Goal: Task Accomplishment & Management: Manage account settings

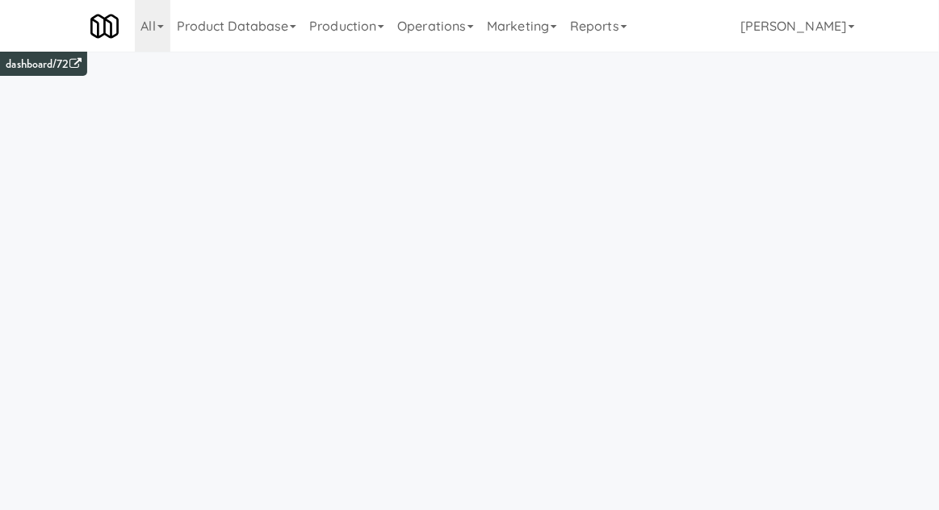
click at [444, 39] on link "Operations" at bounding box center [436, 26] width 90 height 52
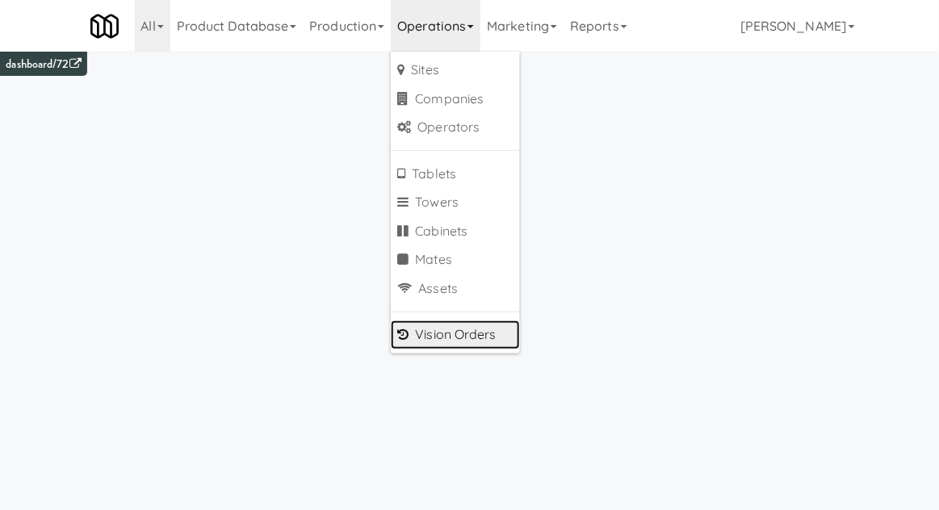
click at [488, 328] on link "Vision Orders" at bounding box center [455, 334] width 129 height 29
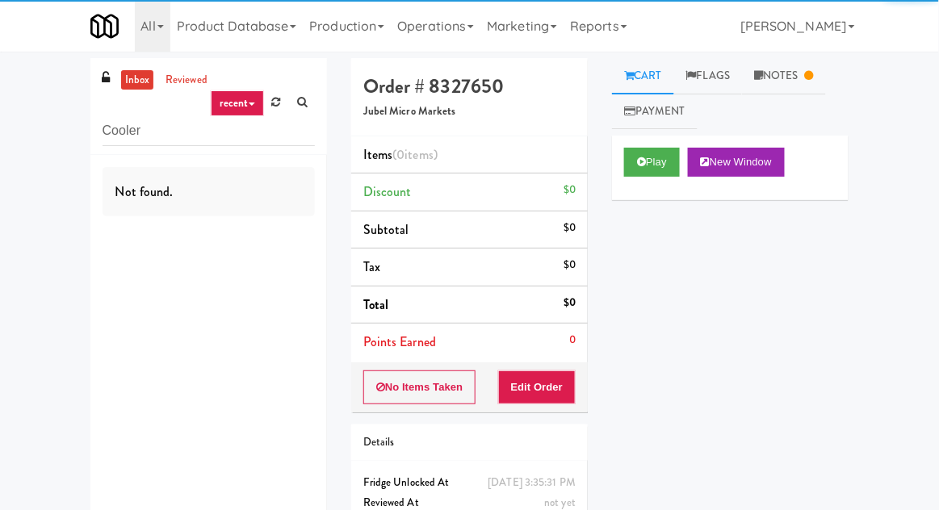
type input "Cooler"
click at [31, 111] on div "inbox reviewed recent all unclear take inventory issue suspicious failed recent…" at bounding box center [469, 317] width 939 height 519
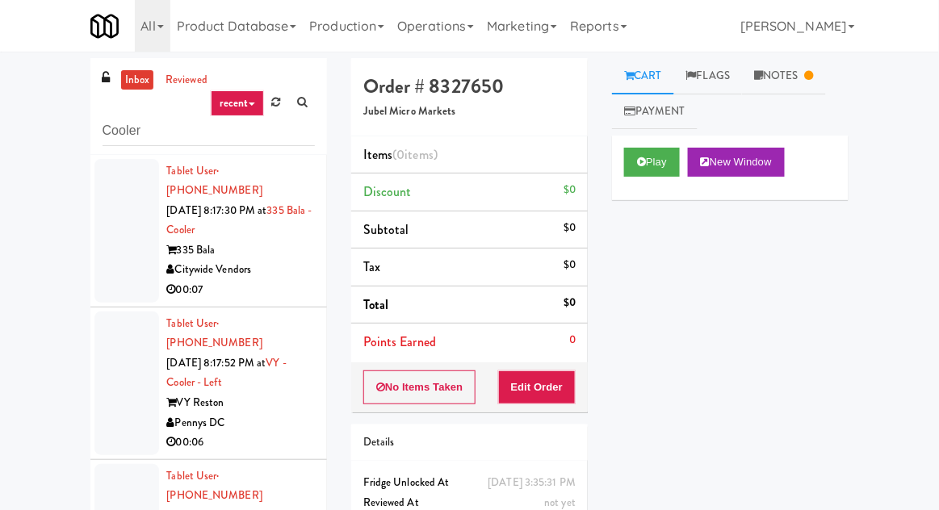
click at [90, 261] on li "Tablet User · (215) 767-2378 [DATE] 8:17:30 PM at 335 Bala - Cooler 335 Bala Ci…" at bounding box center [208, 231] width 236 height 153
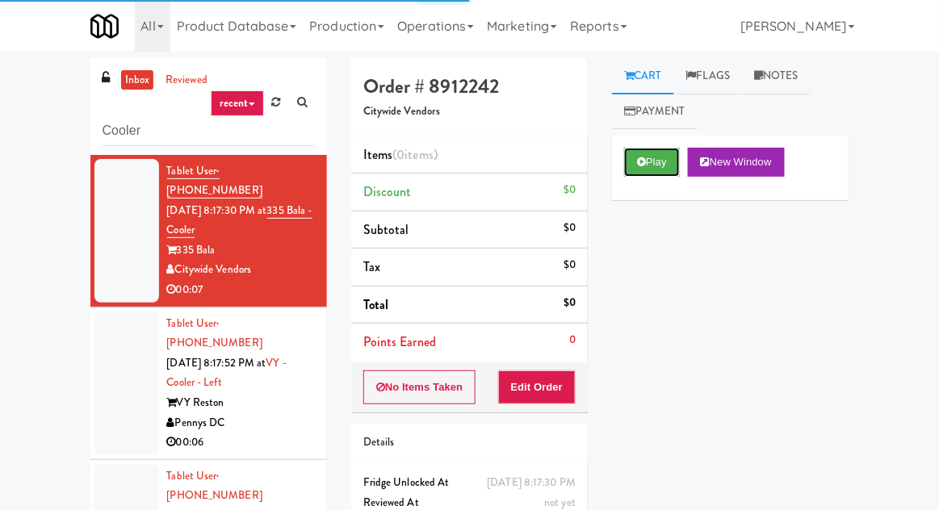
click at [663, 162] on button "Play" at bounding box center [652, 162] width 56 height 29
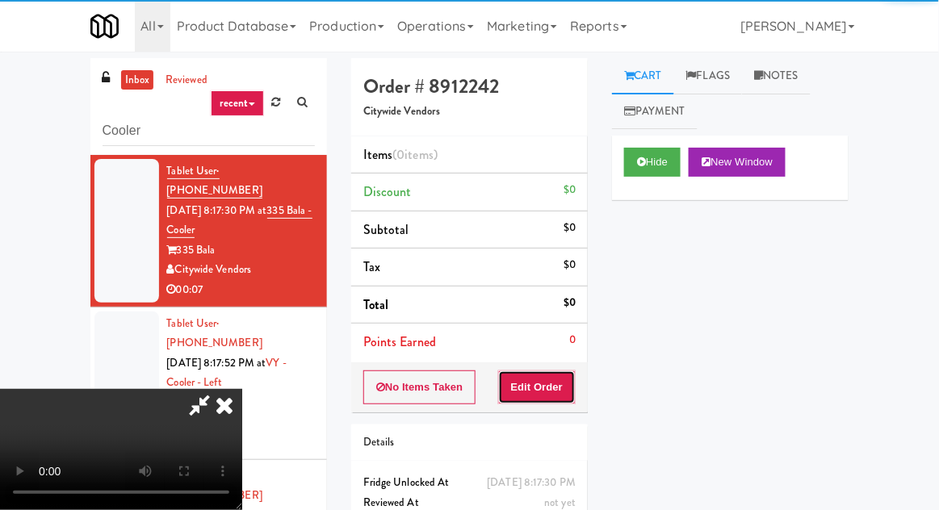
click at [567, 389] on button "Edit Order" at bounding box center [537, 387] width 78 height 34
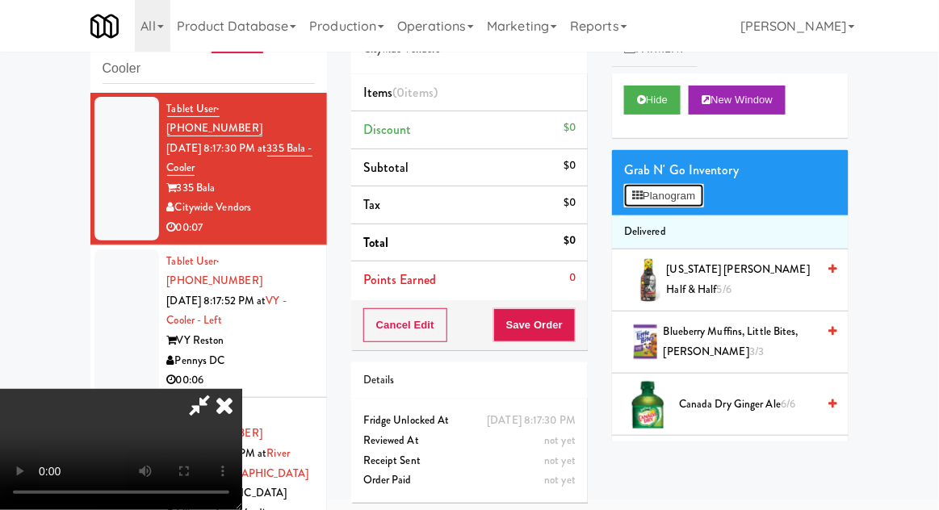
click at [694, 188] on button "Planogram" at bounding box center [663, 196] width 79 height 24
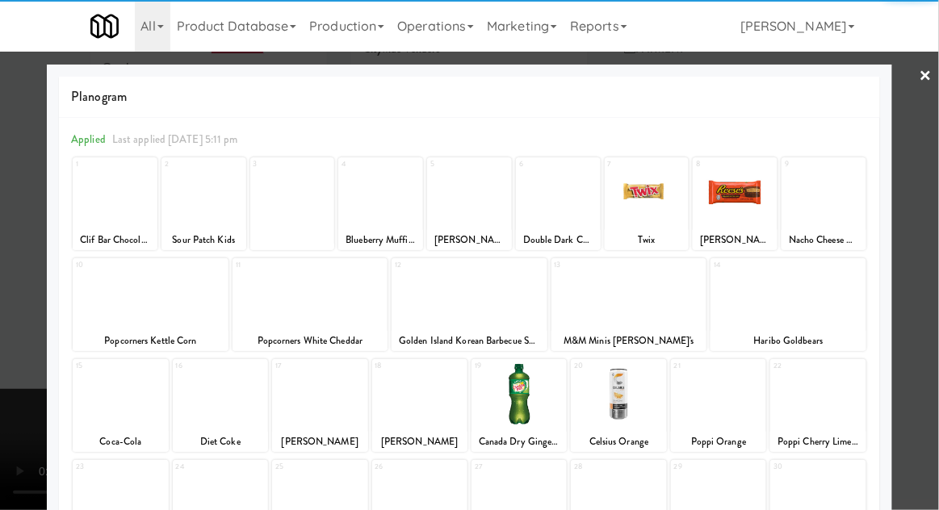
scroll to position [204, 0]
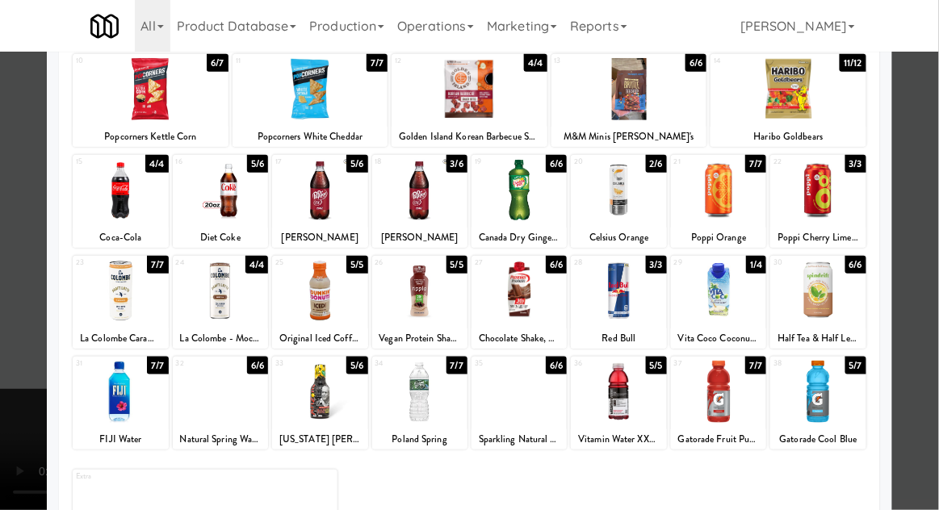
click at [540, 414] on div at bounding box center [518, 392] width 95 height 62
click at [5, 330] on div at bounding box center [469, 255] width 939 height 510
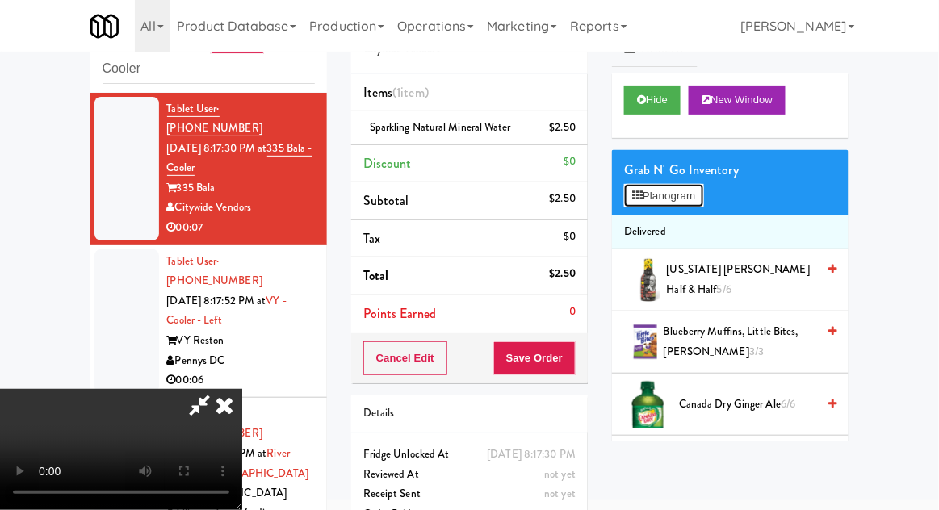
click at [692, 188] on button "Planogram" at bounding box center [663, 196] width 79 height 24
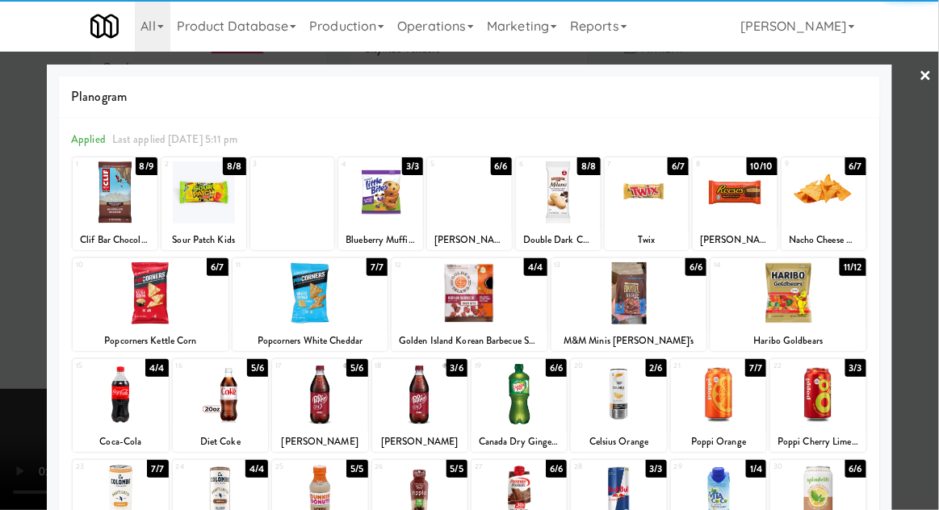
click at [658, 311] on div at bounding box center [629, 293] width 156 height 62
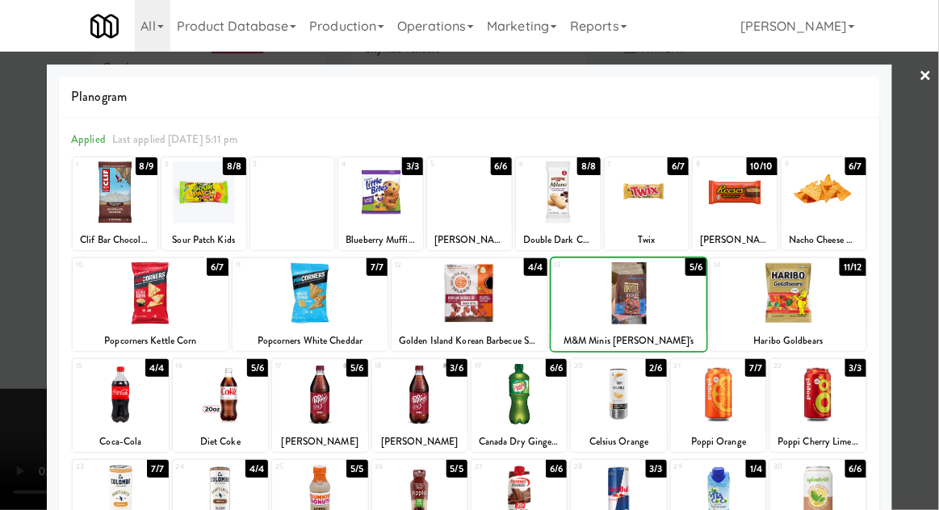
click at [937, 301] on div at bounding box center [469, 255] width 939 height 510
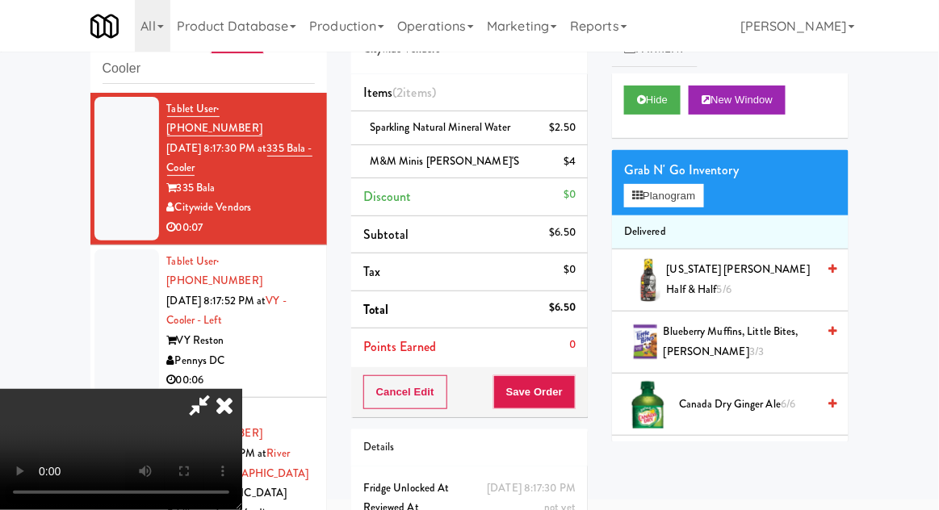
scroll to position [59, 0]
click at [587, 391] on div "Cancel Edit Save Order" at bounding box center [469, 392] width 236 height 50
click at [572, 391] on button "Save Order" at bounding box center [534, 392] width 82 height 34
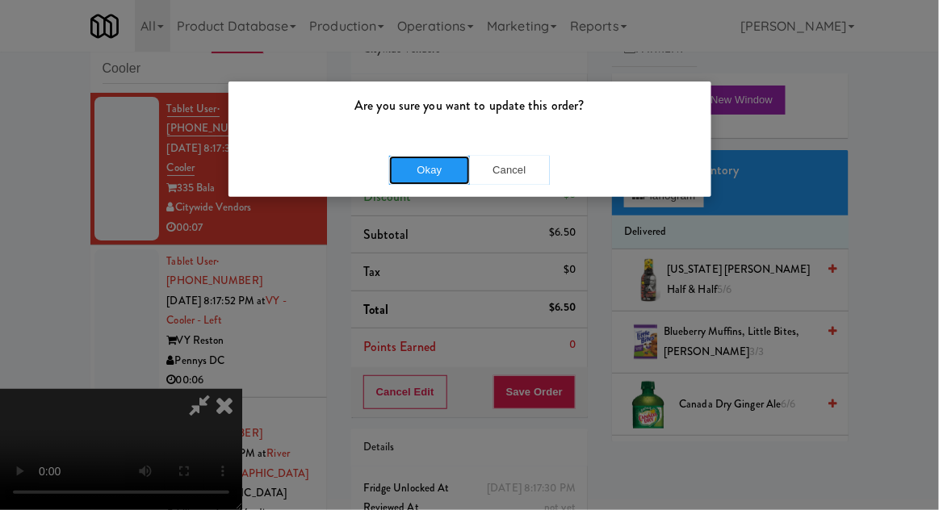
click at [417, 182] on button "Okay" at bounding box center [429, 170] width 81 height 29
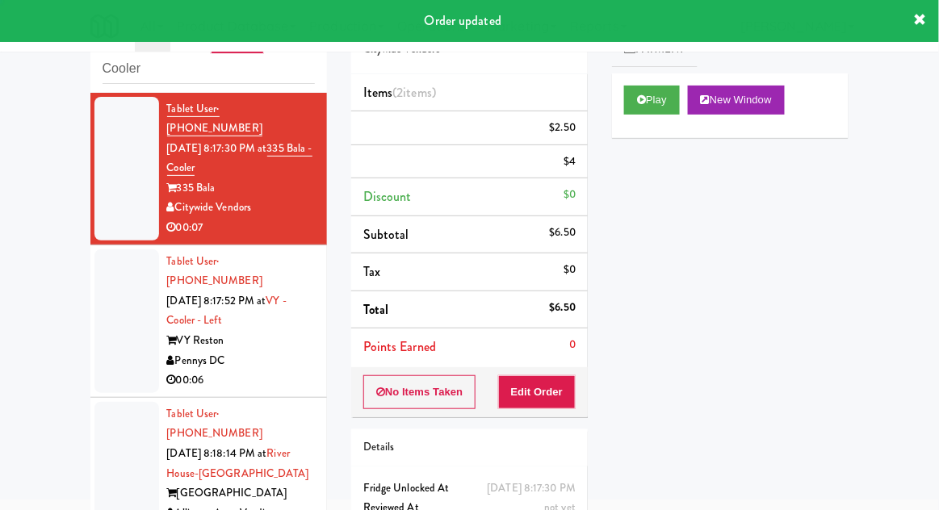
scroll to position [0, 0]
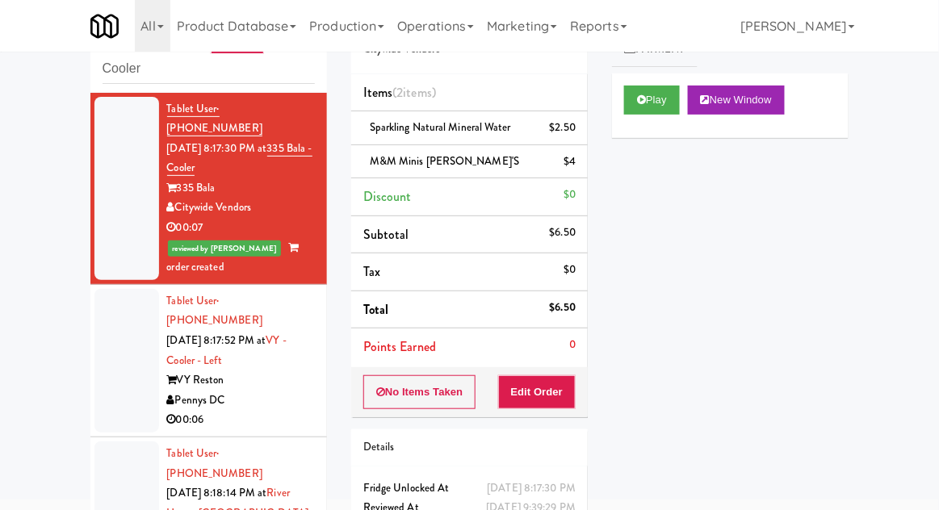
click at [106, 349] on div at bounding box center [126, 361] width 65 height 144
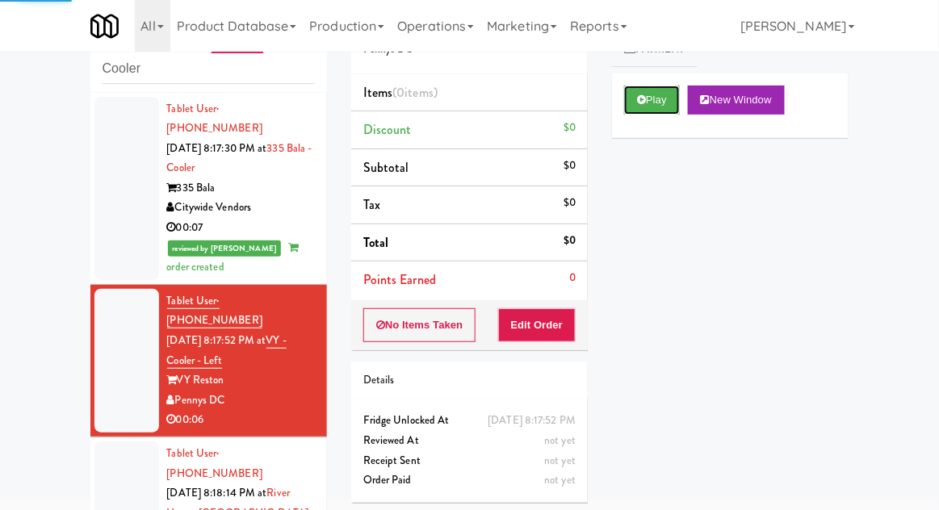
click at [666, 96] on button "Play" at bounding box center [652, 100] width 56 height 29
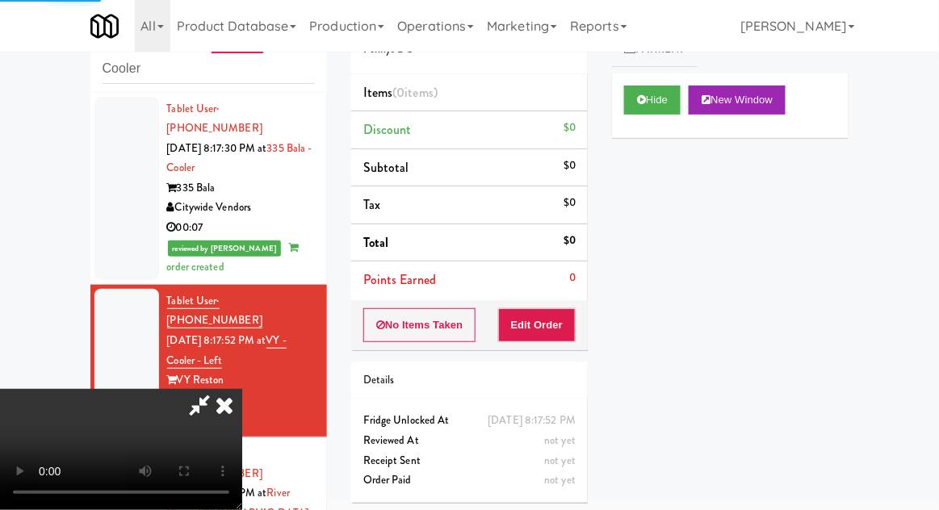
click at [550, 359] on div "Order # 8504626 Pennys DC Items (0 items ) Discount $0 Subtotal $0 Tax $0 Total…" at bounding box center [469, 255] width 261 height 519
click at [554, 332] on button "Edit Order" at bounding box center [537, 325] width 78 height 34
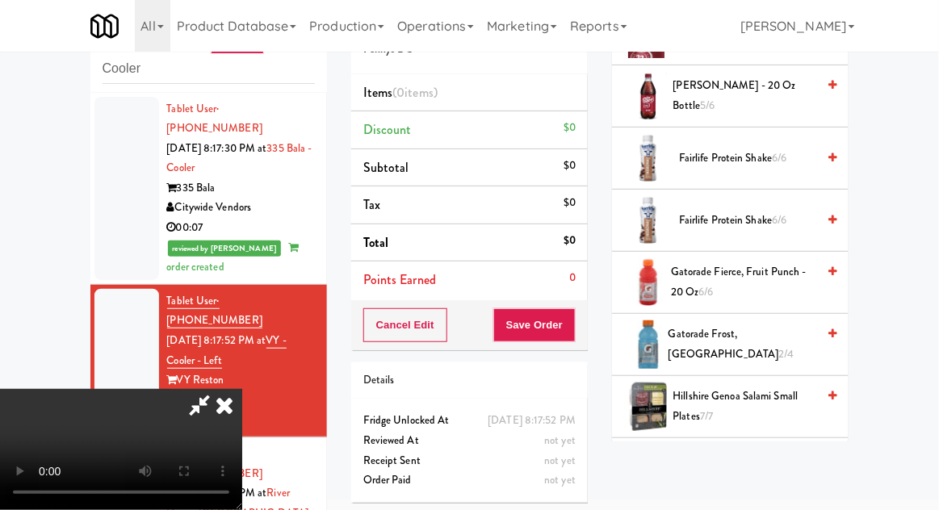
scroll to position [896, 0]
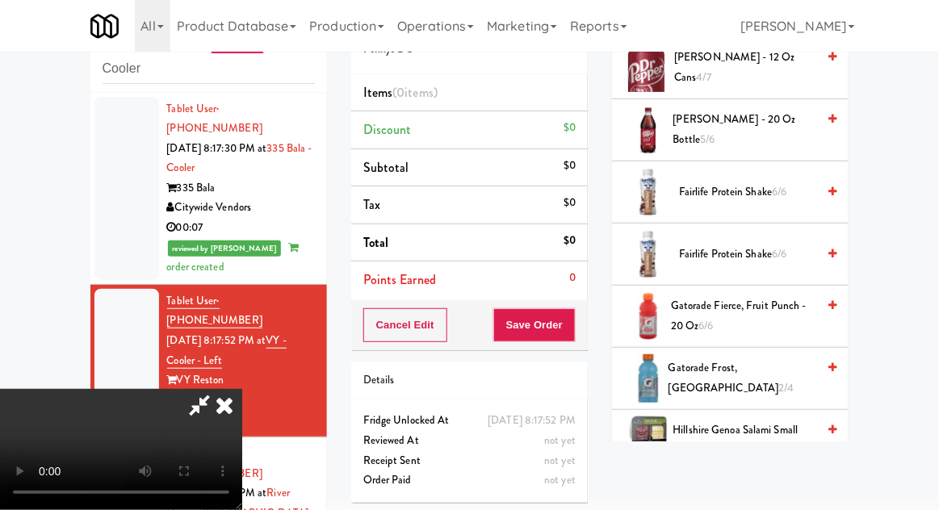
click at [742, 315] on span "Gatorade Fierce, Fruit Punch - 20 oz 6/6" at bounding box center [743, 316] width 145 height 40
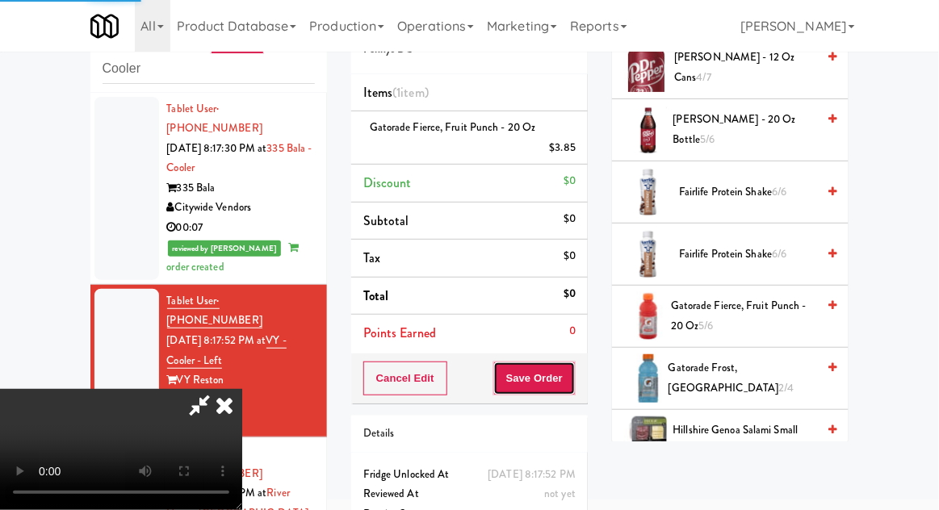
click at [573, 381] on button "Save Order" at bounding box center [534, 379] width 82 height 34
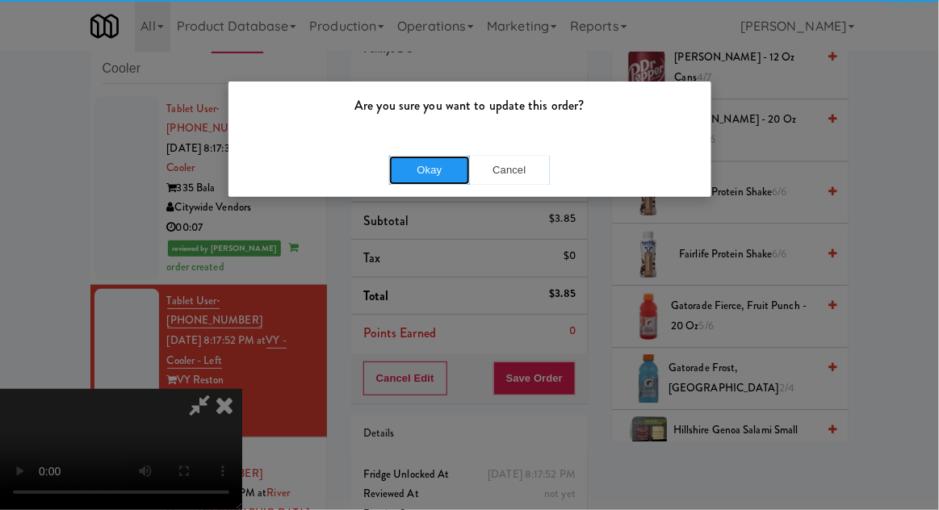
click at [415, 173] on button "Okay" at bounding box center [429, 170] width 81 height 29
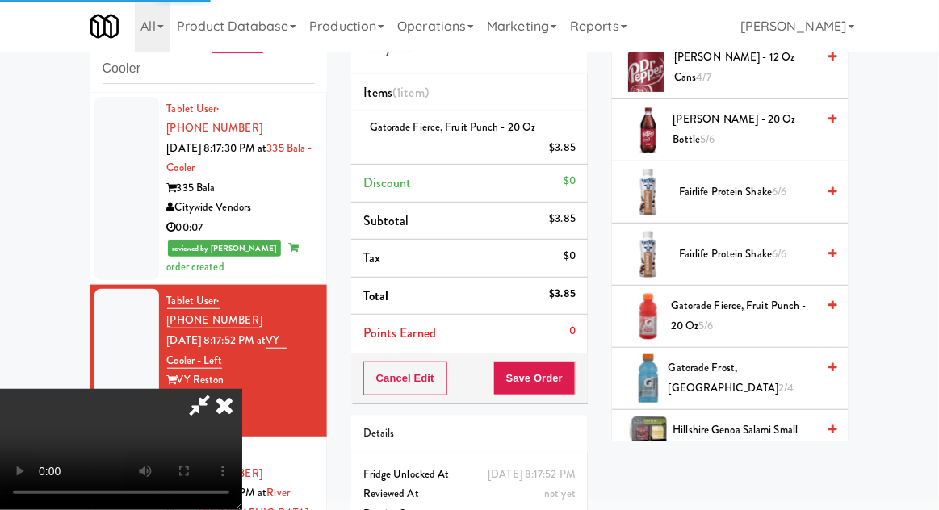
scroll to position [159, 0]
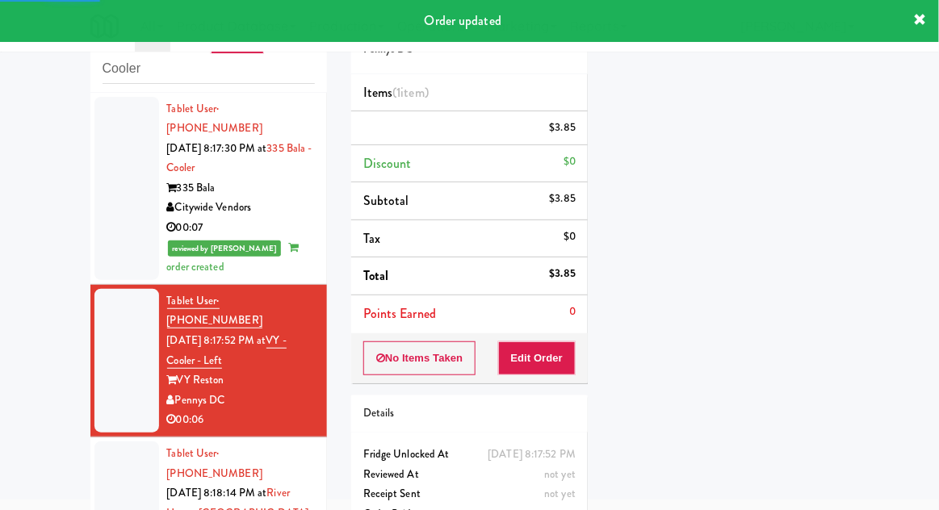
click at [107, 441] on div at bounding box center [126, 513] width 65 height 144
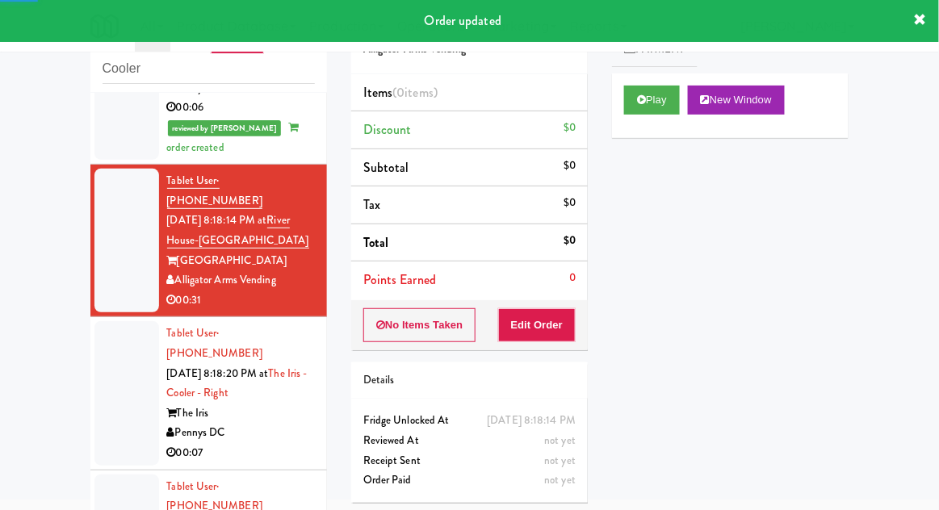
scroll to position [314, 0]
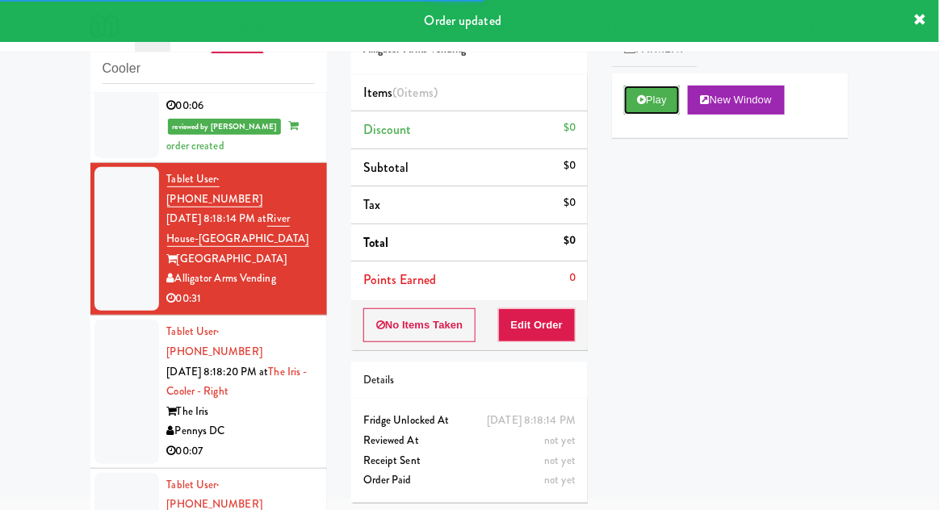
click at [671, 86] on button "Play" at bounding box center [652, 100] width 56 height 29
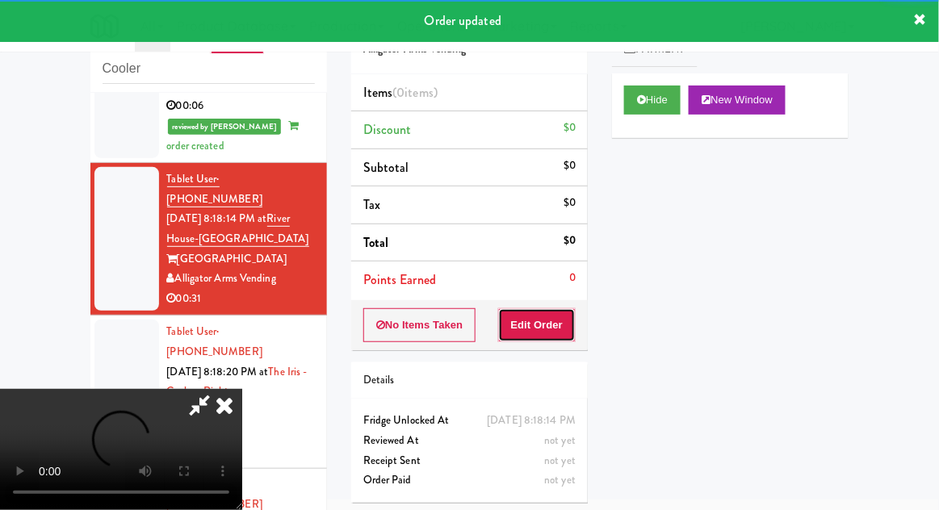
click at [552, 320] on button "Edit Order" at bounding box center [537, 325] width 78 height 34
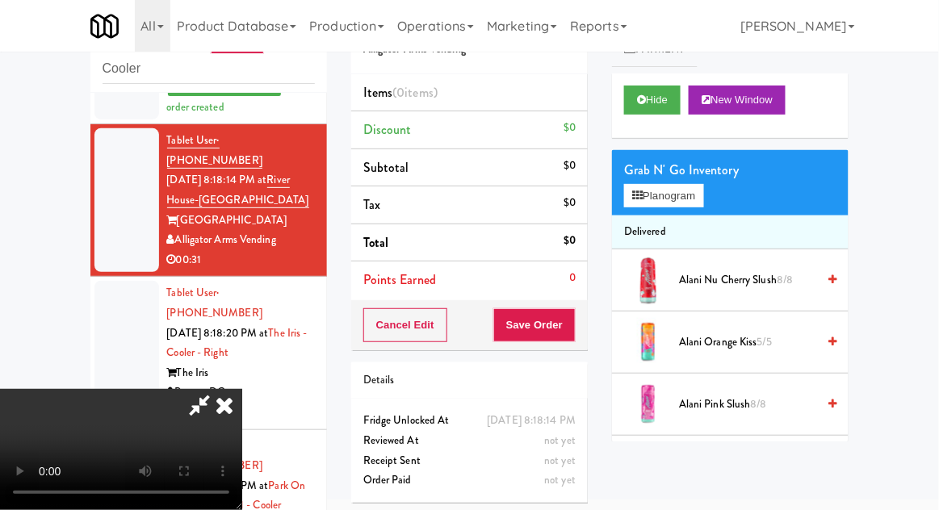
scroll to position [59, 0]
click at [690, 189] on button "Planogram" at bounding box center [663, 196] width 79 height 24
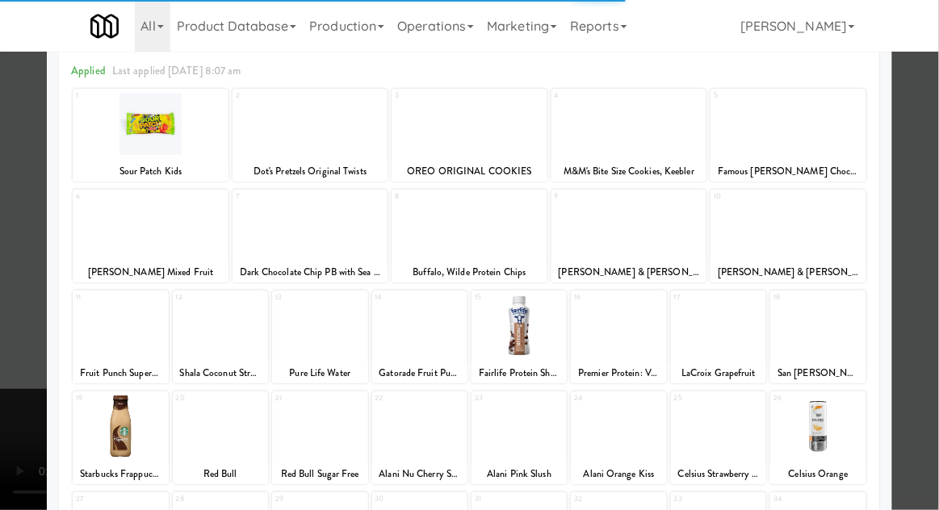
scroll to position [69, 0]
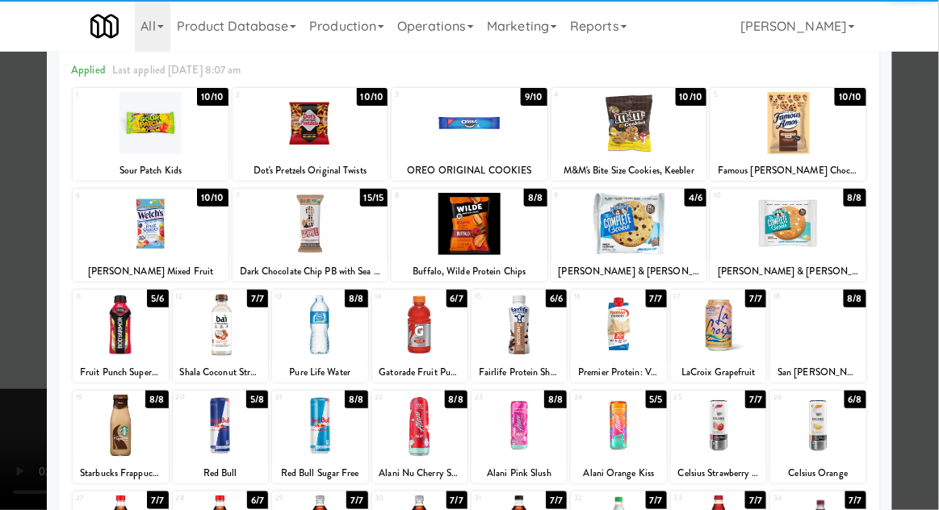
click at [311, 337] on div at bounding box center [319, 325] width 95 height 62
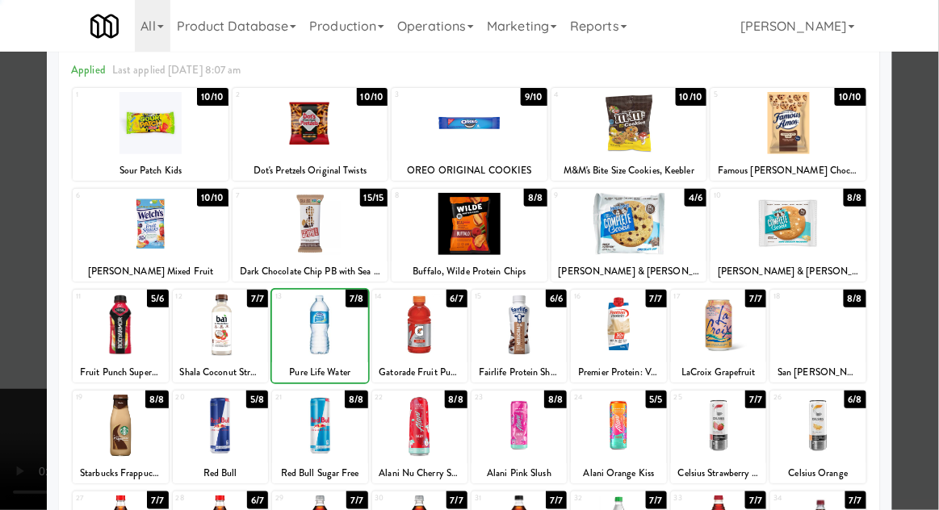
click at [929, 339] on div at bounding box center [469, 255] width 939 height 510
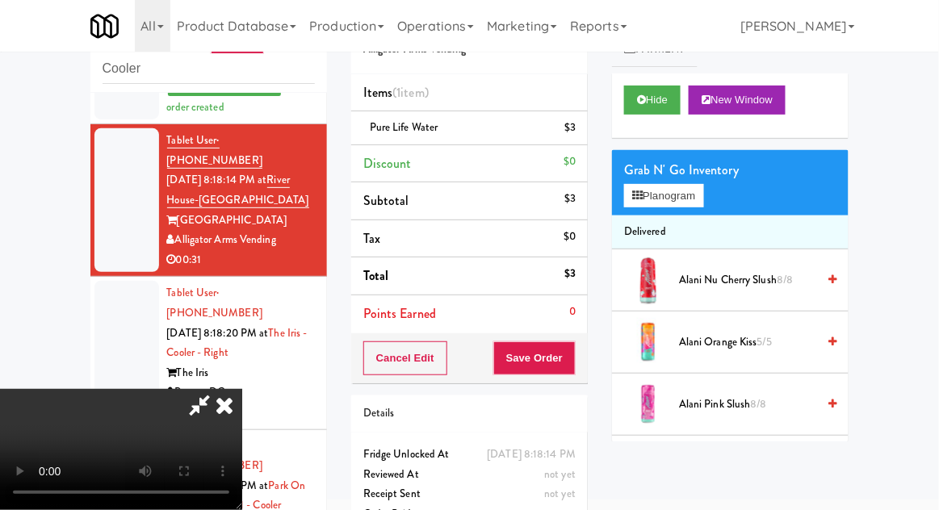
scroll to position [59, 0]
click at [573, 363] on button "Save Order" at bounding box center [534, 358] width 82 height 34
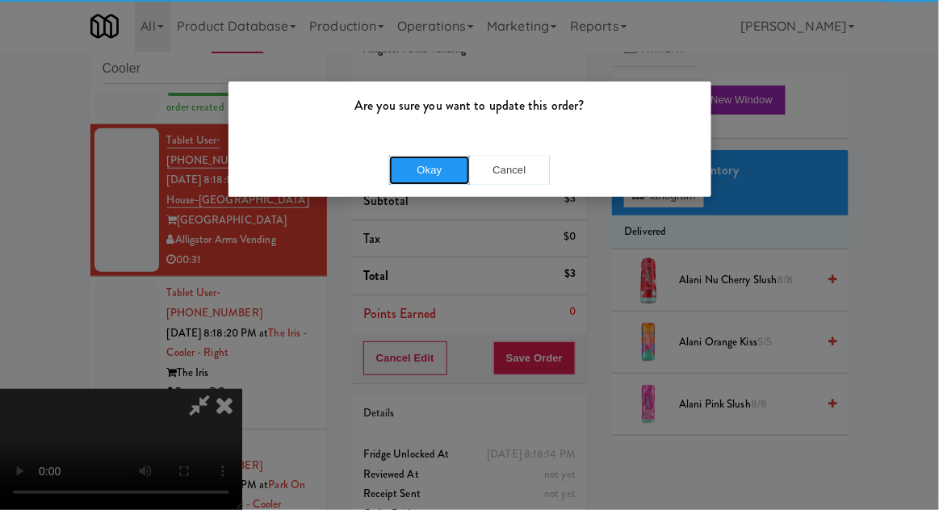
click at [416, 174] on button "Okay" at bounding box center [429, 170] width 81 height 29
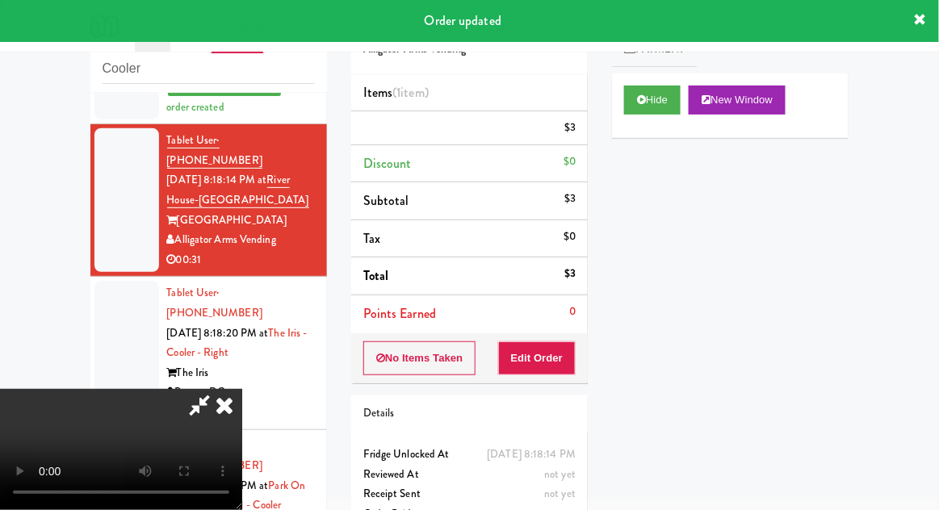
scroll to position [0, 0]
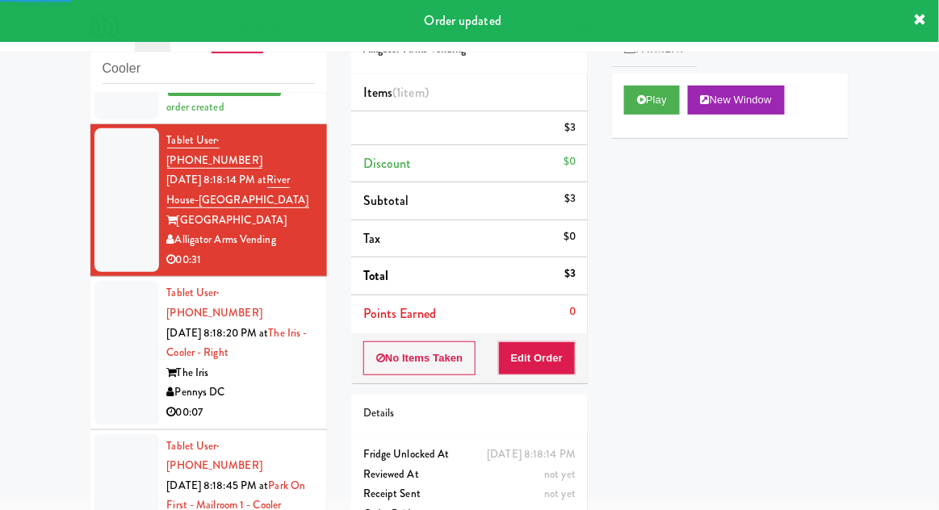
click at [109, 430] on li "Tablet User · (657) 610-0540 [DATE] 8:18:45 PM at [GEOGRAPHIC_DATA] on First - …" at bounding box center [208, 506] width 236 height 153
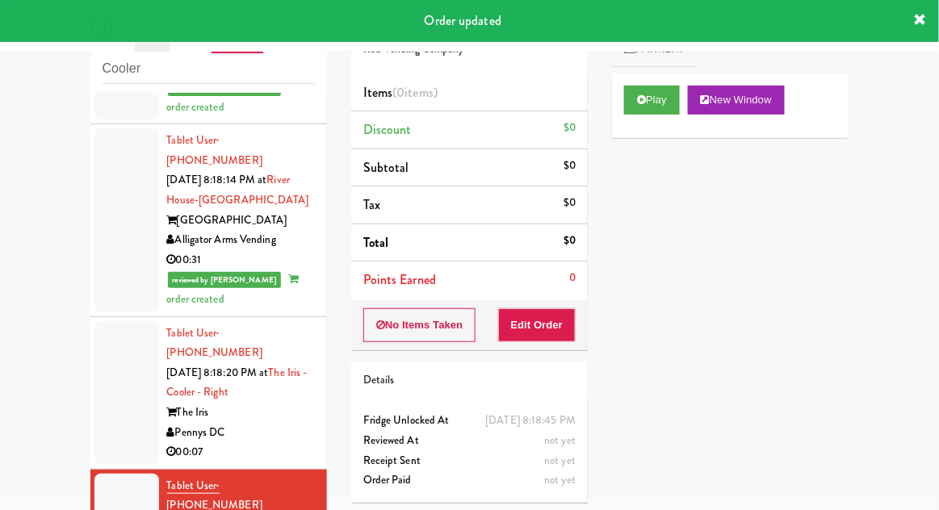
click at [123, 341] on div at bounding box center [126, 393] width 65 height 144
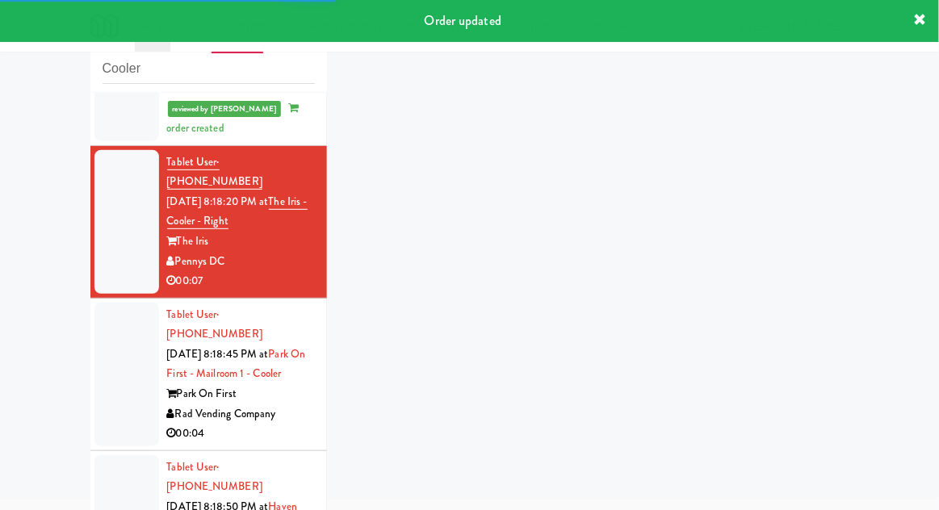
scroll to position [524, 0]
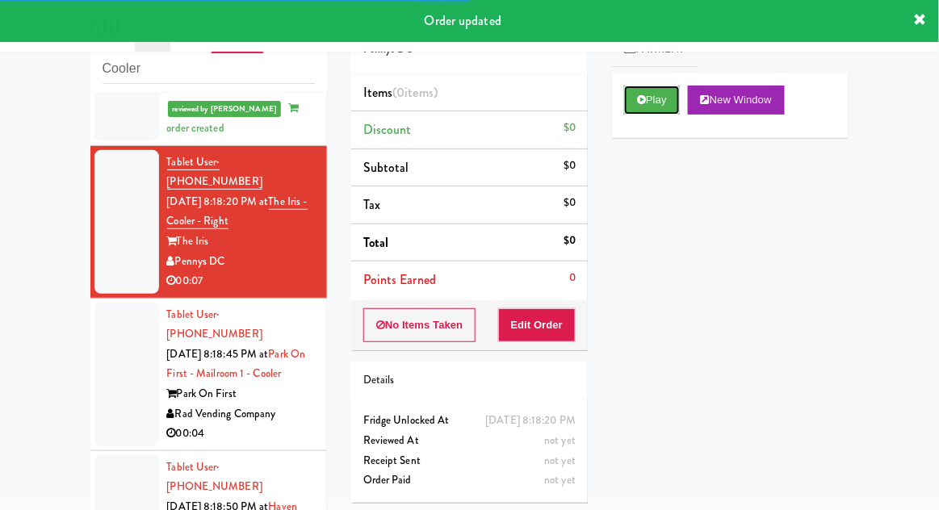
click at [651, 94] on button "Play" at bounding box center [652, 100] width 56 height 29
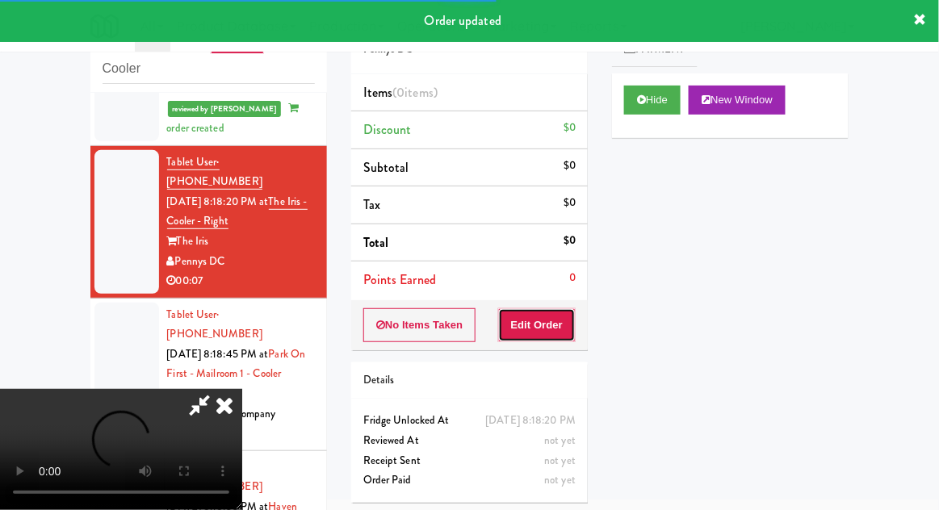
click at [558, 331] on button "Edit Order" at bounding box center [537, 325] width 78 height 34
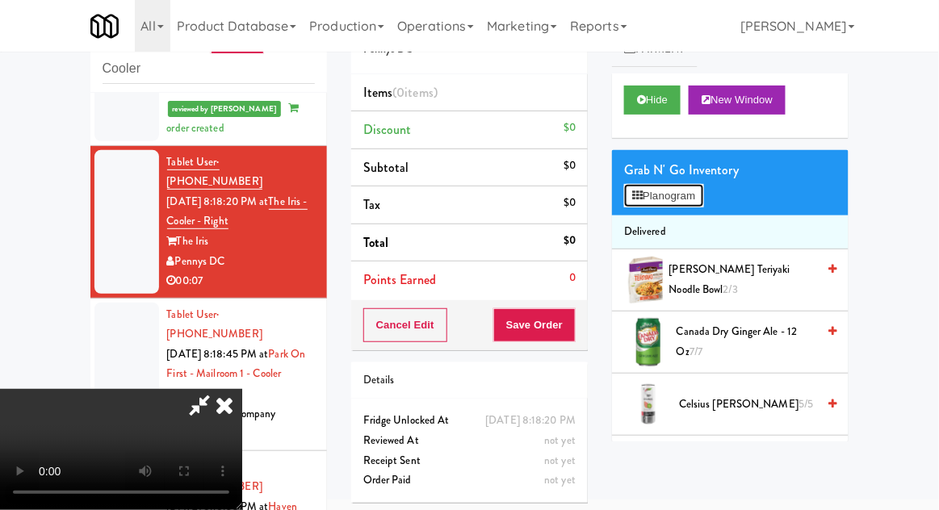
click at [685, 204] on button "Planogram" at bounding box center [663, 196] width 79 height 24
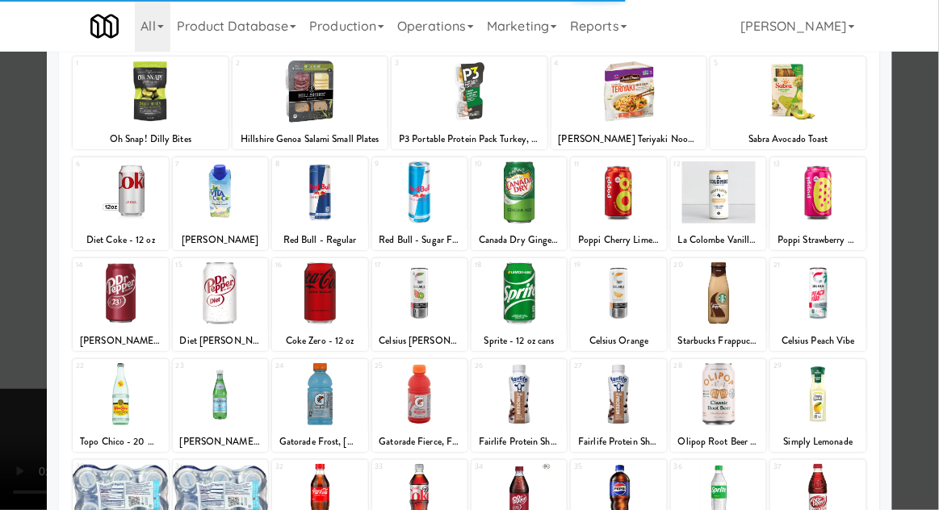
scroll to position [204, 0]
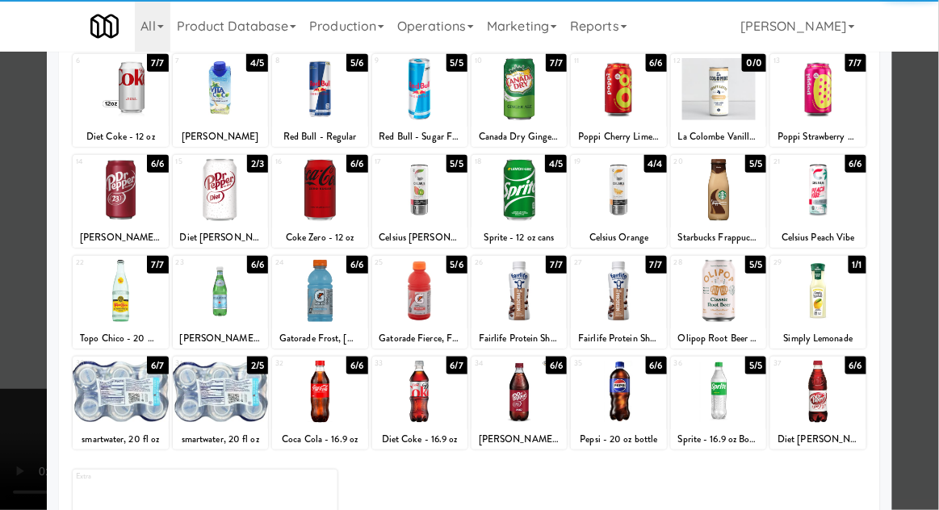
click at [234, 405] on div at bounding box center [220, 392] width 95 height 62
click at [921, 368] on div at bounding box center [469, 255] width 939 height 510
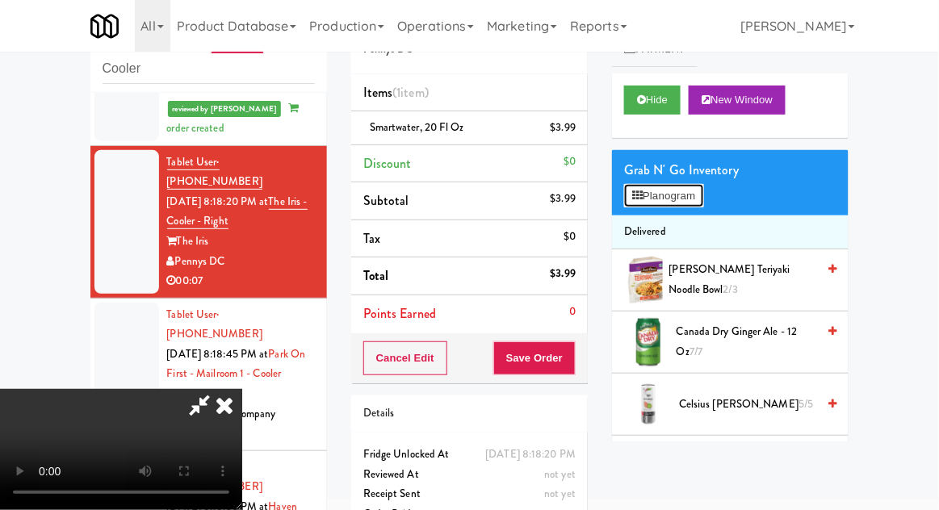
click at [679, 185] on button "Planogram" at bounding box center [663, 196] width 79 height 24
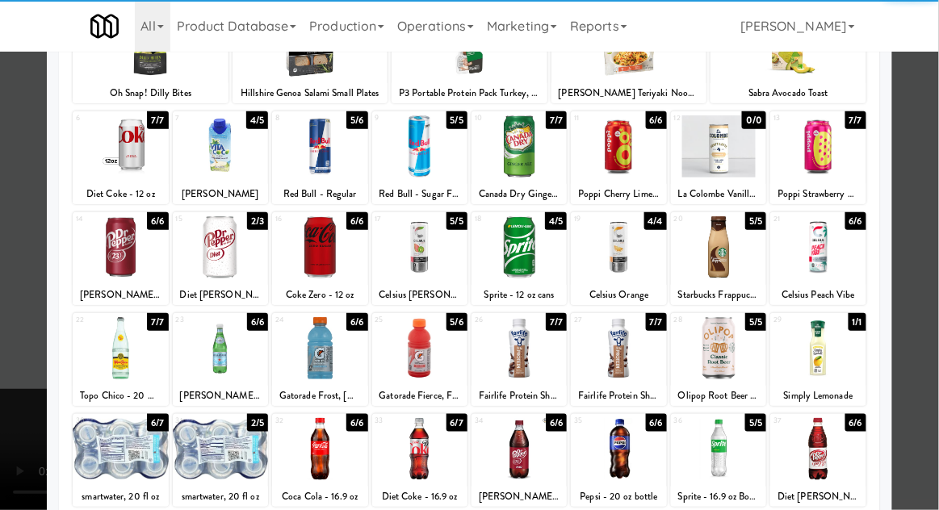
scroll to position [204, 0]
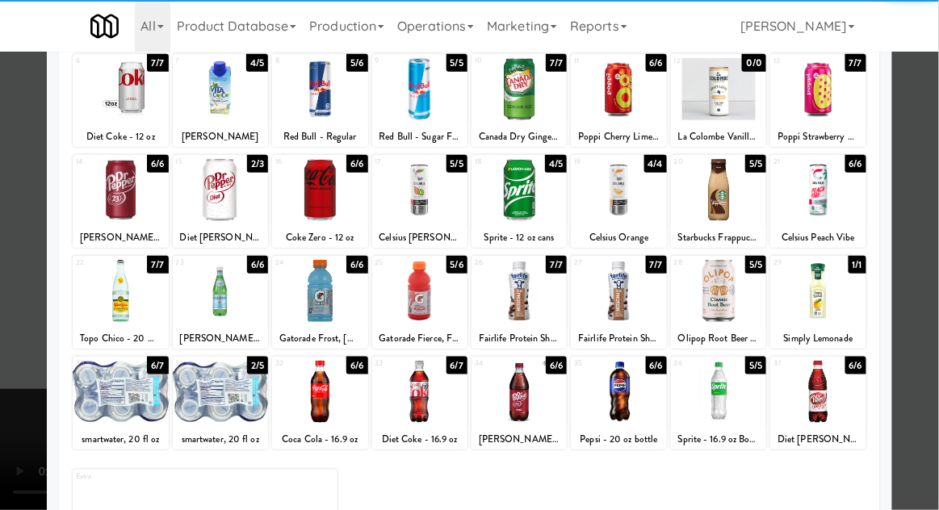
click at [217, 402] on div at bounding box center [220, 392] width 95 height 62
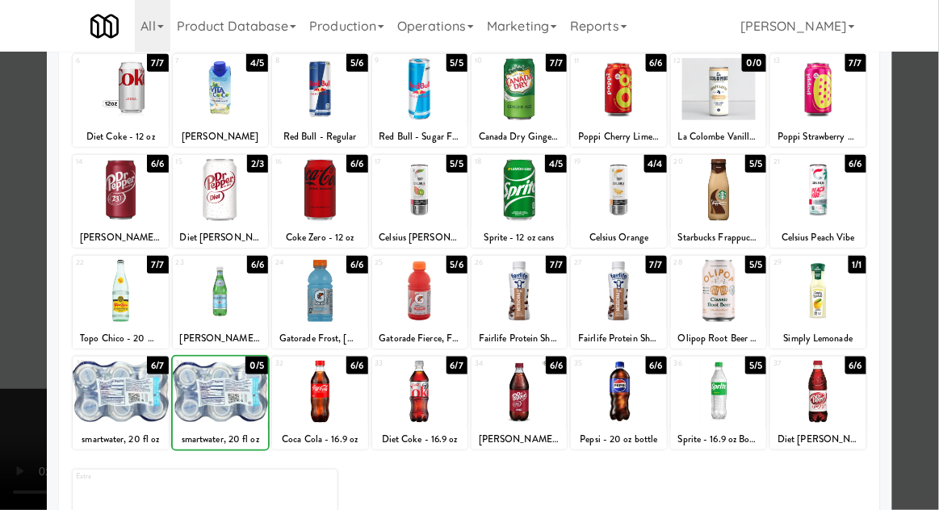
click at [926, 380] on div at bounding box center [469, 255] width 939 height 510
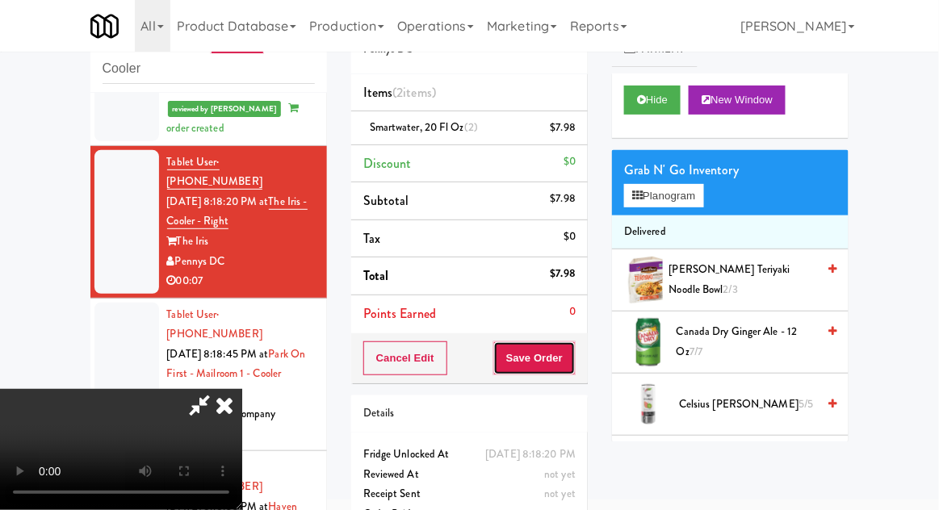
click at [575, 350] on button "Save Order" at bounding box center [534, 358] width 82 height 34
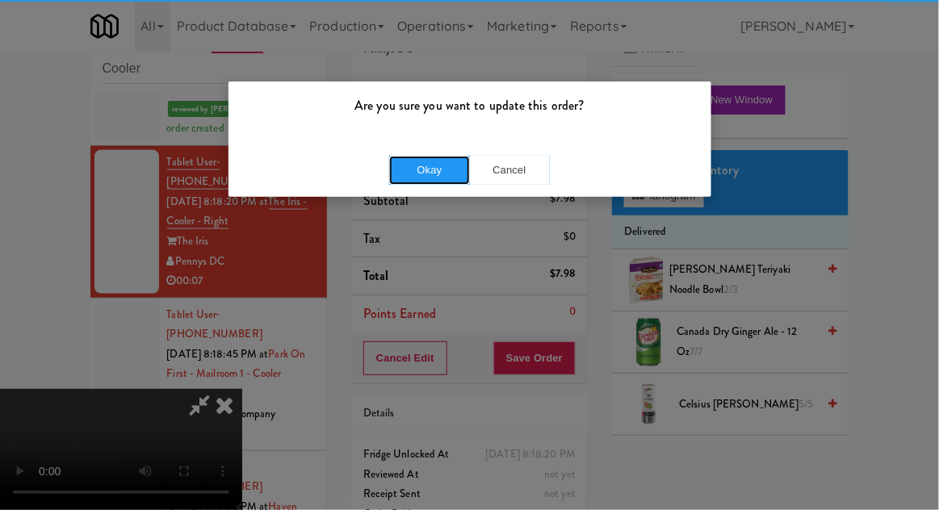
click at [410, 163] on button "Okay" at bounding box center [429, 170] width 81 height 29
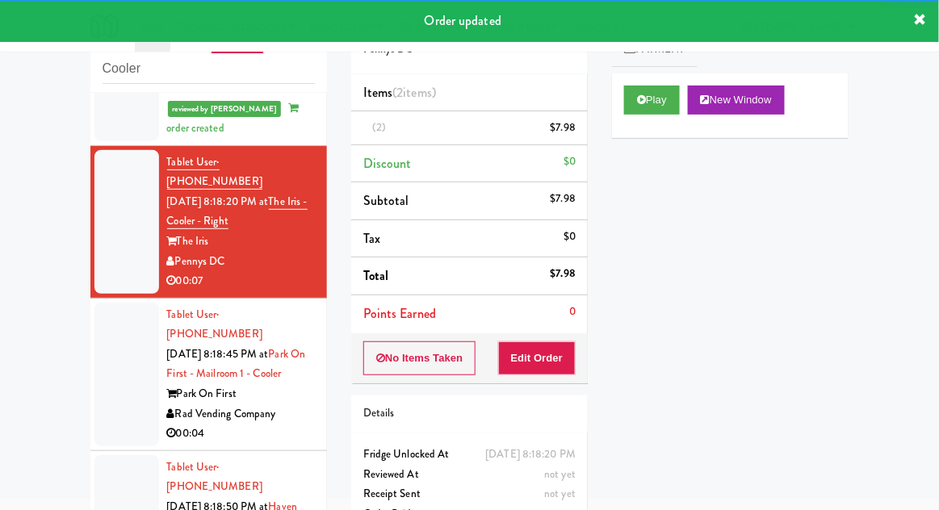
click at [93, 299] on li "Tablet User · (657) 610-0540 [DATE] 8:18:45 PM at [GEOGRAPHIC_DATA] on First - …" at bounding box center [208, 375] width 236 height 153
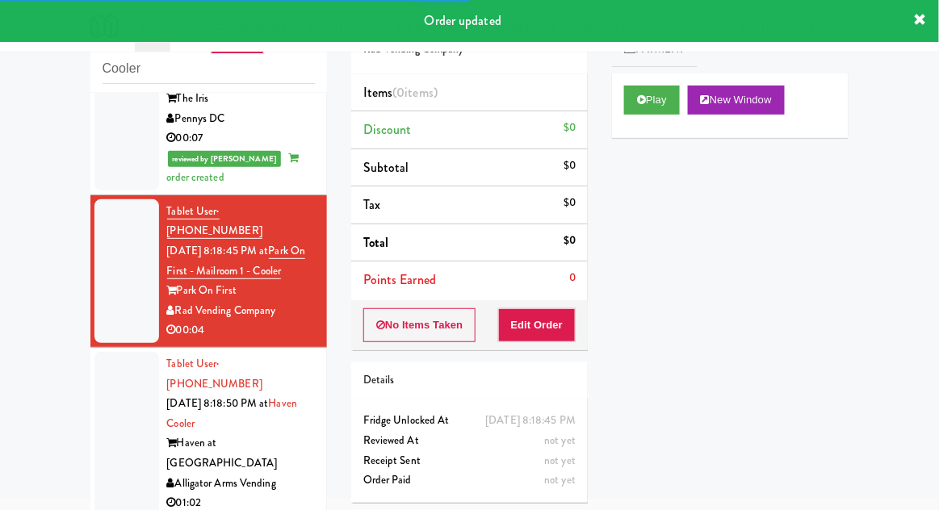
scroll to position [670, 0]
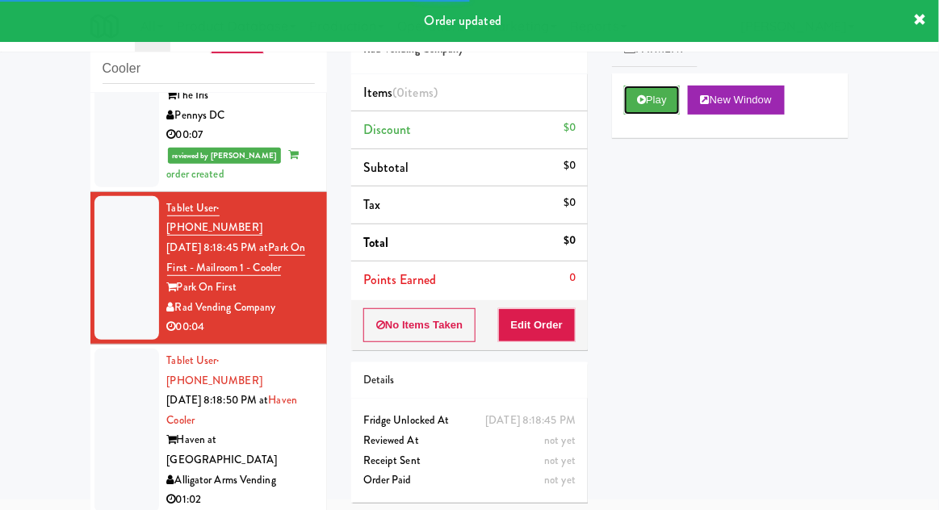
click at [661, 109] on button "Play" at bounding box center [652, 100] width 56 height 29
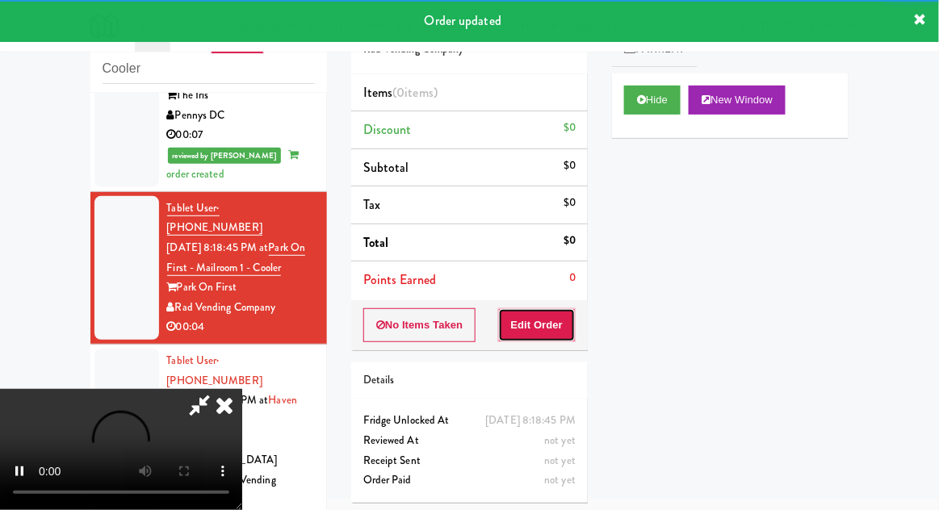
click at [543, 324] on button "Edit Order" at bounding box center [537, 325] width 78 height 34
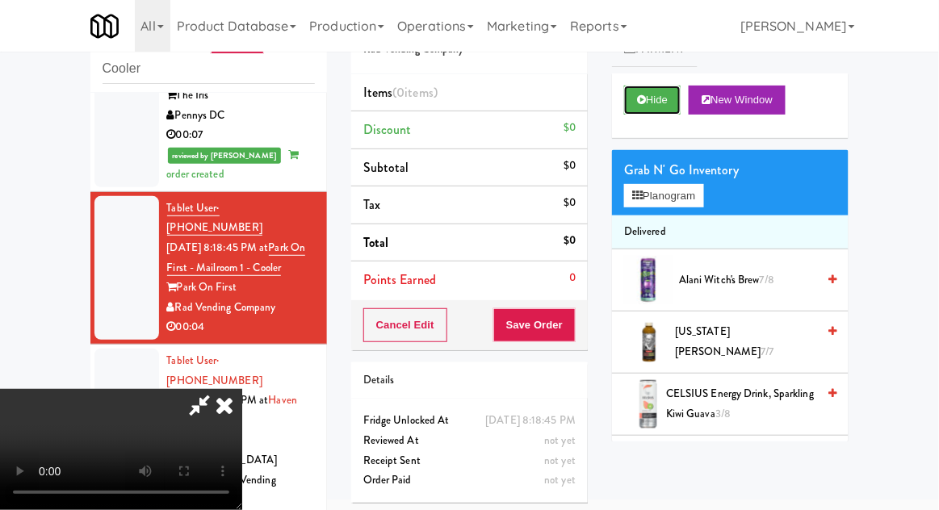
click at [671, 102] on button "Hide" at bounding box center [652, 100] width 56 height 29
click at [674, 103] on button "Hide" at bounding box center [652, 100] width 56 height 29
click at [651, 106] on button "Hide" at bounding box center [652, 100] width 56 height 29
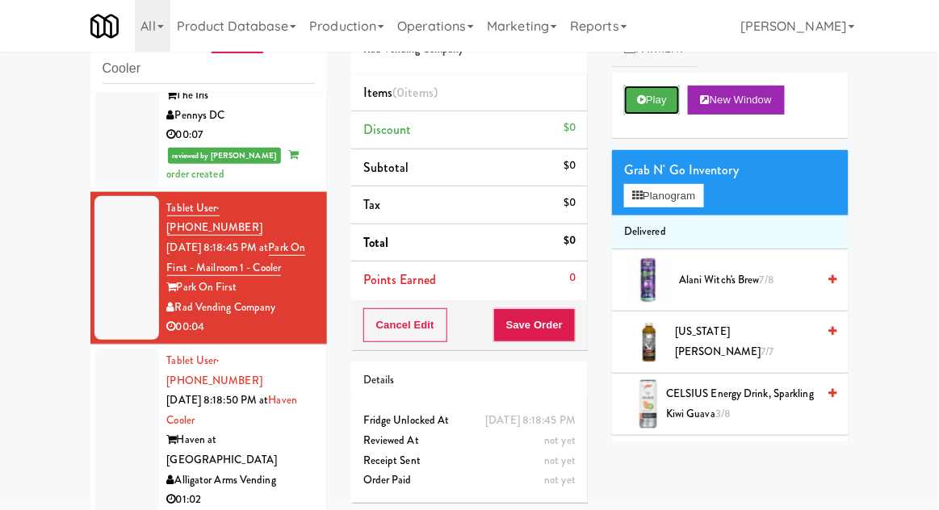
click at [649, 111] on button "Play" at bounding box center [652, 100] width 56 height 29
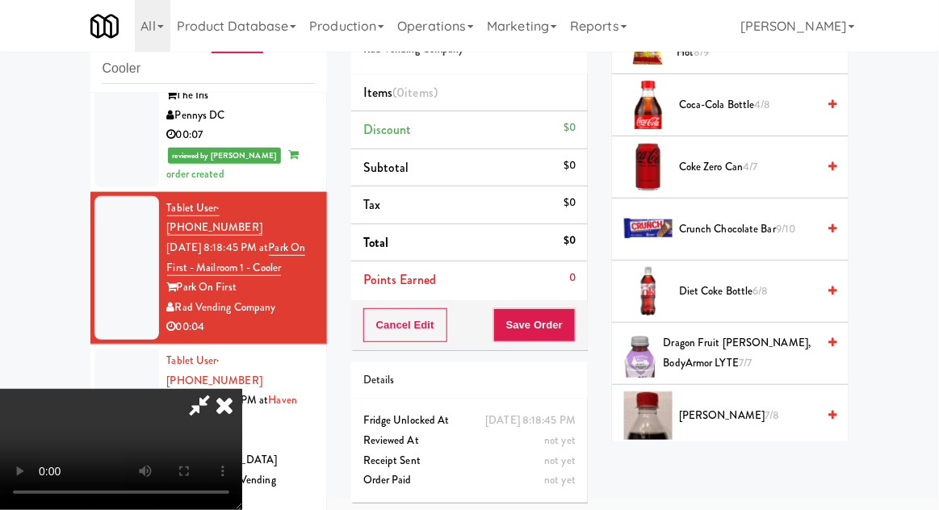
scroll to position [0, 0]
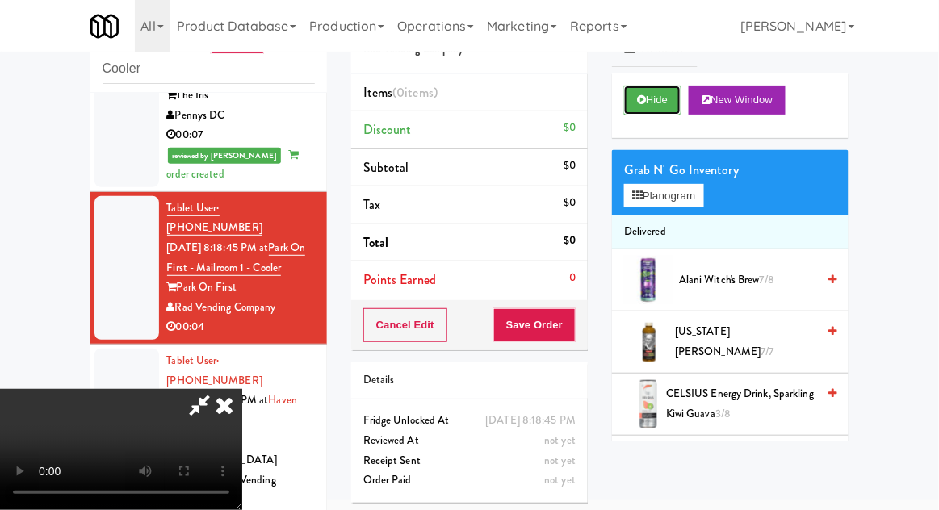
click at [676, 103] on button "Hide" at bounding box center [652, 100] width 56 height 29
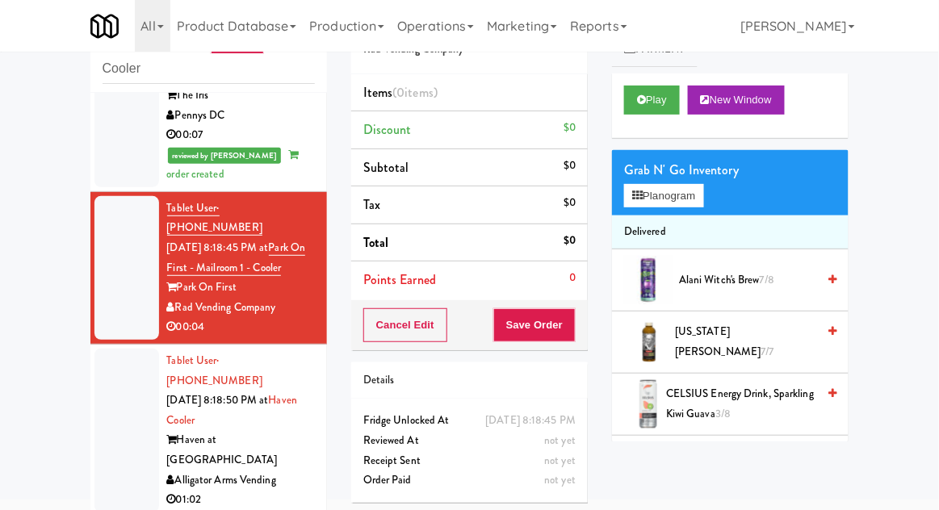
click at [136, 349] on div at bounding box center [126, 431] width 65 height 164
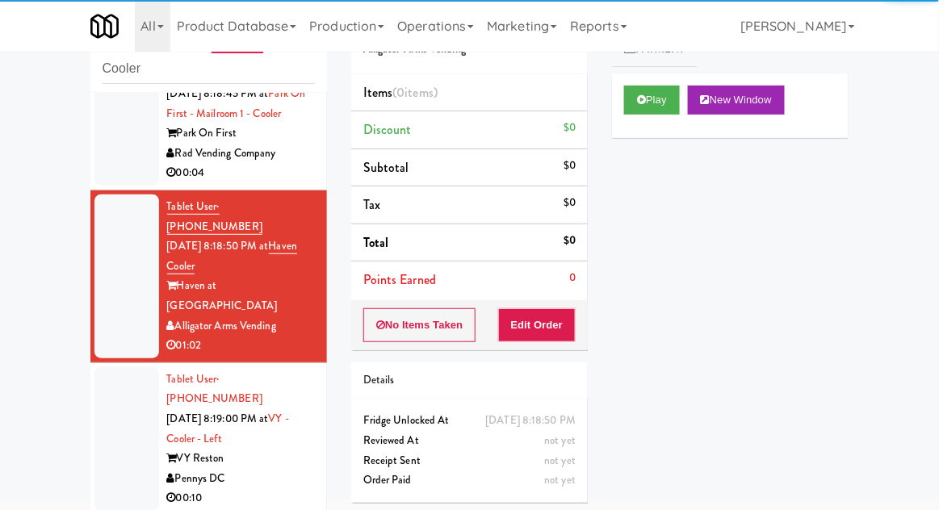
scroll to position [825, 0]
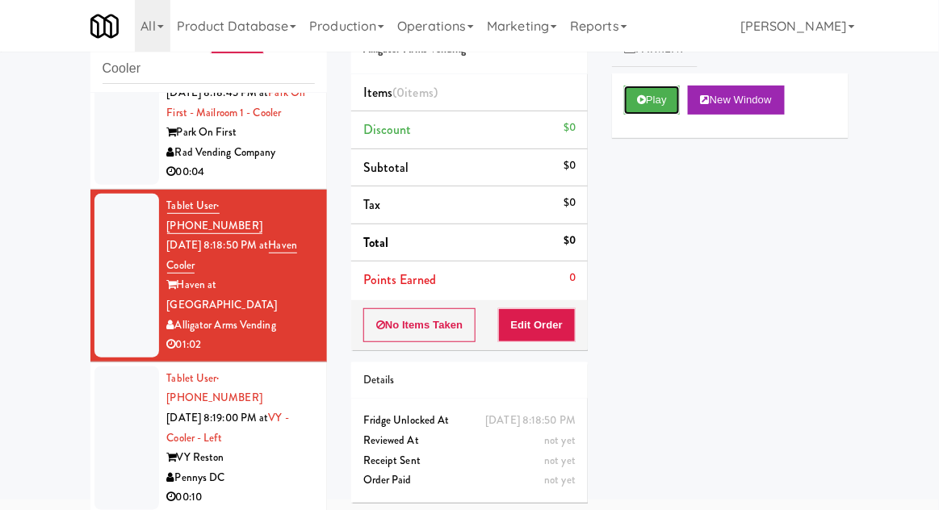
click at [671, 98] on button "Play" at bounding box center [652, 100] width 56 height 29
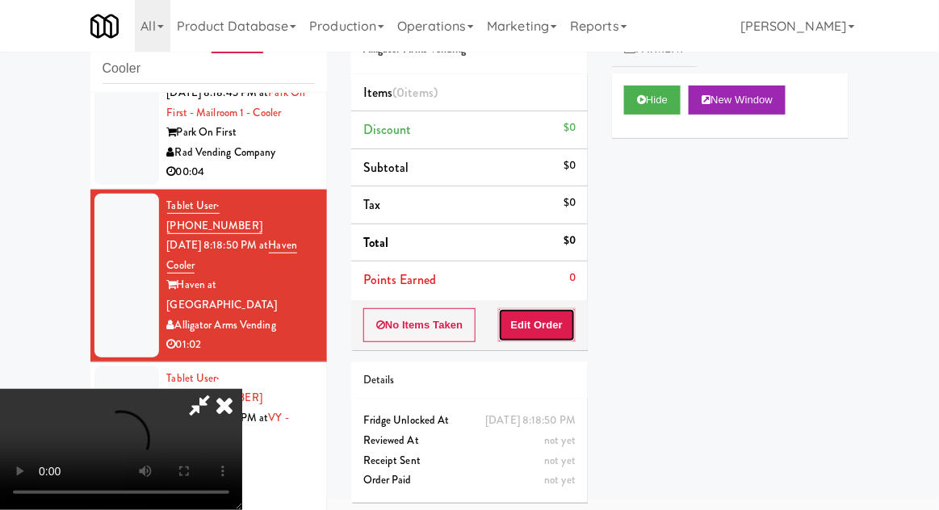
click at [564, 308] on button "Edit Order" at bounding box center [537, 325] width 78 height 34
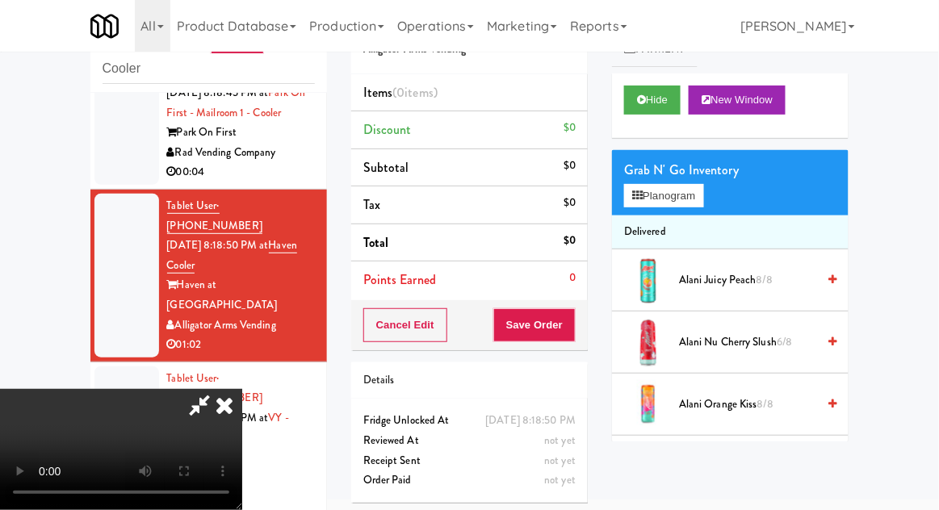
scroll to position [59, 0]
click at [659, 94] on button "Hide" at bounding box center [652, 100] width 56 height 29
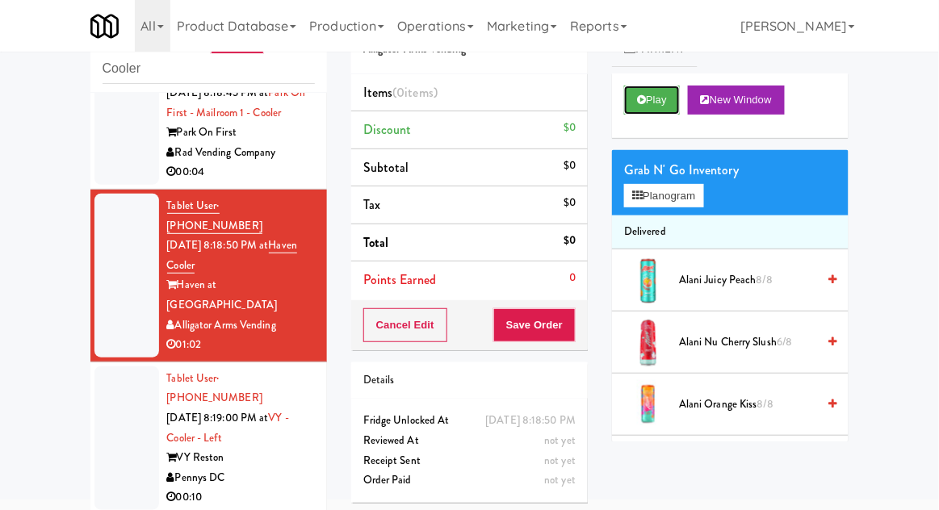
scroll to position [0, 0]
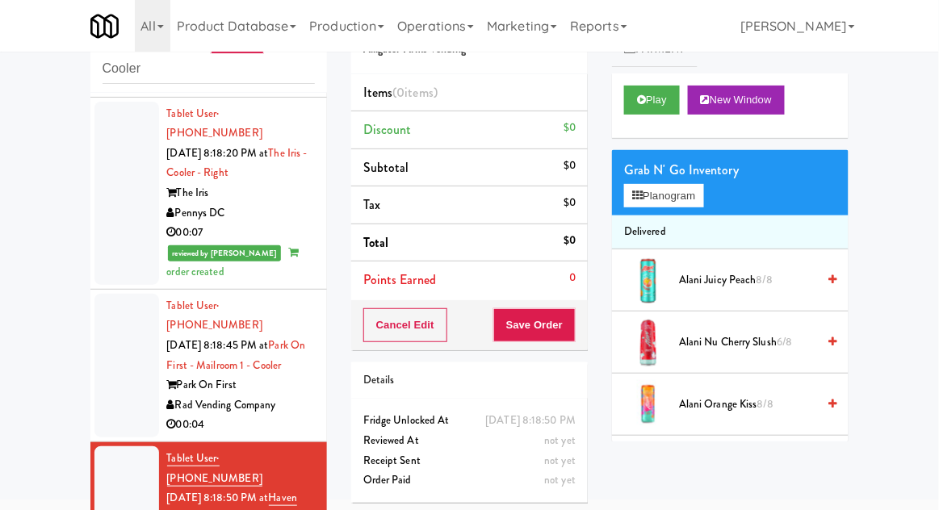
click at [123, 318] on div at bounding box center [126, 366] width 65 height 144
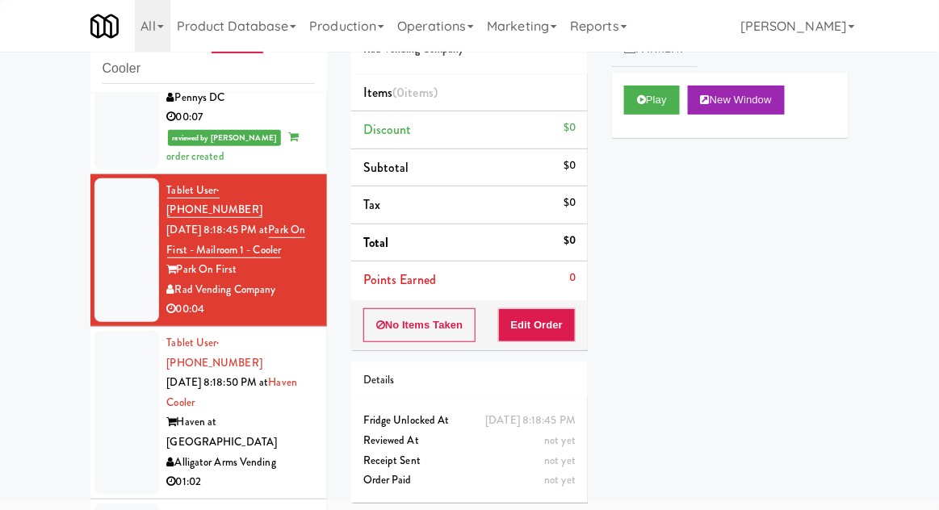
scroll to position [691, 0]
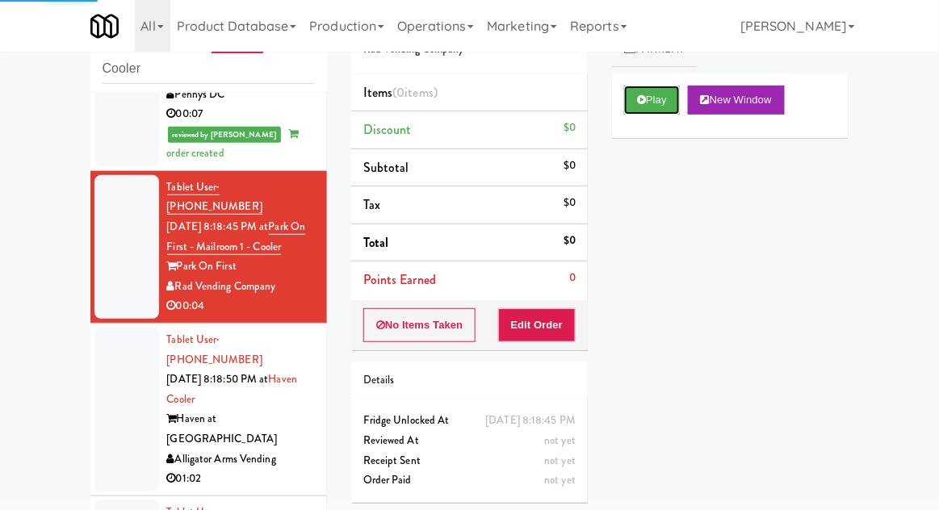
click at [667, 90] on button "Play" at bounding box center [652, 100] width 56 height 29
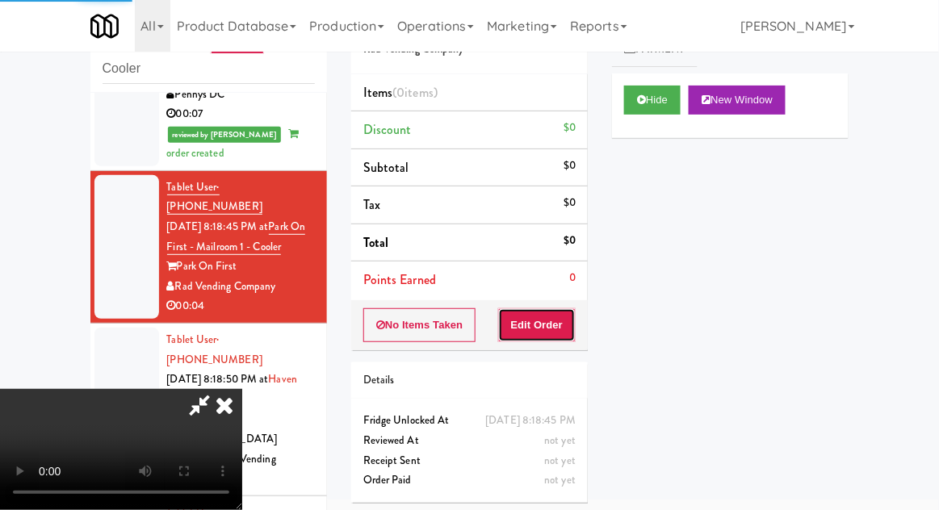
click at [559, 338] on button "Edit Order" at bounding box center [537, 325] width 78 height 34
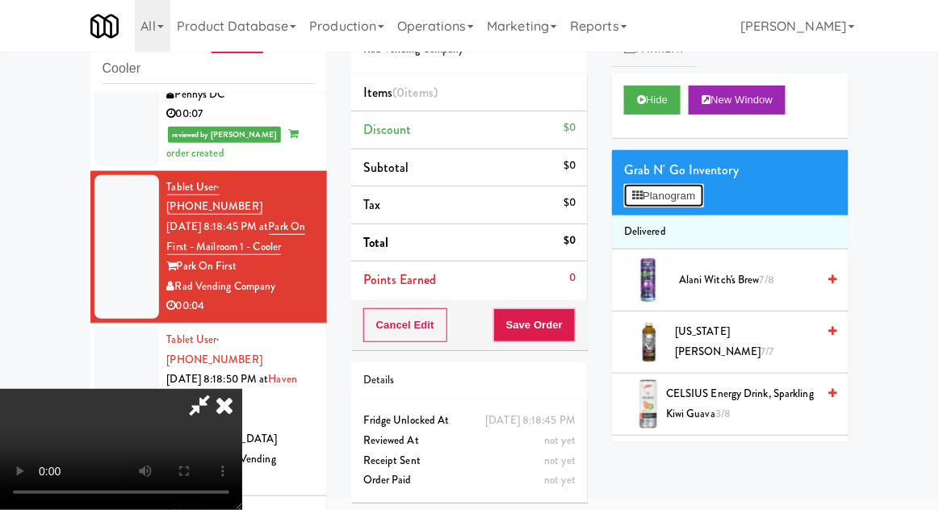
click at [698, 190] on button "Planogram" at bounding box center [663, 196] width 79 height 24
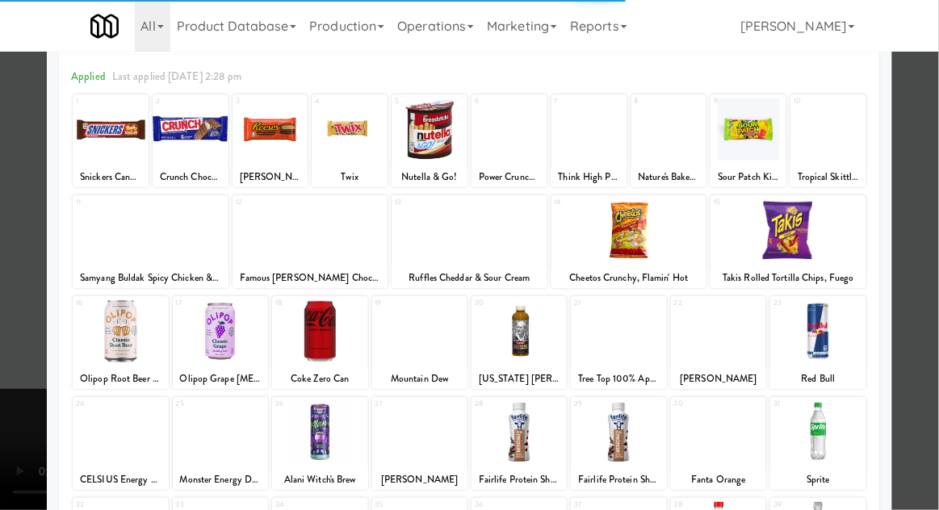
scroll to position [66, 0]
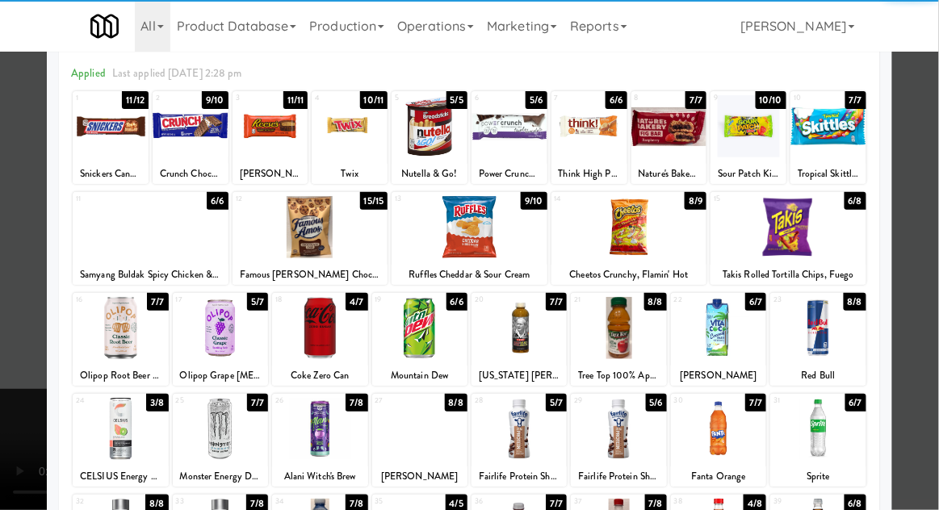
click at [108, 425] on div at bounding box center [120, 429] width 95 height 62
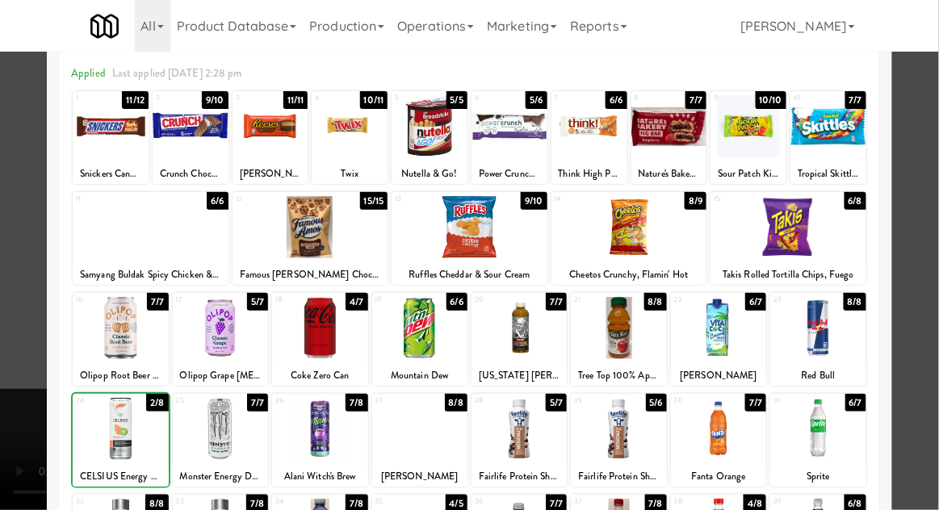
click at [923, 399] on div at bounding box center [469, 255] width 939 height 510
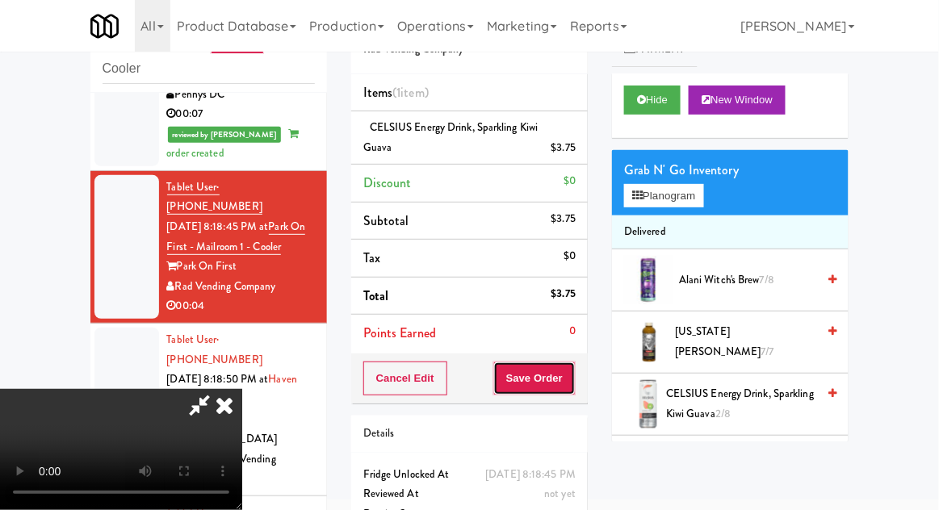
click at [571, 387] on button "Save Order" at bounding box center [534, 379] width 82 height 34
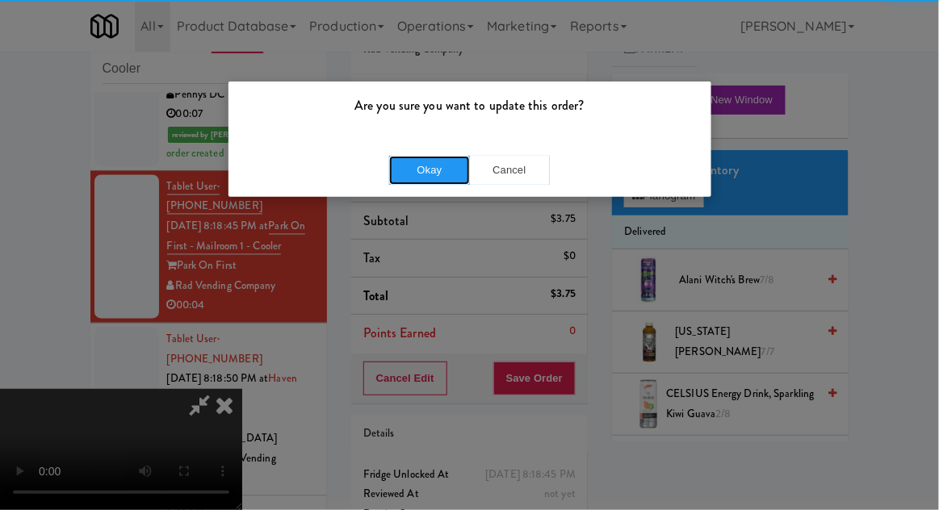
click at [408, 179] on button "Okay" at bounding box center [429, 170] width 81 height 29
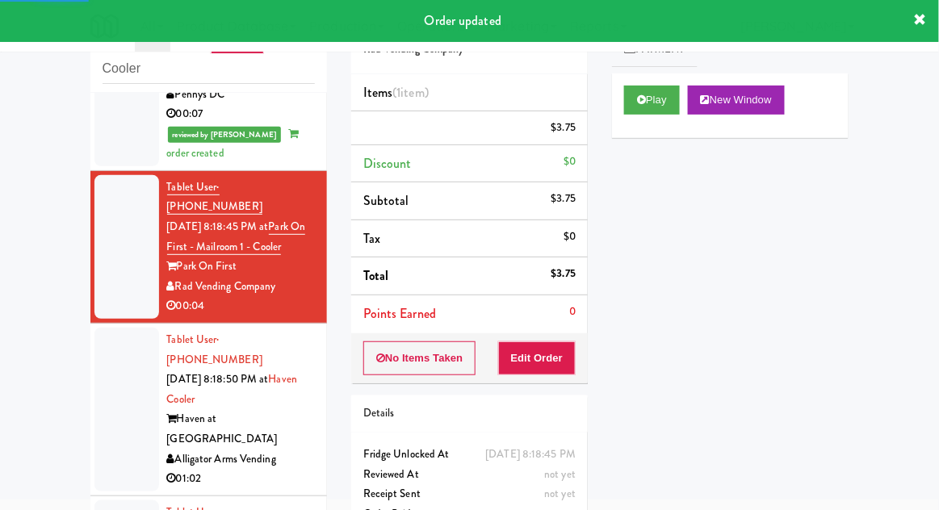
click at [100, 331] on div at bounding box center [126, 410] width 65 height 164
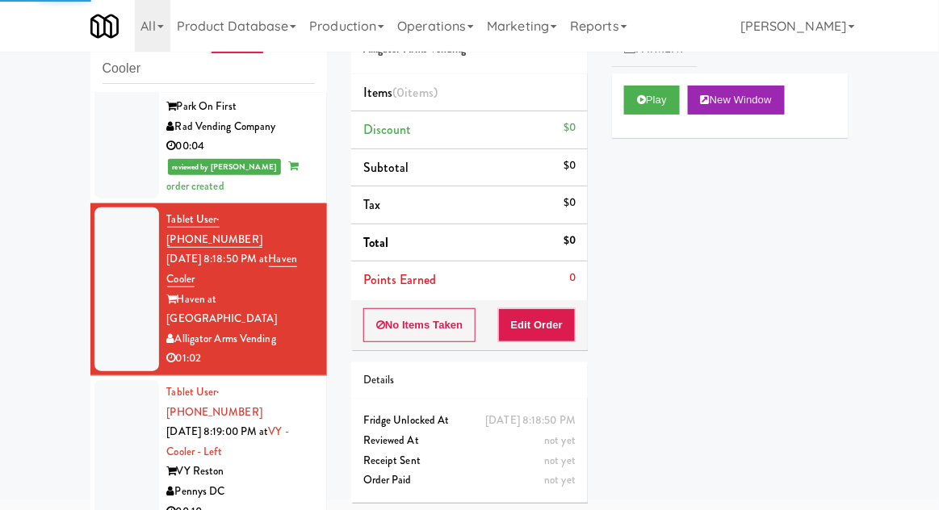
scroll to position [862, 0]
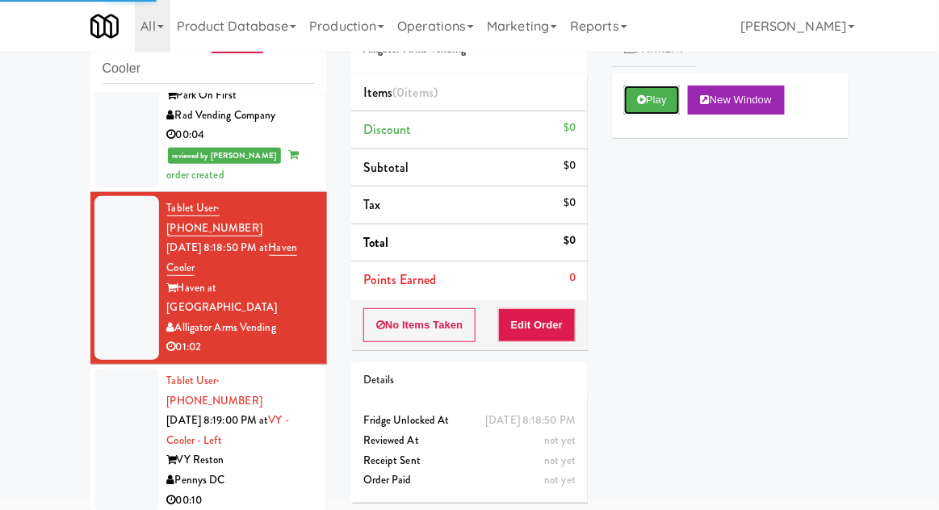
click at [670, 102] on button "Play" at bounding box center [652, 100] width 56 height 29
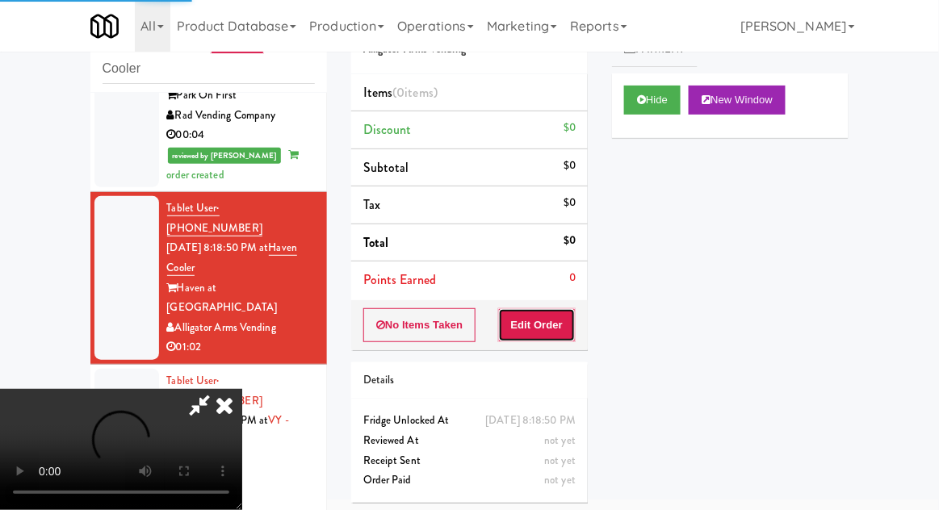
click at [547, 310] on button "Edit Order" at bounding box center [537, 325] width 78 height 34
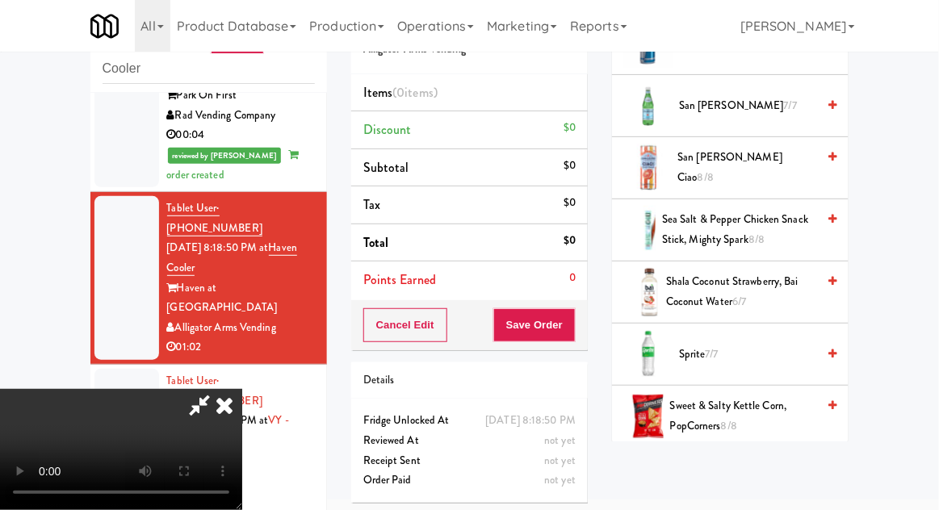
scroll to position [1863, 0]
click at [718, 347] on span "7/7" at bounding box center [711, 354] width 13 height 15
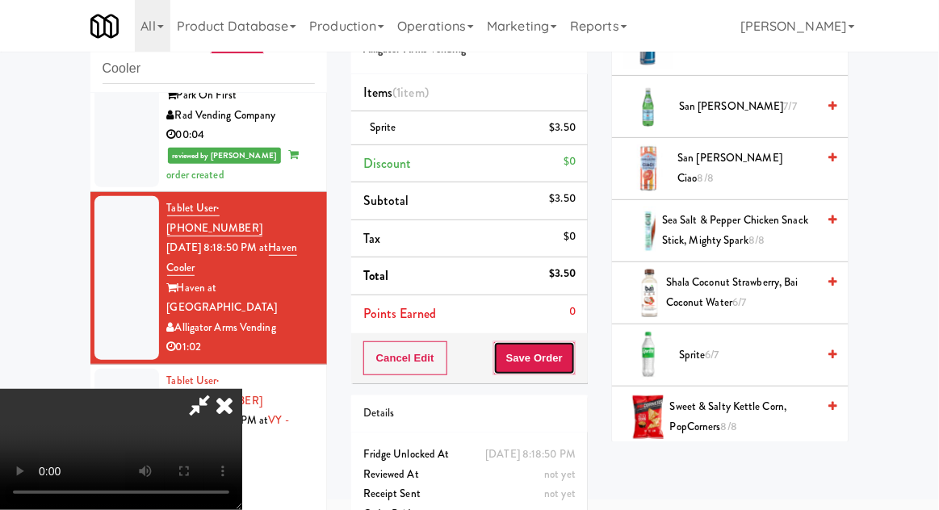
click at [571, 362] on button "Save Order" at bounding box center [534, 358] width 82 height 34
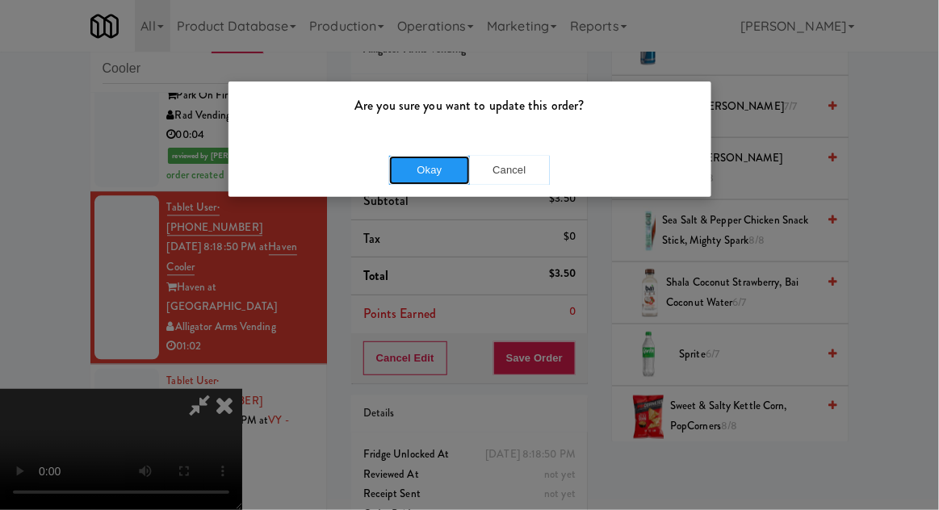
click at [417, 179] on button "Okay" at bounding box center [429, 170] width 81 height 29
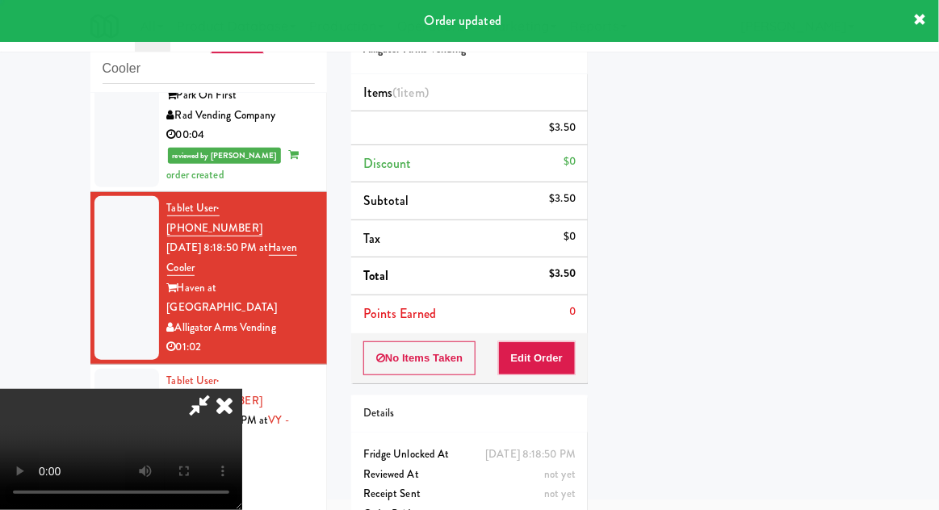
scroll to position [0, 0]
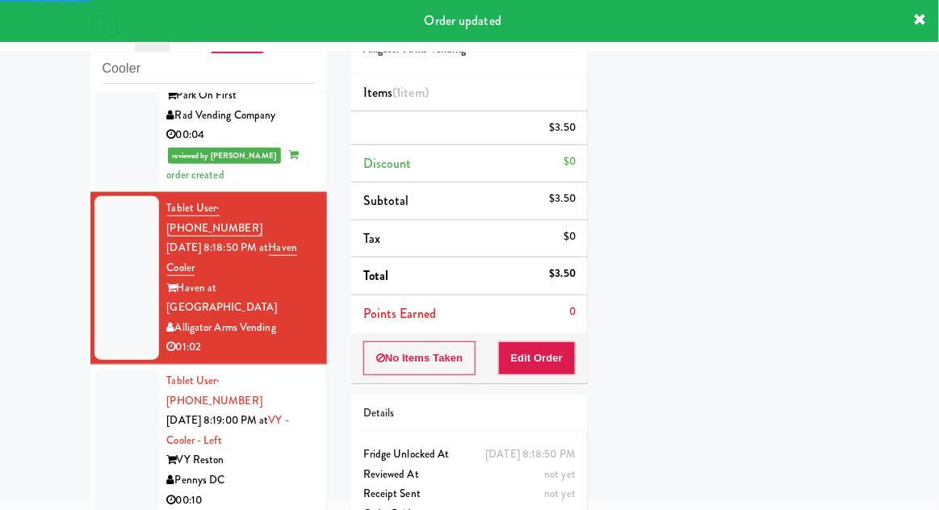
click at [90, 365] on li "Tablet User · (720) 317-4627 [DATE] 8:19:00 PM at [GEOGRAPHIC_DATA] - Left VY R…" at bounding box center [208, 441] width 236 height 153
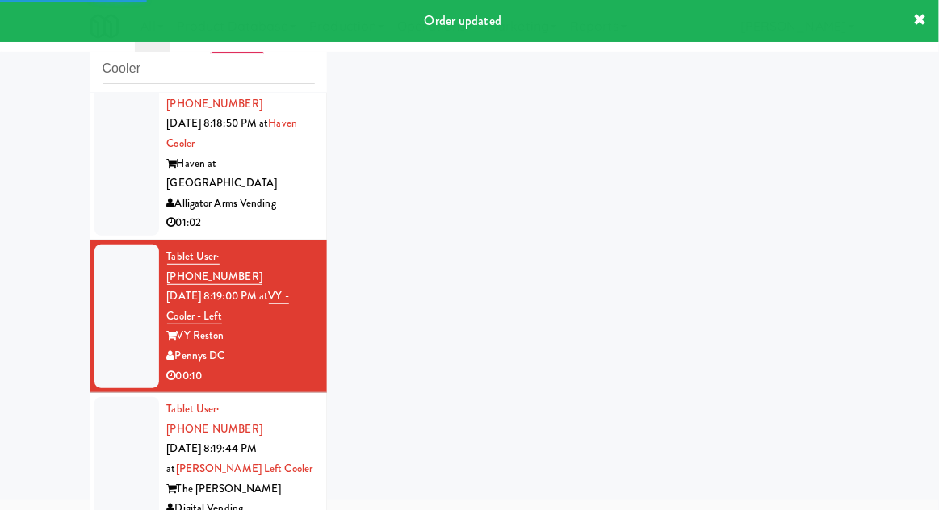
scroll to position [983, 0]
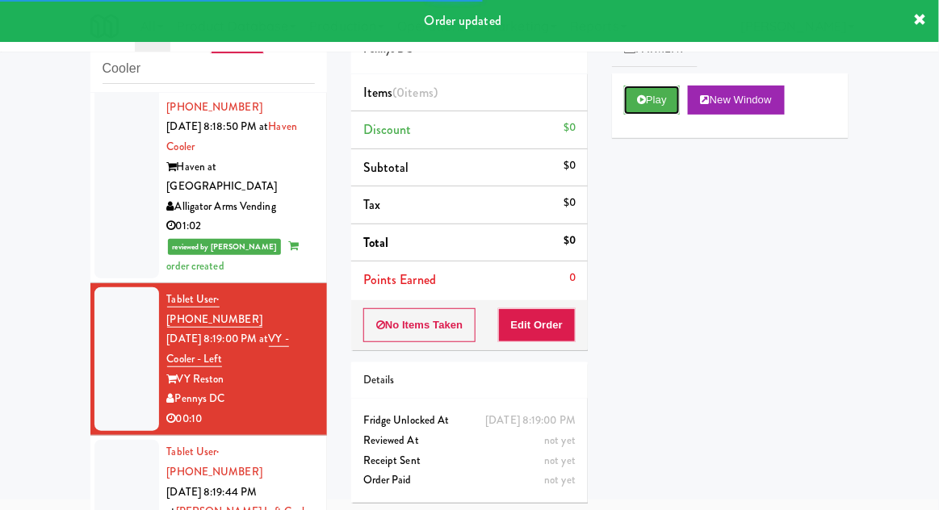
click at [662, 113] on button "Play" at bounding box center [652, 100] width 56 height 29
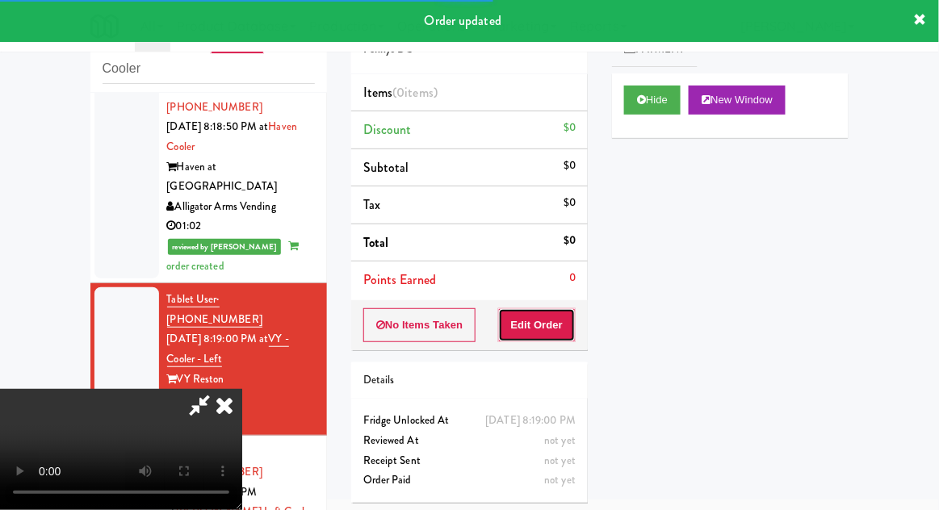
click at [553, 327] on button "Edit Order" at bounding box center [537, 325] width 78 height 34
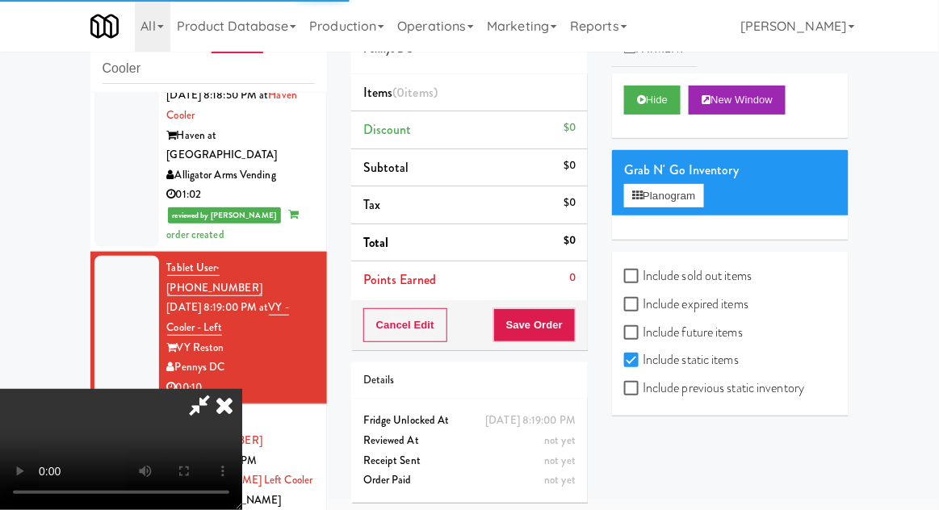
scroll to position [1015, 0]
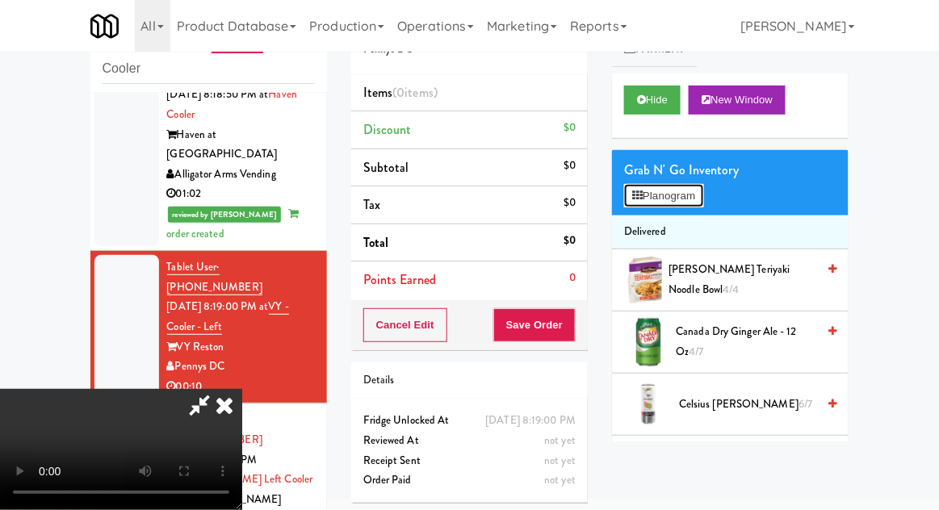
click at [695, 184] on button "Planogram" at bounding box center [663, 196] width 79 height 24
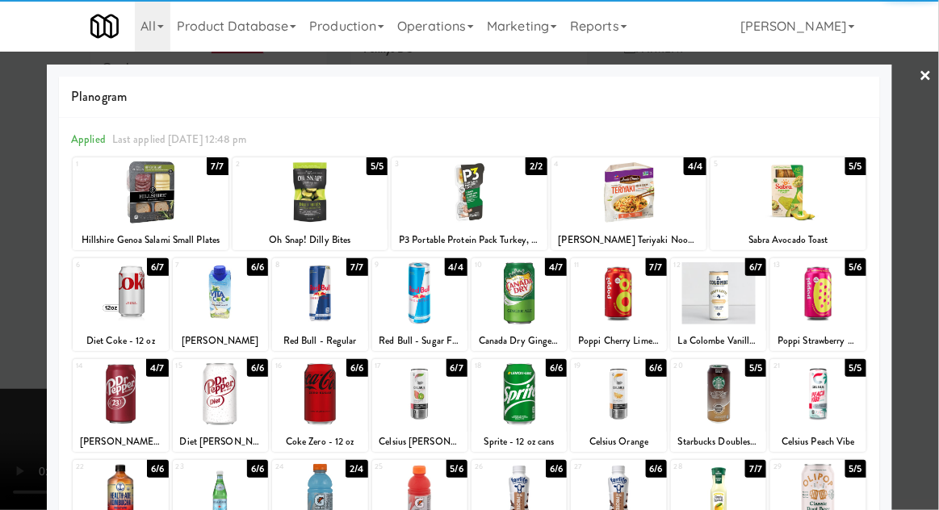
click at [734, 400] on div at bounding box center [718, 394] width 95 height 62
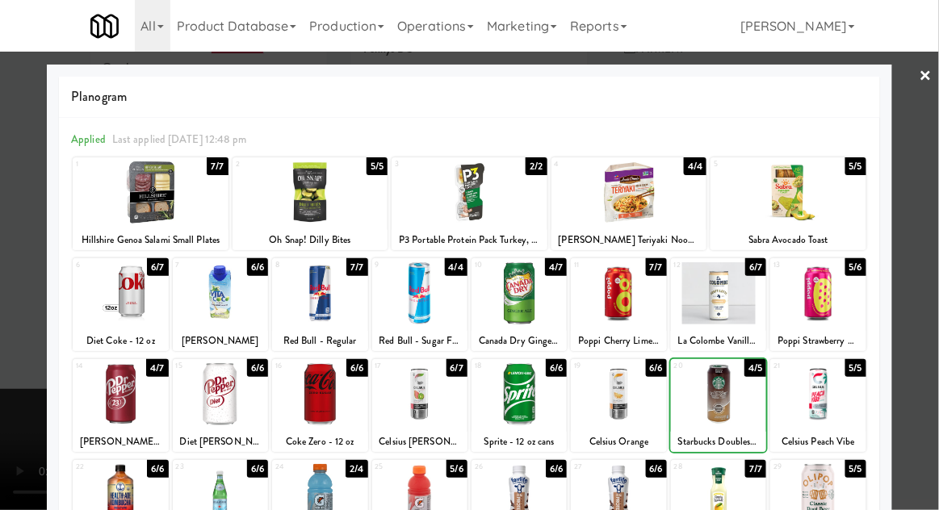
click at [930, 358] on div at bounding box center [469, 255] width 939 height 510
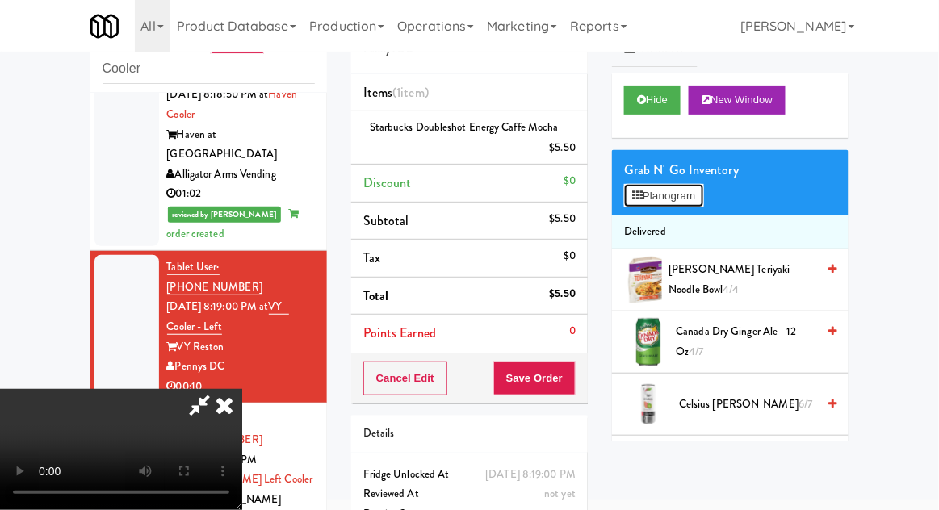
click at [686, 205] on button "Planogram" at bounding box center [663, 196] width 79 height 24
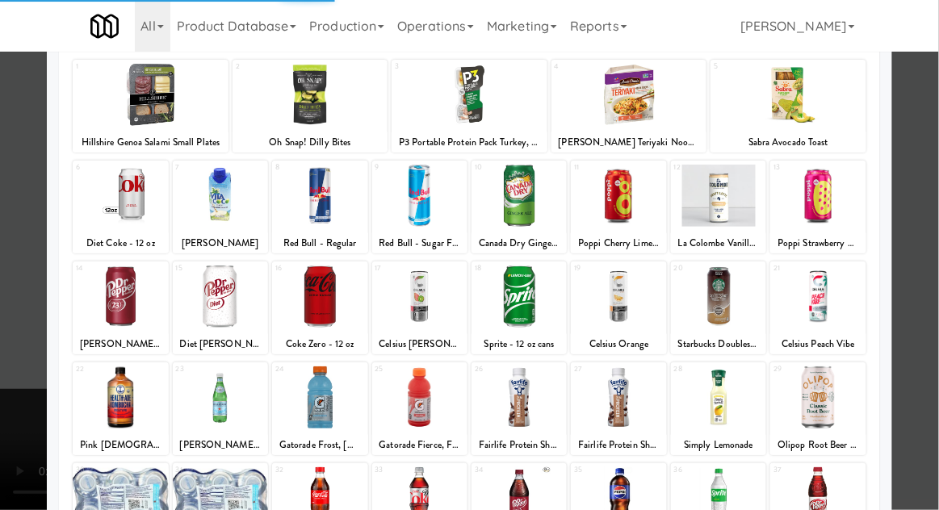
scroll to position [102, 0]
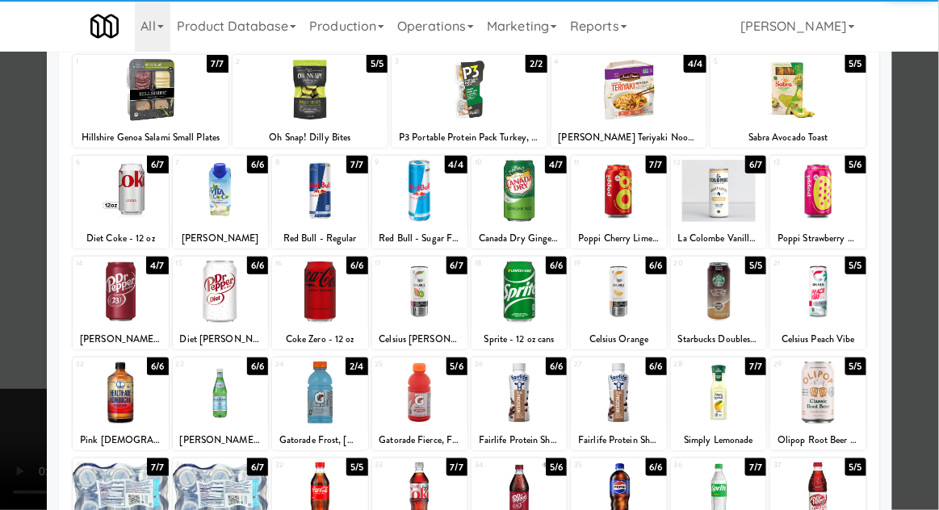
click at [541, 504] on div at bounding box center [518, 493] width 95 height 62
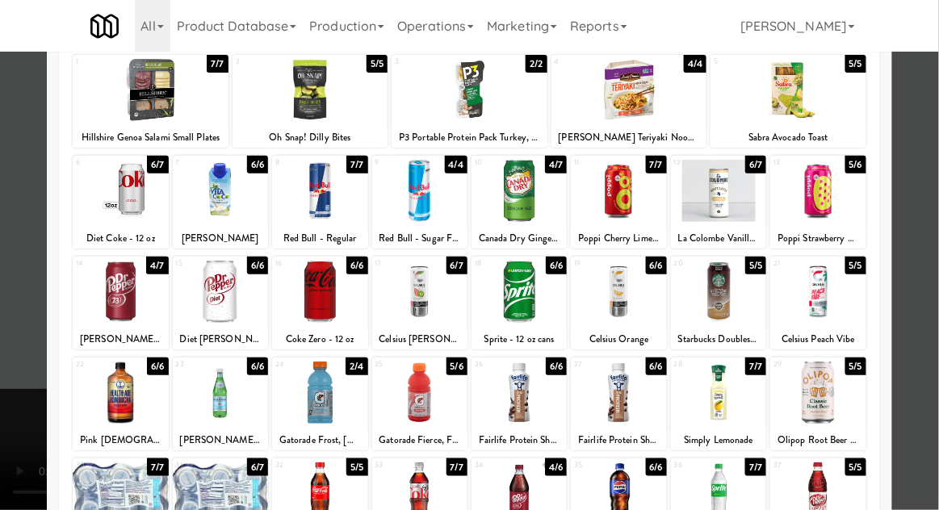
click at [937, 387] on div at bounding box center [469, 255] width 939 height 510
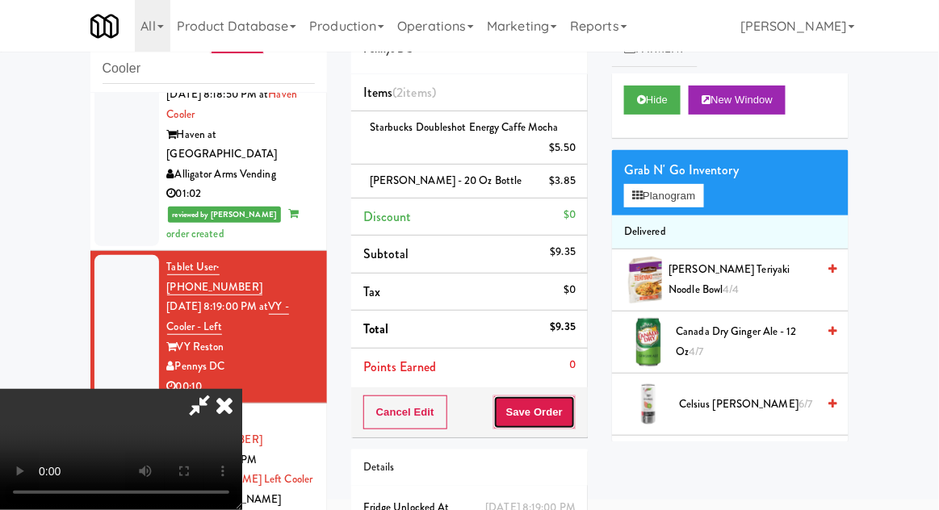
click at [575, 418] on button "Save Order" at bounding box center [534, 412] width 82 height 34
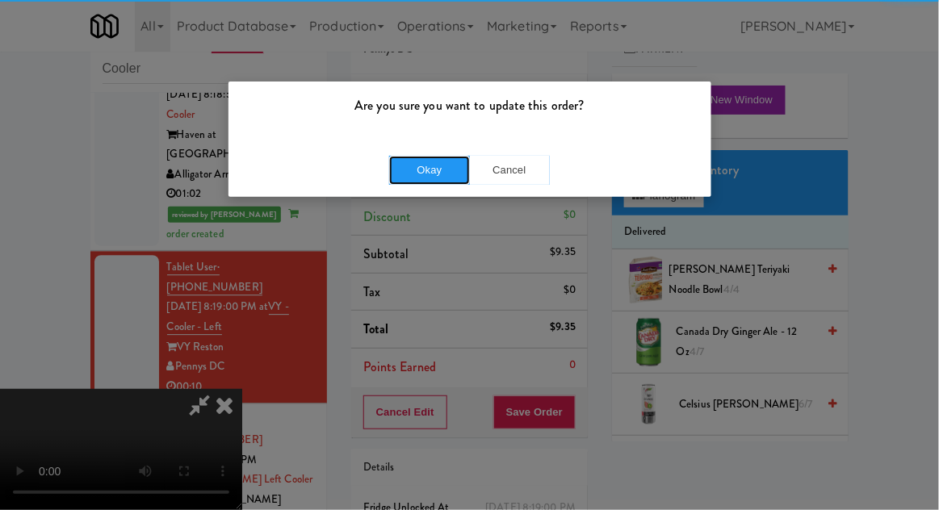
click at [405, 168] on button "Okay" at bounding box center [429, 170] width 81 height 29
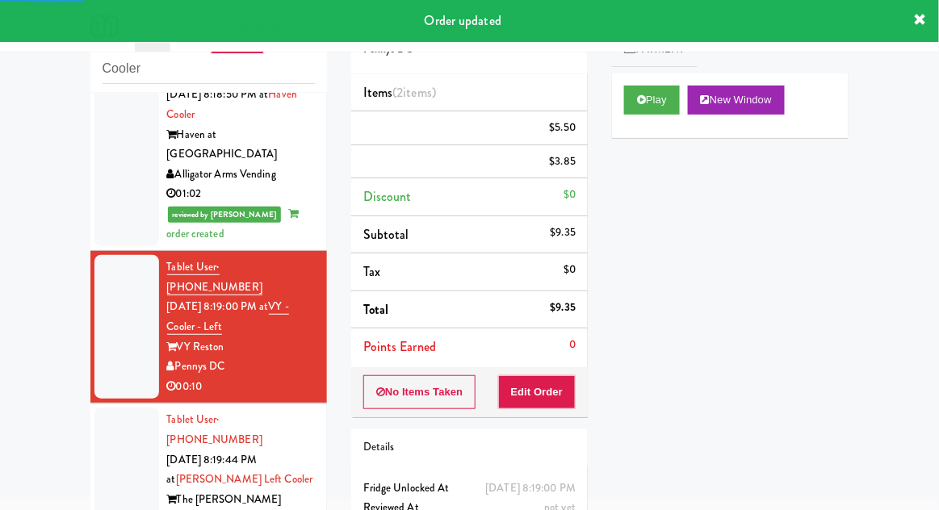
click at [91, 403] on li "Tablet User · (202) 359-6344 [DATE] 8:19:44 PM at [PERSON_NAME] Left Cooler The…" at bounding box center [208, 479] width 236 height 153
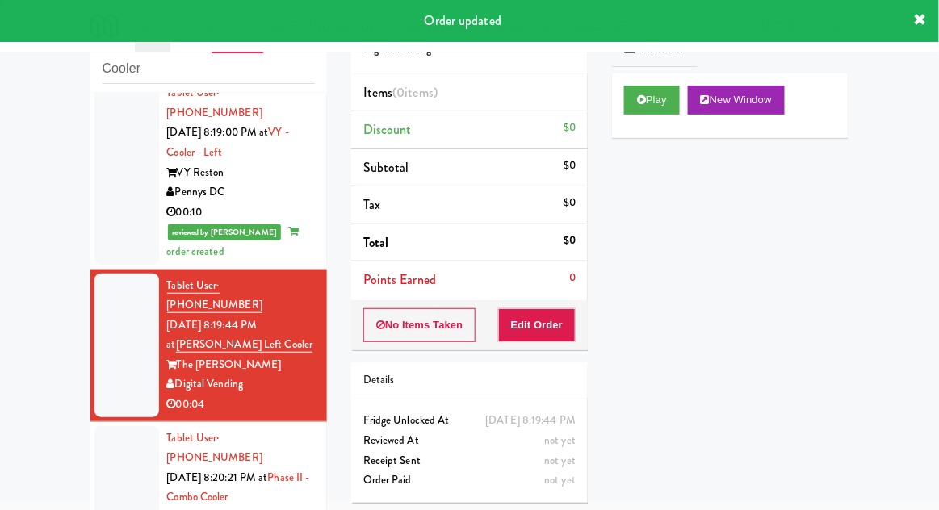
scroll to position [1191, 0]
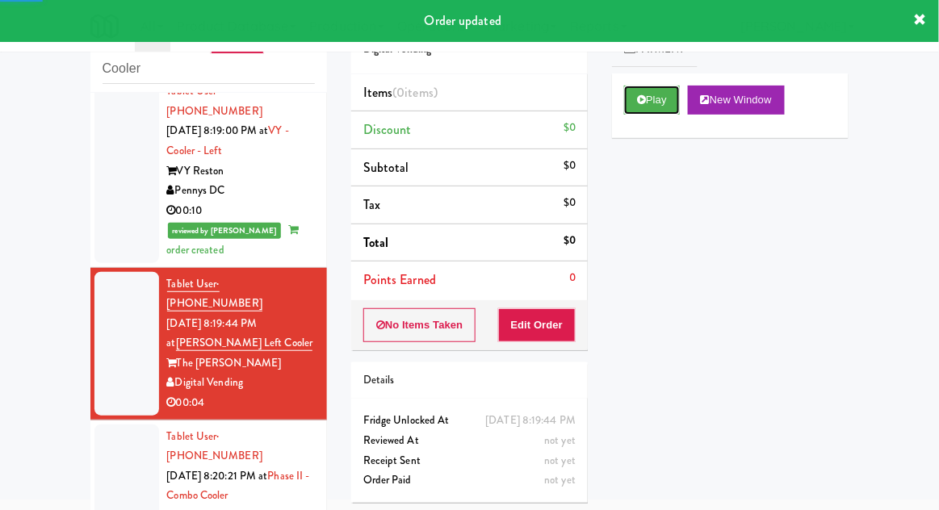
click at [660, 95] on button "Play" at bounding box center [652, 100] width 56 height 29
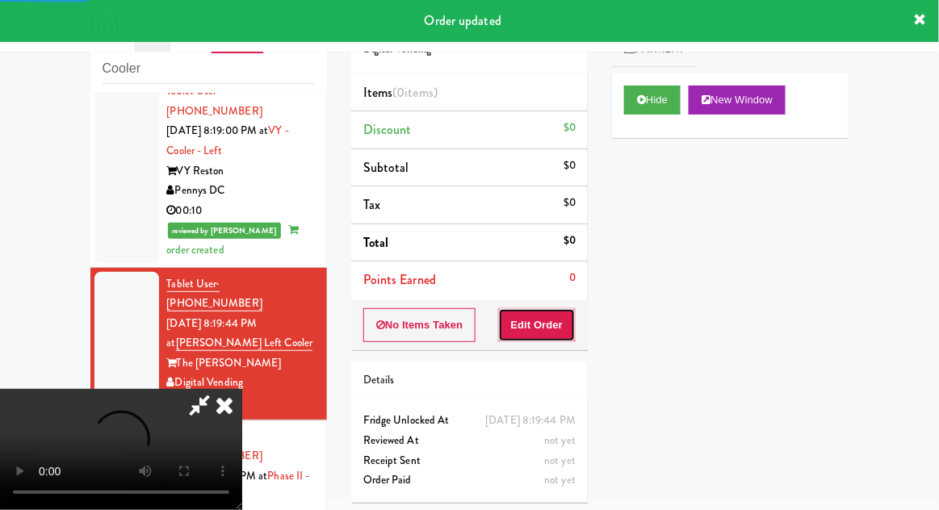
click at [552, 320] on button "Edit Order" at bounding box center [537, 325] width 78 height 34
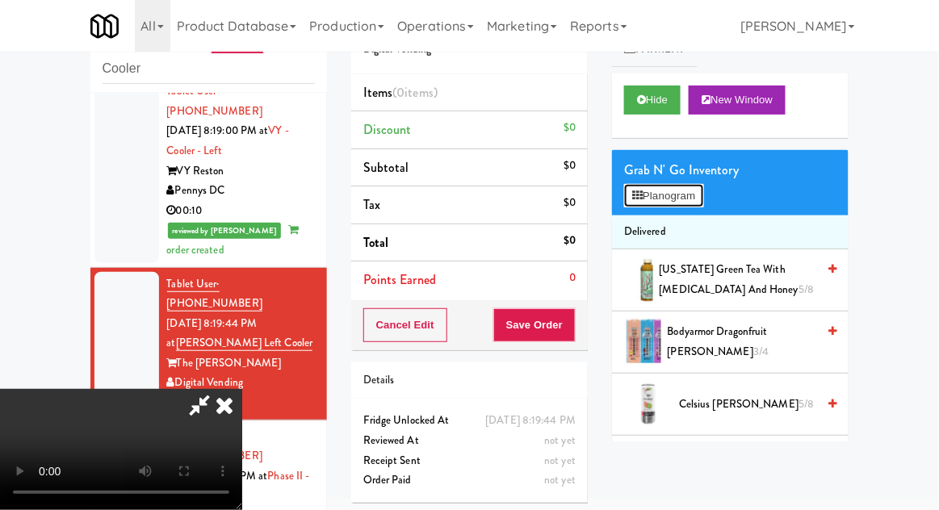
click at [702, 194] on button "Planogram" at bounding box center [663, 196] width 79 height 24
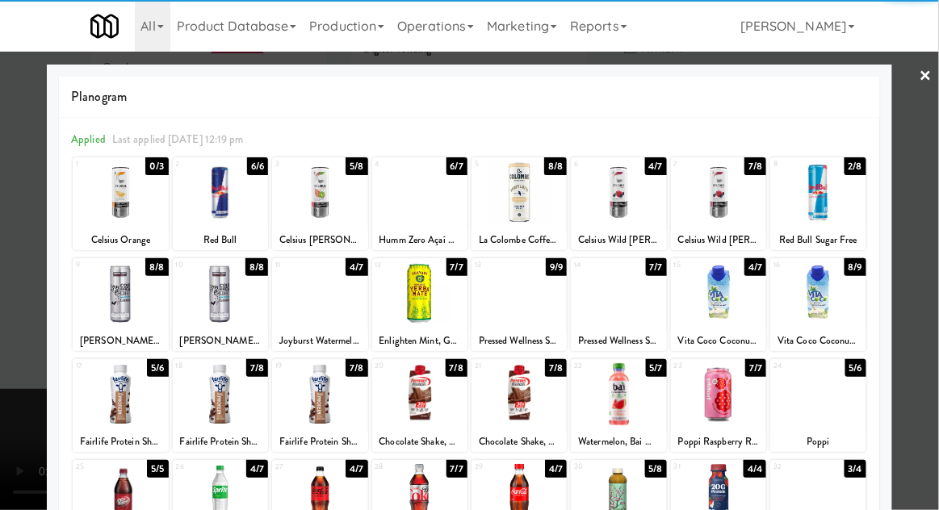
click at [306, 211] on div at bounding box center [319, 192] width 95 height 62
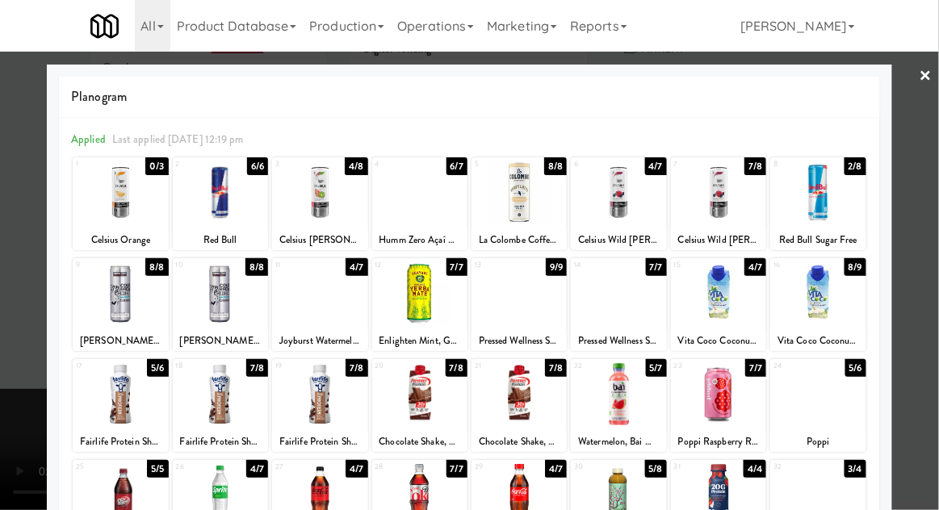
click at [936, 345] on div at bounding box center [469, 255] width 939 height 510
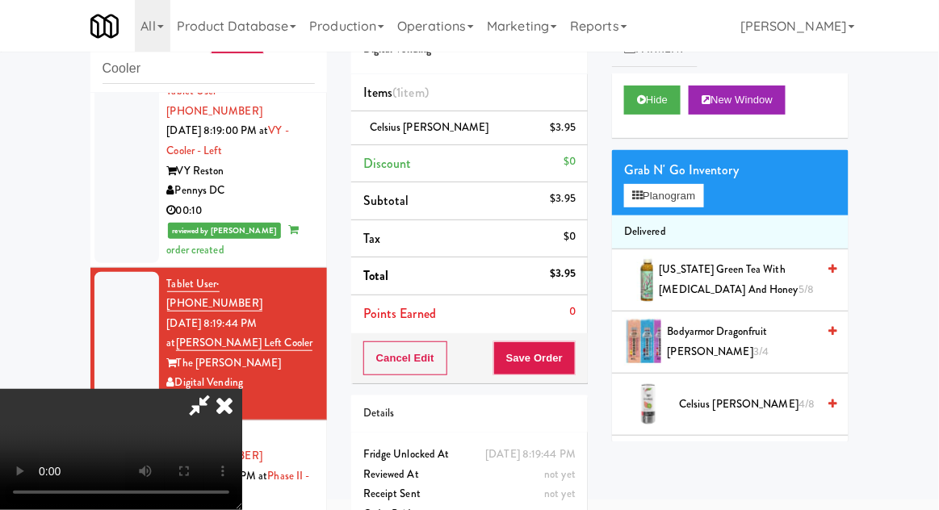
click at [584, 350] on div "Cancel Edit Save Order" at bounding box center [469, 358] width 236 height 50
click at [568, 358] on button "Save Order" at bounding box center [534, 358] width 82 height 34
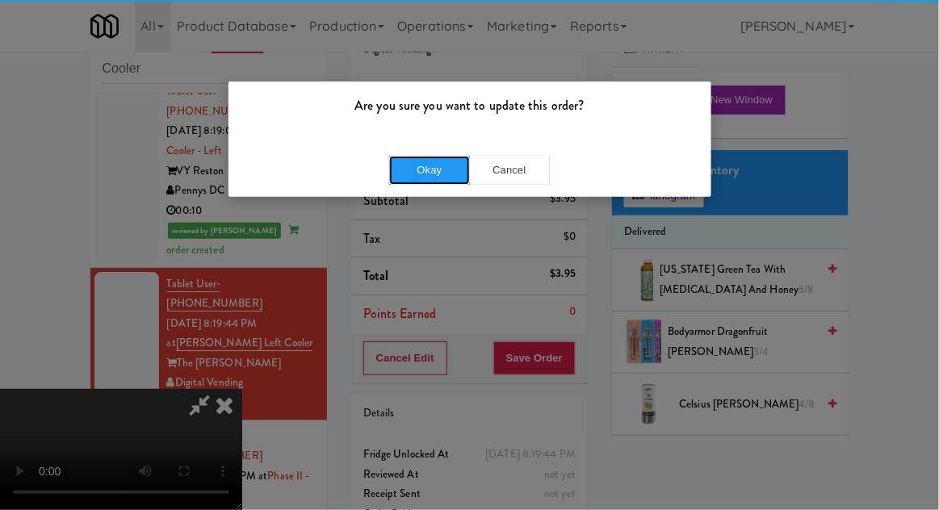
click at [392, 172] on button "Okay" at bounding box center [429, 170] width 81 height 29
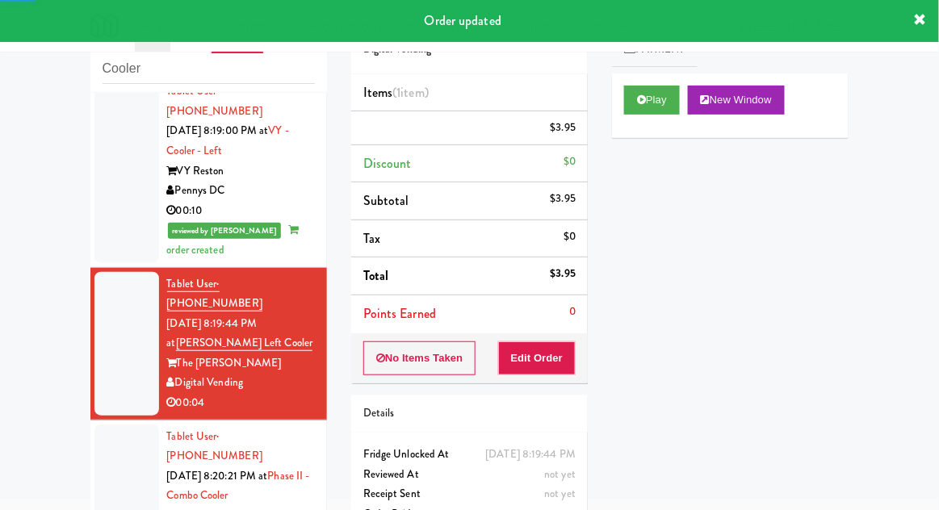
click at [97, 424] on div at bounding box center [126, 496] width 65 height 144
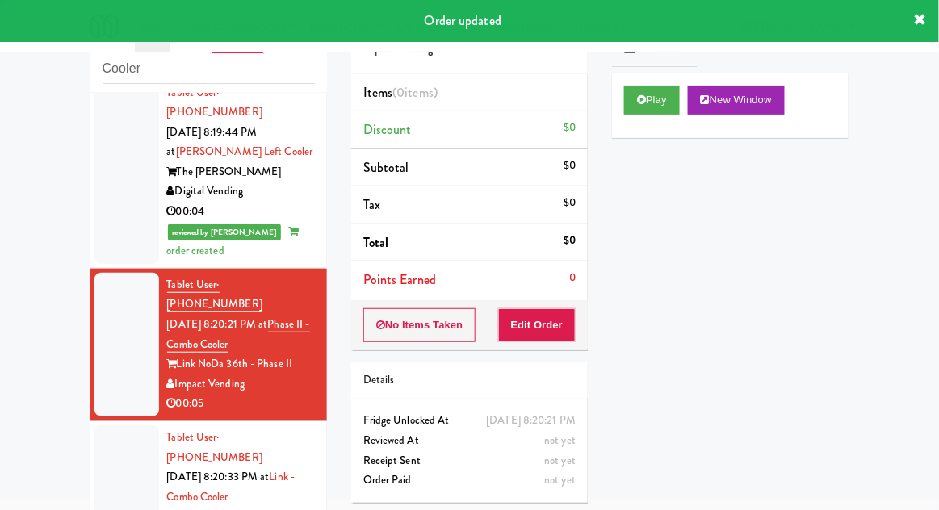
scroll to position [1384, 0]
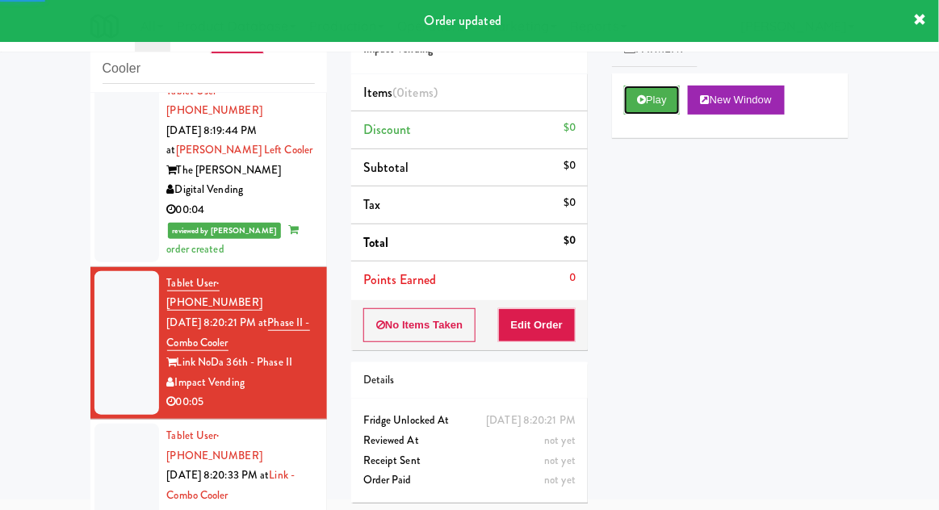
click at [653, 94] on button "Play" at bounding box center [652, 100] width 56 height 29
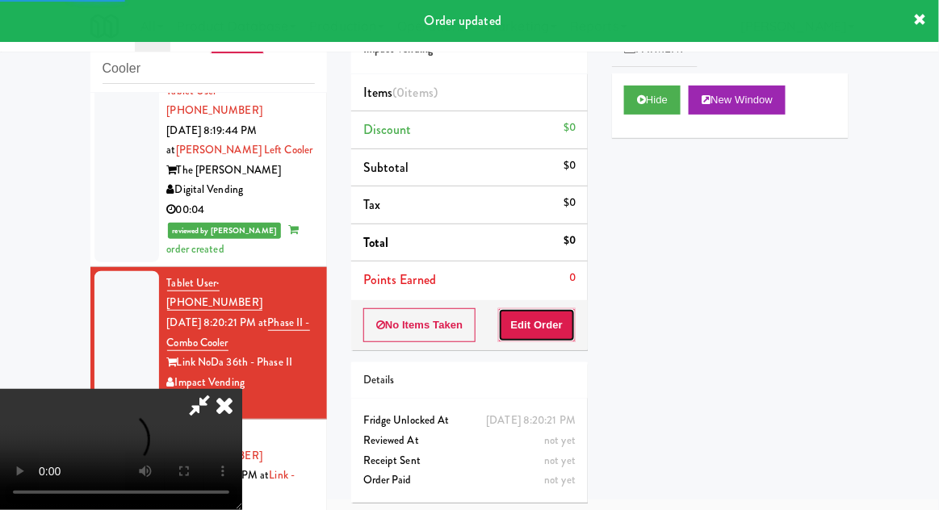
click at [550, 310] on button "Edit Order" at bounding box center [537, 325] width 78 height 34
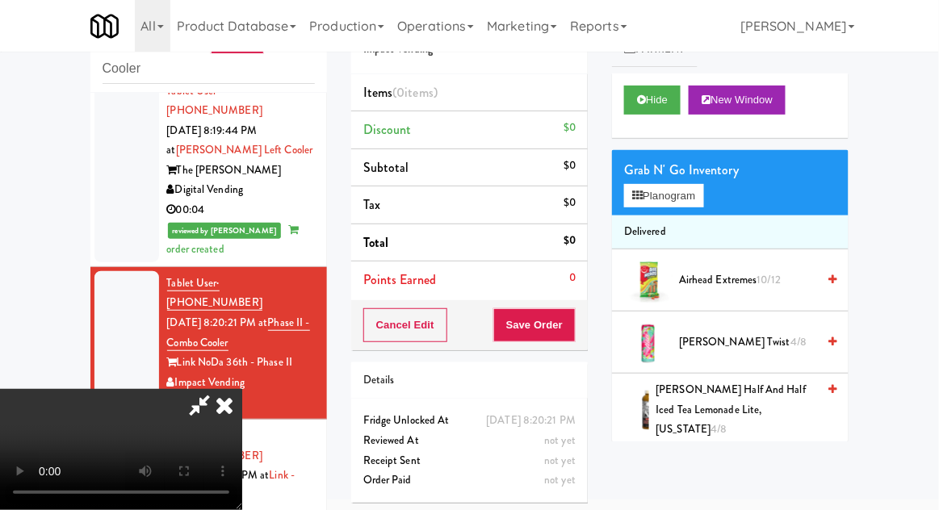
scroll to position [0, 0]
click at [694, 187] on button "Planogram" at bounding box center [663, 196] width 79 height 24
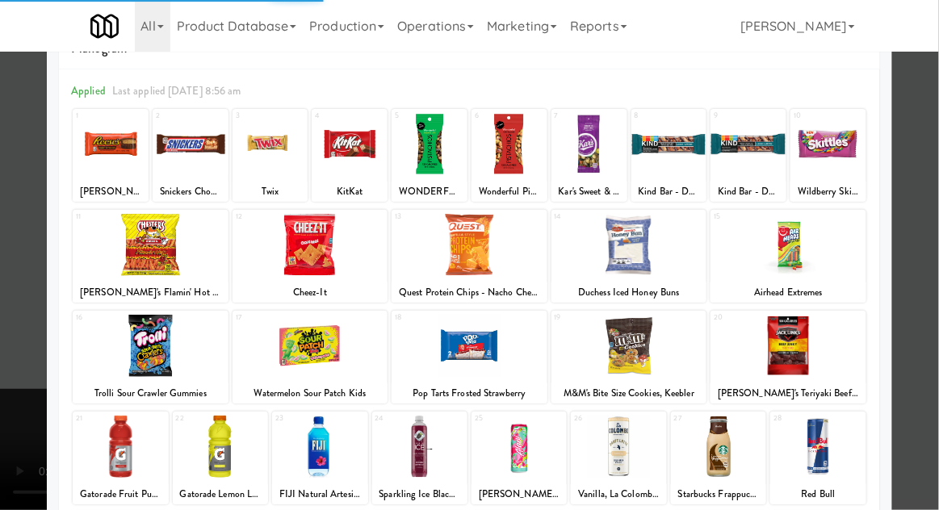
scroll to position [54, 0]
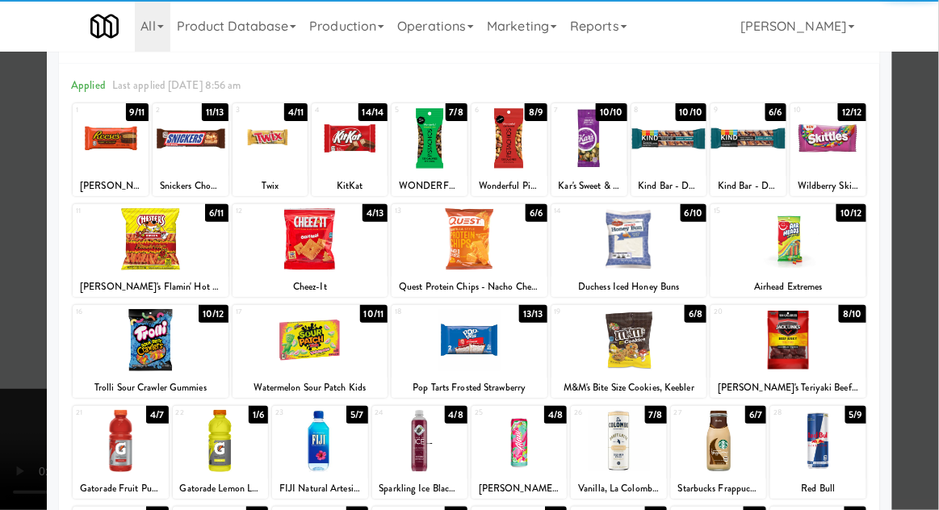
click at [141, 355] on div at bounding box center [151, 340] width 156 height 62
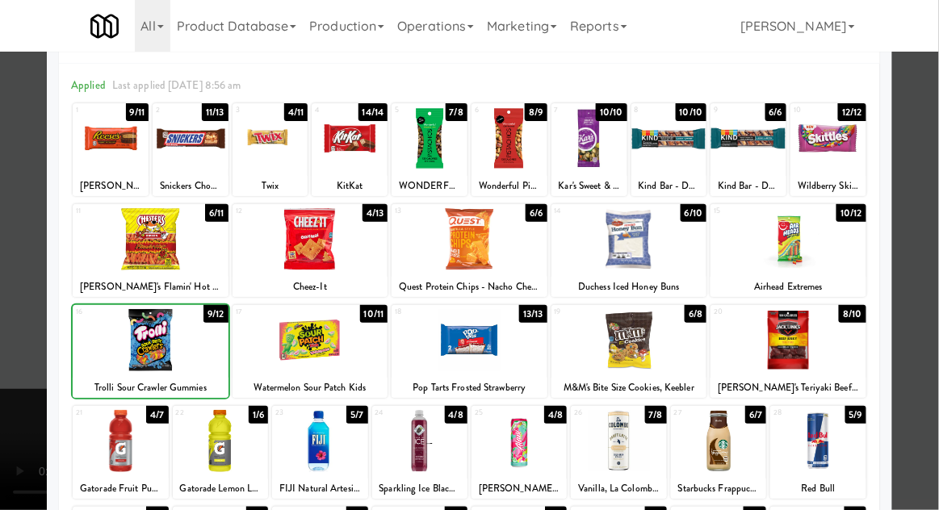
click at [910, 359] on div at bounding box center [469, 255] width 939 height 510
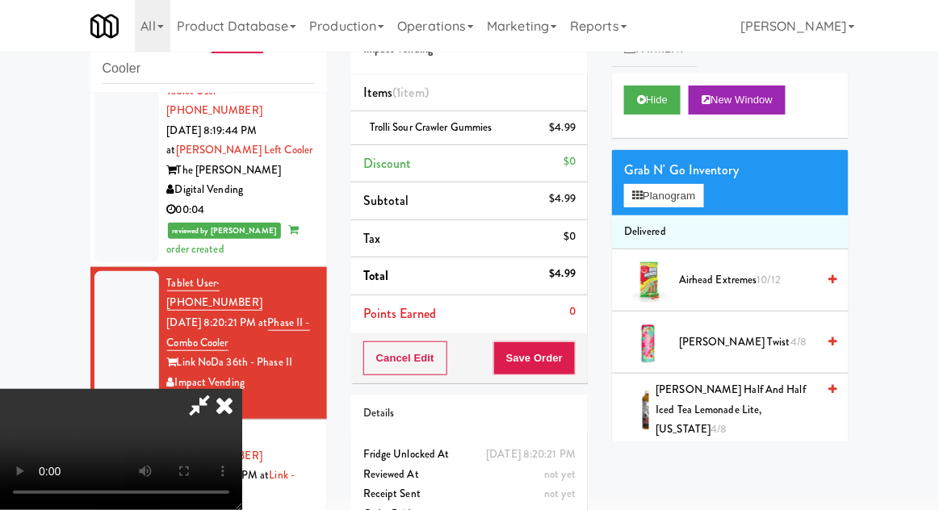
scroll to position [59, 0]
click at [573, 366] on button "Save Order" at bounding box center [534, 358] width 82 height 34
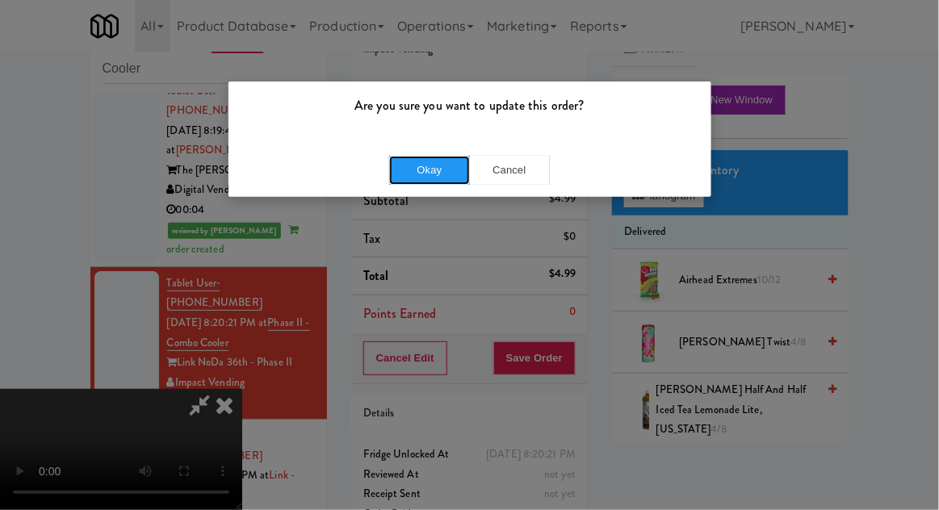
click at [404, 182] on button "Okay" at bounding box center [429, 170] width 81 height 29
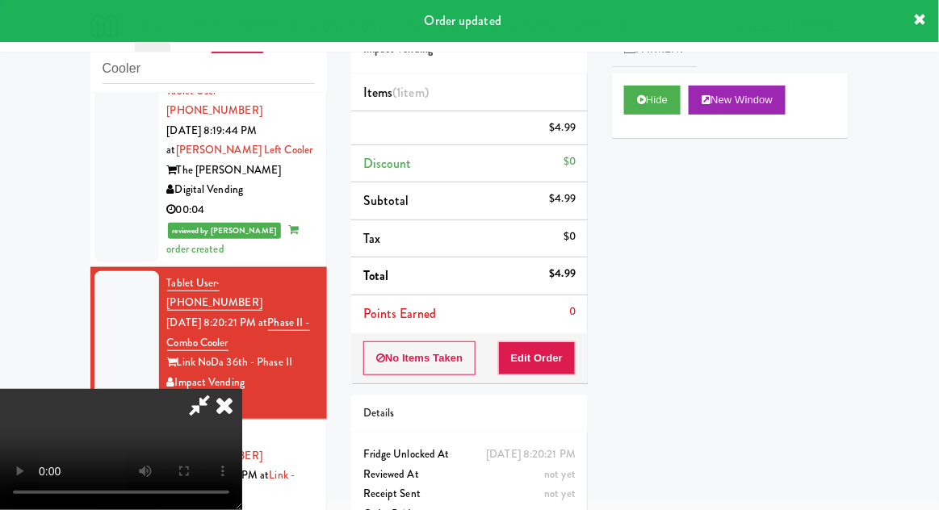
scroll to position [0, 0]
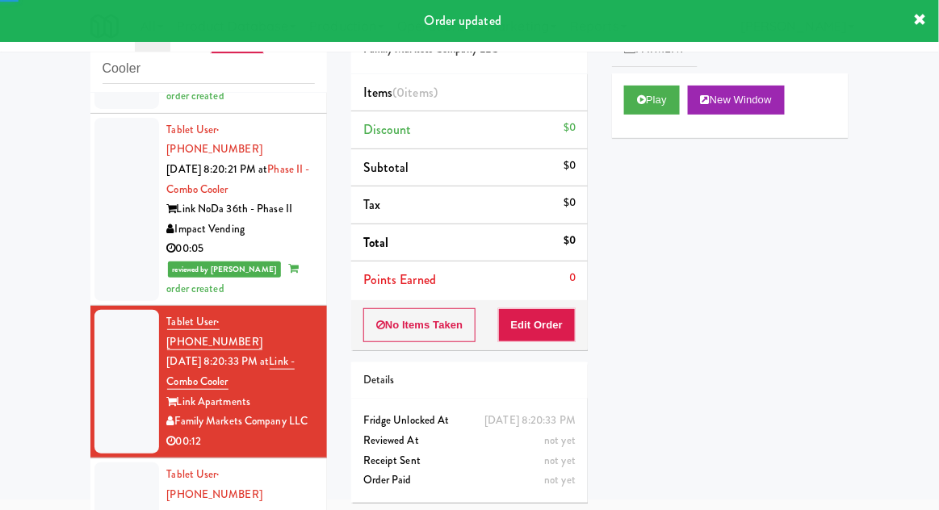
scroll to position [1545, 0]
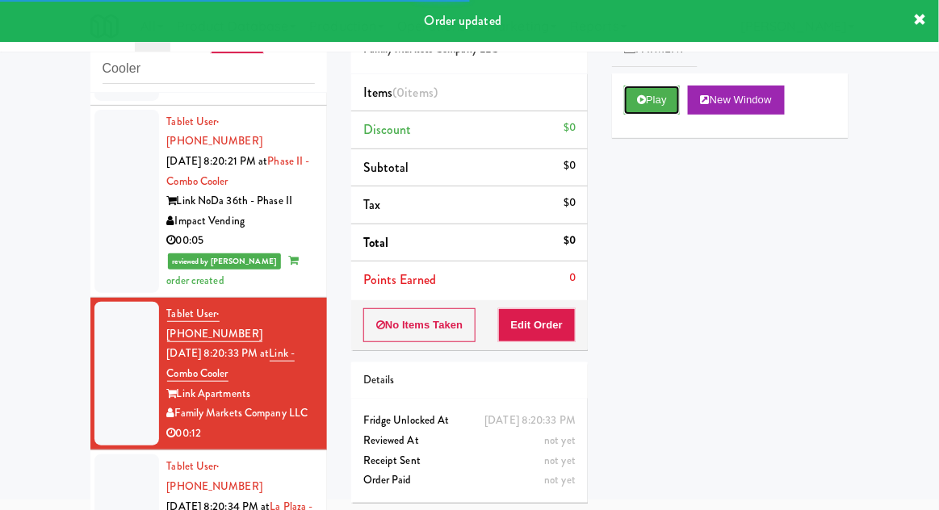
click at [679, 97] on button "Play" at bounding box center [652, 100] width 56 height 29
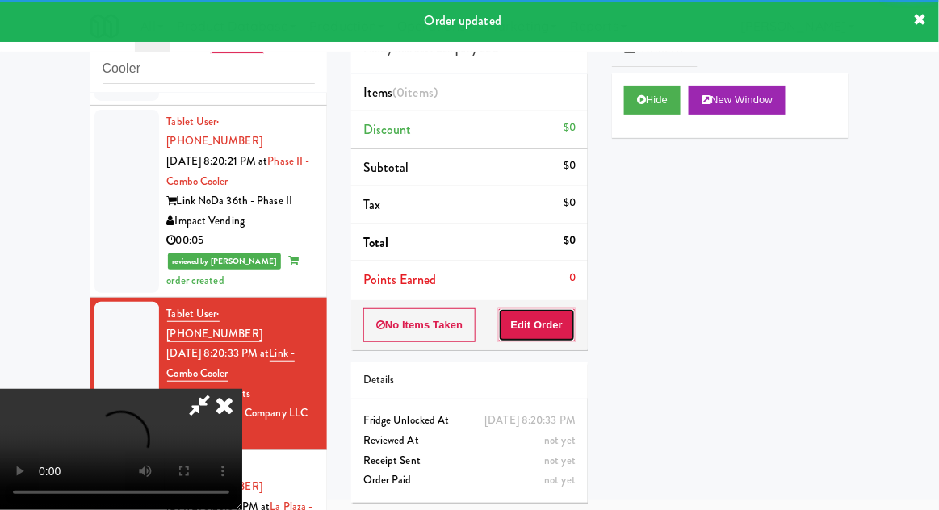
click at [554, 317] on button "Edit Order" at bounding box center [537, 325] width 78 height 34
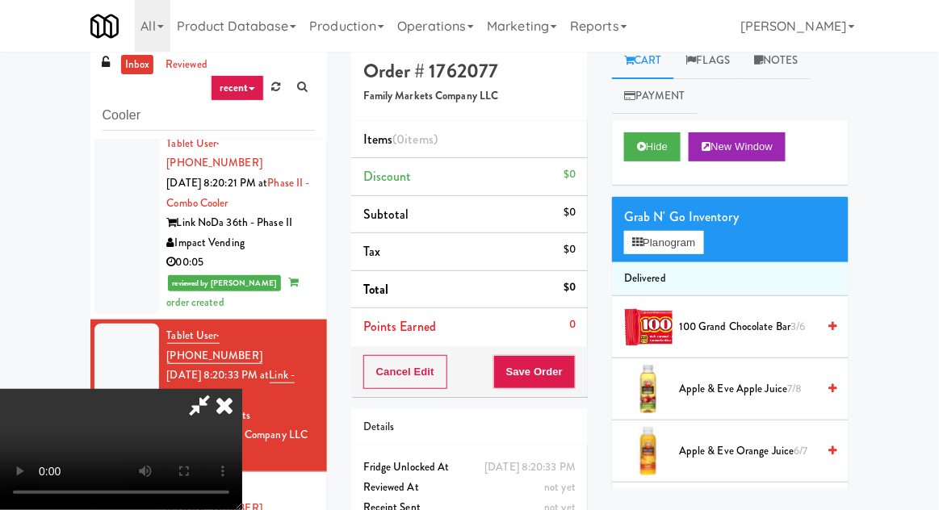
scroll to position [62, 0]
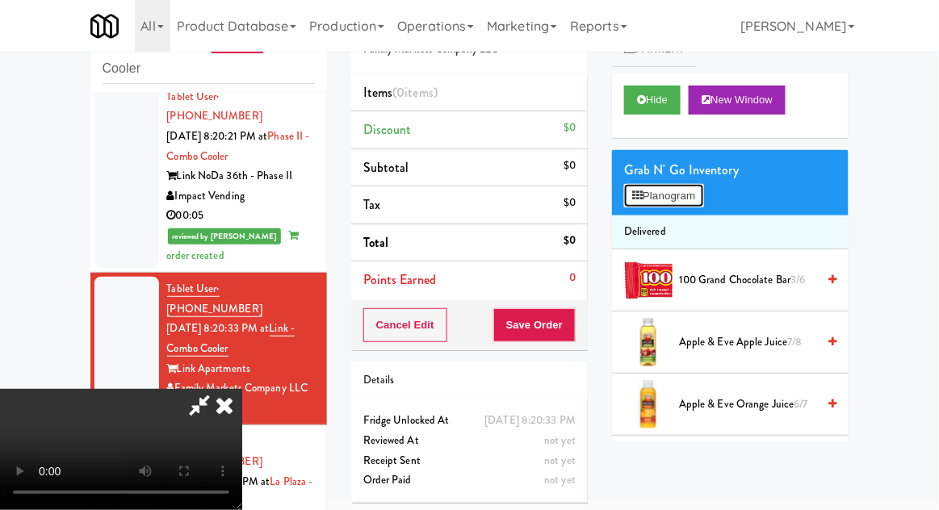
click at [696, 184] on button "Planogram" at bounding box center [663, 196] width 79 height 24
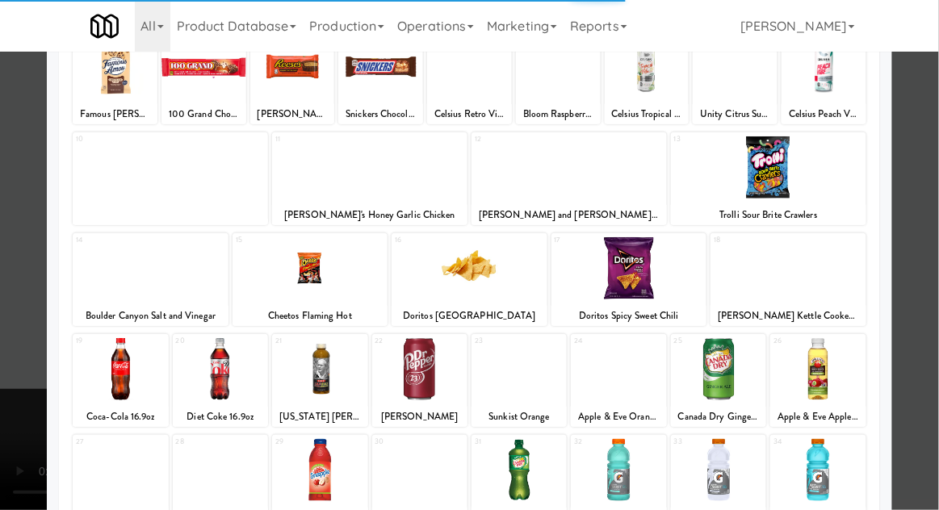
scroll to position [204, 0]
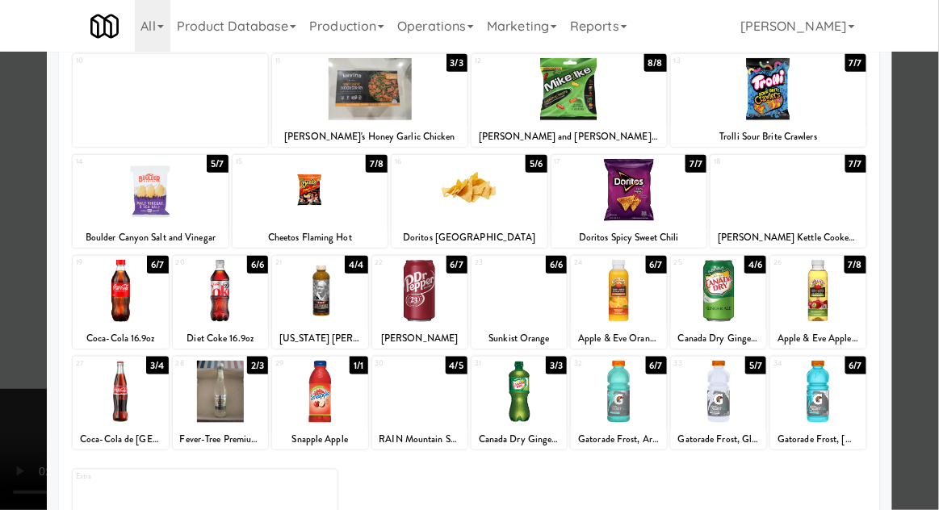
click at [448, 387] on div at bounding box center [419, 392] width 95 height 62
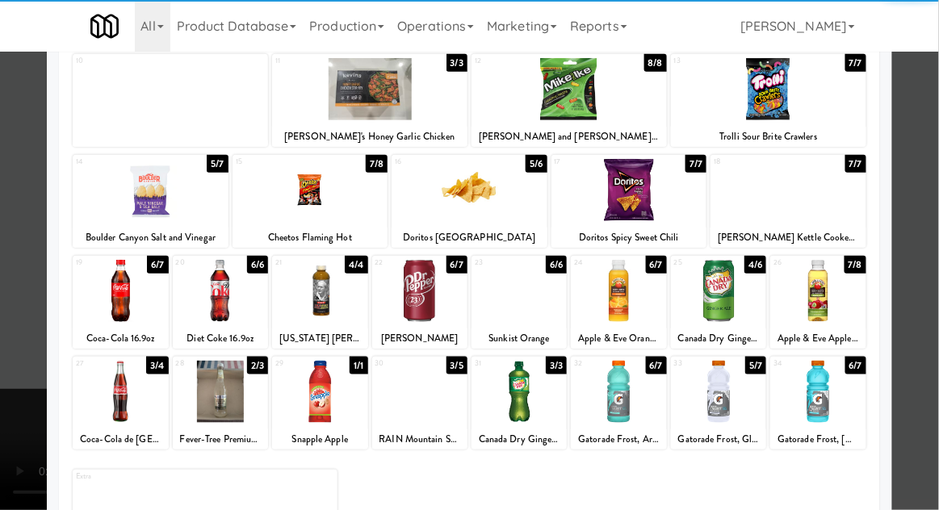
click at [937, 314] on div at bounding box center [469, 255] width 939 height 510
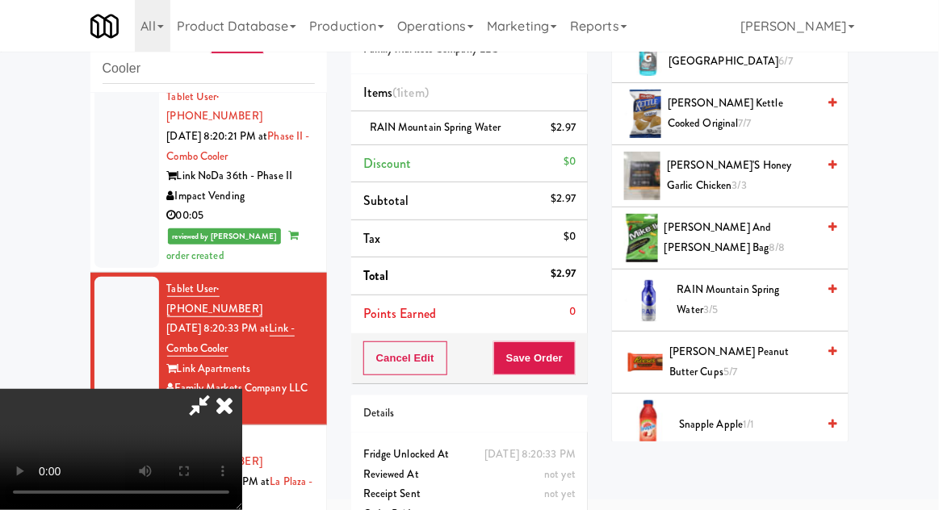
scroll to position [1599, 0]
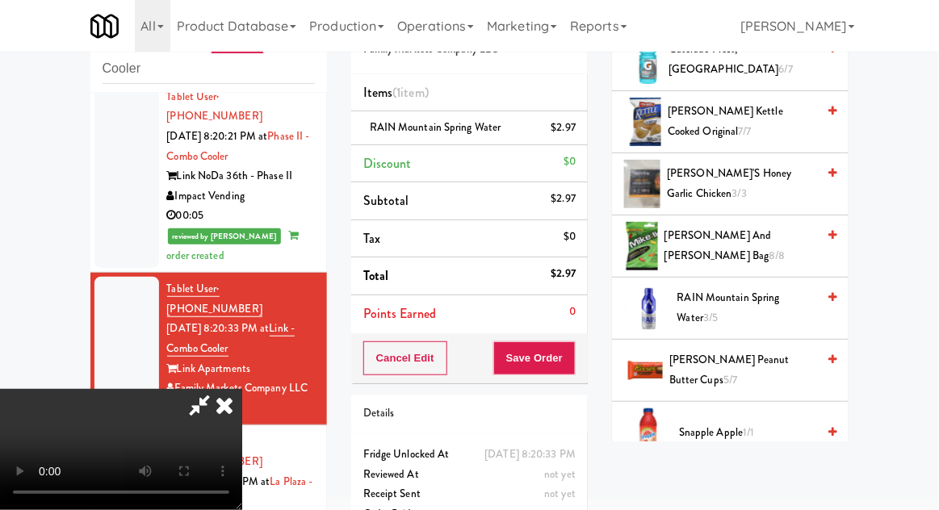
click at [766, 288] on span "RAIN Mountain Spring Water 3/5" at bounding box center [747, 308] width 140 height 40
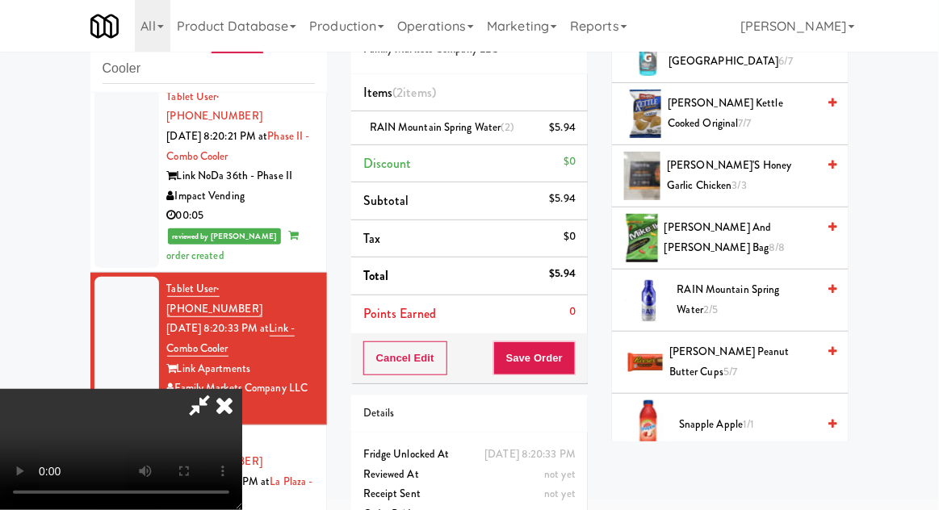
scroll to position [1604, 0]
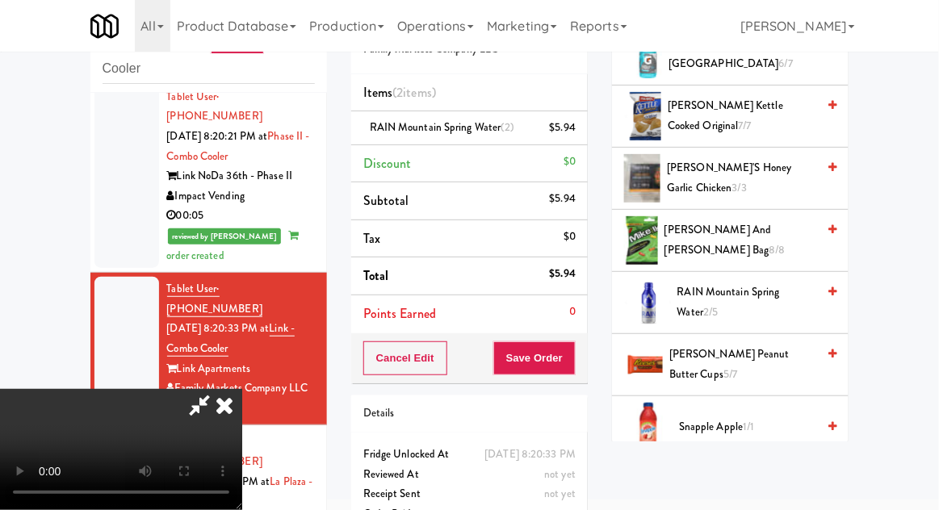
click at [771, 285] on span "RAIN Mountain Spring Water 2/5" at bounding box center [747, 302] width 140 height 40
click at [570, 370] on button "Save Order" at bounding box center [534, 358] width 82 height 34
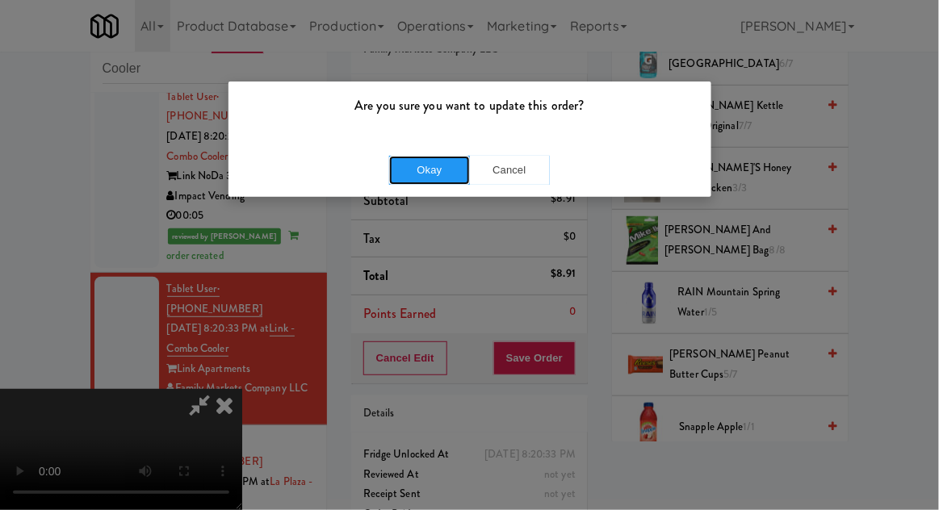
click at [401, 180] on button "Okay" at bounding box center [429, 170] width 81 height 29
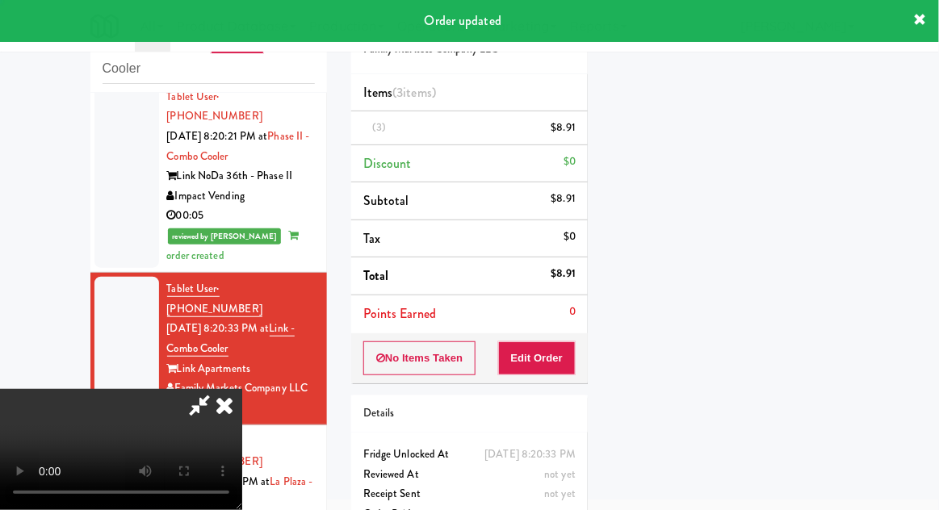
scroll to position [159, 0]
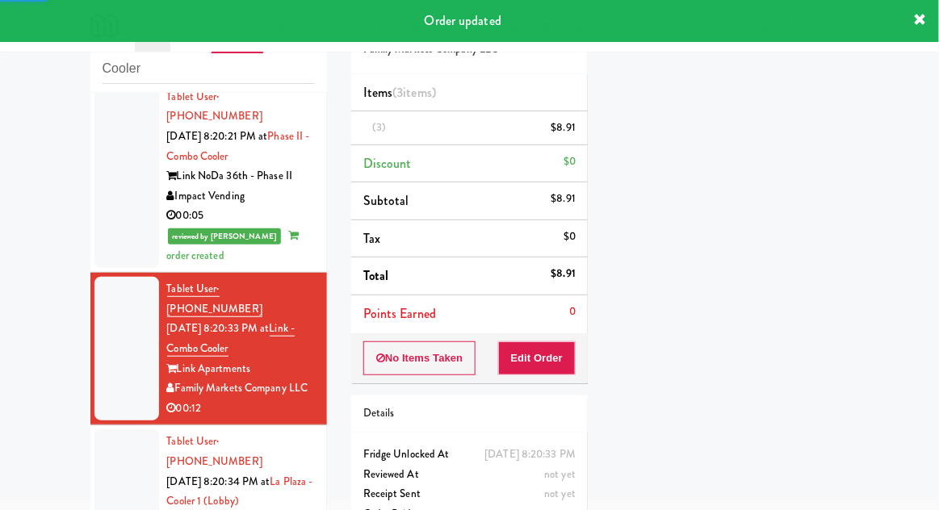
click at [99, 429] on div at bounding box center [126, 501] width 65 height 144
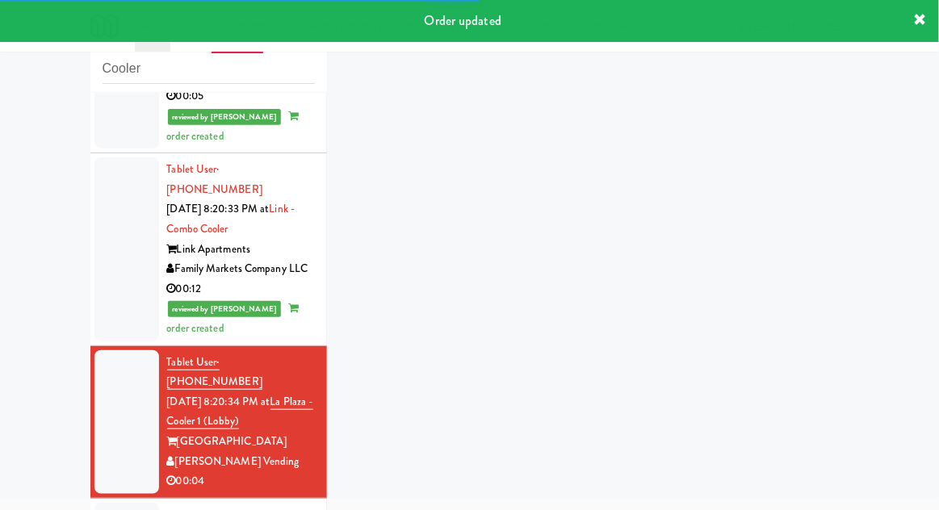
scroll to position [1711, 0]
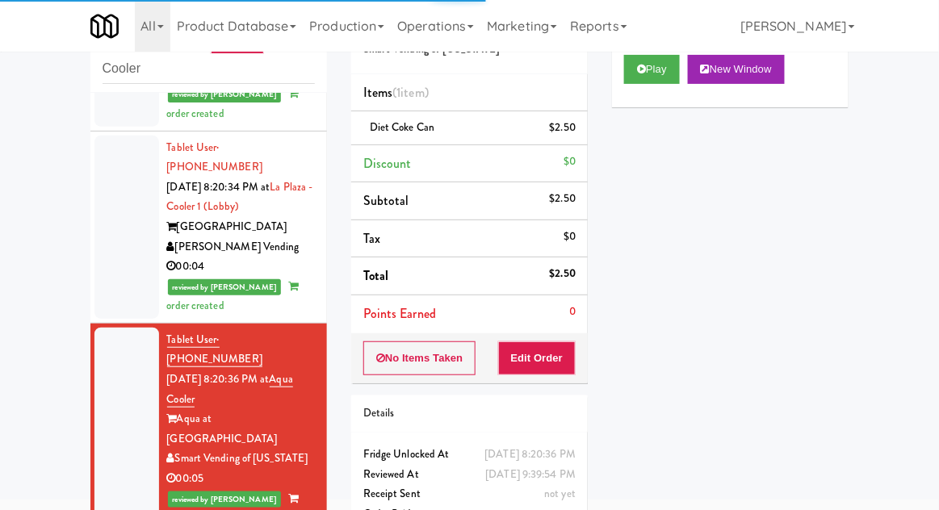
scroll to position [31, 0]
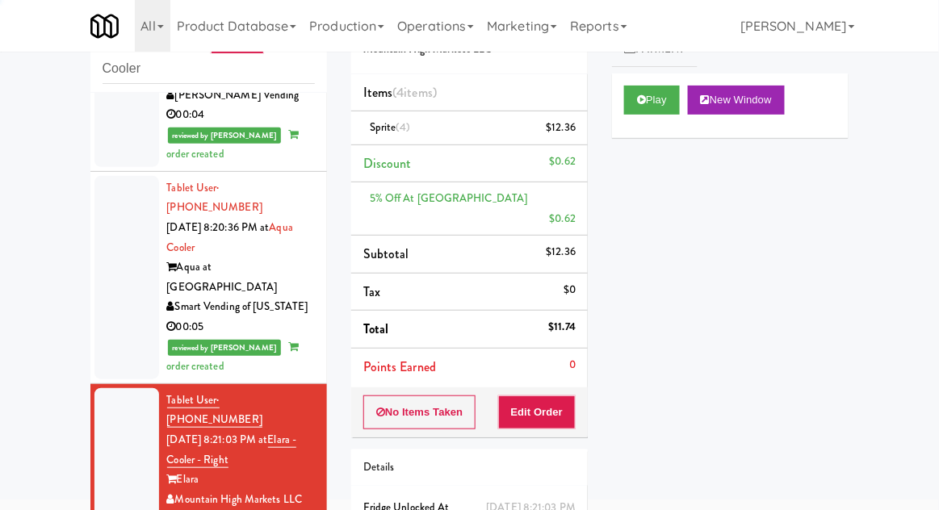
scroll to position [2057, 0]
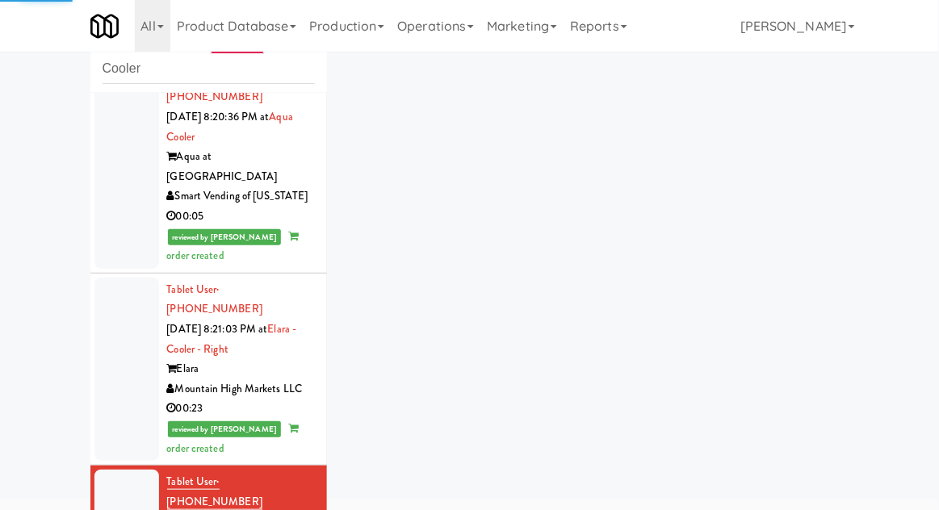
scroll to position [2175, 0]
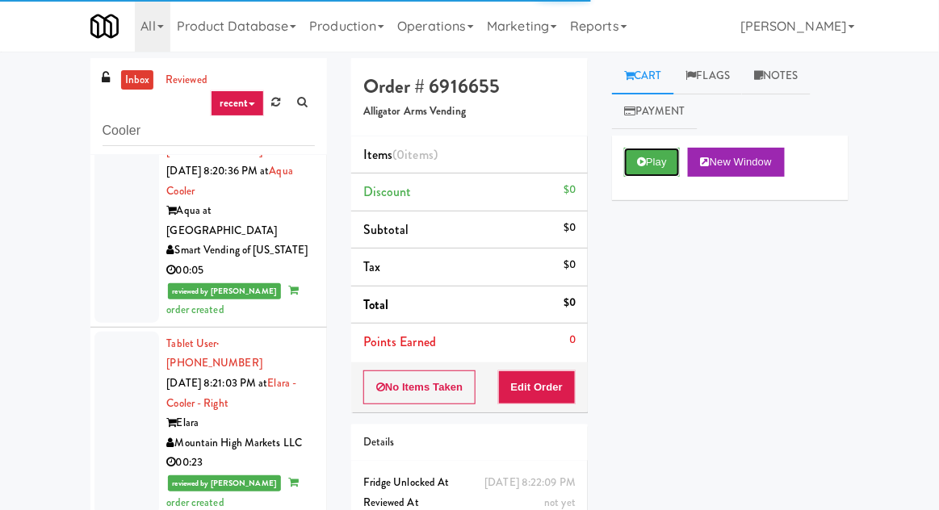
click at [662, 157] on button "Play" at bounding box center [652, 162] width 56 height 29
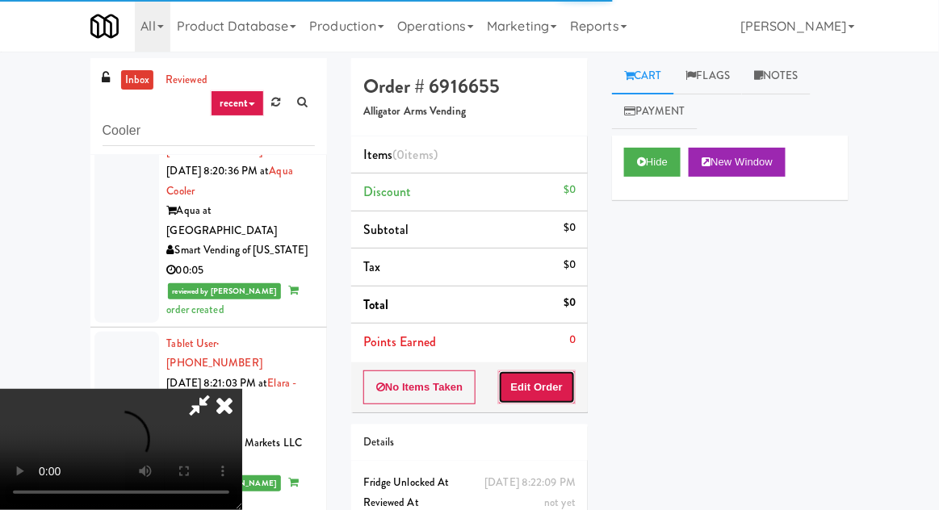
click at [549, 382] on button "Edit Order" at bounding box center [537, 387] width 78 height 34
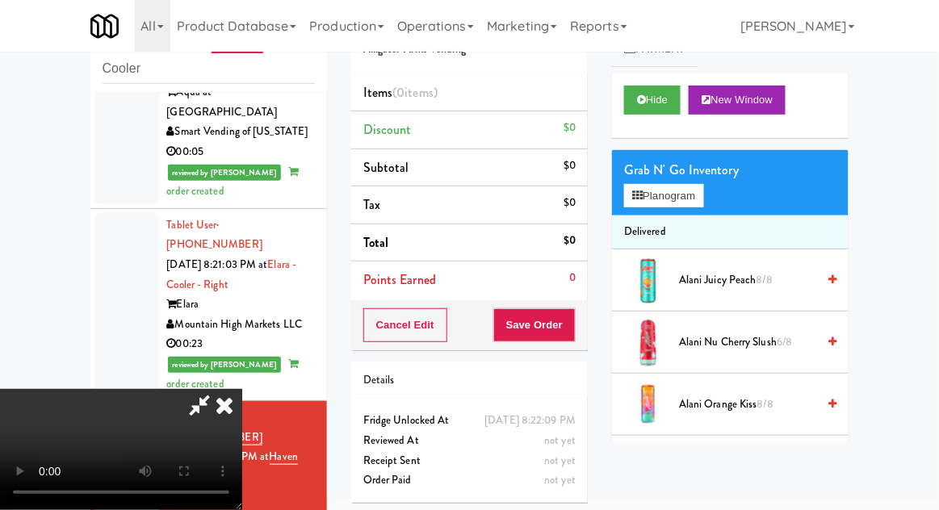
scroll to position [59, 0]
click at [671, 106] on button "Hide" at bounding box center [652, 100] width 56 height 29
click at [667, 102] on button "Hide" at bounding box center [652, 100] width 56 height 29
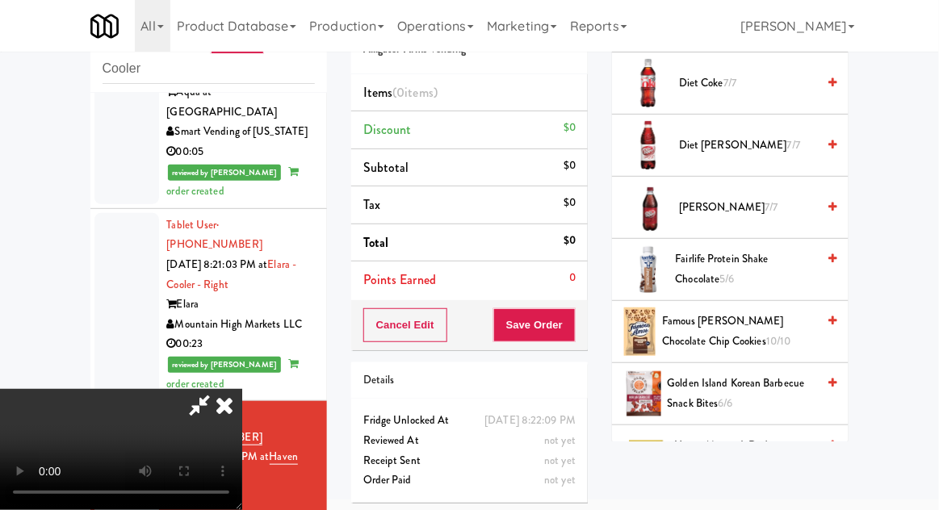
scroll to position [842, 0]
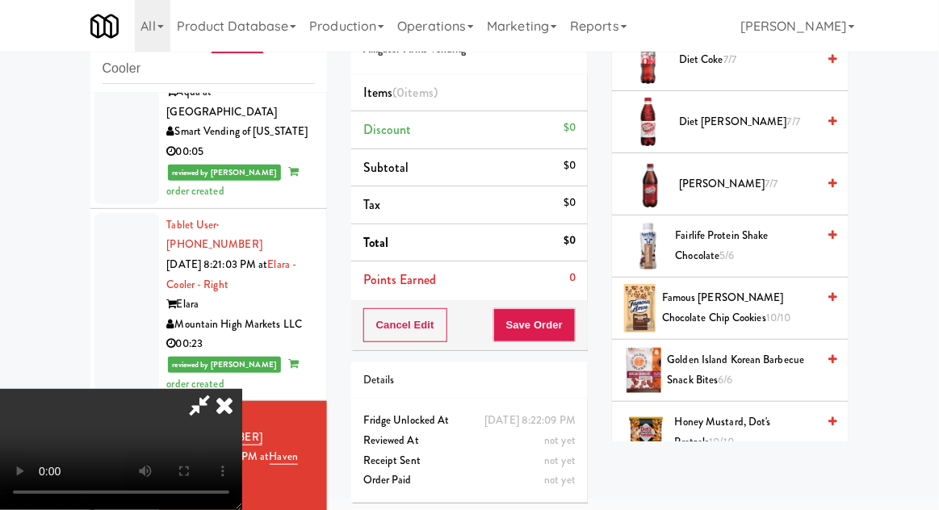
click at [770, 309] on span "Famous [PERSON_NAME] Chocolate Chip Cookies 10/10" at bounding box center [739, 308] width 154 height 40
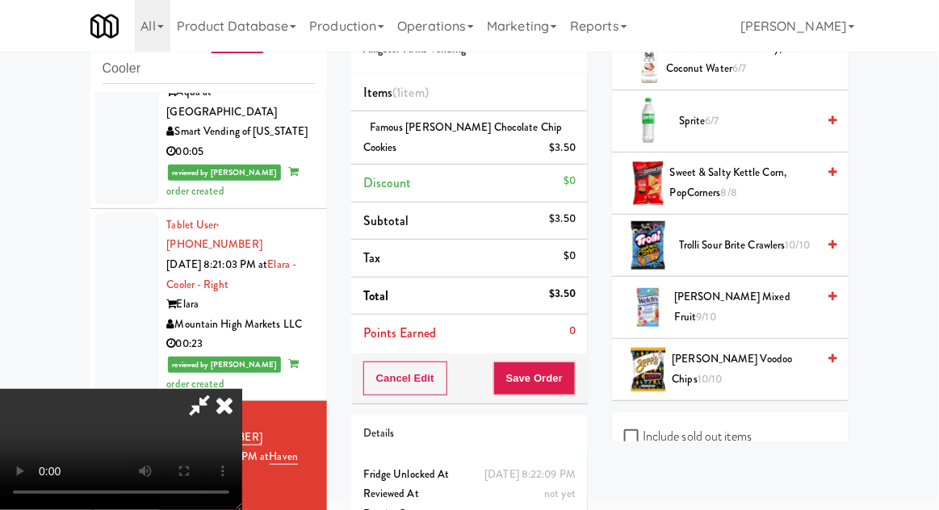
scroll to position [2076, 0]
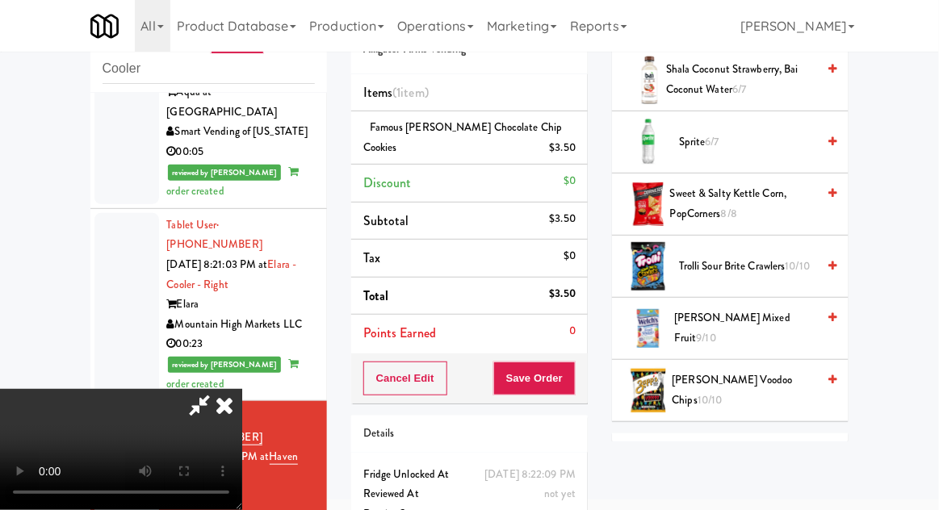
click at [716, 330] on span "9/10" at bounding box center [705, 337] width 19 height 15
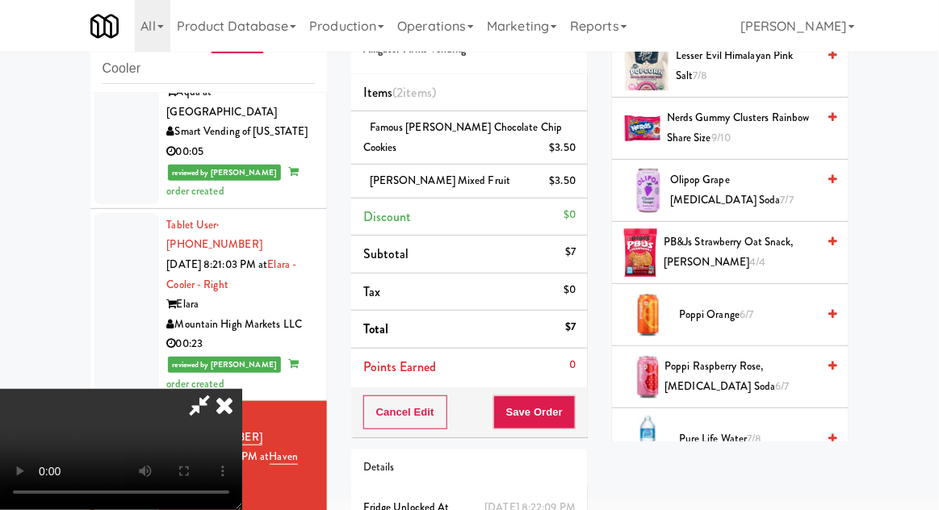
scroll to position [1341, 0]
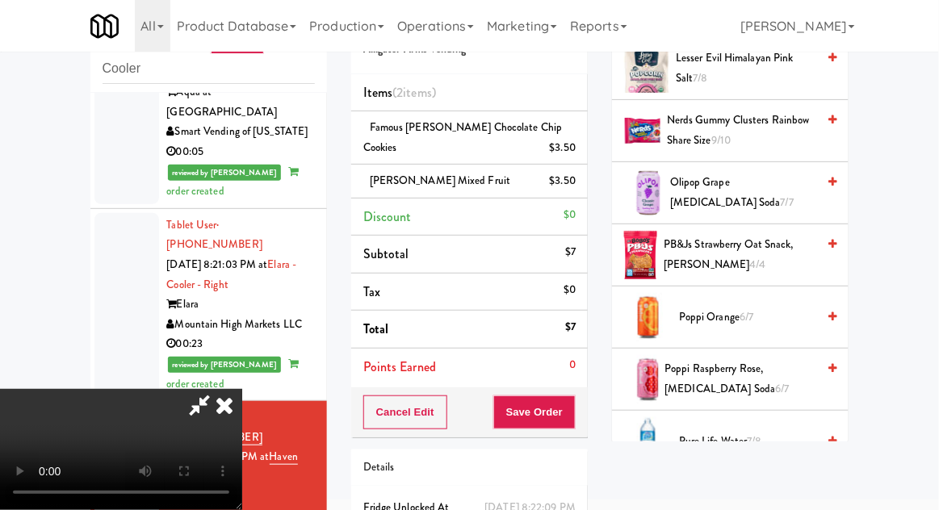
click at [755, 307] on span "Poppi Orange 6/7" at bounding box center [747, 317] width 137 height 20
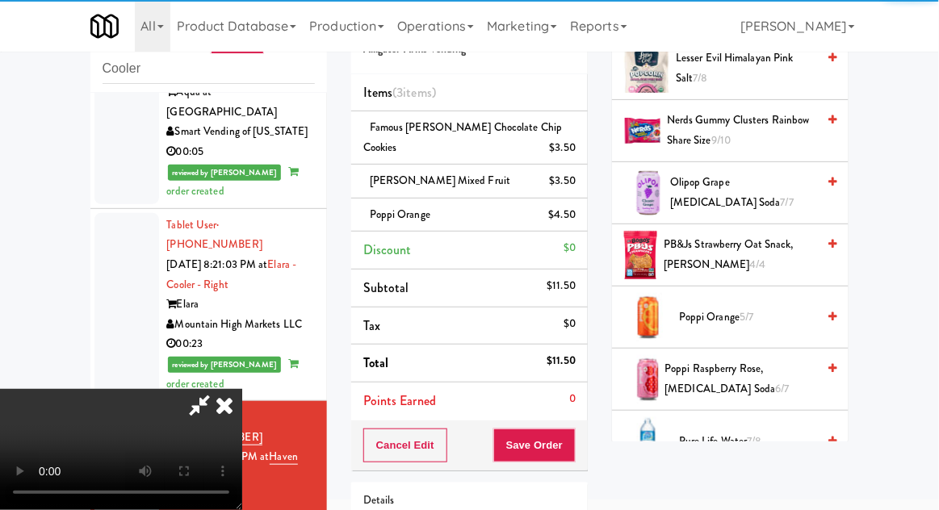
scroll to position [59, 0]
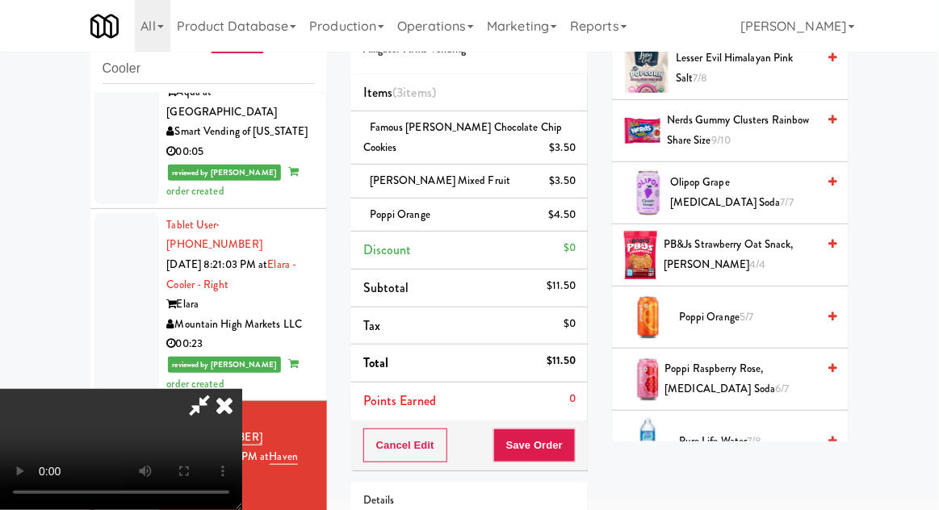
click at [579, 224] on icon at bounding box center [577, 220] width 8 height 10
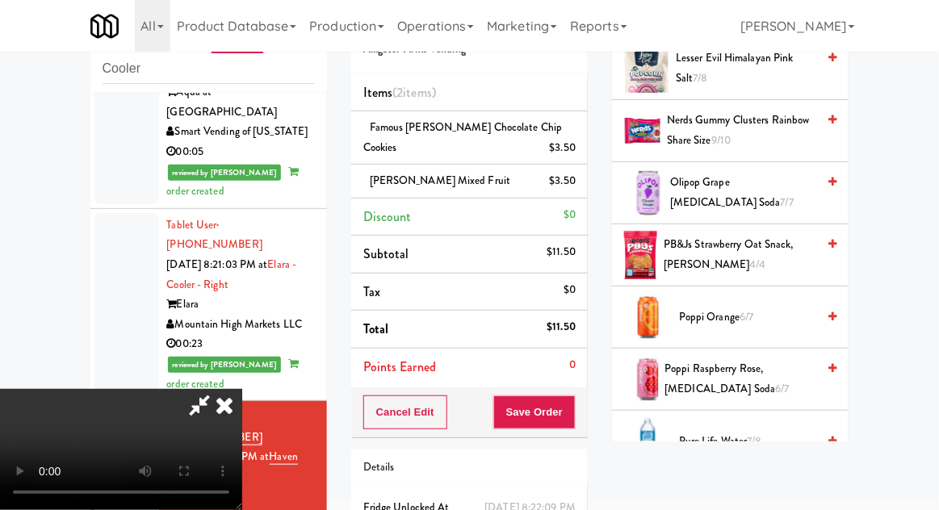
click at [579, 218] on li "Discount $0" at bounding box center [469, 218] width 236 height 38
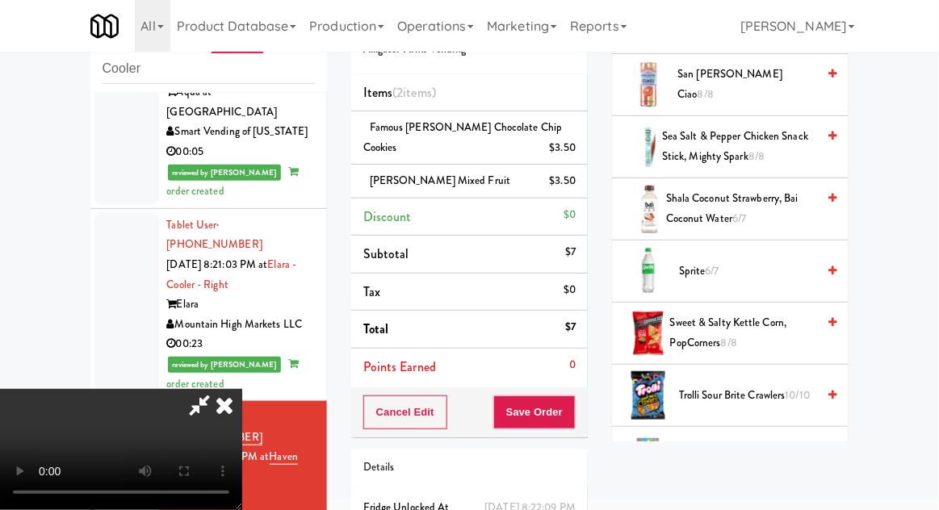
scroll to position [1946, 0]
click at [738, 262] on span "Sprite 6/7" at bounding box center [747, 272] width 137 height 20
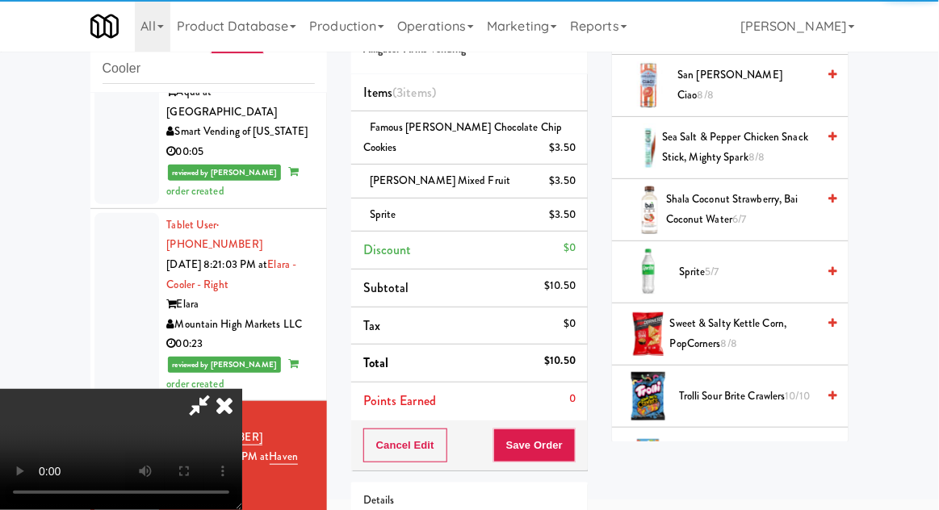
scroll to position [127, 0]
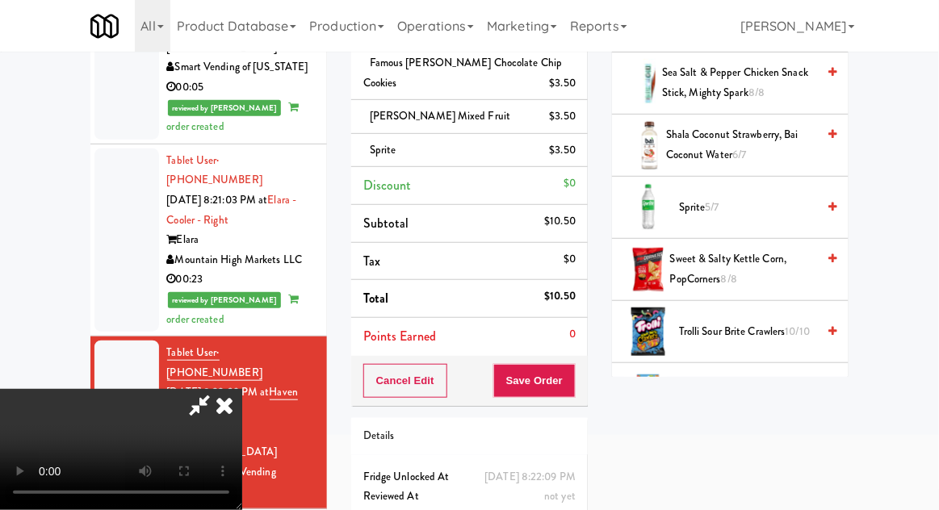
click at [586, 385] on div "Cancel Edit Save Order" at bounding box center [469, 381] width 236 height 50
click at [571, 384] on button "Save Order" at bounding box center [534, 381] width 82 height 34
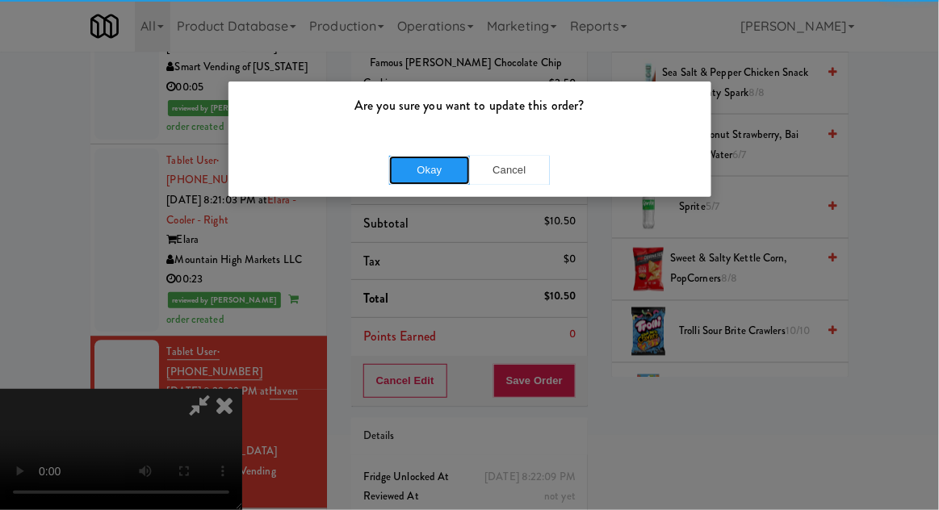
click at [415, 162] on button "Okay" at bounding box center [429, 170] width 81 height 29
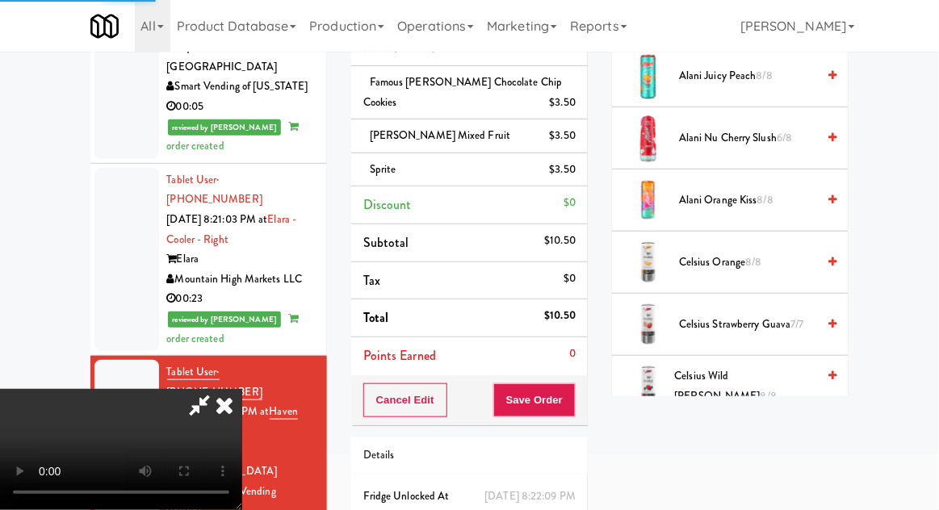
scroll to position [0, 0]
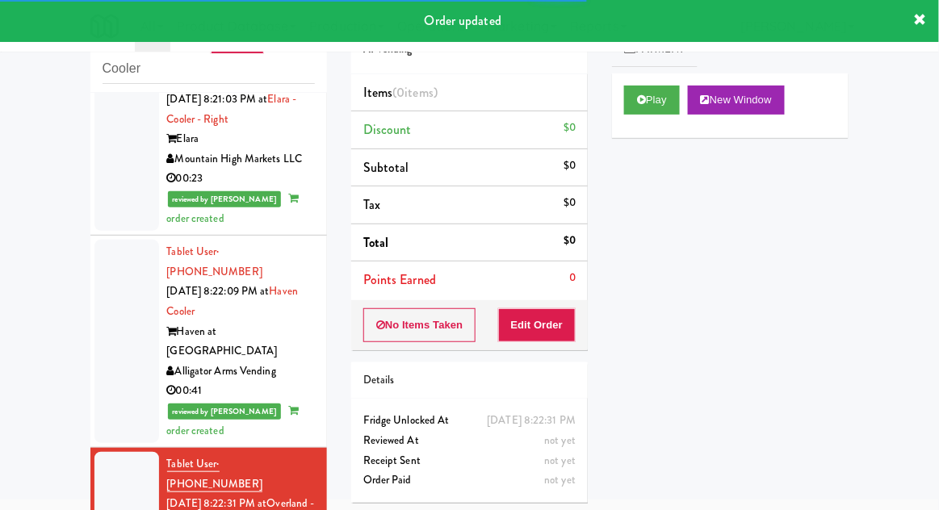
scroll to position [2418, 0]
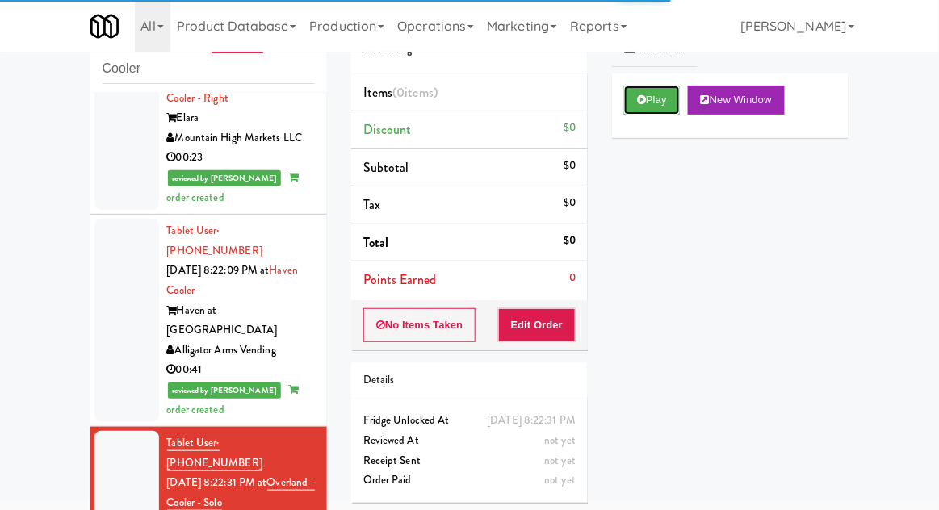
click at [656, 98] on button "Play" at bounding box center [652, 100] width 56 height 29
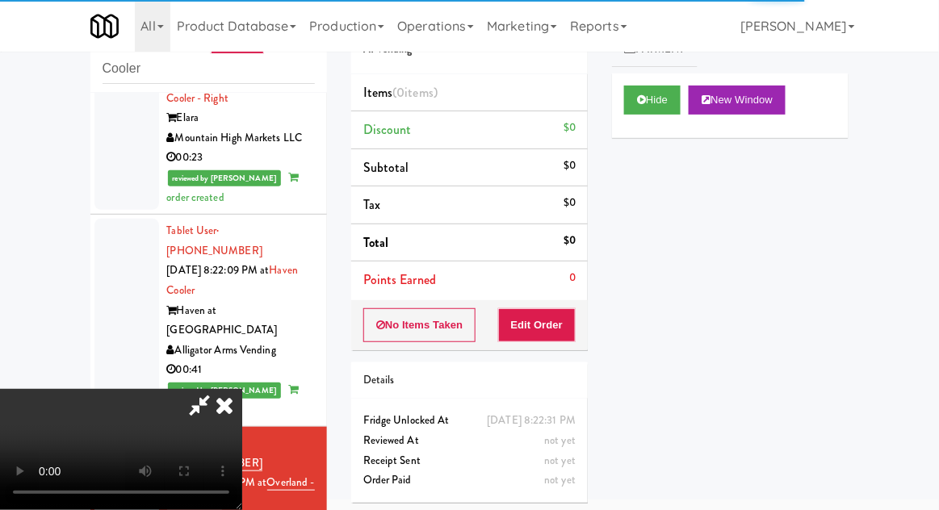
click at [548, 296] on div "Items (0 items ) Discount $0 Subtotal $0 Tax $0 Total $0 Points Earned 0" at bounding box center [469, 187] width 236 height 226
click at [564, 321] on button "Edit Order" at bounding box center [537, 325] width 78 height 34
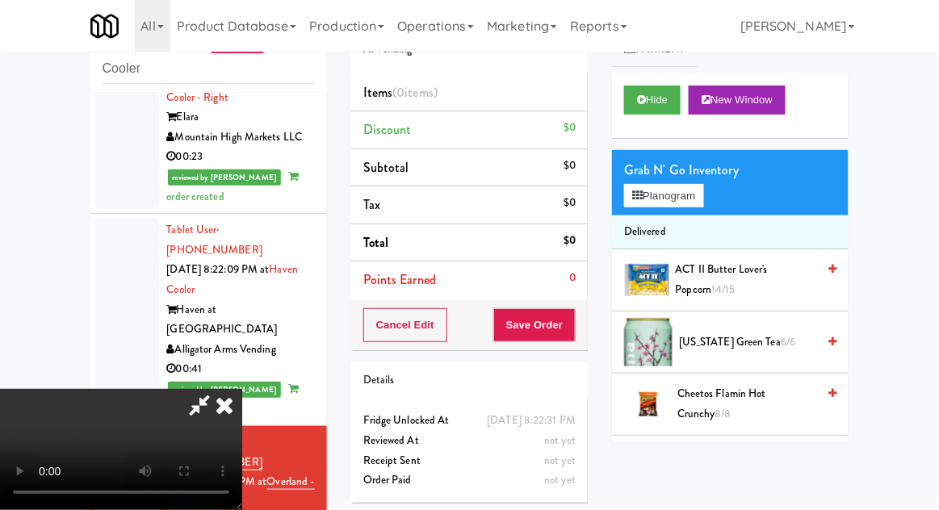
scroll to position [59, 0]
click at [660, 112] on button "Hide" at bounding box center [652, 100] width 56 height 29
click at [659, 105] on button "Hide" at bounding box center [652, 100] width 56 height 29
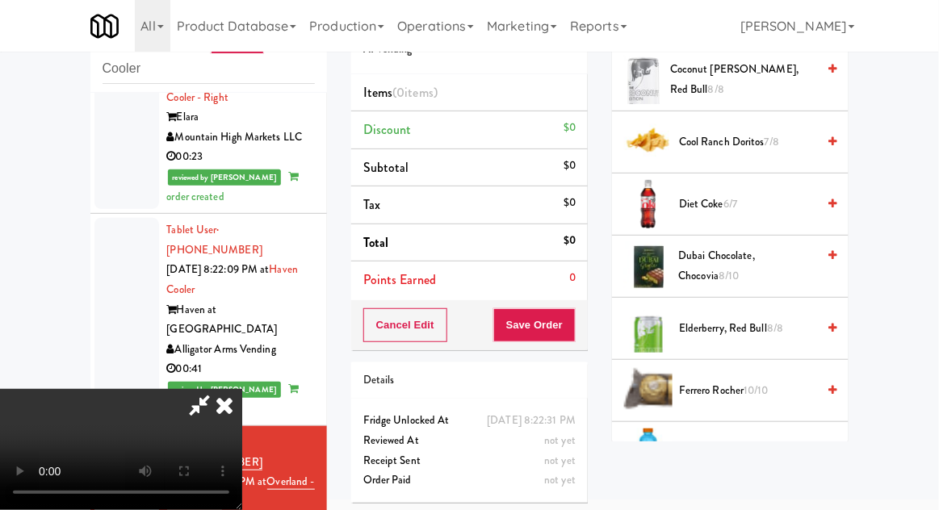
scroll to position [517, 0]
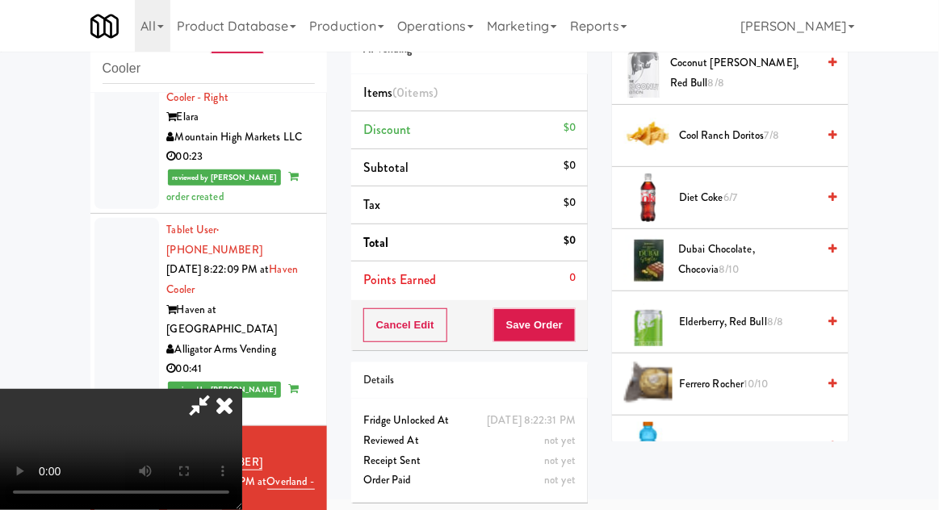
click at [755, 258] on span "Dubai Chocolate, Chocovia 8/10" at bounding box center [748, 260] width 138 height 40
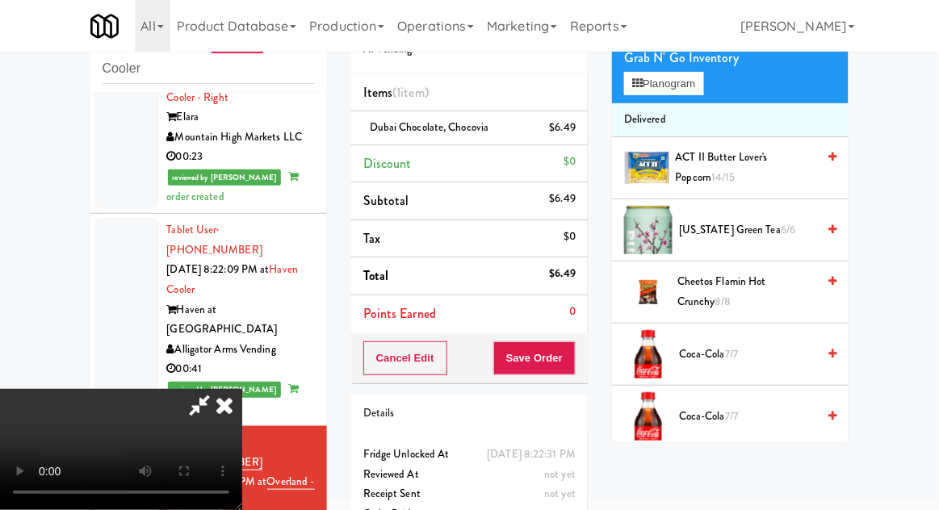
scroll to position [112, 0]
click at [755, 282] on span "Cheetos Flamin Hot Crunchy 8/8" at bounding box center [746, 292] width 139 height 40
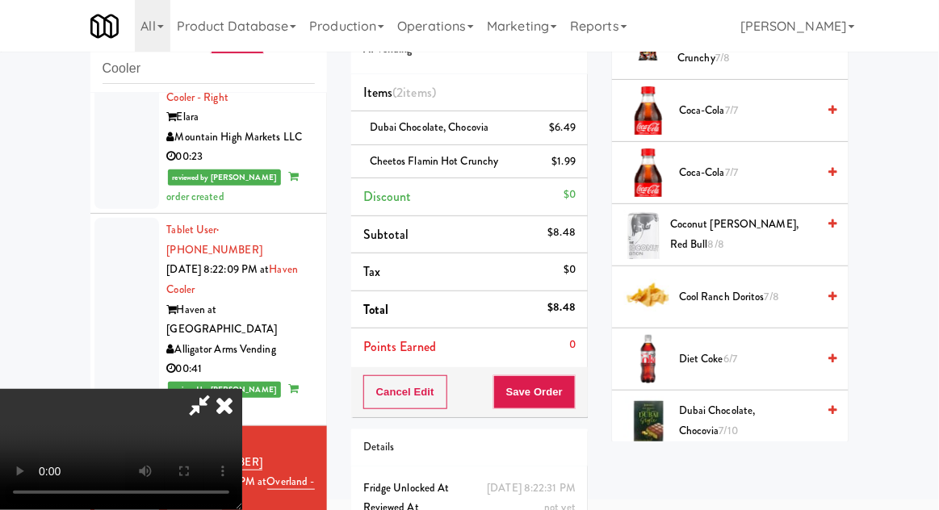
scroll to position [357, 0]
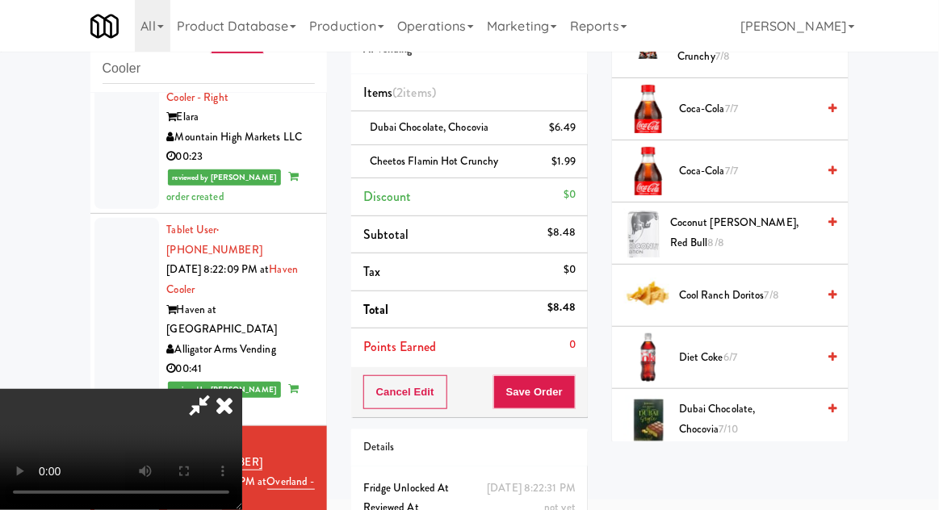
click at [731, 357] on span "6/7" at bounding box center [730, 356] width 14 height 15
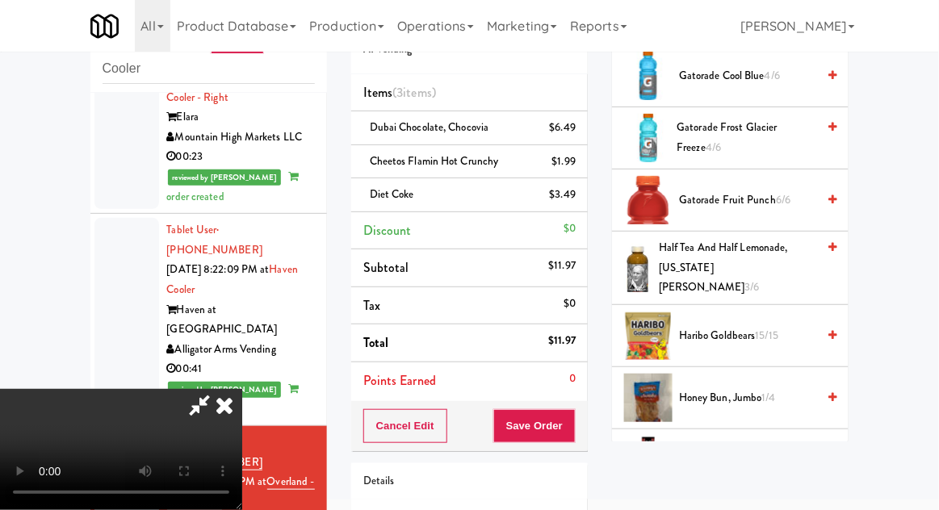
scroll to position [889, 0]
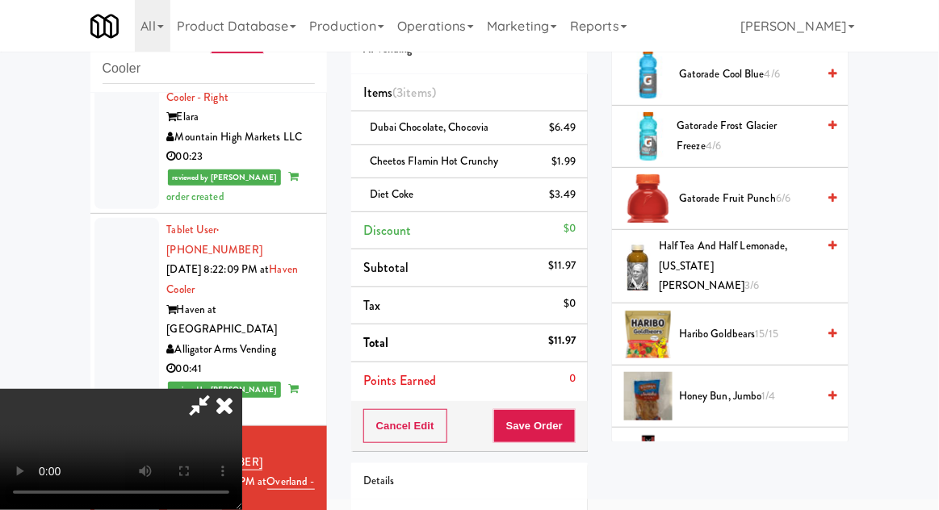
click at [779, 327] on span "Haribo Goldbears 15/15" at bounding box center [747, 334] width 137 height 20
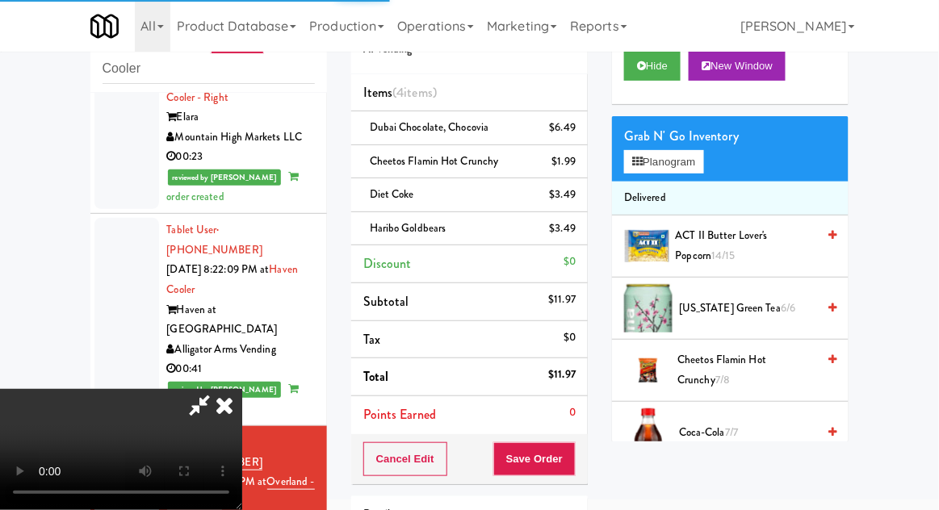
scroll to position [0, 0]
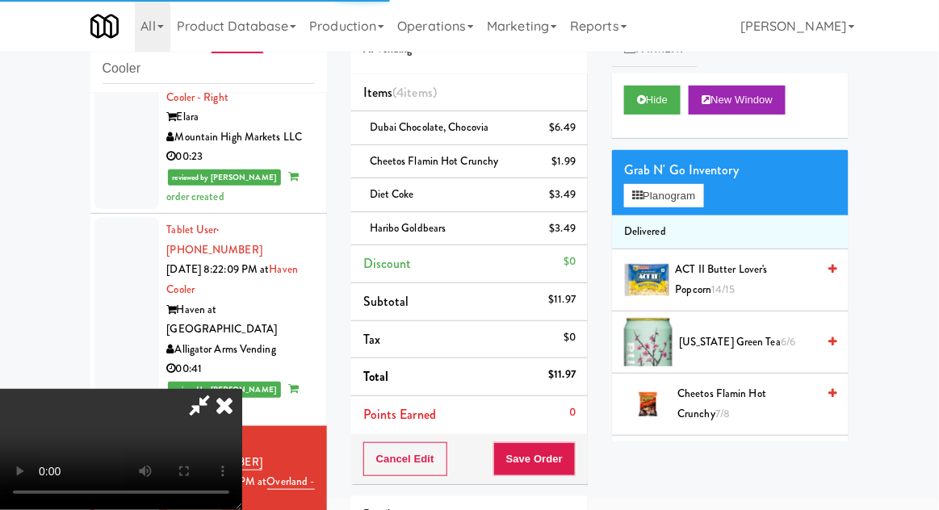
click at [780, 337] on span "6/6" at bounding box center [787, 341] width 15 height 15
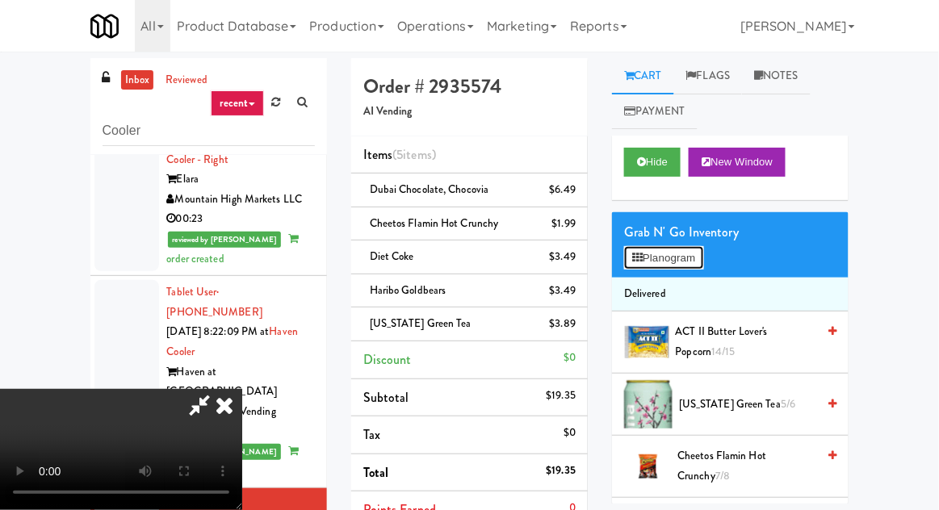
click at [669, 251] on button "Planogram" at bounding box center [663, 258] width 79 height 24
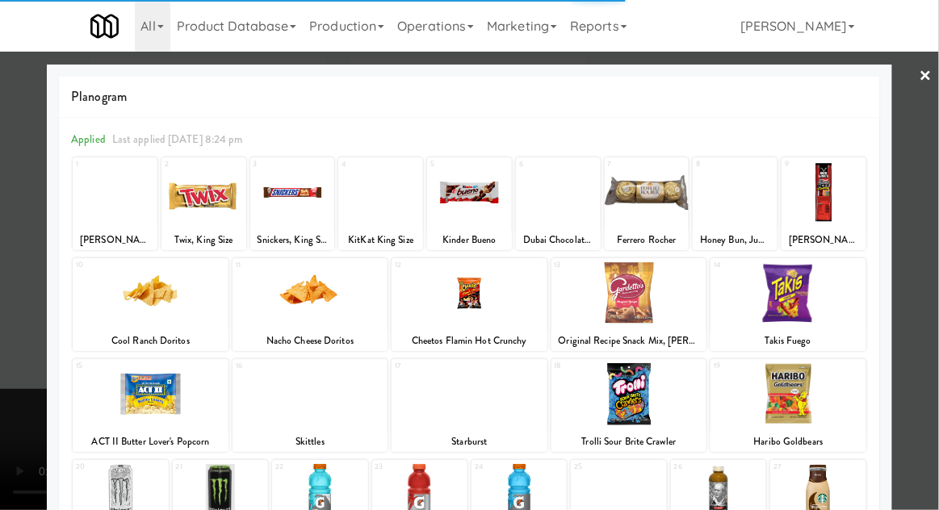
scroll to position [204, 0]
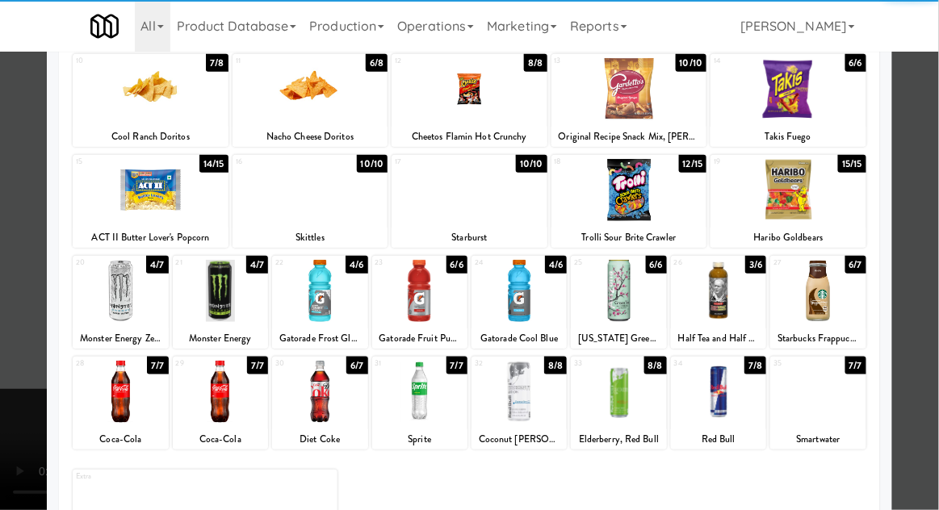
click at [531, 403] on div at bounding box center [518, 392] width 95 height 62
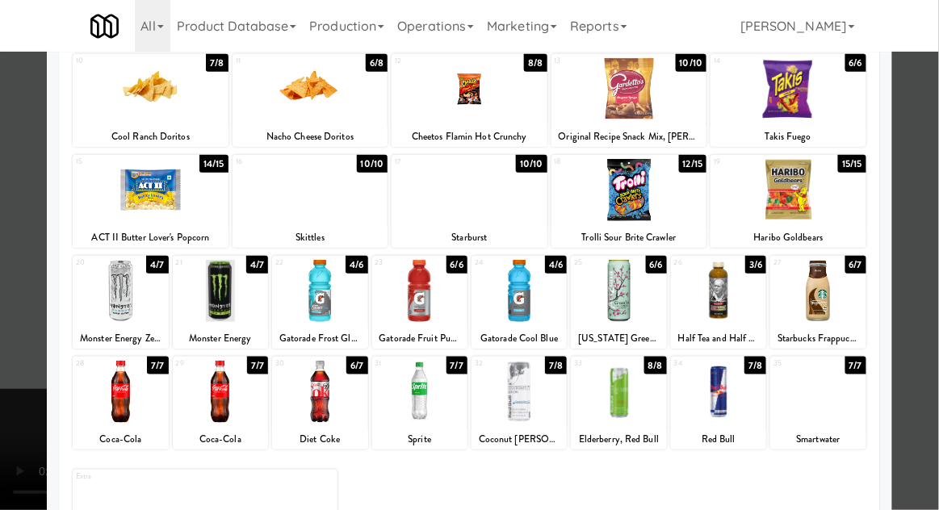
click at [931, 332] on div at bounding box center [469, 255] width 939 height 510
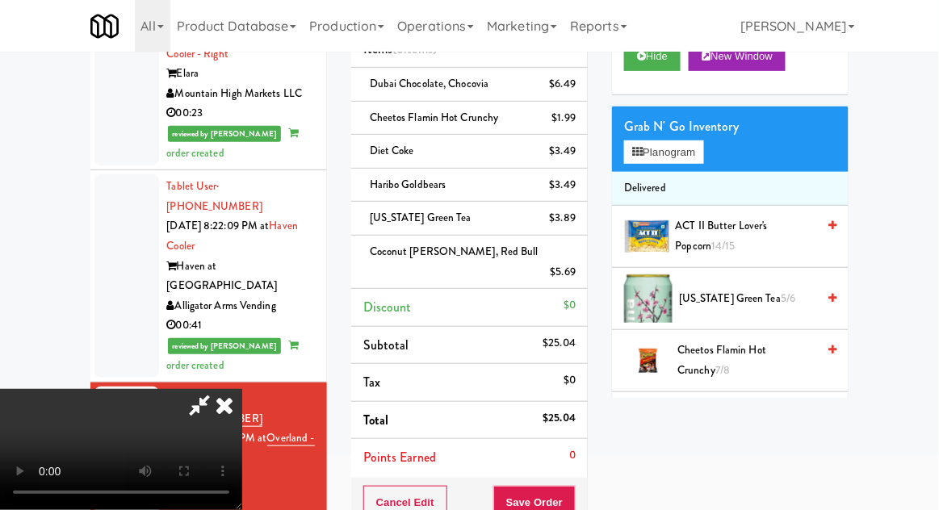
scroll to position [207, 0]
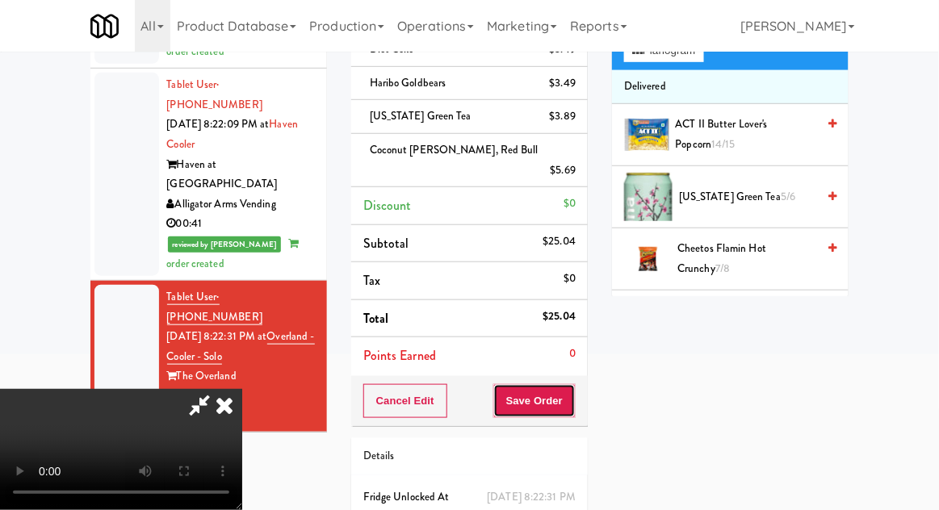
click at [571, 387] on button "Save Order" at bounding box center [534, 401] width 82 height 34
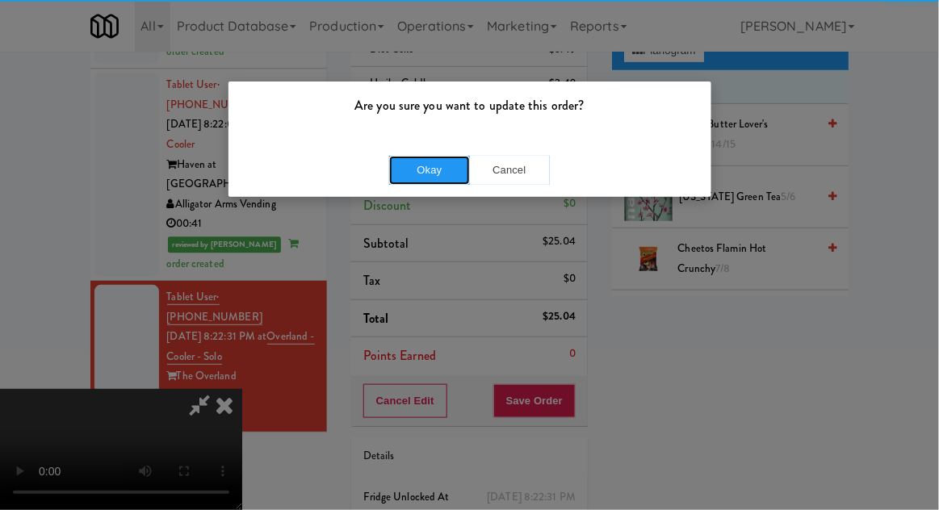
click at [406, 181] on button "Okay" at bounding box center [429, 170] width 81 height 29
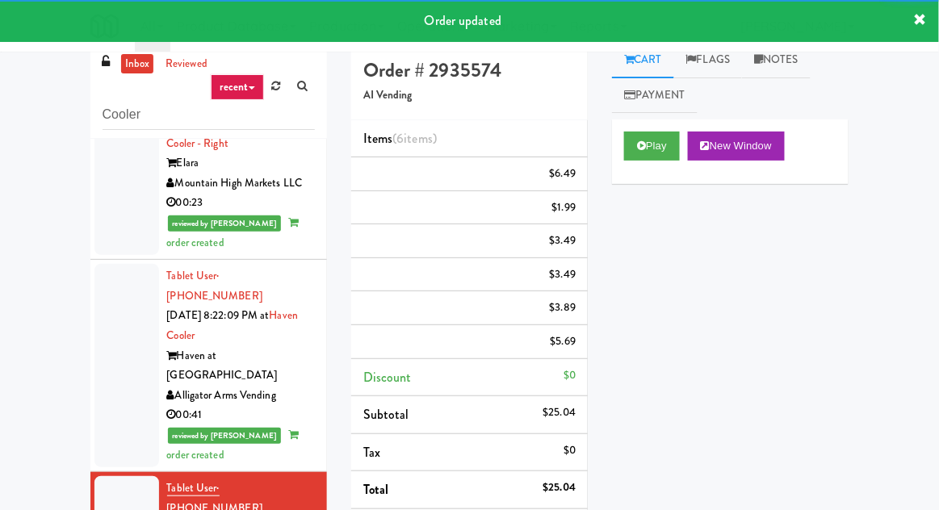
scroll to position [0, 0]
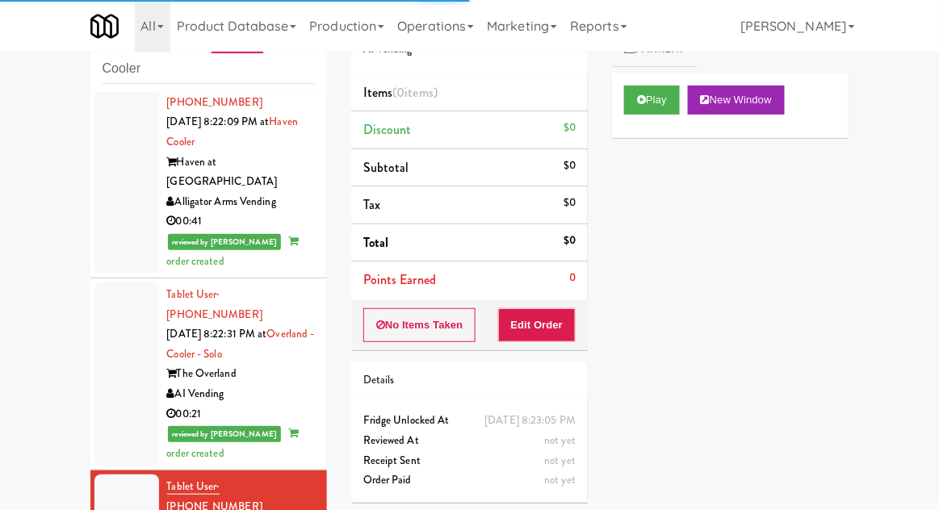
scroll to position [2590, 0]
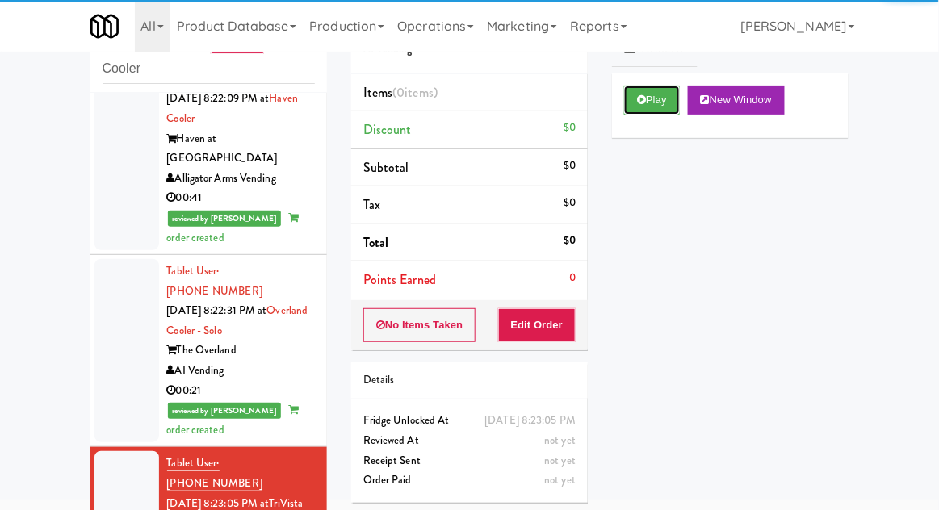
click at [662, 111] on button "Play" at bounding box center [652, 100] width 56 height 29
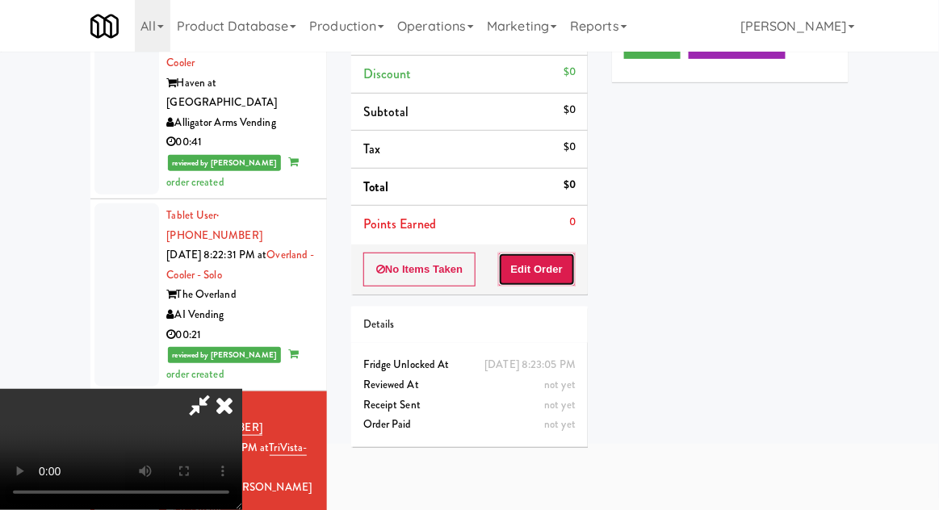
click at [558, 269] on button "Edit Order" at bounding box center [537, 270] width 78 height 34
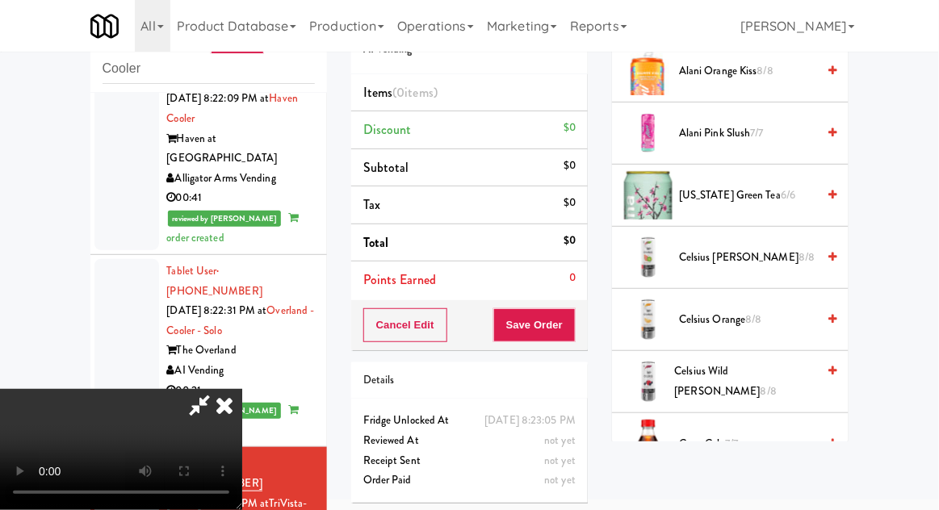
scroll to position [400, 0]
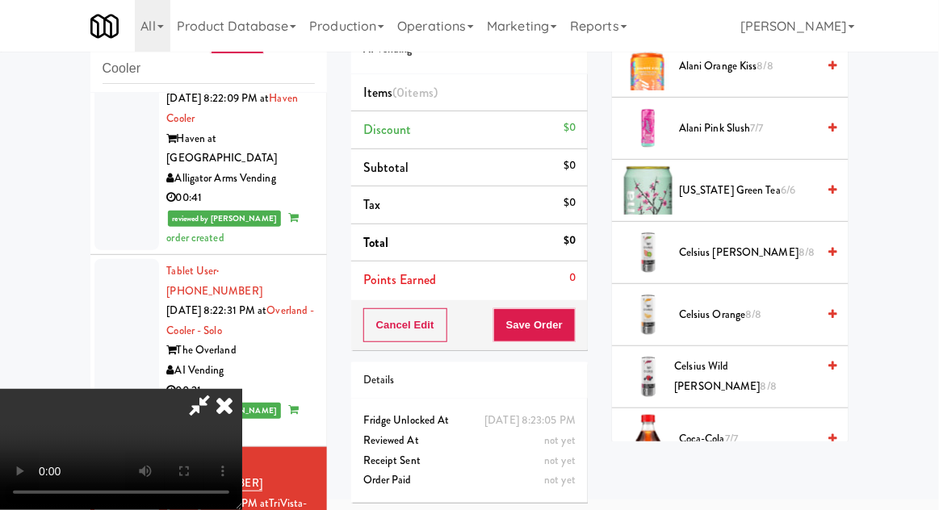
click at [765, 258] on span "Celsius Kiwi Guava 8/8" at bounding box center [747, 253] width 137 height 20
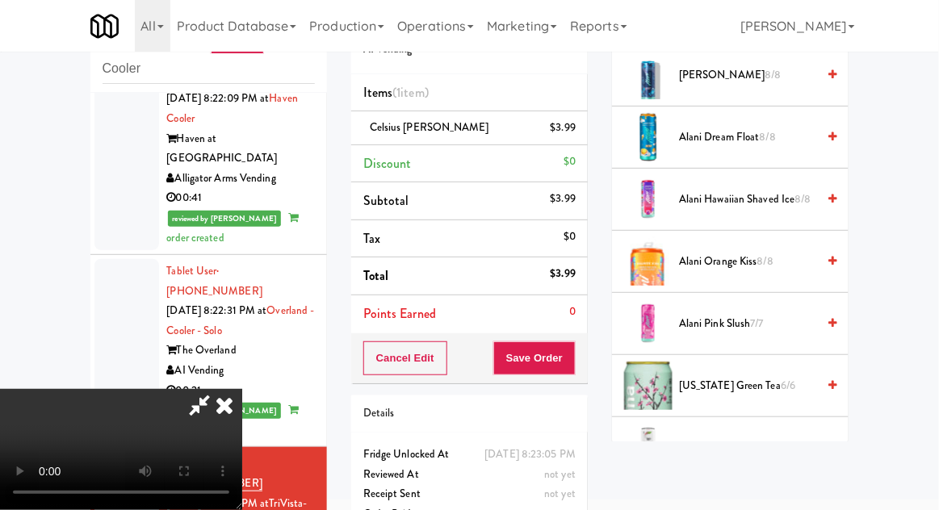
scroll to position [0, 0]
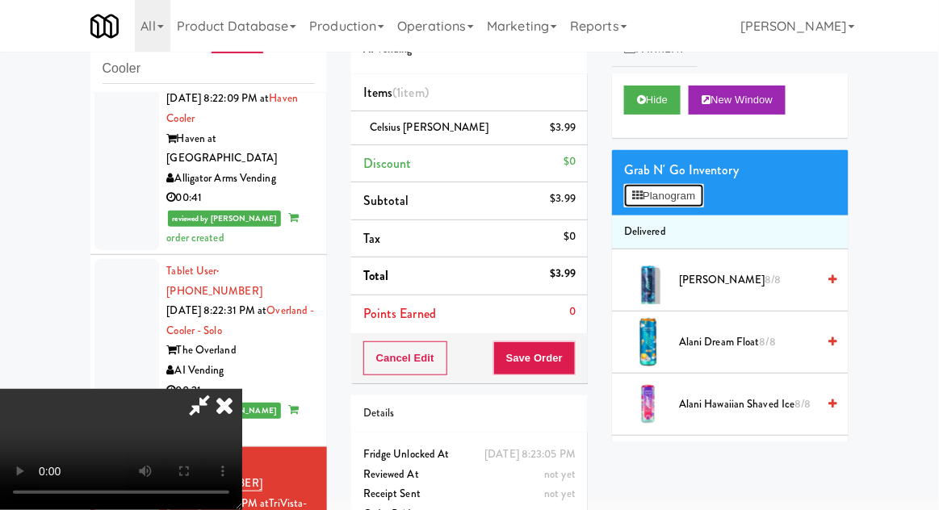
click at [703, 194] on button "Planogram" at bounding box center [663, 196] width 79 height 24
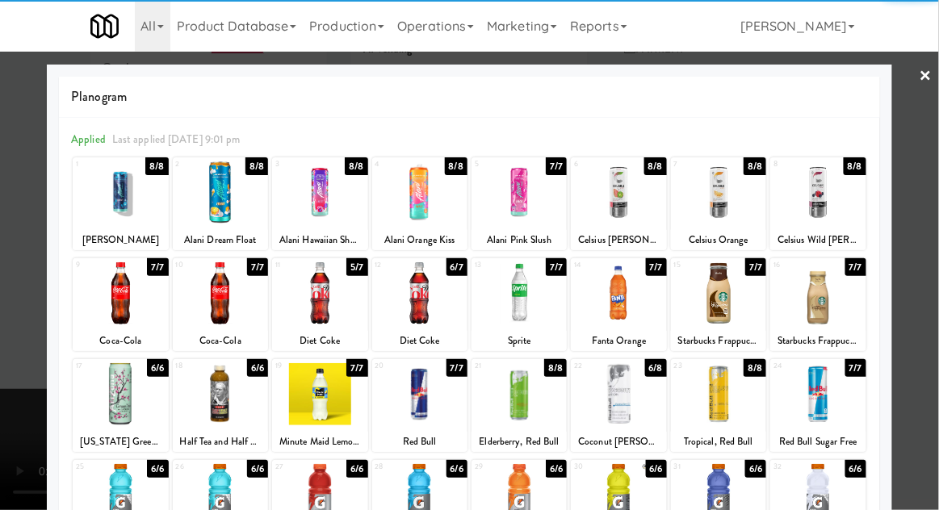
click at [650, 397] on div at bounding box center [618, 394] width 95 height 62
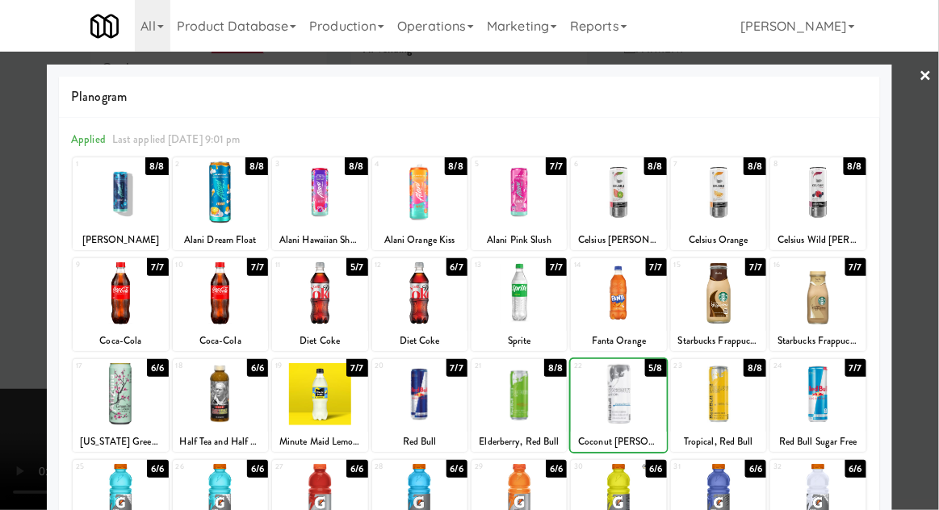
click at [934, 333] on div at bounding box center [469, 255] width 939 height 510
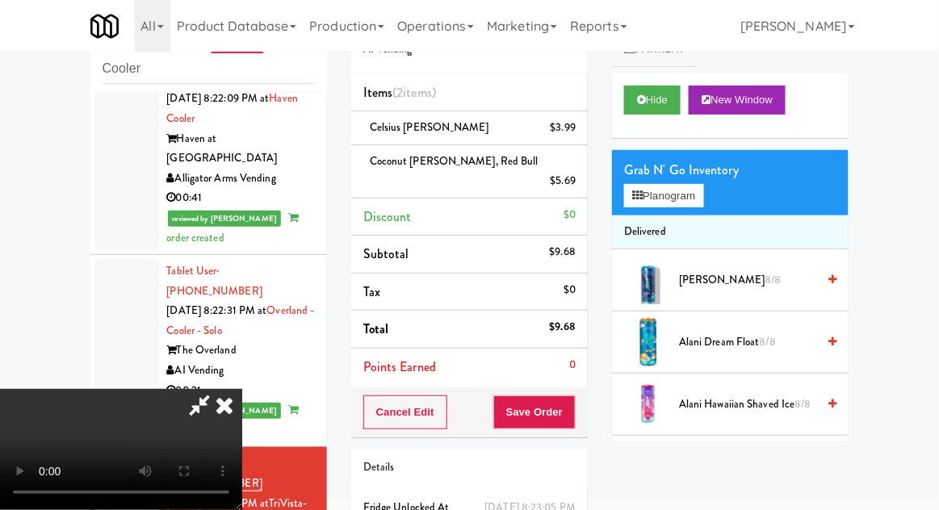
scroll to position [59, 0]
click at [570, 395] on button "Save Order" at bounding box center [534, 412] width 82 height 34
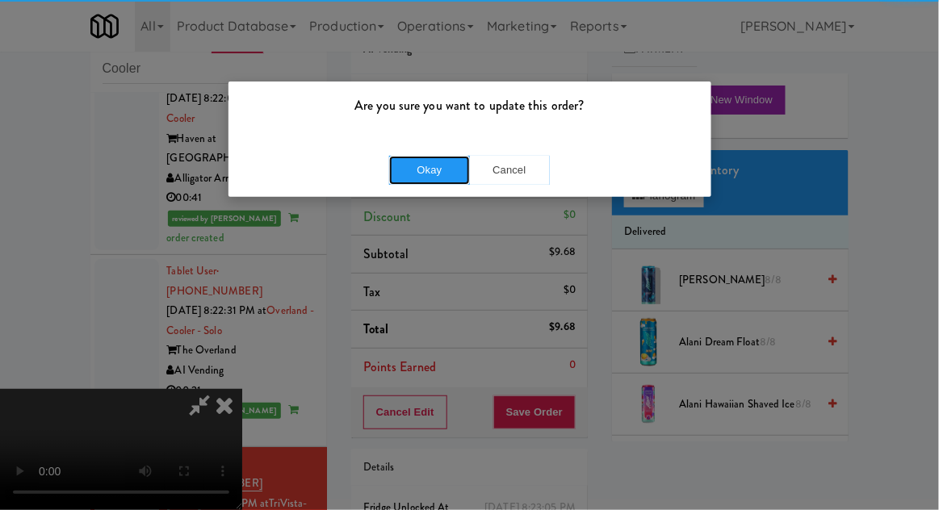
click at [427, 172] on button "Okay" at bounding box center [429, 170] width 81 height 29
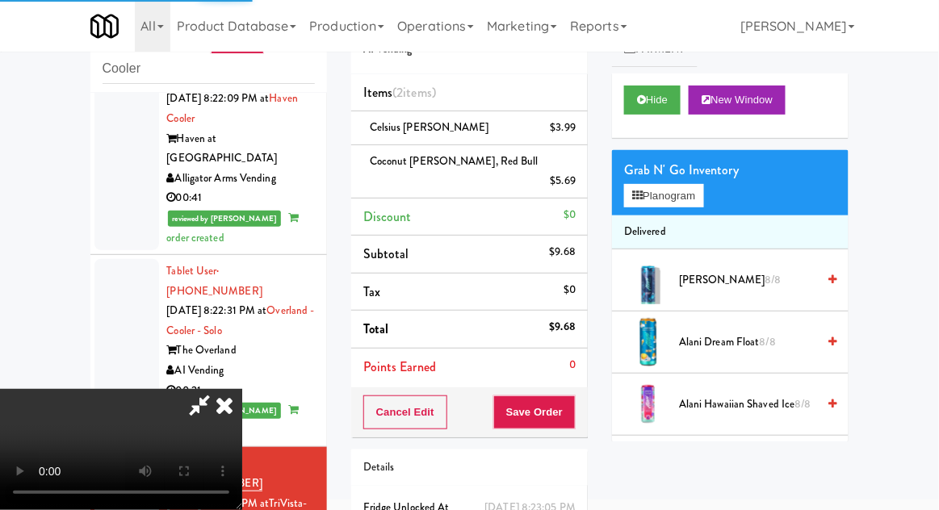
scroll to position [0, 0]
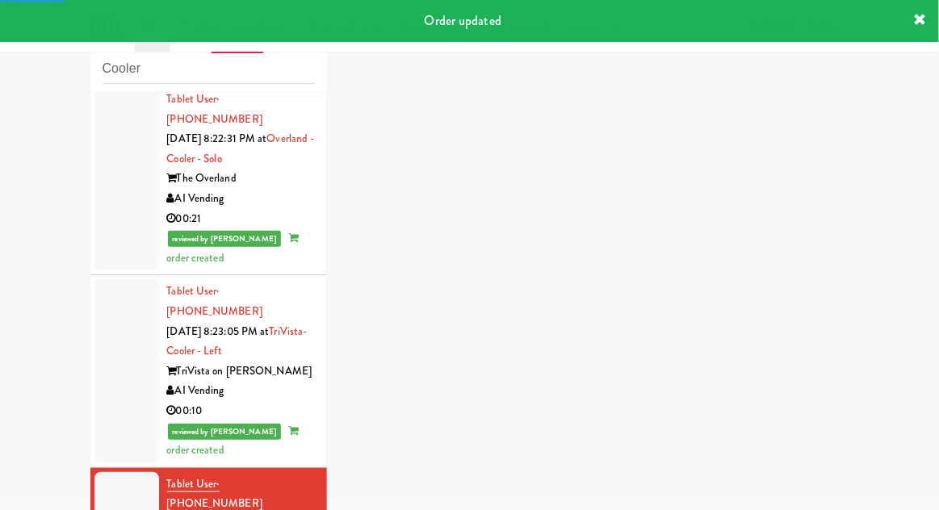
scroll to position [2762, 0]
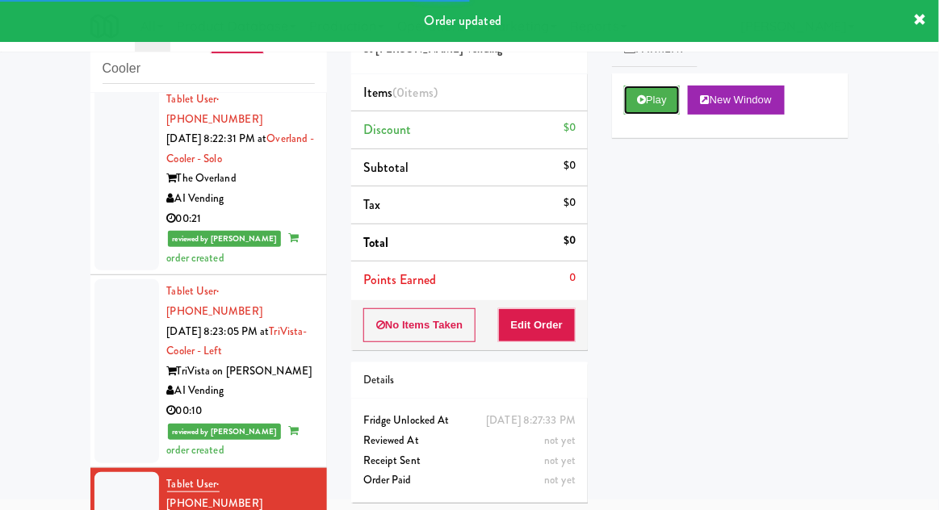
click at [652, 95] on button "Play" at bounding box center [652, 100] width 56 height 29
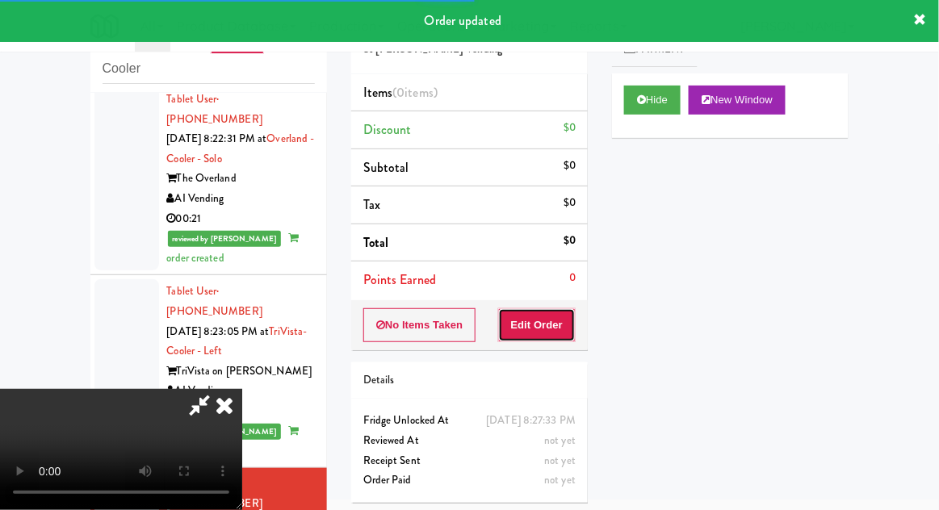
click at [546, 326] on button "Edit Order" at bounding box center [537, 325] width 78 height 34
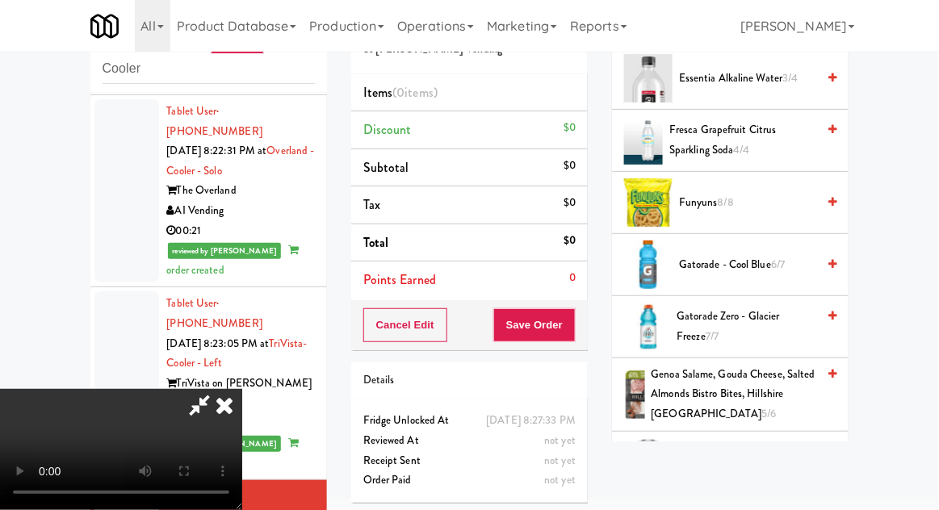
scroll to position [573, 0]
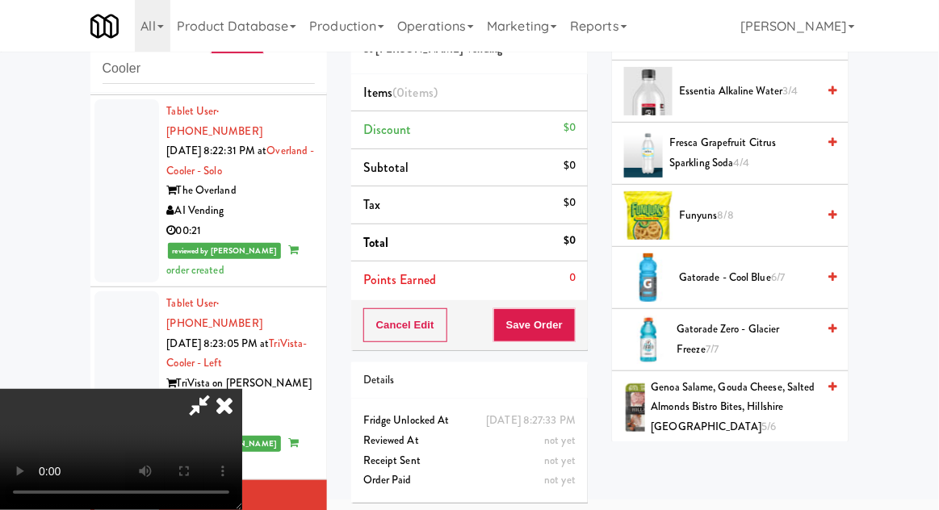
click at [770, 320] on span "Gatorade Zero - Glacier Freeze 7/7" at bounding box center [747, 340] width 140 height 40
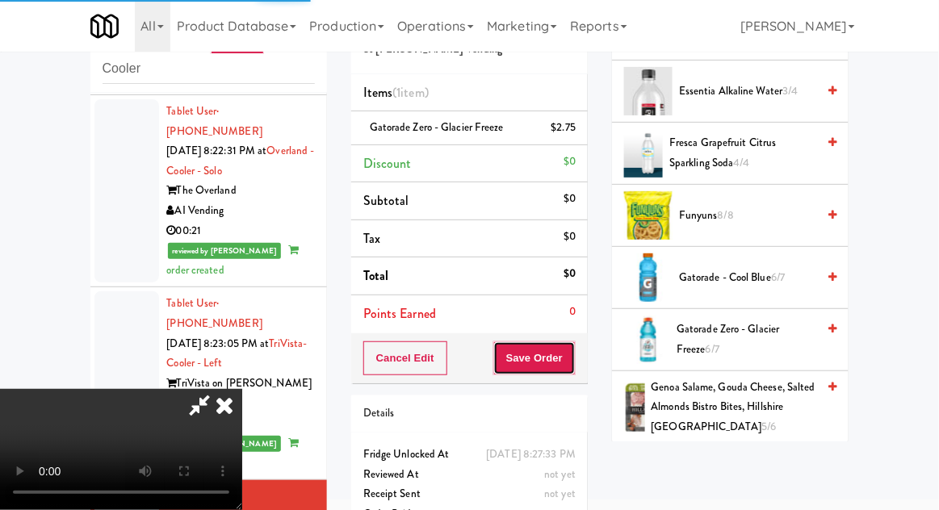
click at [574, 366] on button "Save Order" at bounding box center [534, 358] width 82 height 34
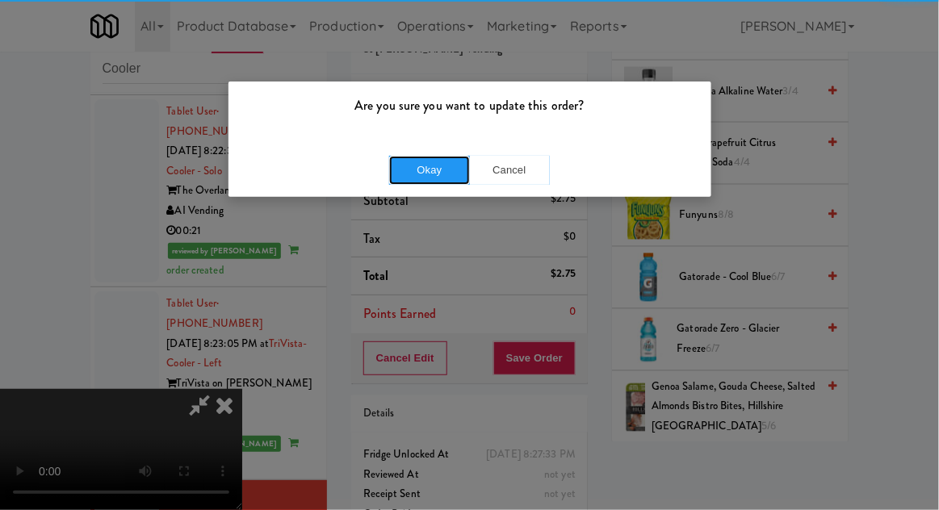
click at [405, 169] on button "Okay" at bounding box center [429, 170] width 81 height 29
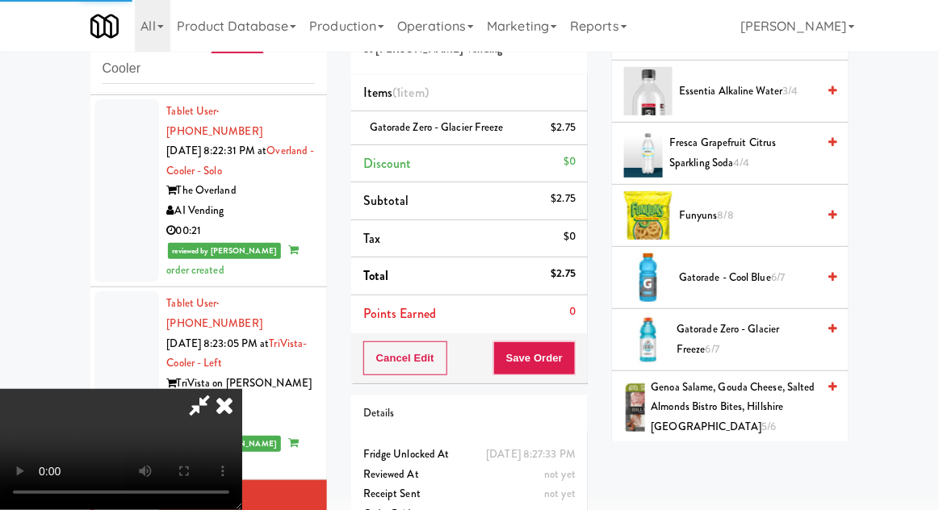
scroll to position [159, 0]
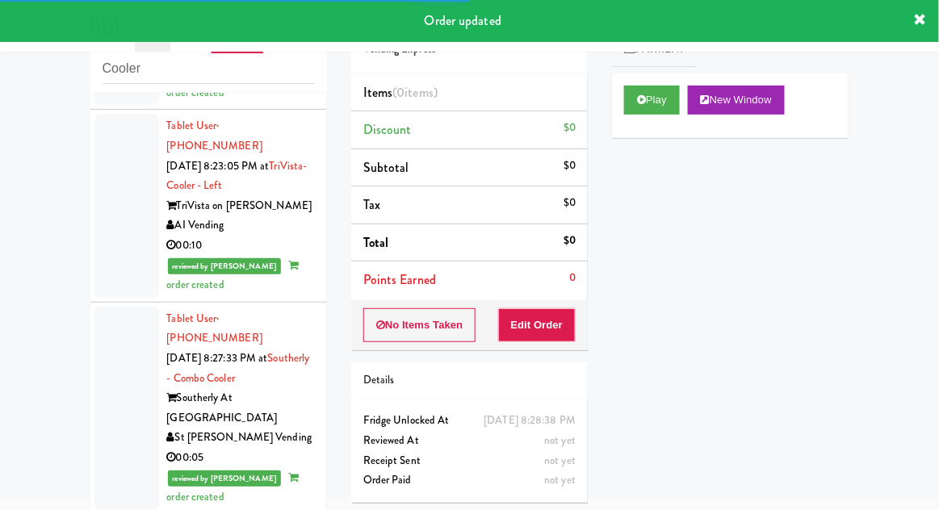
scroll to position [2928, 0]
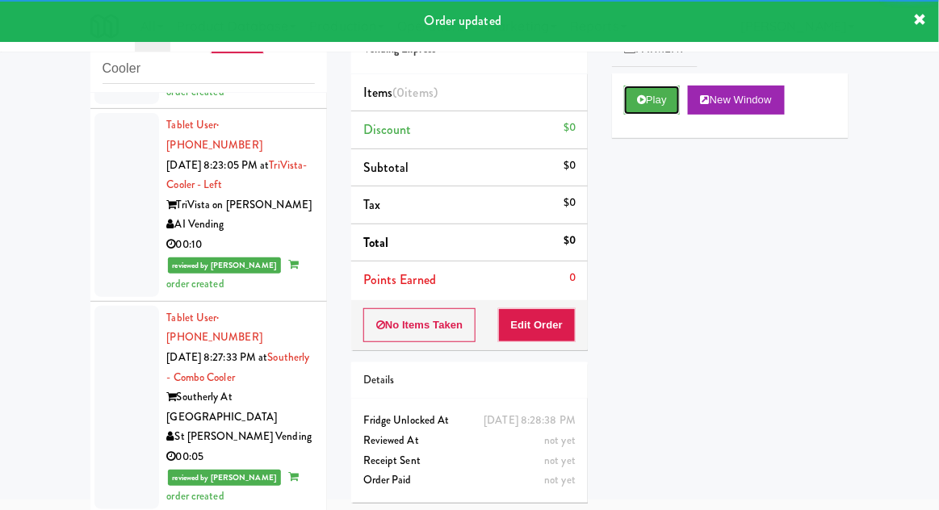
click at [665, 86] on button "Play" at bounding box center [652, 100] width 56 height 29
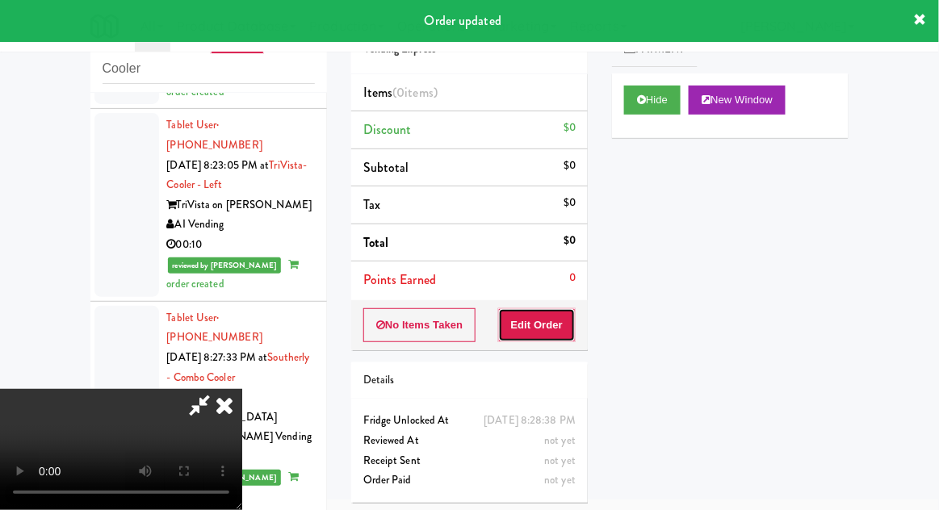
click at [541, 338] on button "Edit Order" at bounding box center [537, 325] width 78 height 34
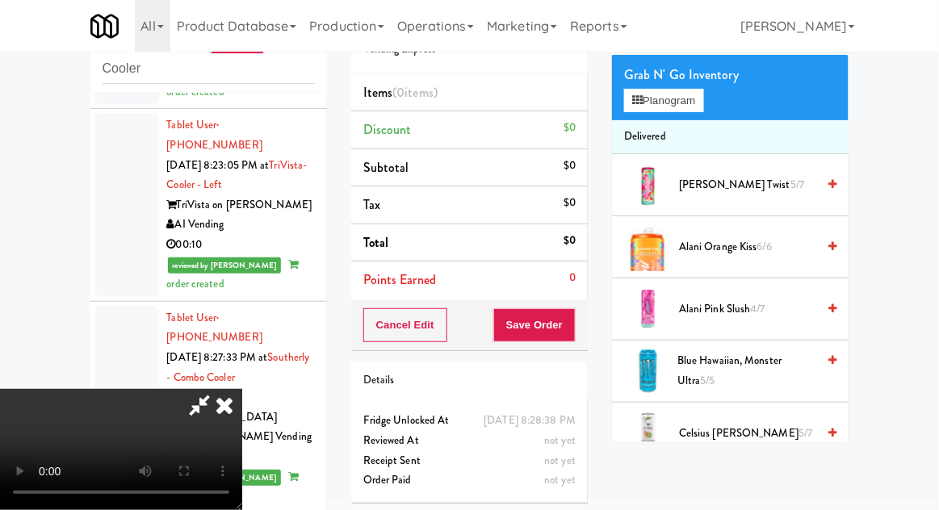
scroll to position [0, 0]
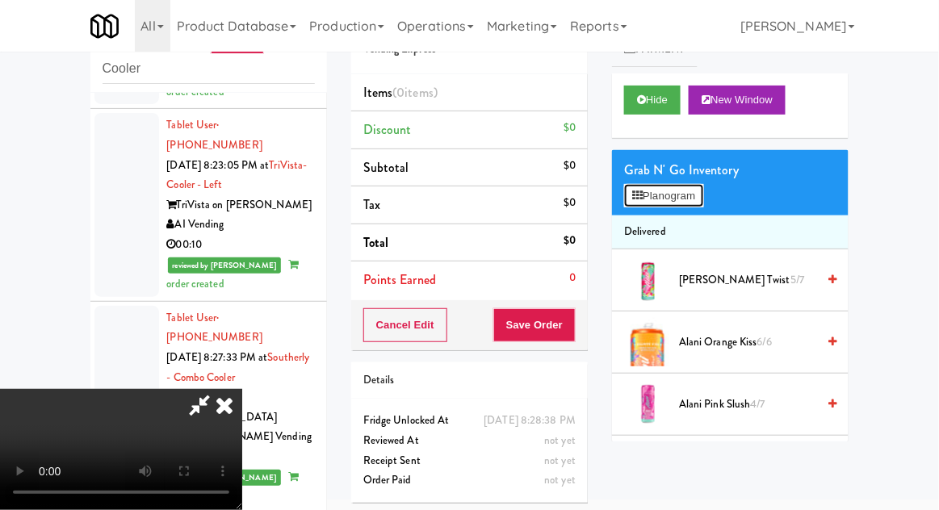
click at [684, 199] on button "Planogram" at bounding box center [663, 196] width 79 height 24
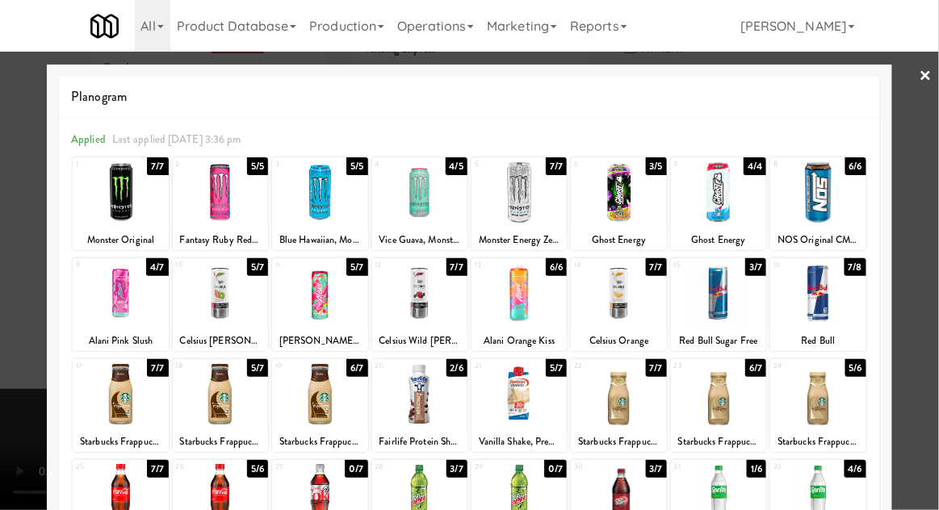
click at [327, 215] on div at bounding box center [319, 192] width 95 height 62
click at [925, 304] on div at bounding box center [469, 255] width 939 height 510
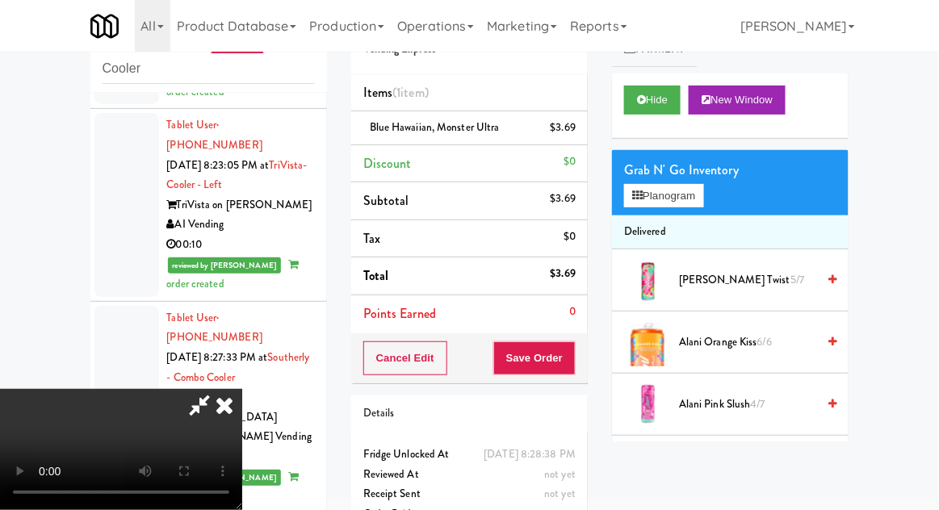
scroll to position [59, 0]
click at [571, 363] on button "Save Order" at bounding box center [534, 358] width 82 height 34
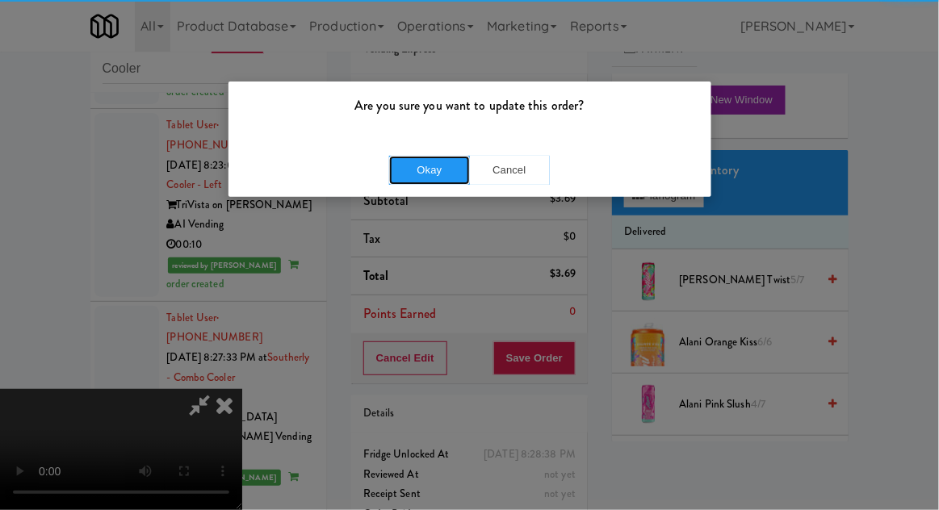
click at [424, 183] on button "Okay" at bounding box center [429, 170] width 81 height 29
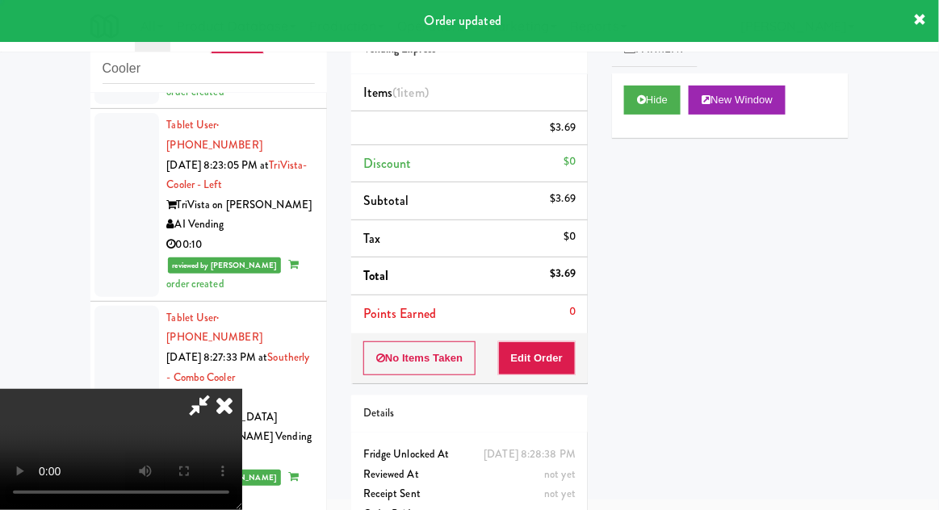
scroll to position [0, 0]
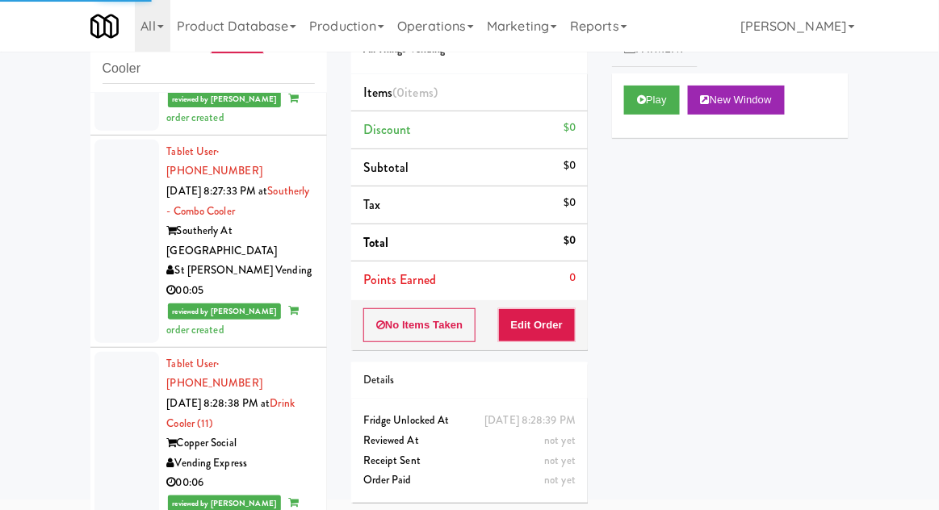
scroll to position [3114, 0]
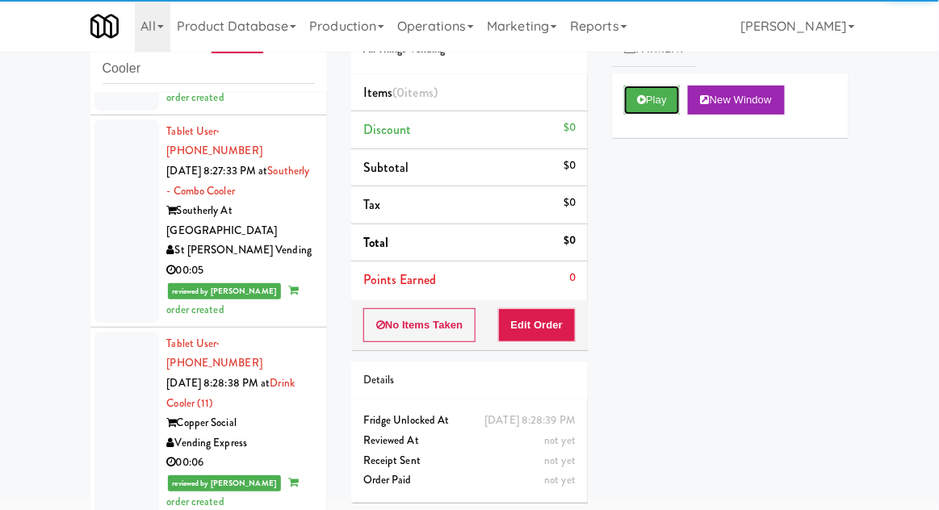
click at [660, 98] on button "Play" at bounding box center [652, 100] width 56 height 29
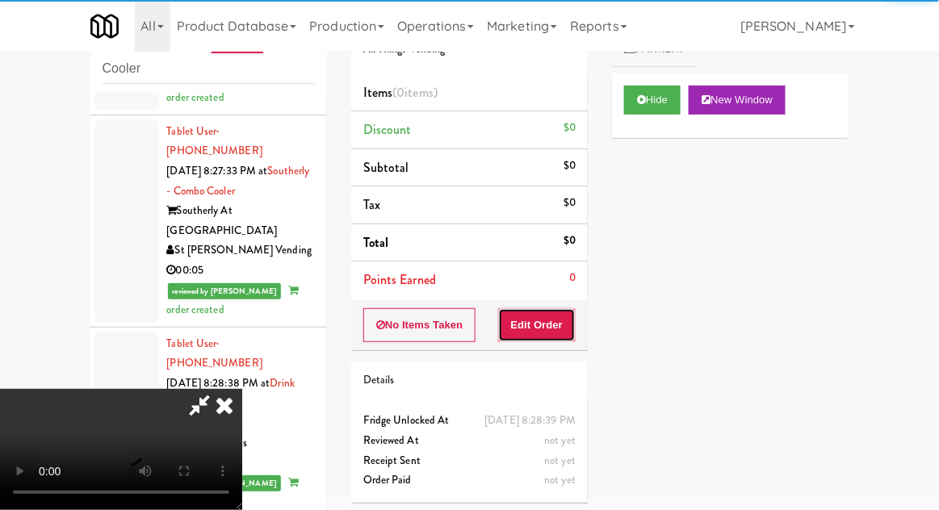
click at [556, 310] on button "Edit Order" at bounding box center [537, 325] width 78 height 34
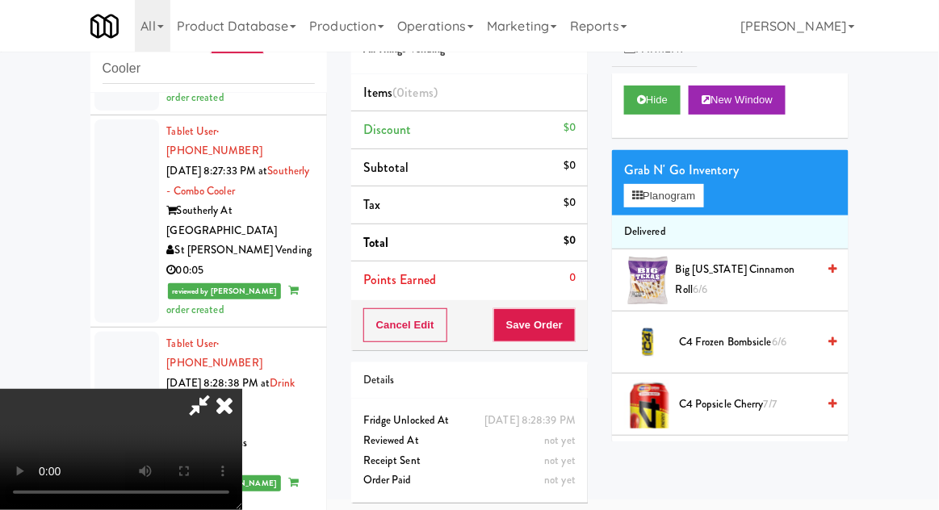
scroll to position [0, 0]
click at [696, 191] on button "Planogram" at bounding box center [663, 196] width 79 height 24
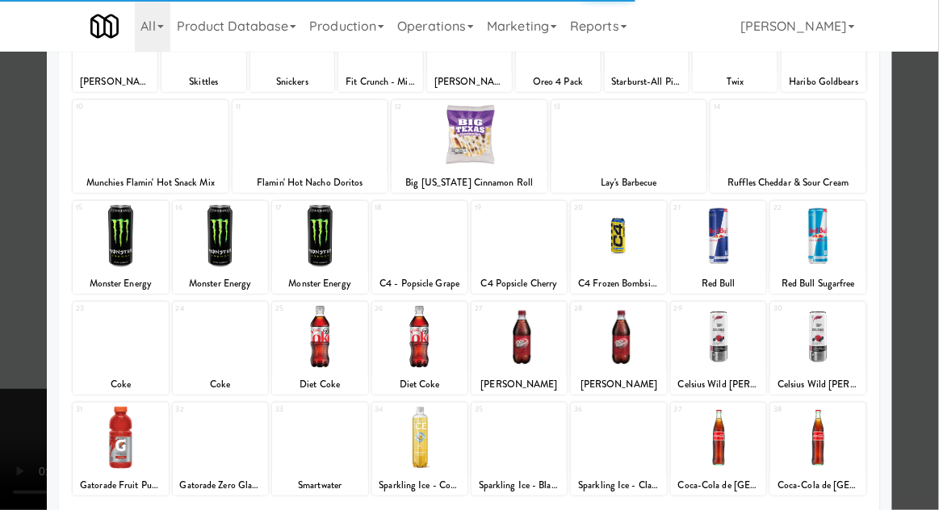
scroll to position [204, 0]
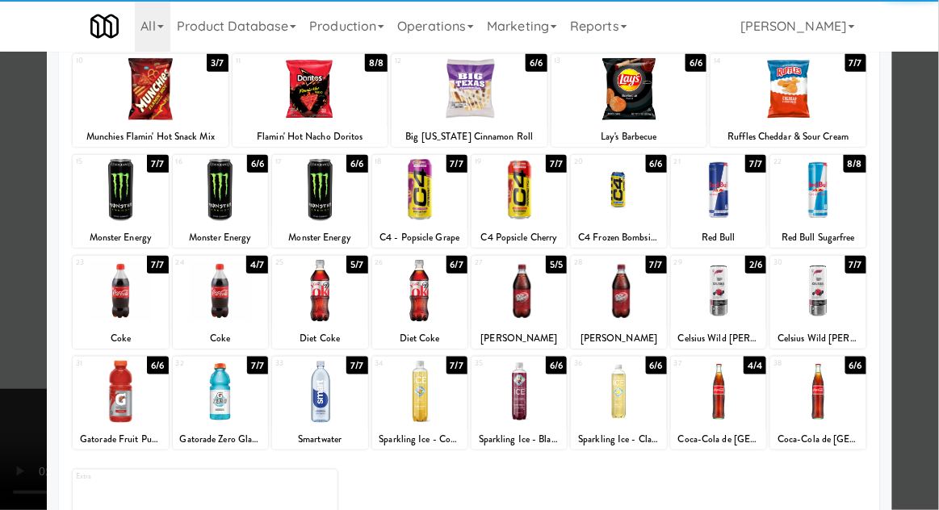
click at [211, 310] on div at bounding box center [220, 291] width 95 height 62
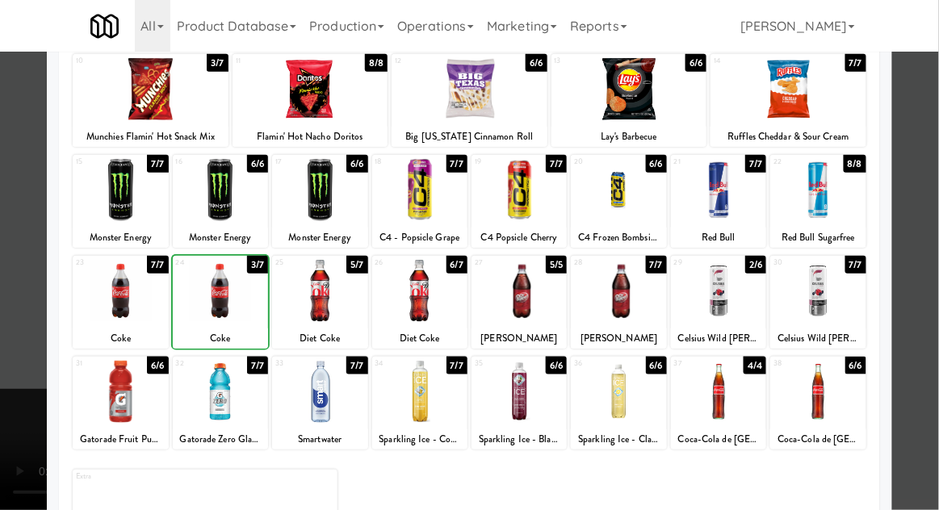
click at [924, 353] on div at bounding box center [469, 255] width 939 height 510
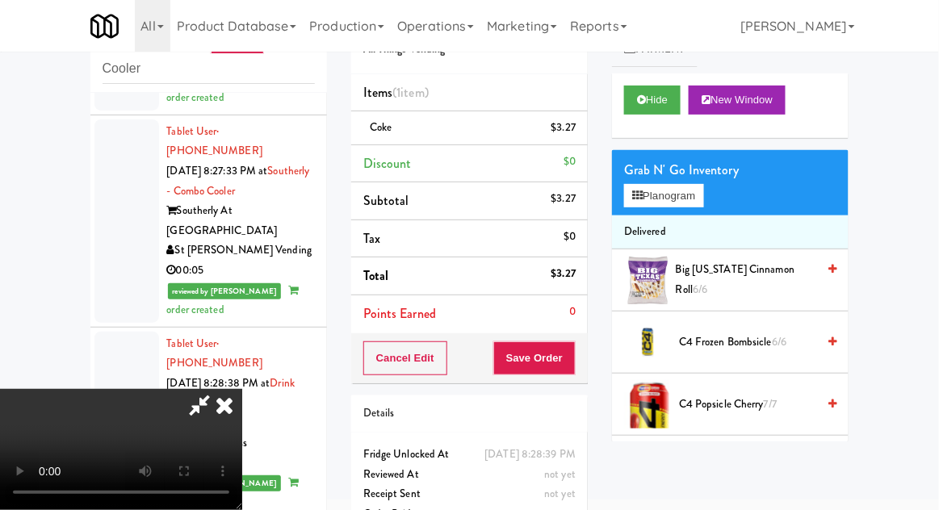
scroll to position [59, 0]
click at [575, 362] on button "Save Order" at bounding box center [534, 358] width 82 height 34
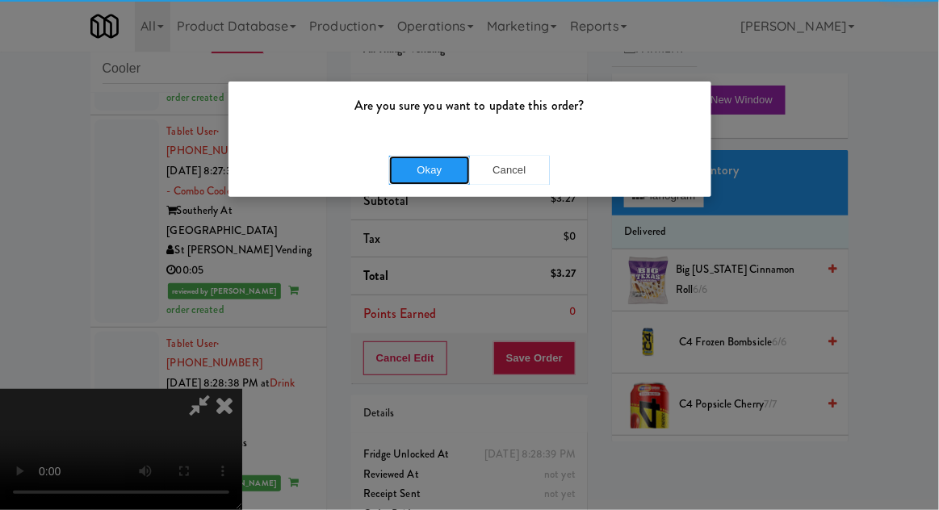
click at [401, 169] on button "Okay" at bounding box center [429, 170] width 81 height 29
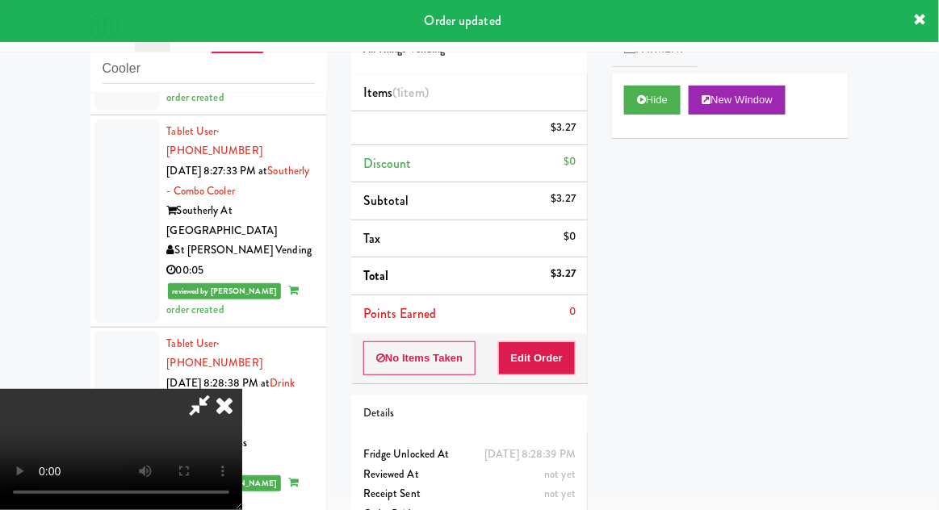
scroll to position [0, 0]
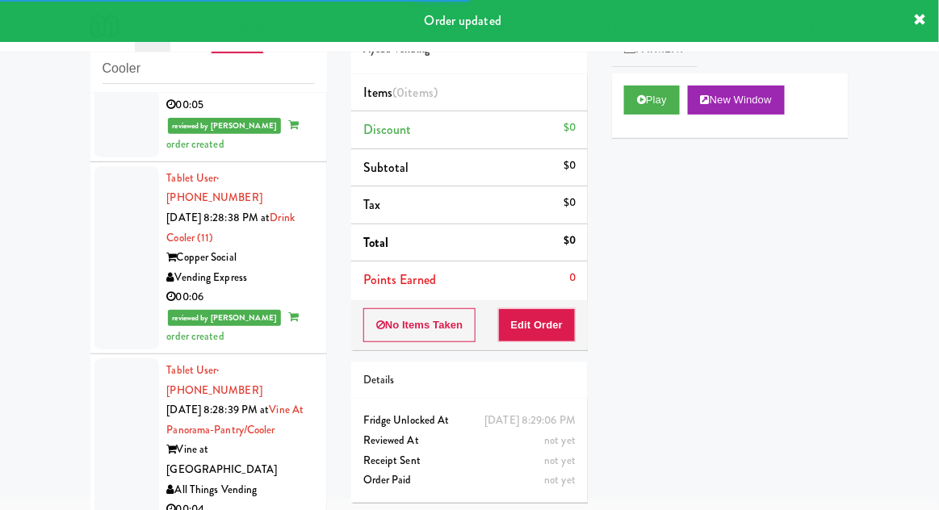
scroll to position [3286, 0]
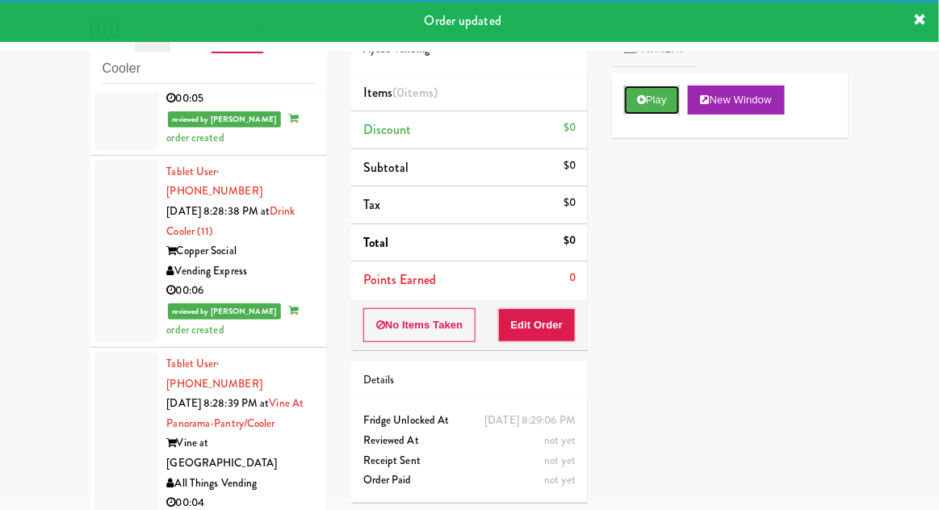
click at [663, 95] on button "Play" at bounding box center [652, 100] width 56 height 29
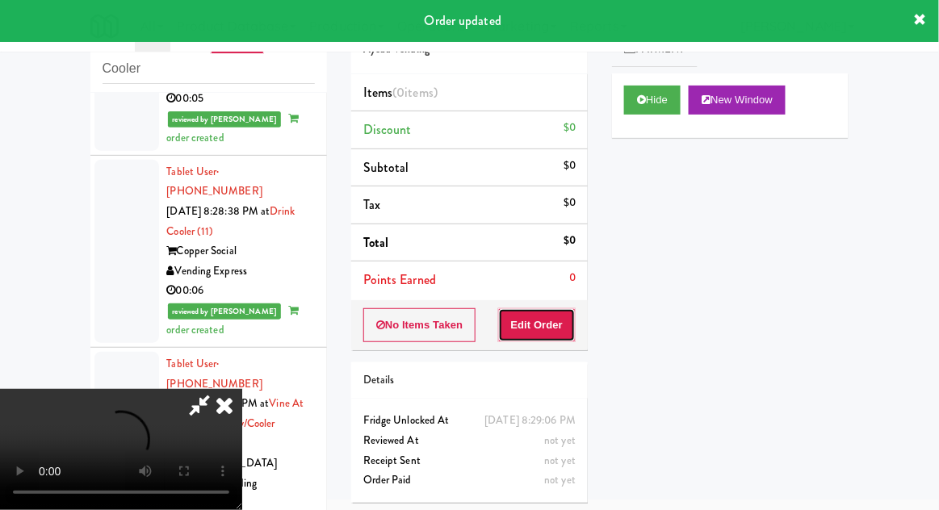
click at [543, 316] on button "Edit Order" at bounding box center [537, 325] width 78 height 34
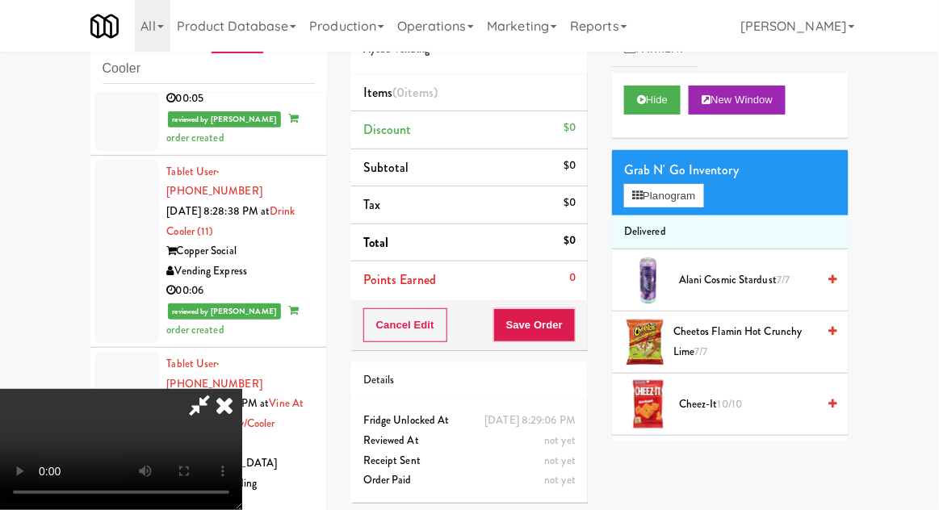
scroll to position [59, 0]
click at [692, 198] on button "Planogram" at bounding box center [663, 196] width 79 height 24
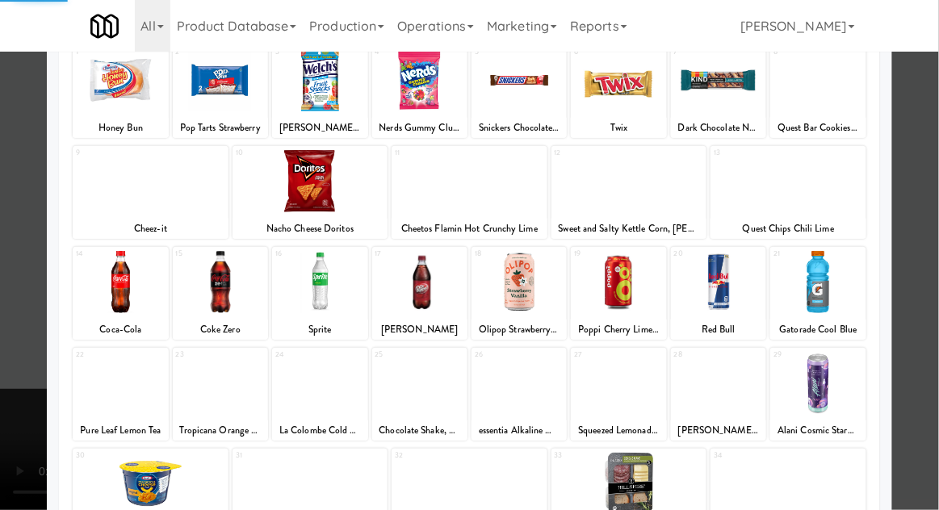
scroll to position [204, 0]
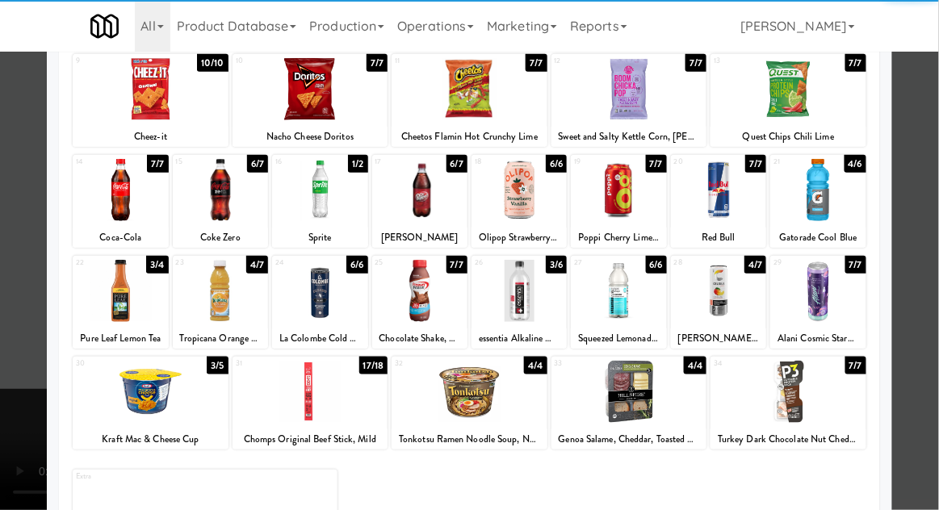
click at [661, 398] on div at bounding box center [629, 392] width 156 height 62
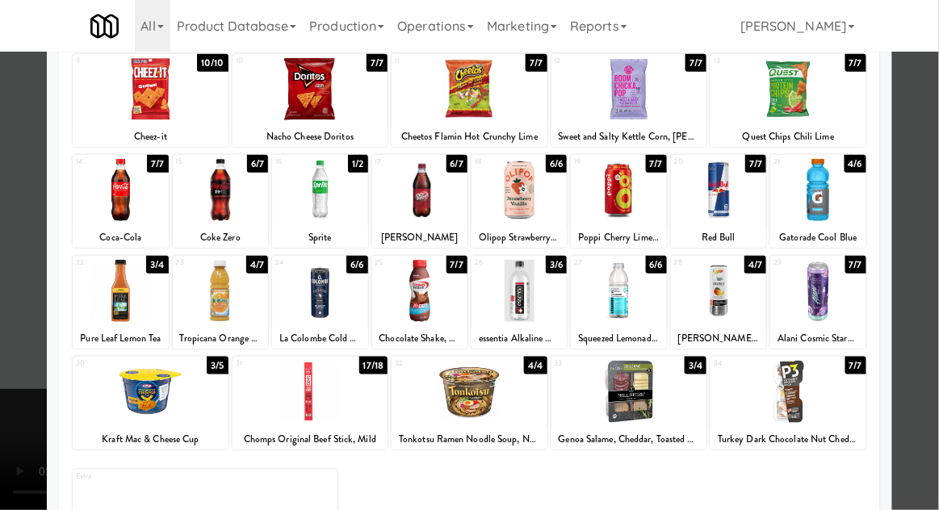
click at [931, 355] on div at bounding box center [469, 255] width 939 height 510
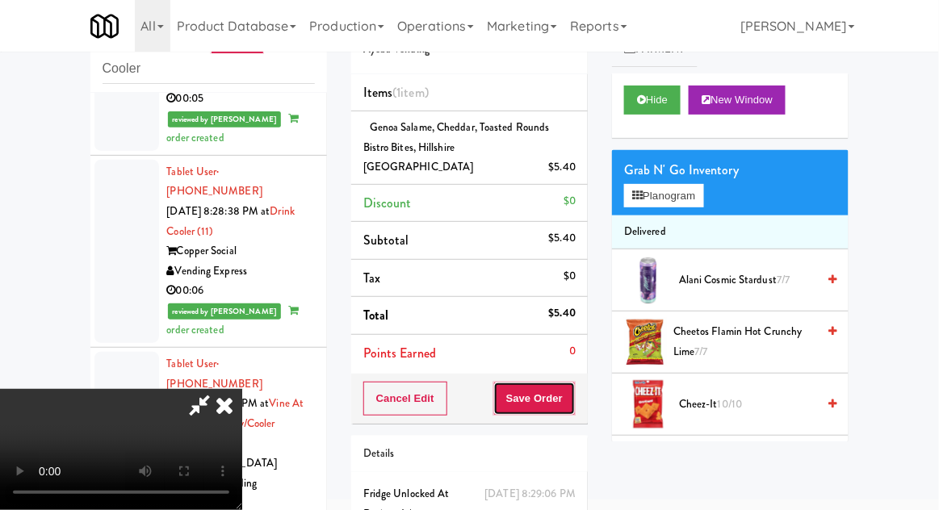
click at [573, 385] on button "Save Order" at bounding box center [534, 399] width 82 height 34
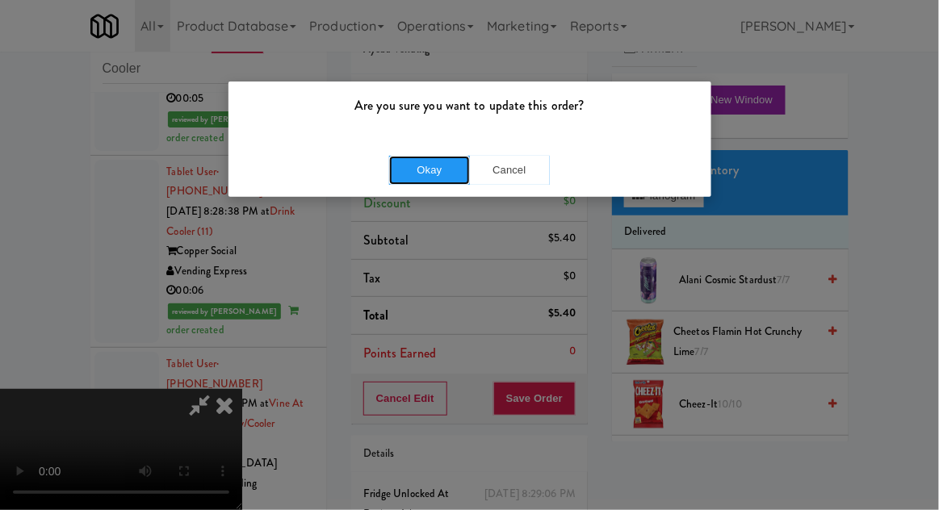
click at [412, 172] on button "Okay" at bounding box center [429, 170] width 81 height 29
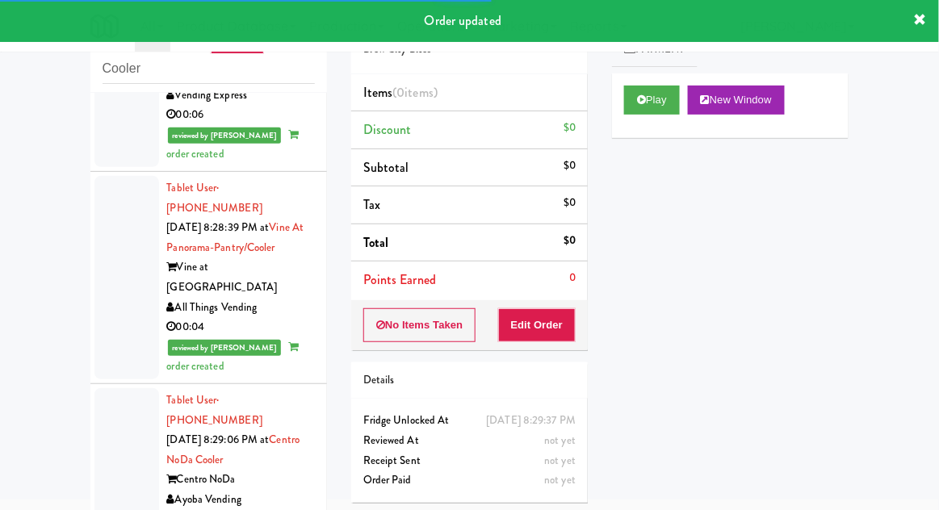
scroll to position [3450, 0]
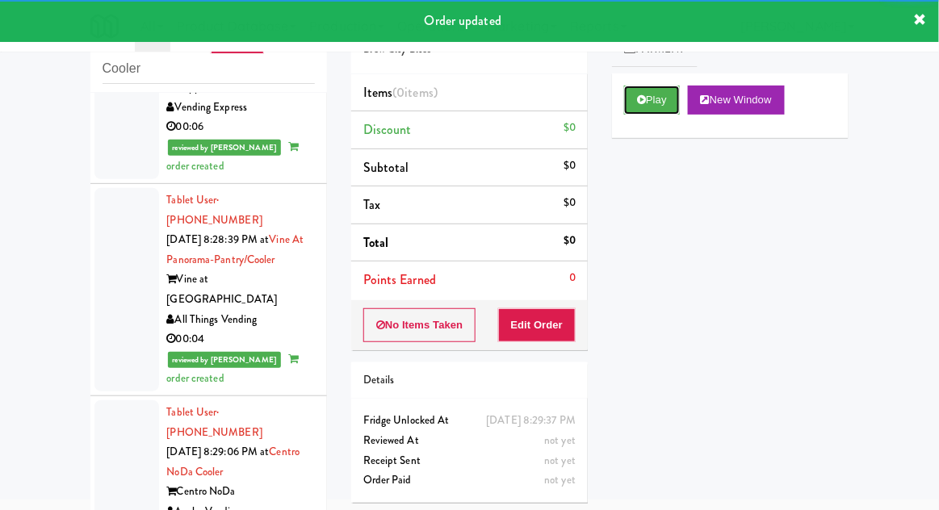
click at [659, 101] on button "Play" at bounding box center [652, 100] width 56 height 29
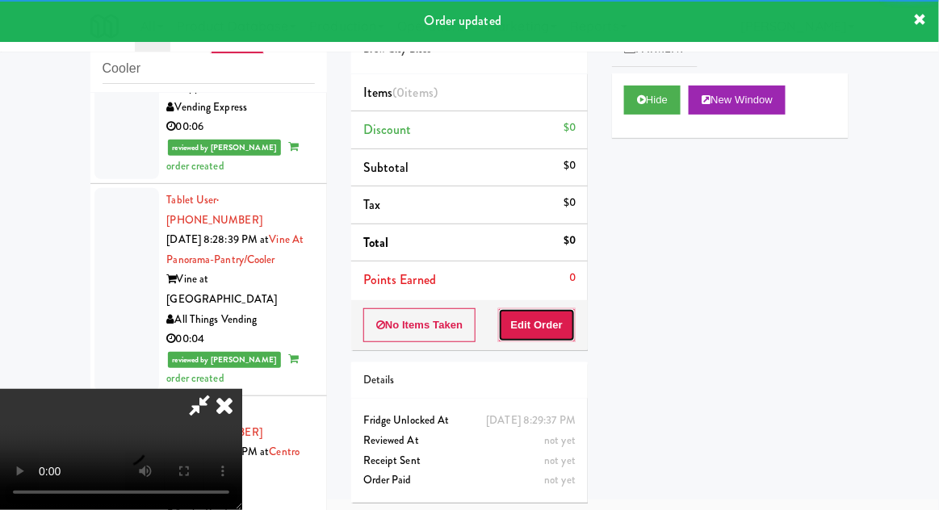
click at [546, 308] on button "Edit Order" at bounding box center [537, 325] width 78 height 34
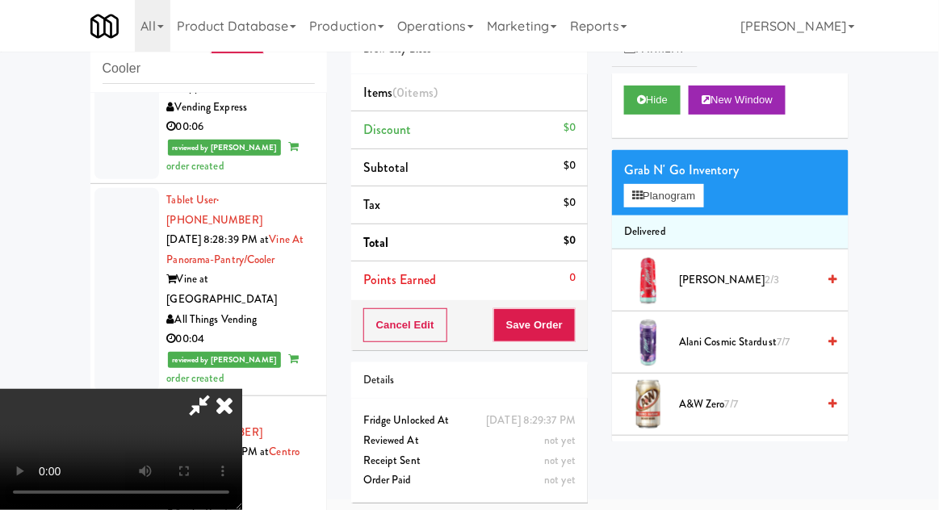
scroll to position [0, 0]
click at [703, 195] on button "Planogram" at bounding box center [663, 196] width 79 height 24
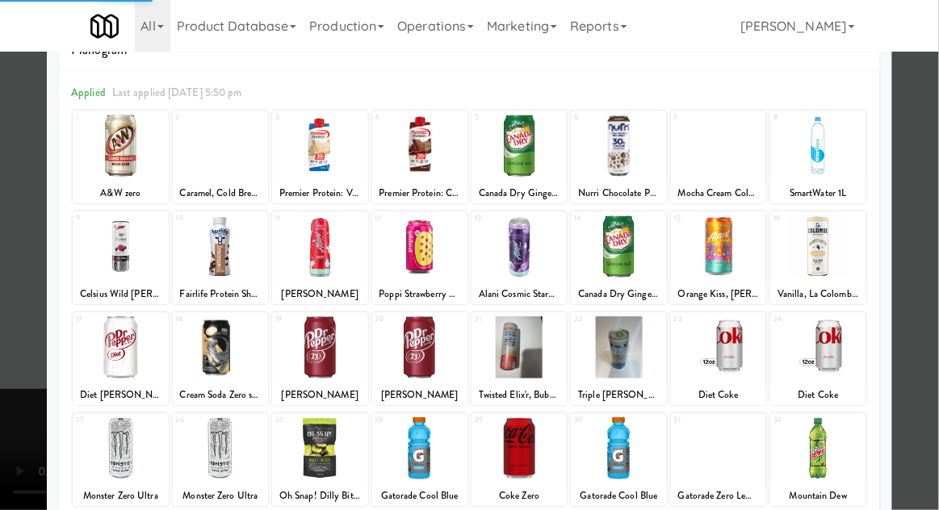
scroll to position [56, 0]
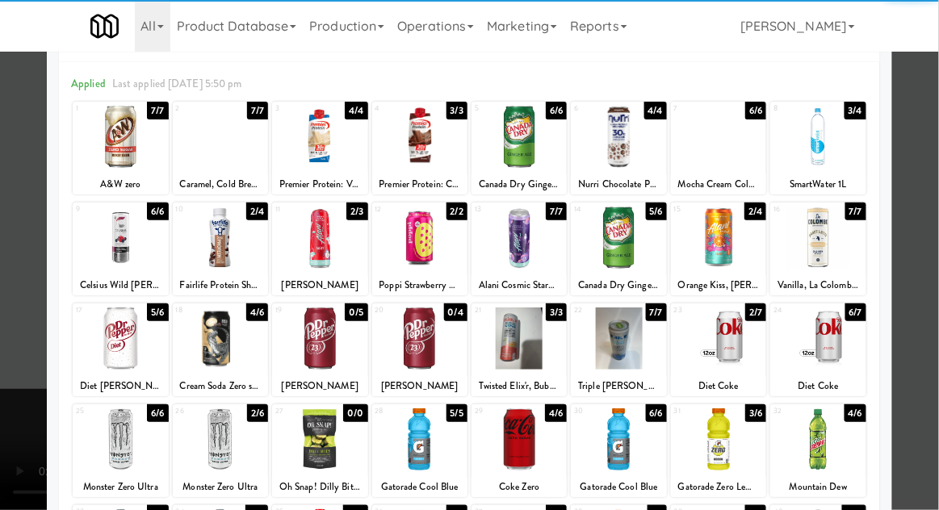
click at [824, 337] on div at bounding box center [817, 338] width 95 height 62
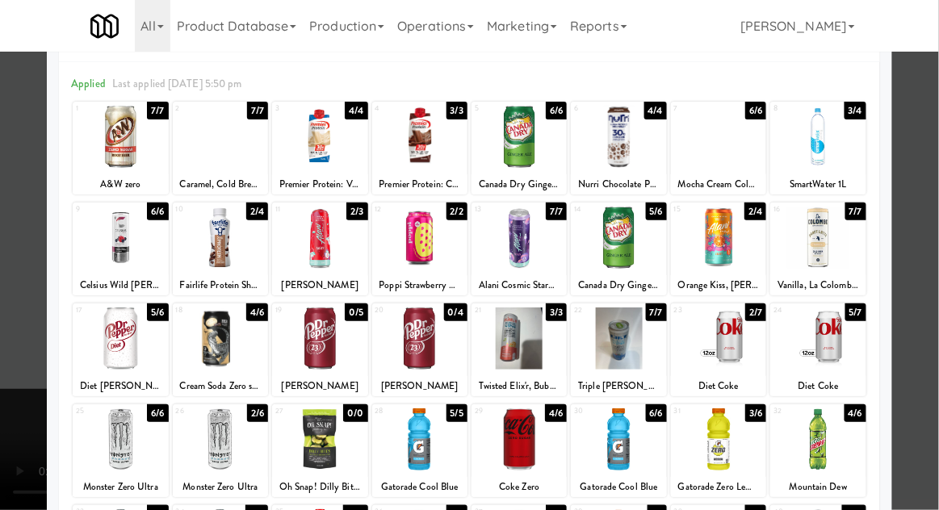
click at [929, 324] on div at bounding box center [469, 255] width 939 height 510
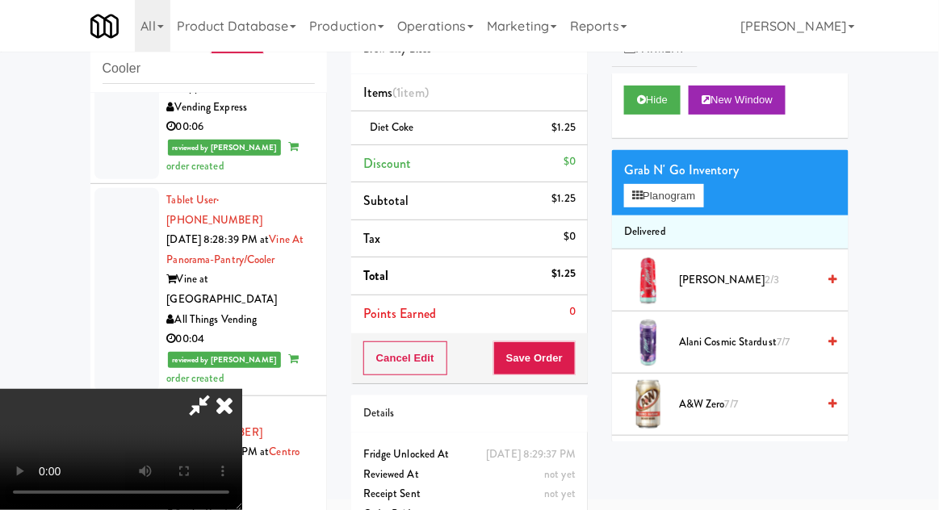
scroll to position [59, 0]
click at [573, 357] on button "Save Order" at bounding box center [534, 358] width 82 height 34
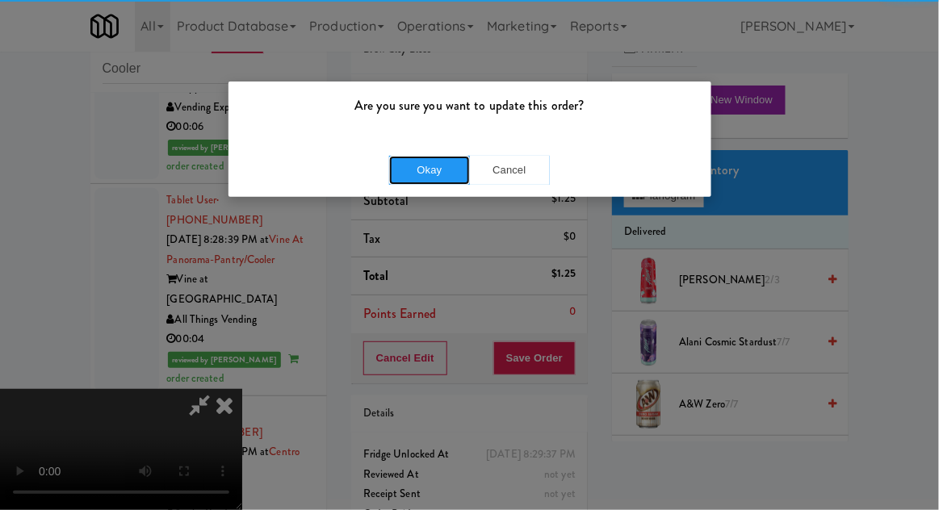
click at [402, 168] on button "Okay" at bounding box center [429, 170] width 81 height 29
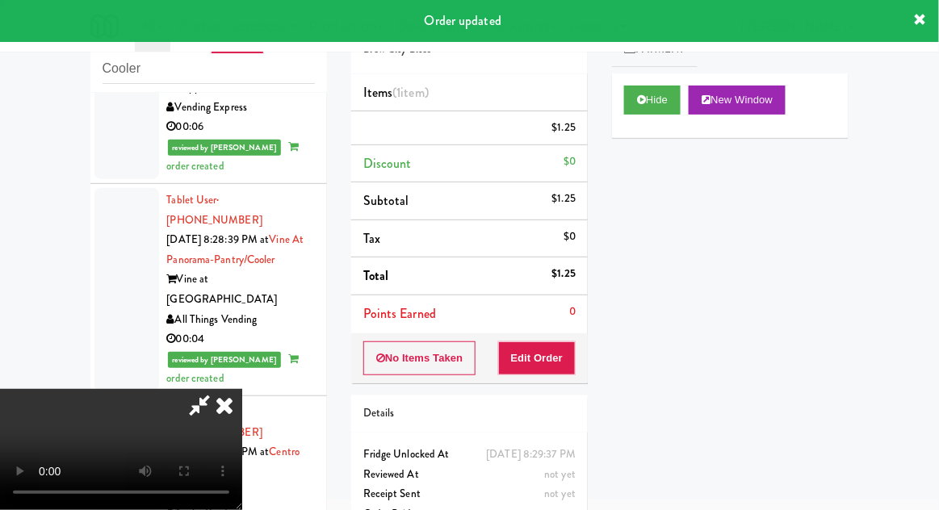
scroll to position [0, 0]
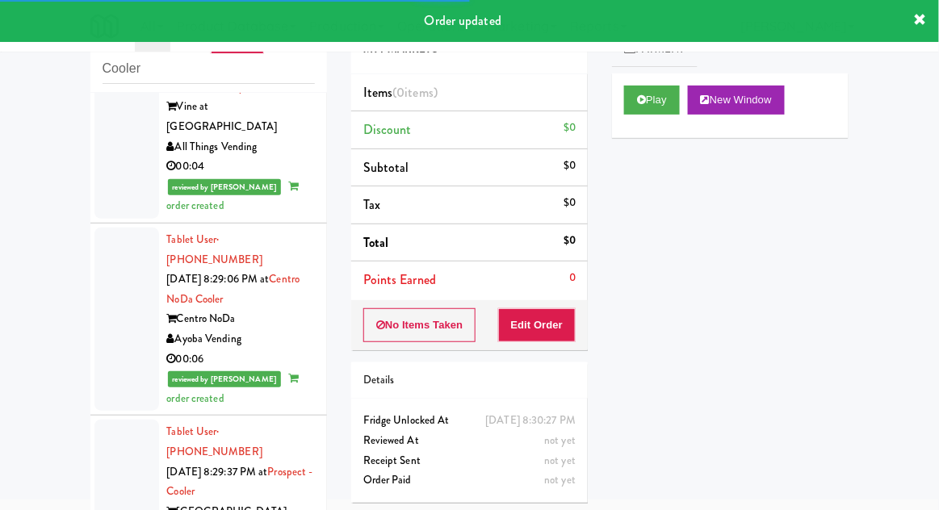
scroll to position [3619, 0]
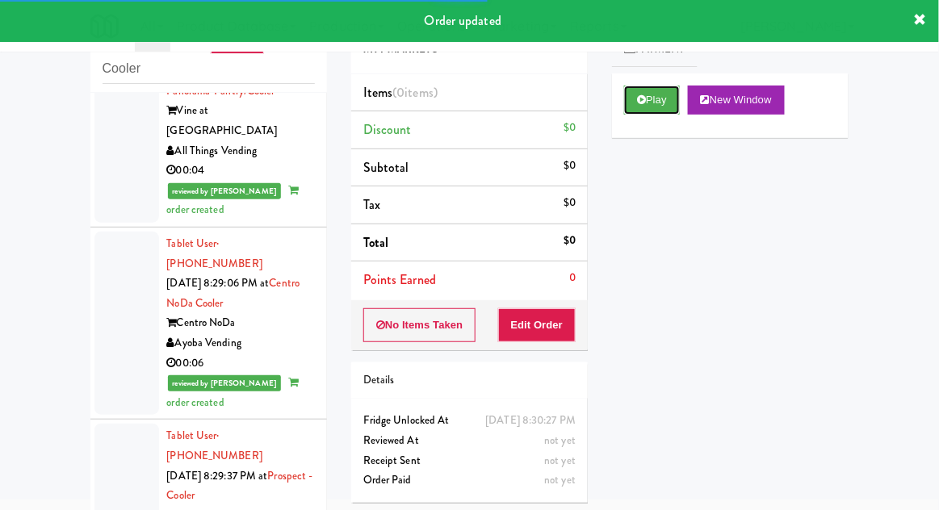
click at [662, 107] on button "Play" at bounding box center [652, 100] width 56 height 29
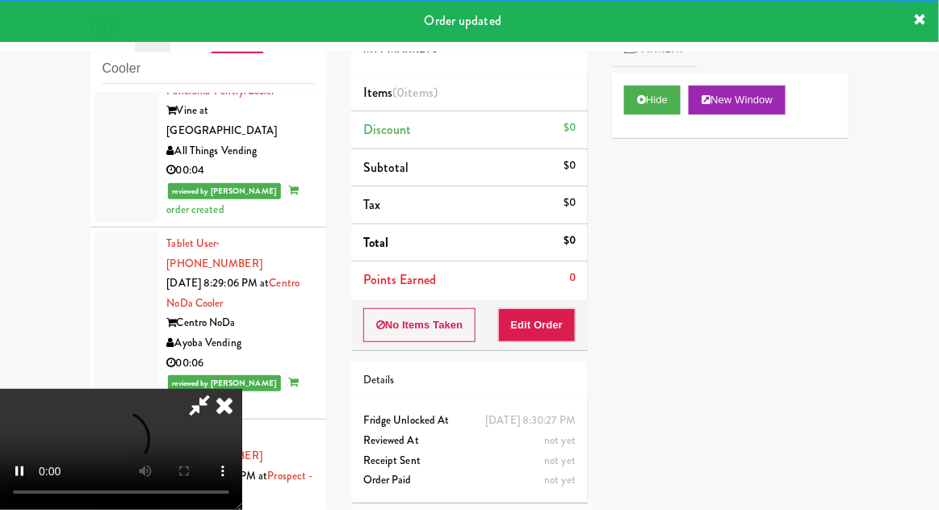
click at [559, 332] on button "Edit Order" at bounding box center [537, 325] width 78 height 34
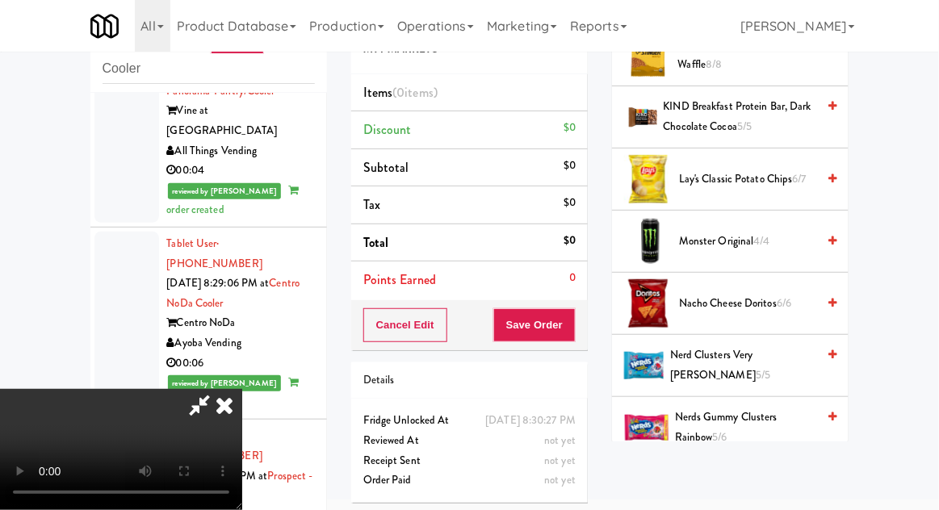
scroll to position [1096, 0]
click at [770, 359] on span "Nerd Clusters Very [PERSON_NAME] 5/5" at bounding box center [743, 365] width 146 height 40
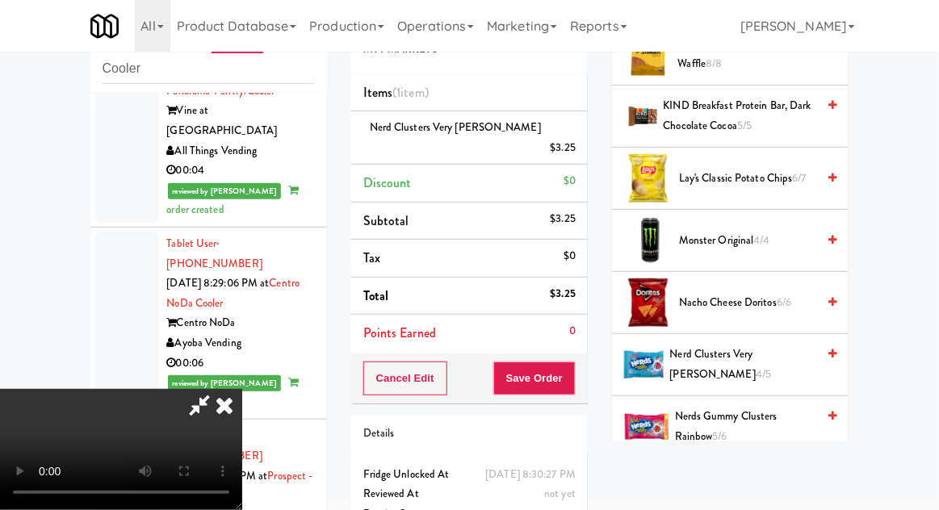
scroll to position [59, 0]
click at [575, 362] on button "Save Order" at bounding box center [534, 379] width 82 height 34
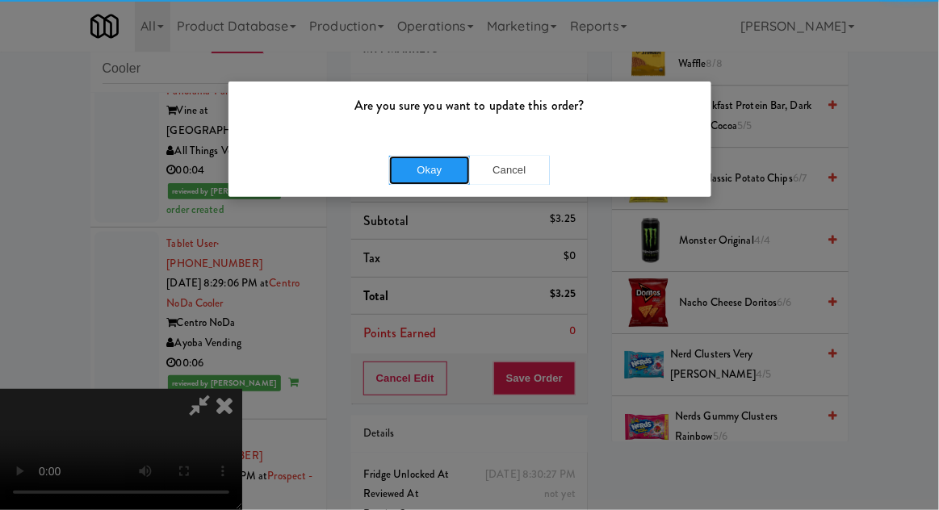
click at [399, 171] on button "Okay" at bounding box center [429, 170] width 81 height 29
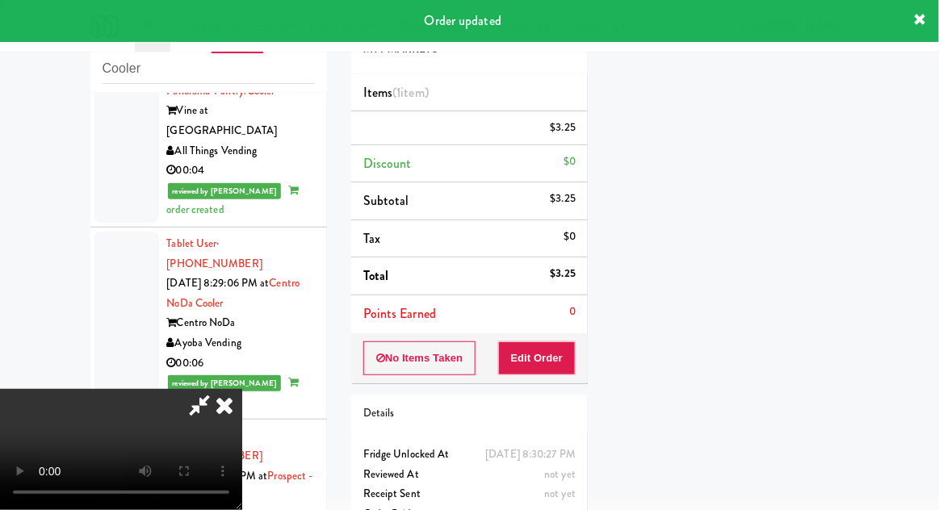
scroll to position [0, 0]
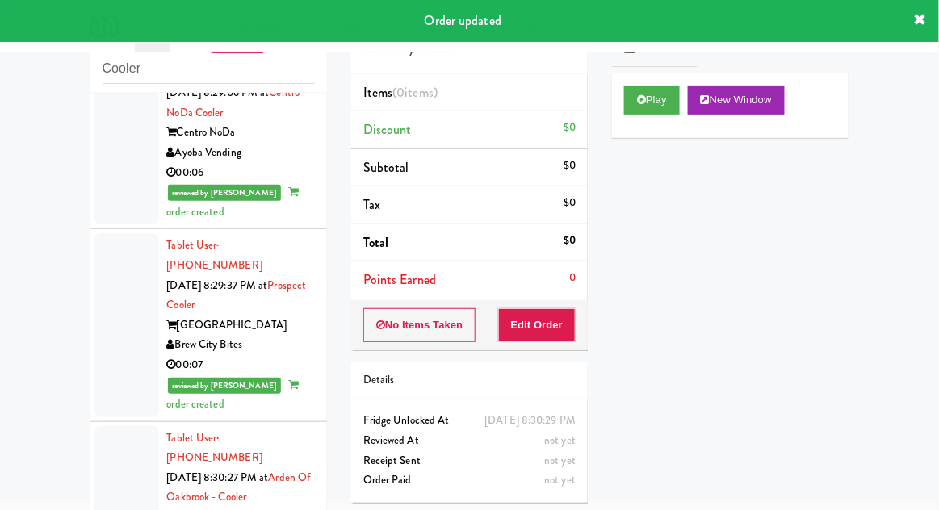
scroll to position [3814, 0]
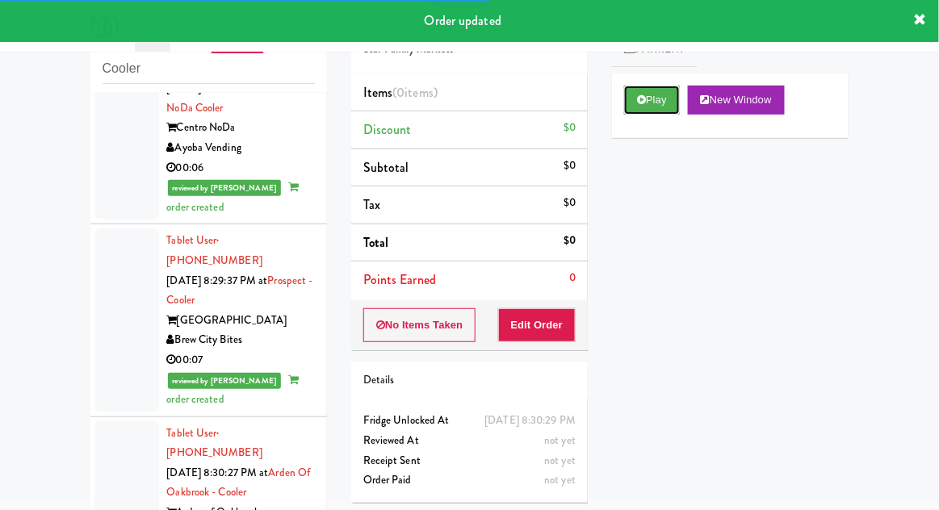
click at [653, 105] on button "Play" at bounding box center [652, 100] width 56 height 29
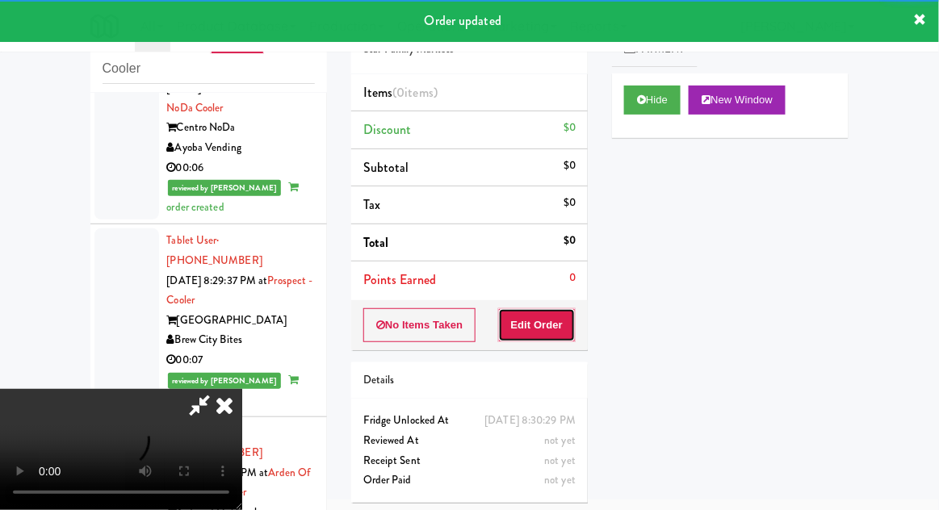
click at [545, 327] on button "Edit Order" at bounding box center [537, 325] width 78 height 34
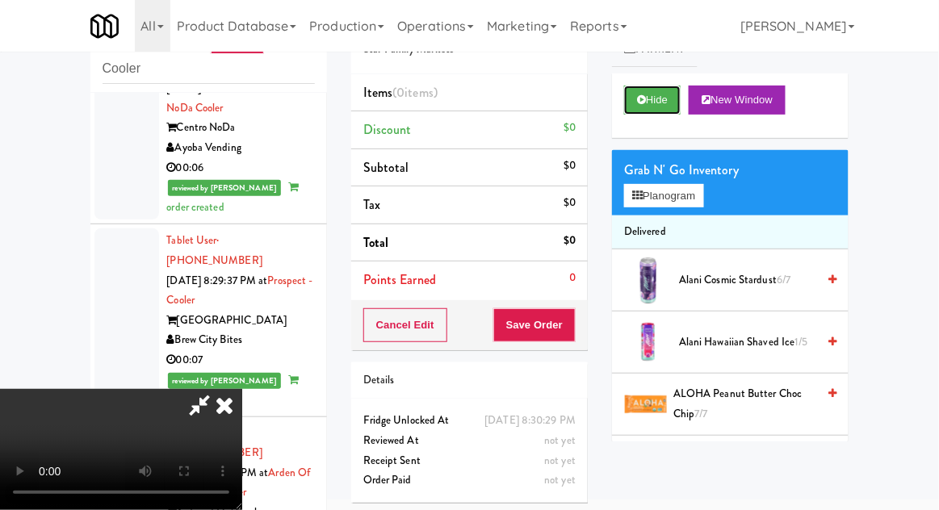
click at [664, 107] on button "Hide" at bounding box center [652, 100] width 56 height 29
click at [657, 102] on button "Hide" at bounding box center [652, 100] width 56 height 29
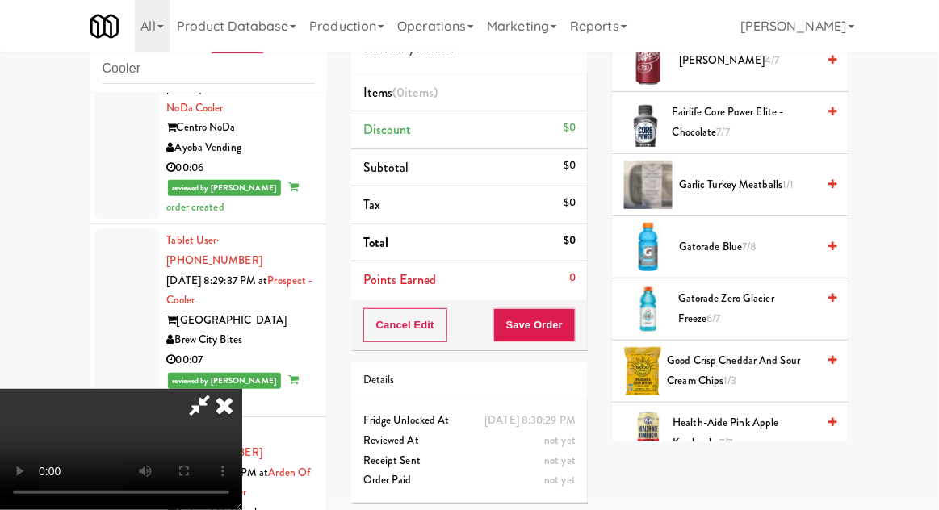
scroll to position [654, 0]
click at [767, 295] on span "Gatorade Zero Glacier Freeze 6/7" at bounding box center [747, 309] width 138 height 40
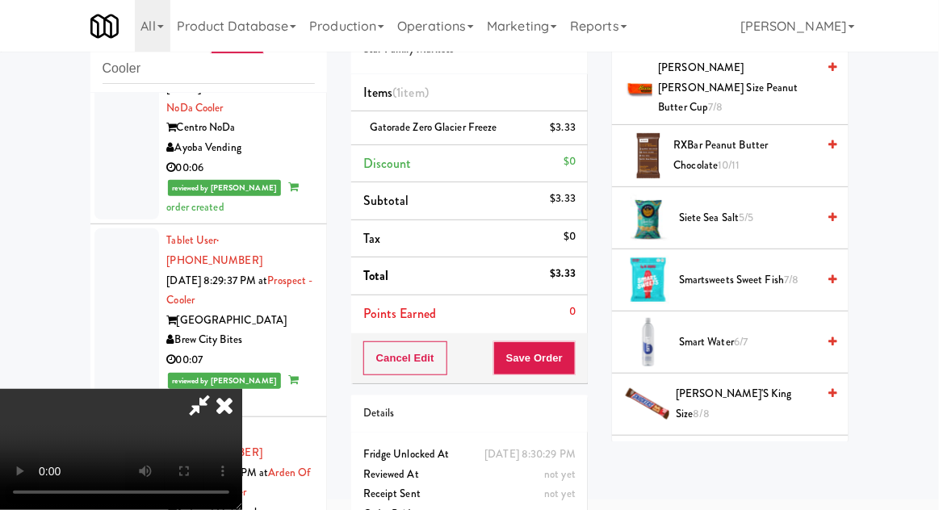
scroll to position [1566, 0]
click at [758, 331] on span "Smart Water 6/7" at bounding box center [747, 341] width 137 height 20
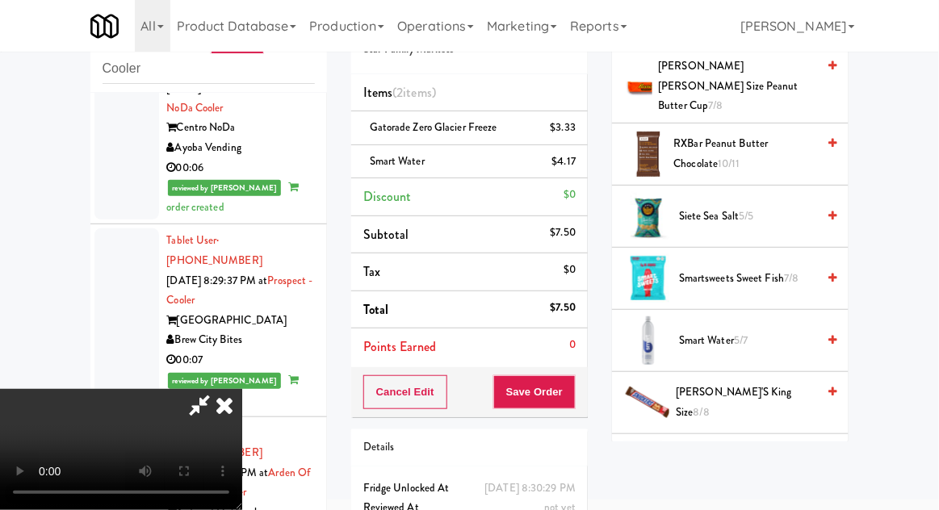
click at [745, 332] on span "5/7" at bounding box center [741, 339] width 14 height 15
click at [568, 399] on button "Save Order" at bounding box center [534, 392] width 82 height 34
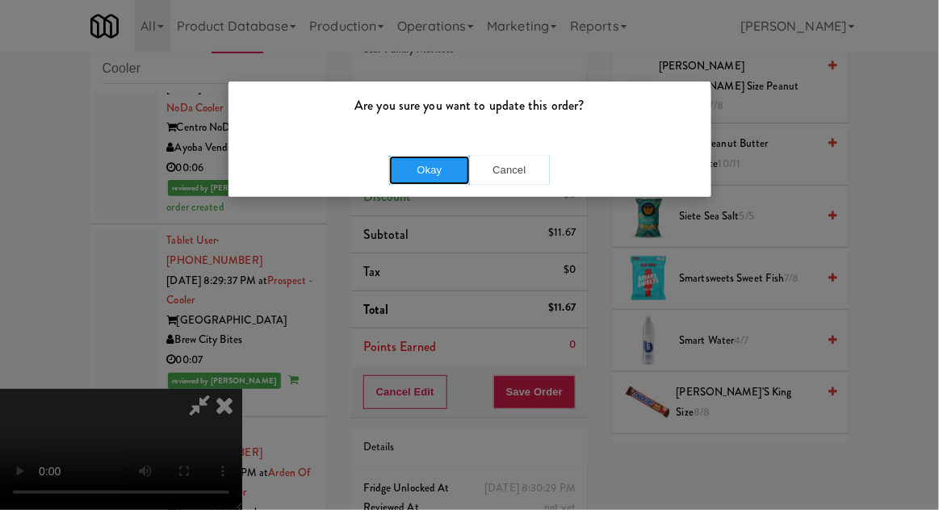
click at [418, 166] on button "Okay" at bounding box center [429, 170] width 81 height 29
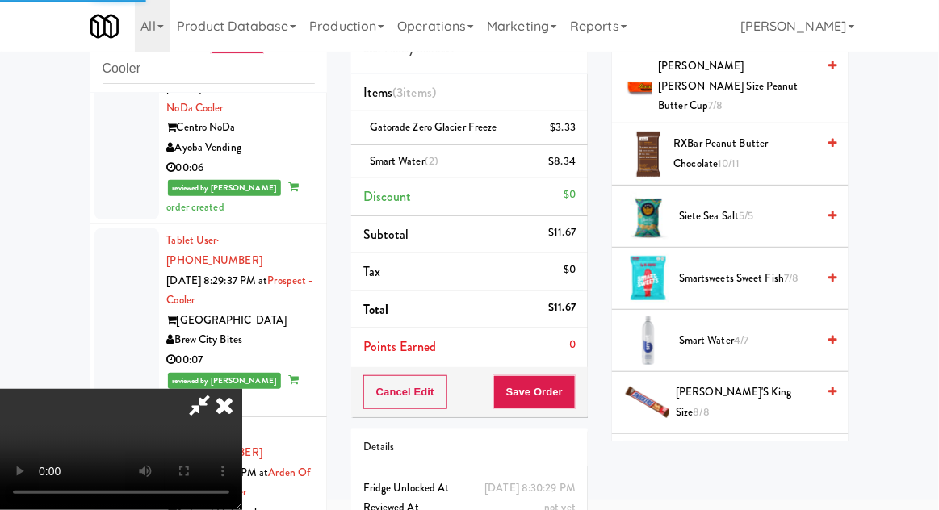
scroll to position [159, 0]
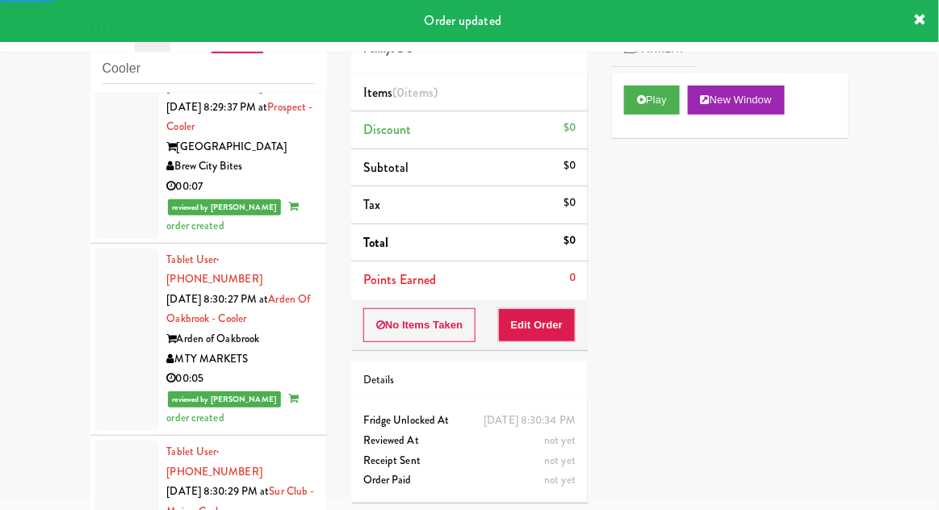
scroll to position [3987, 0]
click at [654, 114] on button "Play" at bounding box center [652, 100] width 56 height 29
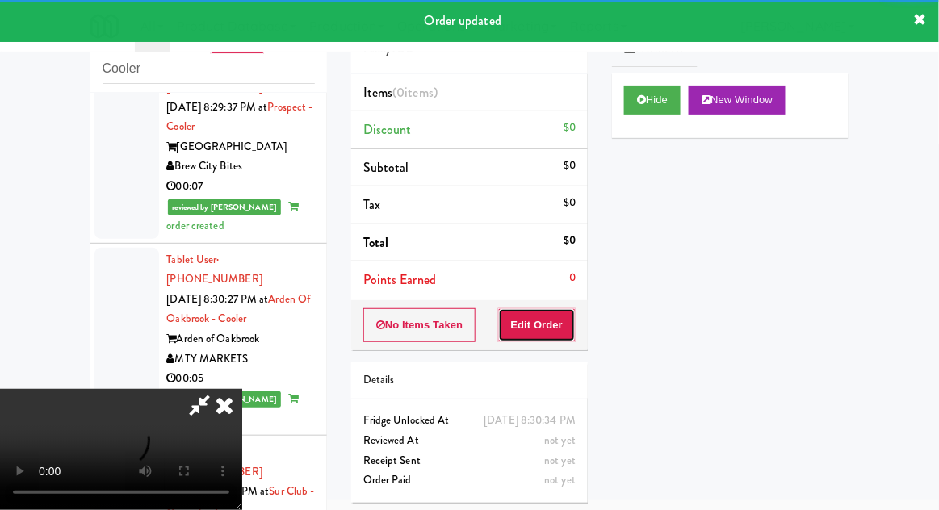
click at [552, 324] on button "Edit Order" at bounding box center [537, 325] width 78 height 34
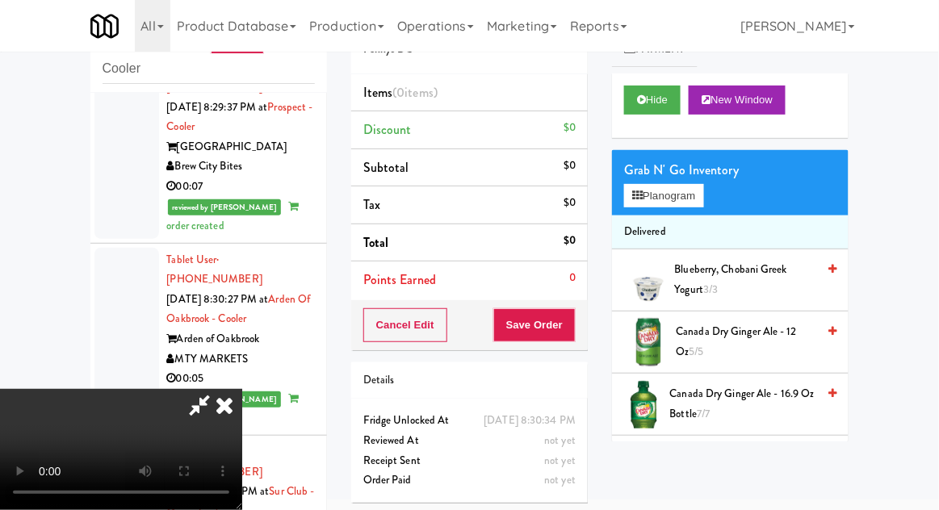
scroll to position [59, 0]
click at [679, 105] on button "Hide" at bounding box center [652, 100] width 56 height 29
click at [675, 111] on button "Hide" at bounding box center [652, 100] width 56 height 29
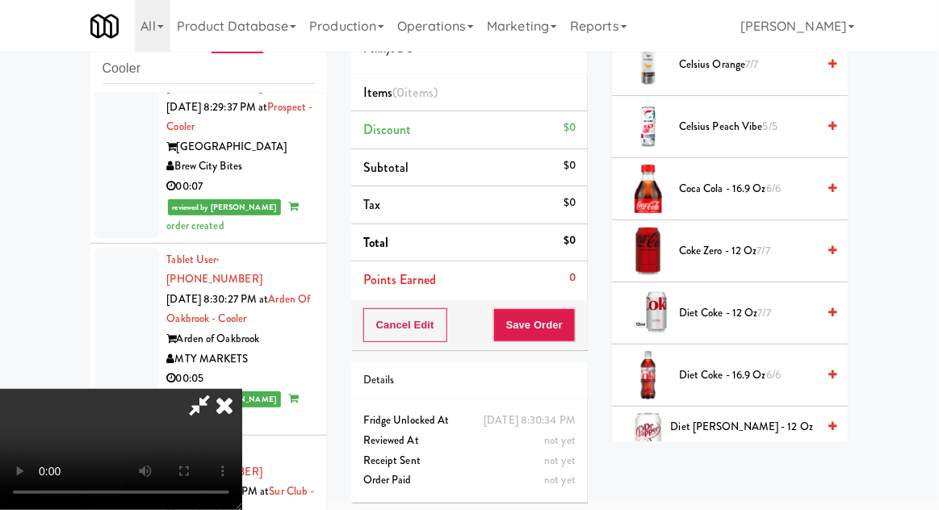
scroll to position [463, 0]
click at [747, 374] on span "Diet Coke - 16.9 oz 6/6" at bounding box center [747, 376] width 137 height 20
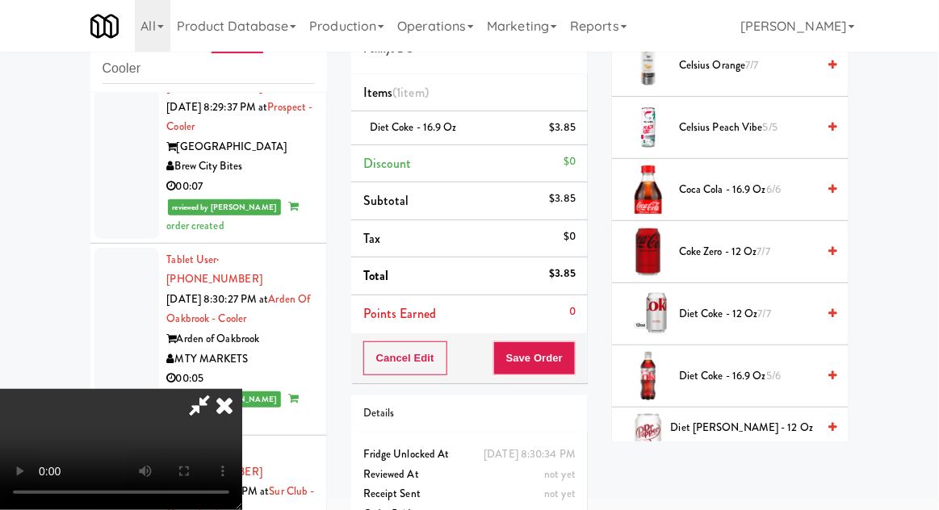
scroll to position [59, 0]
click at [573, 354] on button "Save Order" at bounding box center [534, 358] width 82 height 34
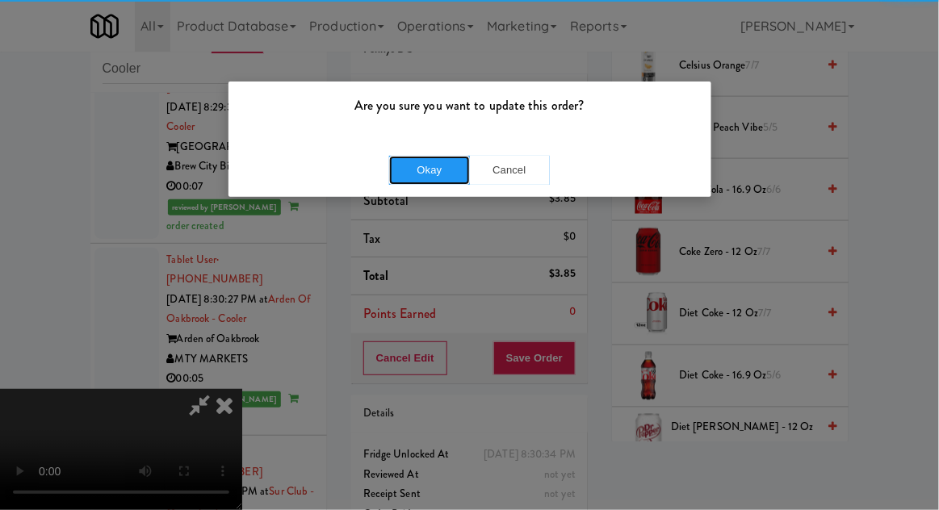
click at [404, 174] on button "Okay" at bounding box center [429, 170] width 81 height 29
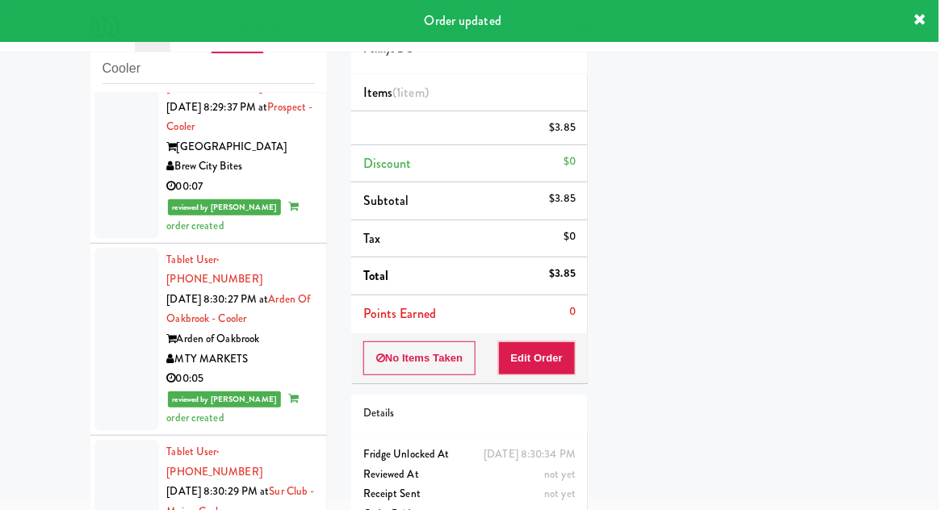
scroll to position [0, 0]
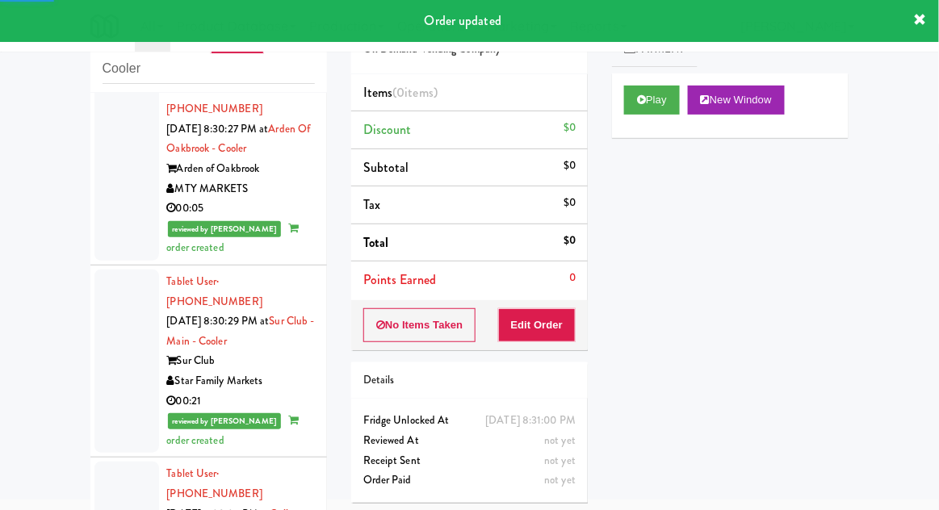
scroll to position [4162, 0]
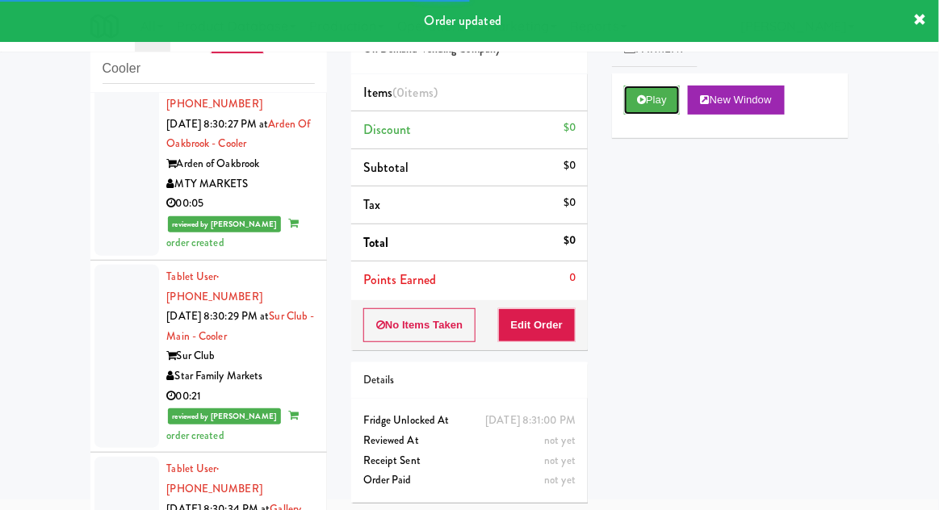
click at [660, 91] on button "Play" at bounding box center [652, 100] width 56 height 29
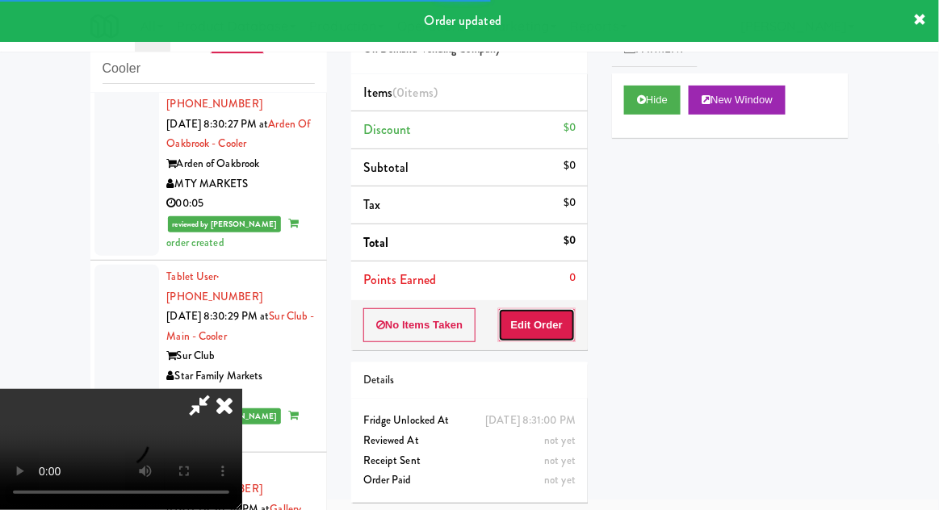
click at [553, 309] on button "Edit Order" at bounding box center [537, 325] width 78 height 34
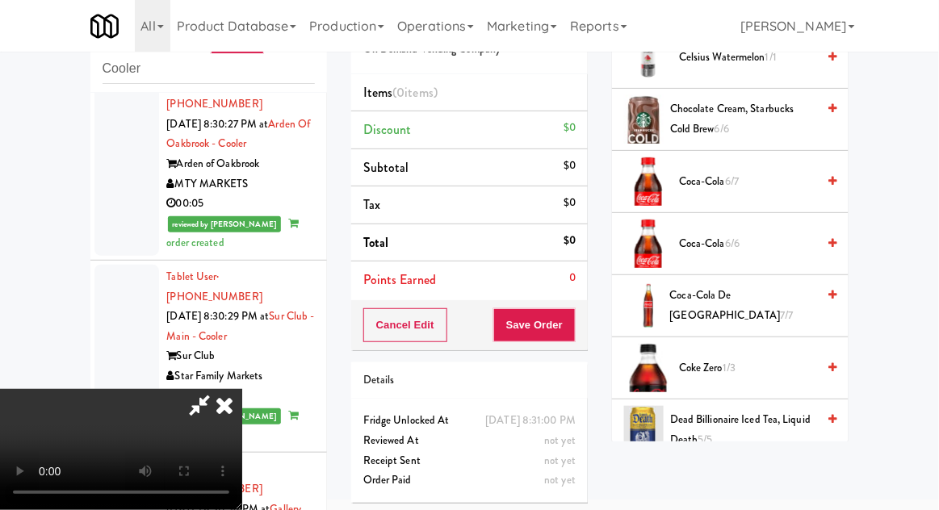
scroll to position [472, 0]
click at [762, 300] on span "Coca-Cola de Mexico 7/7" at bounding box center [743, 305] width 147 height 40
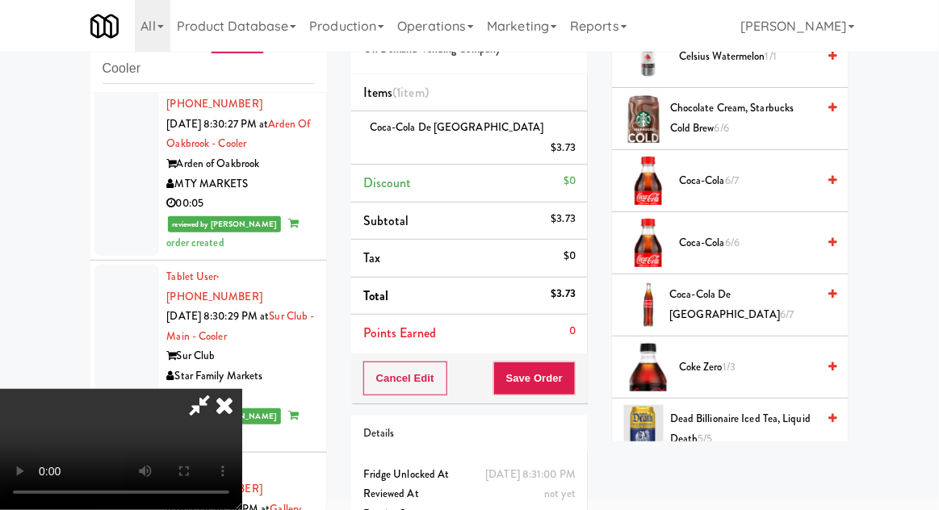
click at [728, 365] on span "1/3" at bounding box center [728, 366] width 13 height 15
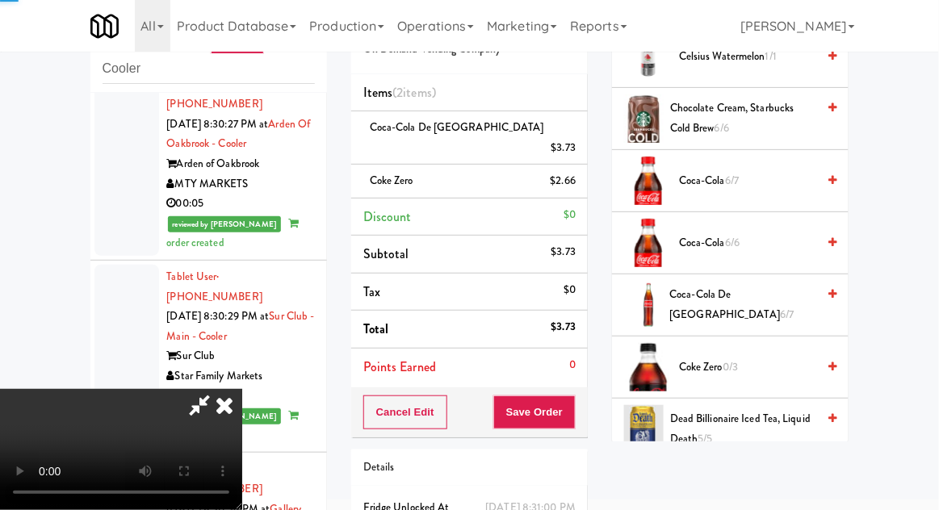
click at [737, 359] on span "0/3" at bounding box center [729, 366] width 15 height 15
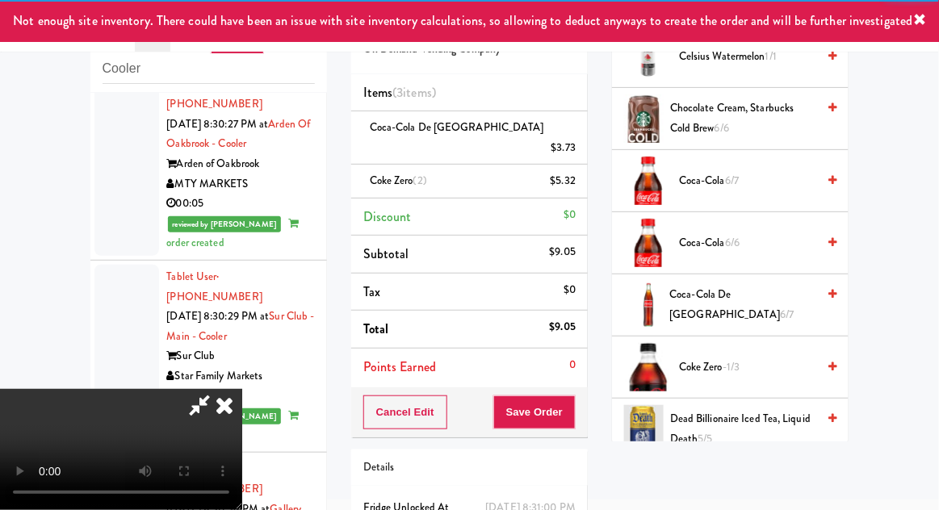
click at [218, 389] on icon at bounding box center [199, 405] width 37 height 32
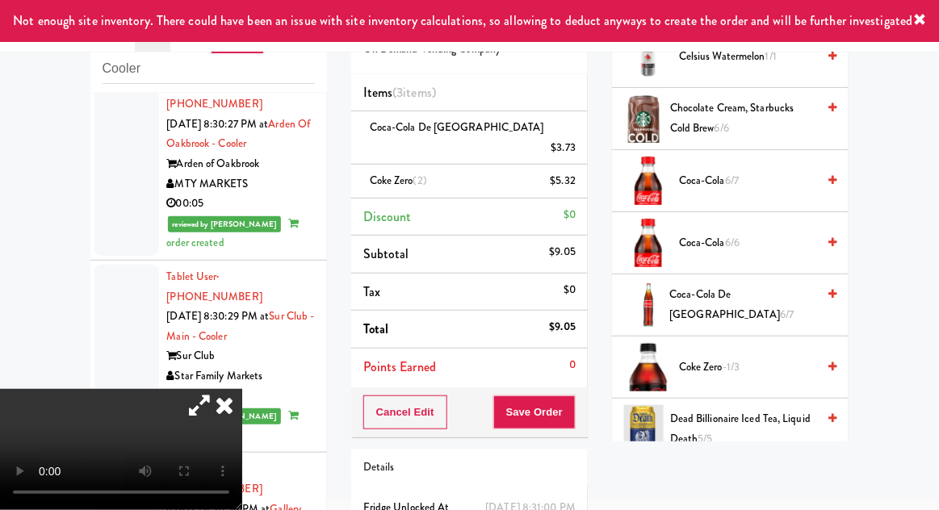
click at [577, 165] on li "Coke Zero (2) $5.32" at bounding box center [469, 182] width 236 height 34
click at [574, 182] on icon at bounding box center [577, 187] width 8 height 10
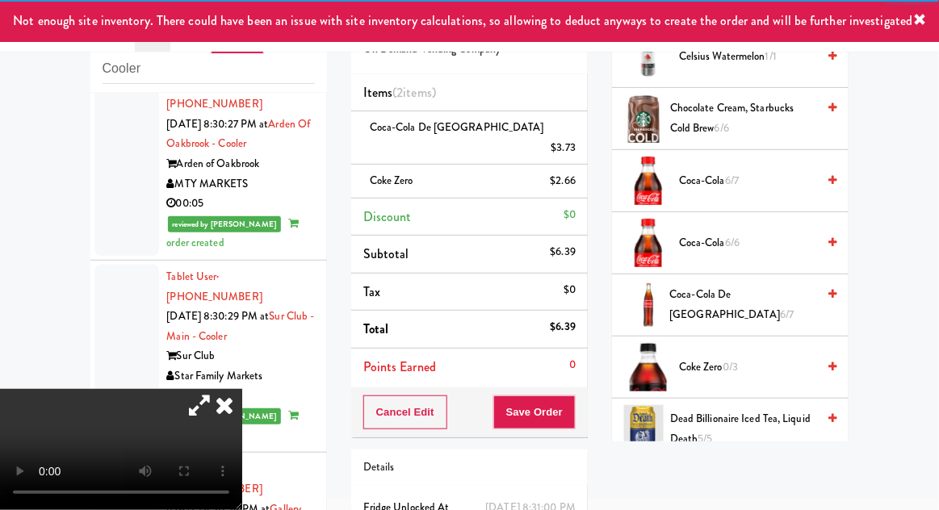
click at [570, 178] on link at bounding box center [574, 188] width 15 height 20
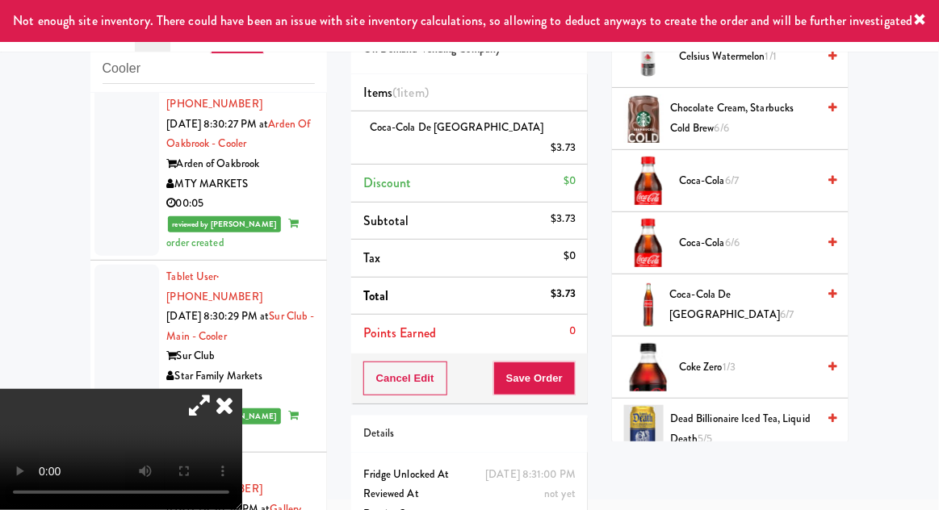
click at [218, 389] on icon at bounding box center [199, 405] width 37 height 32
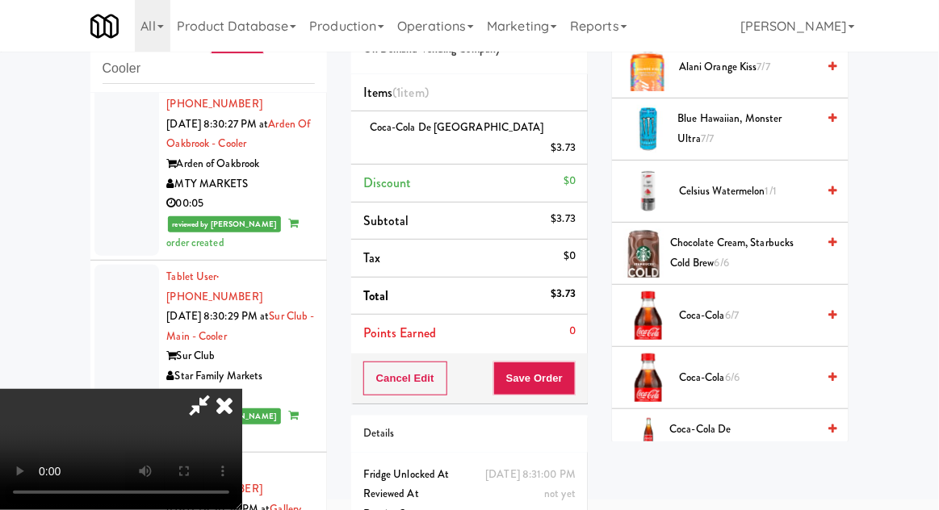
scroll to position [0, 0]
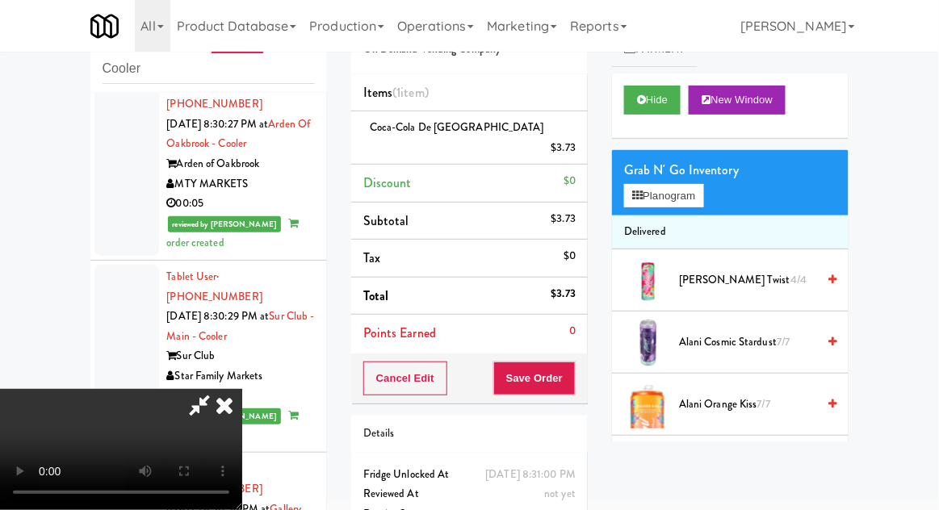
click at [725, 212] on div "Grab N' Go Inventory Planogram" at bounding box center [730, 182] width 236 height 65
click at [703, 197] on button "Planogram" at bounding box center [663, 196] width 79 height 24
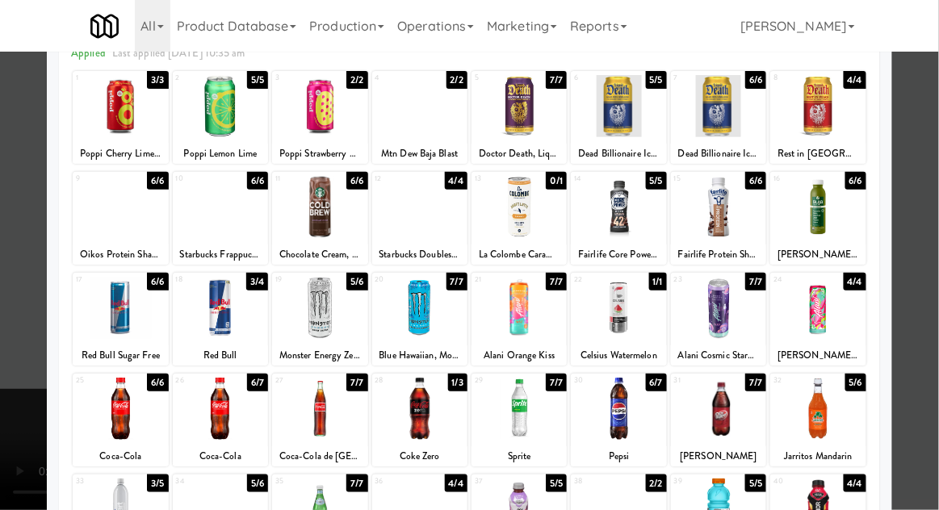
scroll to position [89, 0]
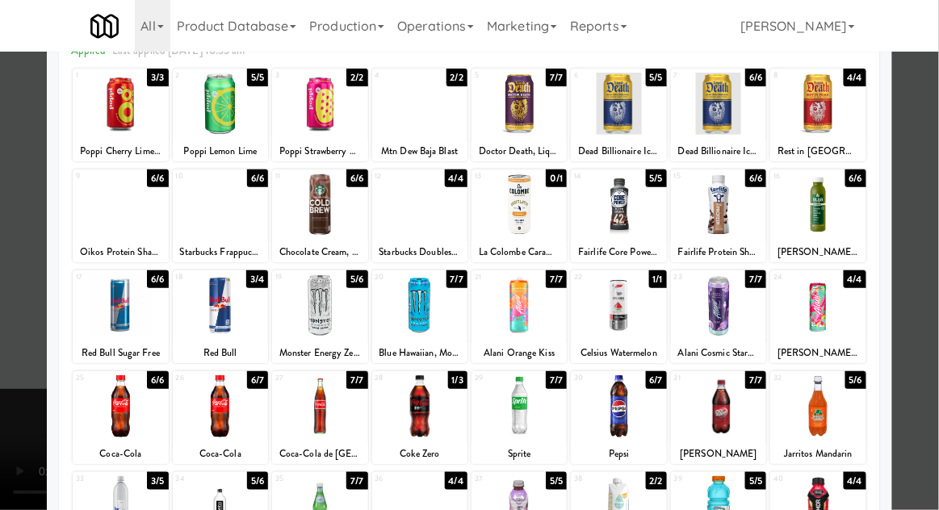
click at [224, 404] on div at bounding box center [220, 406] width 95 height 62
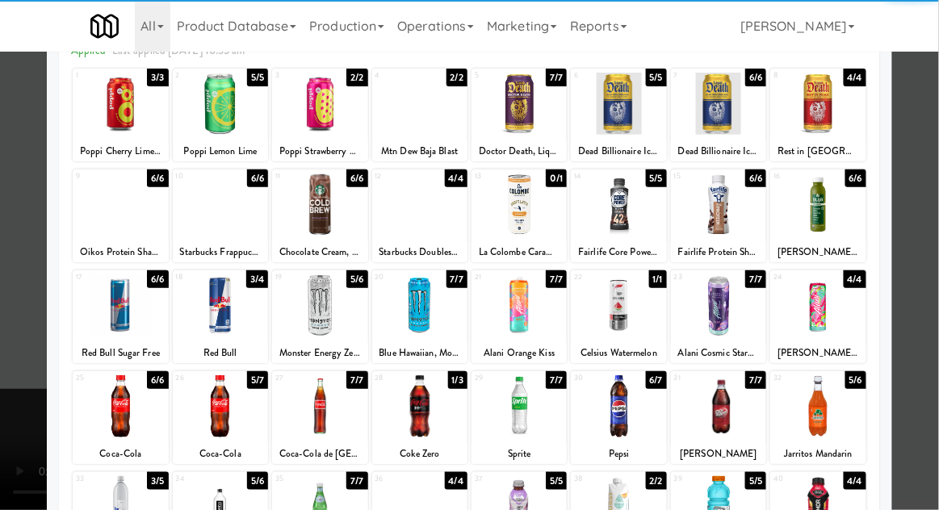
click at [928, 344] on div at bounding box center [469, 255] width 939 height 510
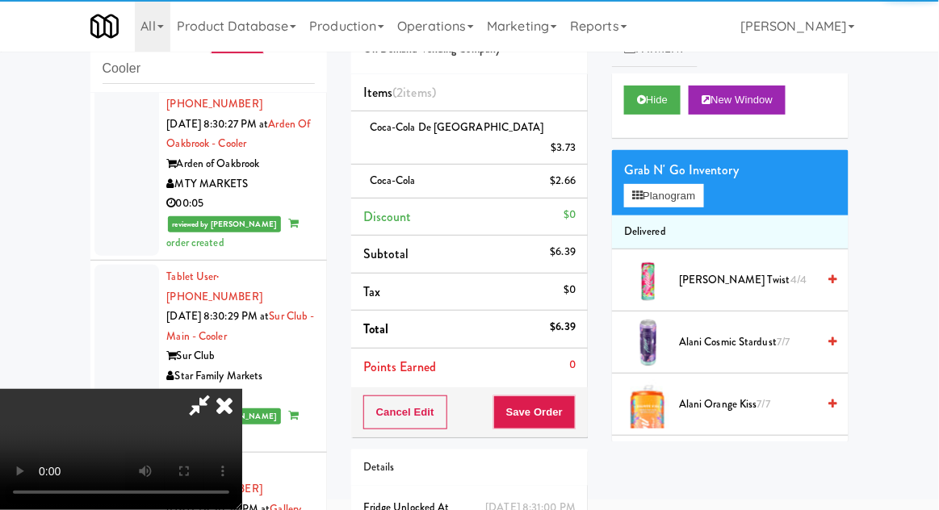
scroll to position [73, 0]
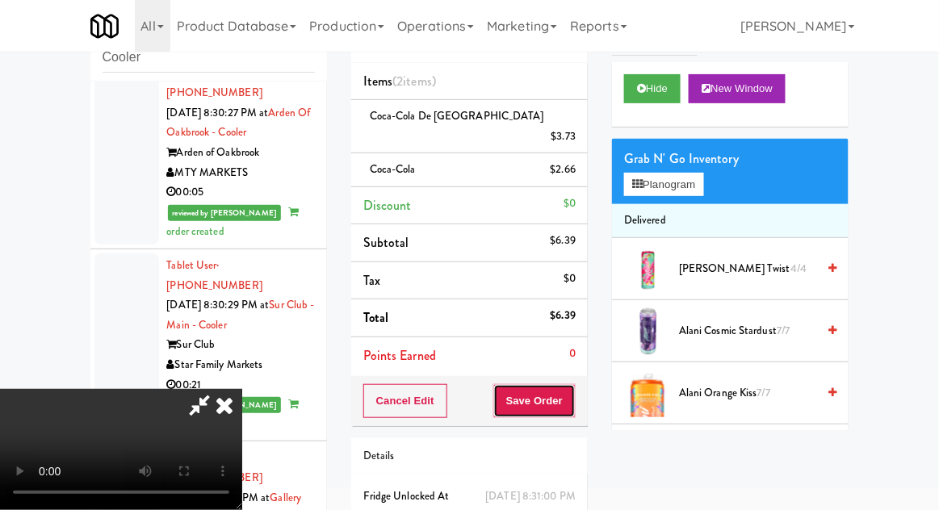
click at [574, 384] on button "Save Order" at bounding box center [534, 401] width 82 height 34
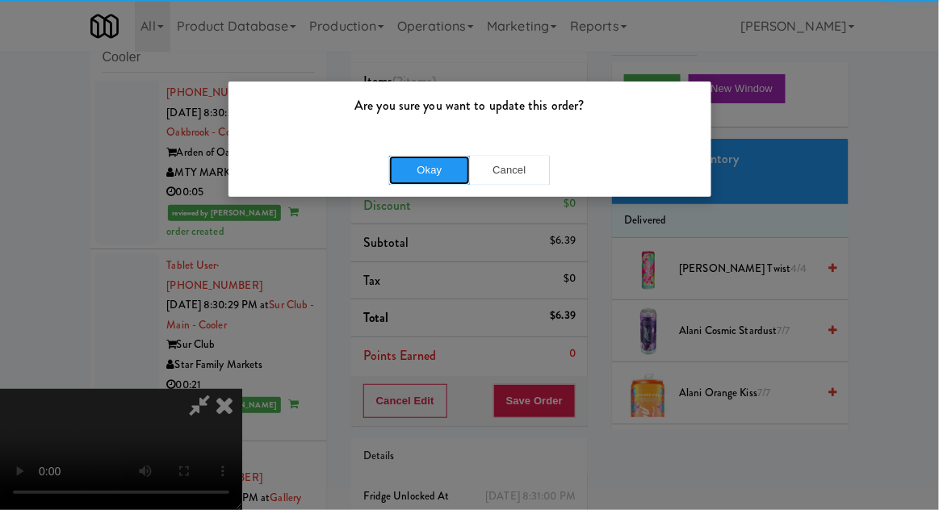
click at [404, 178] on button "Okay" at bounding box center [429, 170] width 81 height 29
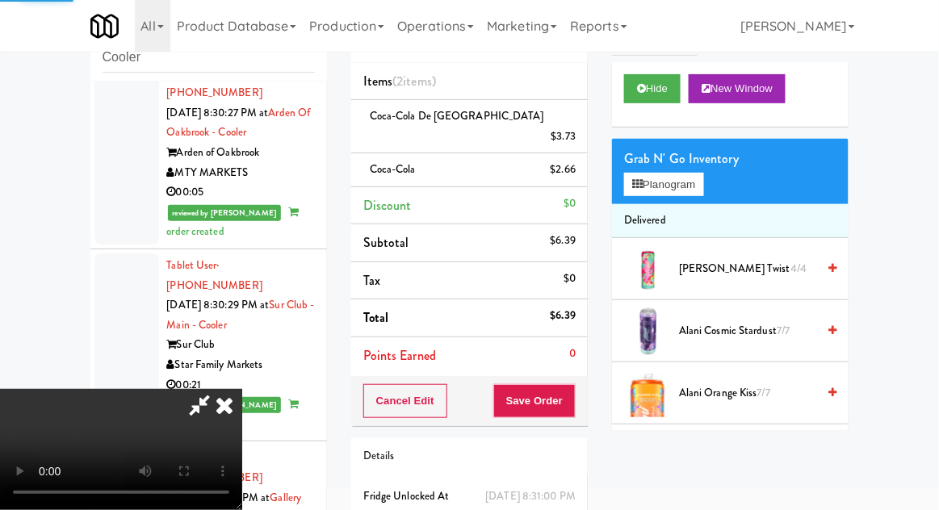
scroll to position [0, 0]
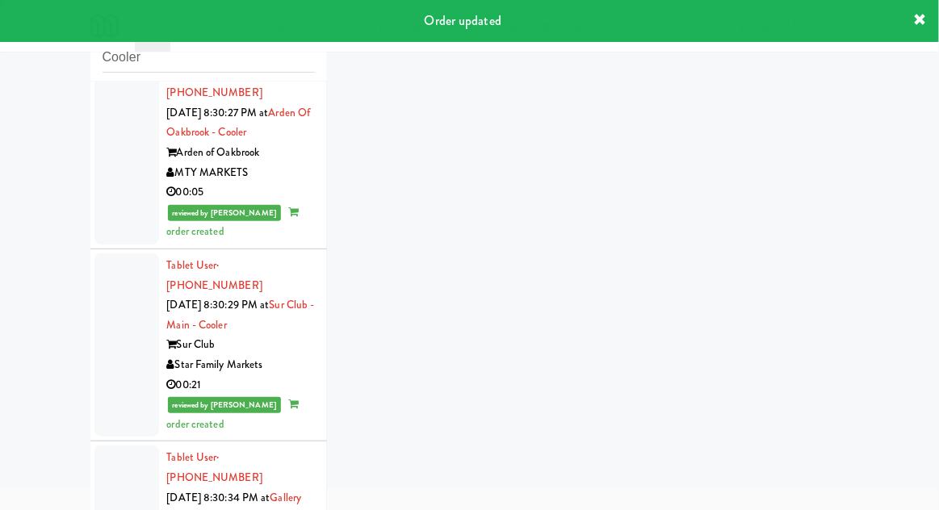
scroll to position [62, 0]
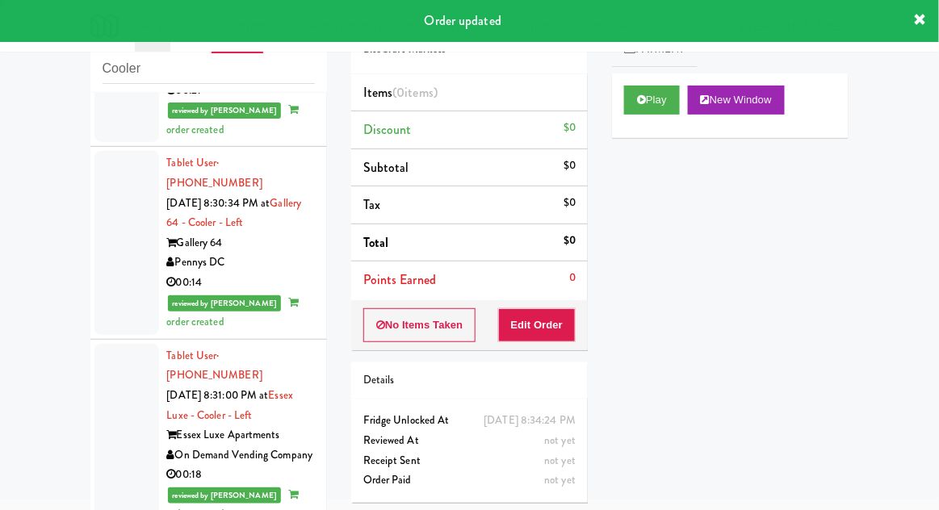
scroll to position [4469, 0]
click at [667, 93] on button "Play" at bounding box center [652, 100] width 56 height 29
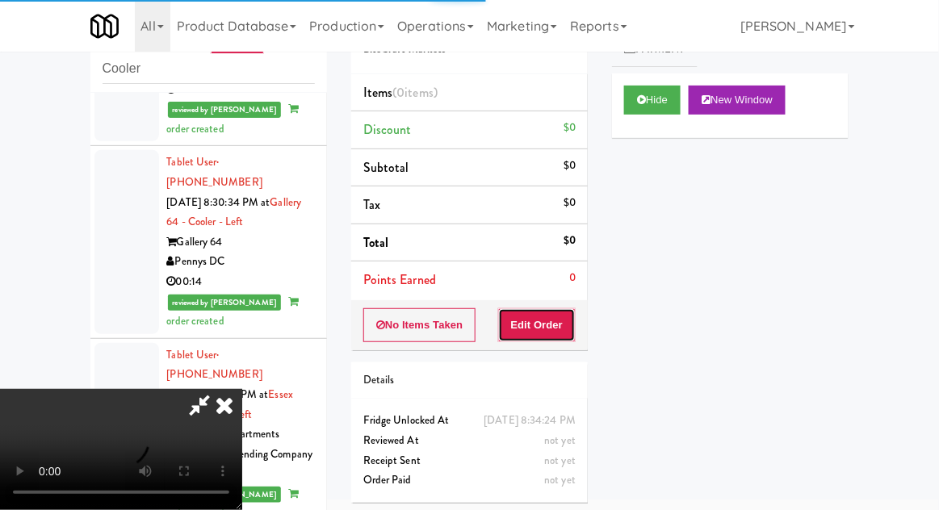
click at [560, 310] on button "Edit Order" at bounding box center [537, 325] width 78 height 34
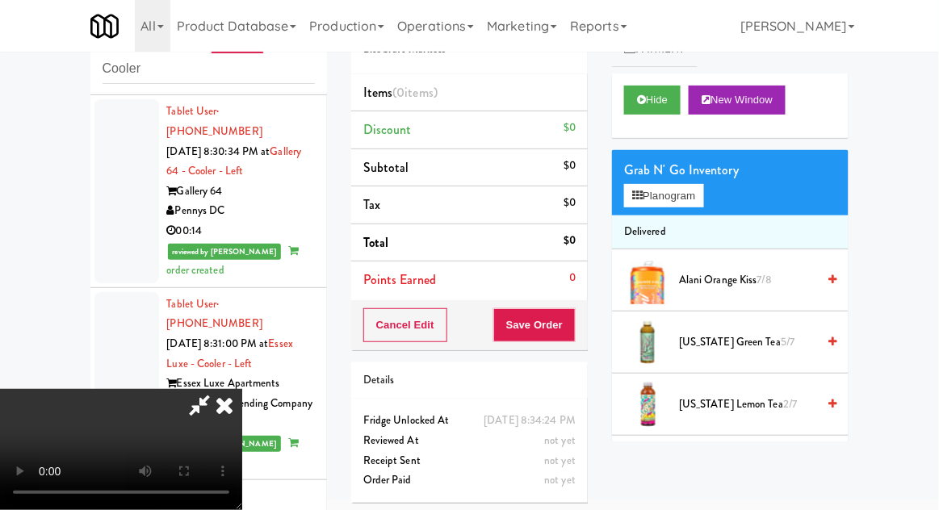
scroll to position [59, 0]
click at [670, 110] on button "Hide" at bounding box center [652, 100] width 56 height 29
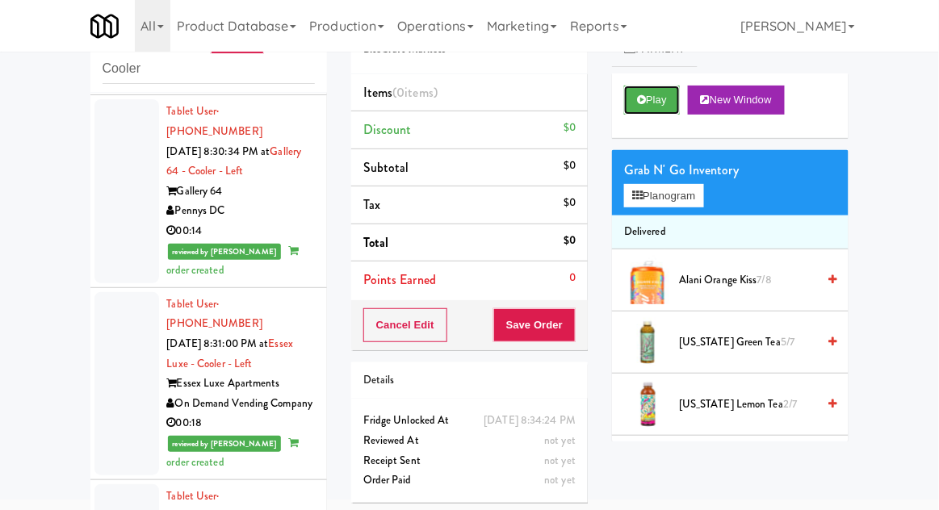
click at [668, 105] on button "Play" at bounding box center [652, 100] width 56 height 29
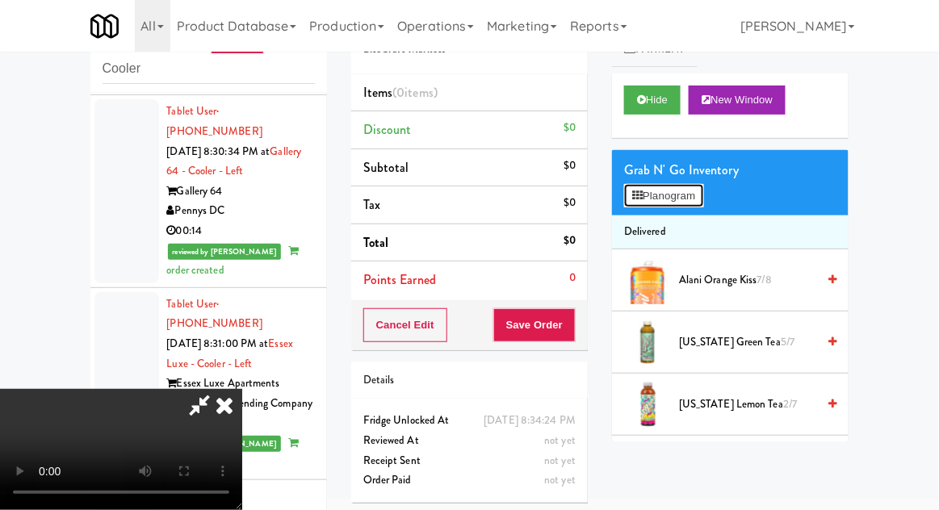
click at [689, 186] on button "Planogram" at bounding box center [663, 196] width 79 height 24
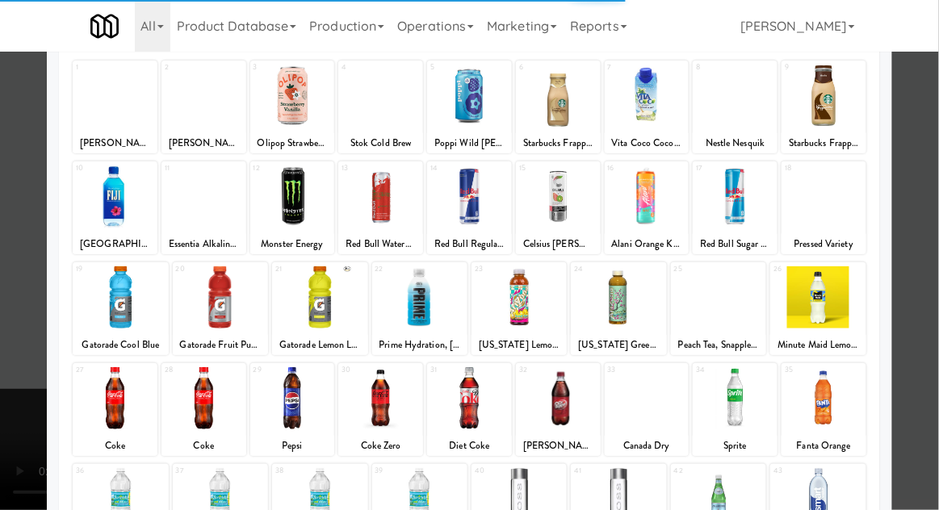
scroll to position [204, 0]
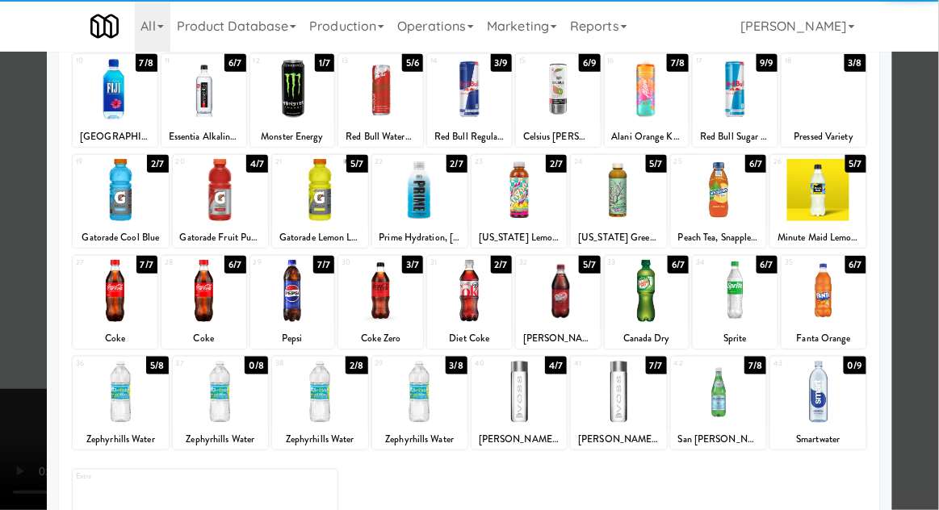
click at [754, 311] on div at bounding box center [734, 291] width 85 height 62
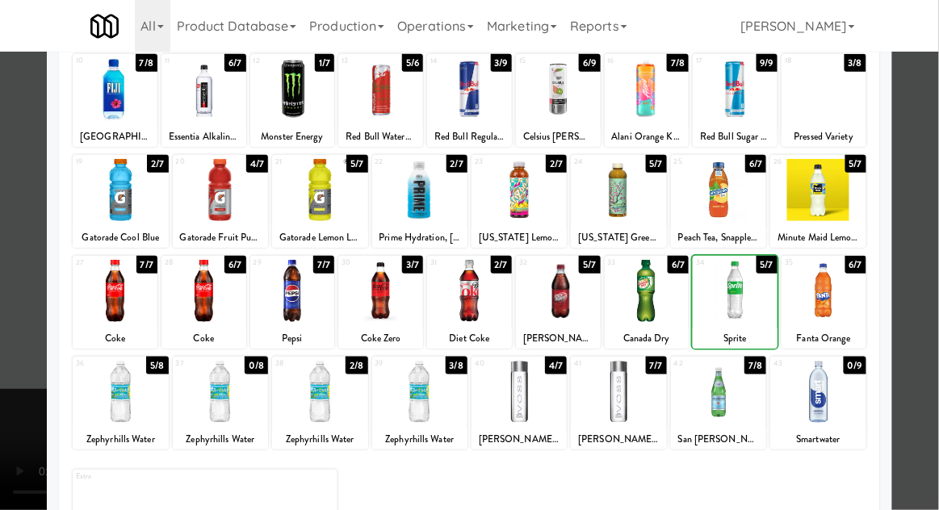
click at [933, 298] on div at bounding box center [469, 255] width 939 height 510
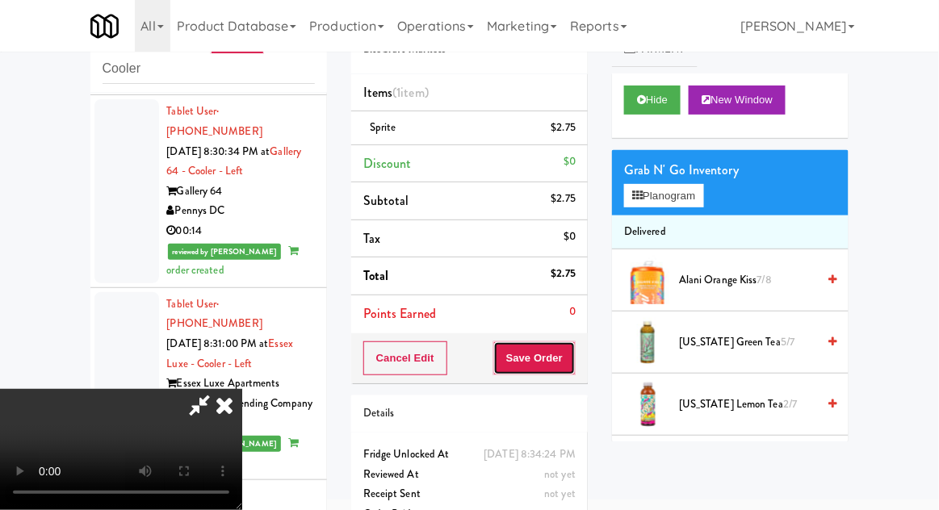
click at [575, 356] on button "Save Order" at bounding box center [534, 358] width 82 height 34
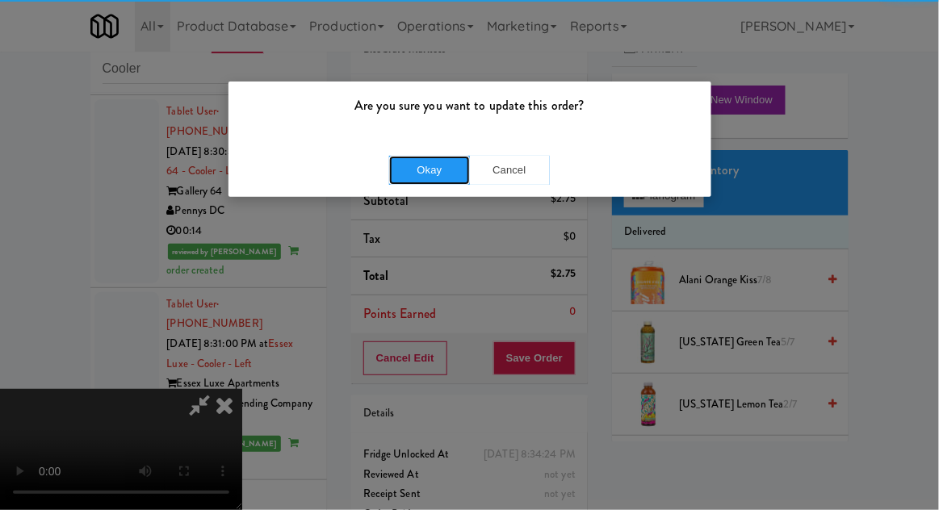
click at [414, 171] on button "Okay" at bounding box center [429, 170] width 81 height 29
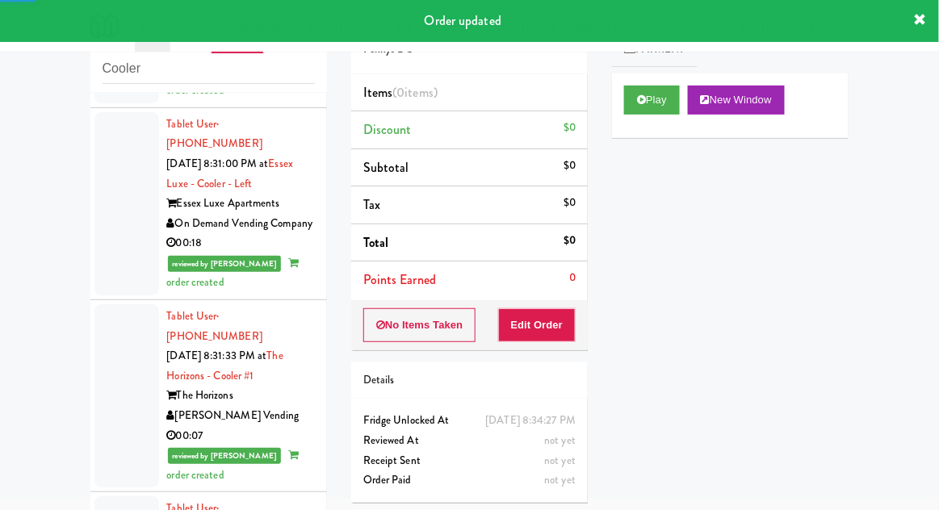
scroll to position [4706, 0]
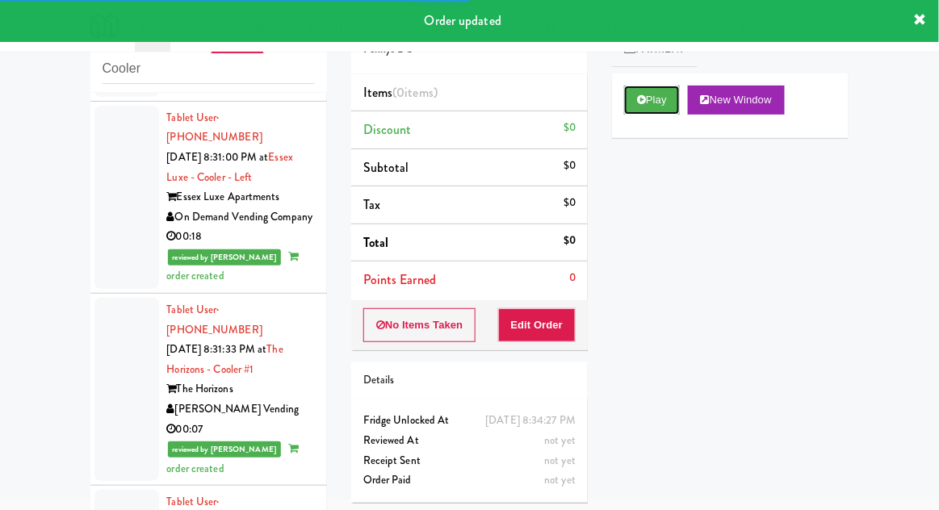
click at [651, 111] on button "Play" at bounding box center [652, 100] width 56 height 29
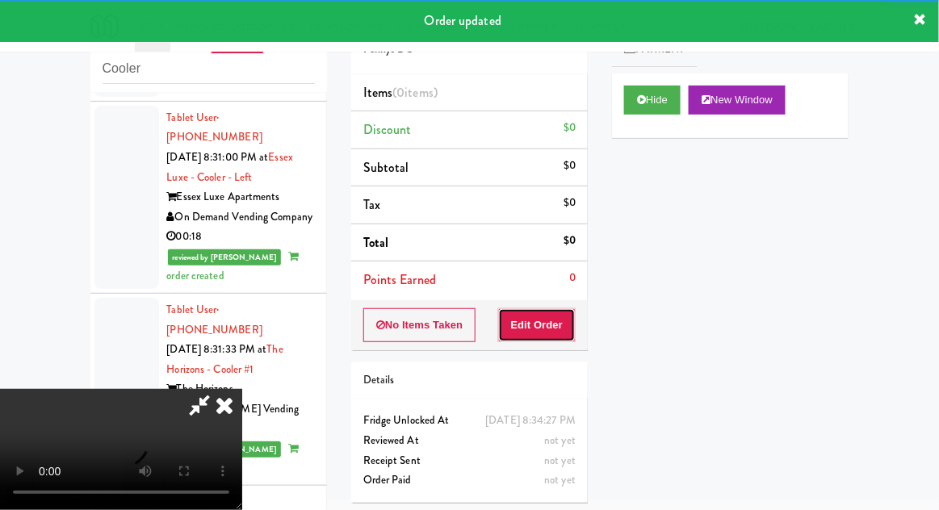
click at [553, 325] on button "Edit Order" at bounding box center [537, 325] width 78 height 34
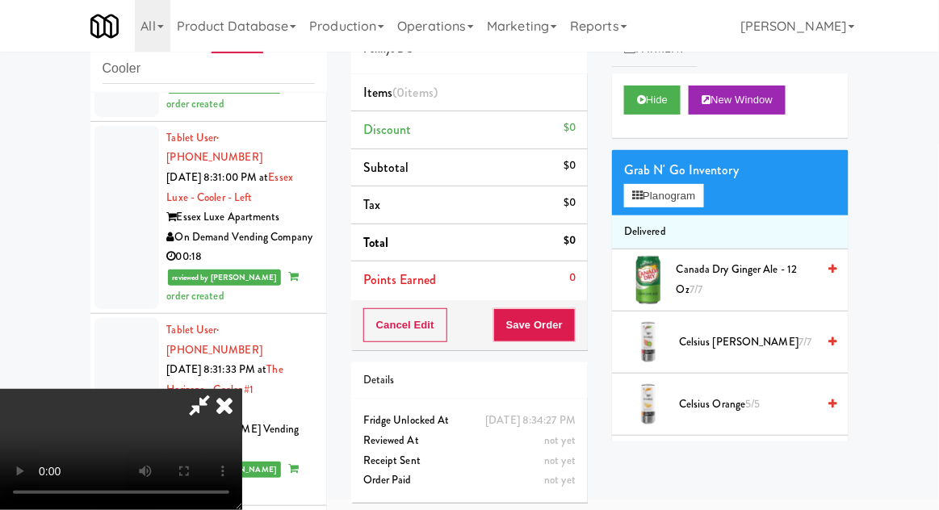
scroll to position [0, 0]
click at [677, 194] on button "Planogram" at bounding box center [663, 196] width 79 height 24
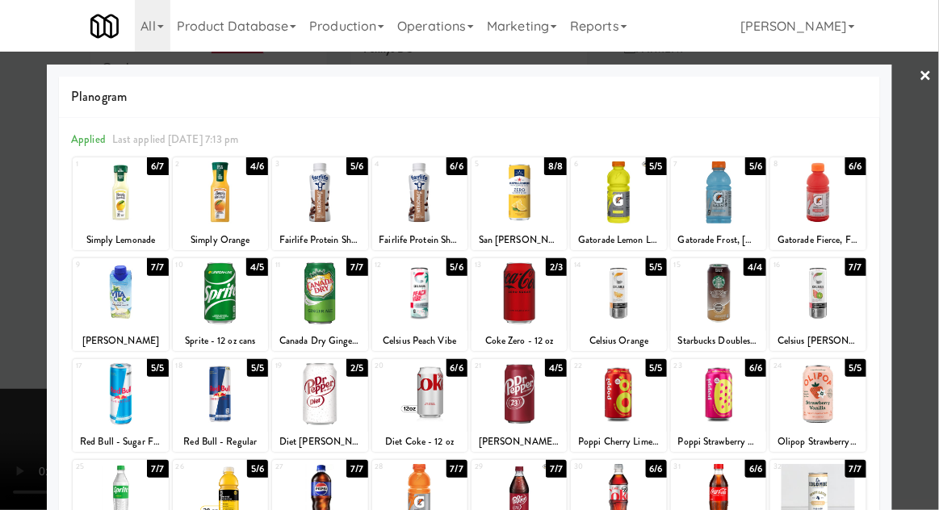
click at [404, 298] on div at bounding box center [419, 293] width 95 height 62
click at [935, 278] on div at bounding box center [469, 255] width 939 height 510
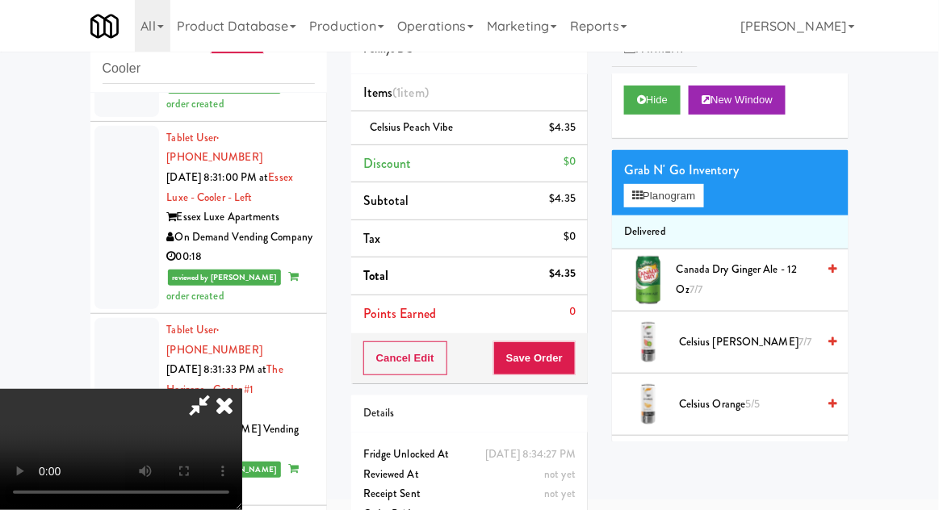
scroll to position [59, 0]
click at [572, 362] on button "Save Order" at bounding box center [534, 358] width 82 height 34
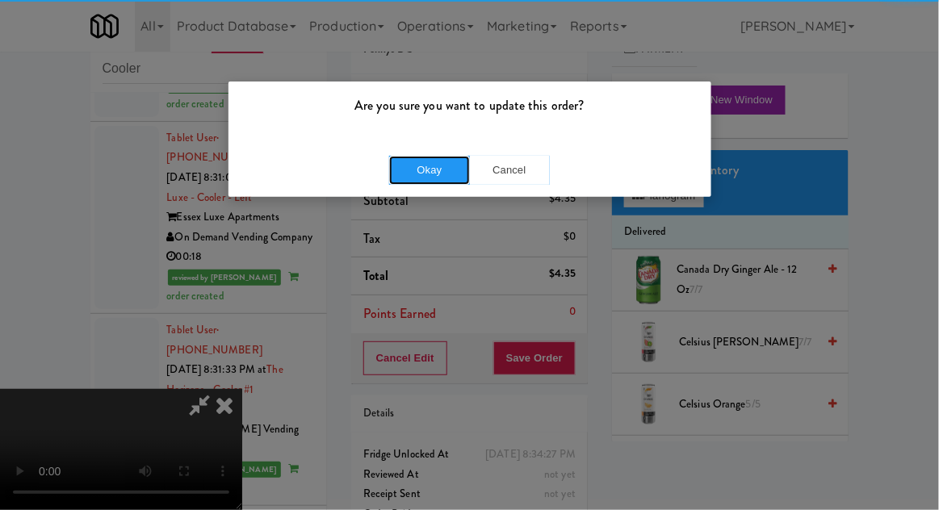
click at [407, 174] on button "Okay" at bounding box center [429, 170] width 81 height 29
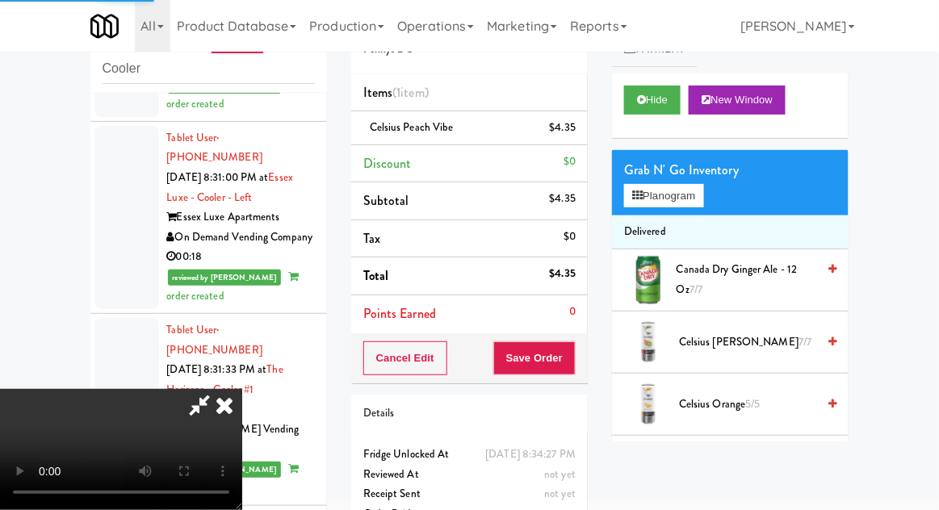
scroll to position [0, 0]
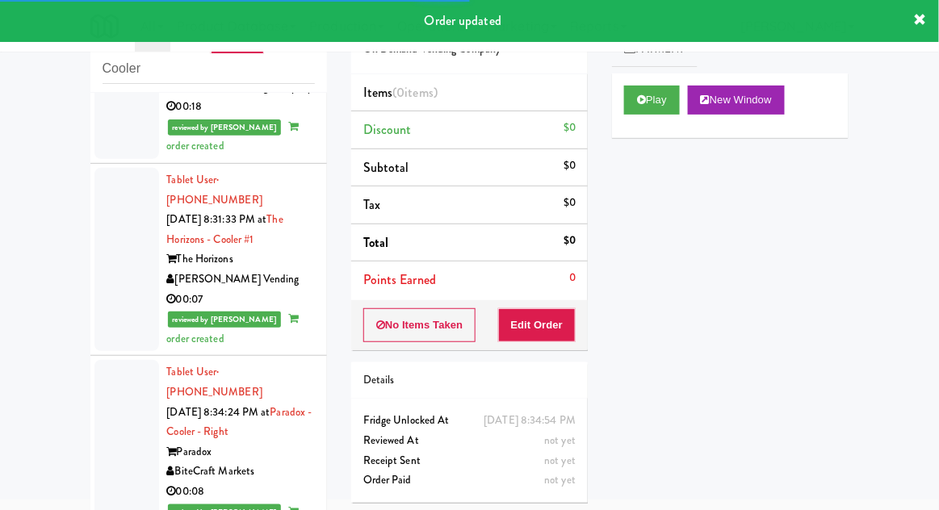
scroll to position [4852, 0]
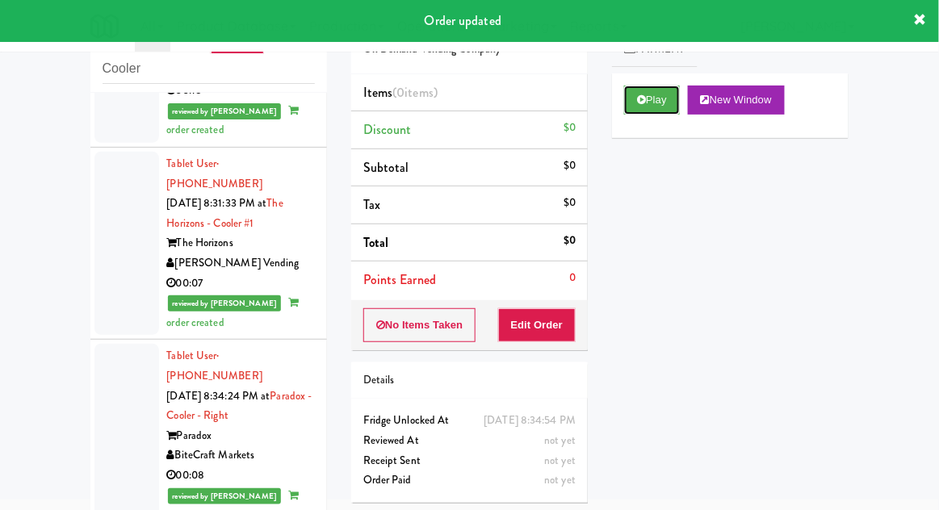
click at [665, 90] on button "Play" at bounding box center [652, 100] width 56 height 29
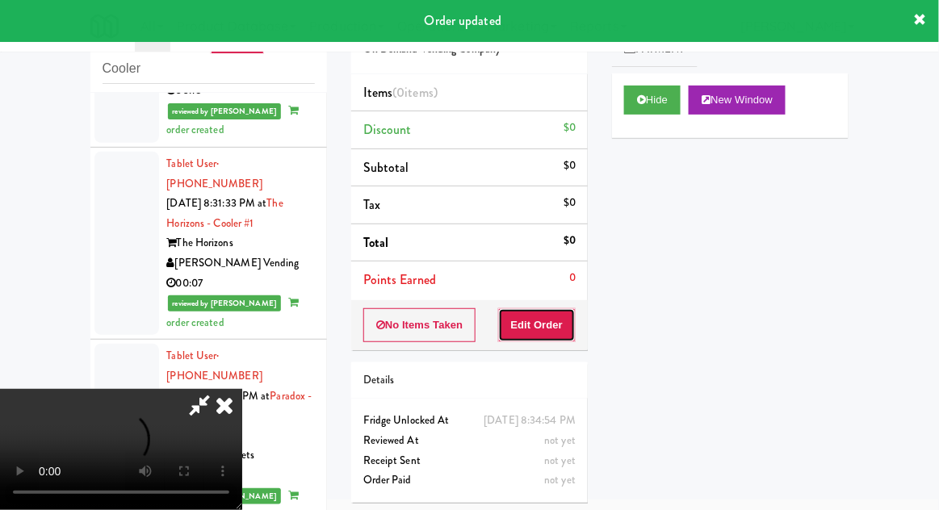
click at [557, 318] on button "Edit Order" at bounding box center [537, 325] width 78 height 34
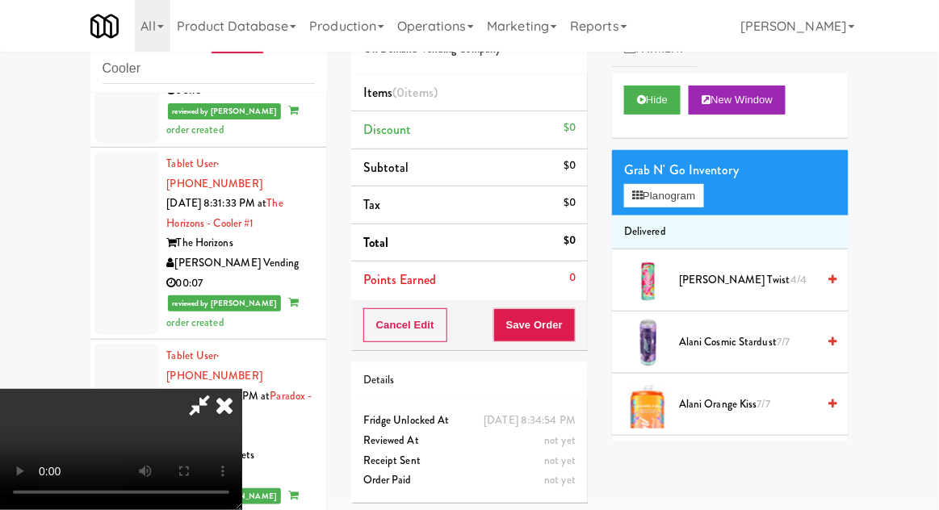
scroll to position [0, 0]
click at [684, 200] on button "Planogram" at bounding box center [663, 196] width 79 height 24
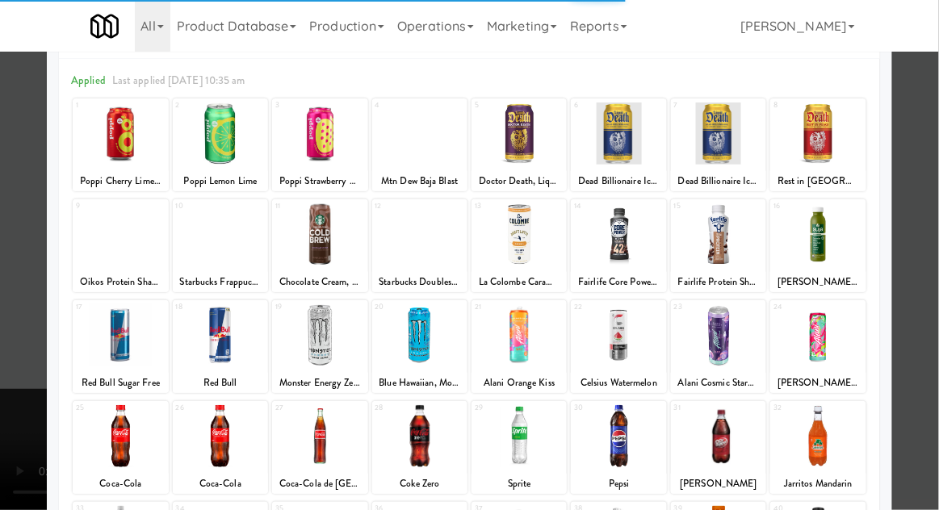
scroll to position [77, 0]
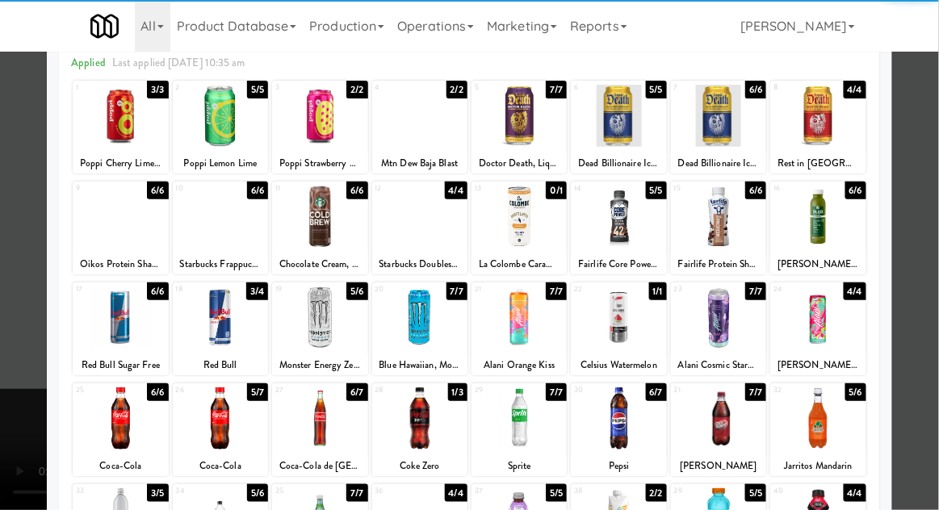
click at [107, 412] on div at bounding box center [120, 418] width 95 height 62
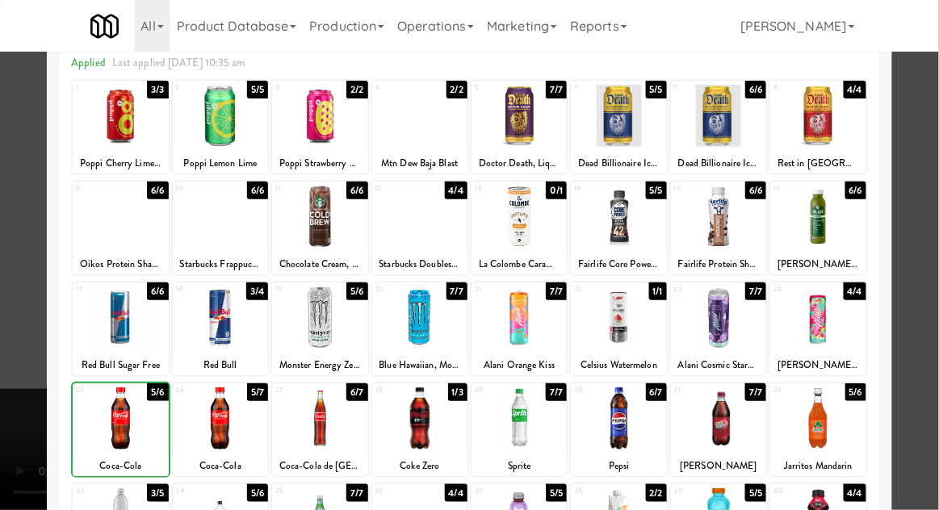
click at [918, 362] on div at bounding box center [469, 255] width 939 height 510
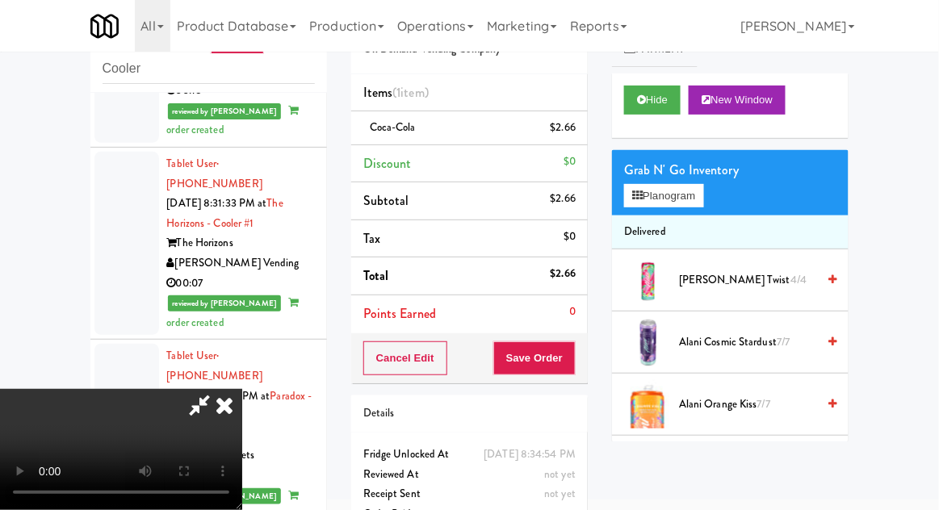
scroll to position [59, 0]
click at [573, 356] on button "Save Order" at bounding box center [534, 358] width 82 height 34
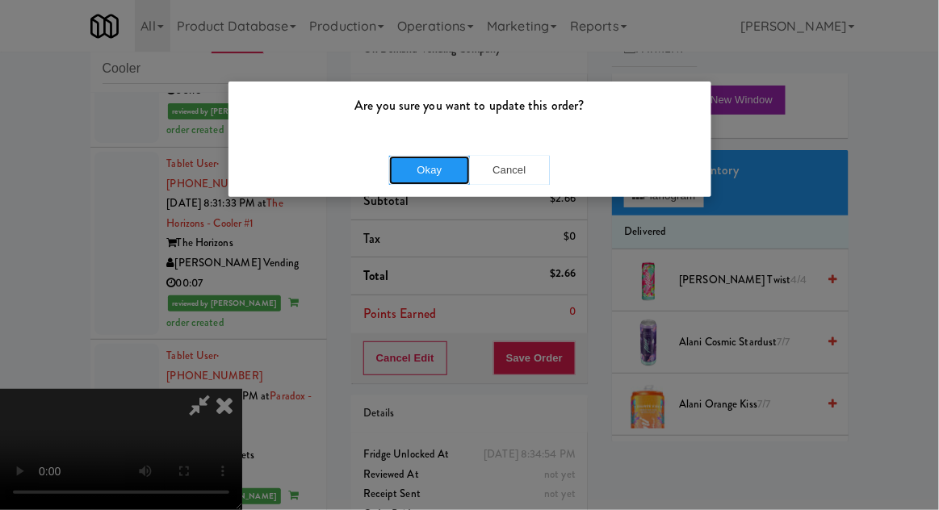
click at [399, 173] on button "Okay" at bounding box center [429, 170] width 81 height 29
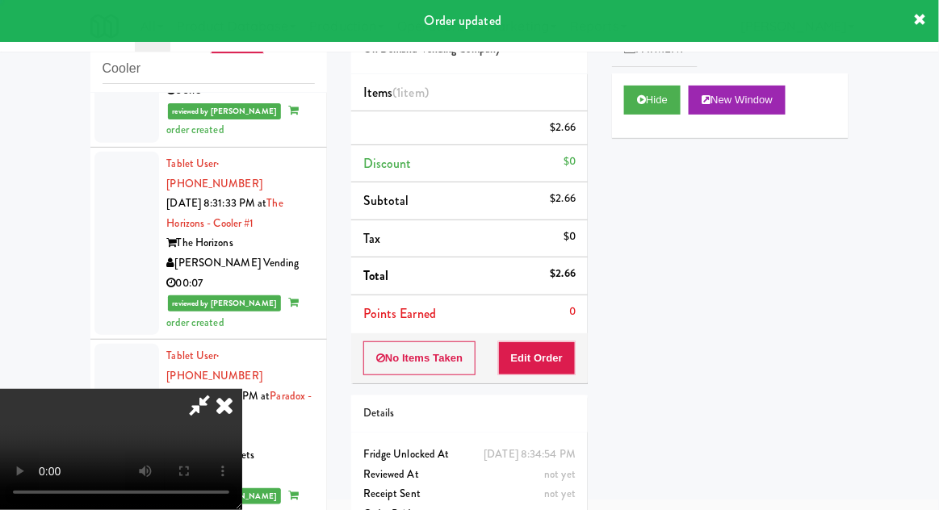
scroll to position [0, 0]
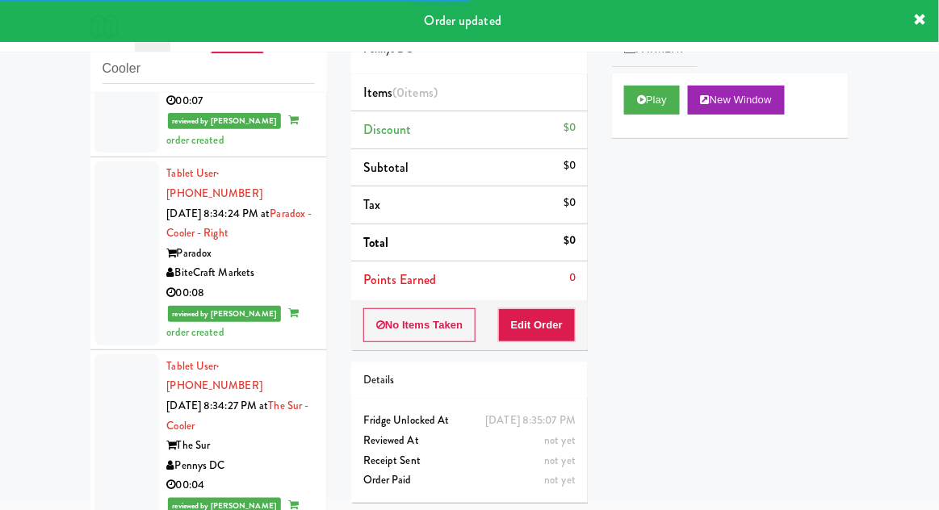
scroll to position [5037, 0]
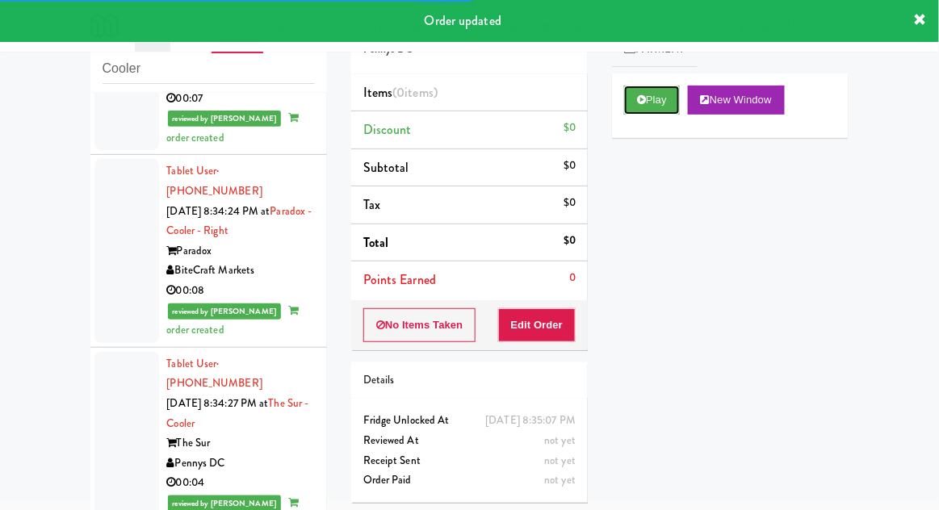
click at [674, 90] on button "Play" at bounding box center [652, 100] width 56 height 29
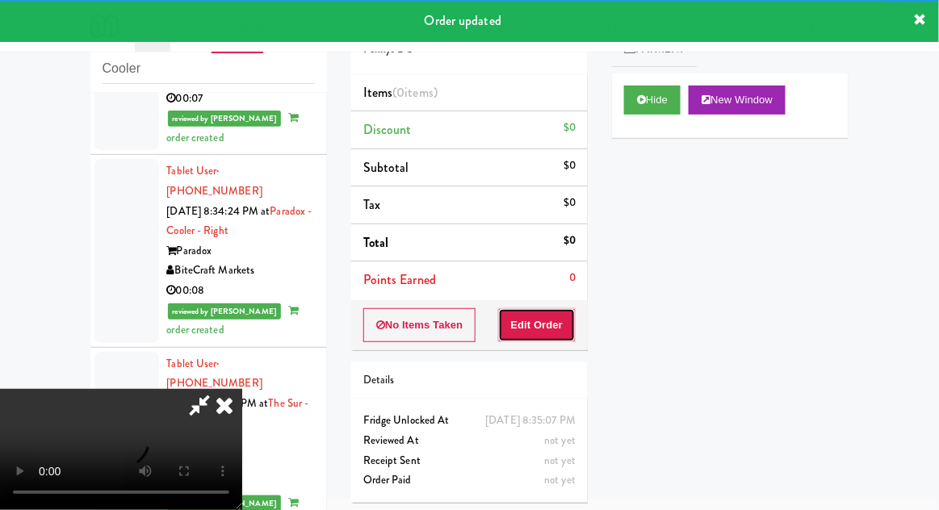
click at [558, 311] on button "Edit Order" at bounding box center [537, 325] width 78 height 34
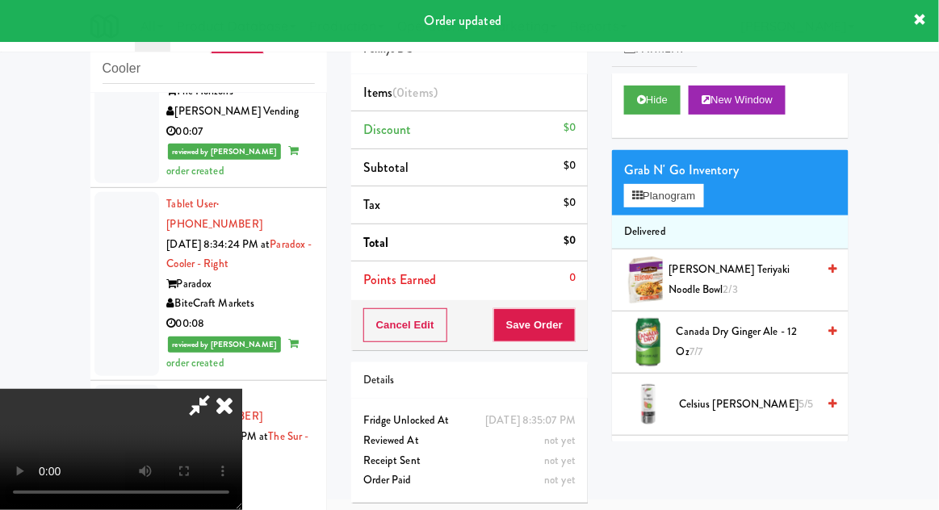
scroll to position [5012, 0]
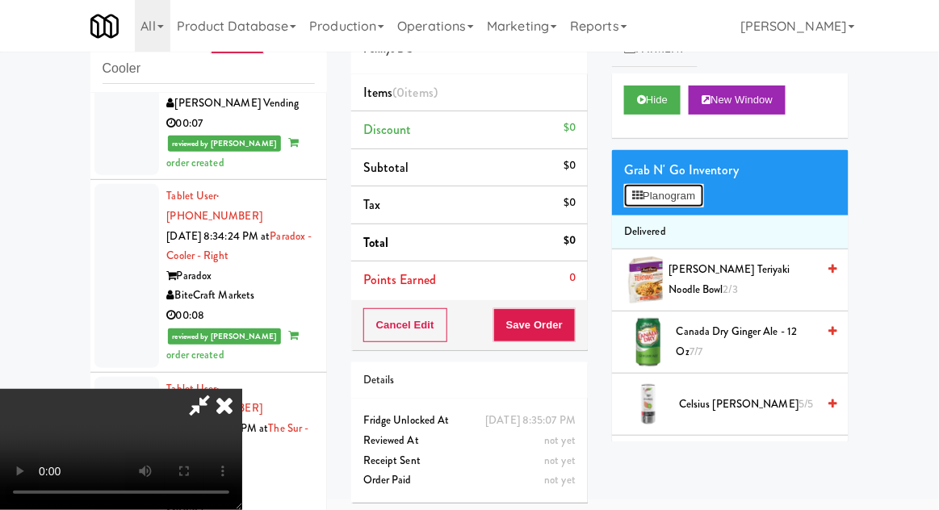
click at [683, 188] on button "Planogram" at bounding box center [663, 196] width 79 height 24
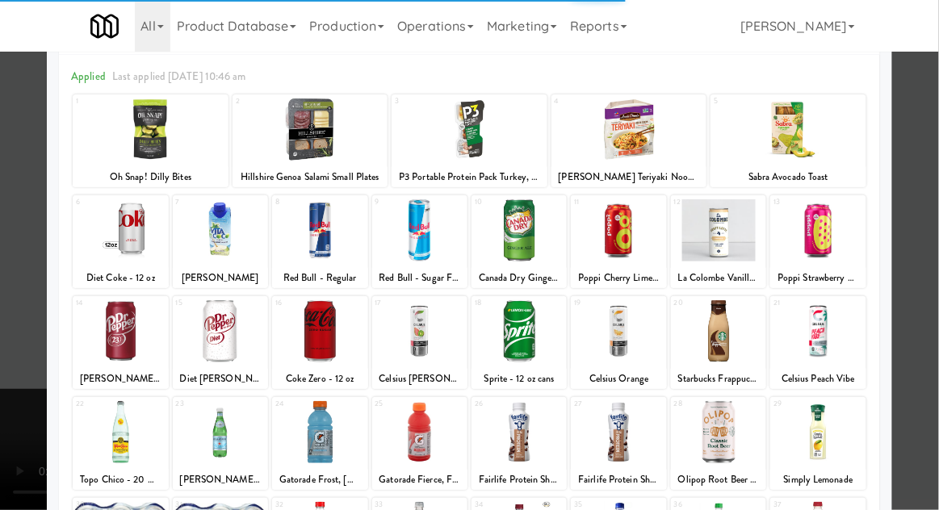
scroll to position [65, 0]
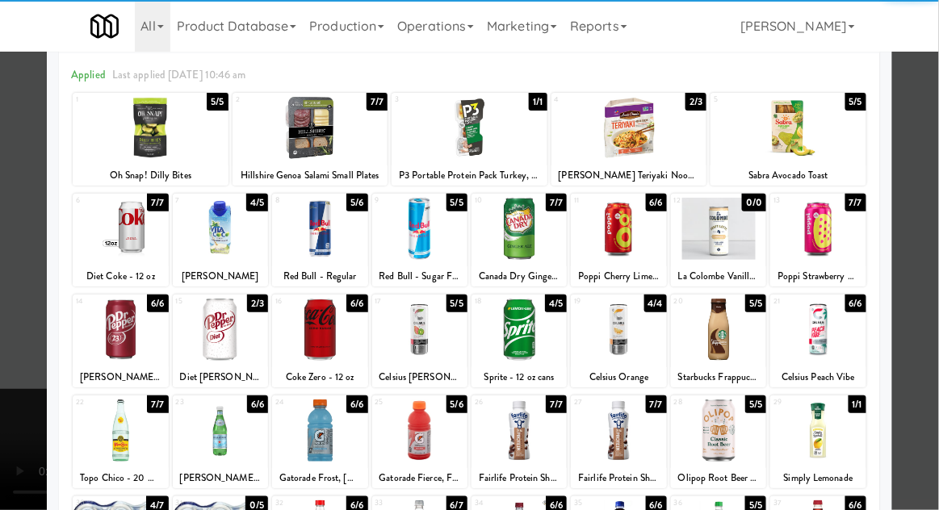
click at [723, 349] on div at bounding box center [718, 330] width 95 height 62
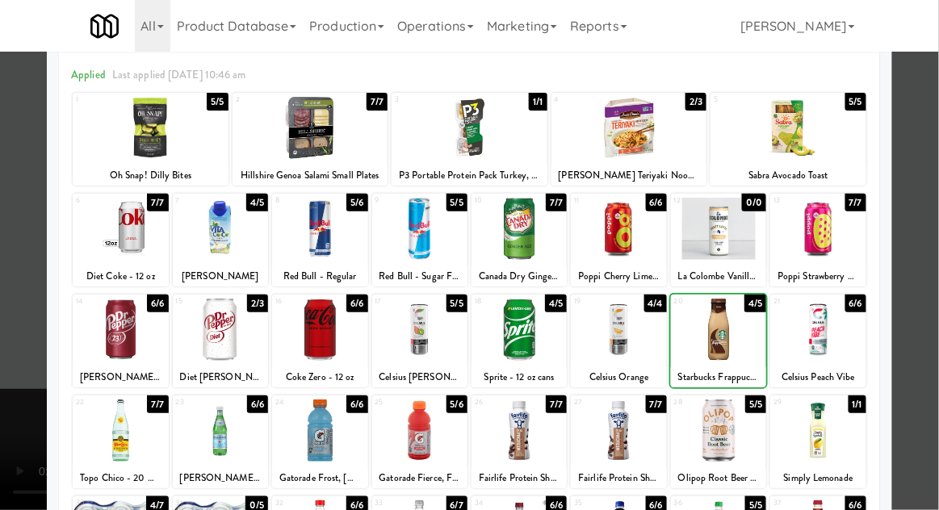
click at [930, 328] on div at bounding box center [469, 255] width 939 height 510
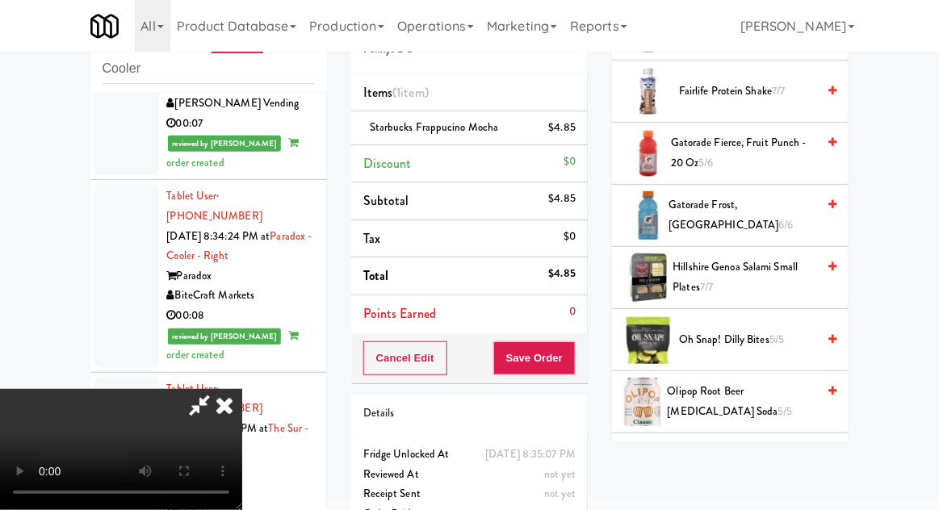
scroll to position [1059, 0]
click at [760, 337] on span "Oh Snap! Dilly Bites 5/5" at bounding box center [747, 340] width 137 height 20
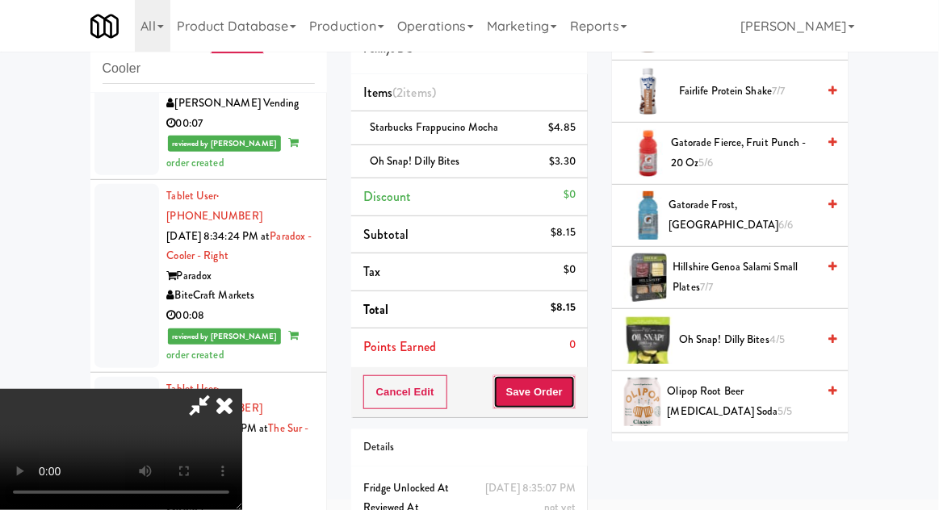
click at [571, 390] on button "Save Order" at bounding box center [534, 392] width 82 height 34
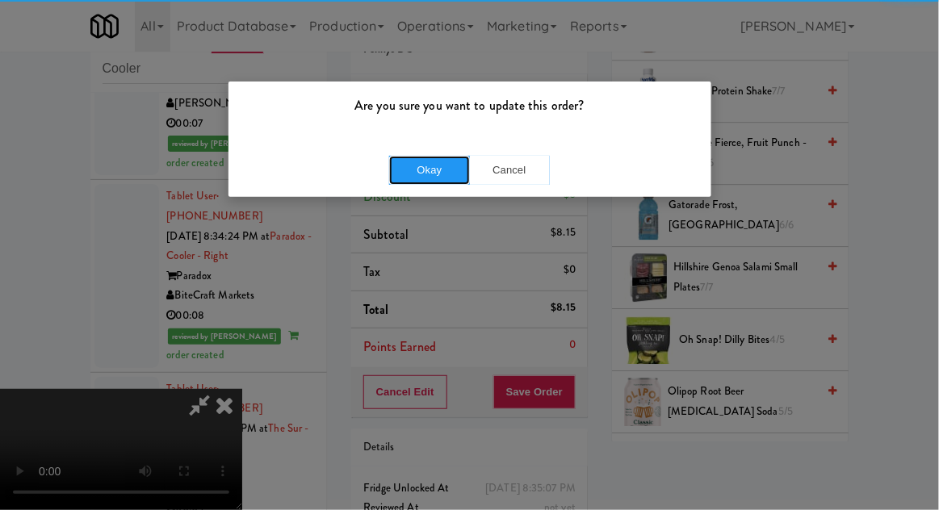
click at [420, 182] on button "Okay" at bounding box center [429, 170] width 81 height 29
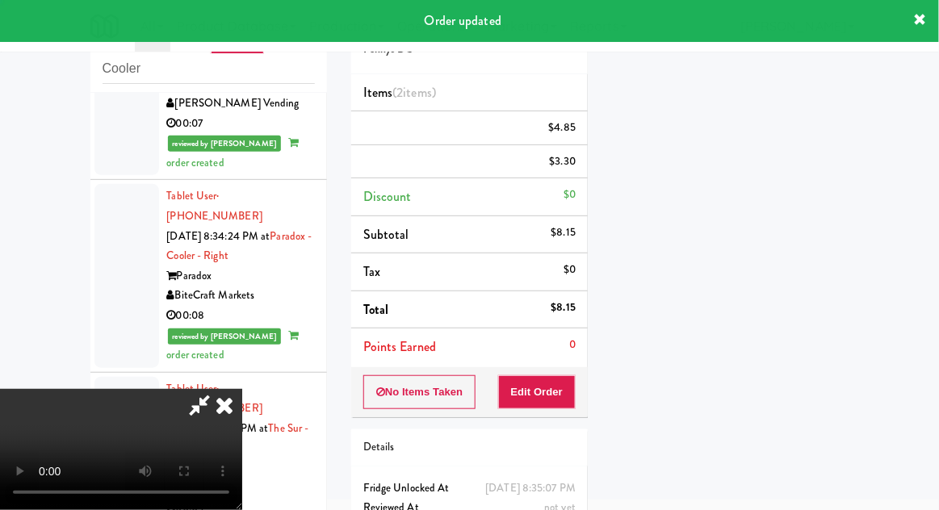
scroll to position [159, 0]
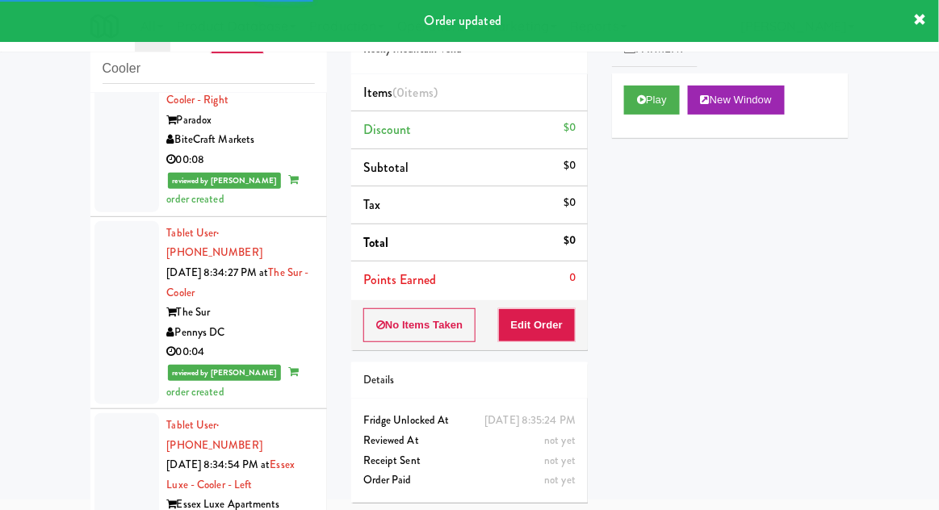
scroll to position [5167, 0]
click at [668, 95] on button "Play" at bounding box center [652, 100] width 56 height 29
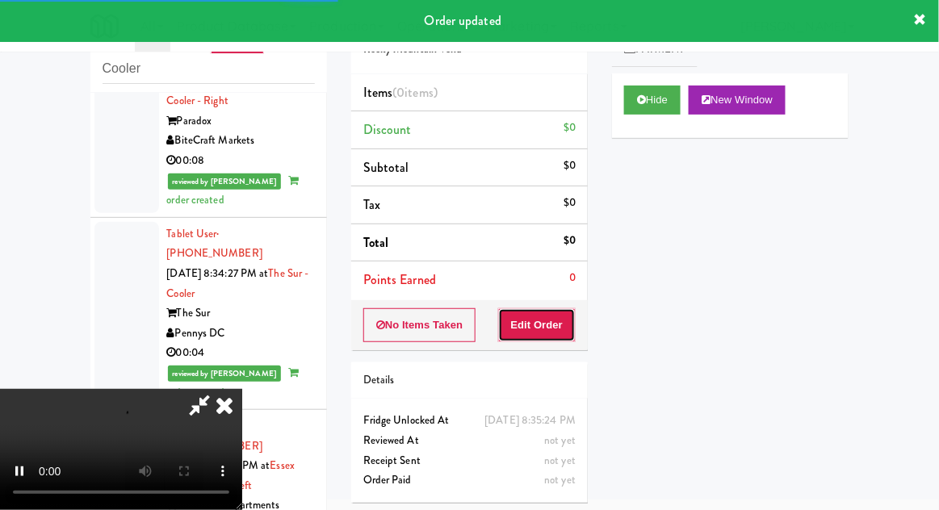
click at [561, 327] on button "Edit Order" at bounding box center [537, 325] width 78 height 34
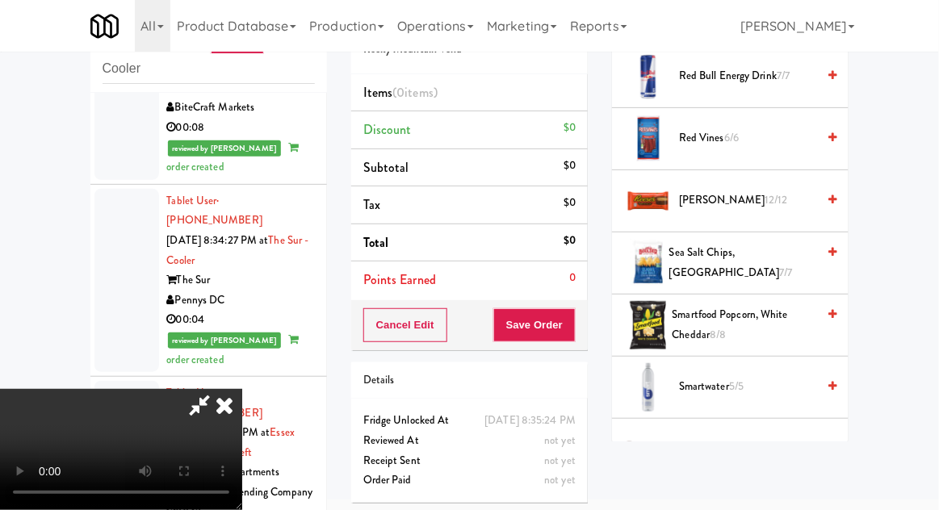
scroll to position [1906, 0]
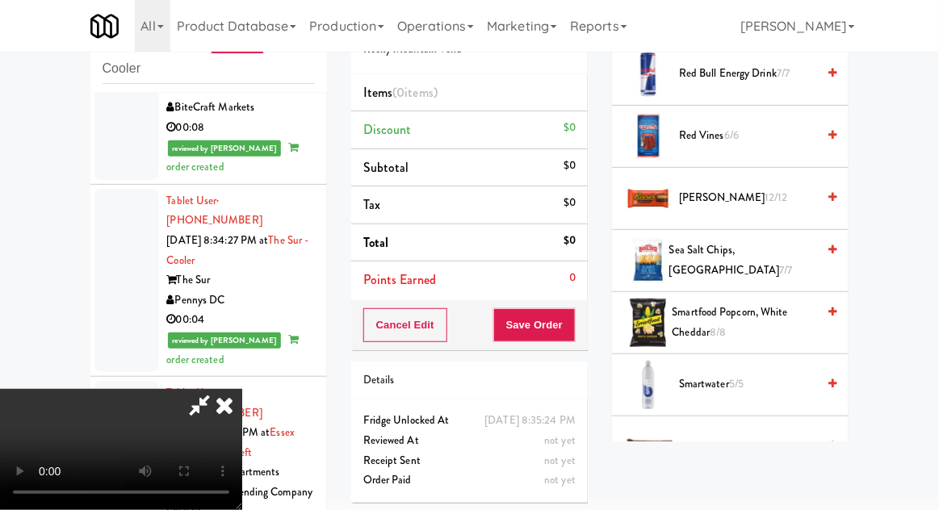
click at [761, 374] on span "Smartwater 5/5" at bounding box center [747, 384] width 137 height 20
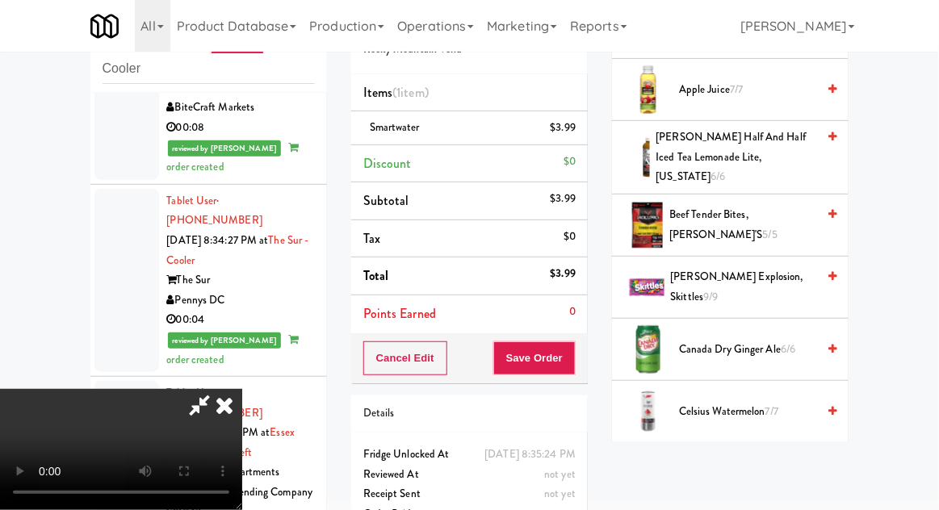
scroll to position [0, 0]
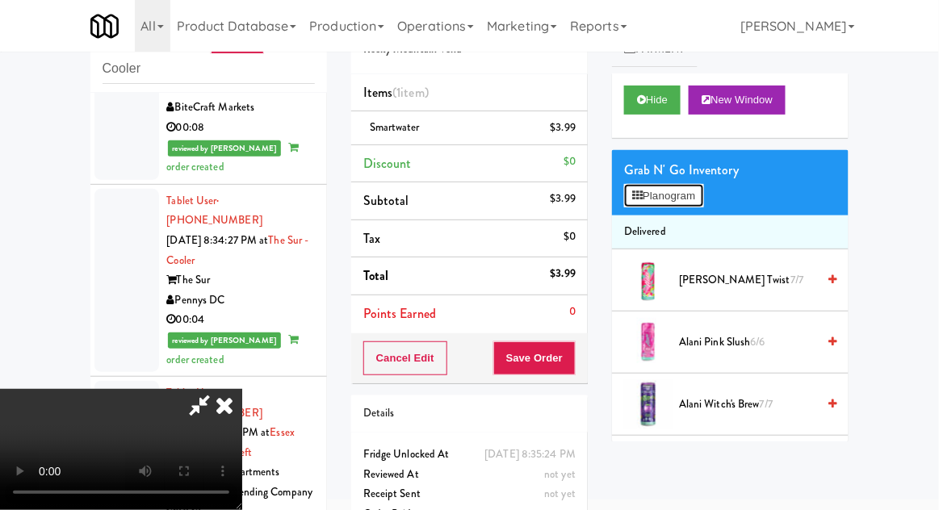
click at [701, 189] on button "Planogram" at bounding box center [663, 196] width 79 height 24
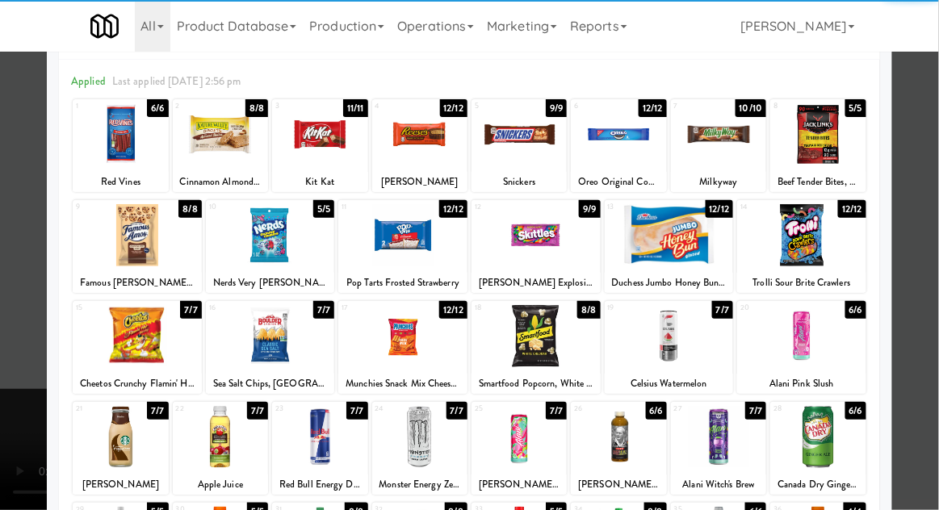
scroll to position [62, 0]
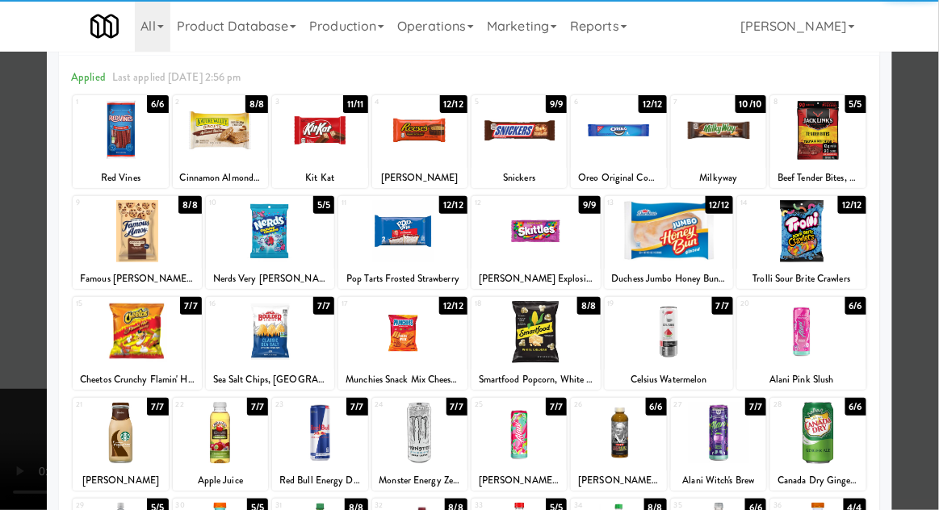
click at [704, 337] on div at bounding box center [668, 332] width 129 height 62
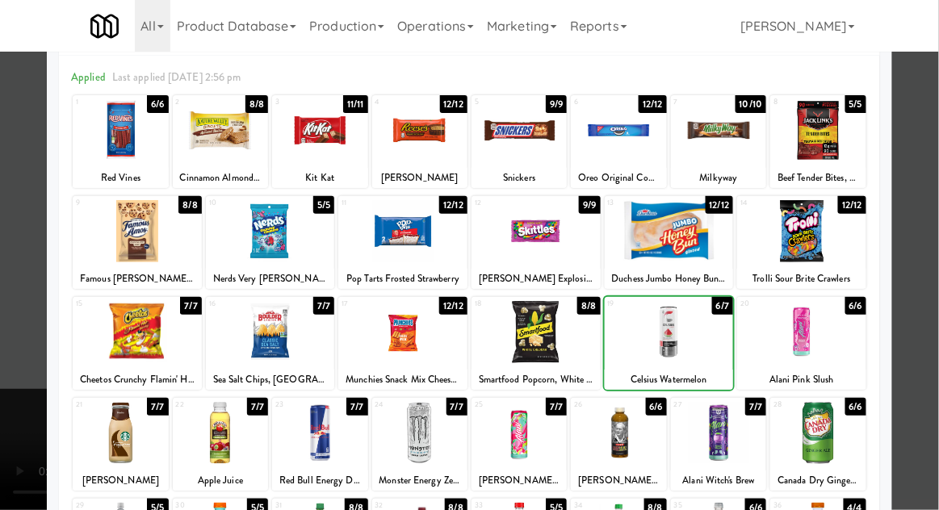
click at [937, 323] on div at bounding box center [469, 255] width 939 height 510
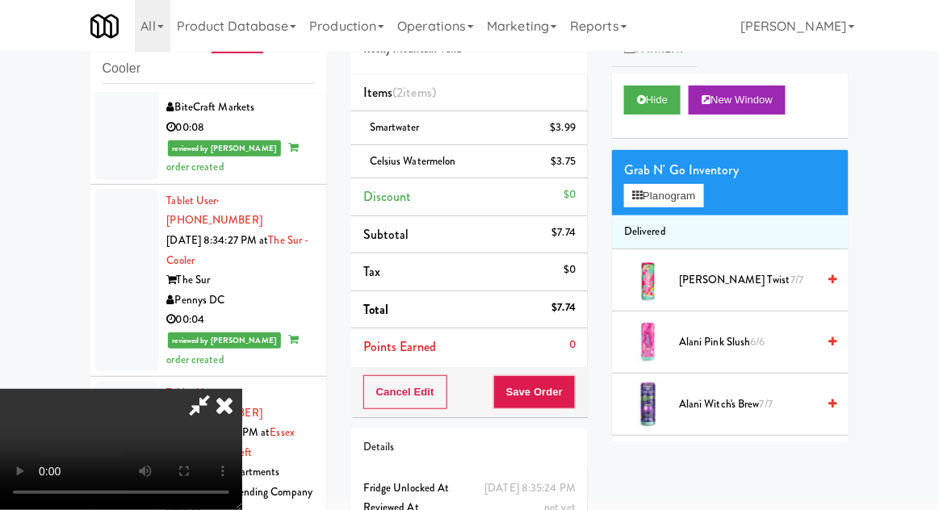
scroll to position [59, 0]
click at [574, 398] on button "Save Order" at bounding box center [534, 392] width 82 height 34
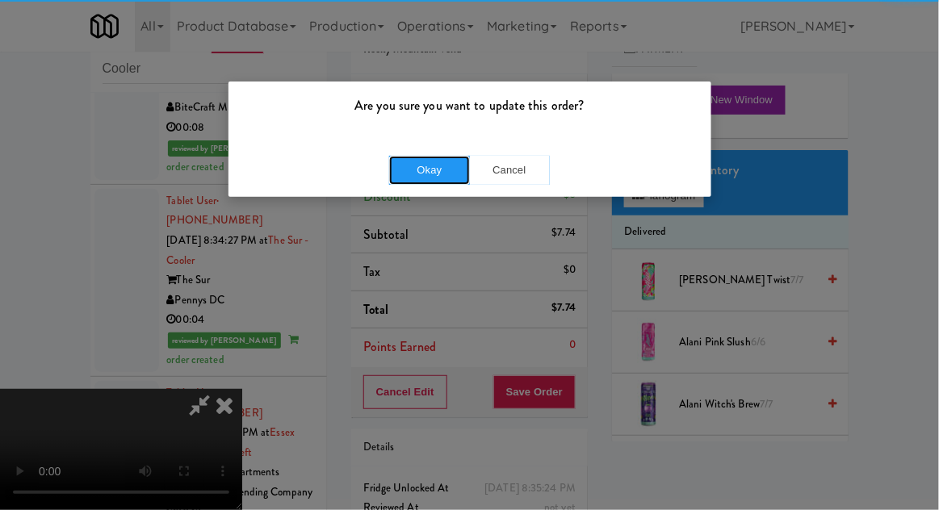
click at [401, 170] on button "Okay" at bounding box center [429, 170] width 81 height 29
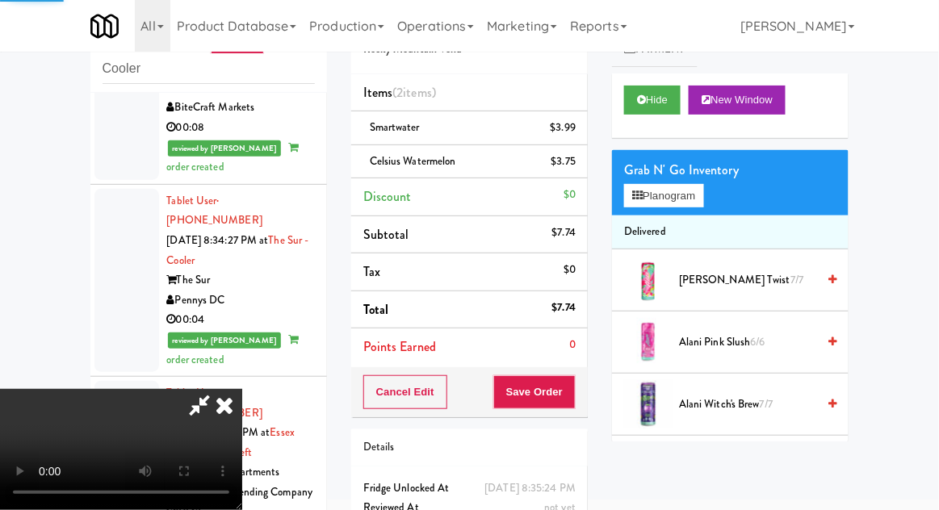
scroll to position [0, 0]
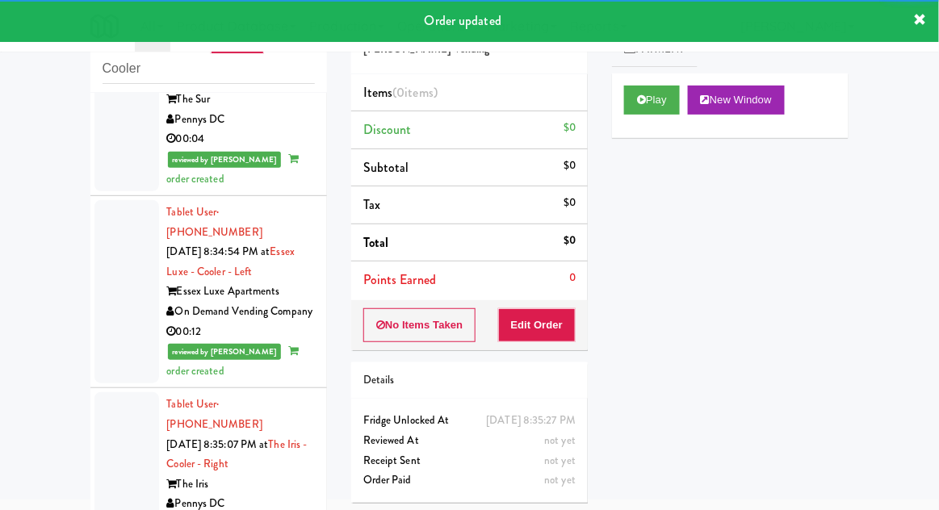
scroll to position [5366, 0]
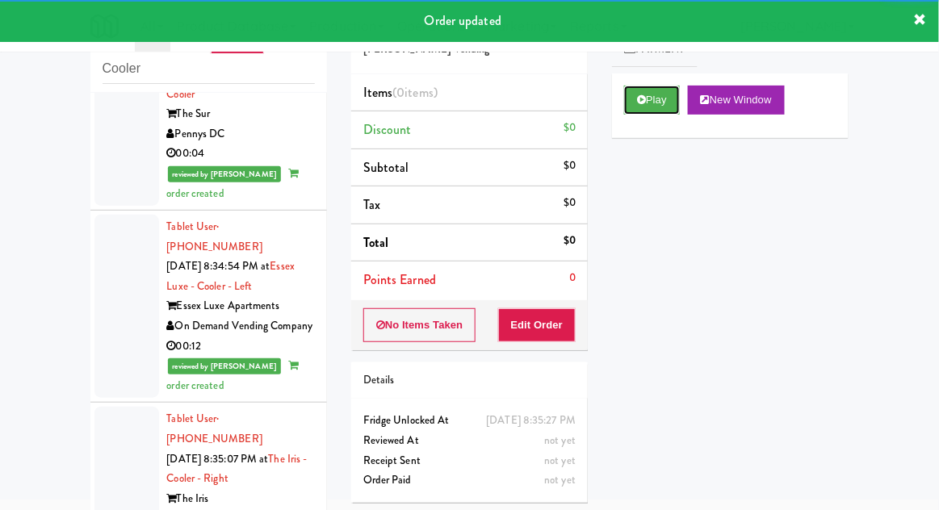
click at [666, 106] on button "Play" at bounding box center [652, 100] width 56 height 29
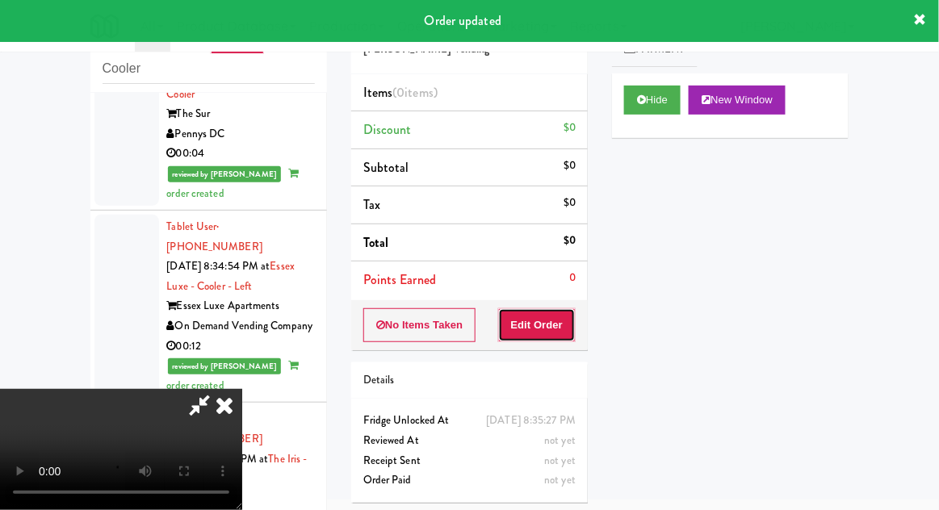
click at [550, 332] on button "Edit Order" at bounding box center [537, 325] width 78 height 34
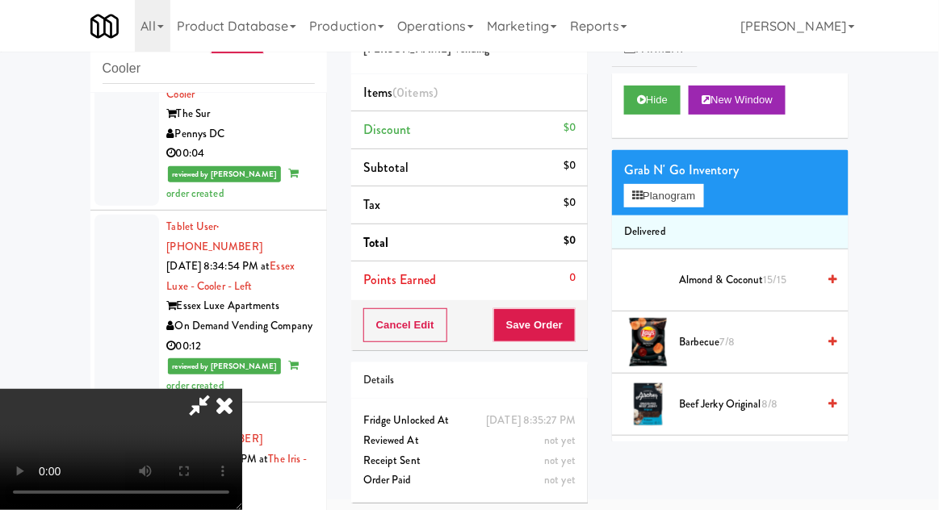
scroll to position [59, 0]
click at [660, 95] on button "Hide" at bounding box center [652, 100] width 56 height 29
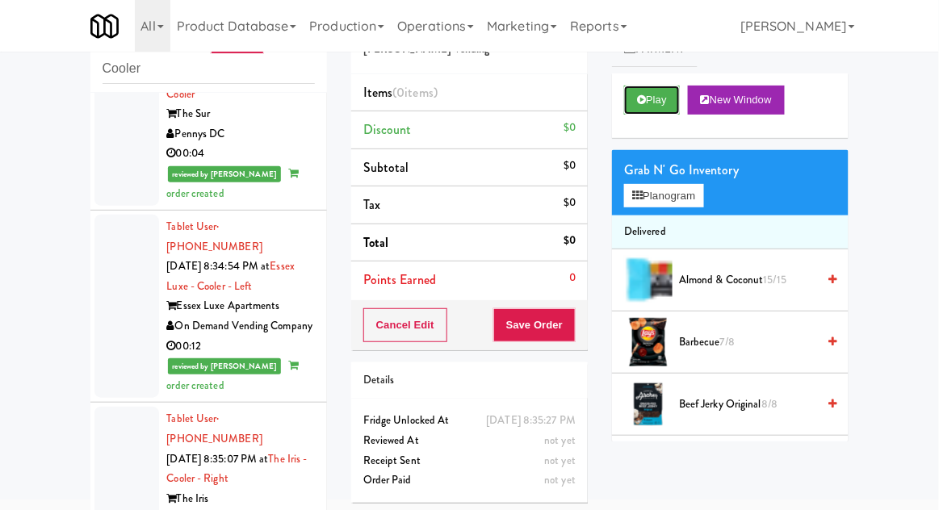
scroll to position [0, 0]
click at [664, 92] on button "Play" at bounding box center [652, 100] width 56 height 29
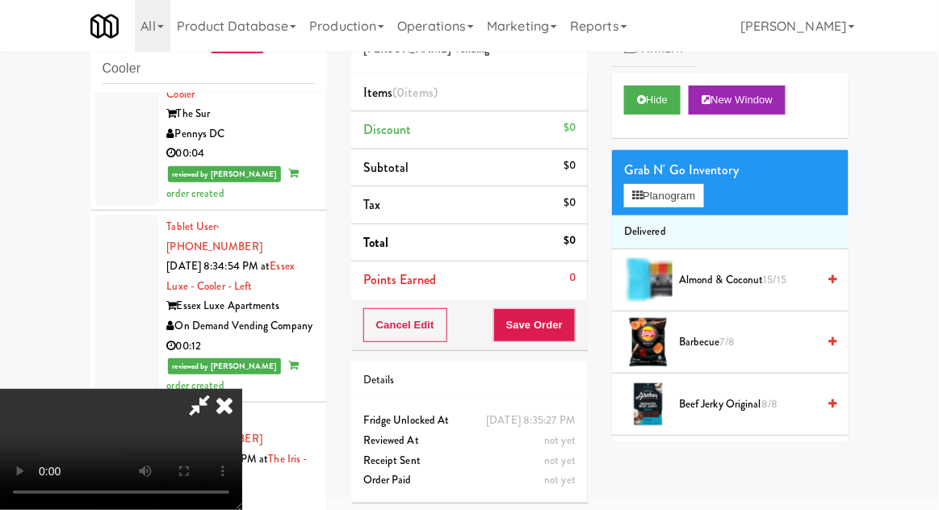
click at [697, 215] on li "Delivered" at bounding box center [730, 232] width 236 height 34
click at [689, 201] on button "Planogram" at bounding box center [663, 196] width 79 height 24
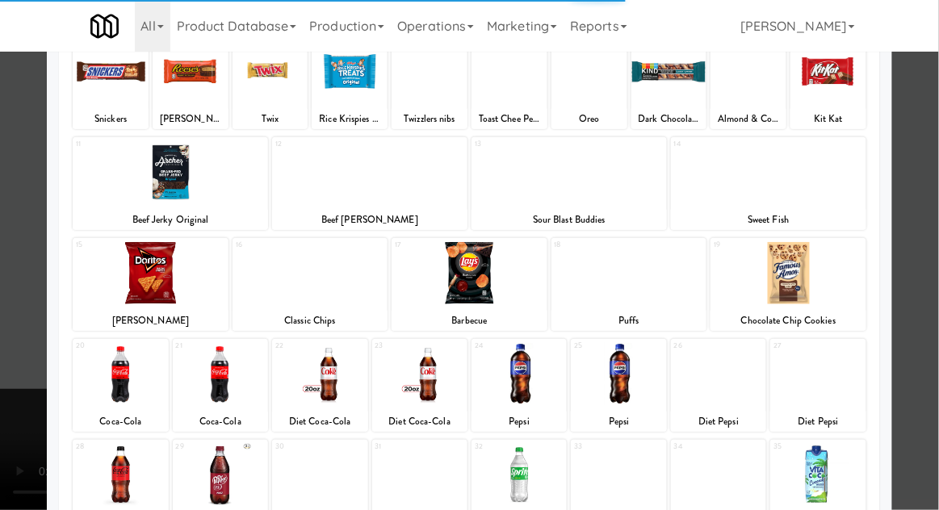
scroll to position [204, 0]
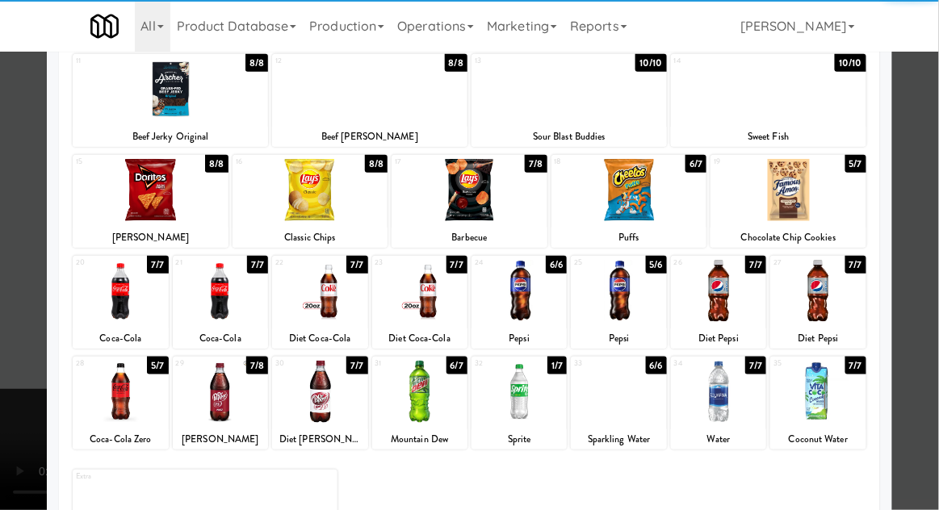
click at [107, 391] on div at bounding box center [120, 392] width 95 height 62
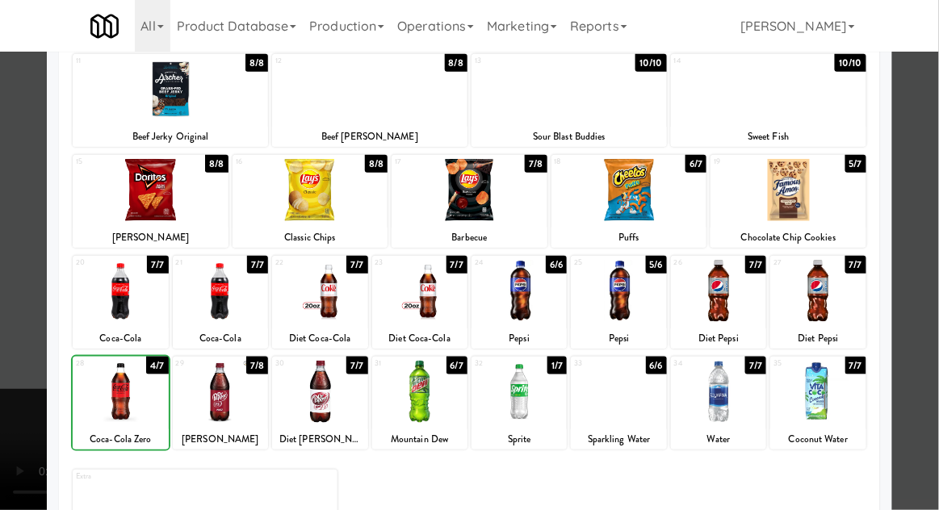
click at [928, 333] on div at bounding box center [469, 255] width 939 height 510
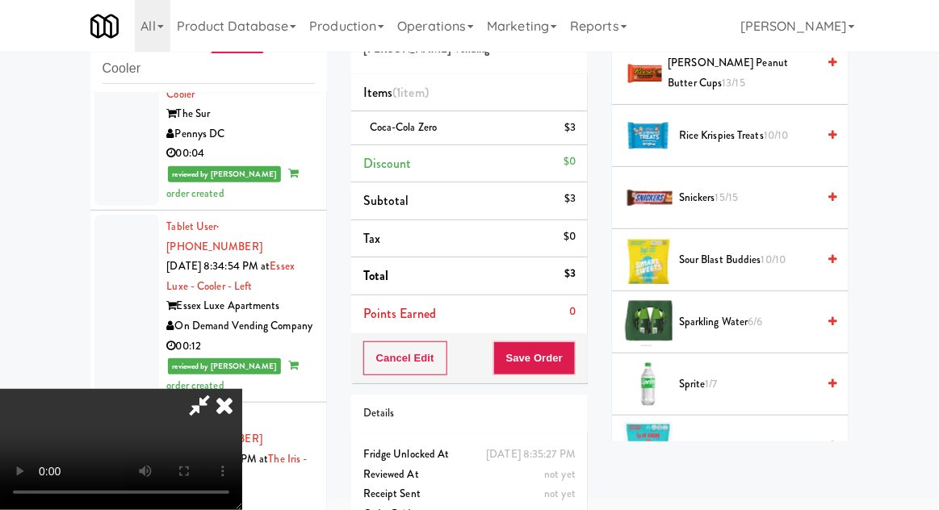
scroll to position [1709, 0]
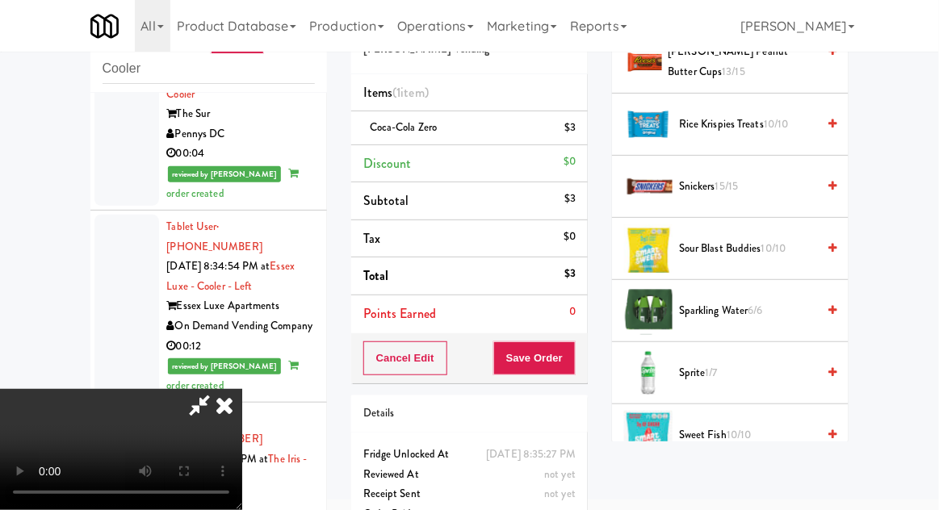
click at [753, 366] on span "Sprite 1/7" at bounding box center [747, 373] width 137 height 20
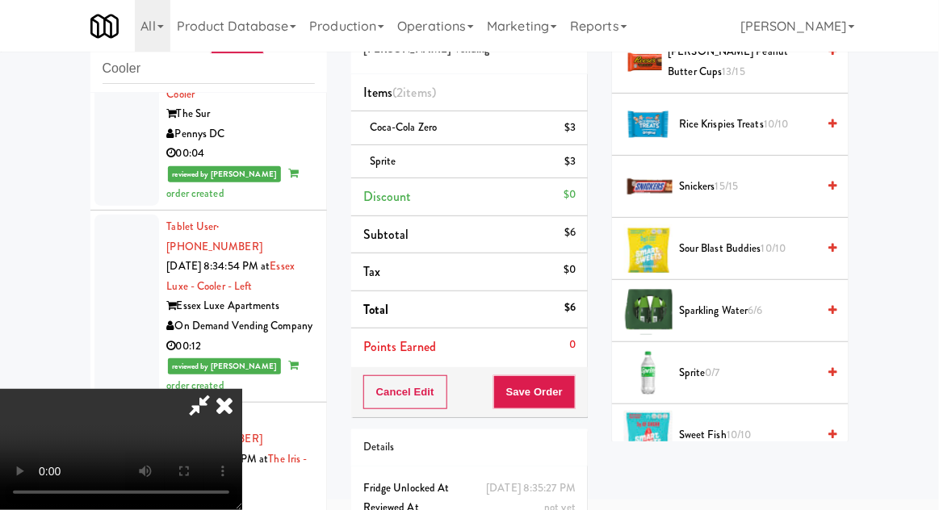
scroll to position [59, 0]
click at [574, 393] on button "Save Order" at bounding box center [534, 392] width 82 height 34
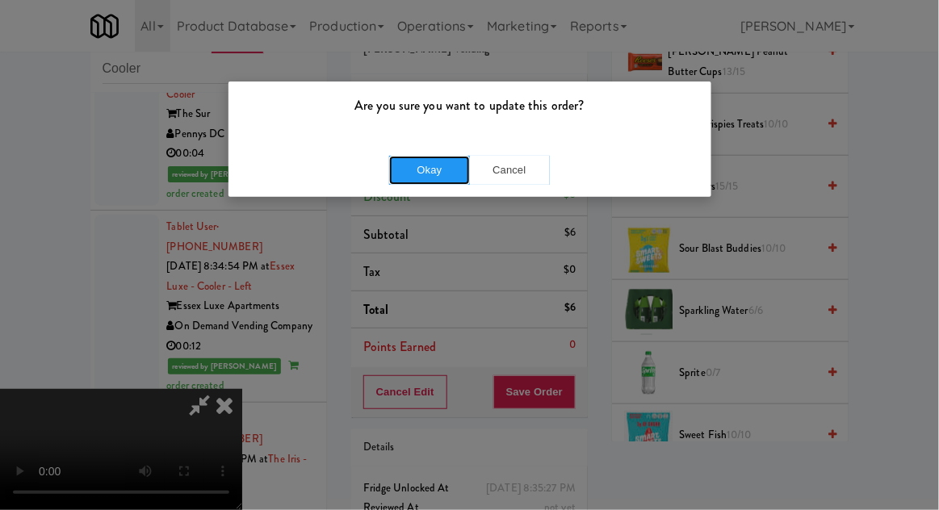
click at [416, 173] on button "Okay" at bounding box center [429, 170] width 81 height 29
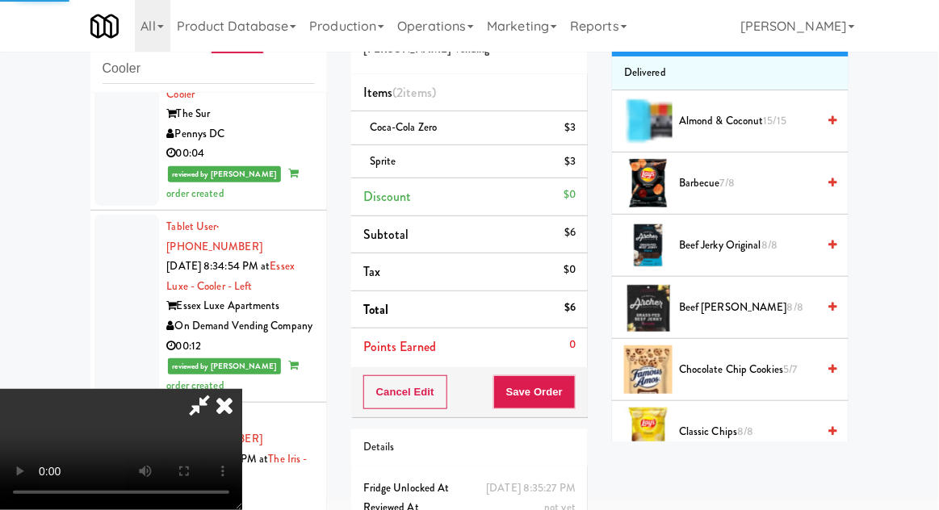
scroll to position [0, 0]
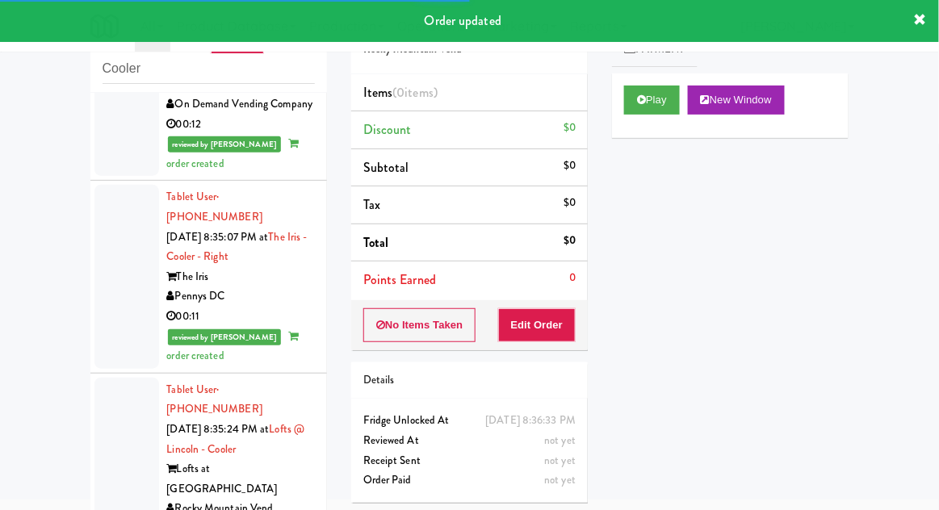
scroll to position [5588, 0]
click at [671, 111] on button "Play" at bounding box center [652, 100] width 56 height 29
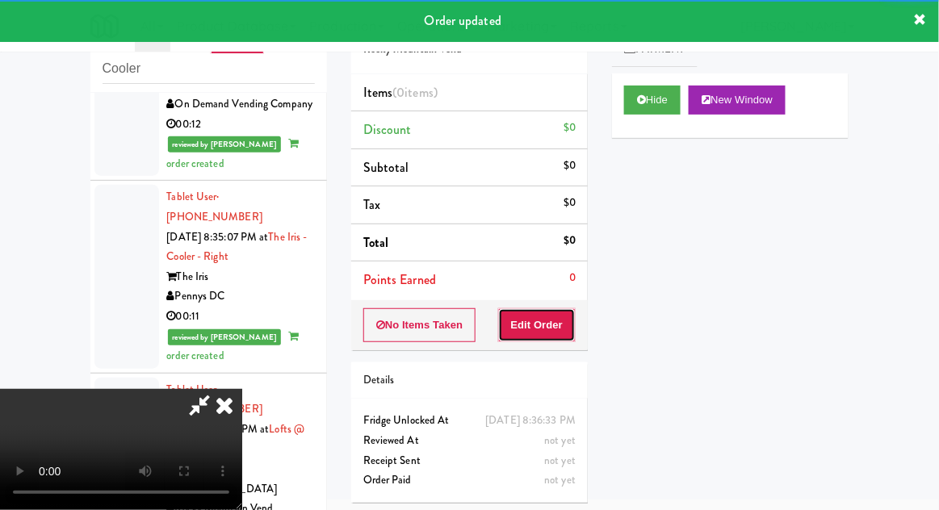
click at [567, 324] on button "Edit Order" at bounding box center [537, 325] width 78 height 34
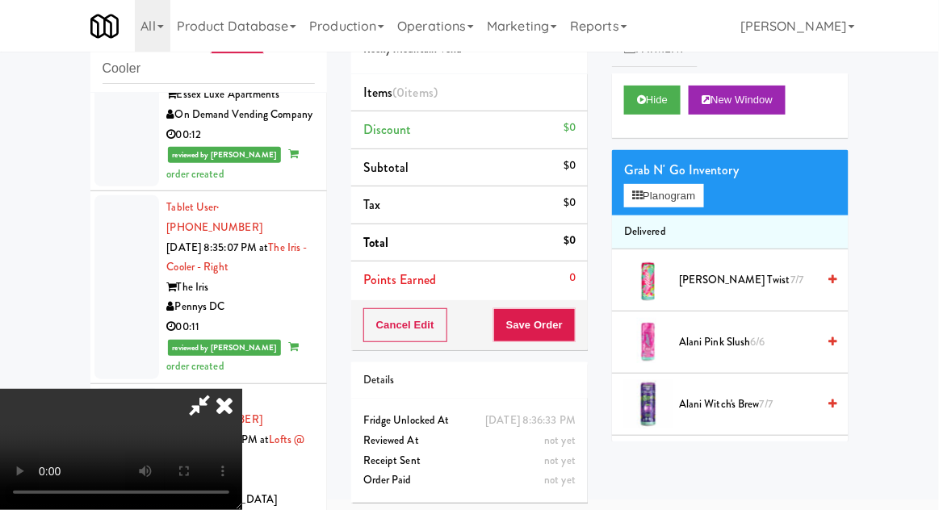
scroll to position [59, 0]
click at [685, 197] on button "Planogram" at bounding box center [663, 196] width 79 height 24
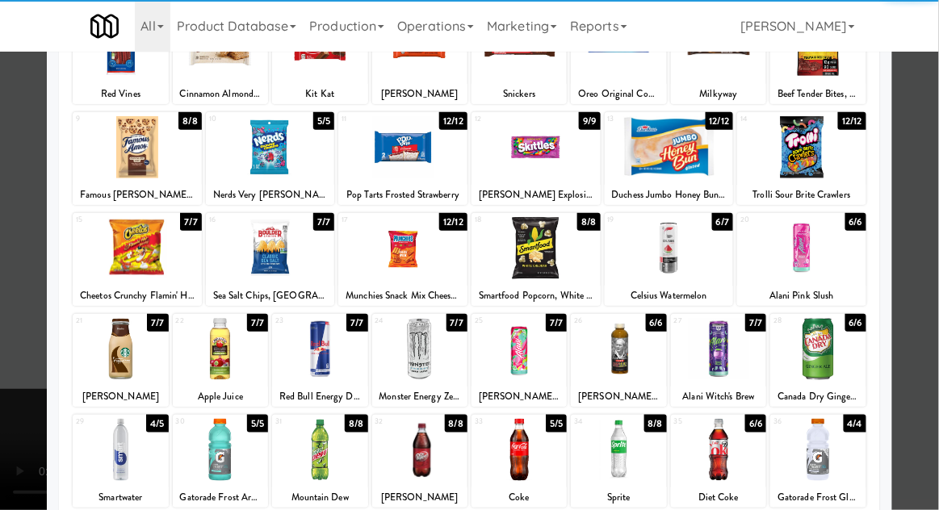
scroll to position [204, 0]
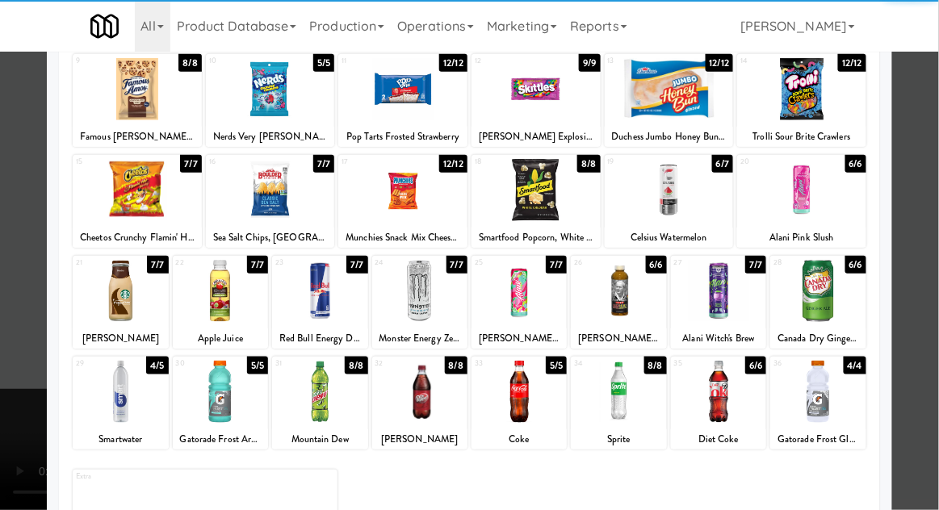
click at [736, 299] on div at bounding box center [718, 291] width 95 height 62
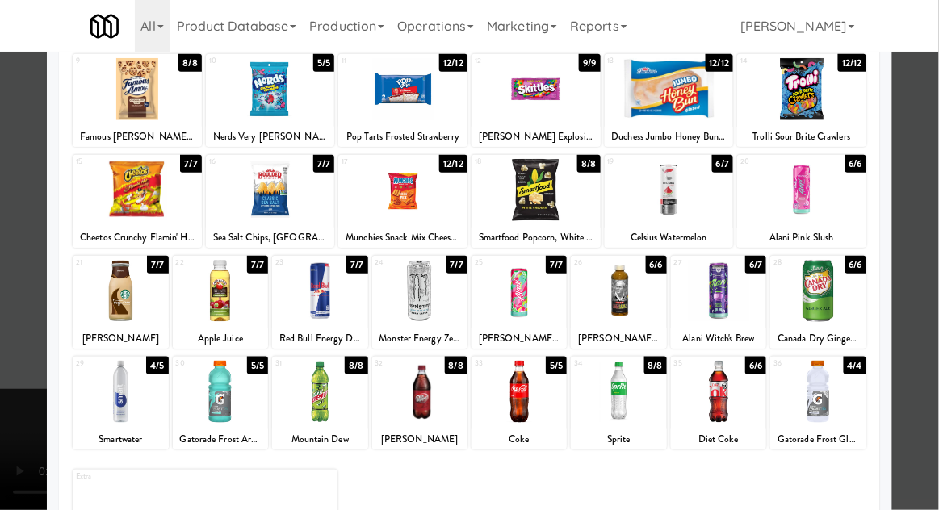
click at [934, 281] on div at bounding box center [469, 255] width 939 height 510
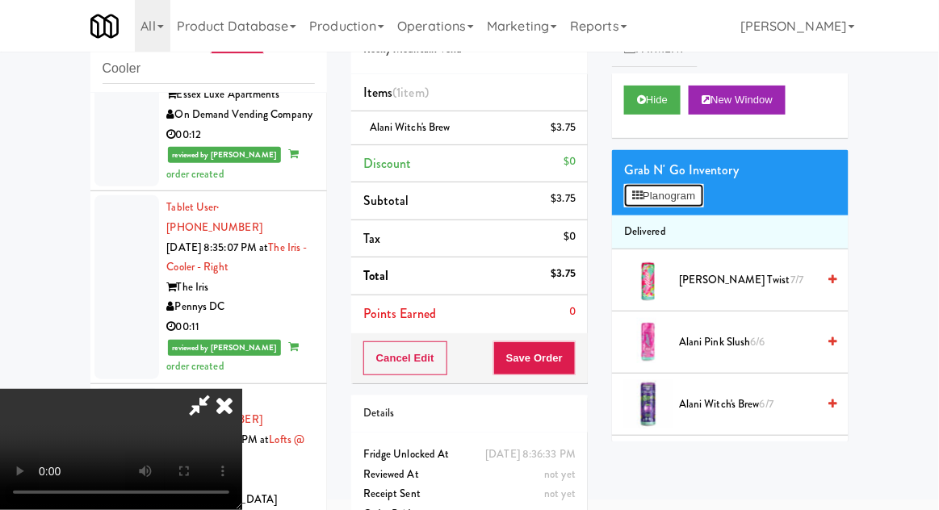
click at [703, 188] on button "Planogram" at bounding box center [663, 196] width 79 height 24
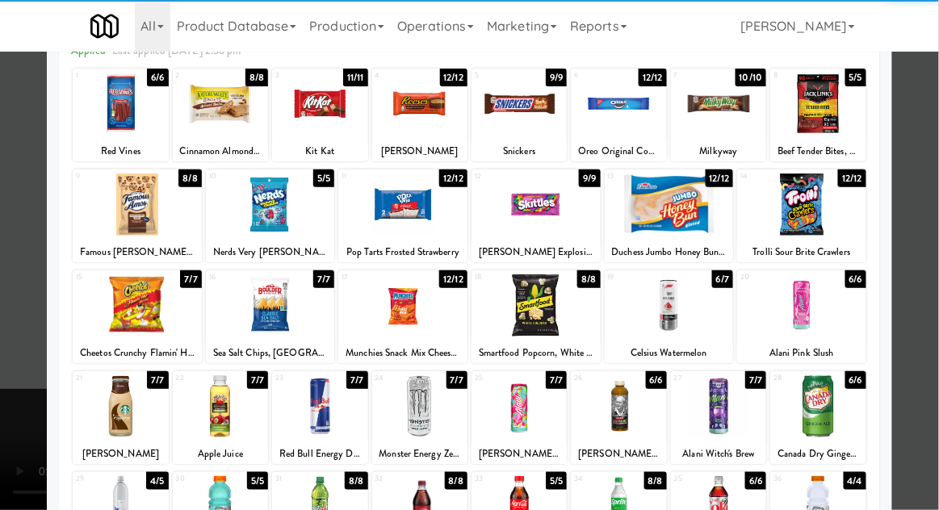
scroll to position [90, 0]
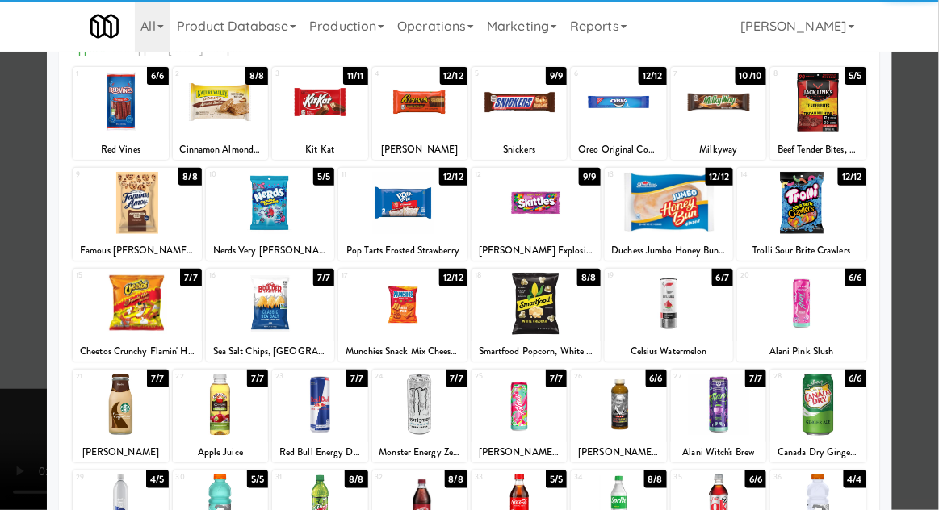
click at [837, 403] on div at bounding box center [817, 405] width 95 height 62
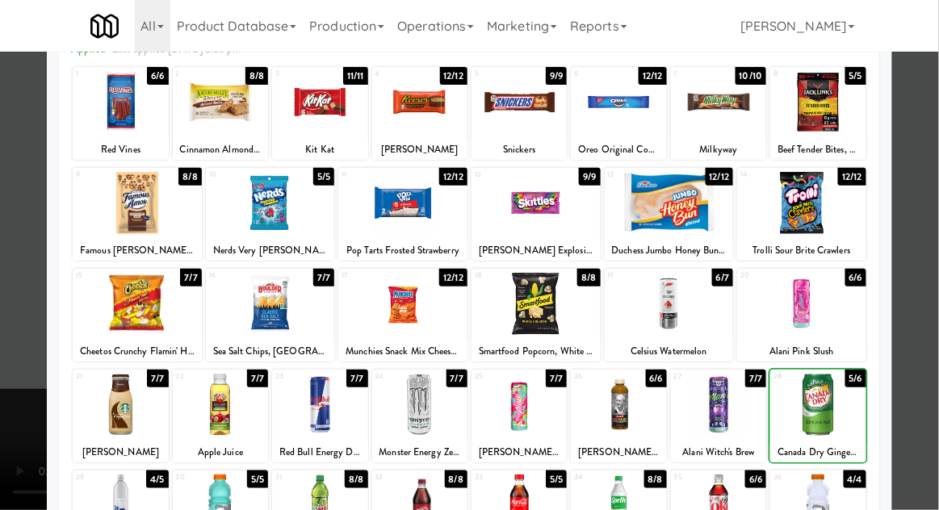
click at [925, 370] on div at bounding box center [469, 255] width 939 height 510
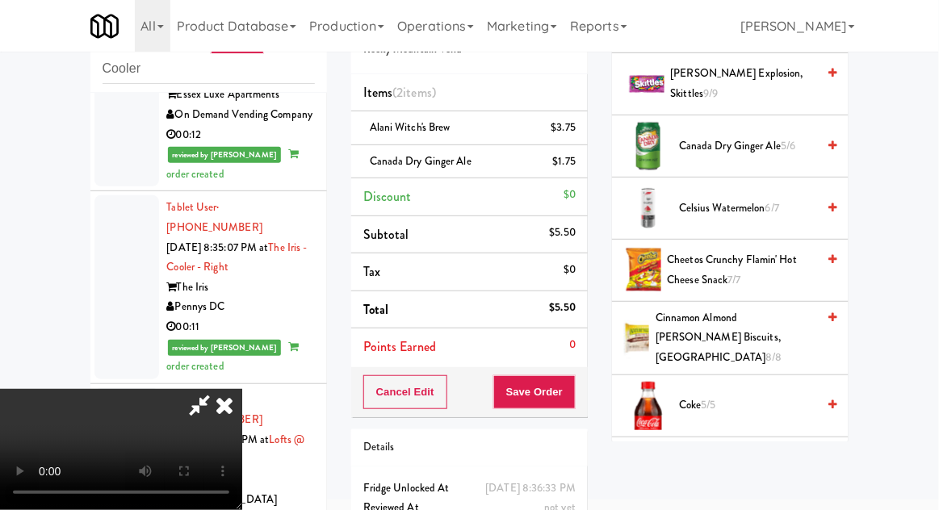
scroll to position [579, 0]
click at [721, 396] on span "Coke 5/5" at bounding box center [747, 406] width 137 height 20
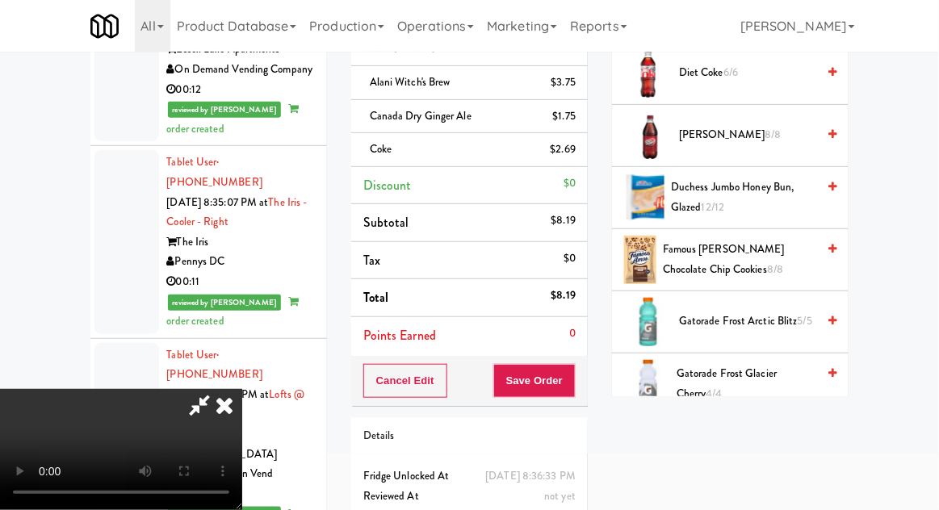
scroll to position [930, 0]
click at [788, 311] on span "Gatorade Frost Arctic Blitz 5/5" at bounding box center [747, 321] width 137 height 20
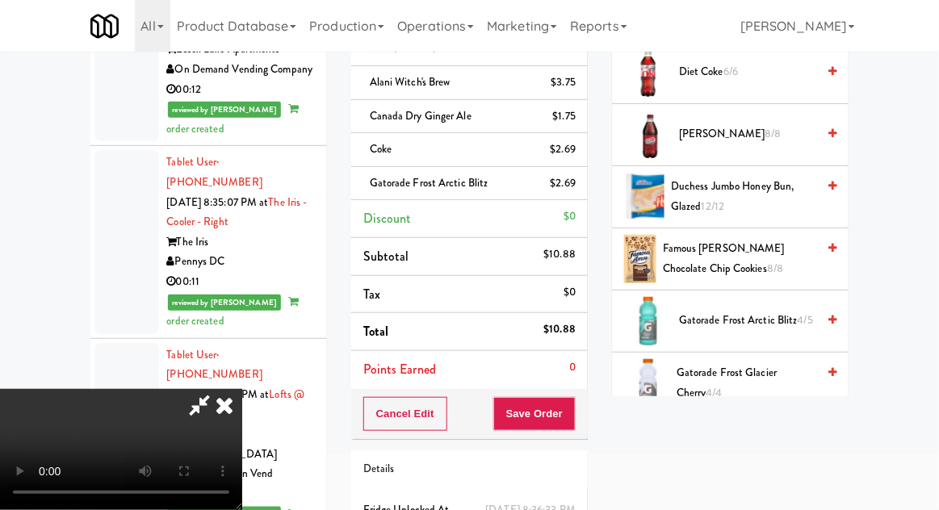
scroll to position [140, 0]
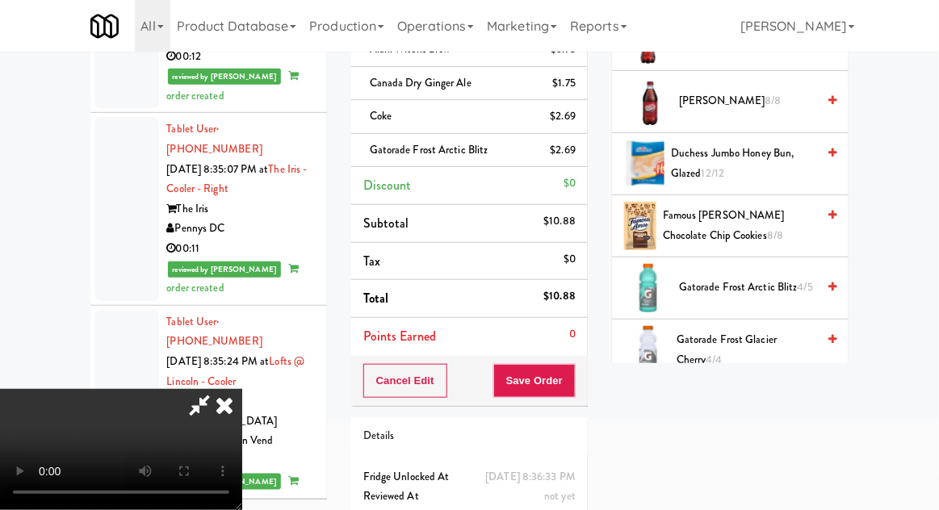
click at [575, 411] on div "Order # 6501045 Rocky Mountain Vend Items (4 items ) Alani Witch's Brew $3.75 C…" at bounding box center [469, 244] width 261 height 653
click at [575, 387] on button "Save Order" at bounding box center [534, 381] width 82 height 34
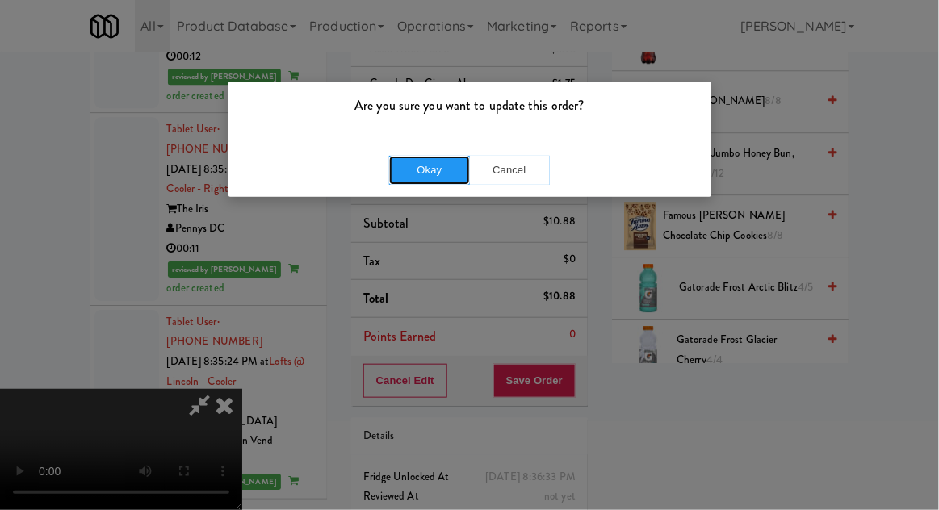
click at [425, 178] on button "Okay" at bounding box center [429, 170] width 81 height 29
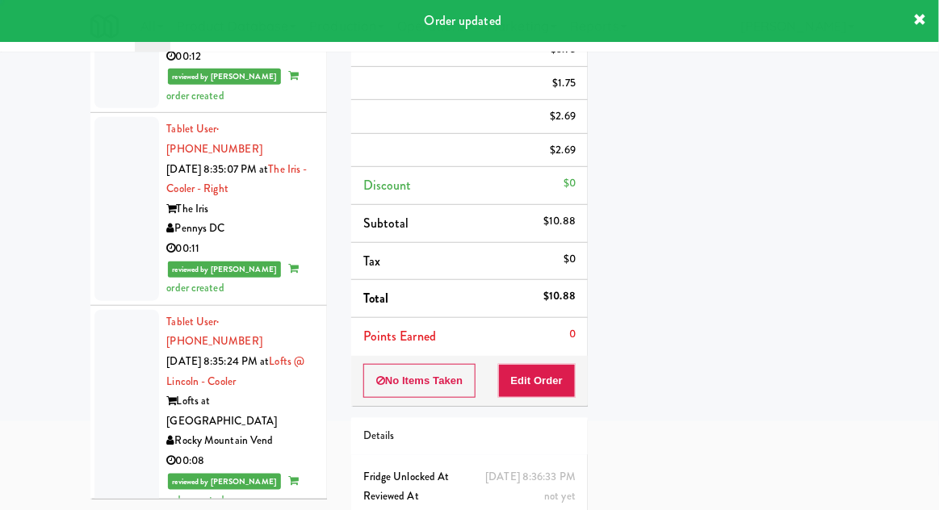
scroll to position [0, 0]
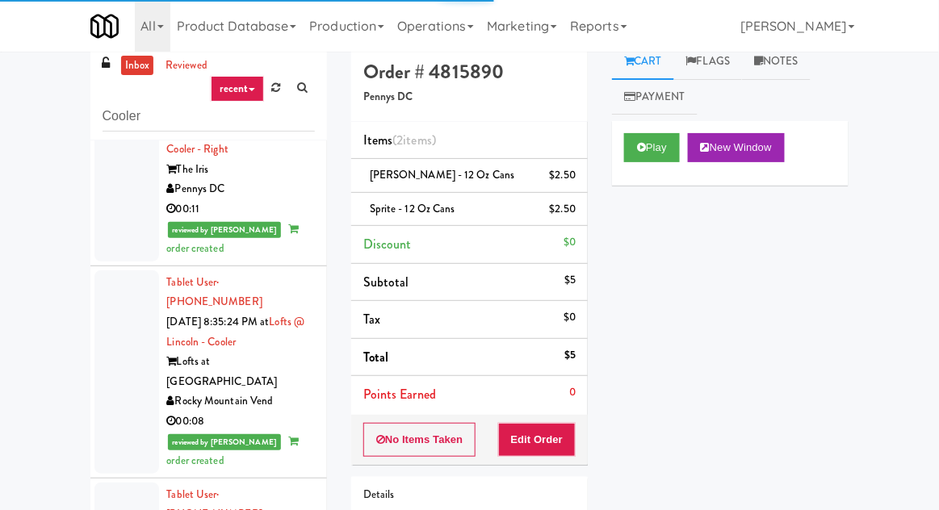
scroll to position [12, 0]
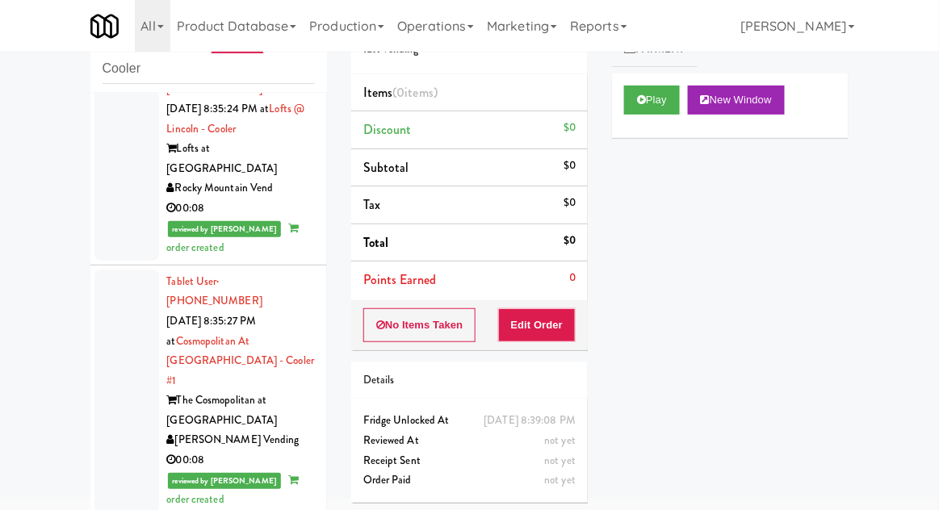
scroll to position [5915, 0]
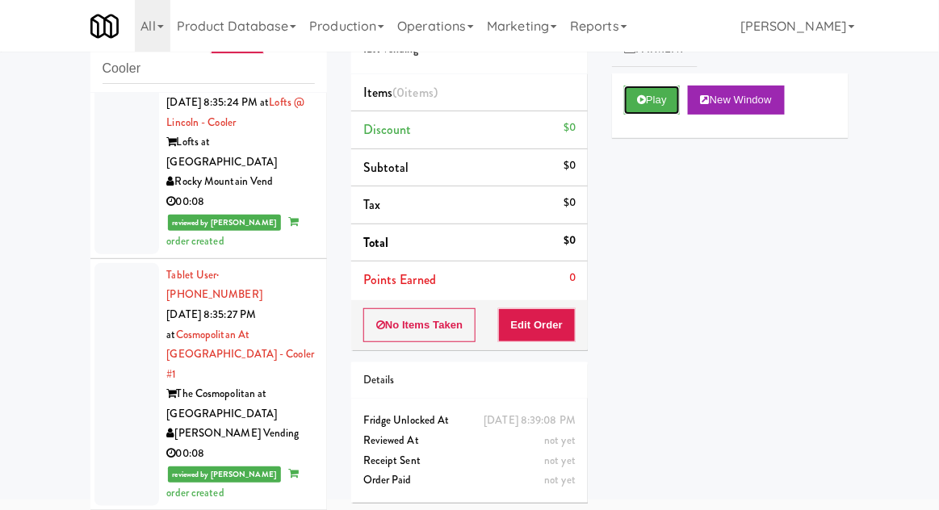
click at [665, 108] on button "Play" at bounding box center [652, 100] width 56 height 29
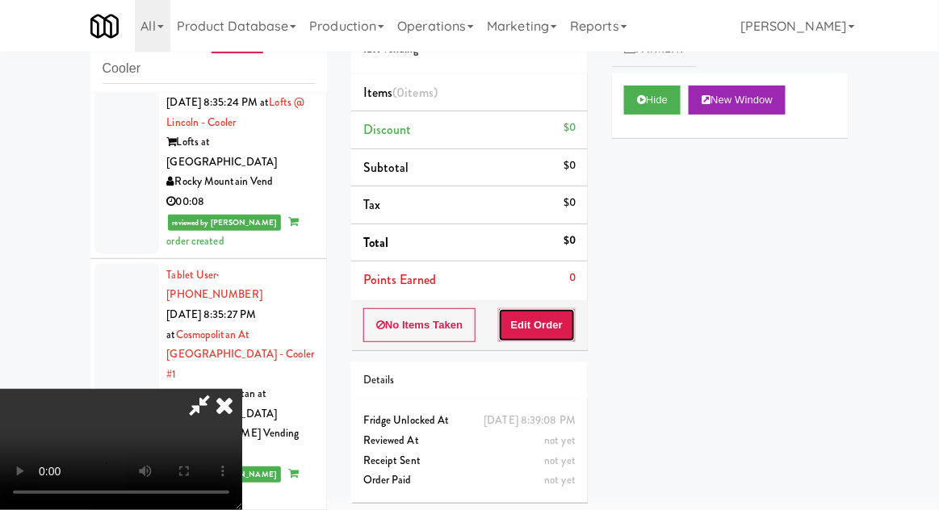
click at [551, 324] on button "Edit Order" at bounding box center [537, 325] width 78 height 34
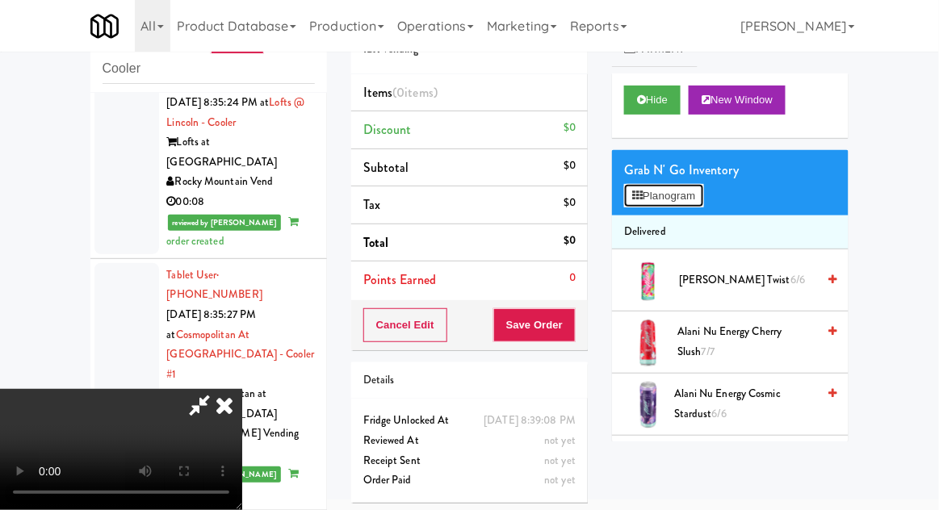
click at [694, 204] on button "Planogram" at bounding box center [663, 196] width 79 height 24
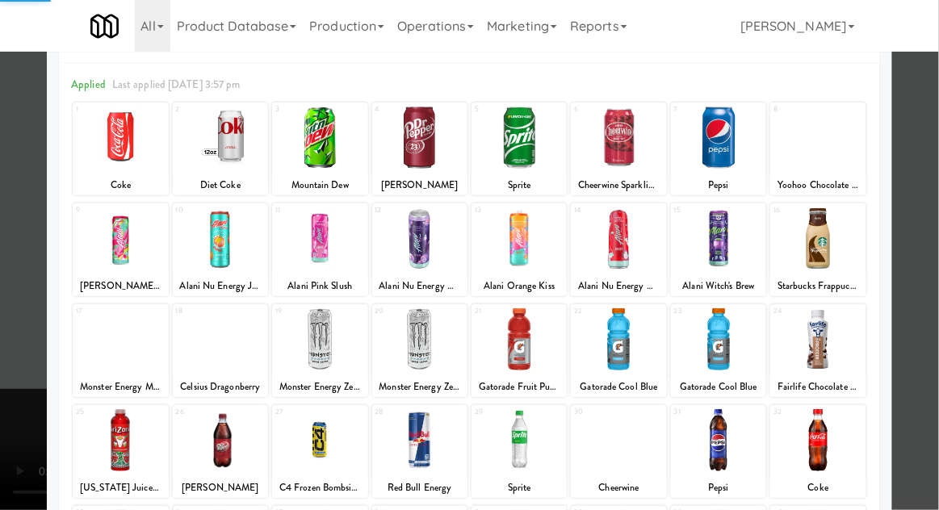
scroll to position [62, 0]
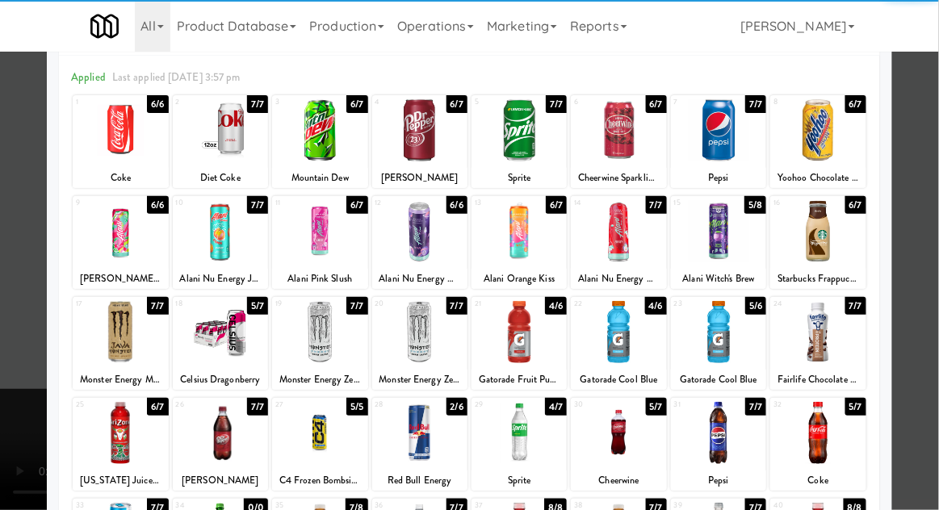
click at [639, 429] on div at bounding box center [618, 433] width 95 height 62
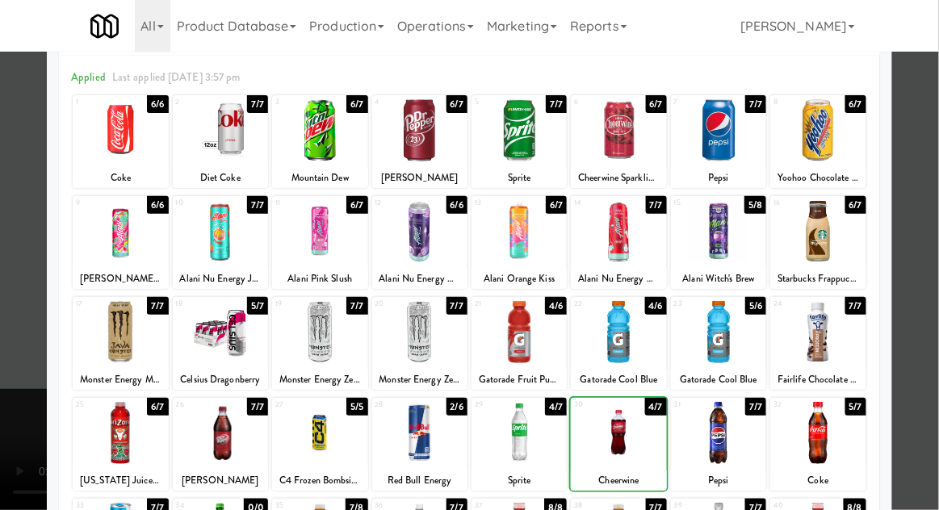
click at [926, 349] on div at bounding box center [469, 255] width 939 height 510
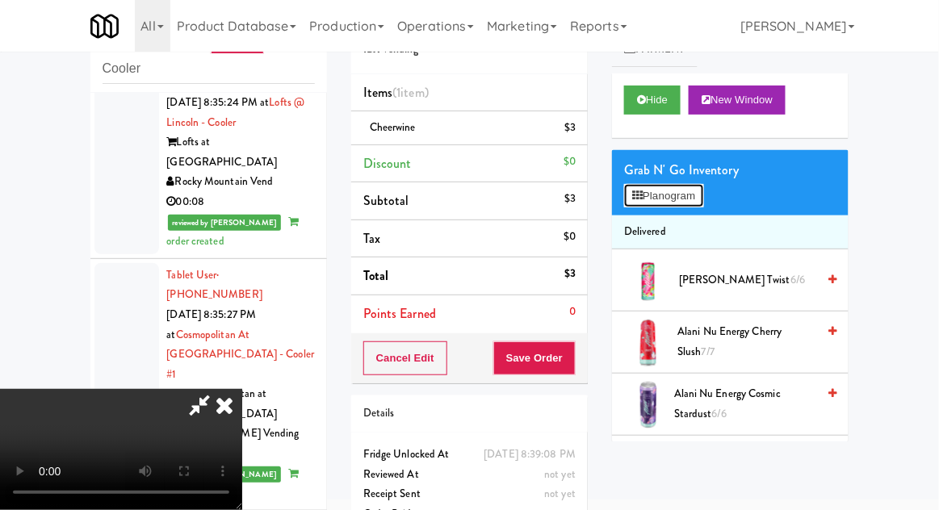
click at [692, 205] on button "Planogram" at bounding box center [663, 196] width 79 height 24
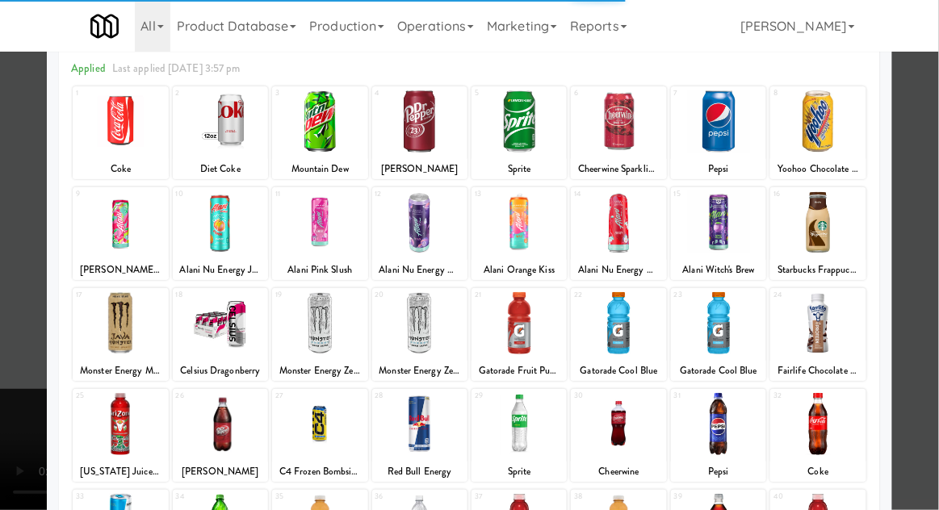
scroll to position [87, 0]
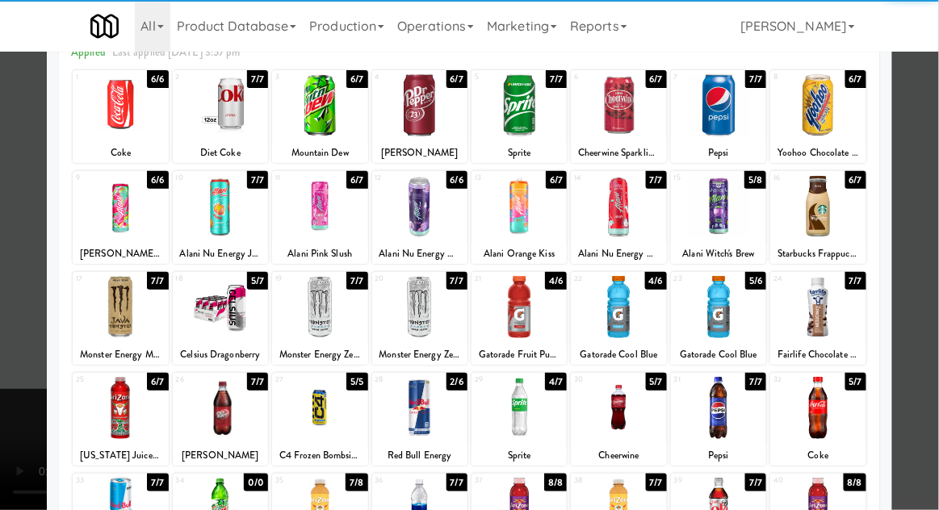
click at [311, 509] on div at bounding box center [319, 509] width 95 height 62
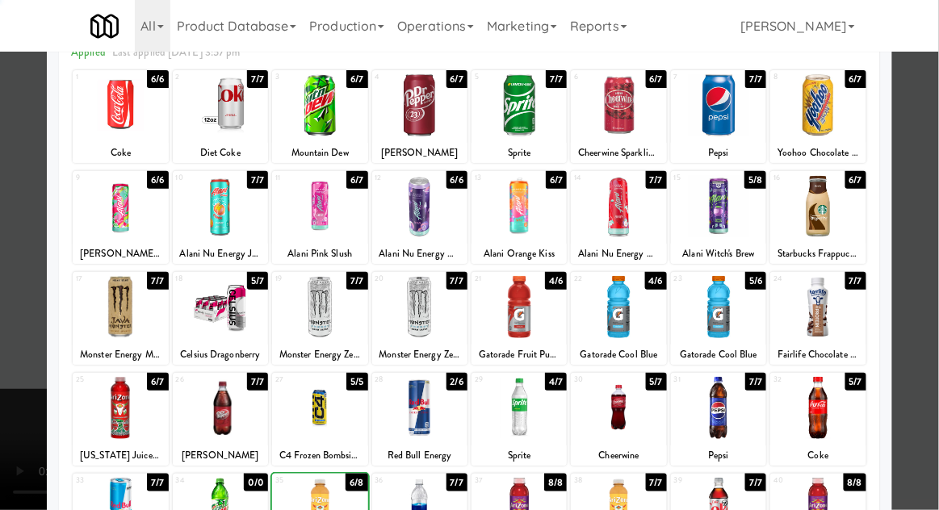
click at [923, 354] on div at bounding box center [469, 255] width 939 height 510
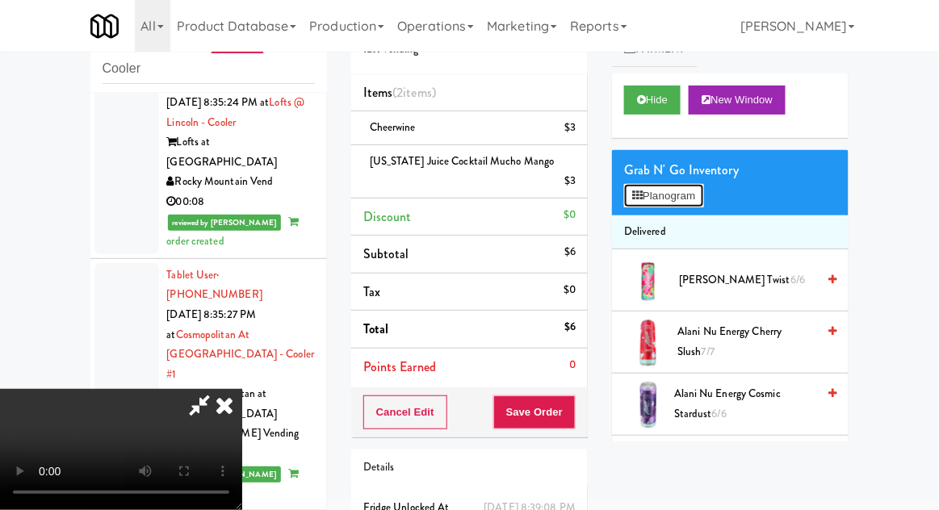
click at [679, 194] on button "Planogram" at bounding box center [663, 196] width 79 height 24
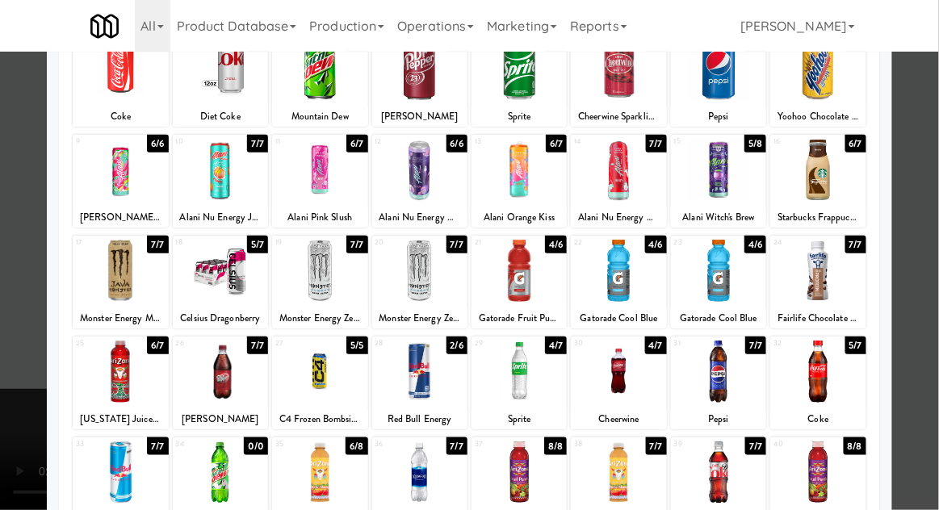
scroll to position [117, 0]
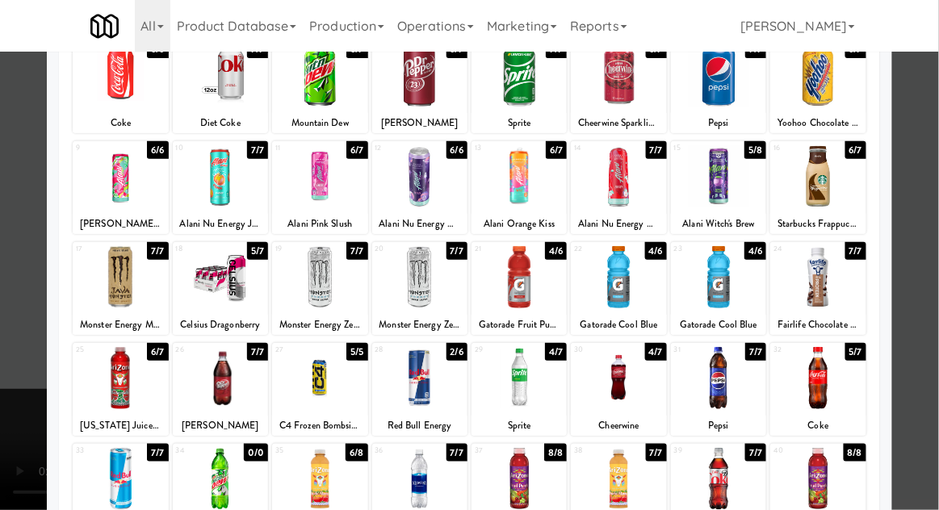
click at [928, 340] on div at bounding box center [469, 255] width 939 height 510
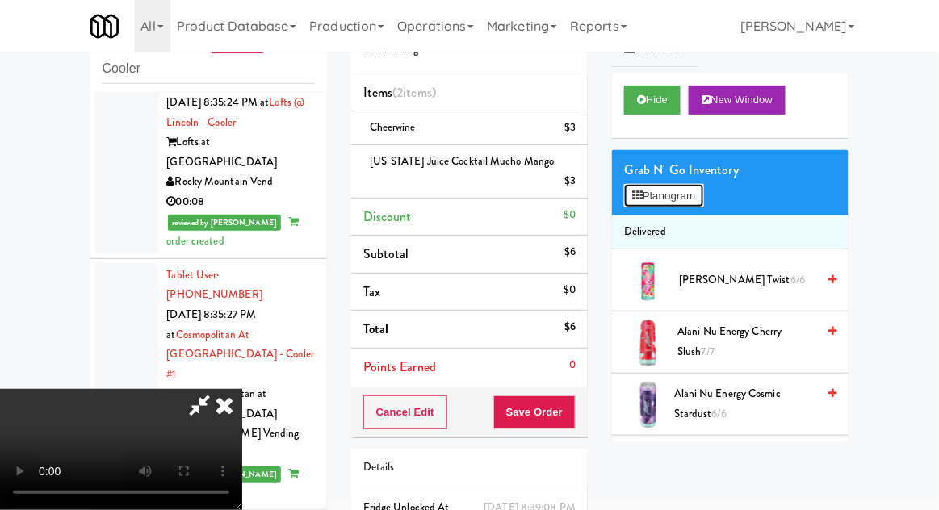
click at [693, 190] on button "Planogram" at bounding box center [663, 196] width 79 height 24
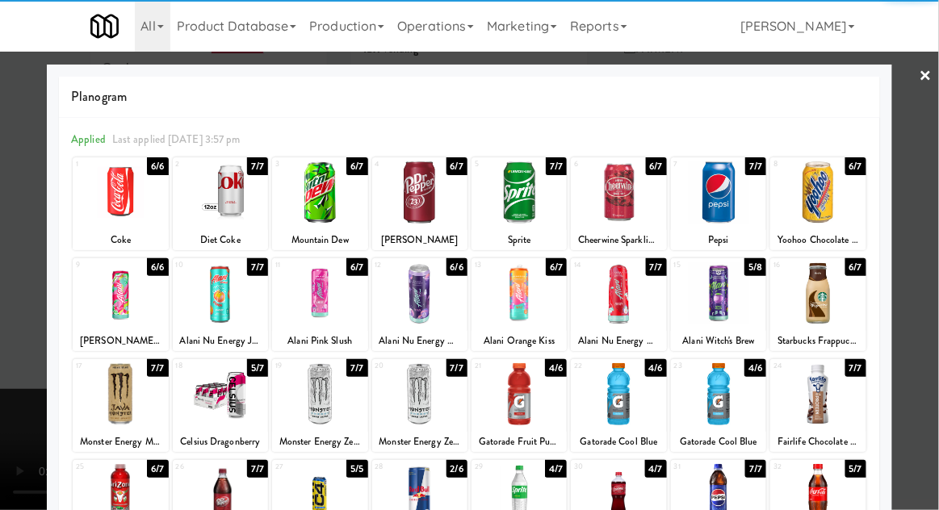
click at [638, 387] on div at bounding box center [618, 394] width 95 height 62
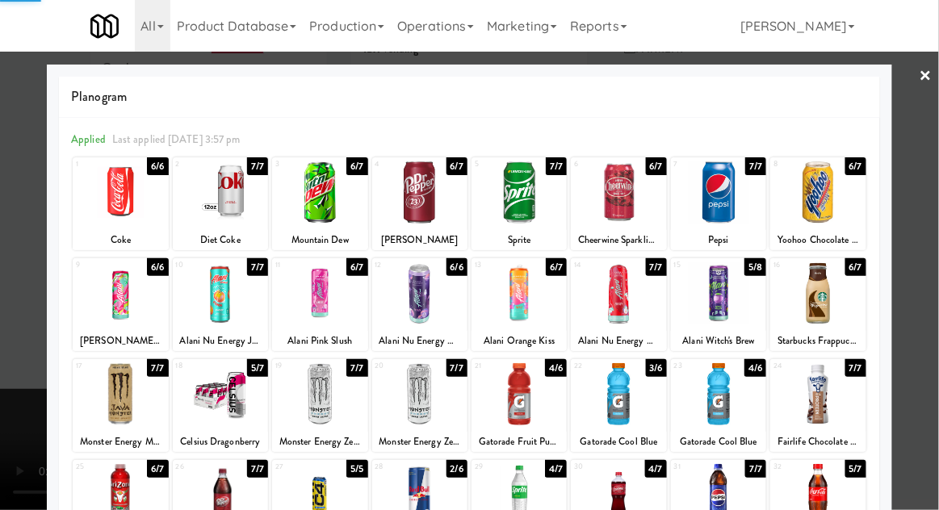
click at [935, 323] on div at bounding box center [469, 255] width 939 height 510
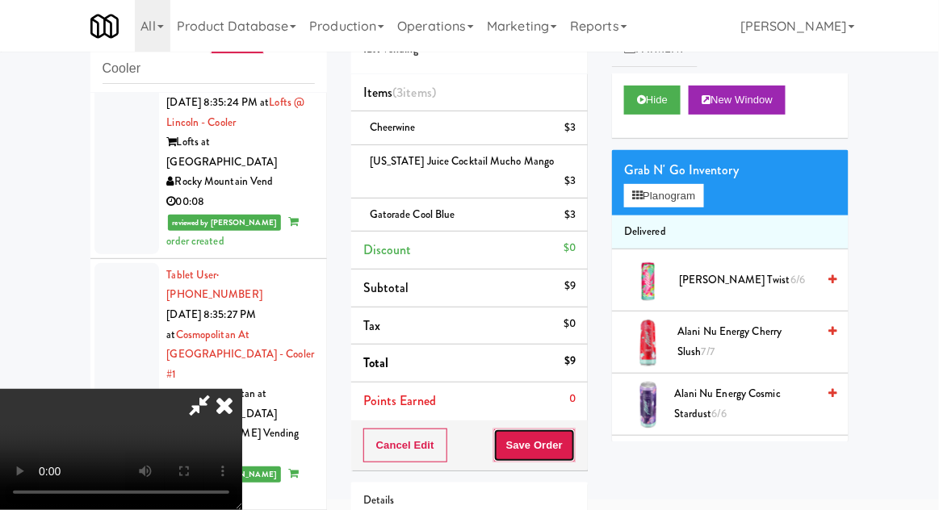
click at [575, 429] on button "Save Order" at bounding box center [534, 446] width 82 height 34
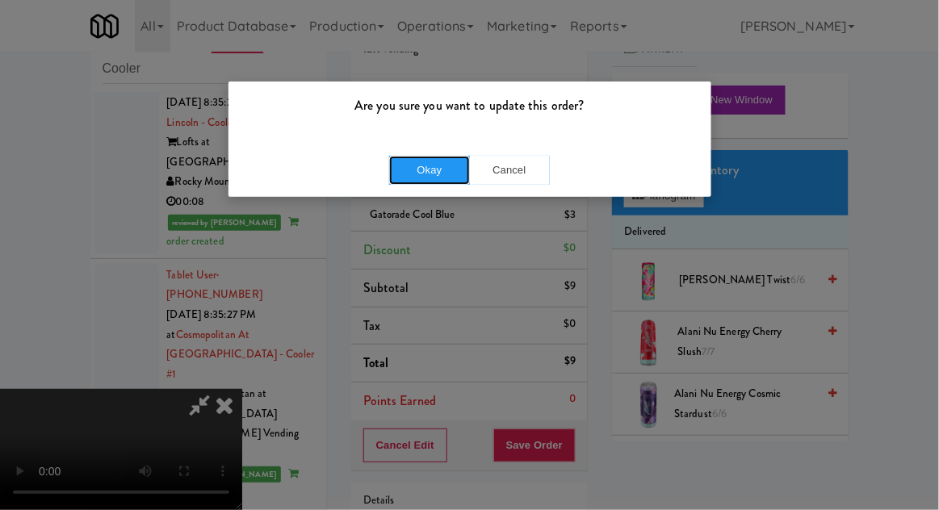
click at [408, 171] on button "Okay" at bounding box center [429, 170] width 81 height 29
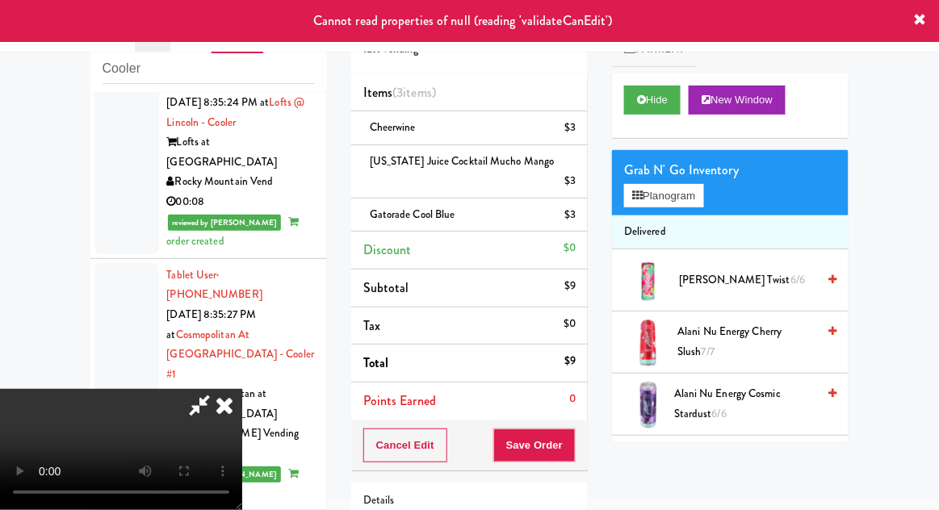
click at [242, 389] on icon at bounding box center [225, 405] width 36 height 32
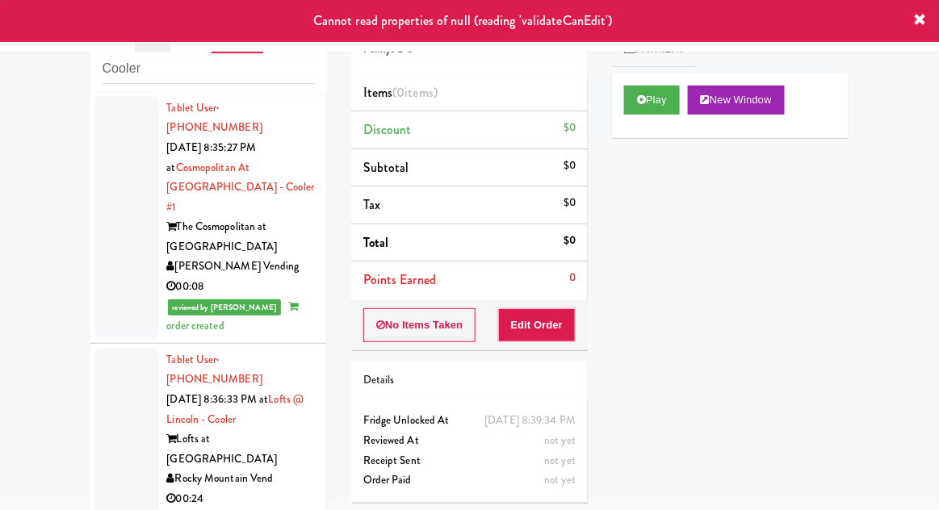
scroll to position [6088, 0]
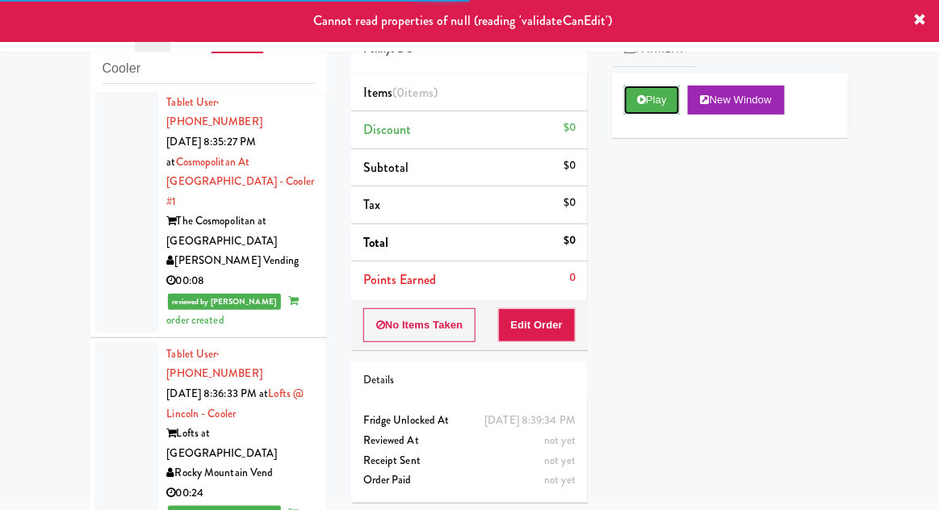
click at [646, 100] on button "Play" at bounding box center [652, 100] width 56 height 29
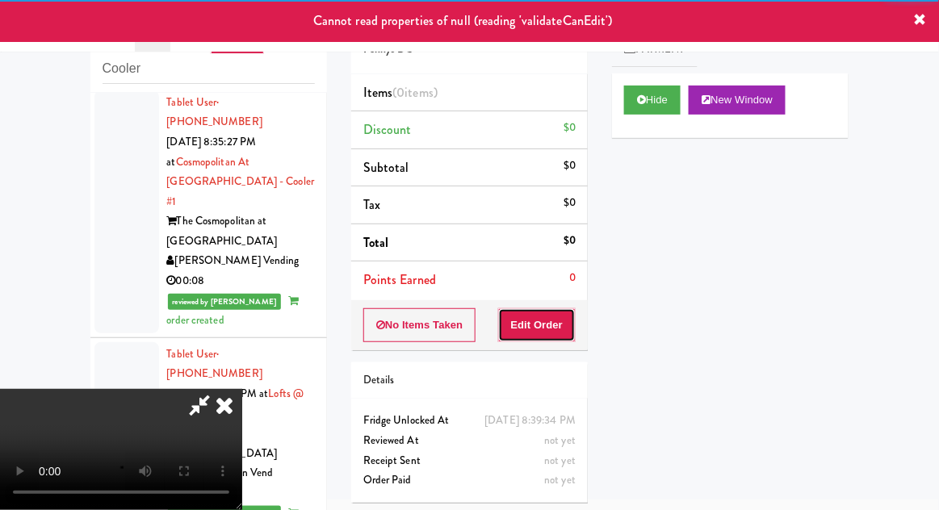
click at [541, 327] on button "Edit Order" at bounding box center [537, 325] width 78 height 34
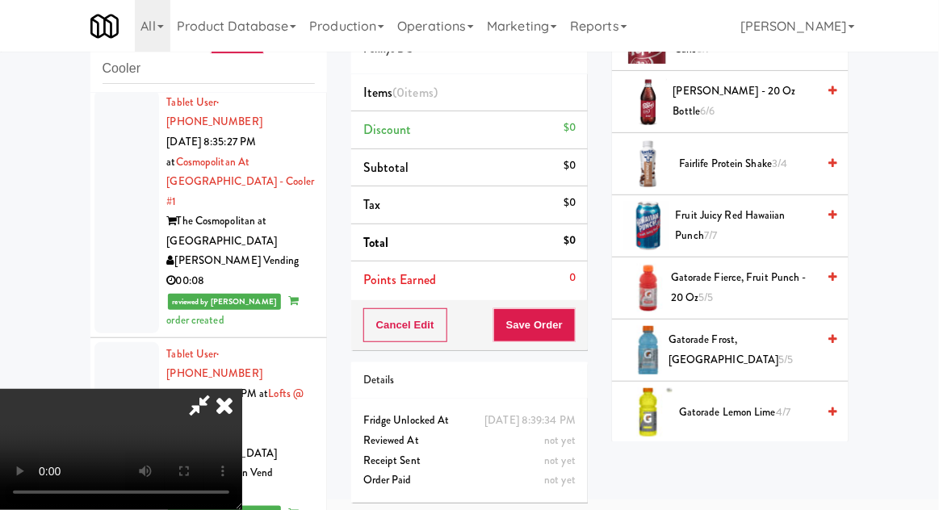
scroll to position [923, 0]
click at [777, 407] on span "4/7" at bounding box center [783, 412] width 15 height 15
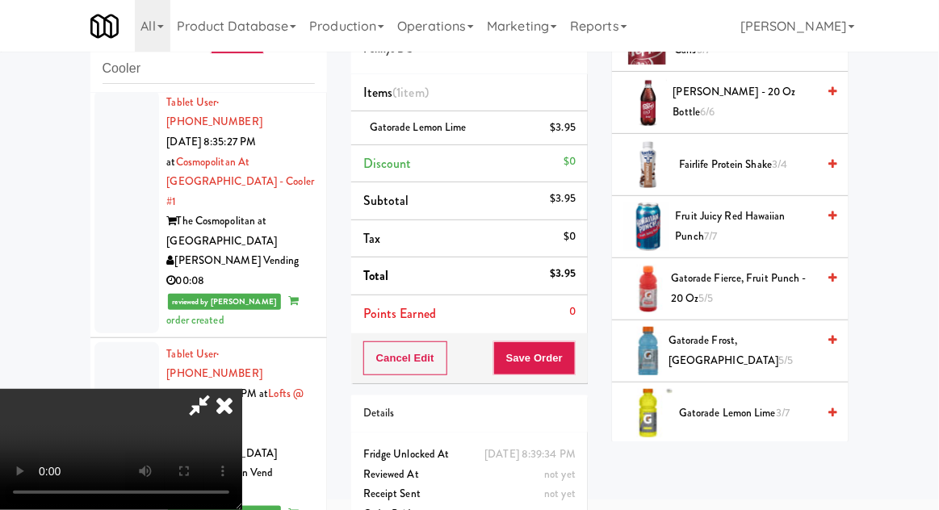
click at [753, 337] on span "Gatorade Frost, Glacier Freeze 5/5" at bounding box center [742, 351] width 148 height 40
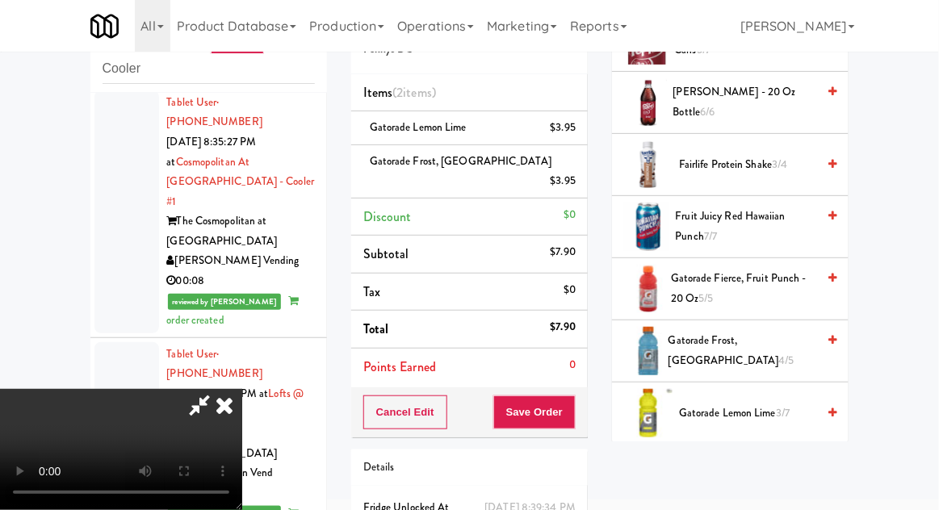
scroll to position [59, 0]
click at [570, 399] on button "Save Order" at bounding box center [534, 412] width 82 height 34
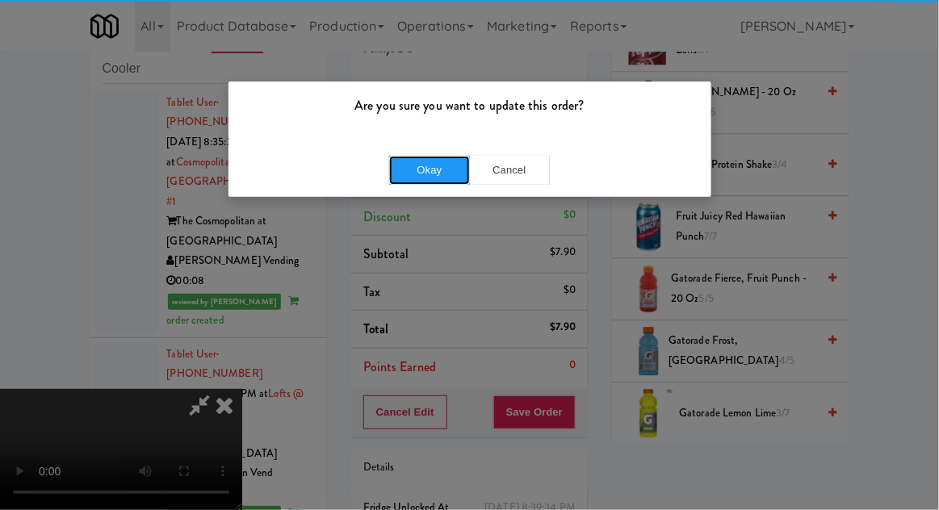
click at [410, 172] on button "Okay" at bounding box center [429, 170] width 81 height 29
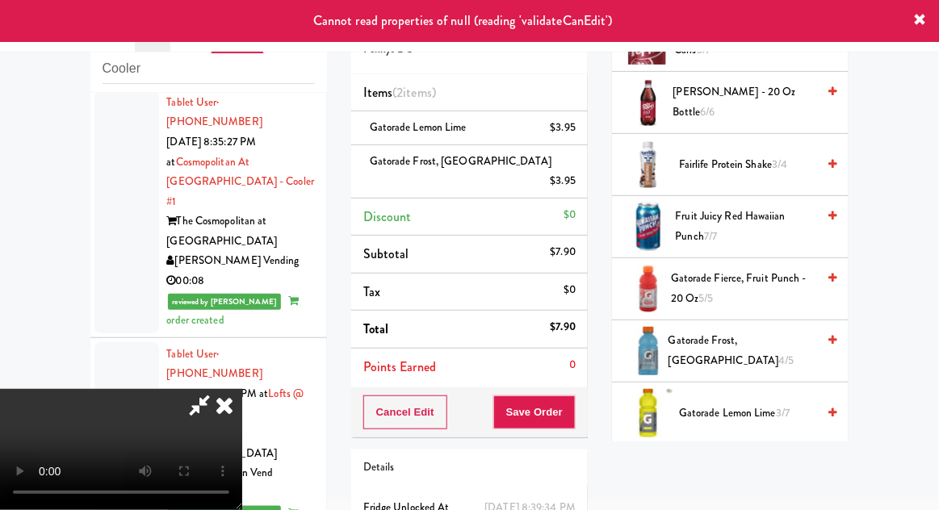
scroll to position [0, 0]
click at [242, 389] on icon at bounding box center [225, 405] width 36 height 32
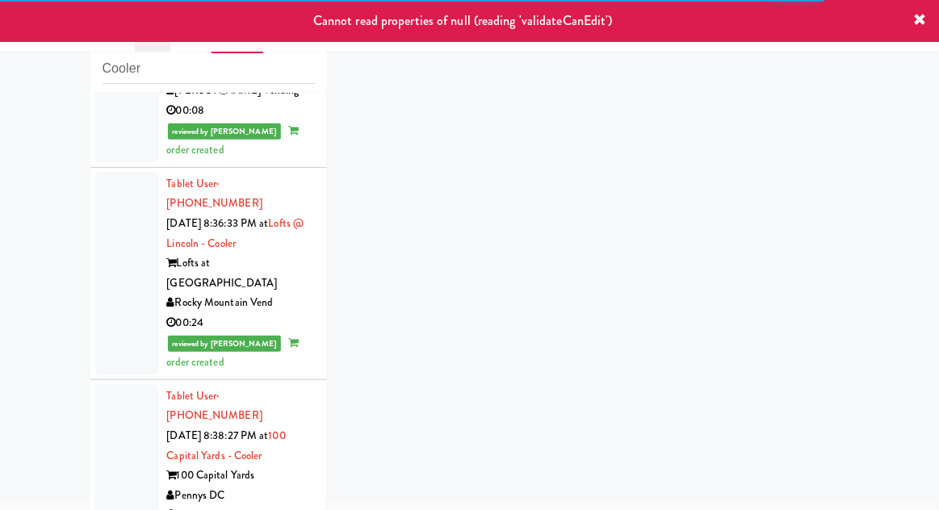
scroll to position [6263, 0]
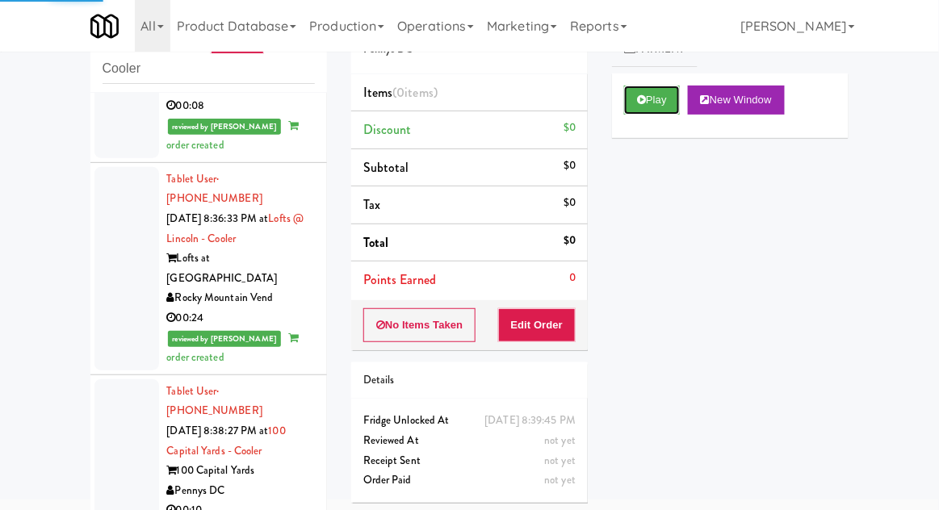
click at [658, 94] on button "Play" at bounding box center [652, 100] width 56 height 29
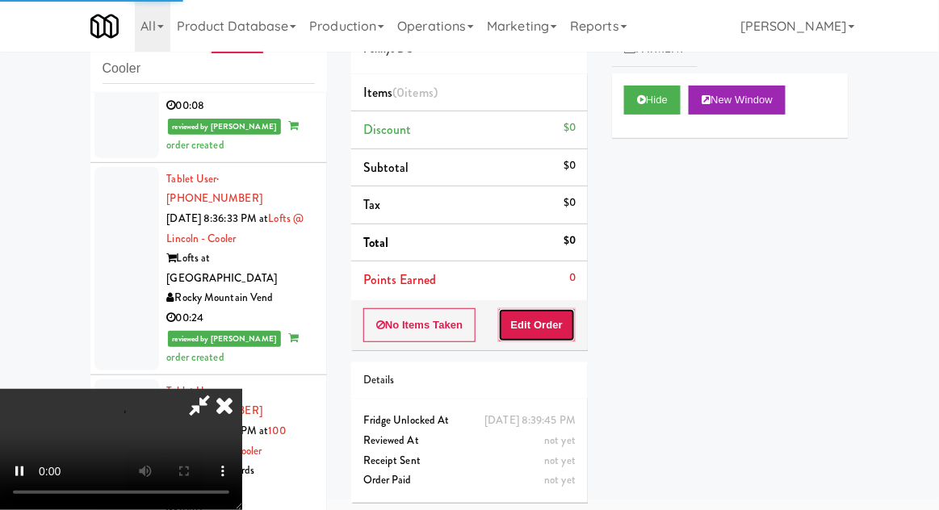
click at [546, 320] on button "Edit Order" at bounding box center [537, 325] width 78 height 34
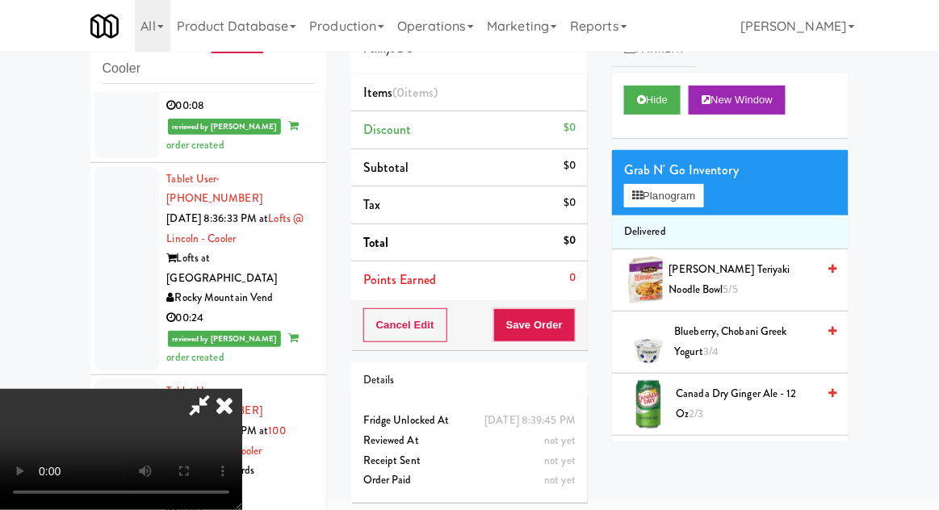
click at [741, 396] on span "Canada Dry Ginger Ale - 12 oz 2/3" at bounding box center [746, 404] width 140 height 40
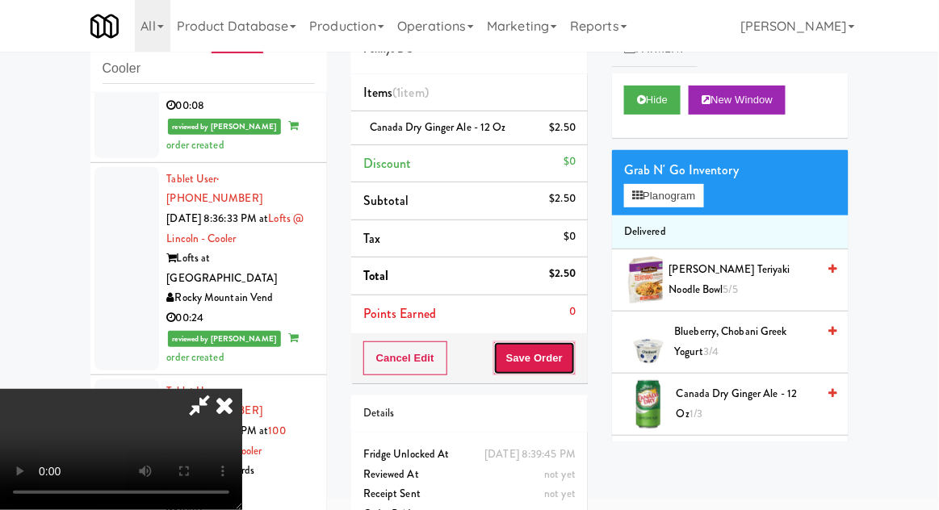
click at [573, 366] on button "Save Order" at bounding box center [534, 358] width 82 height 34
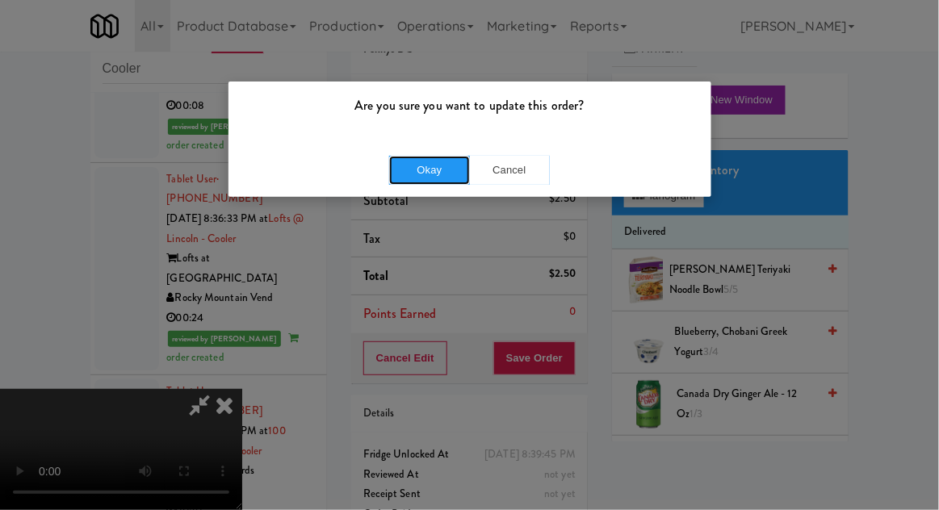
click at [401, 169] on button "Okay" at bounding box center [429, 170] width 81 height 29
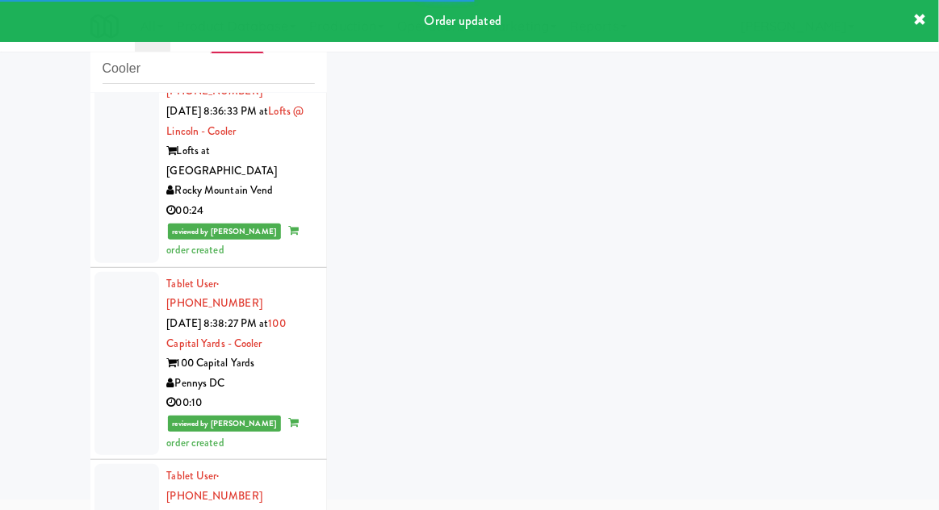
scroll to position [6381, 0]
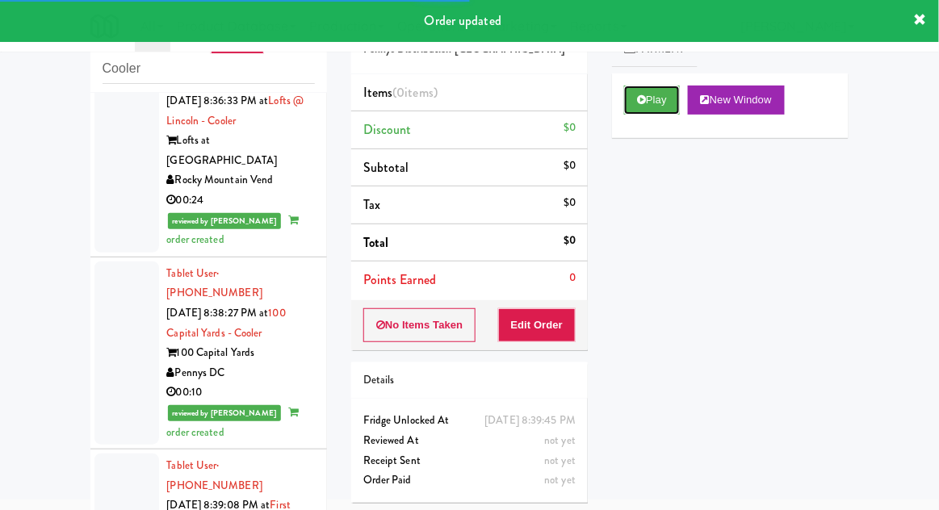
click at [654, 103] on button "Play" at bounding box center [652, 100] width 56 height 29
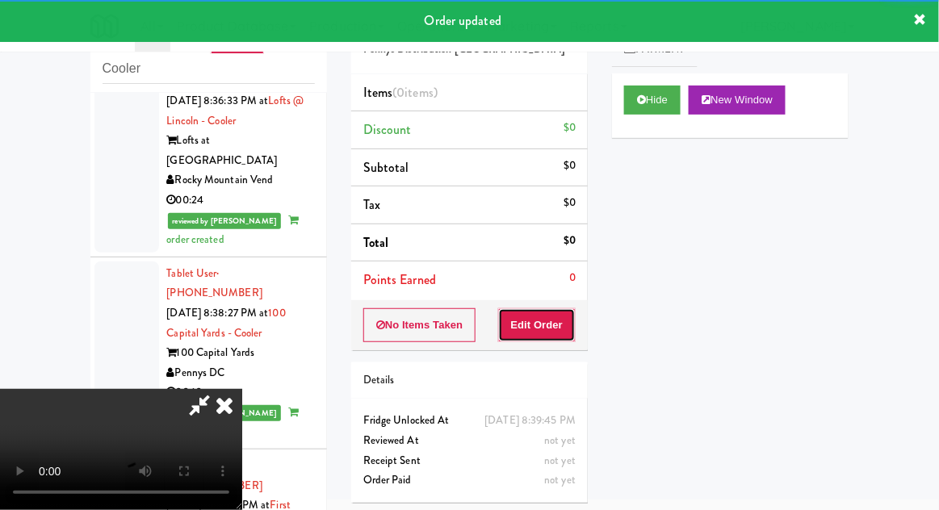
click at [555, 330] on button "Edit Order" at bounding box center [537, 325] width 78 height 34
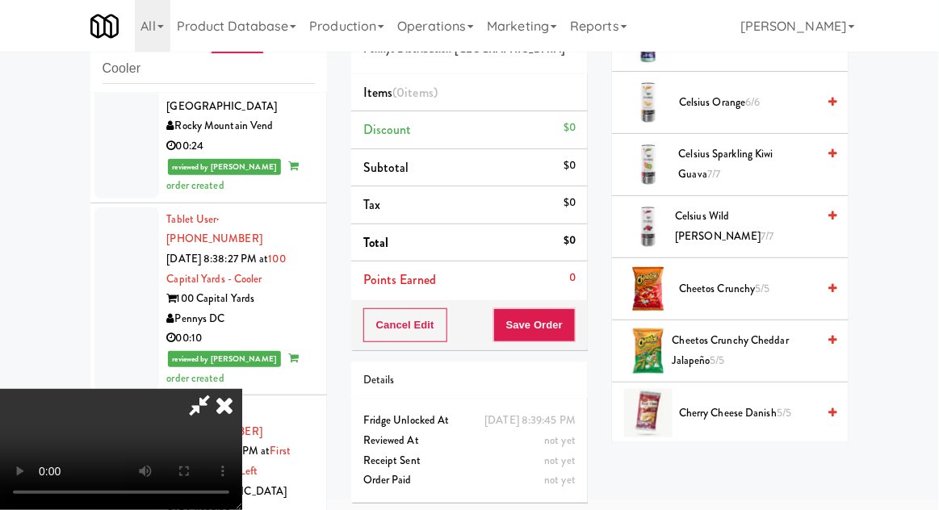
scroll to position [371, 0]
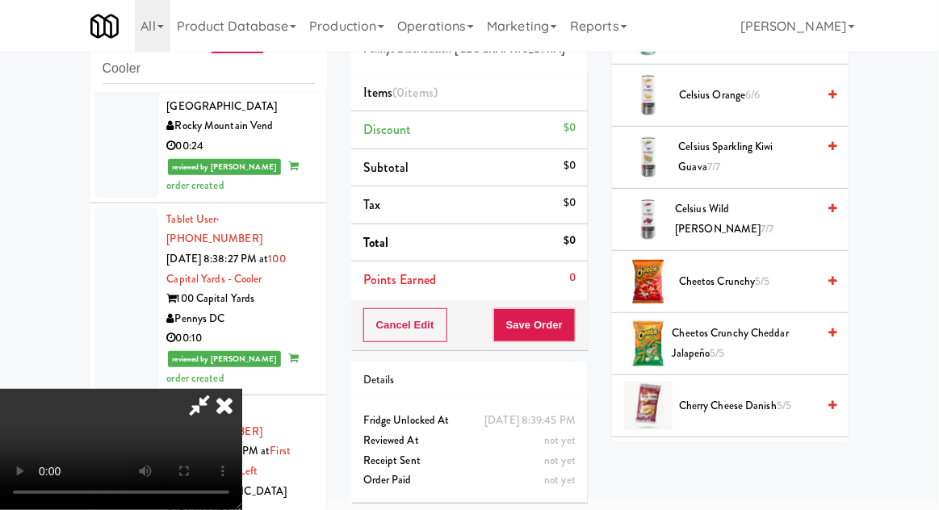
click at [754, 286] on span "Cheetos Crunchy 5/5" at bounding box center [747, 282] width 137 height 20
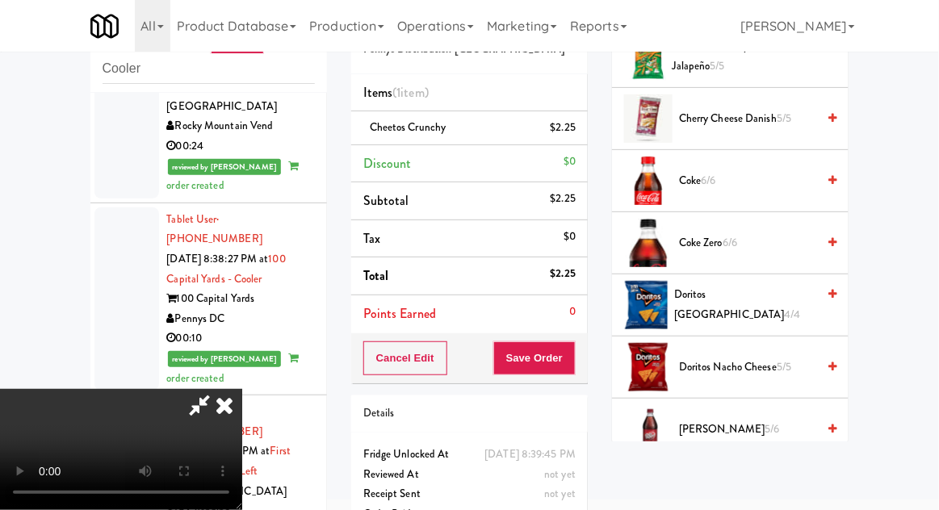
scroll to position [658, 0]
click at [784, 307] on span "4/4" at bounding box center [792, 314] width 16 height 15
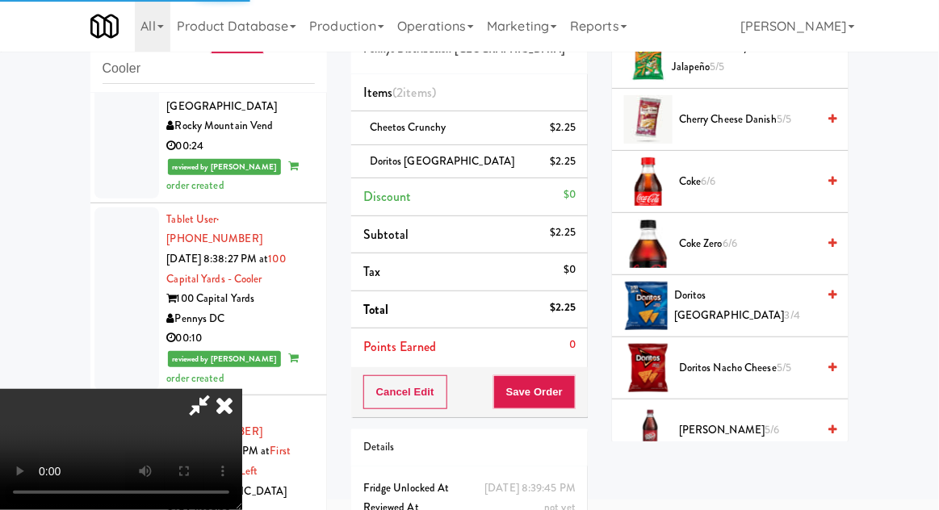
click at [742, 359] on span "Doritos Nacho Cheese 5/5" at bounding box center [747, 368] width 137 height 20
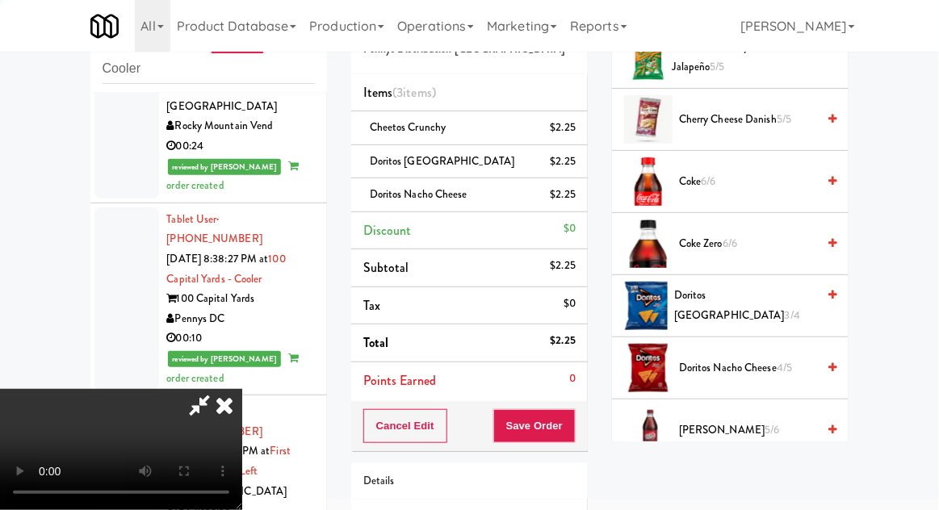
scroll to position [107, 0]
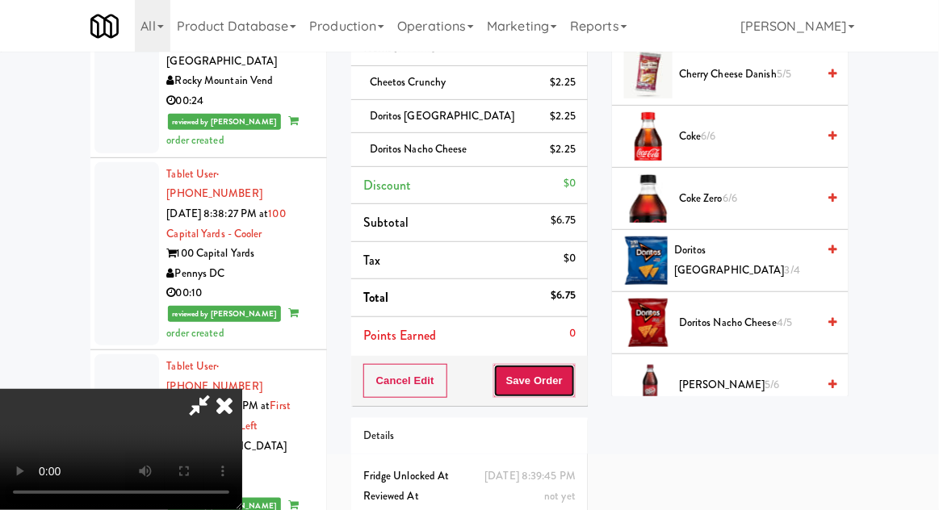
click at [575, 389] on button "Save Order" at bounding box center [534, 381] width 82 height 34
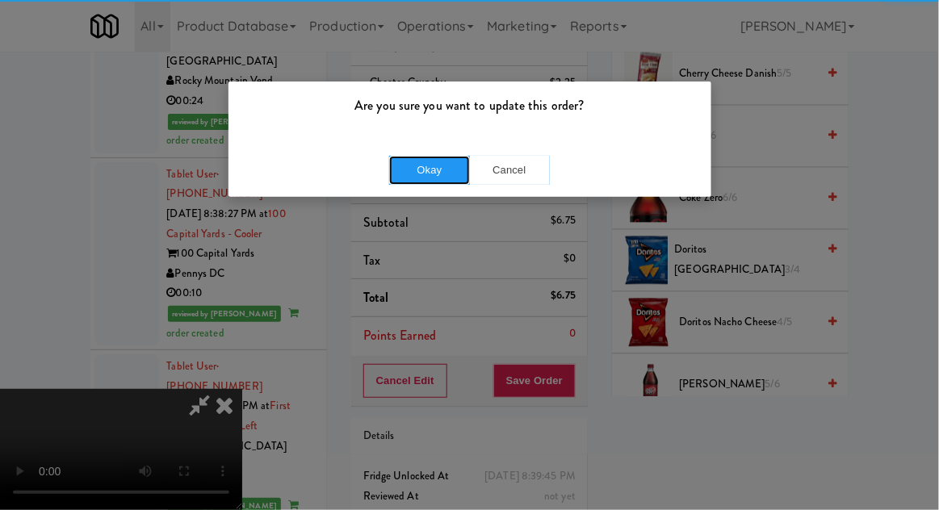
click at [413, 171] on button "Okay" at bounding box center [429, 170] width 81 height 29
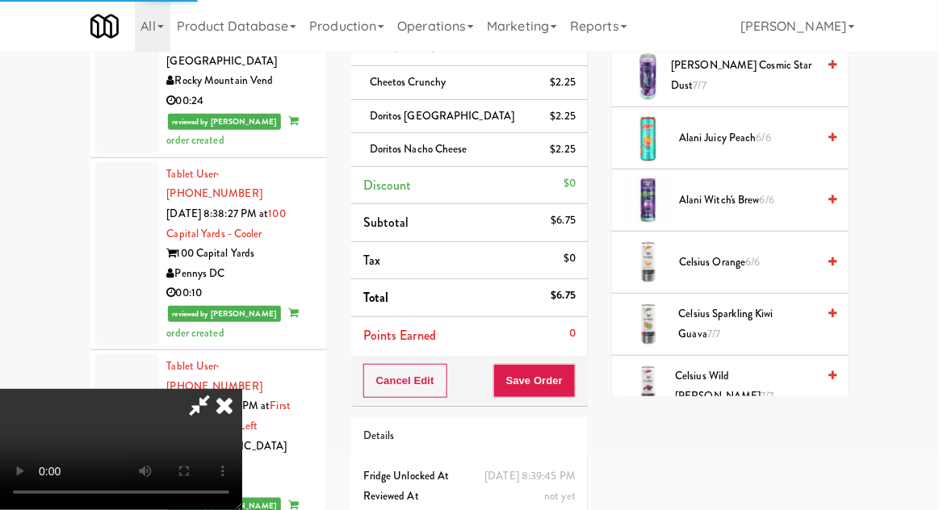
scroll to position [0, 0]
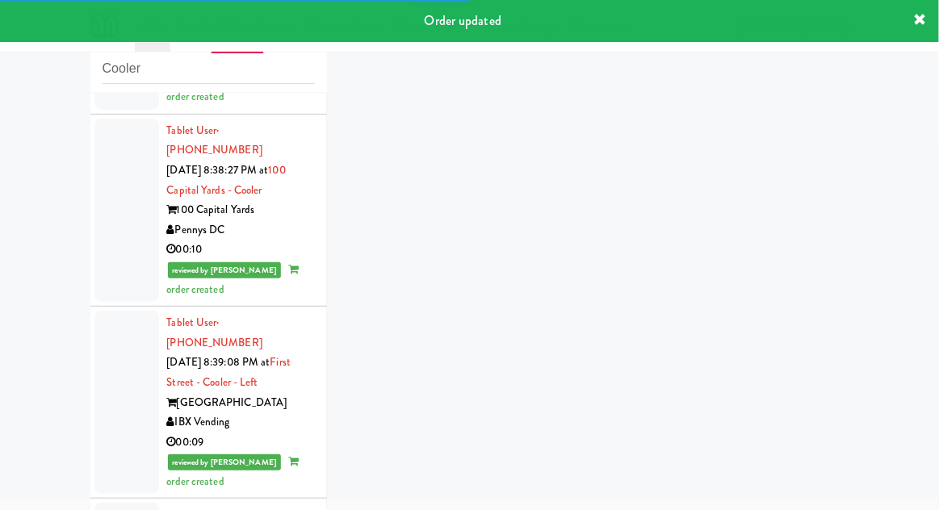
scroll to position [6611, 0]
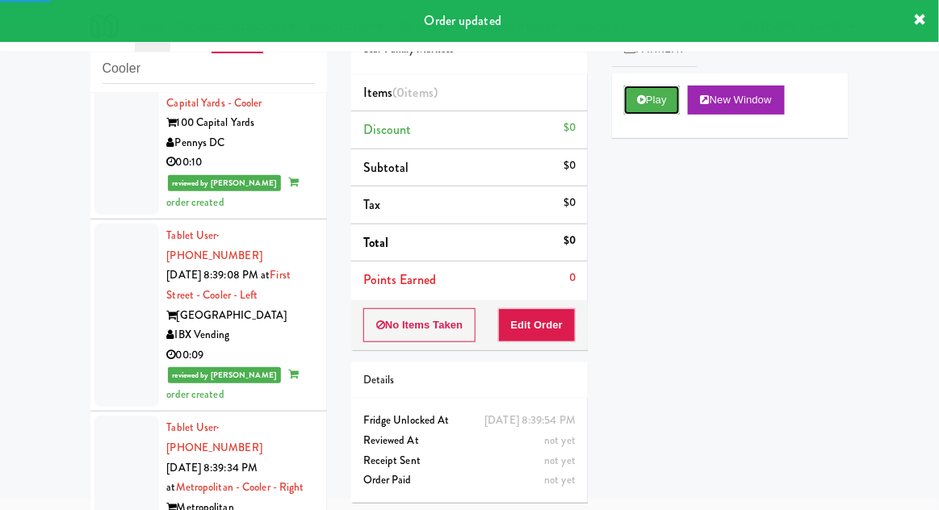
click at [659, 111] on button "Play" at bounding box center [652, 100] width 56 height 29
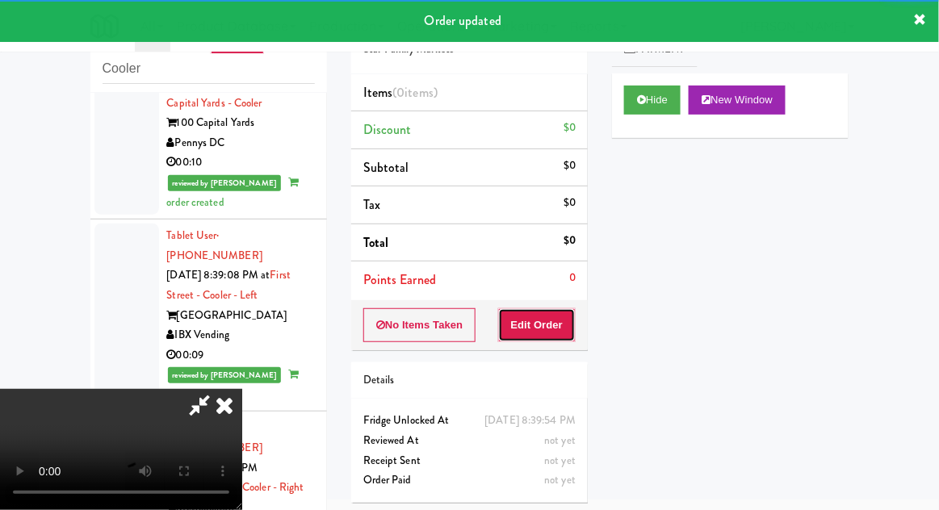
click at [554, 318] on button "Edit Order" at bounding box center [537, 325] width 78 height 34
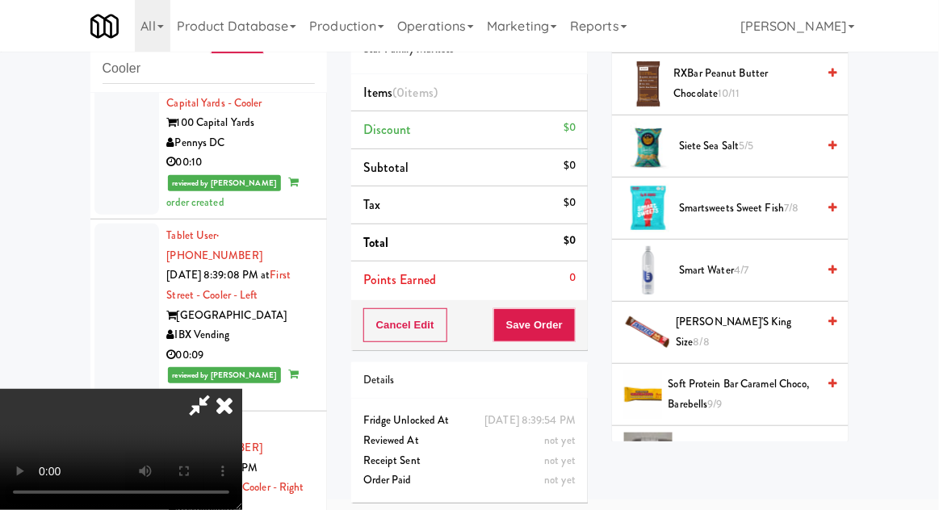
scroll to position [1640, 0]
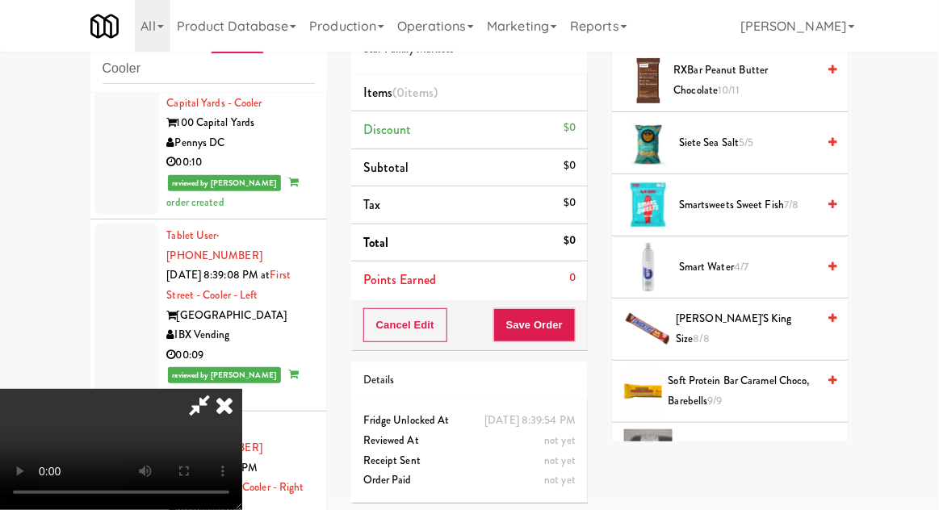
click at [709, 331] on span "8/8" at bounding box center [701, 338] width 16 height 15
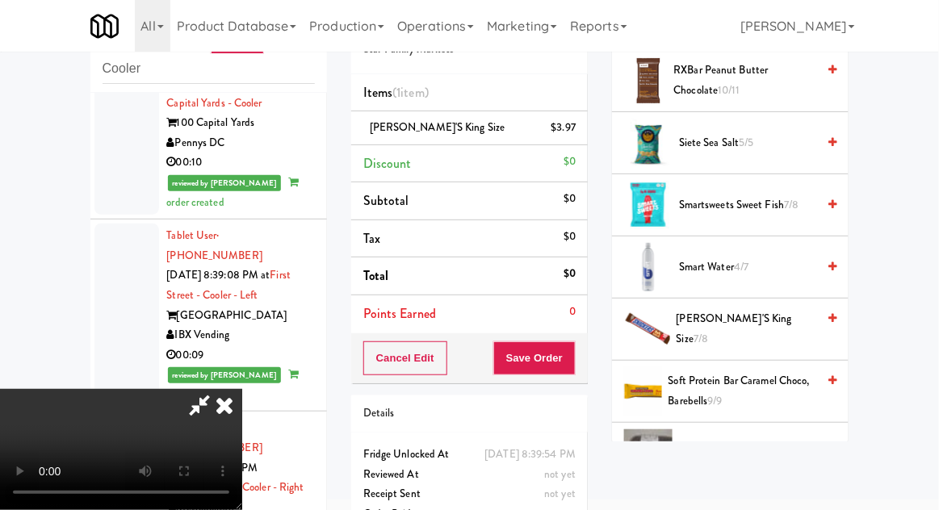
click at [708, 331] on span "7/8" at bounding box center [700, 338] width 15 height 15
click at [734, 318] on span "[PERSON_NAME]'s King Size 6/8" at bounding box center [746, 329] width 140 height 40
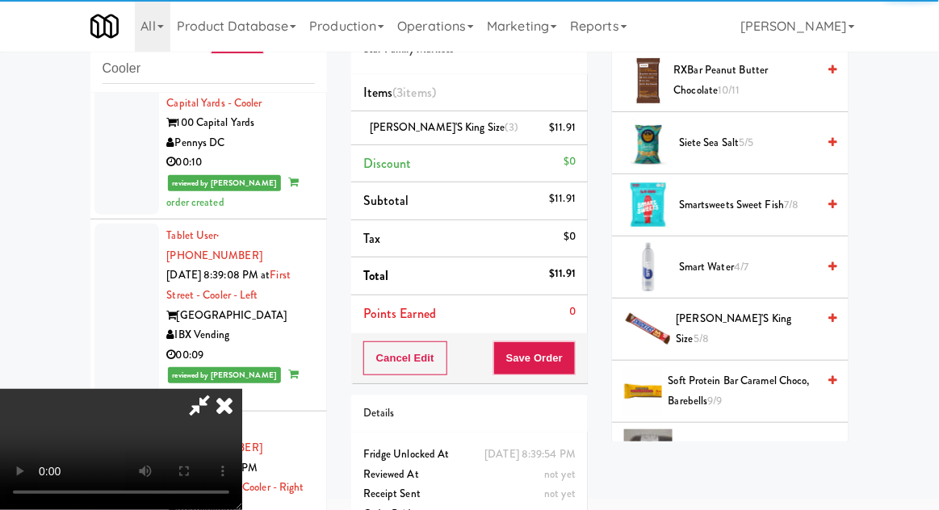
click at [753, 311] on span "[PERSON_NAME]'s King Size 5/8" at bounding box center [746, 329] width 140 height 40
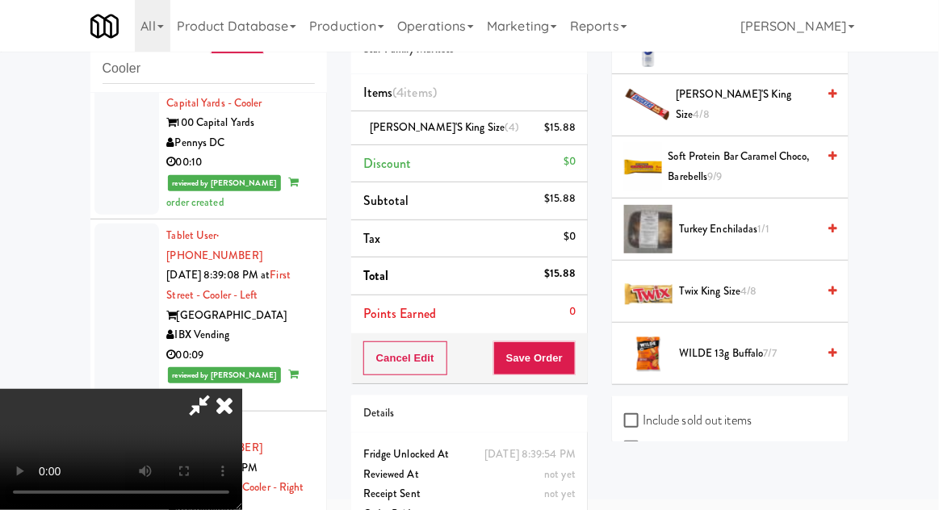
scroll to position [1863, 0]
click at [763, 282] on span "Twix King Size 4/8" at bounding box center [747, 292] width 137 height 20
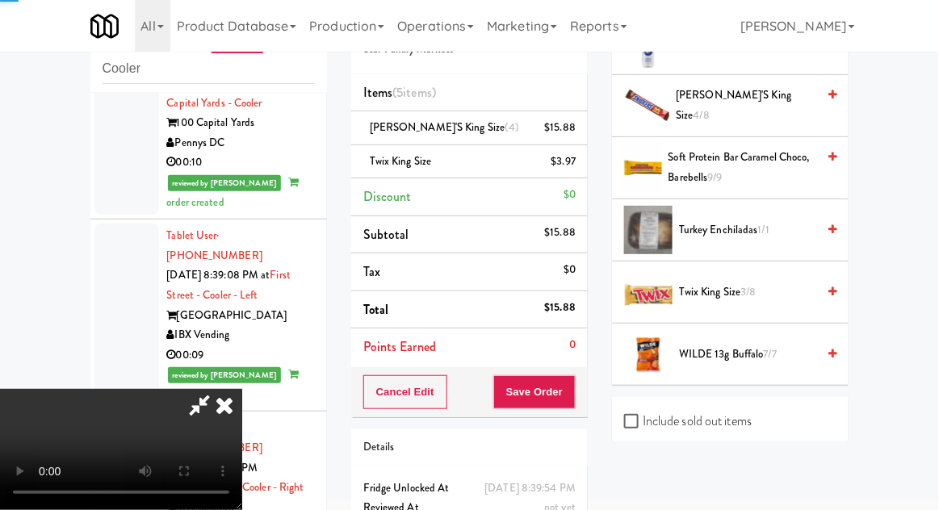
click at [765, 282] on span "Twix King Size 3/8" at bounding box center [747, 292] width 137 height 20
click at [762, 282] on span "Twix King Size 2/8" at bounding box center [747, 292] width 137 height 20
click at [763, 282] on span "Twix King Size 1/8" at bounding box center [747, 292] width 137 height 20
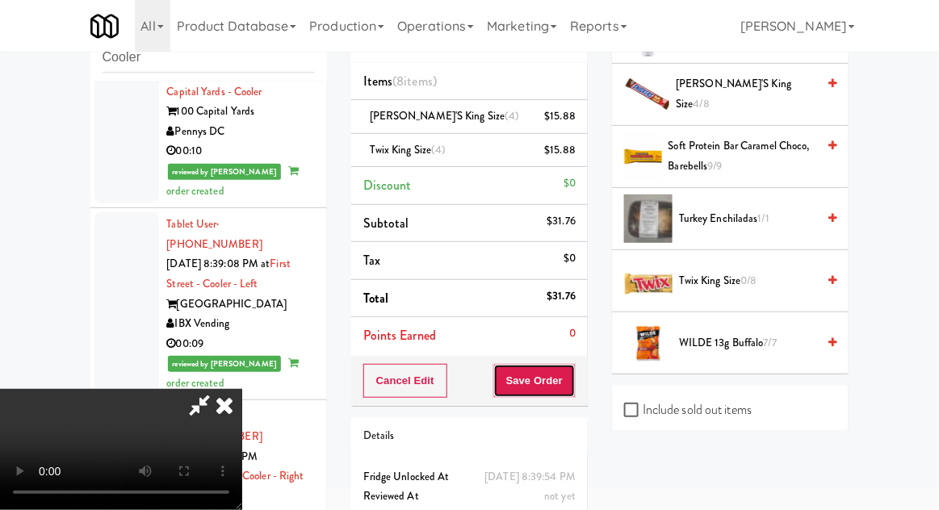
click at [572, 379] on button "Save Order" at bounding box center [534, 381] width 82 height 34
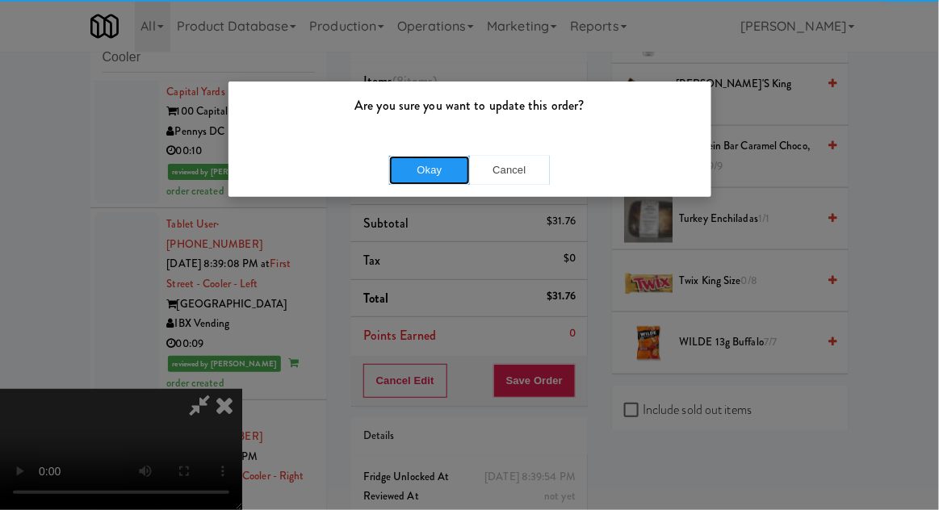
click at [402, 178] on button "Okay" at bounding box center [429, 170] width 81 height 29
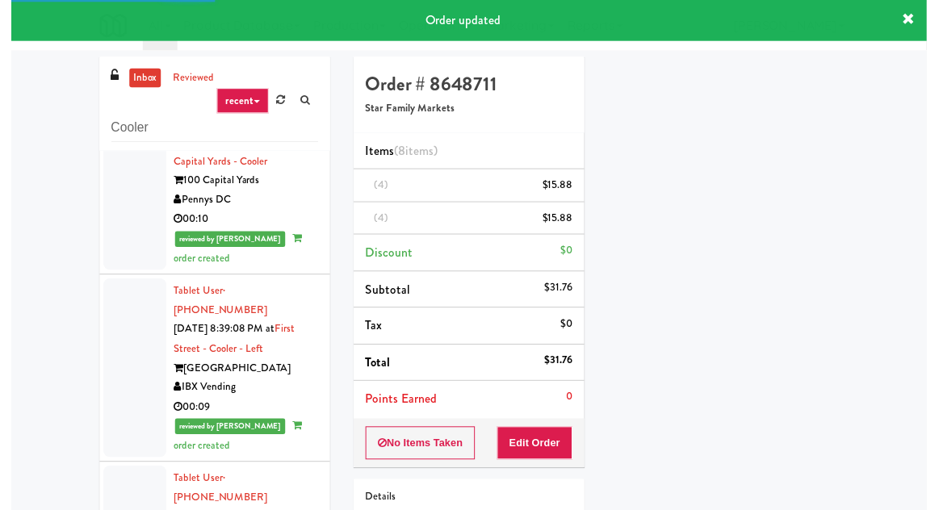
scroll to position [146, 0]
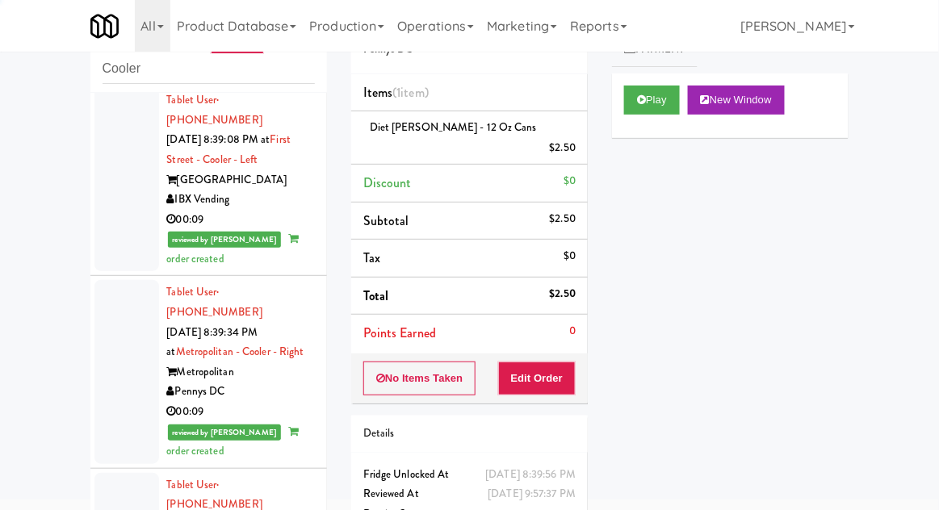
scroll to position [6759, 0]
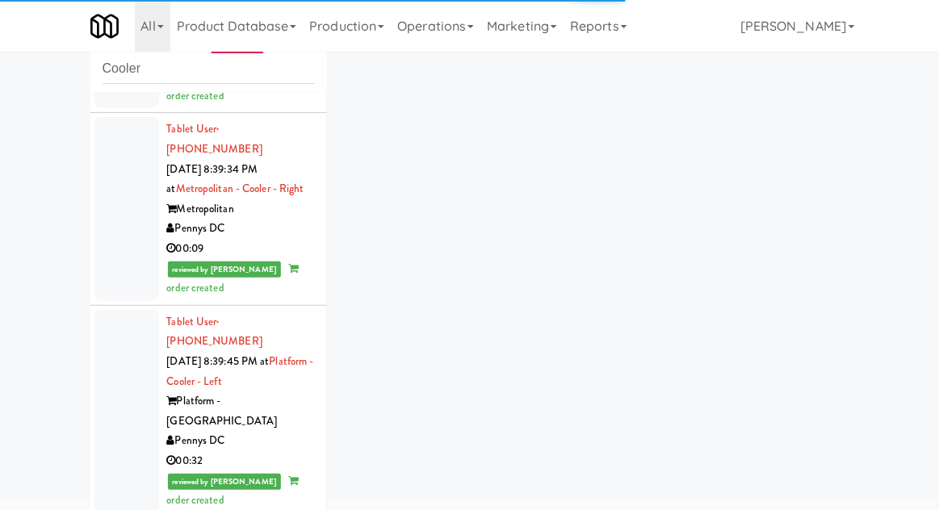
scroll to position [6933, 0]
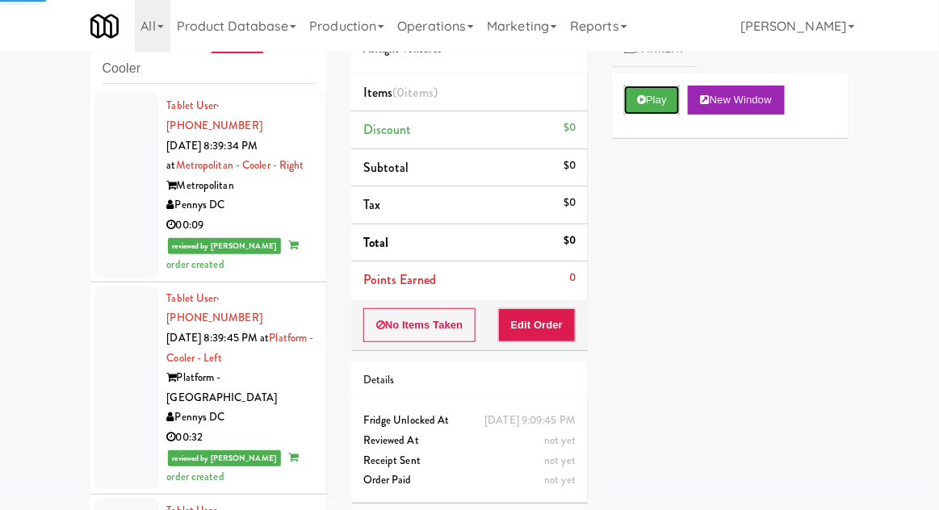
click at [678, 102] on button "Play" at bounding box center [652, 100] width 56 height 29
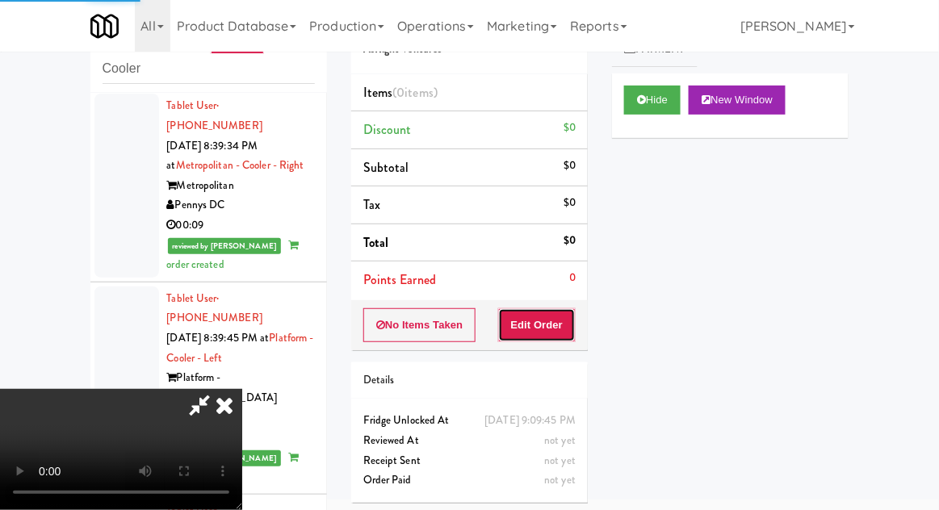
click at [558, 324] on button "Edit Order" at bounding box center [537, 325] width 78 height 34
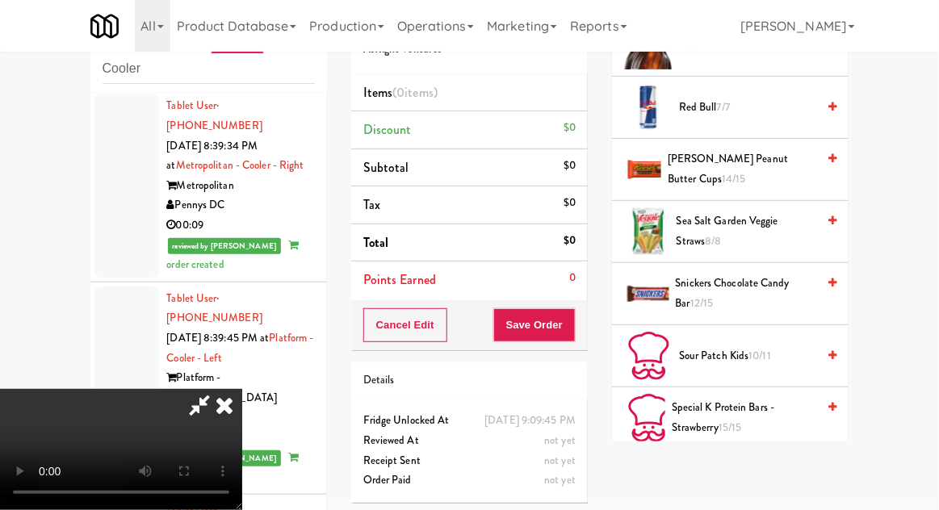
scroll to position [1729, 0]
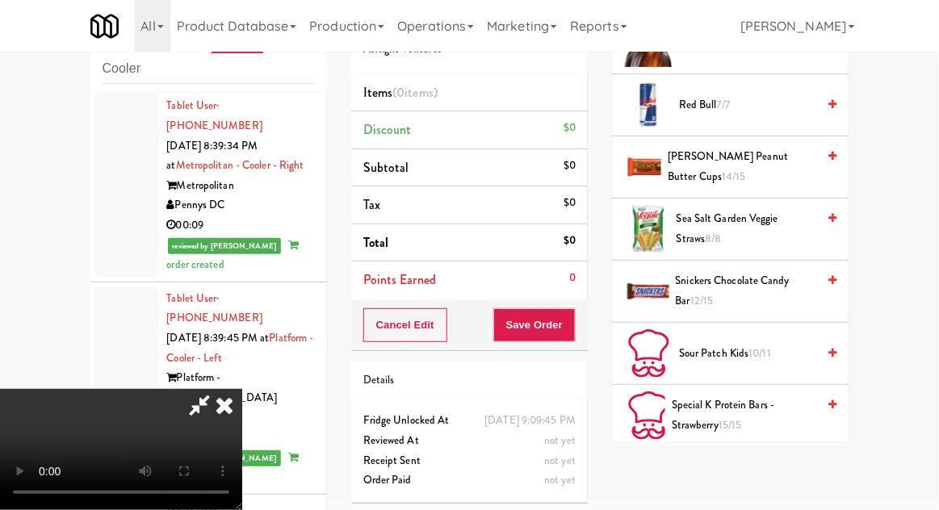
click at [736, 468] on span "Sprite 1/7" at bounding box center [747, 478] width 137 height 20
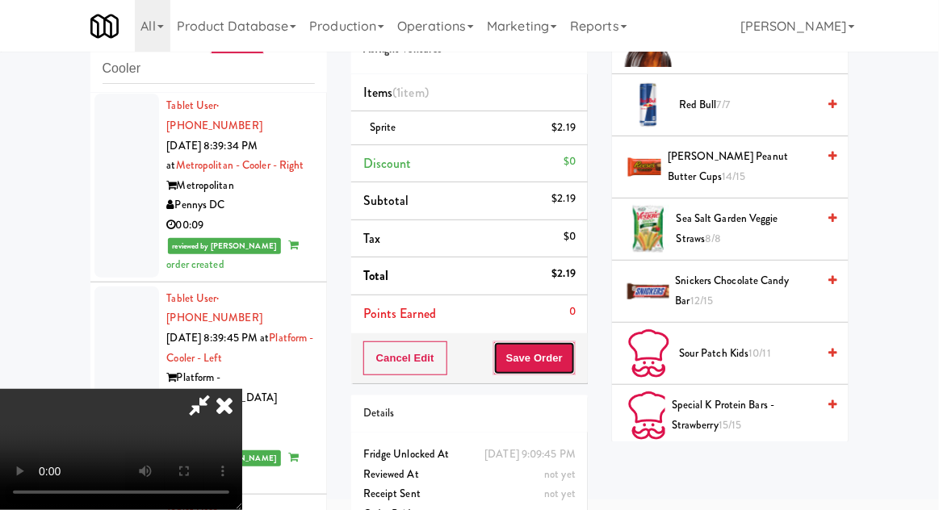
click at [572, 360] on button "Save Order" at bounding box center [534, 358] width 82 height 34
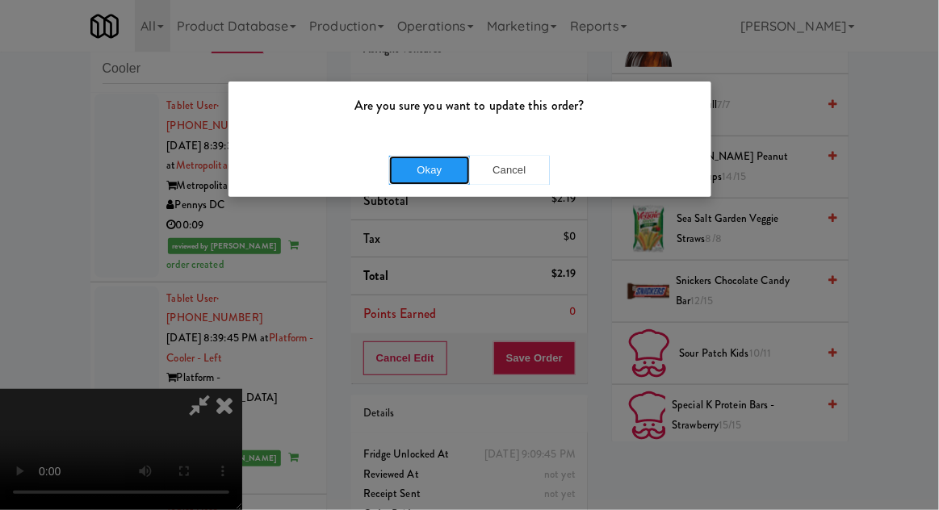
click at [406, 171] on button "Okay" at bounding box center [429, 170] width 81 height 29
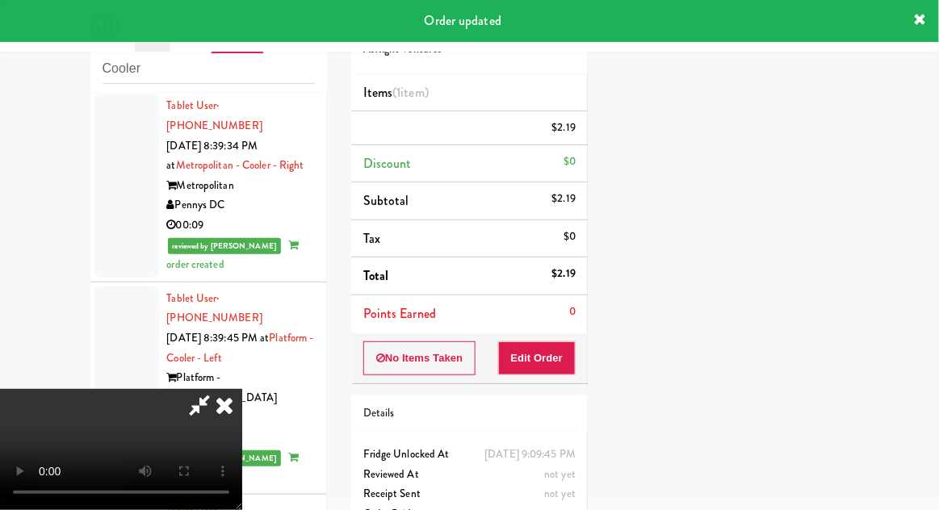
scroll to position [159, 0]
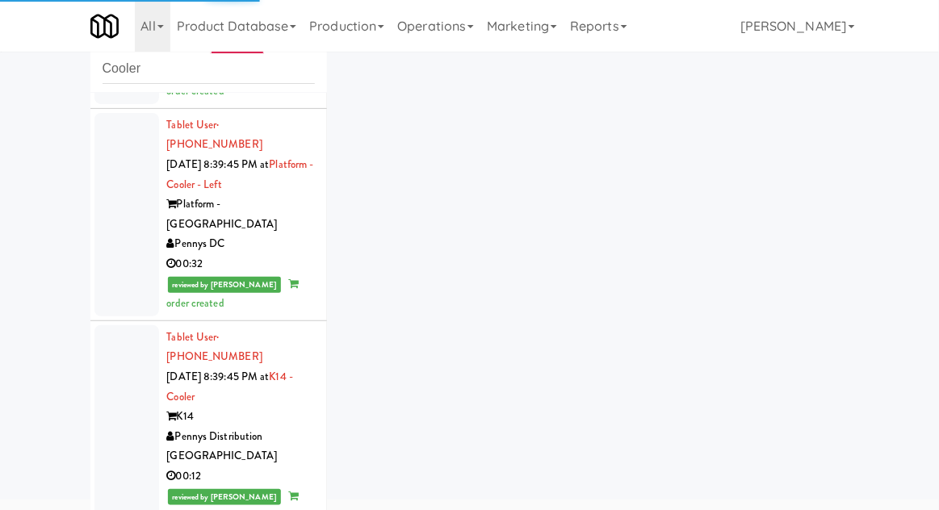
scroll to position [7106, 0]
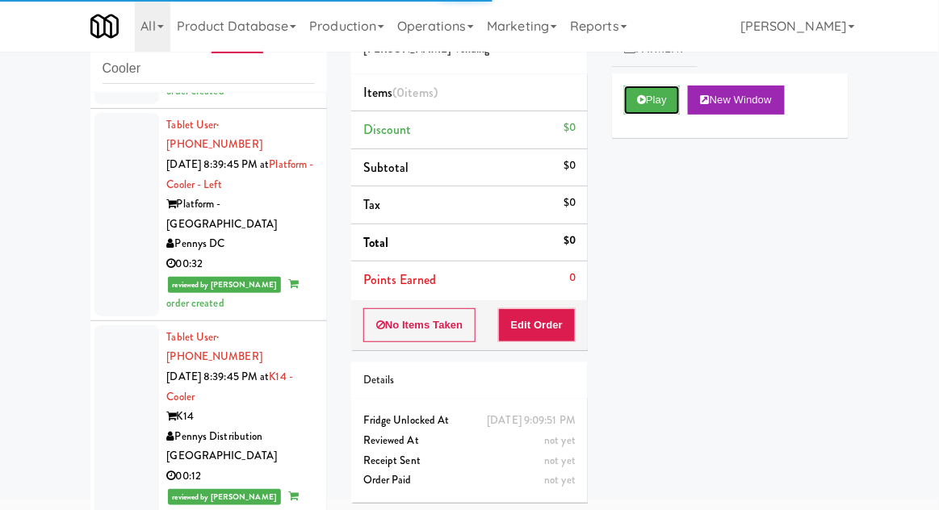
click at [665, 86] on button "Play" at bounding box center [652, 100] width 56 height 29
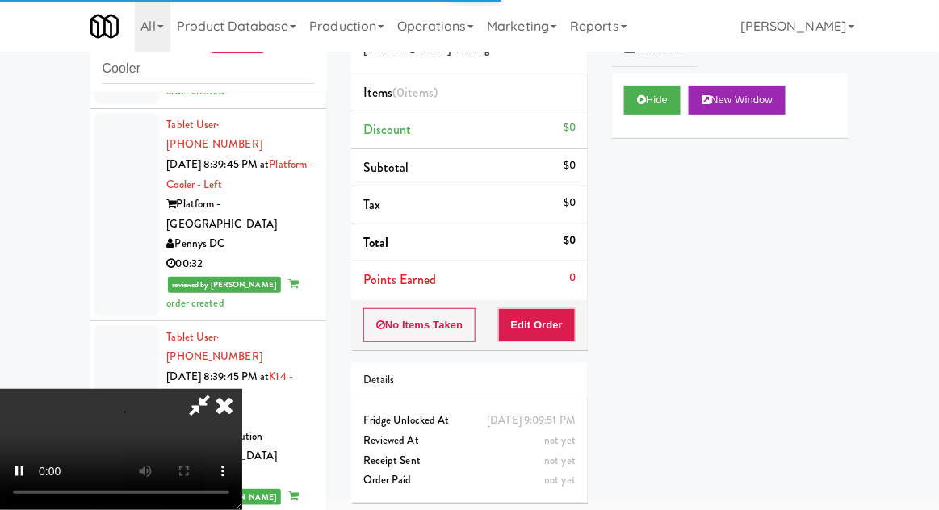
click at [569, 294] on li "Points Earned 0" at bounding box center [469, 279] width 236 height 37
click at [567, 321] on button "Edit Order" at bounding box center [537, 325] width 78 height 34
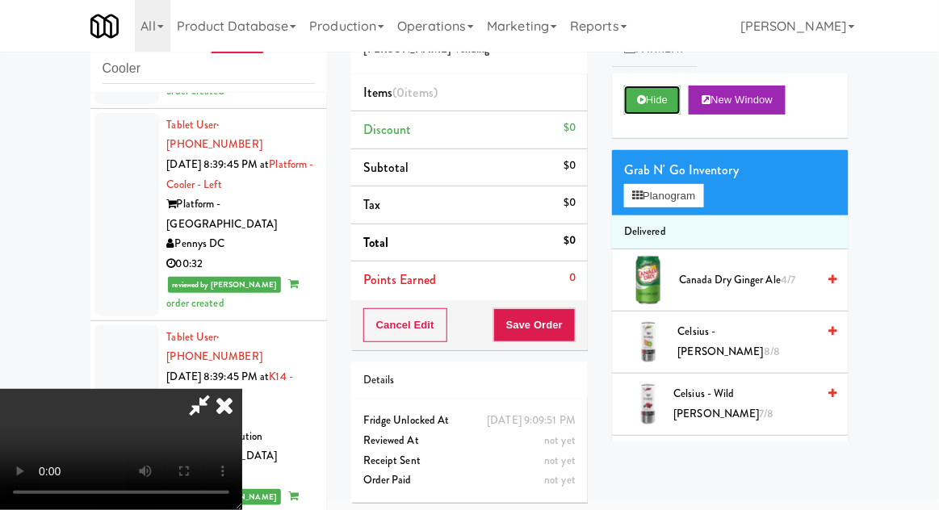
click at [663, 107] on button "Hide" at bounding box center [652, 100] width 56 height 29
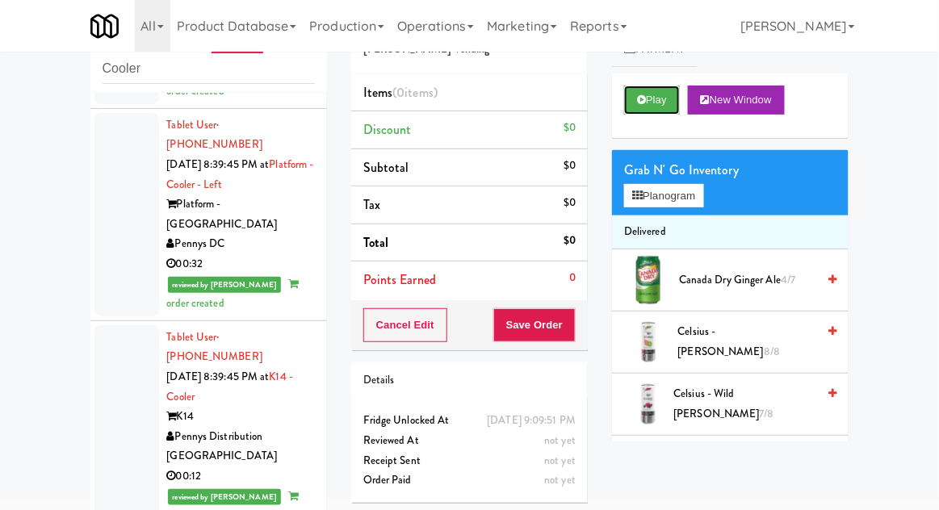
click at [665, 103] on button "Play" at bounding box center [652, 100] width 56 height 29
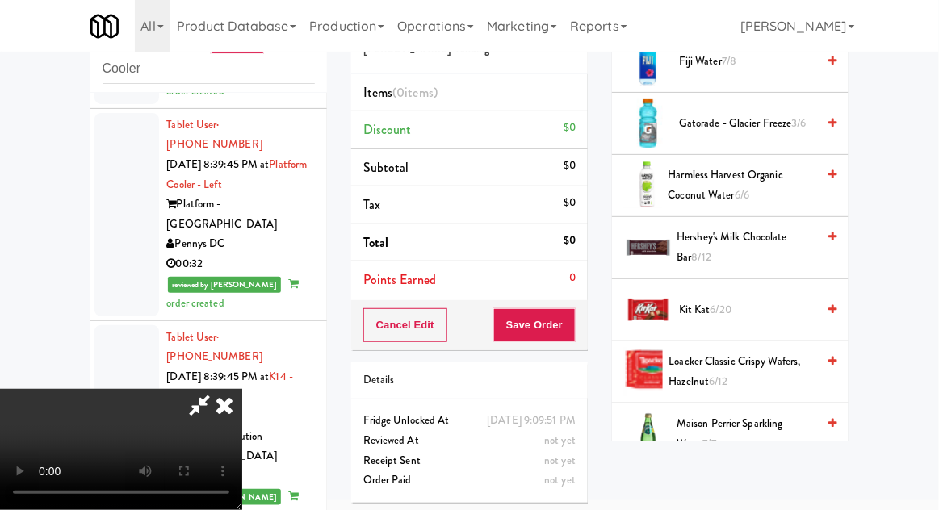
scroll to position [1084, 0]
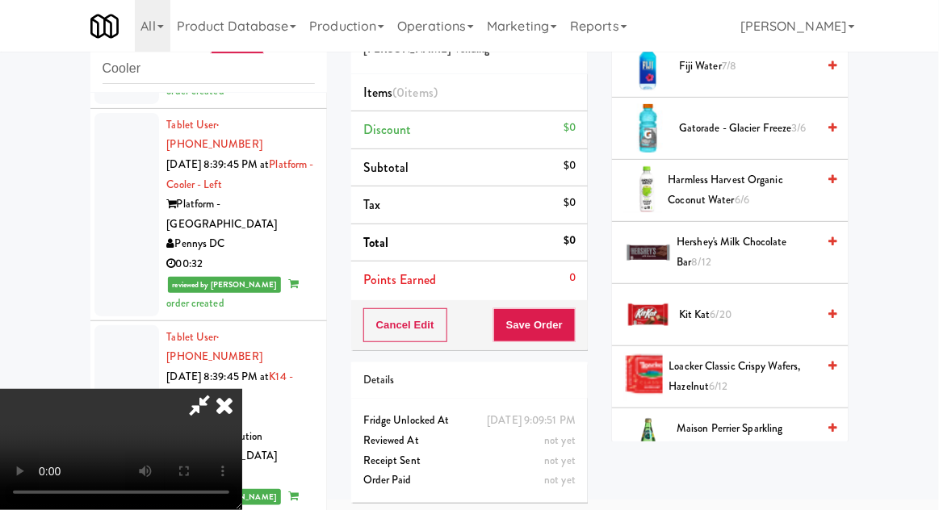
click at [730, 310] on span "6/20" at bounding box center [720, 314] width 21 height 15
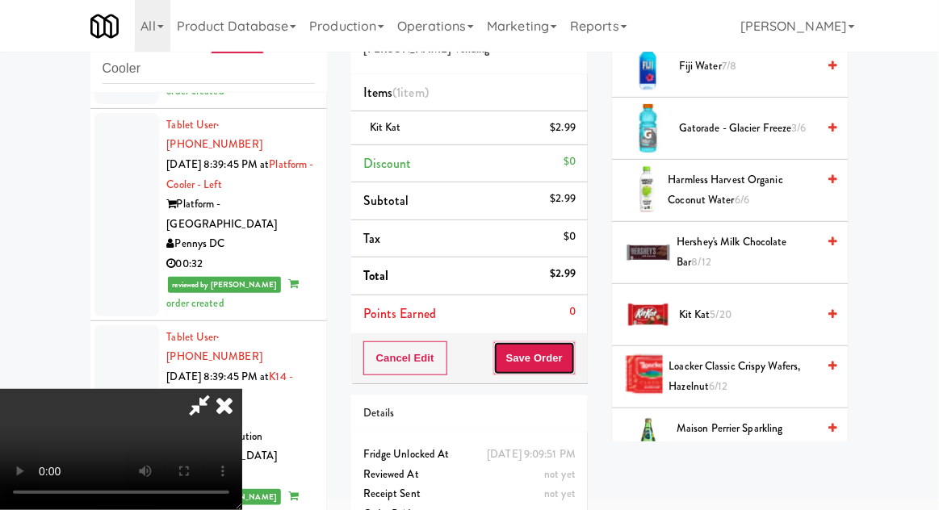
click at [575, 366] on button "Save Order" at bounding box center [534, 358] width 82 height 34
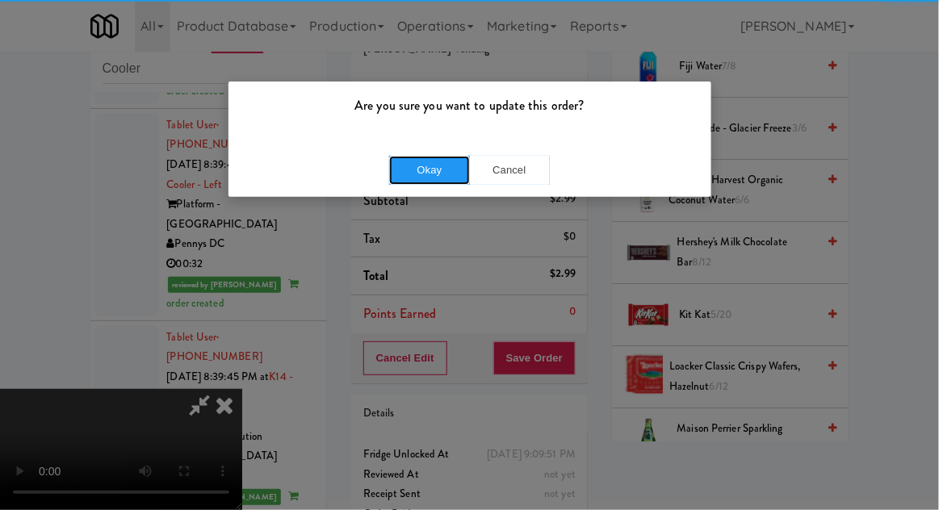
click at [405, 174] on button "Okay" at bounding box center [429, 170] width 81 height 29
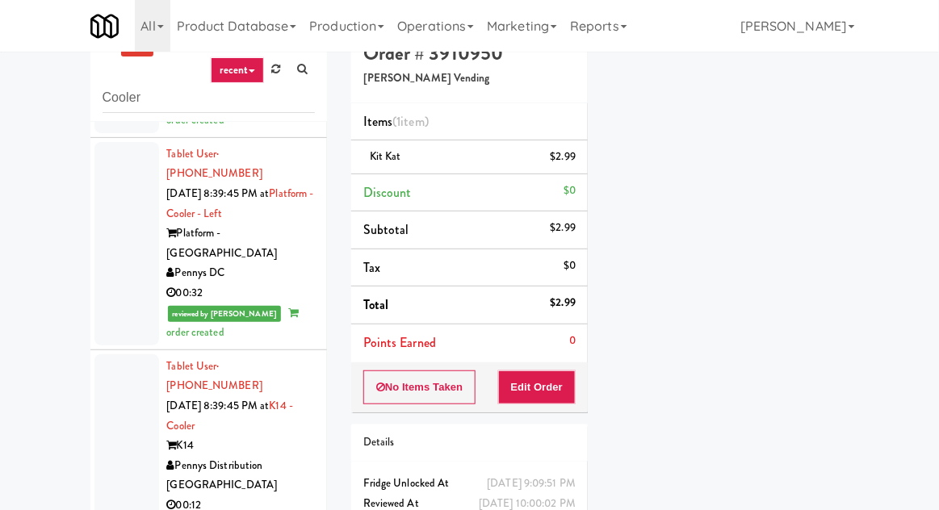
scroll to position [0, 0]
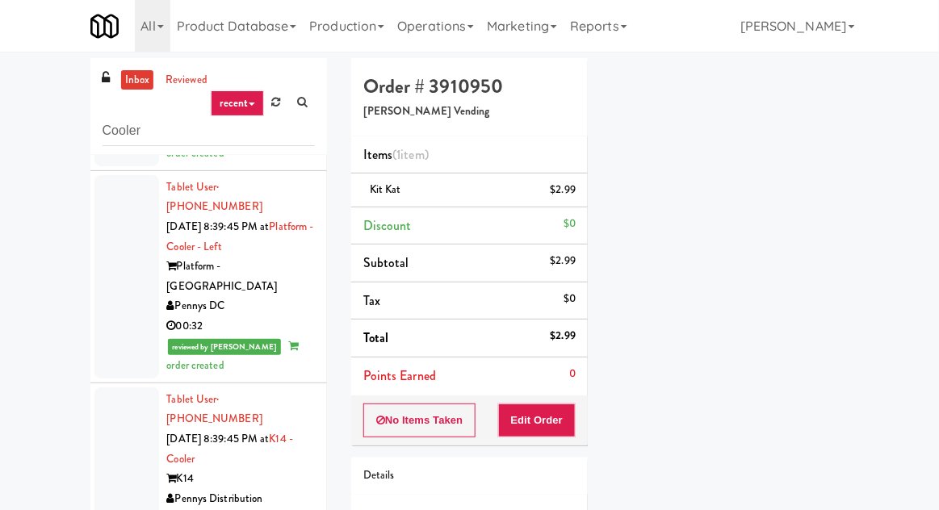
click at [141, 86] on link "inbox" at bounding box center [137, 80] width 33 height 20
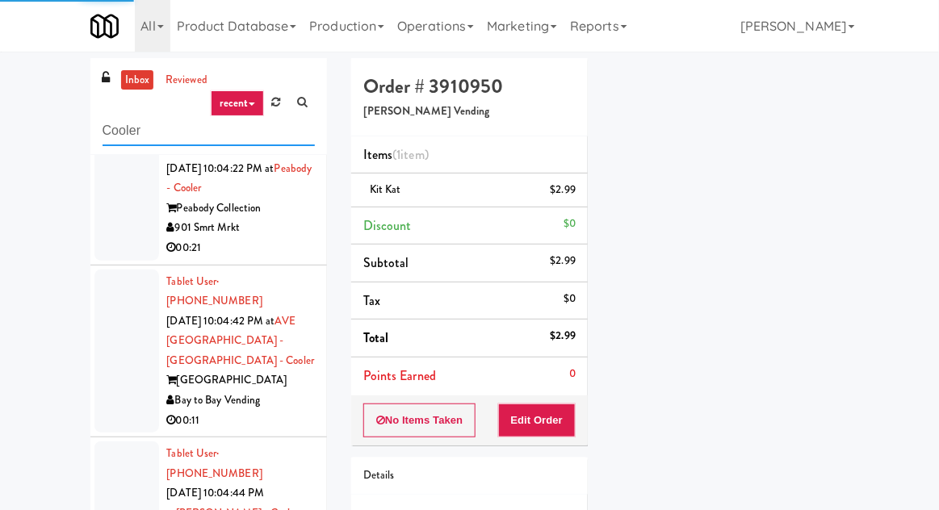
click at [107, 134] on input "Cooler" at bounding box center [208, 131] width 212 height 30
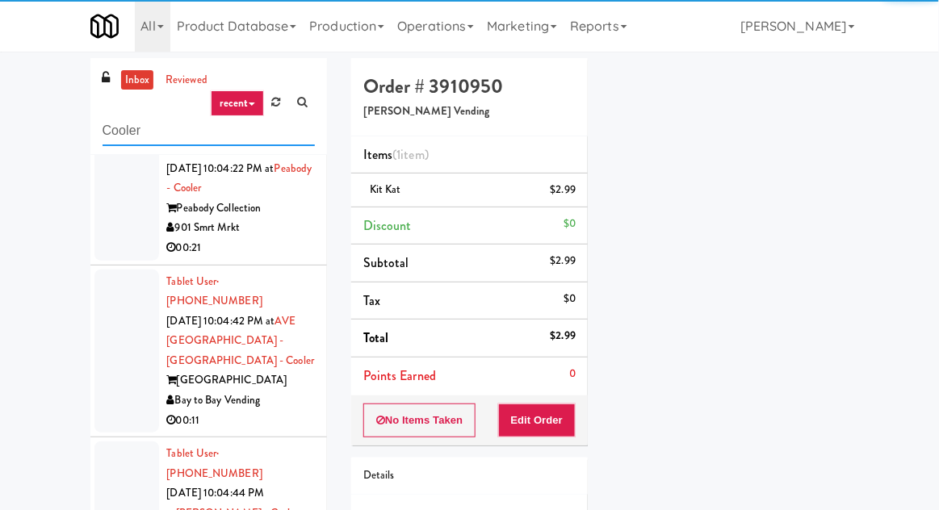
click at [102, 130] on input "Cooler" at bounding box center [208, 131] width 212 height 30
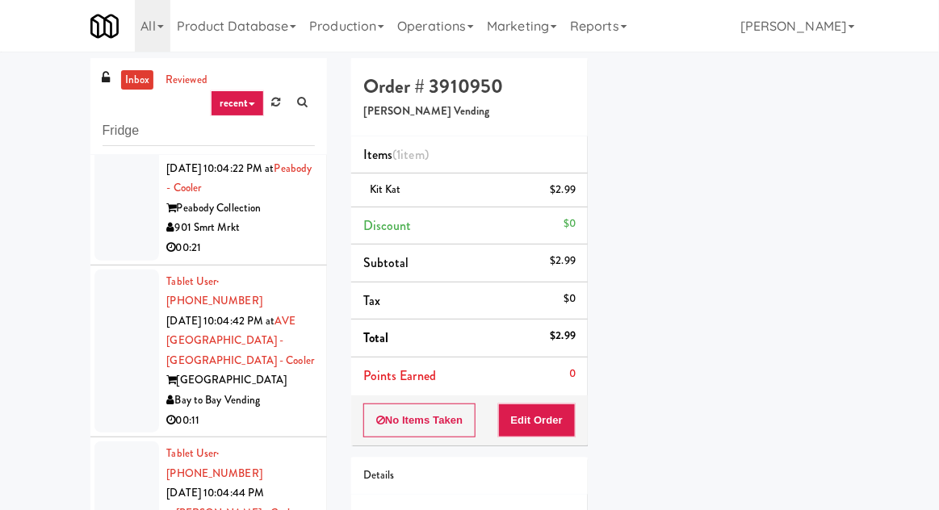
click at [11, 99] on div "inbox reviewed recent all unclear take inventory issue suspicious failed recent…" at bounding box center [469, 354] width 939 height 593
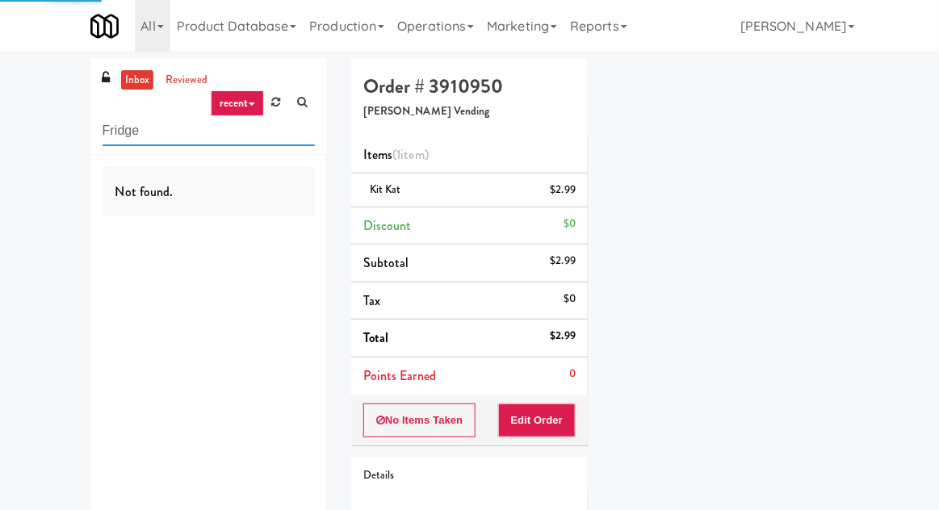
click at [102, 128] on input "Fridge" at bounding box center [208, 131] width 212 height 30
click at [103, 131] on input "Fridge" at bounding box center [208, 131] width 212 height 30
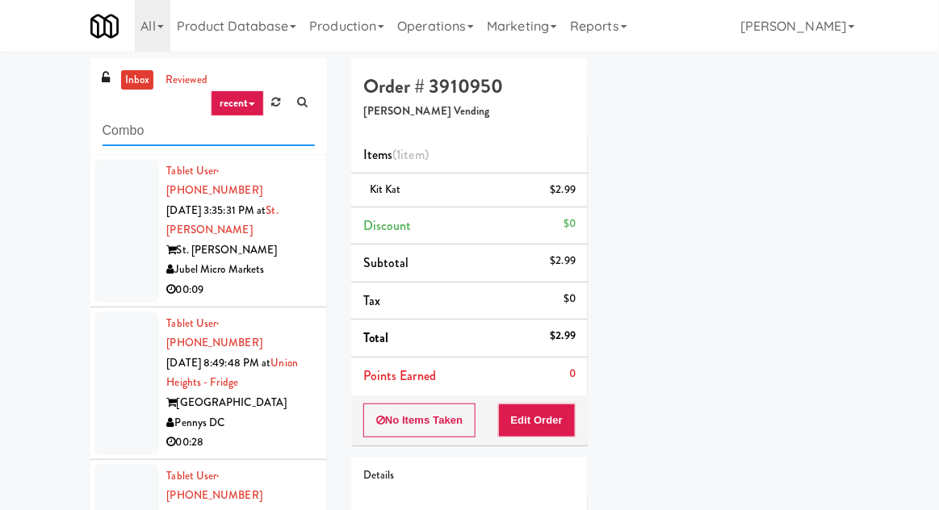
type input "Combo"
click at [10, 121] on div "inbox reviewed recent all unclear take inventory issue suspicious failed recent…" at bounding box center [469, 354] width 939 height 593
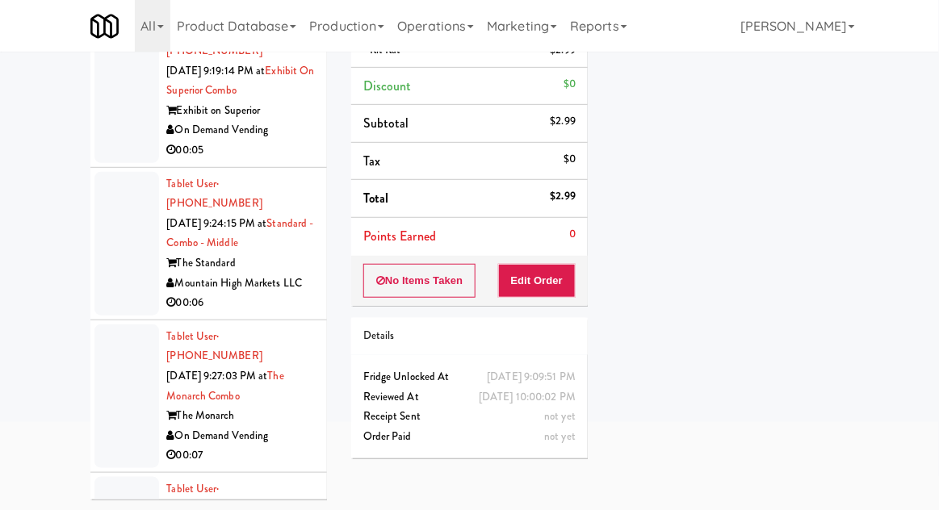
click at [99, 116] on div at bounding box center [126, 91] width 65 height 144
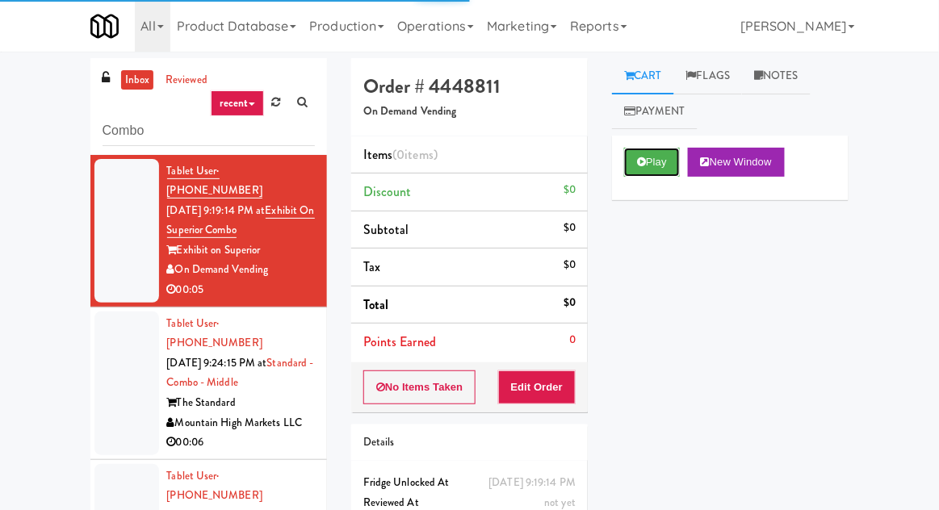
click at [636, 160] on button "Play" at bounding box center [652, 162] width 56 height 29
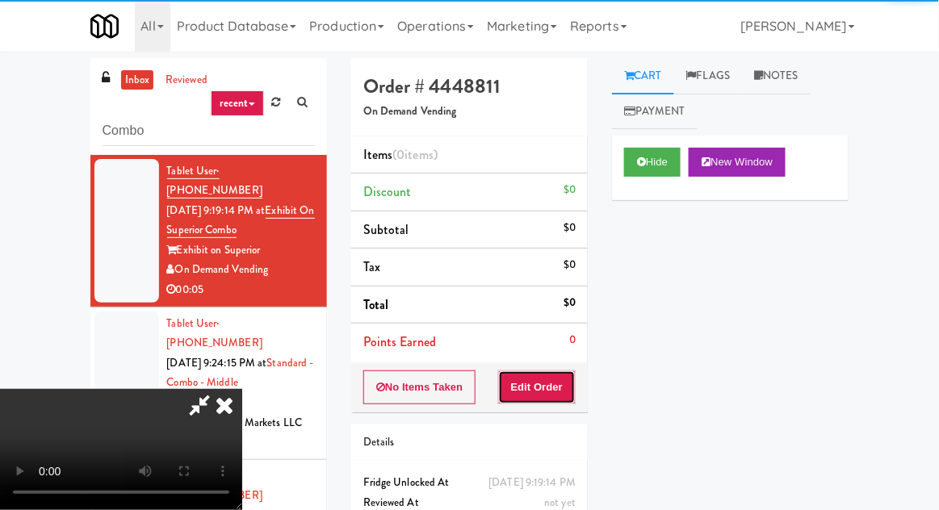
click at [542, 398] on button "Edit Order" at bounding box center [537, 387] width 78 height 34
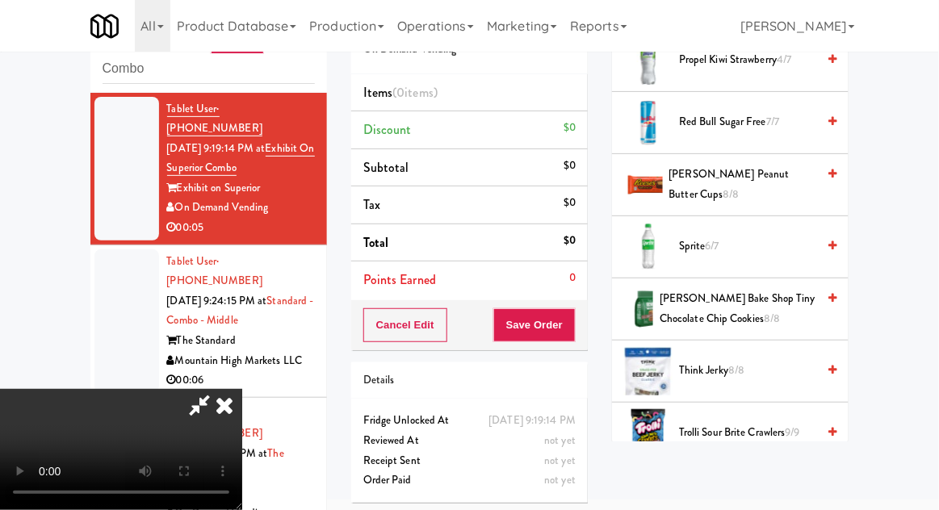
scroll to position [1996, 0]
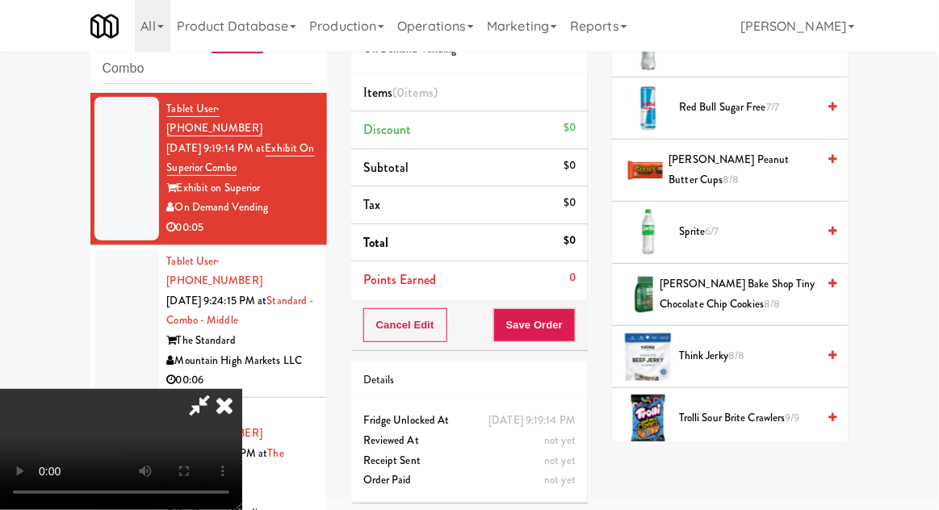
click at [762, 222] on span "Sprite 6/7" at bounding box center [747, 232] width 137 height 20
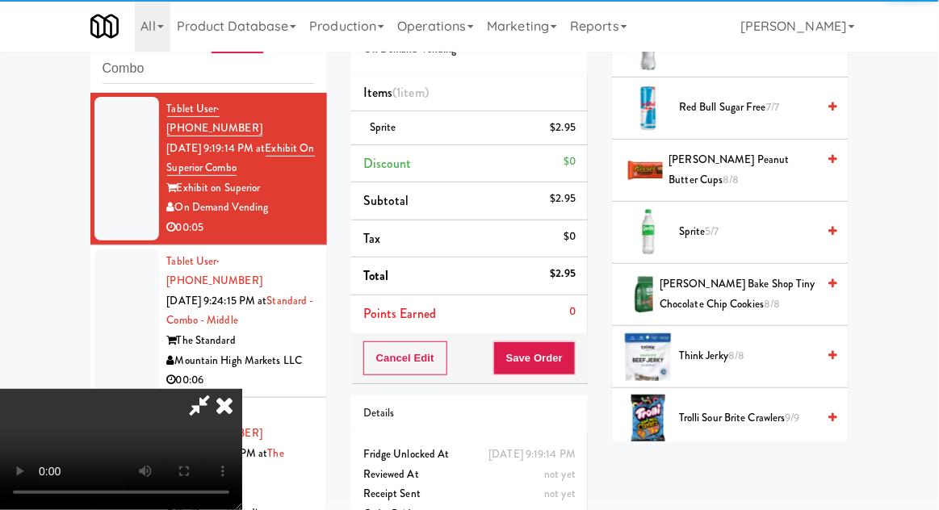
scroll to position [59, 0]
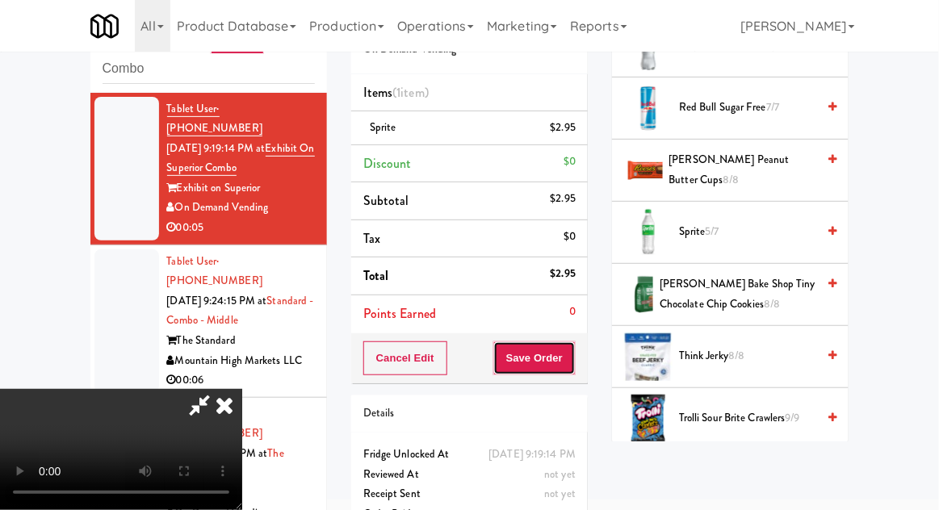
click at [567, 355] on button "Save Order" at bounding box center [534, 358] width 82 height 34
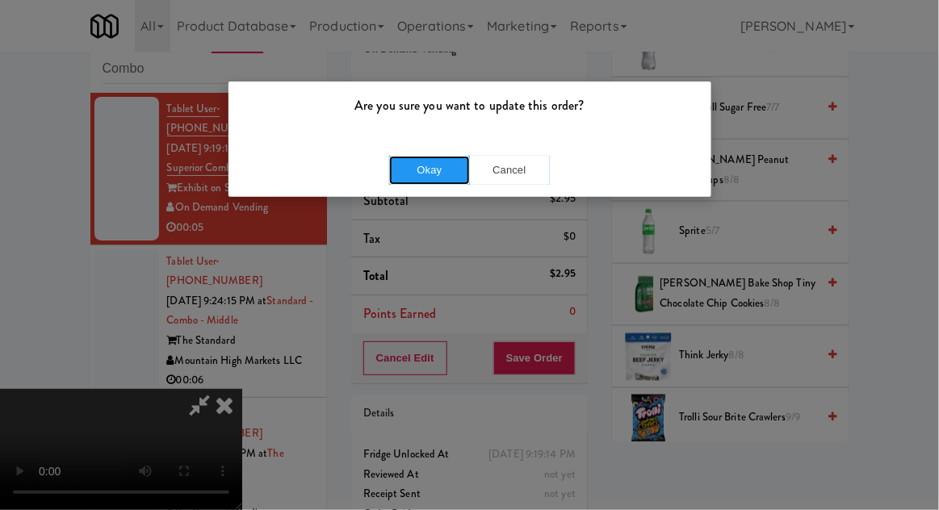
click at [421, 157] on button "Okay" at bounding box center [429, 170] width 81 height 29
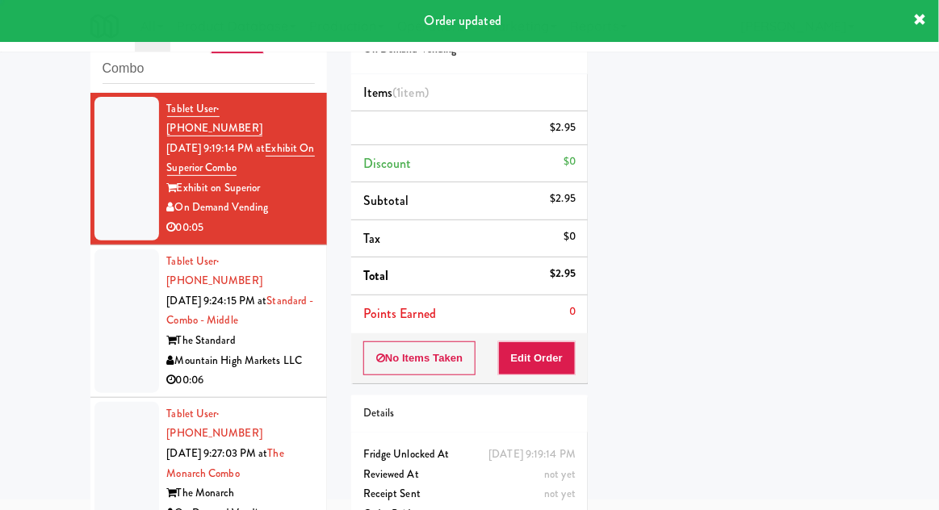
scroll to position [0, 0]
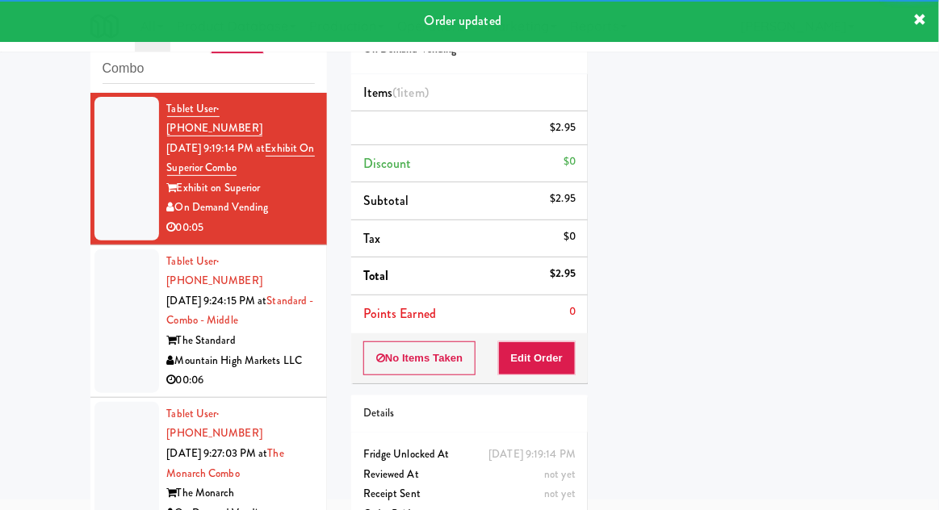
click at [115, 281] on div at bounding box center [126, 321] width 65 height 144
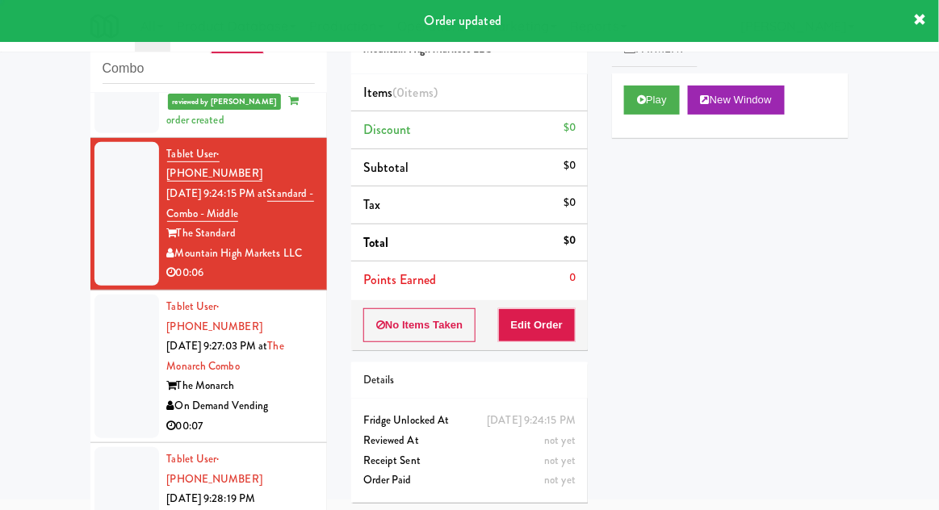
scroll to position [136, 0]
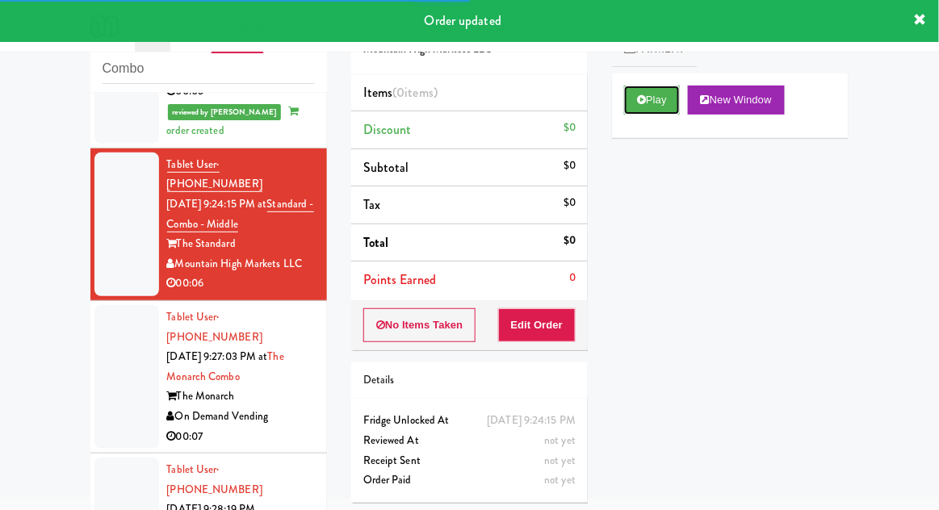
click at [652, 101] on button "Play" at bounding box center [652, 100] width 56 height 29
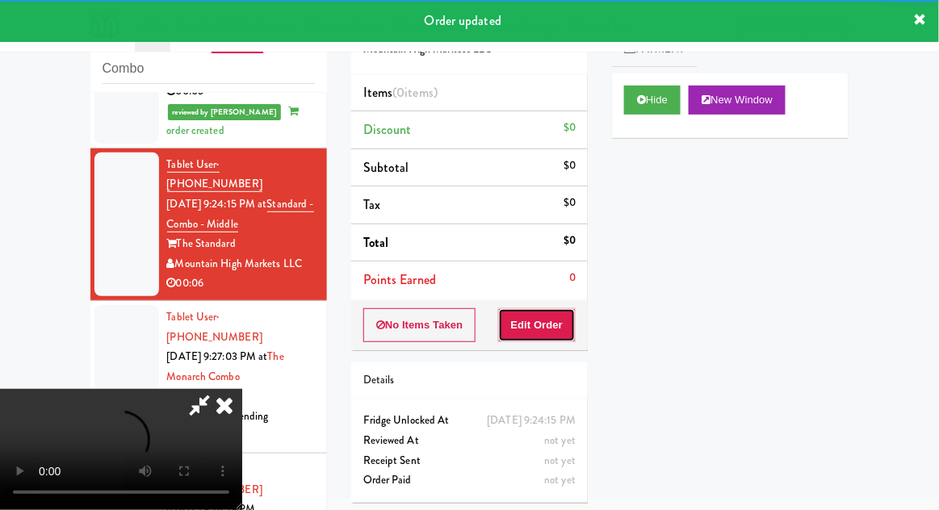
click at [550, 319] on button "Edit Order" at bounding box center [537, 325] width 78 height 34
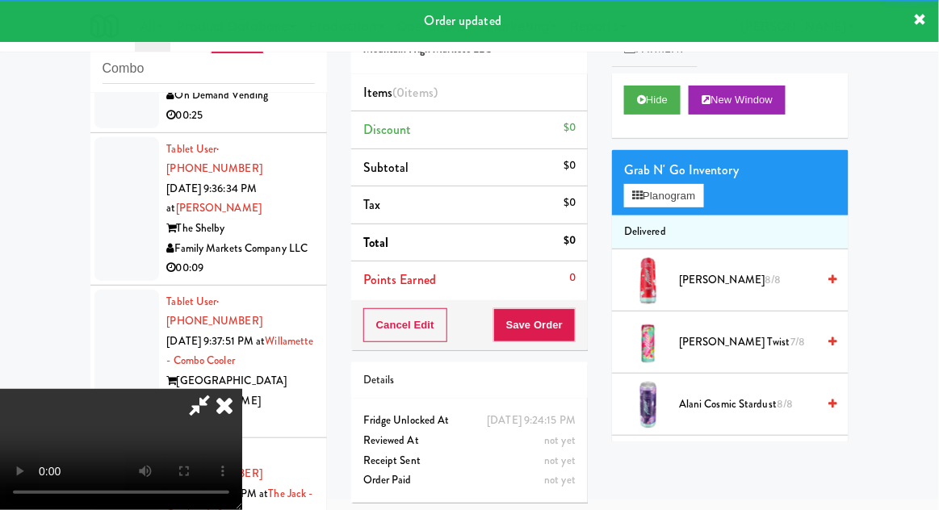
scroll to position [1328, 0]
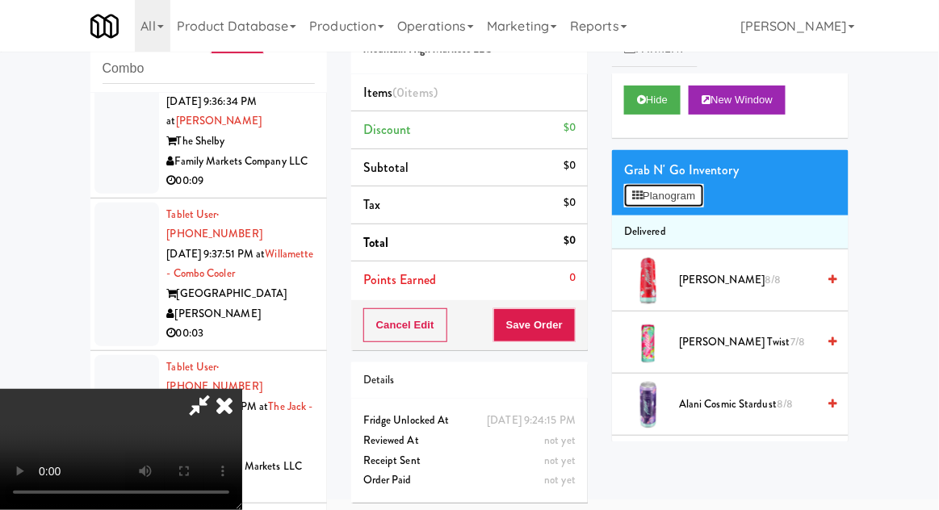
click at [703, 197] on button "Planogram" at bounding box center [663, 196] width 79 height 24
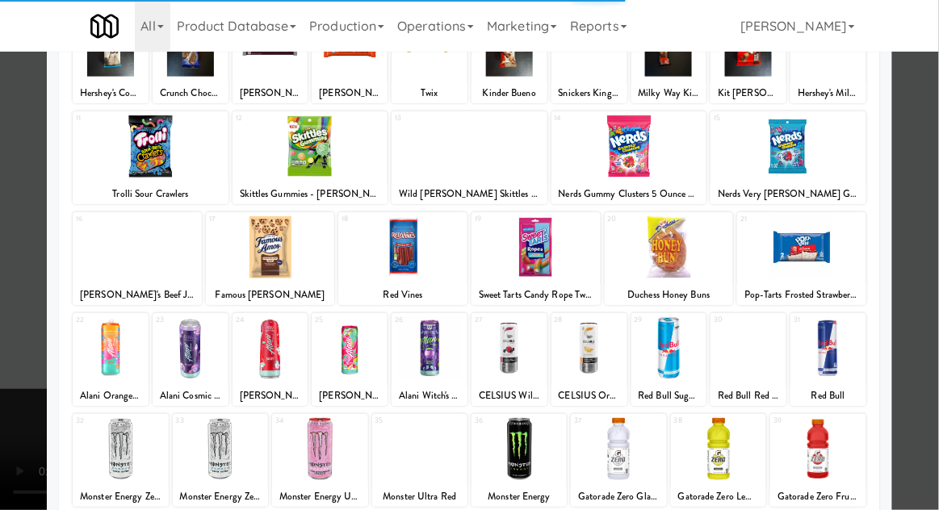
scroll to position [204, 0]
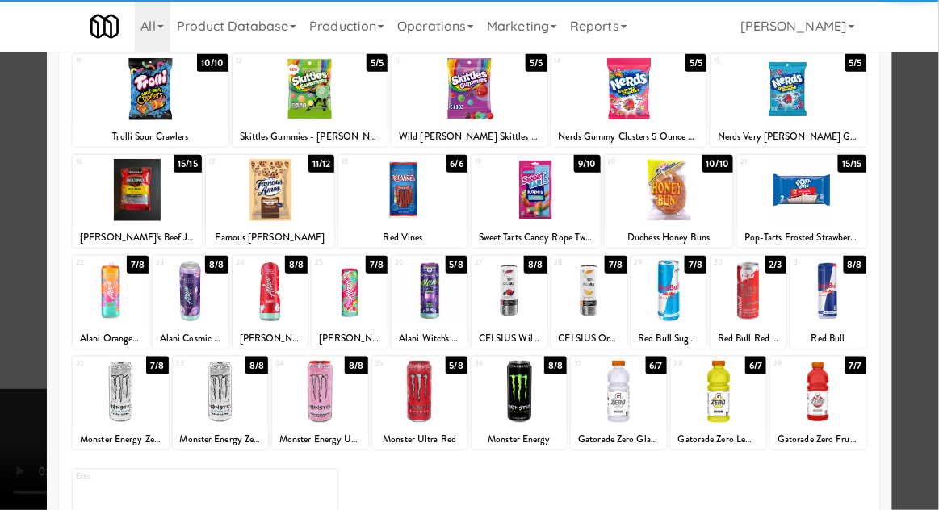
click at [717, 387] on div at bounding box center [718, 392] width 95 height 62
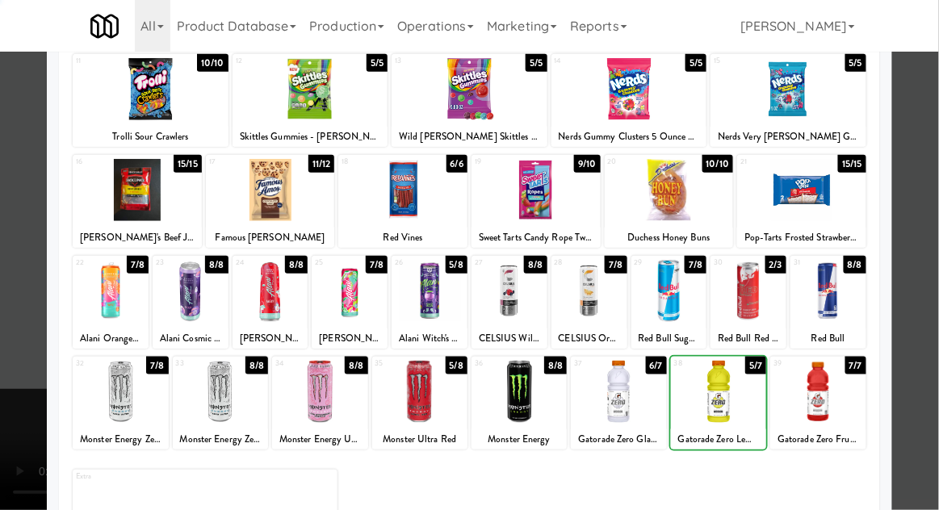
click at [931, 203] on div at bounding box center [469, 255] width 939 height 510
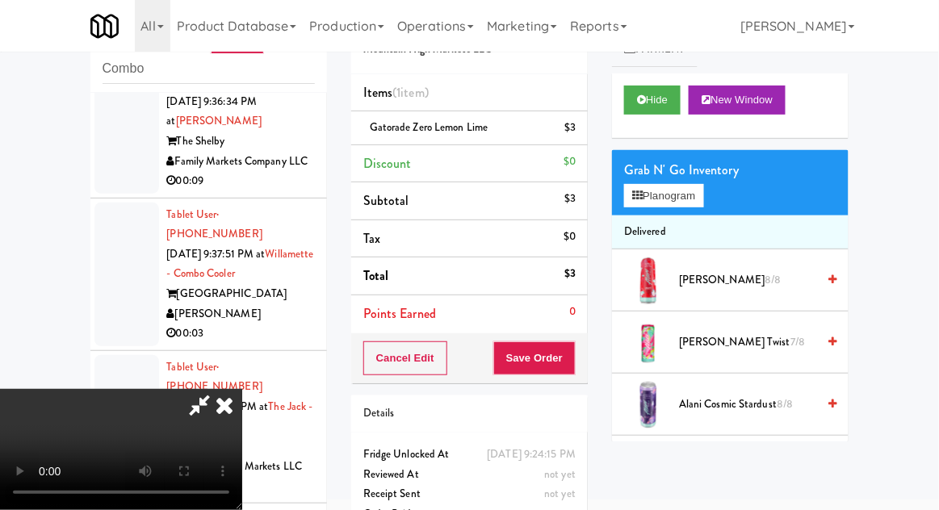
click at [588, 349] on div "Order # 5860843 Mountain High Markets LLC Items (1 item ) Gatorade Zero Lemon L…" at bounding box center [469, 272] width 261 height 552
click at [568, 363] on button "Save Order" at bounding box center [534, 358] width 82 height 34
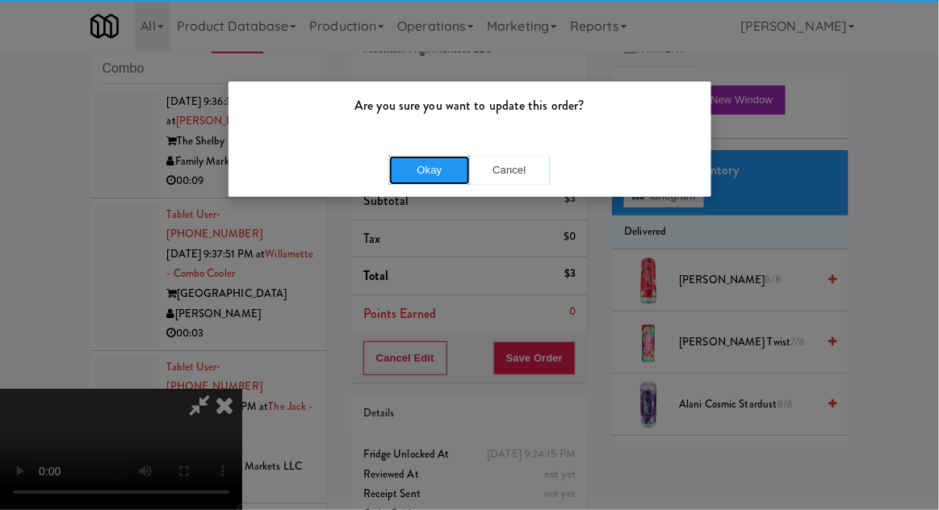
click at [432, 174] on button "Okay" at bounding box center [429, 170] width 81 height 29
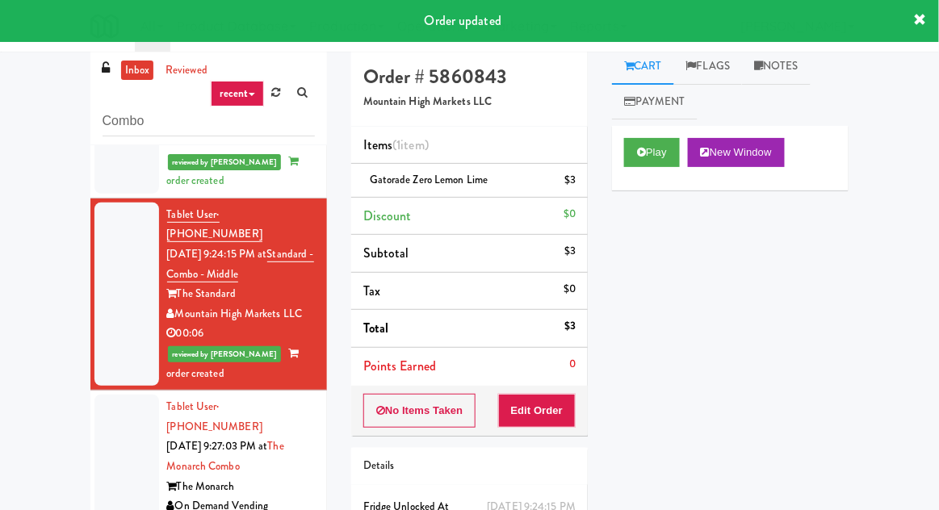
scroll to position [62, 0]
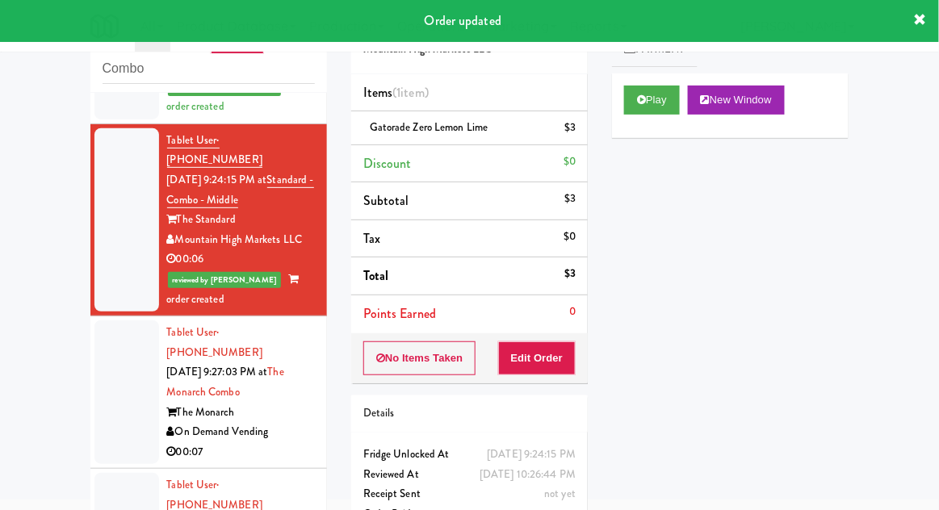
click at [113, 345] on div at bounding box center [126, 392] width 65 height 144
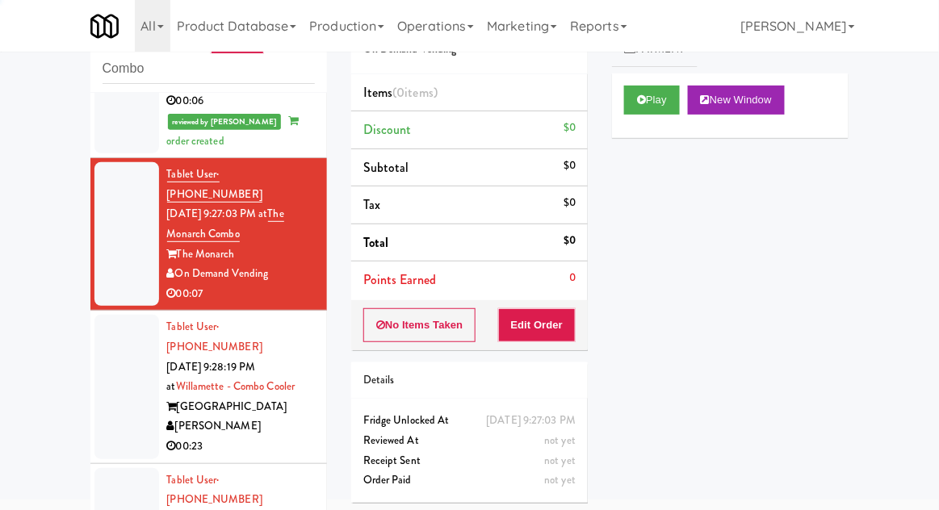
scroll to position [335, 0]
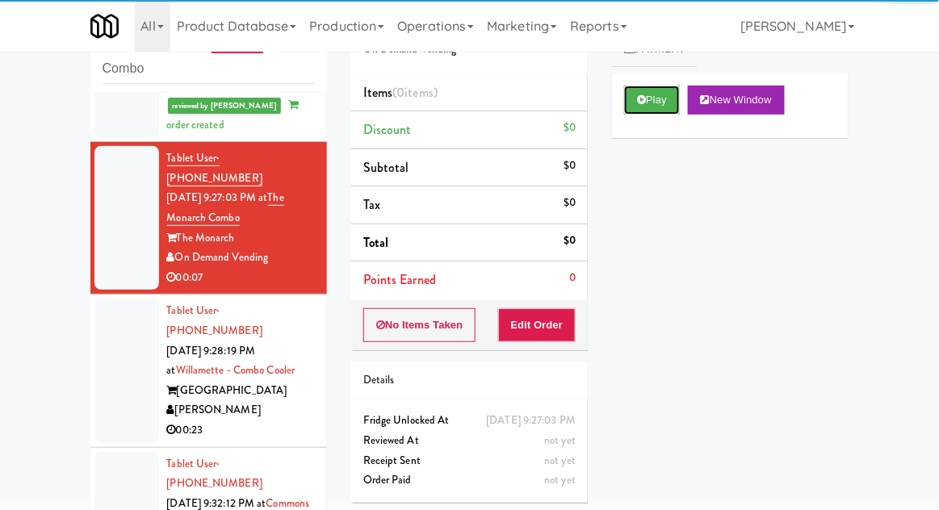
click at [646, 92] on button "Play" at bounding box center [652, 100] width 56 height 29
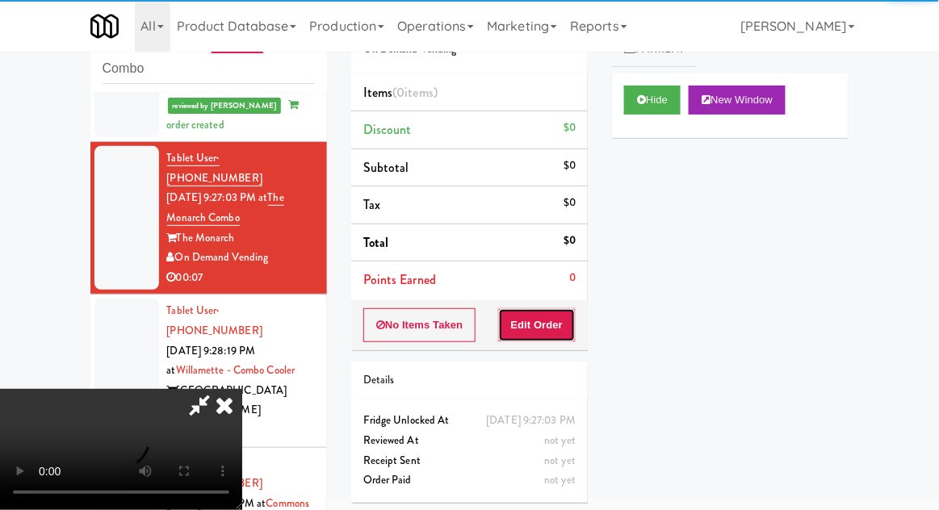
click at [541, 332] on button "Edit Order" at bounding box center [537, 325] width 78 height 34
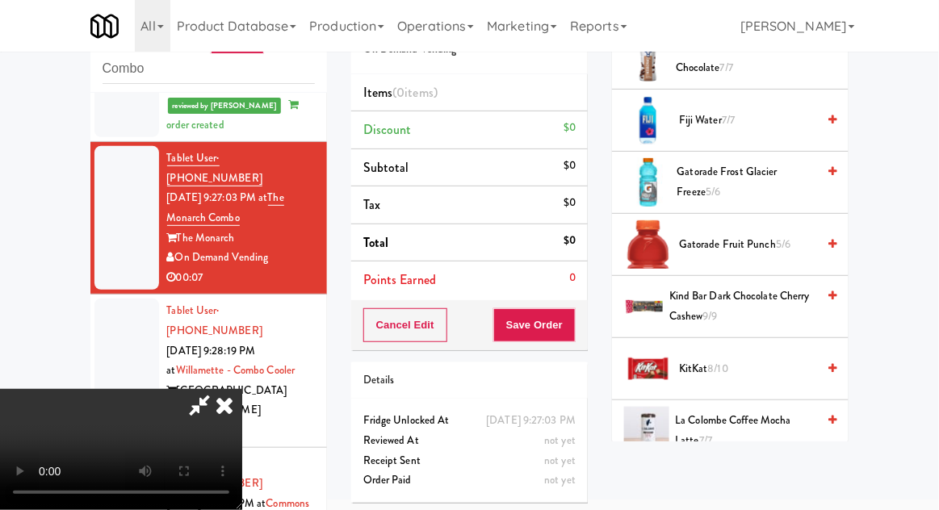
scroll to position [909, 0]
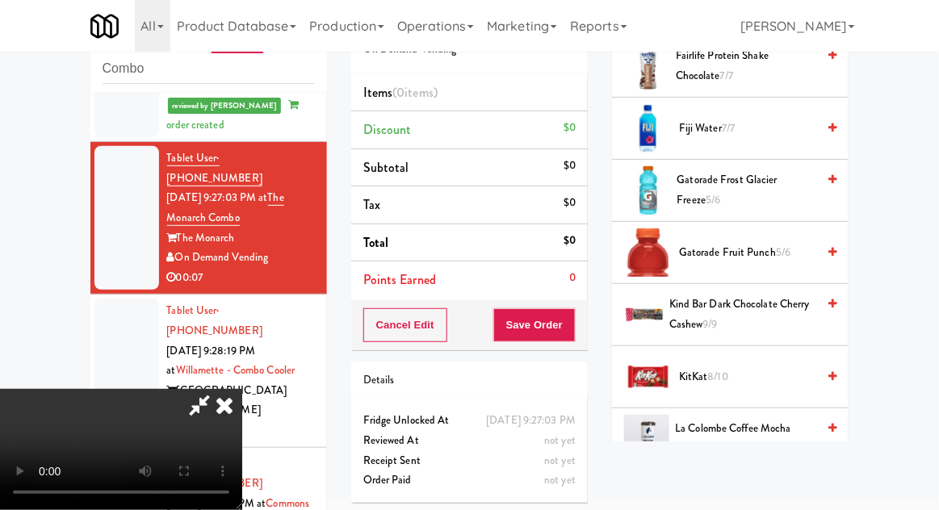
click at [792, 243] on span "Gatorade Fruit Punch 5/6" at bounding box center [747, 253] width 137 height 20
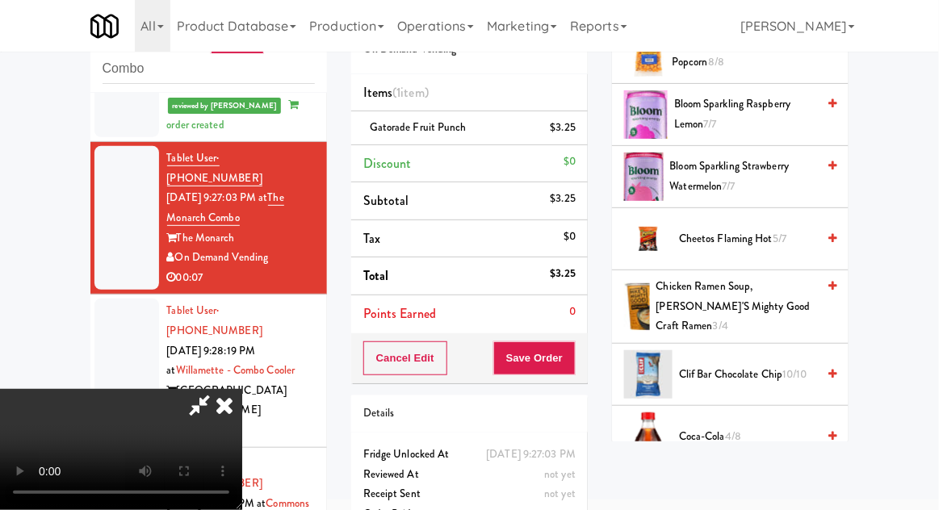
scroll to position [0, 0]
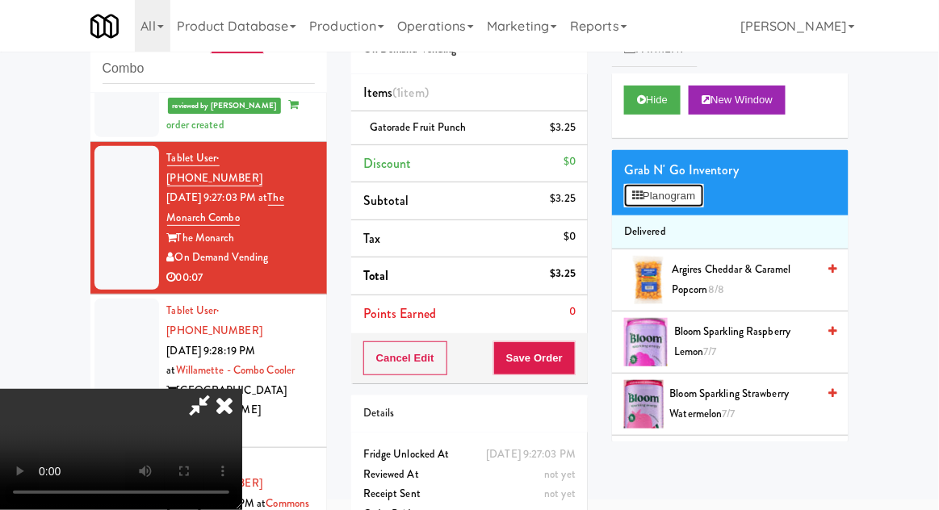
click at [703, 197] on button "Planogram" at bounding box center [663, 196] width 79 height 24
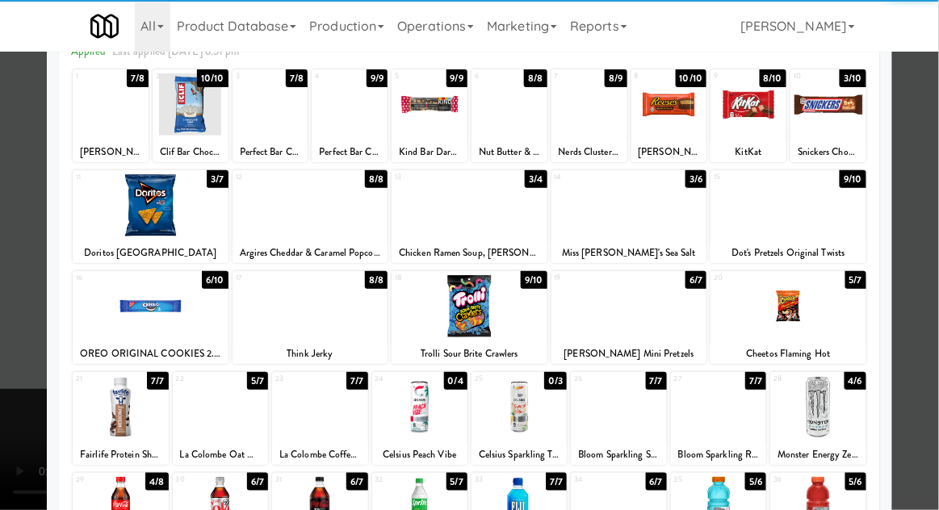
scroll to position [204, 0]
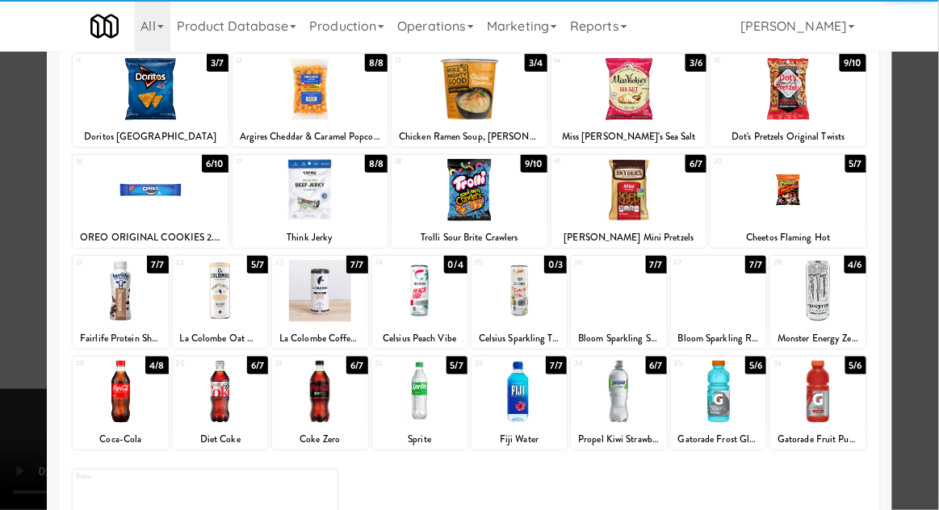
click at [115, 386] on div at bounding box center [120, 392] width 95 height 62
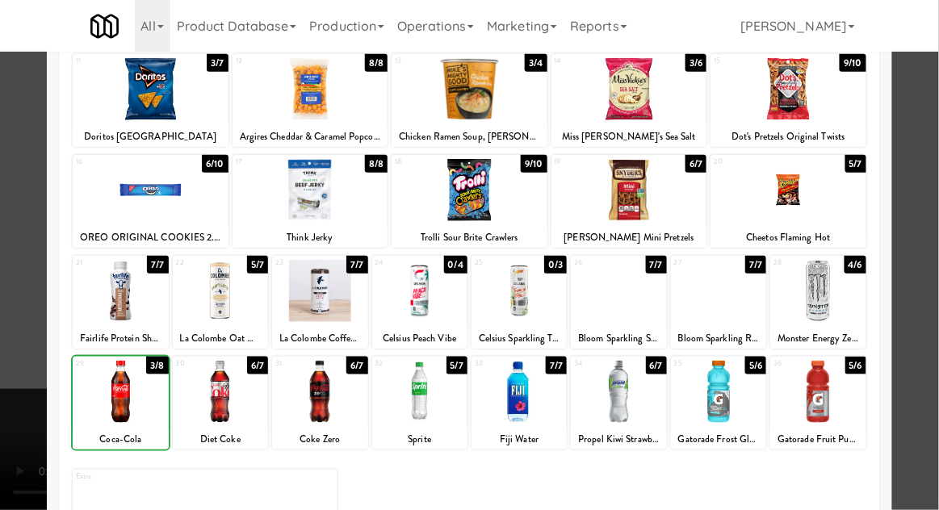
click at [930, 194] on div at bounding box center [469, 255] width 939 height 510
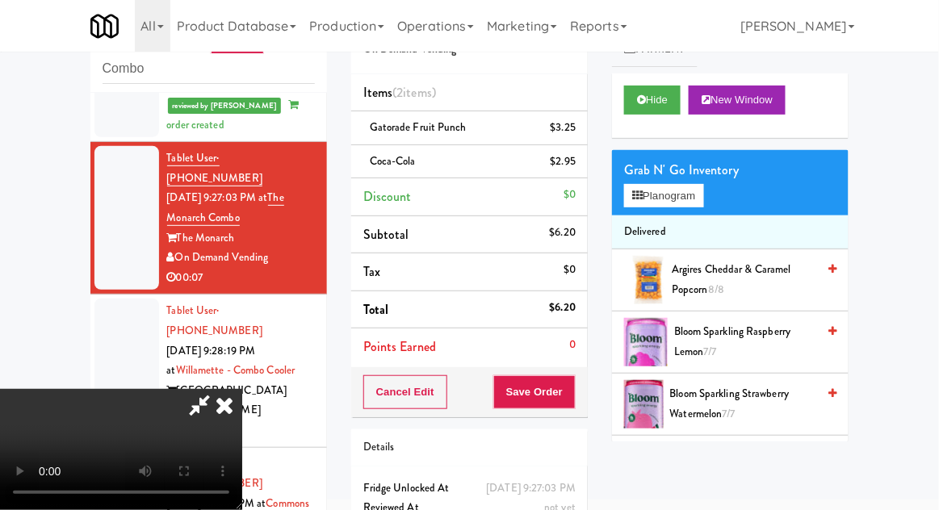
scroll to position [73, 0]
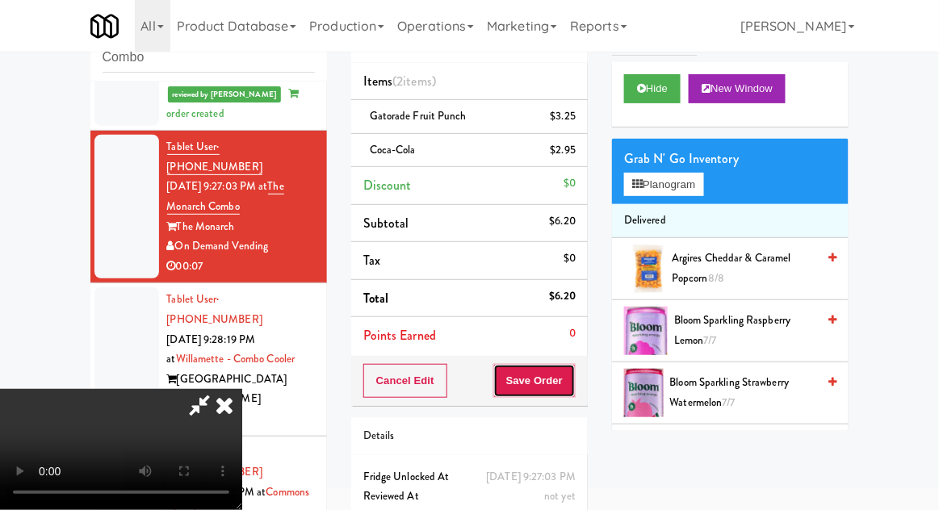
click at [575, 371] on button "Save Order" at bounding box center [534, 381] width 82 height 34
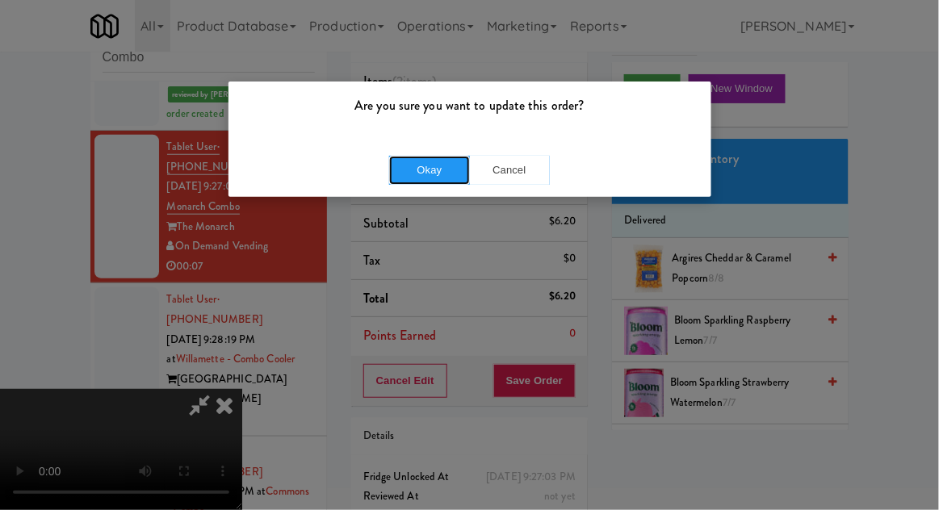
click at [433, 176] on button "Okay" at bounding box center [429, 170] width 81 height 29
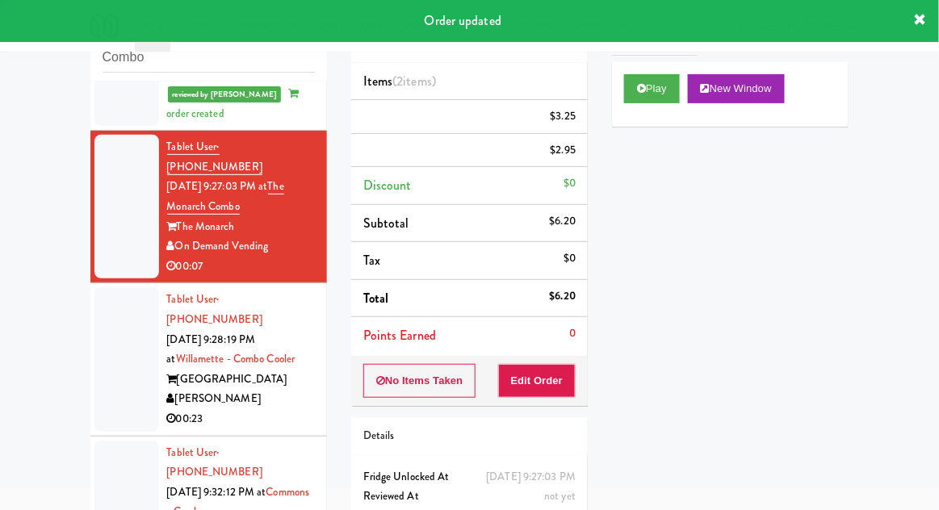
scroll to position [0, 0]
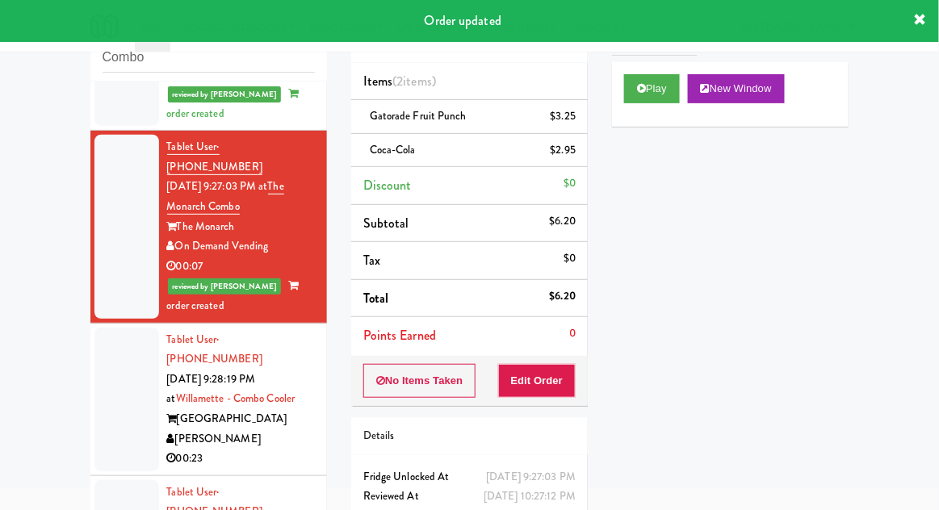
click at [91, 324] on li "Tablet User · (970) 518-7743 [DATE] 9:28:19 PM at Willamette - Combo Cooler Wil…" at bounding box center [208, 400] width 236 height 153
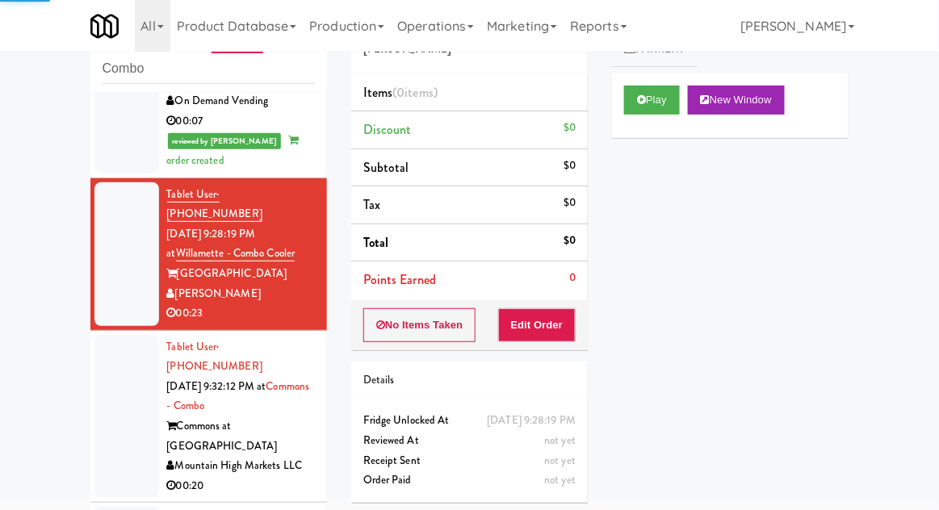
scroll to position [493, 0]
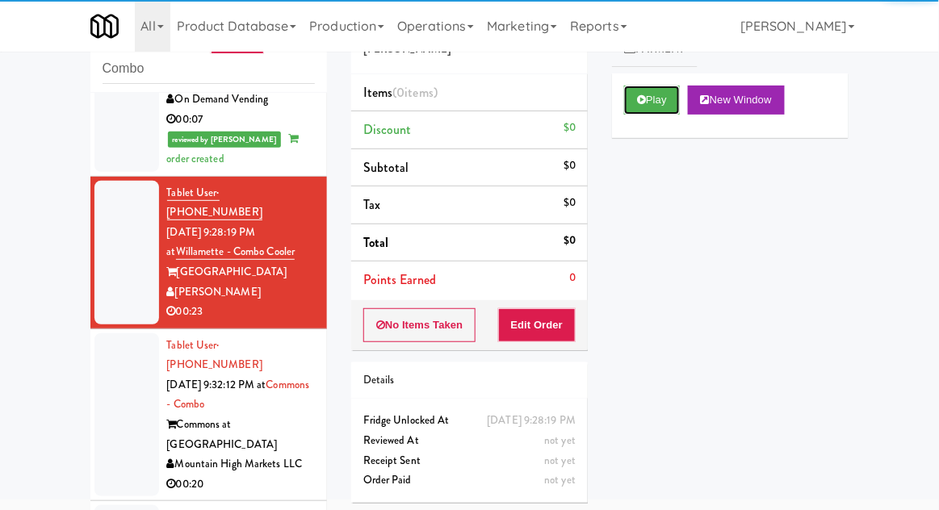
click at [639, 89] on button "Play" at bounding box center [652, 100] width 56 height 29
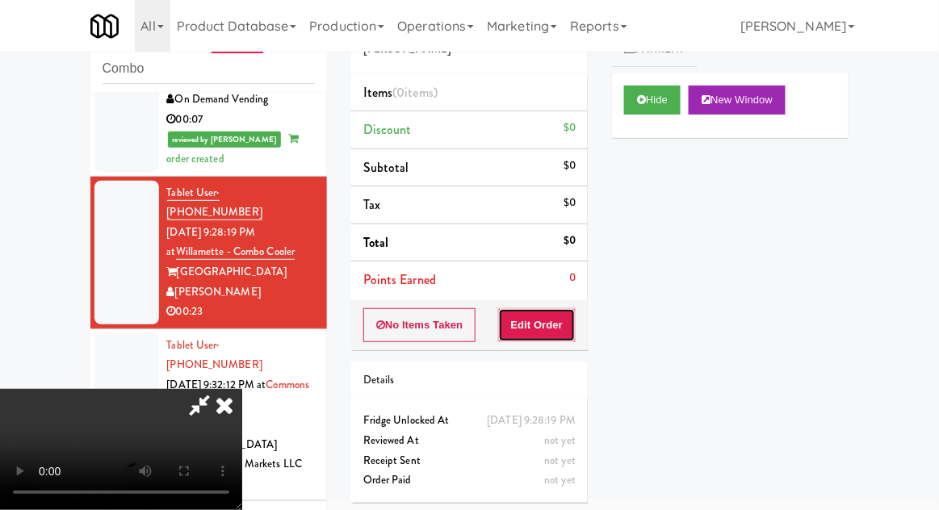
click at [542, 319] on button "Edit Order" at bounding box center [537, 325] width 78 height 34
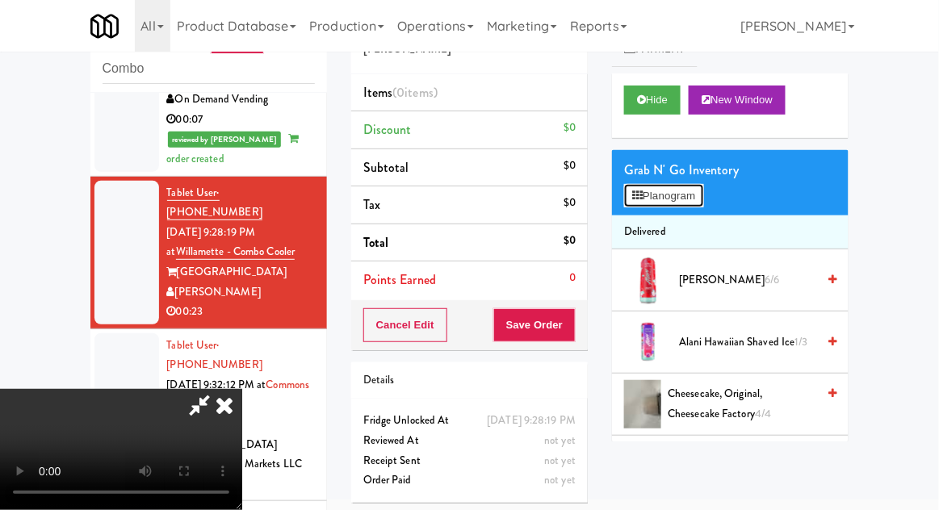
click at [694, 203] on button "Planogram" at bounding box center [663, 196] width 79 height 24
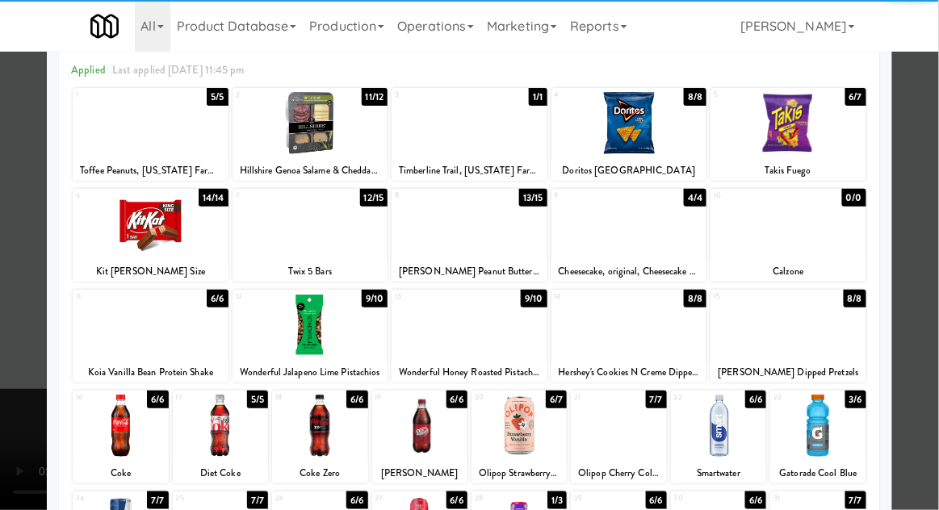
scroll to position [173, 0]
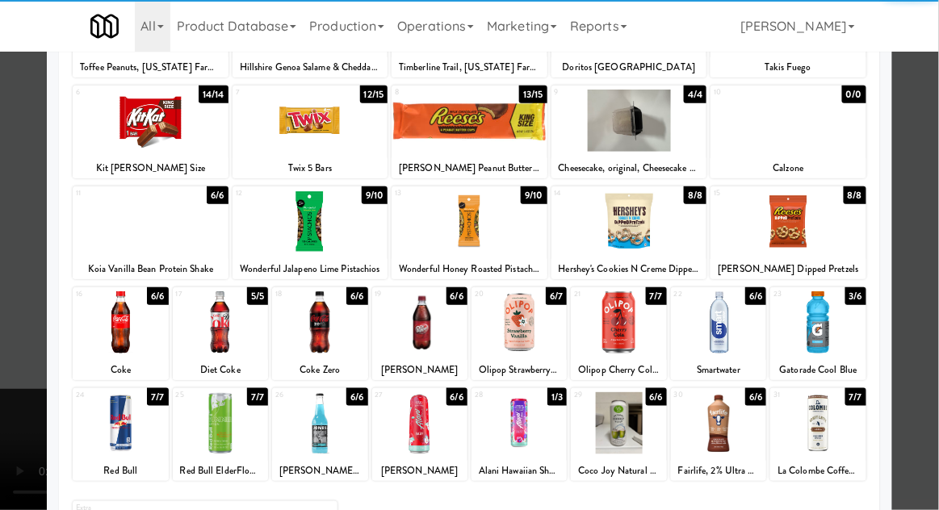
click at [124, 329] on div at bounding box center [120, 322] width 95 height 62
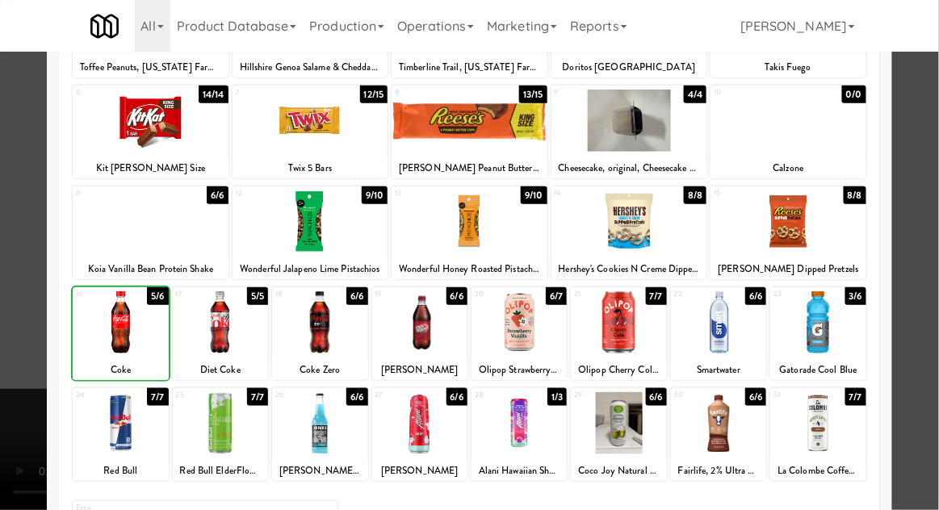
click at [934, 211] on div at bounding box center [469, 255] width 939 height 510
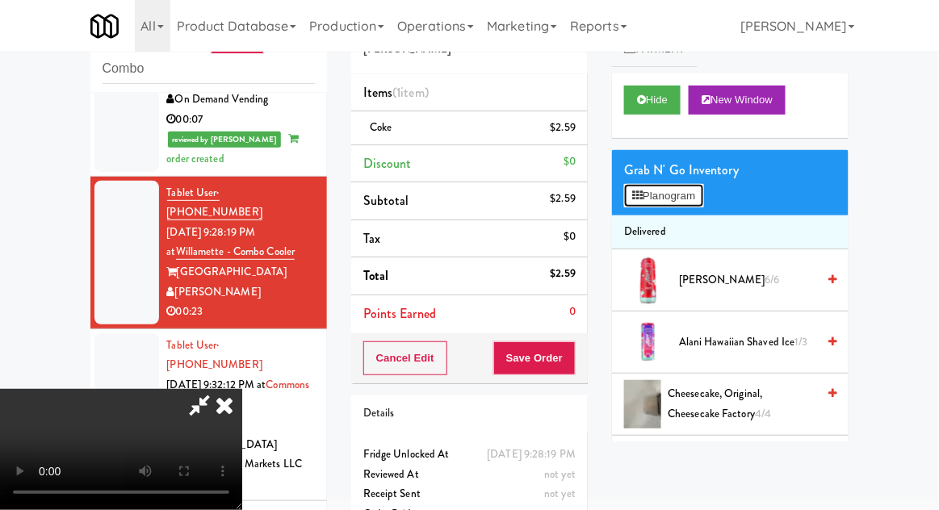
click at [697, 204] on button "Planogram" at bounding box center [663, 196] width 79 height 24
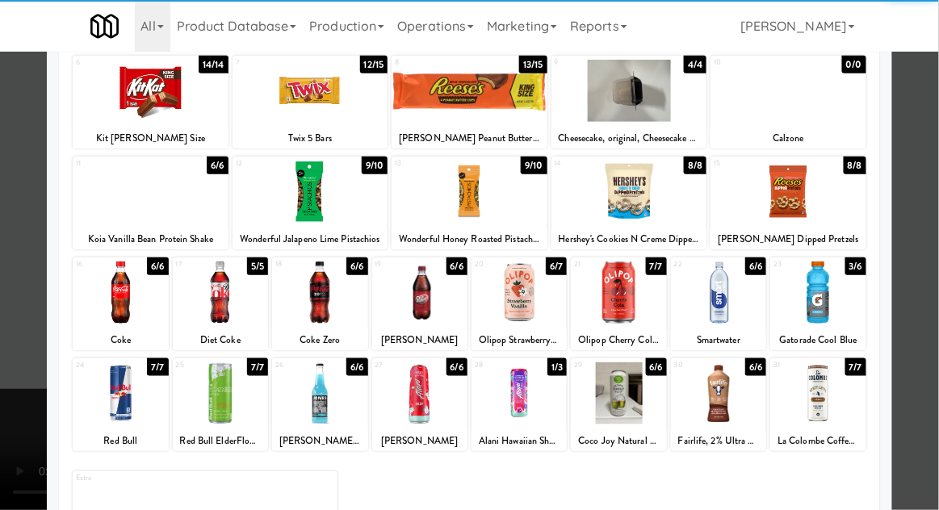
scroll to position [204, 0]
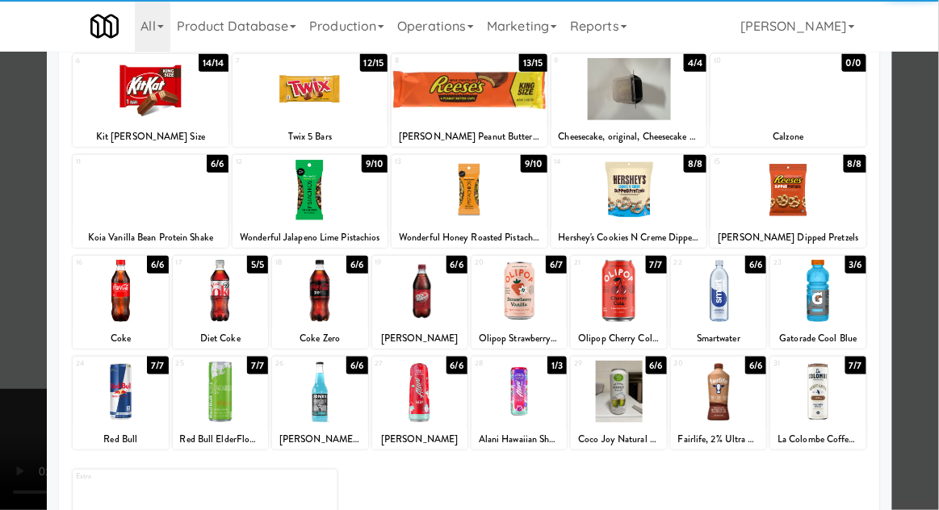
click at [125, 291] on div at bounding box center [120, 291] width 95 height 62
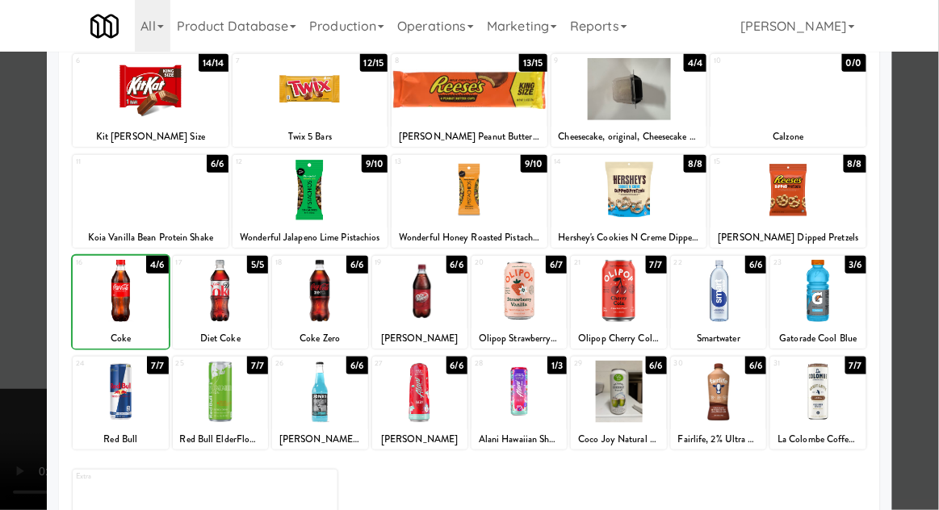
click at [934, 234] on div at bounding box center [469, 255] width 939 height 510
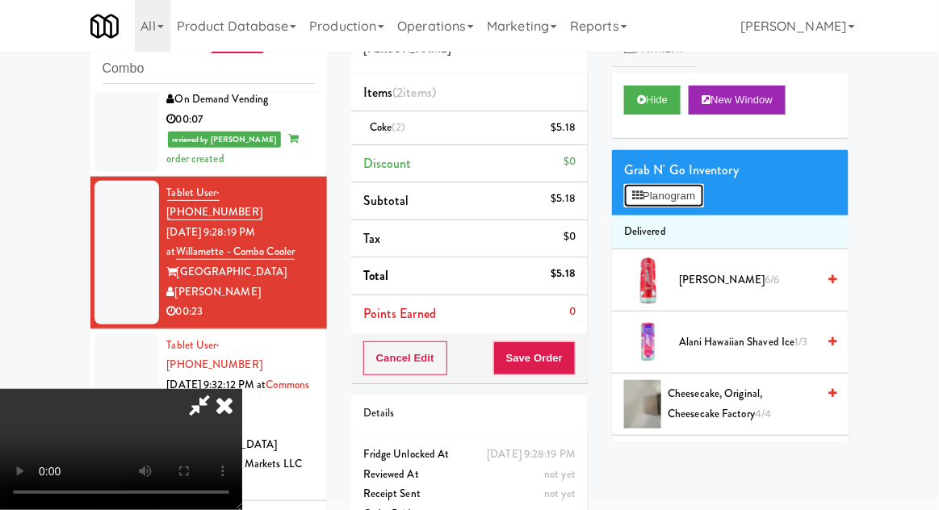
click at [692, 203] on button "Planogram" at bounding box center [663, 196] width 79 height 24
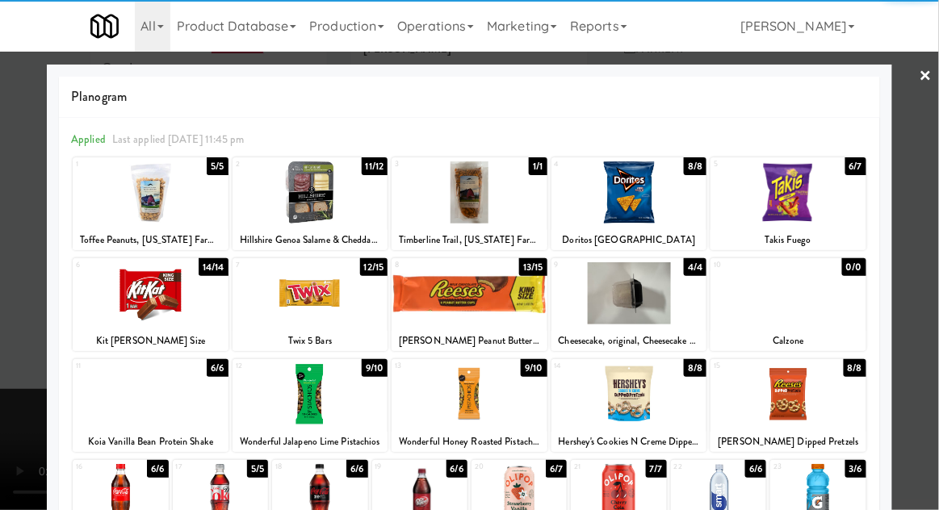
click at [927, 217] on div at bounding box center [469, 255] width 939 height 510
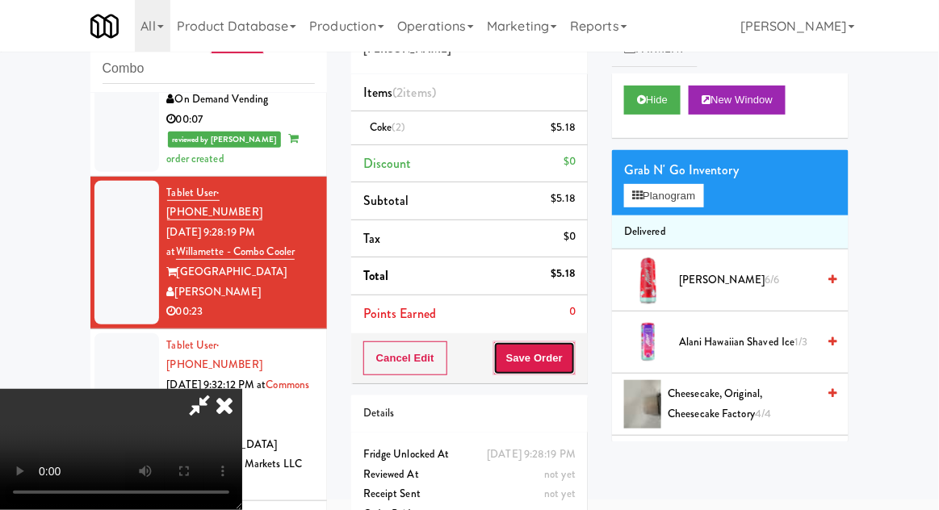
click at [564, 353] on button "Save Order" at bounding box center [534, 358] width 82 height 34
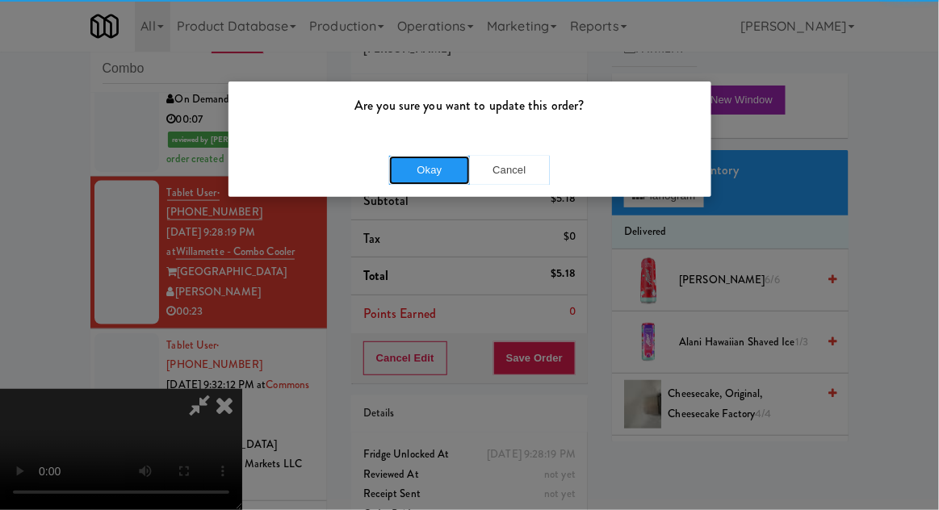
click at [416, 169] on button "Okay" at bounding box center [429, 170] width 81 height 29
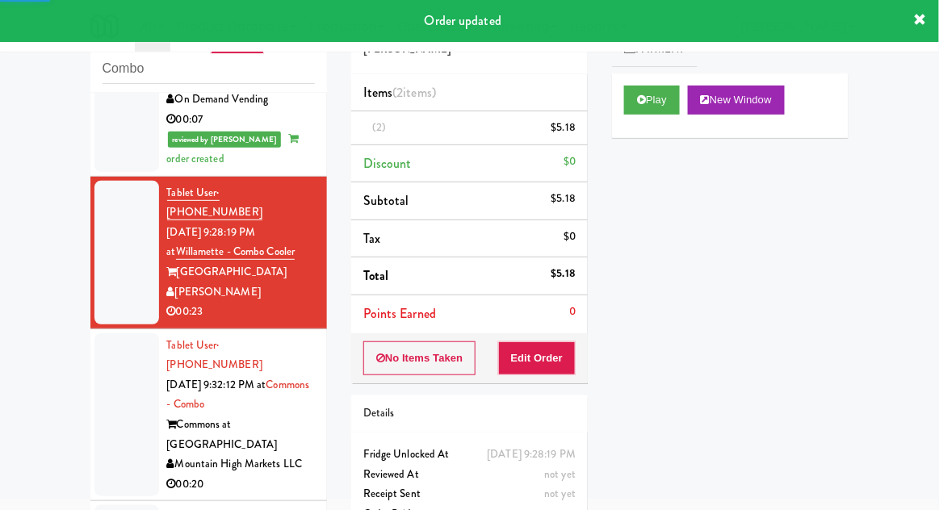
click at [102, 337] on div at bounding box center [126, 415] width 65 height 164
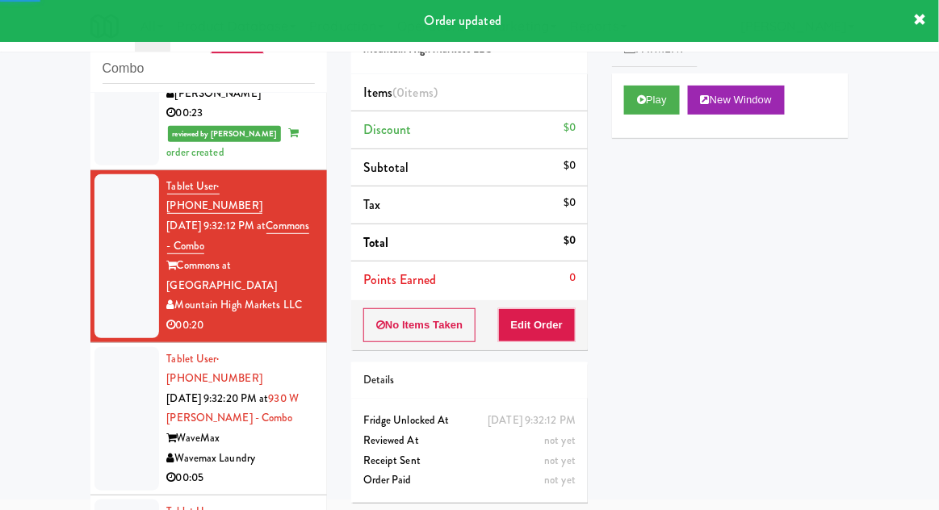
scroll to position [682, 0]
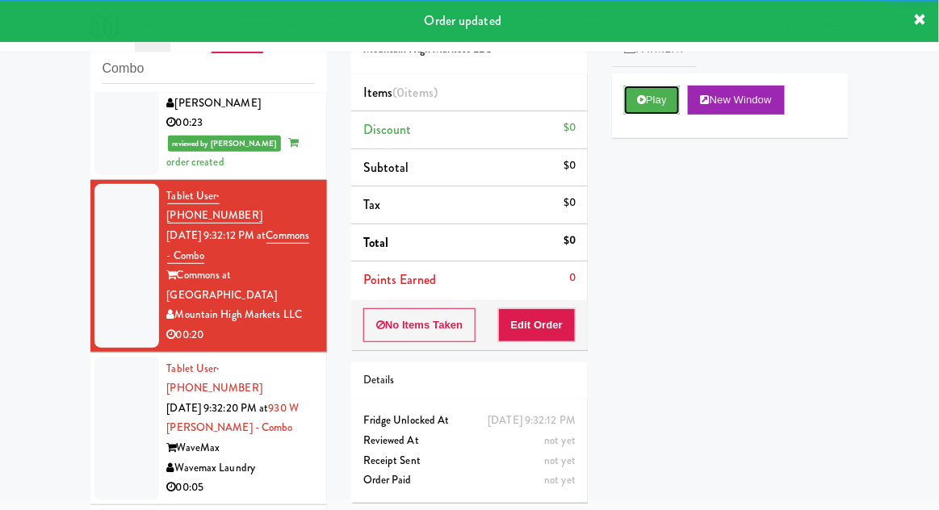
click at [633, 111] on button "Play" at bounding box center [652, 100] width 56 height 29
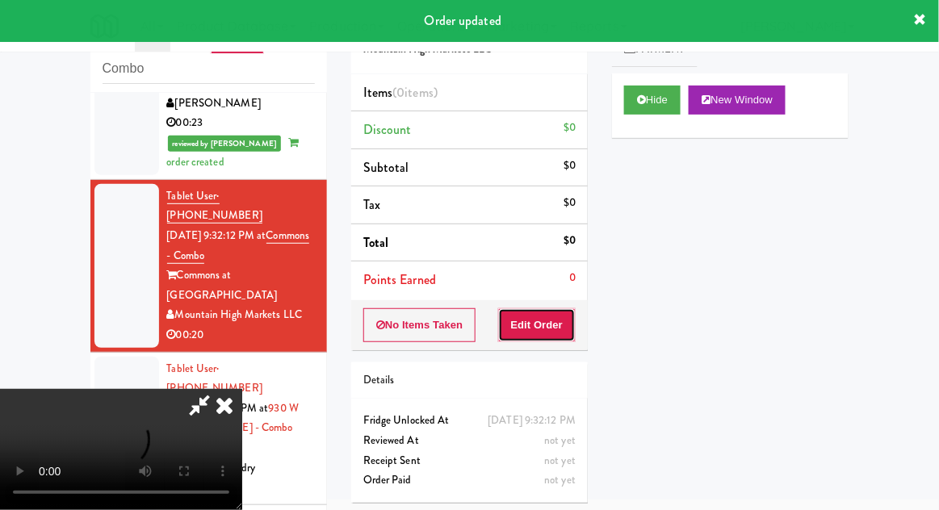
click at [520, 328] on button "Edit Order" at bounding box center [537, 325] width 78 height 34
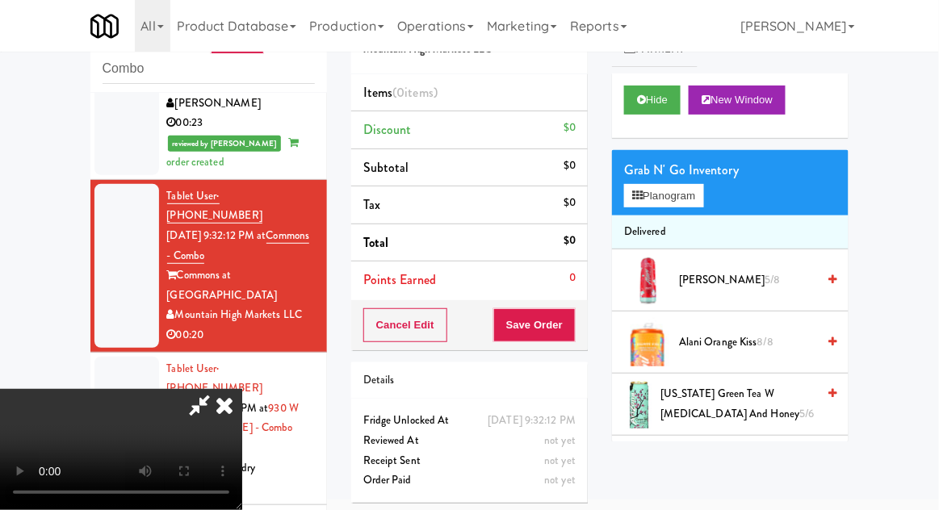
scroll to position [59, 0]
click at [703, 188] on button "Planogram" at bounding box center [663, 196] width 79 height 24
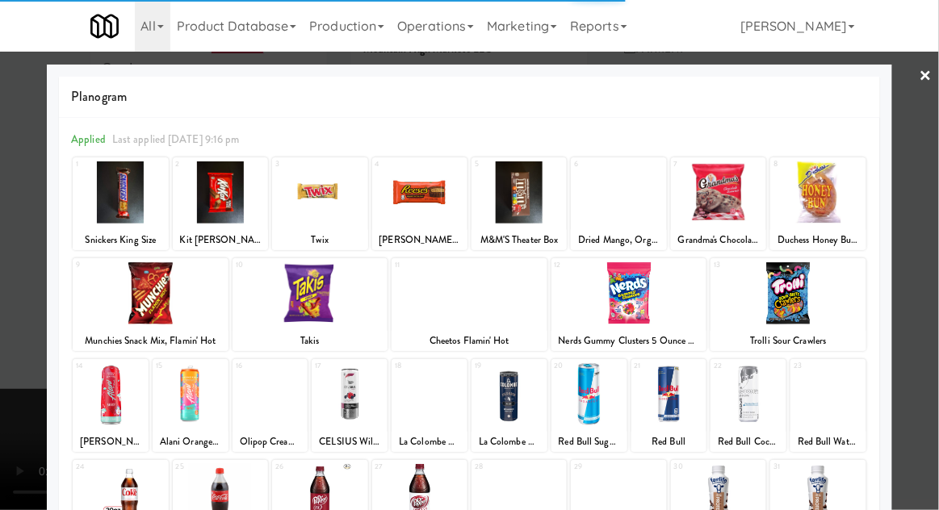
scroll to position [164, 0]
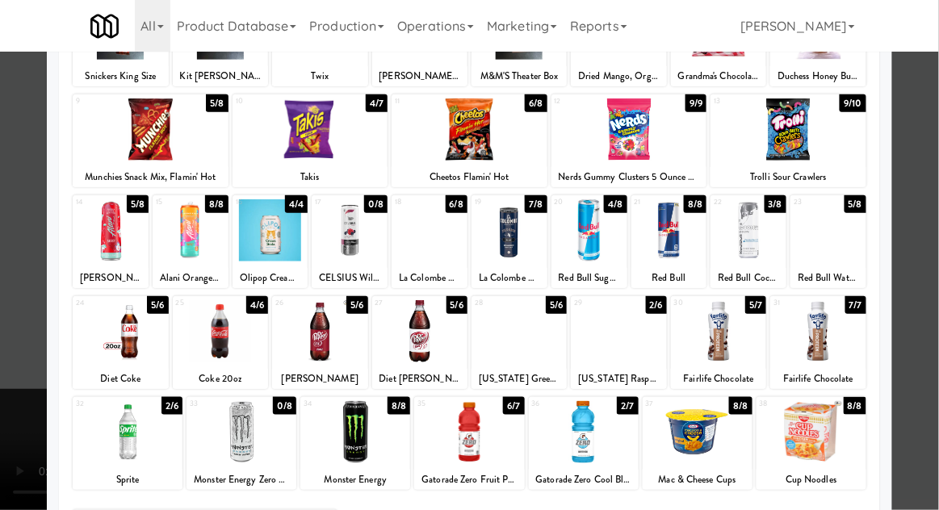
click at [627, 334] on div at bounding box center [618, 331] width 95 height 62
click at [930, 224] on div at bounding box center [469, 255] width 939 height 510
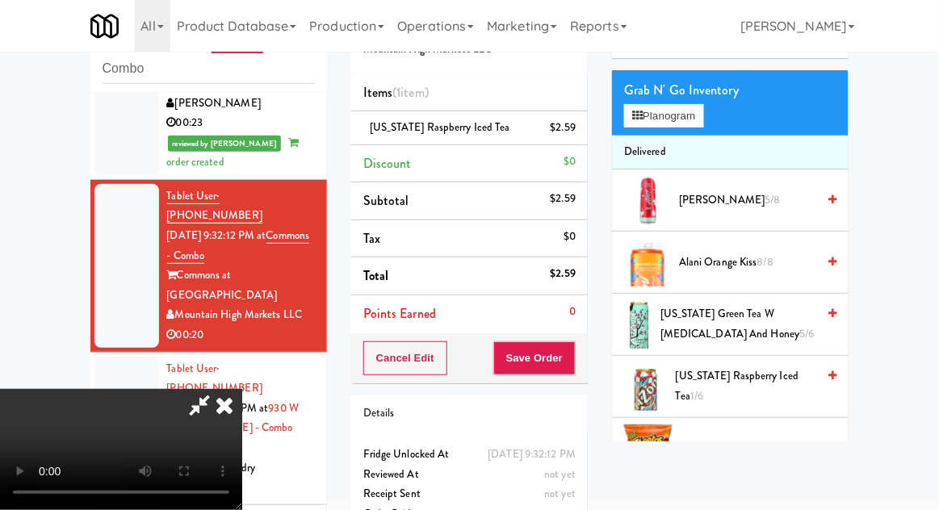
scroll to position [82, 0]
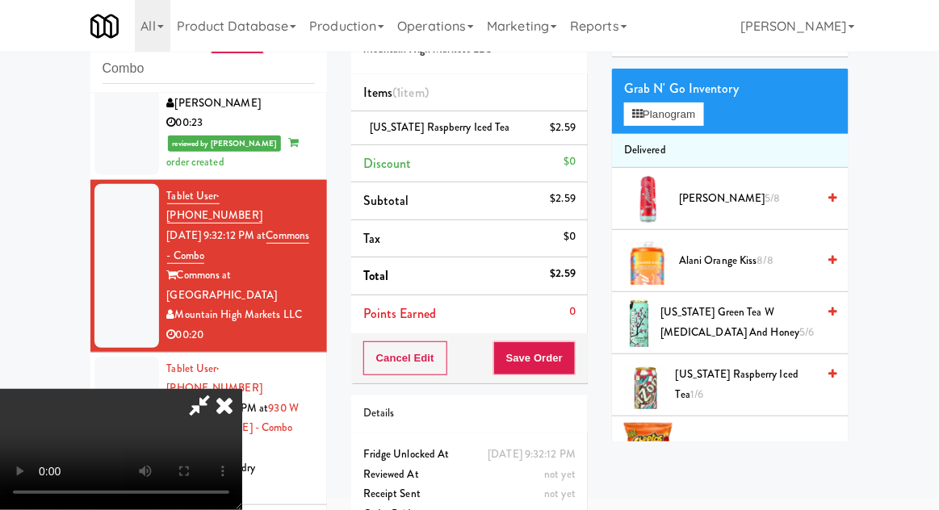
click at [576, 128] on li "[US_STATE] Raspberry Iced Tea $2.59" at bounding box center [469, 128] width 236 height 34
click at [578, 129] on icon at bounding box center [577, 133] width 8 height 10
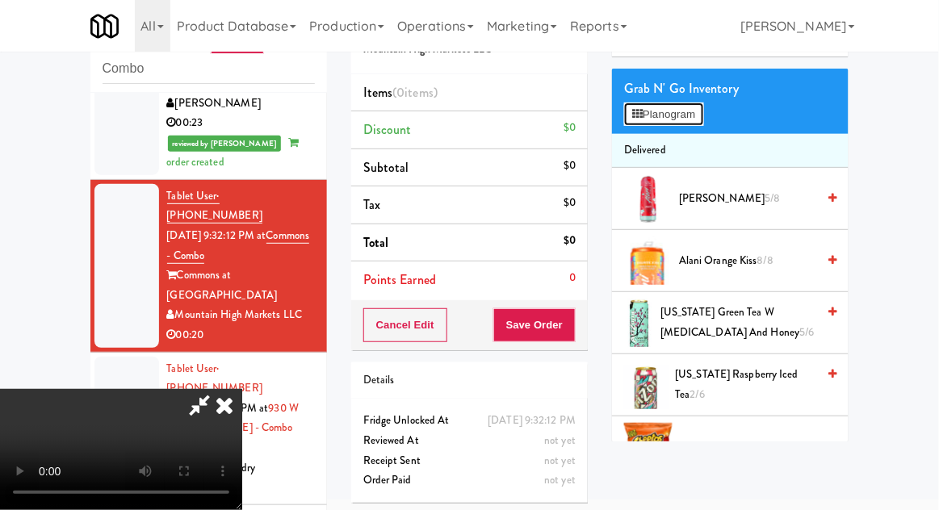
click at [660, 123] on button "Planogram" at bounding box center [663, 114] width 79 height 24
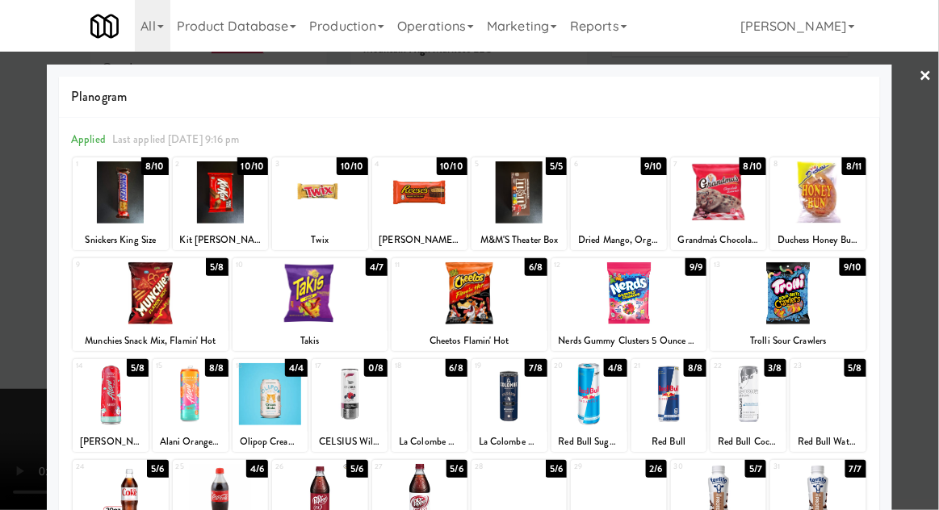
click at [514, 489] on div at bounding box center [518, 495] width 95 height 62
click at [930, 226] on div at bounding box center [469, 255] width 939 height 510
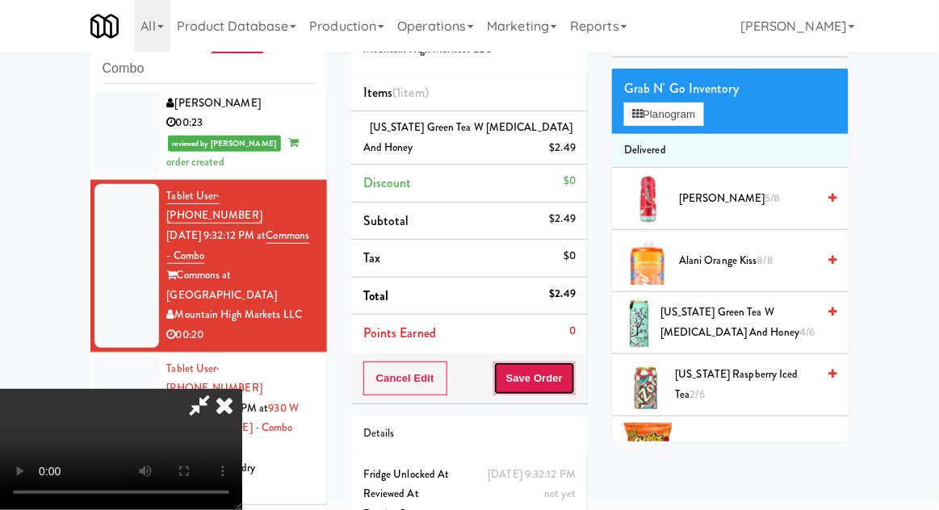
click at [566, 378] on button "Save Order" at bounding box center [534, 379] width 82 height 34
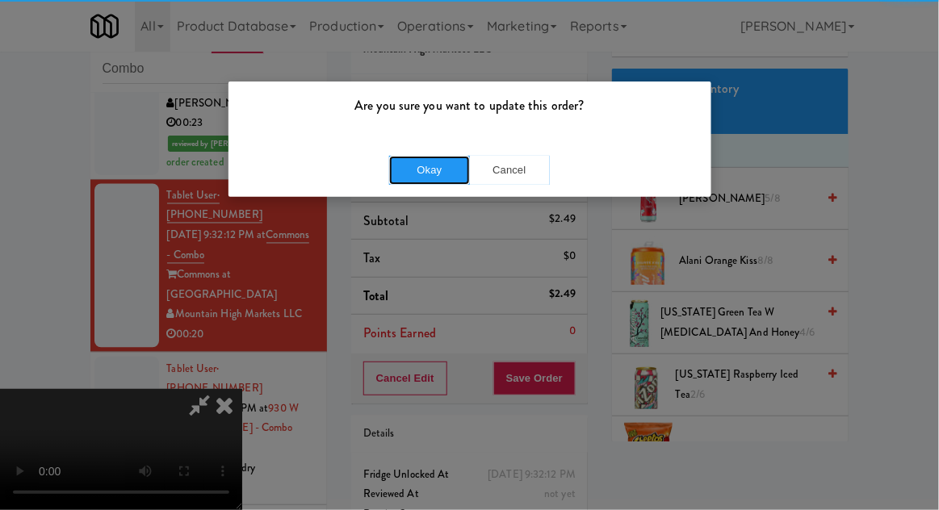
click at [420, 160] on button "Okay" at bounding box center [429, 170] width 81 height 29
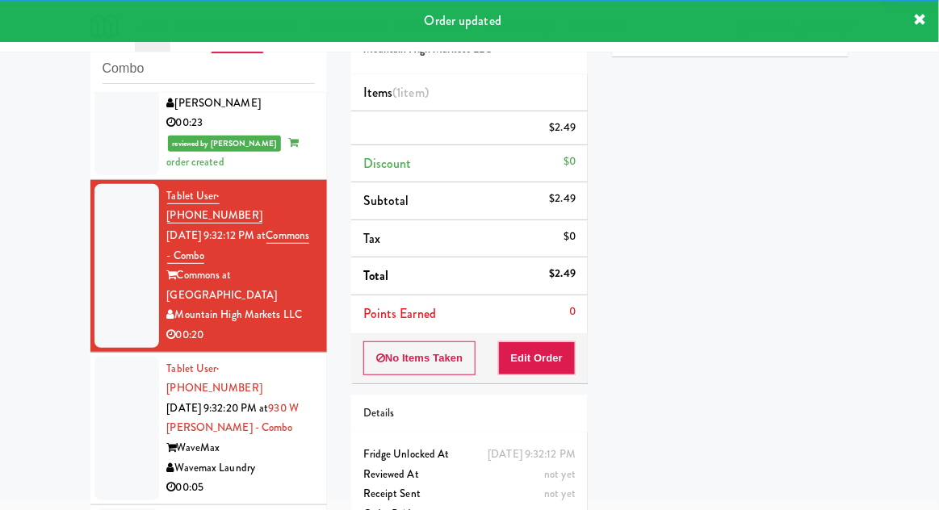
click at [111, 357] on div at bounding box center [126, 429] width 65 height 144
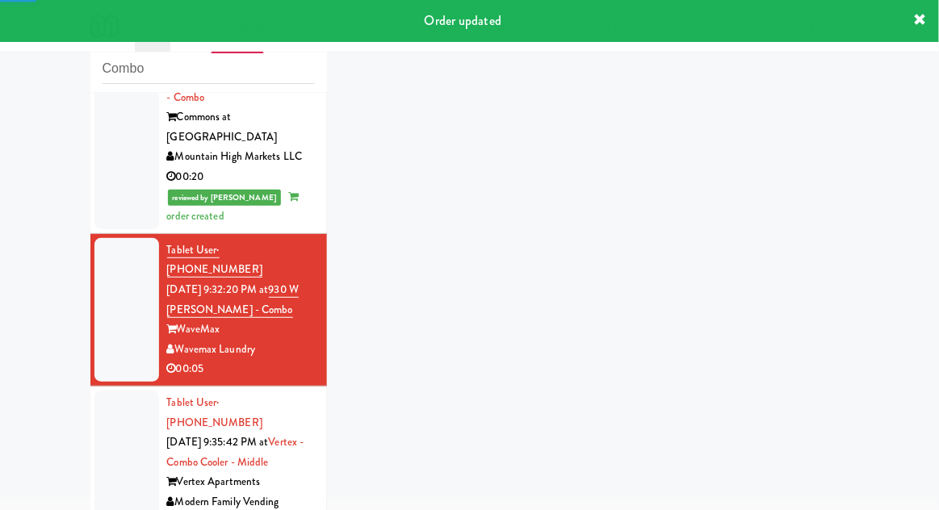
scroll to position [841, 0]
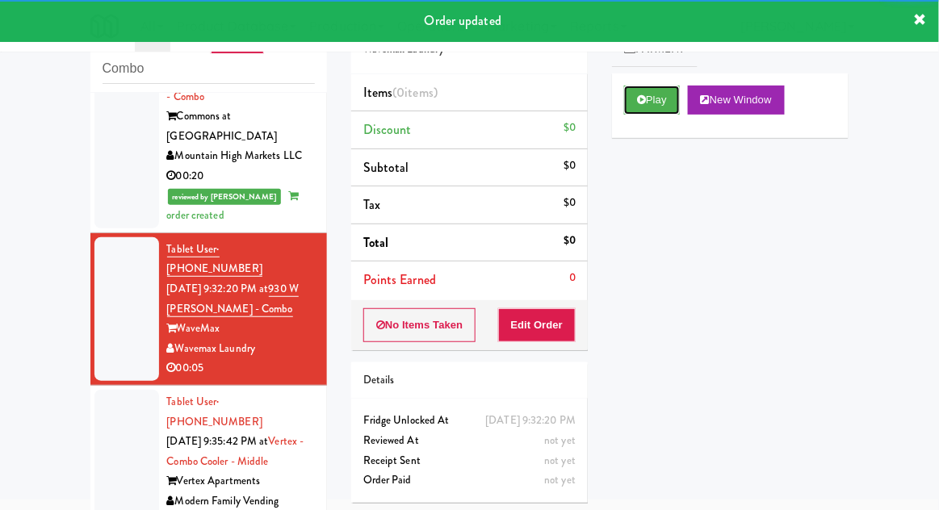
click at [642, 93] on button "Play" at bounding box center [652, 100] width 56 height 29
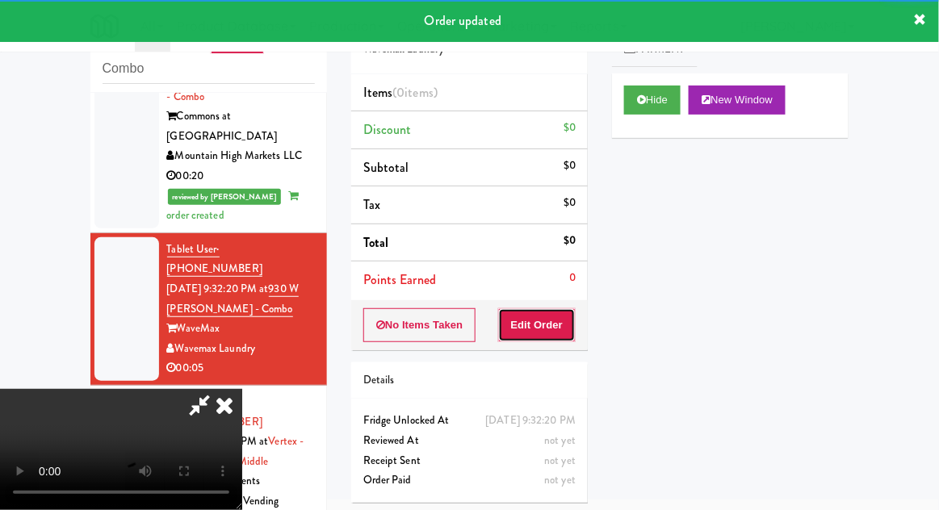
click at [543, 328] on button "Edit Order" at bounding box center [537, 325] width 78 height 34
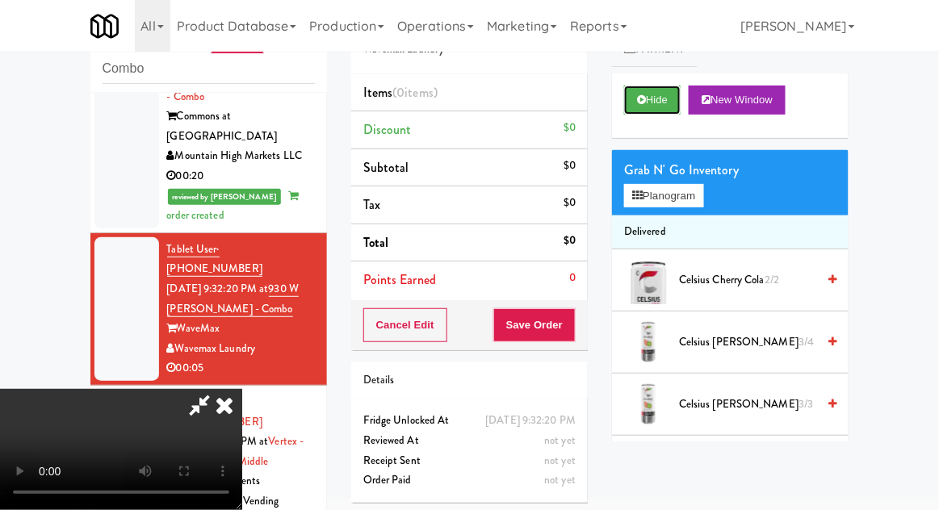
click at [656, 94] on button "Hide" at bounding box center [652, 100] width 56 height 29
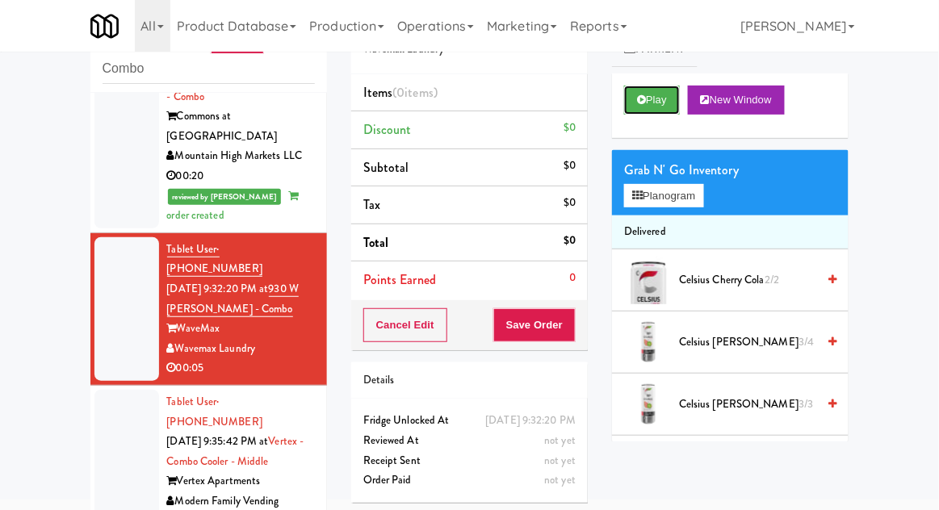
click at [655, 98] on button "Play" at bounding box center [652, 100] width 56 height 29
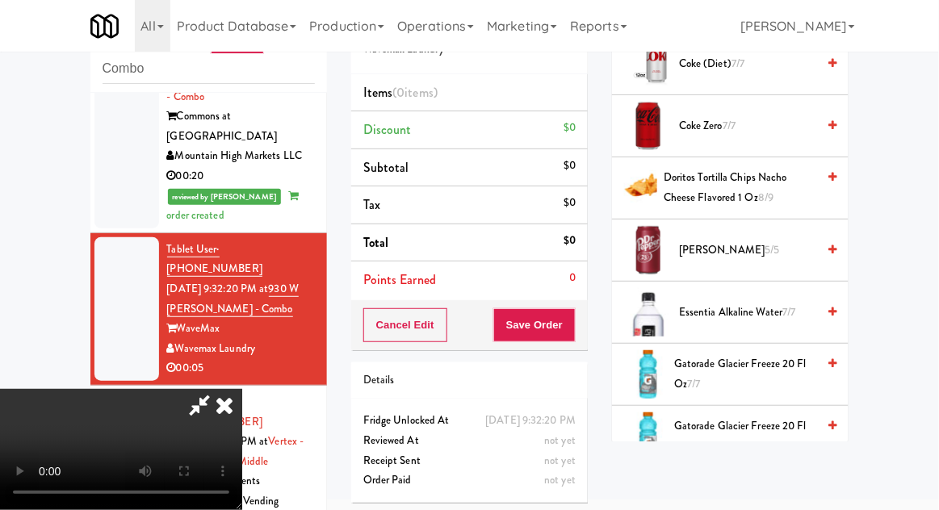
scroll to position [713, 0]
click at [776, 241] on span "[PERSON_NAME] 5/5" at bounding box center [747, 251] width 137 height 20
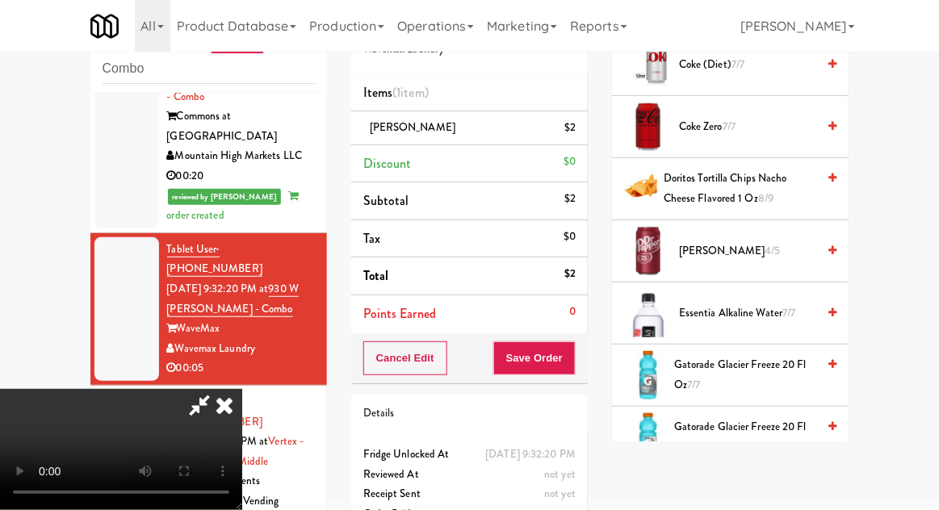
click at [586, 357] on div "Cancel Edit Save Order" at bounding box center [469, 358] width 236 height 50
click at [573, 365] on button "Save Order" at bounding box center [534, 358] width 82 height 34
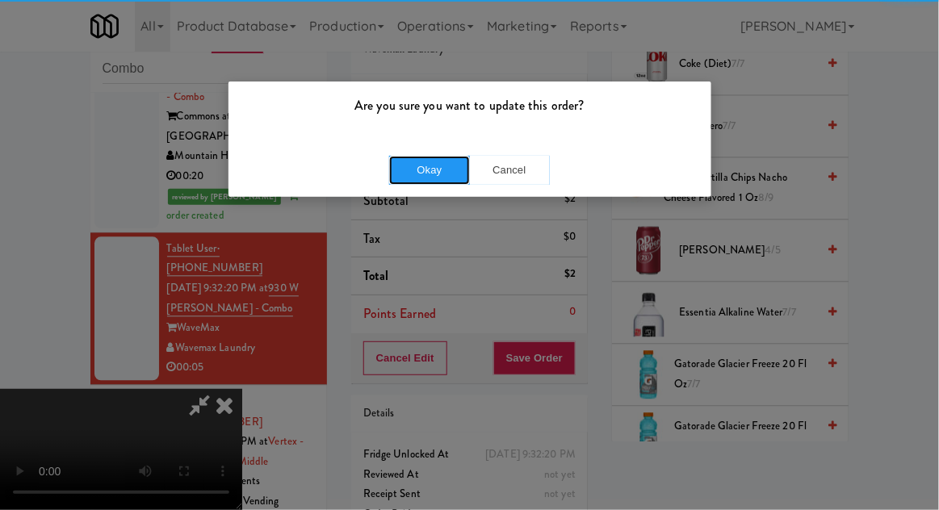
click at [413, 182] on button "Okay" at bounding box center [429, 170] width 81 height 29
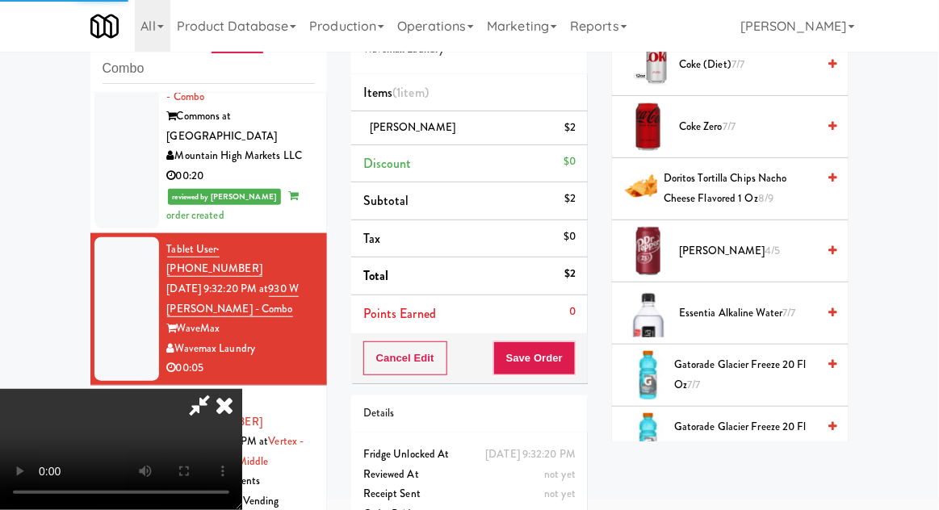
scroll to position [159, 0]
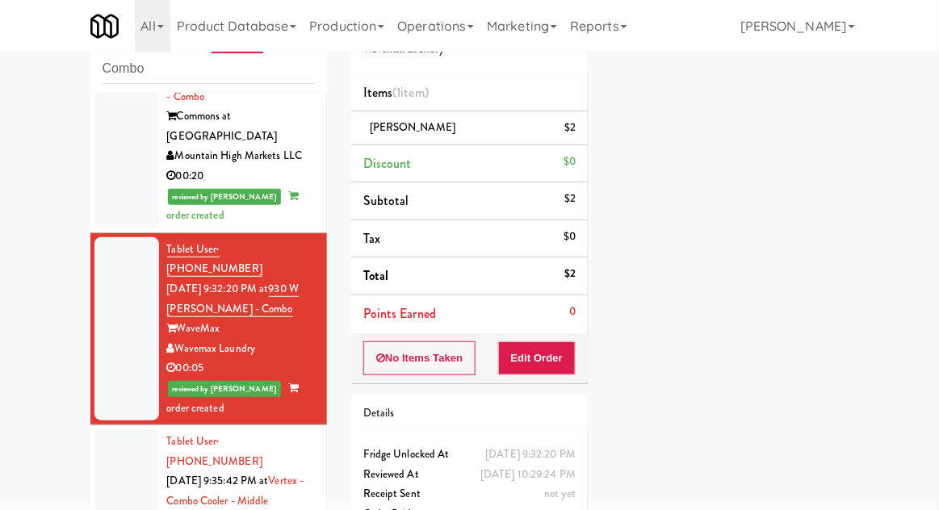
click at [93, 425] on li "Tablet User · (505) 217-6742 [DATE] 9:35:42 PM at Vertex - Combo Cooler - Middl…" at bounding box center [208, 501] width 236 height 153
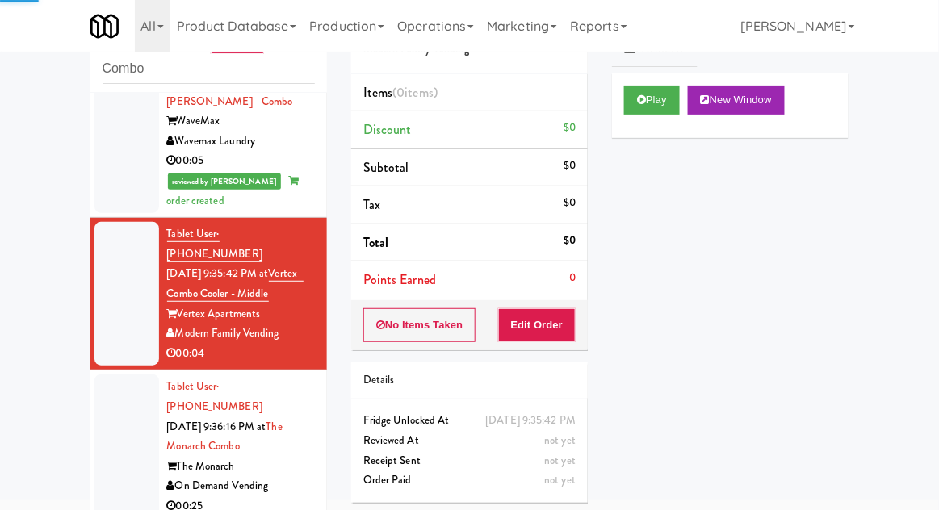
scroll to position [1035, 0]
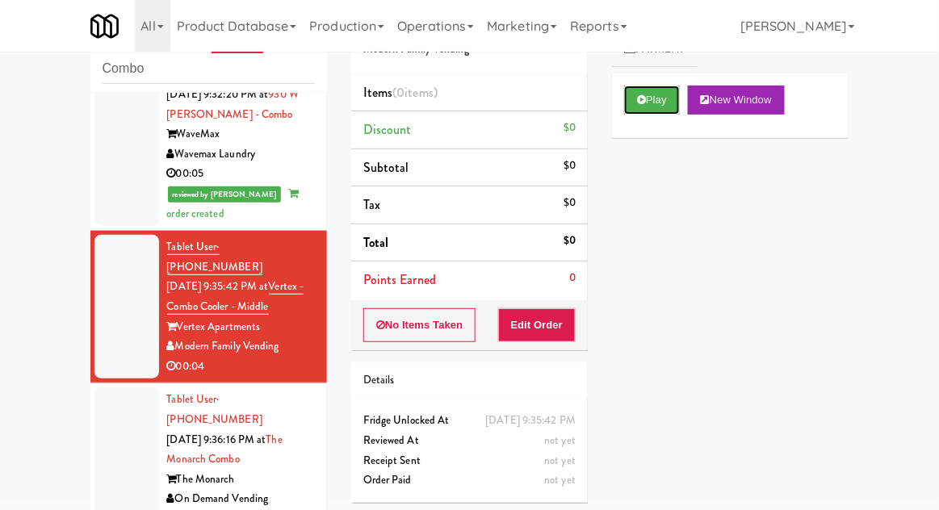
click at [641, 103] on icon at bounding box center [641, 99] width 9 height 10
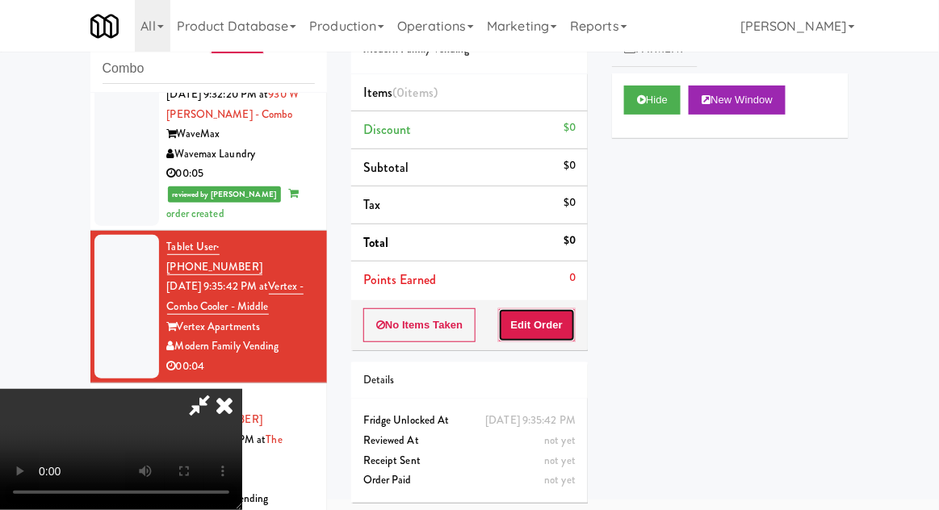
click at [546, 332] on button "Edit Order" at bounding box center [537, 325] width 78 height 34
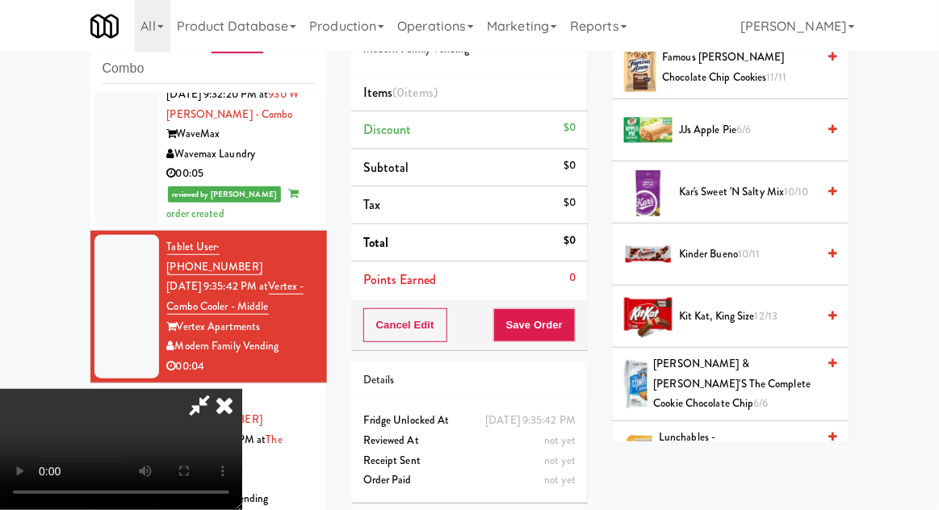
scroll to position [898, 0]
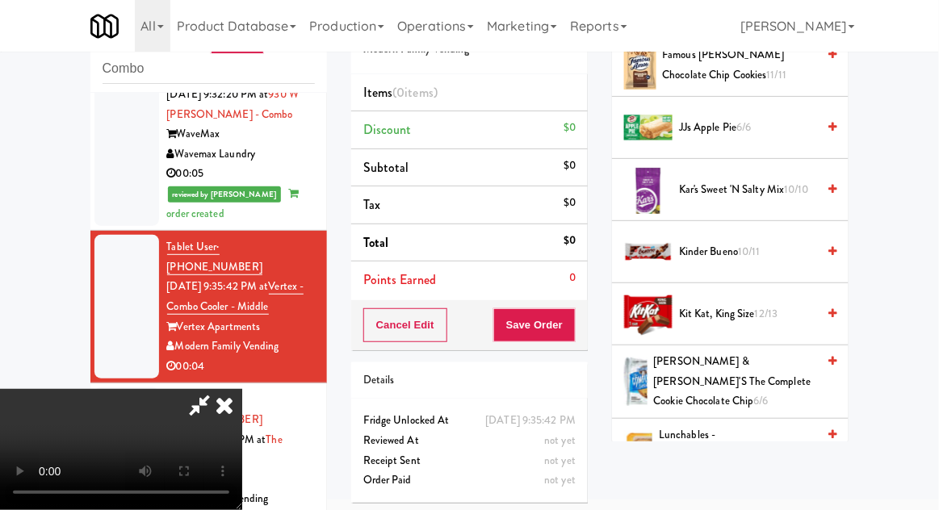
click at [760, 306] on span "12/13" at bounding box center [766, 313] width 23 height 15
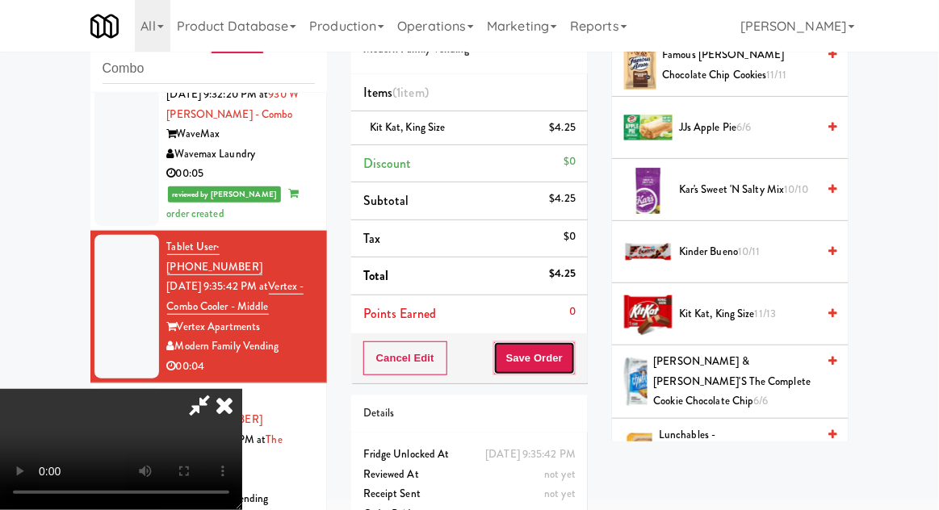
click at [572, 353] on button "Save Order" at bounding box center [534, 358] width 82 height 34
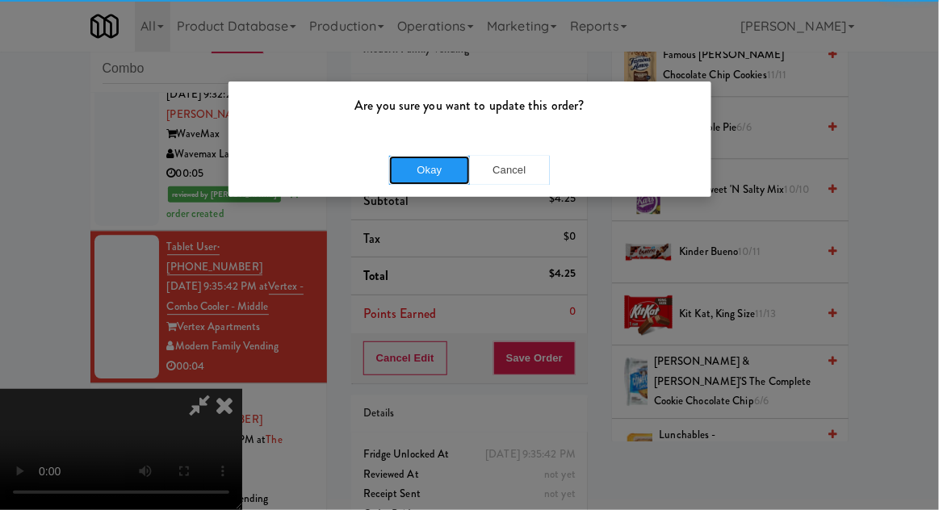
click at [408, 166] on button "Okay" at bounding box center [429, 170] width 81 height 29
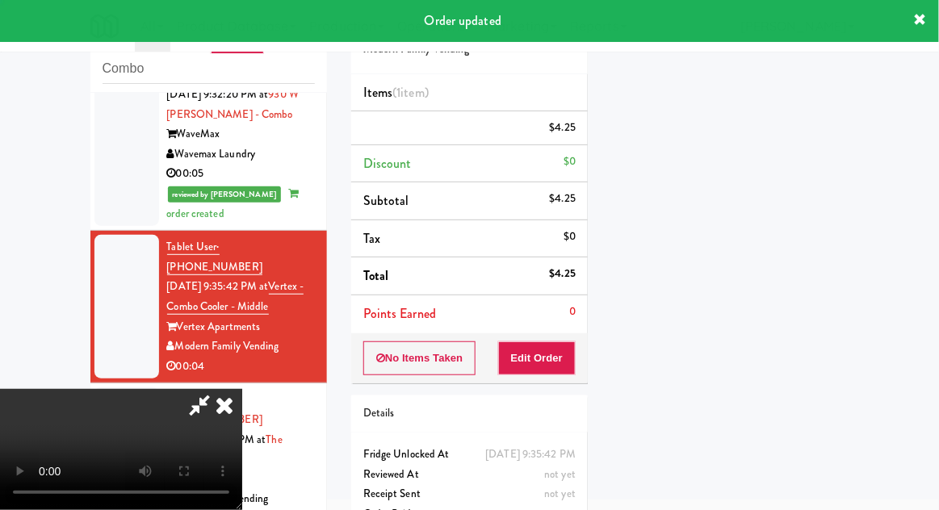
scroll to position [159, 0]
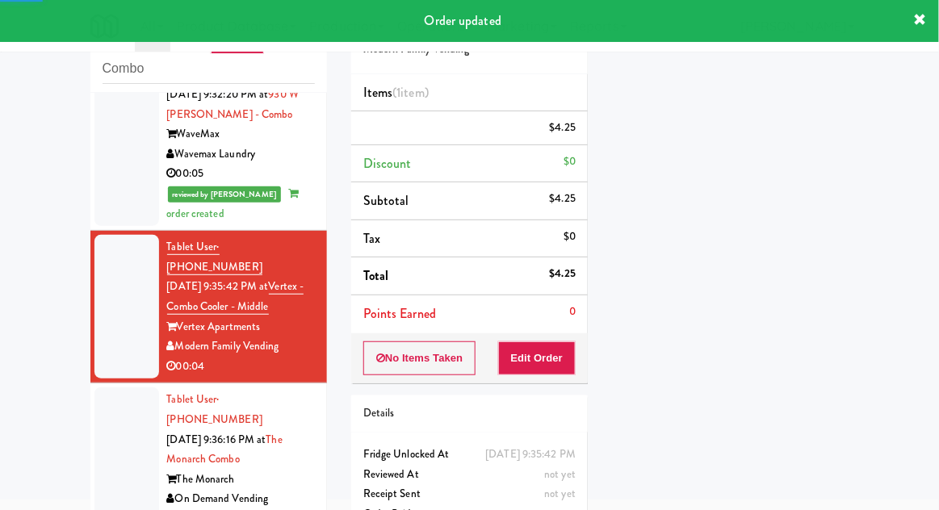
click at [116, 387] on div at bounding box center [126, 459] width 65 height 144
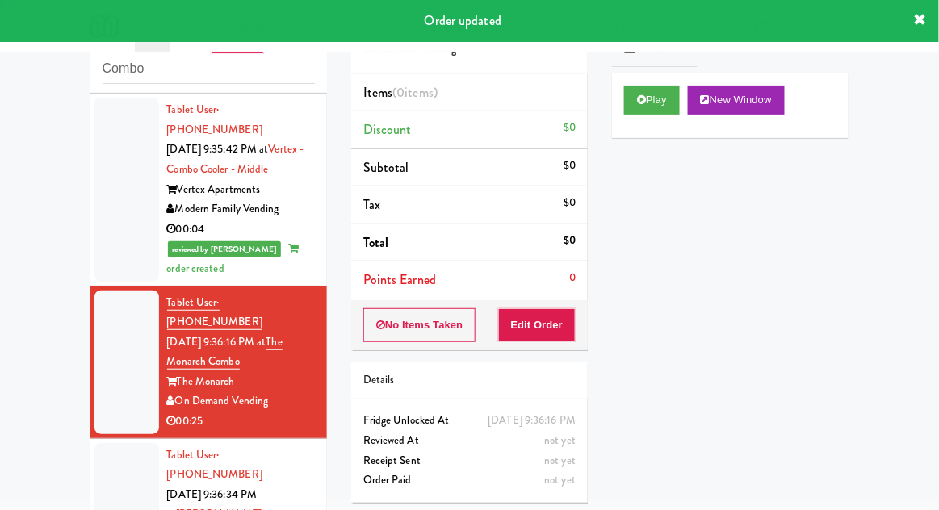
scroll to position [1178, 0]
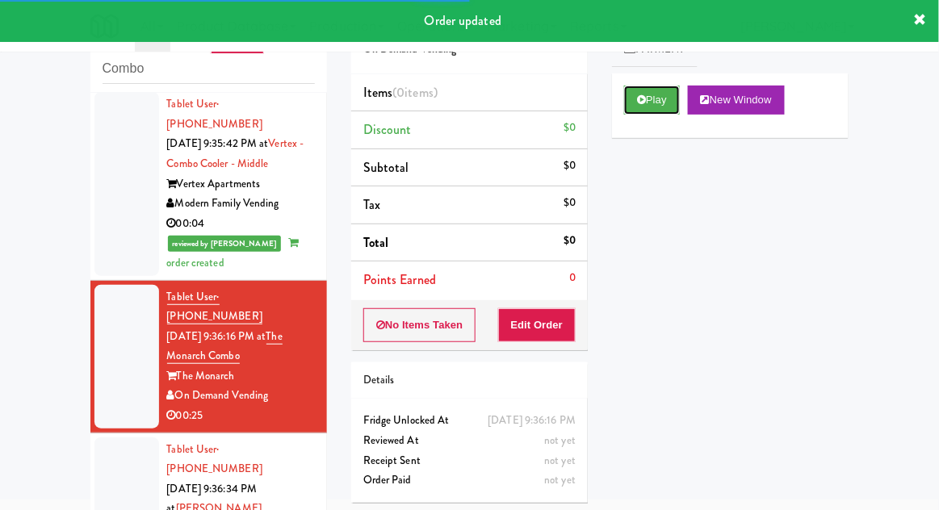
click at [655, 94] on button "Play" at bounding box center [652, 100] width 56 height 29
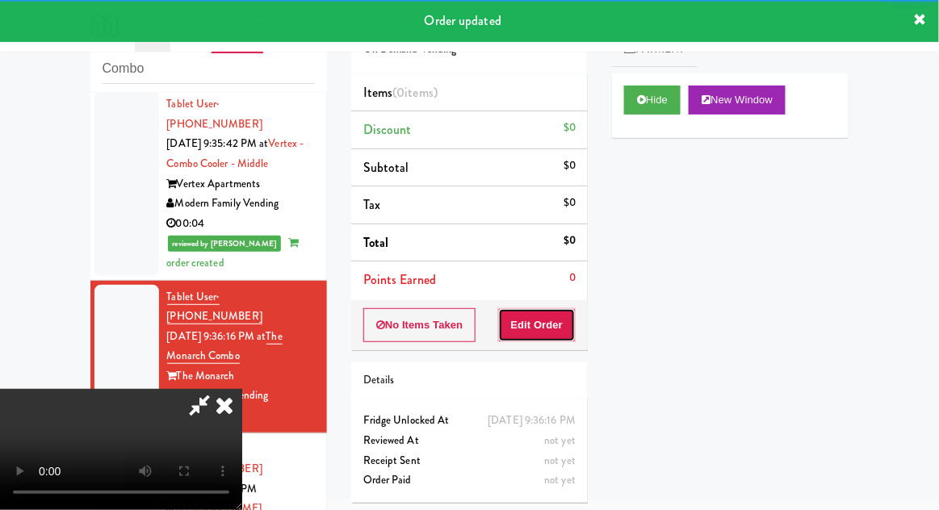
click at [555, 320] on button "Edit Order" at bounding box center [537, 325] width 78 height 34
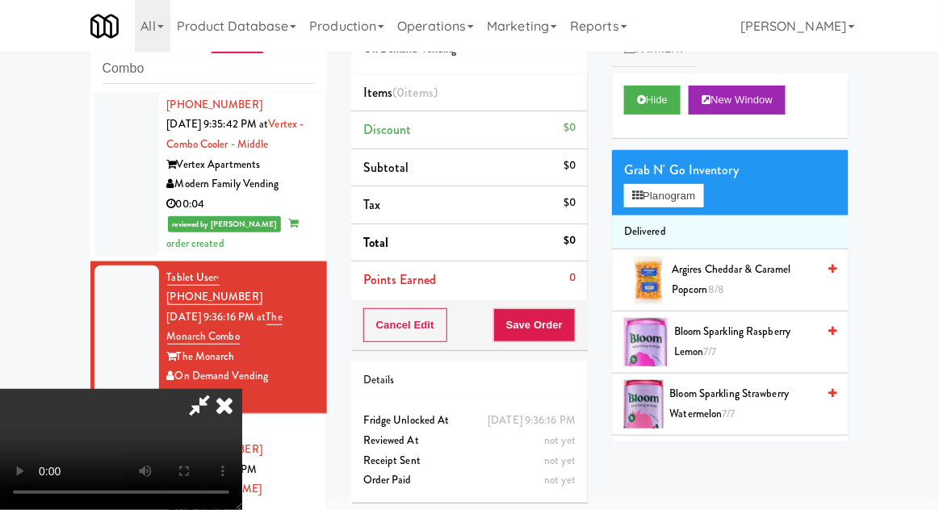
scroll to position [59, 0]
click at [700, 202] on button "Planogram" at bounding box center [663, 196] width 79 height 24
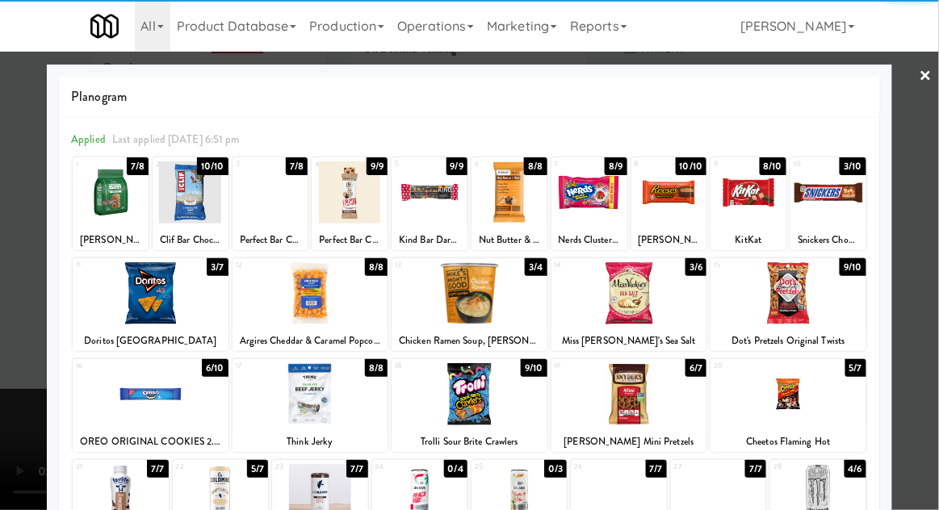
scroll to position [204, 0]
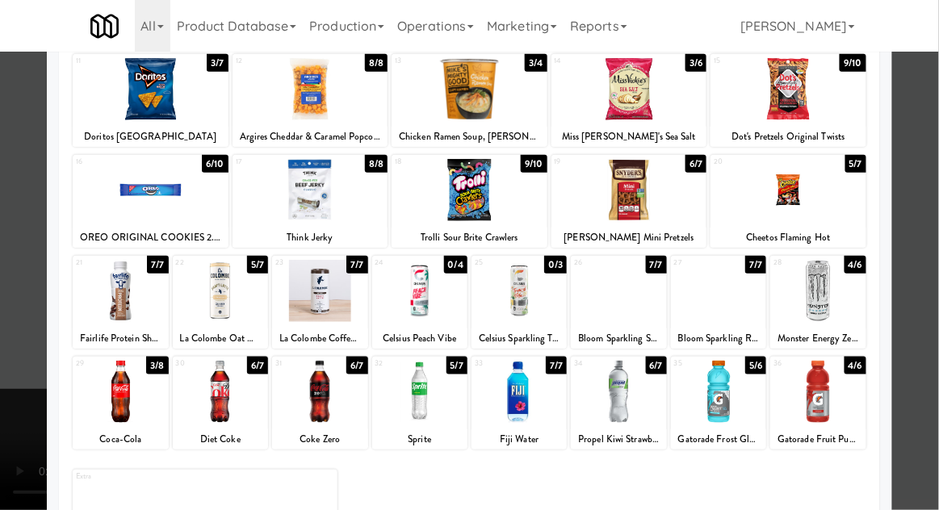
click at [645, 390] on div at bounding box center [618, 392] width 95 height 62
click at [933, 206] on div at bounding box center [469, 255] width 939 height 510
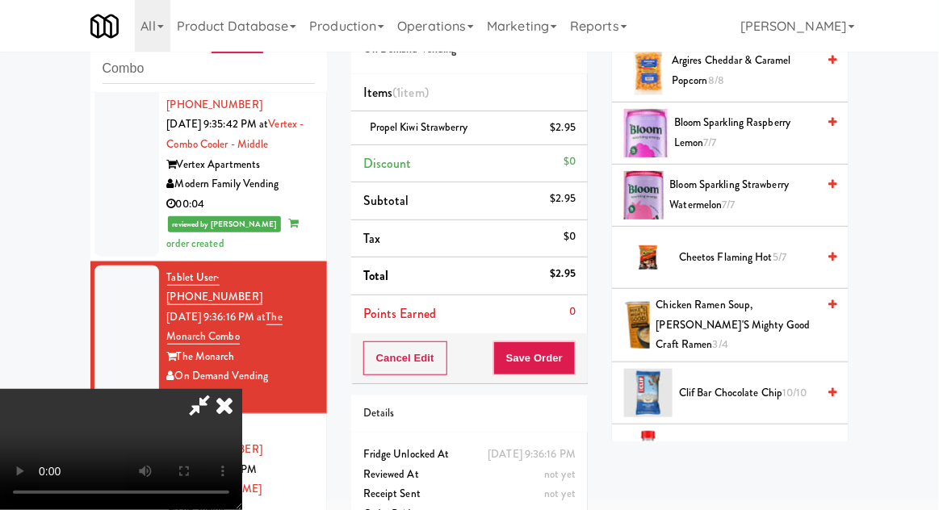
scroll to position [240, 0]
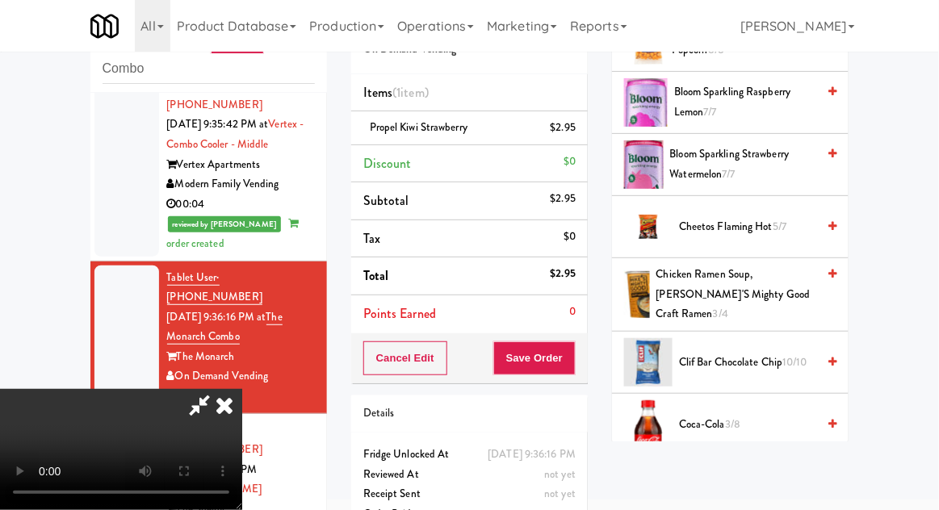
click at [776, 227] on span "5/7" at bounding box center [779, 226] width 14 height 15
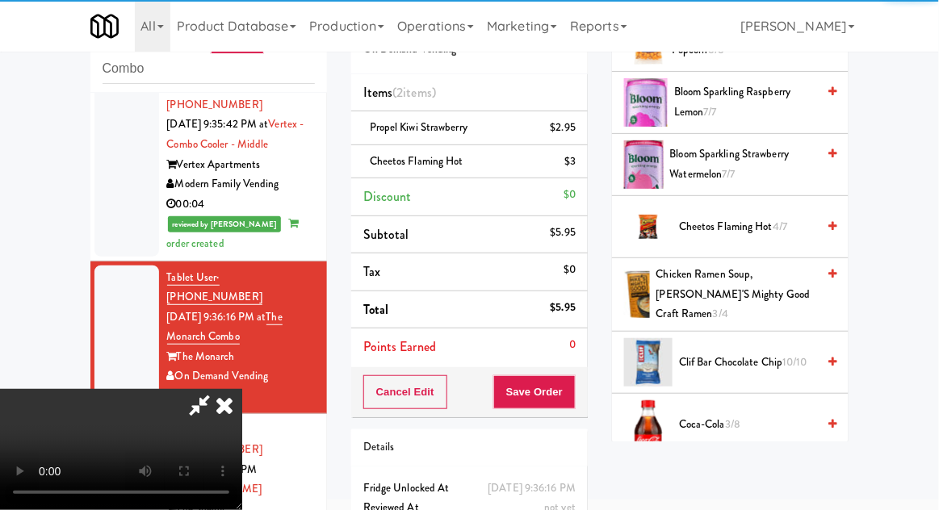
scroll to position [73, 0]
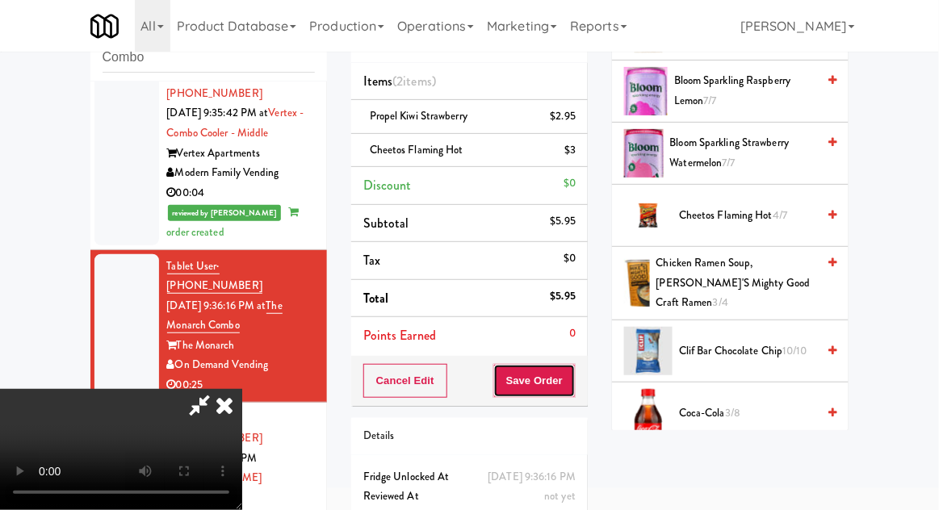
click at [575, 376] on button "Save Order" at bounding box center [534, 381] width 82 height 34
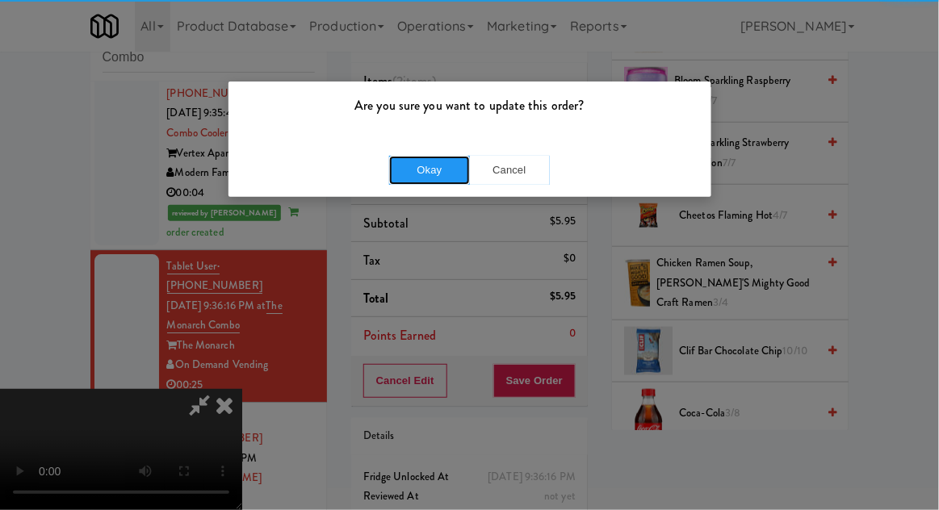
click at [437, 165] on button "Okay" at bounding box center [429, 170] width 81 height 29
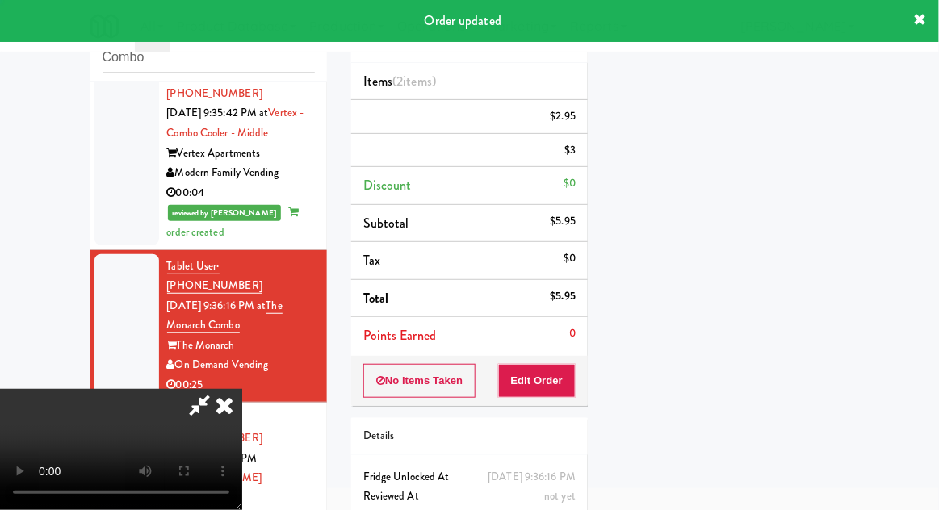
scroll to position [0, 0]
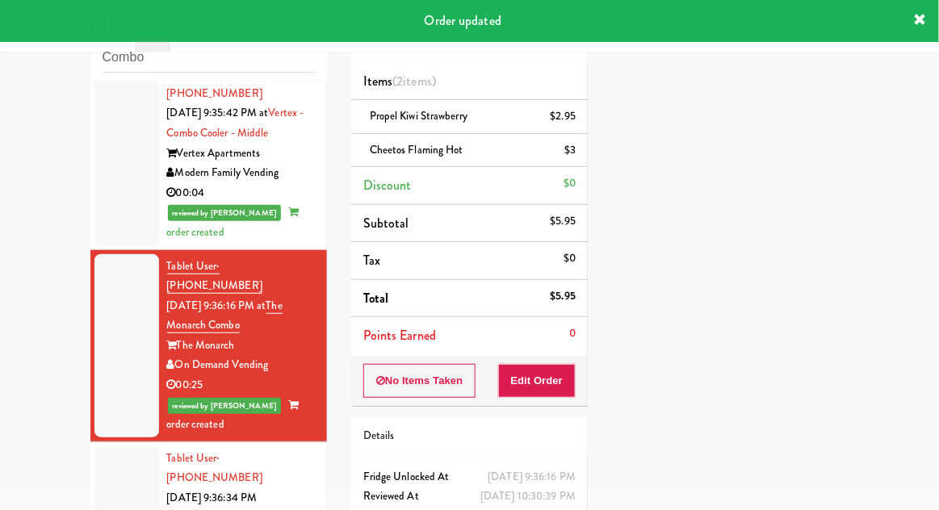
click at [90, 442] on li "Tablet User · (713) 398-1479 [DATE] 9:36:34 PM at Shelby Combo The Shelby Famil…" at bounding box center [208, 518] width 236 height 153
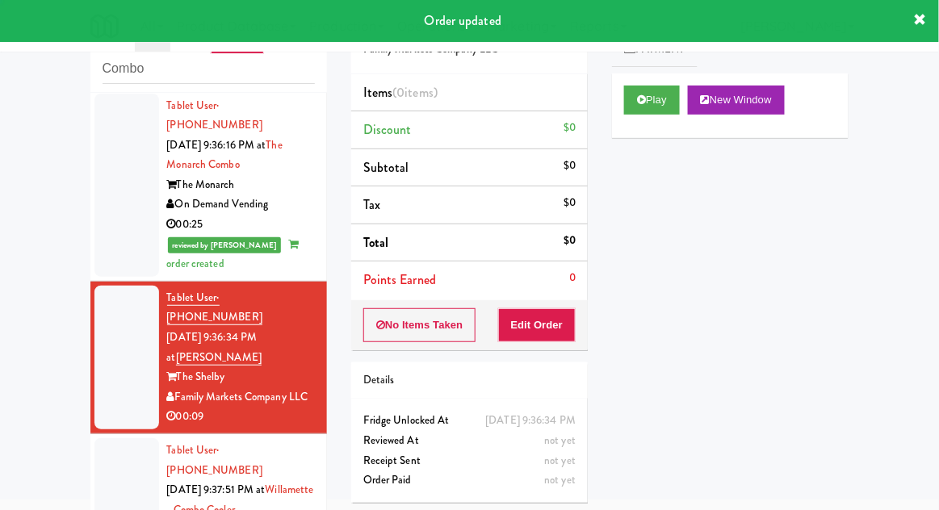
scroll to position [1369, 0]
click at [625, 97] on button "Play" at bounding box center [652, 100] width 56 height 29
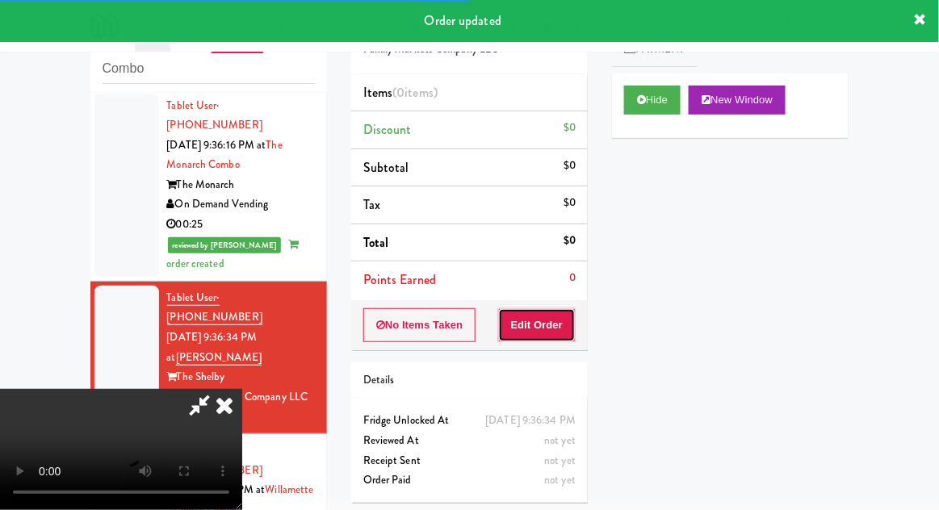
click at [549, 312] on button "Edit Order" at bounding box center [537, 325] width 78 height 34
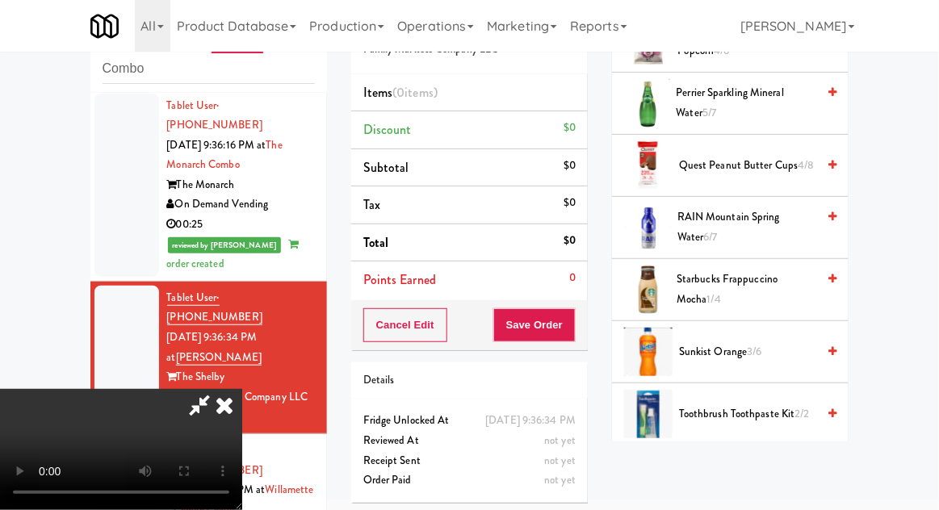
scroll to position [1608, 0]
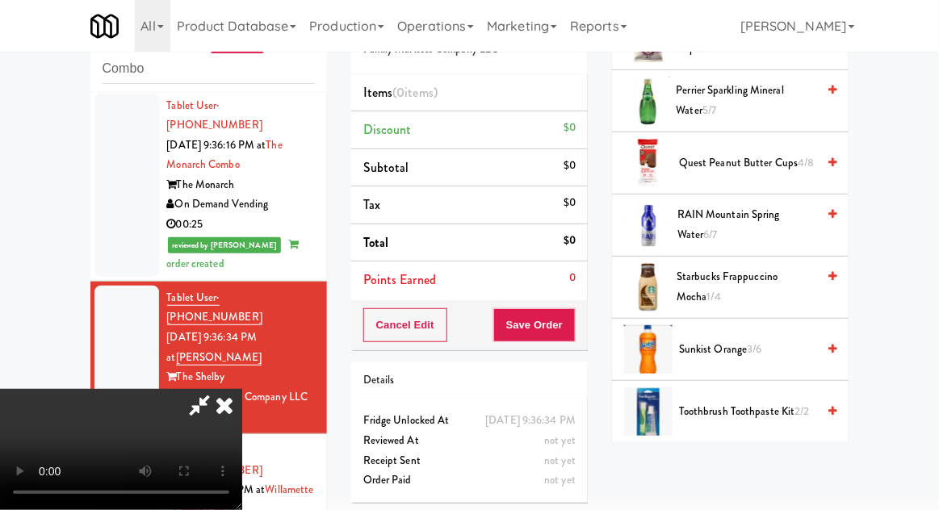
click at [763, 340] on span "Sunkist Orange 3/6" at bounding box center [747, 350] width 137 height 20
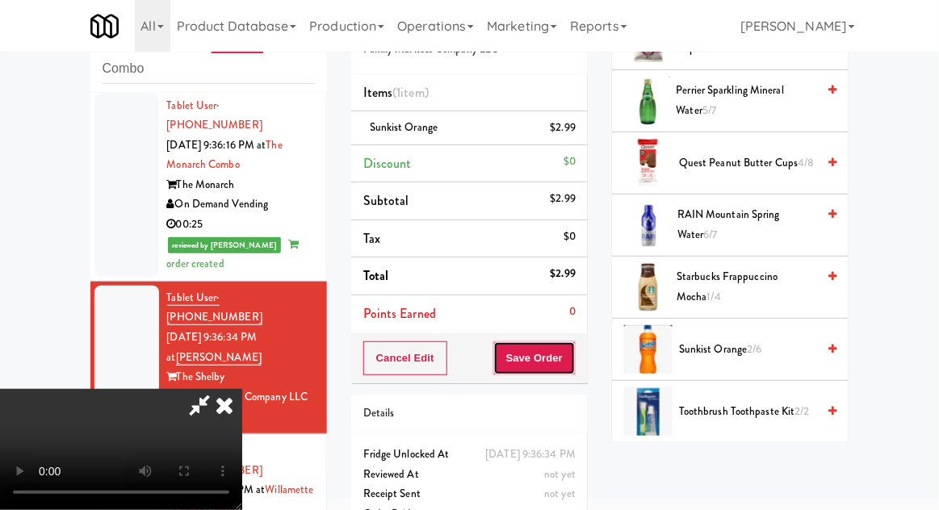
click at [575, 362] on button "Save Order" at bounding box center [534, 358] width 82 height 34
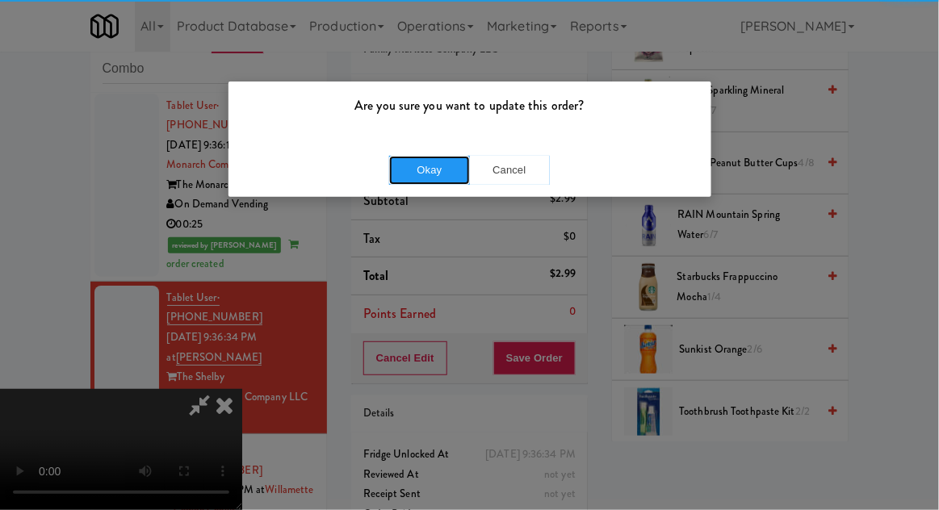
click at [405, 161] on button "Okay" at bounding box center [429, 170] width 81 height 29
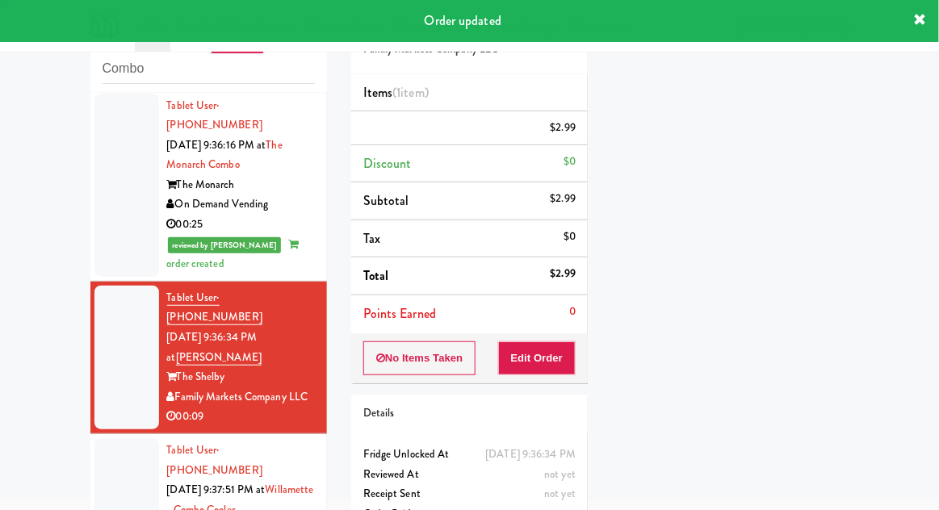
scroll to position [159, 0]
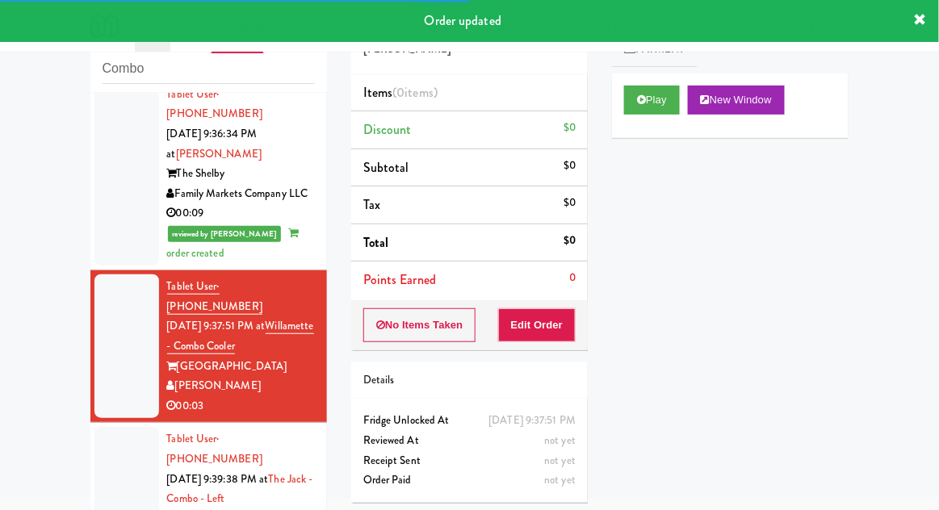
scroll to position [1574, 0]
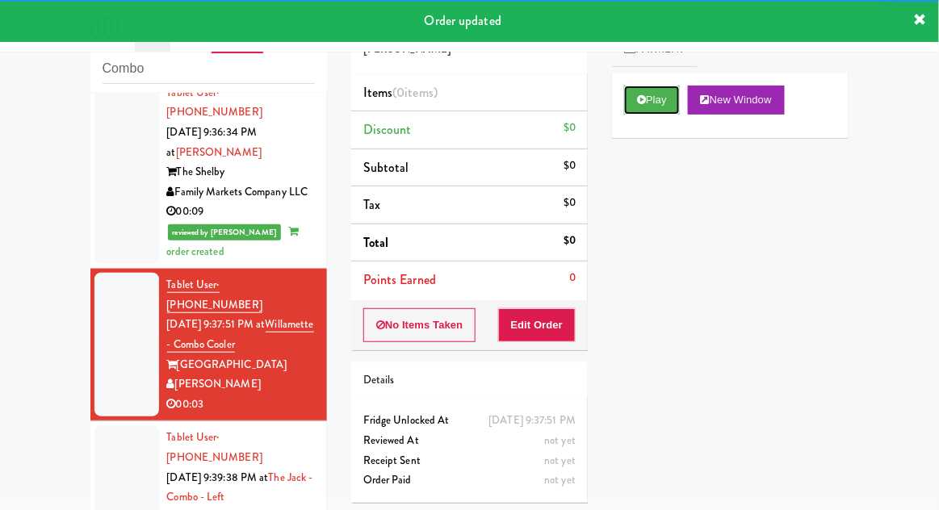
click at [625, 90] on button "Play" at bounding box center [652, 100] width 56 height 29
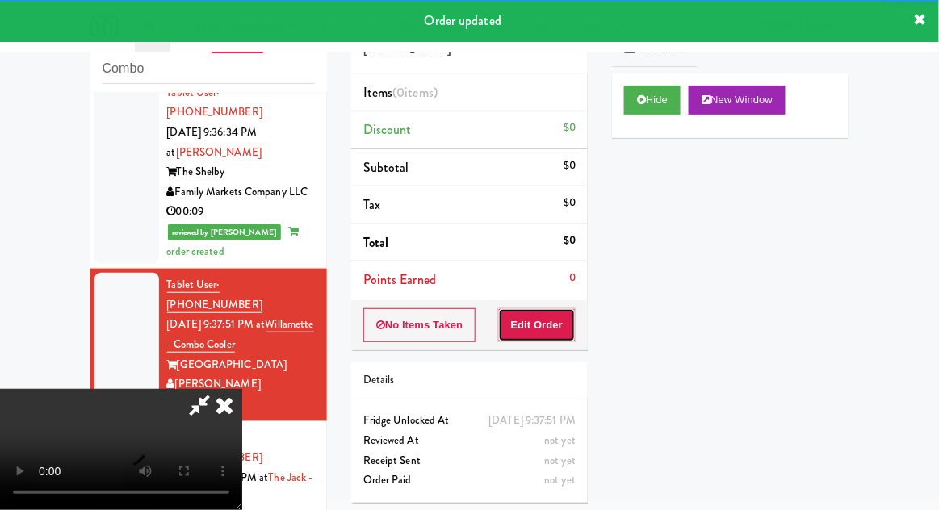
click at [558, 316] on button "Edit Order" at bounding box center [537, 325] width 78 height 34
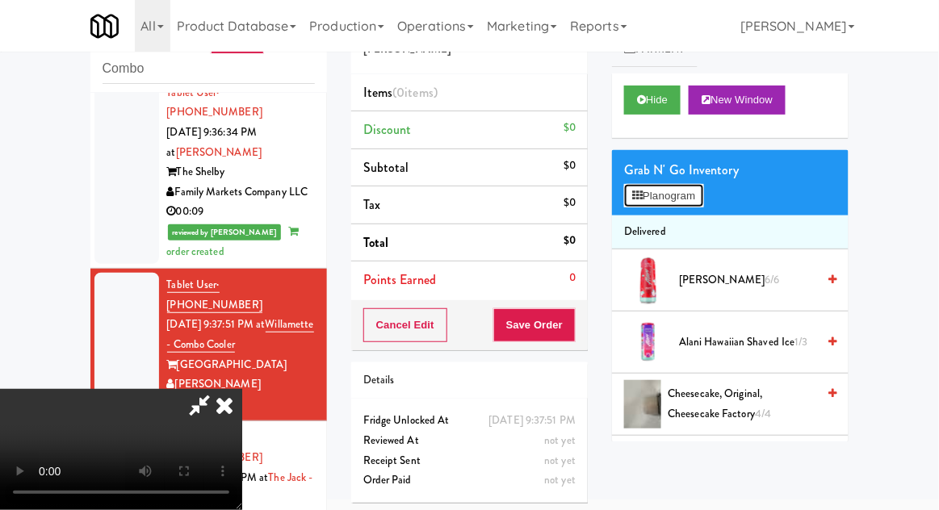
click at [703, 204] on button "Planogram" at bounding box center [663, 196] width 79 height 24
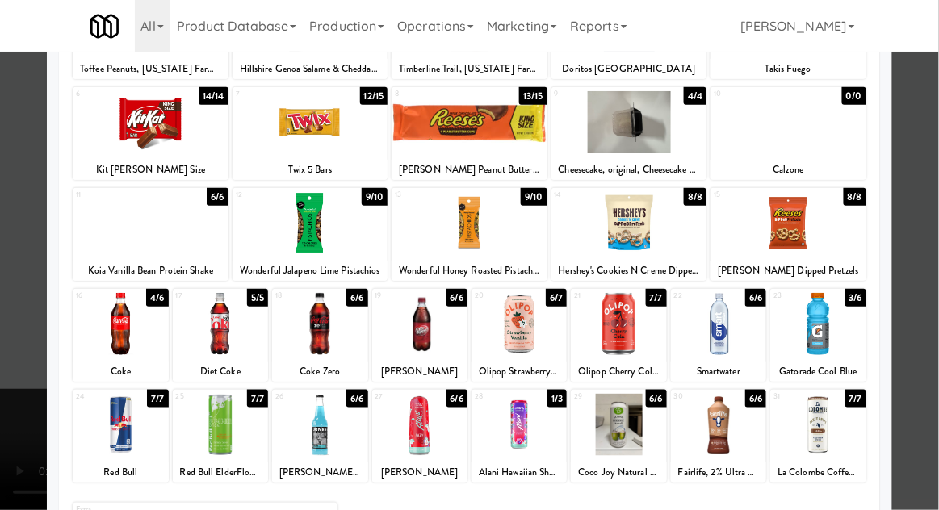
scroll to position [204, 0]
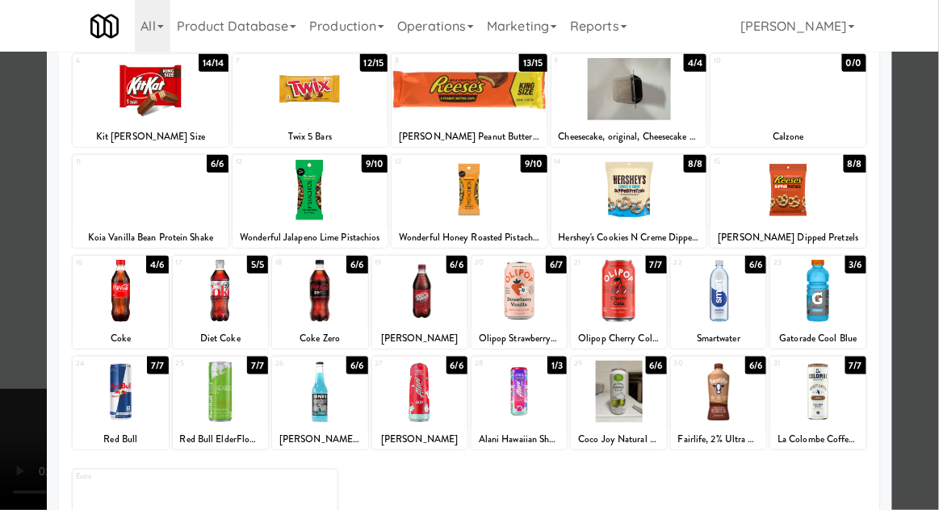
click at [521, 400] on div at bounding box center [518, 392] width 95 height 62
click at [933, 173] on div at bounding box center [469, 255] width 939 height 510
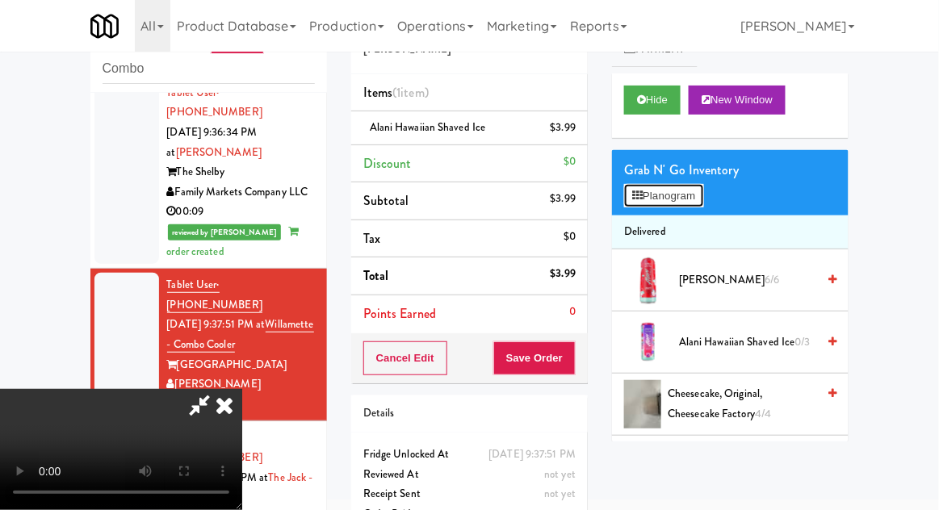
click at [681, 203] on button "Planogram" at bounding box center [663, 196] width 79 height 24
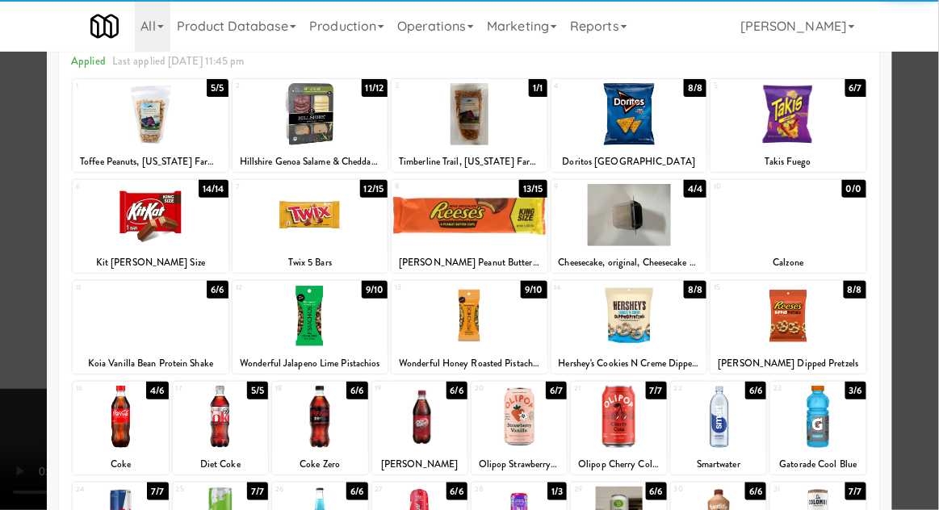
scroll to position [204, 0]
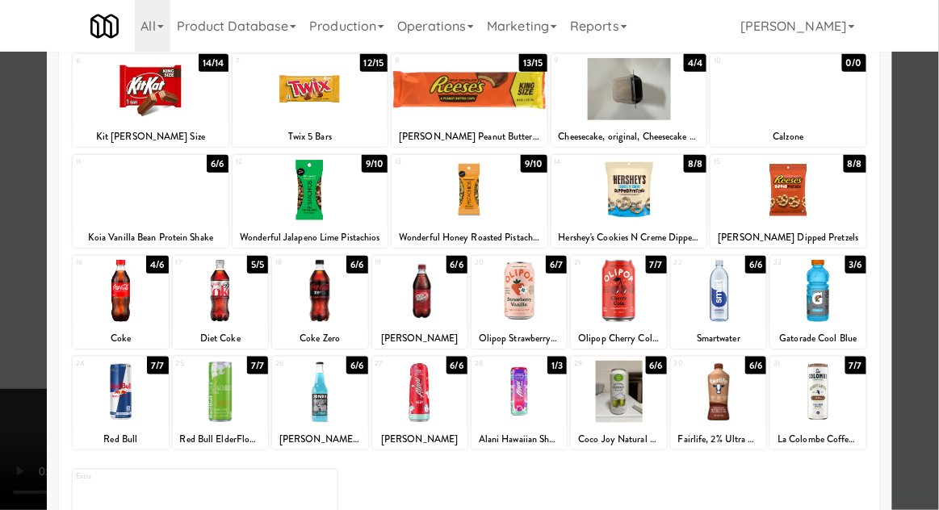
click at [934, 178] on div at bounding box center [469, 255] width 939 height 510
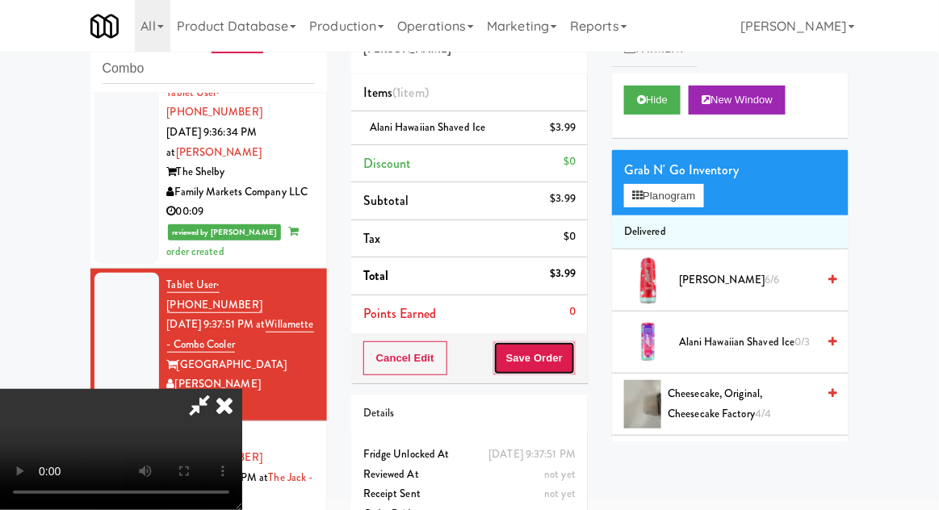
click at [569, 360] on button "Save Order" at bounding box center [534, 358] width 82 height 34
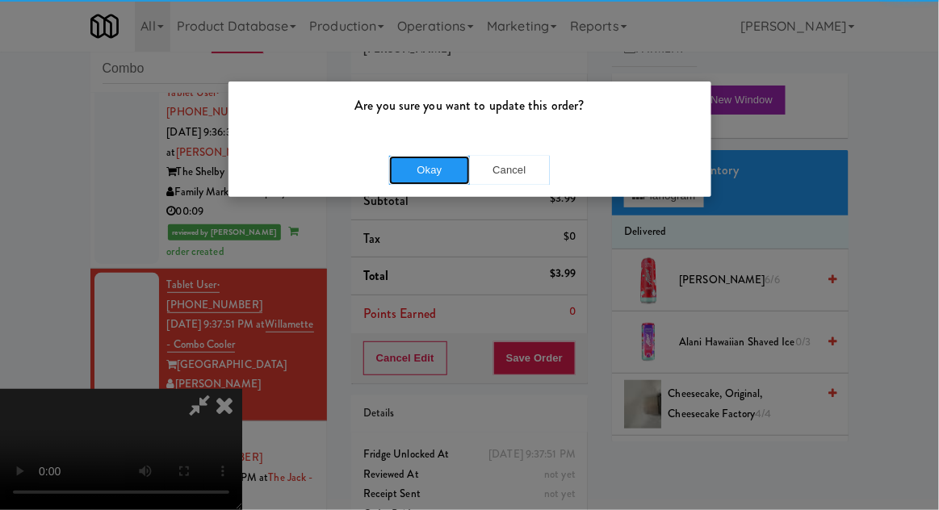
click at [434, 166] on button "Okay" at bounding box center [429, 170] width 81 height 29
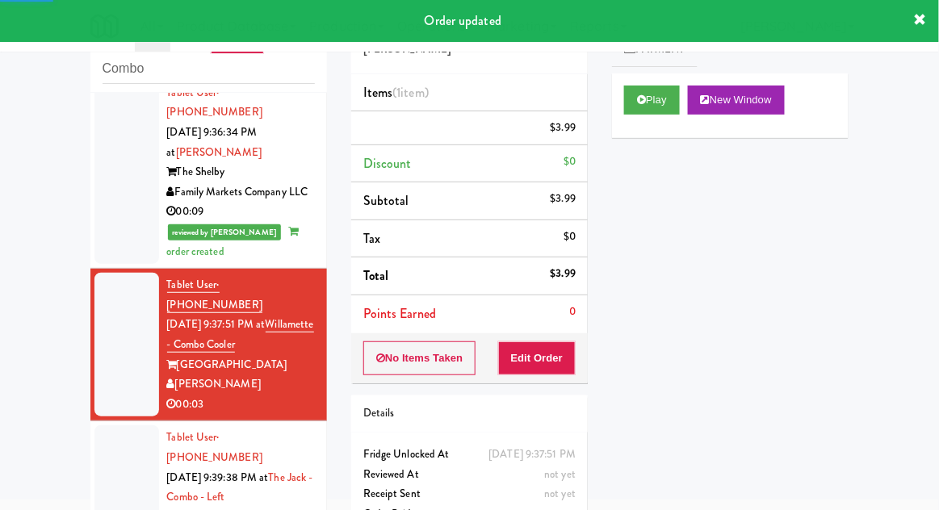
click at [107, 425] on div at bounding box center [126, 497] width 65 height 144
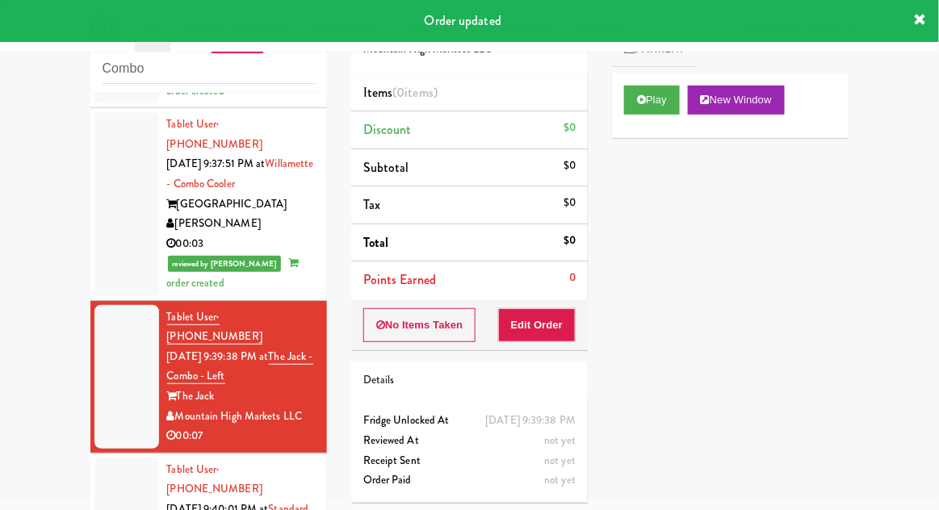
scroll to position [1737, 0]
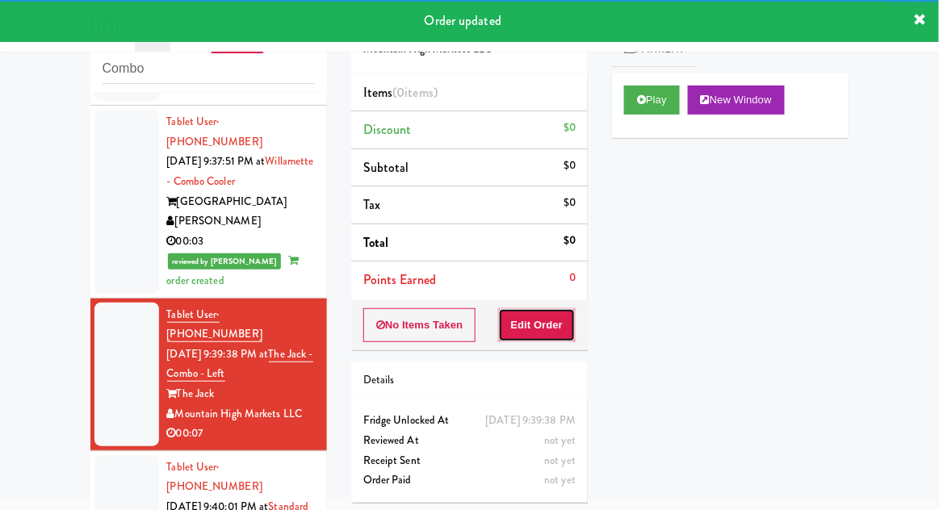
click at [550, 331] on button "Edit Order" at bounding box center [537, 325] width 78 height 34
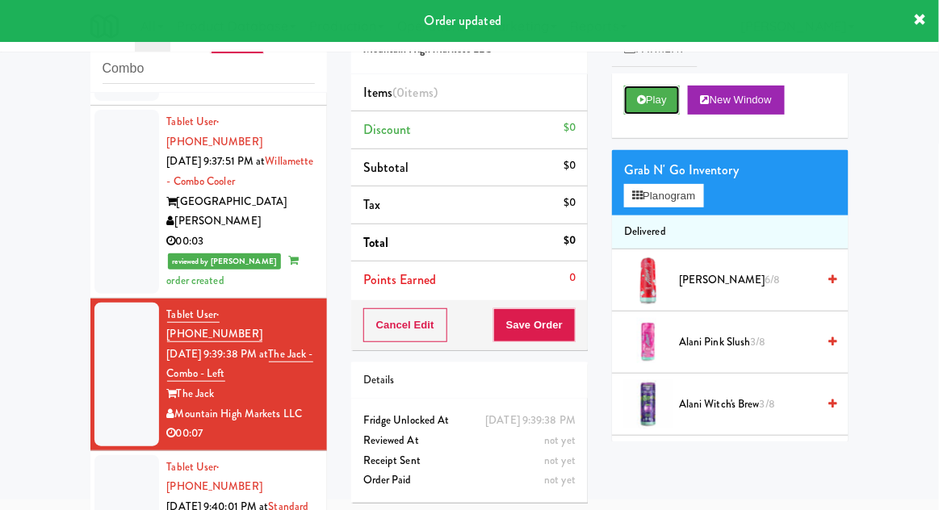
click at [643, 101] on icon at bounding box center [641, 99] width 9 height 10
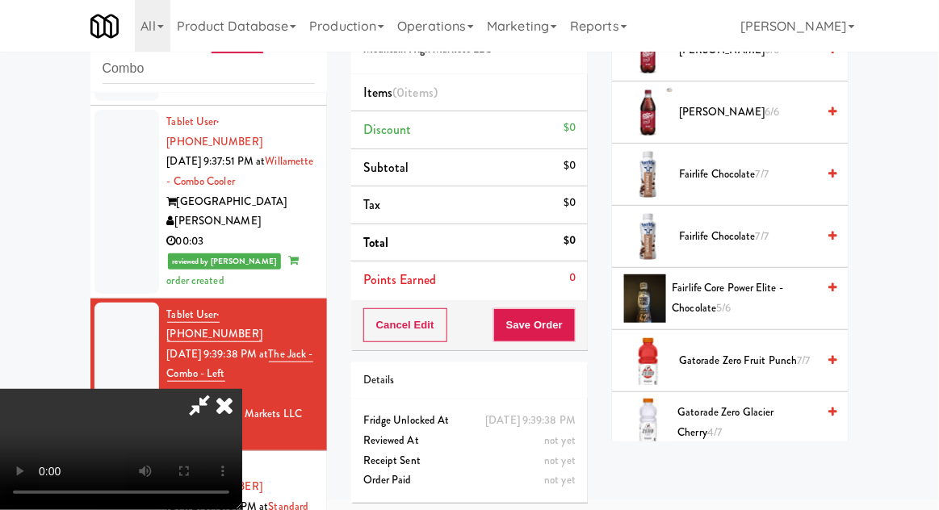
scroll to position [1047, 0]
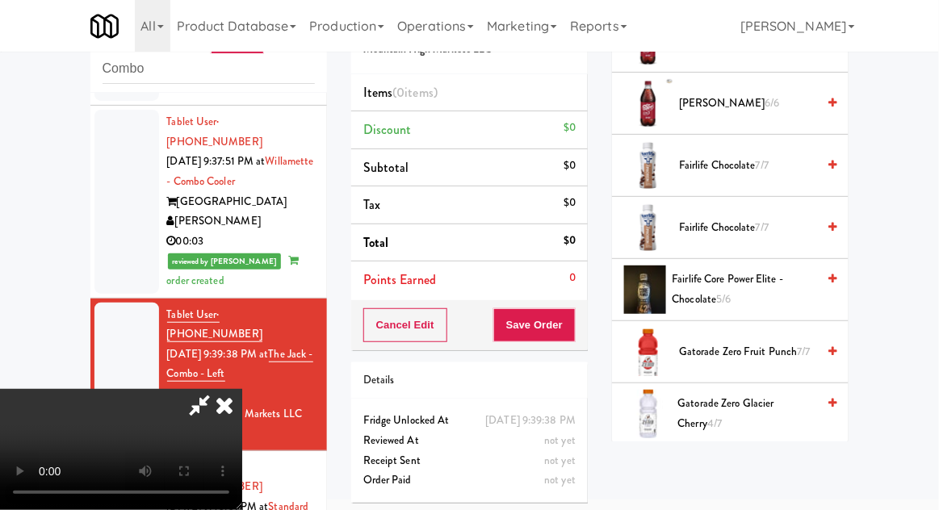
click at [758, 284] on span "Fairlife Core Power Elite - Chocolate 5/6" at bounding box center [744, 290] width 144 height 40
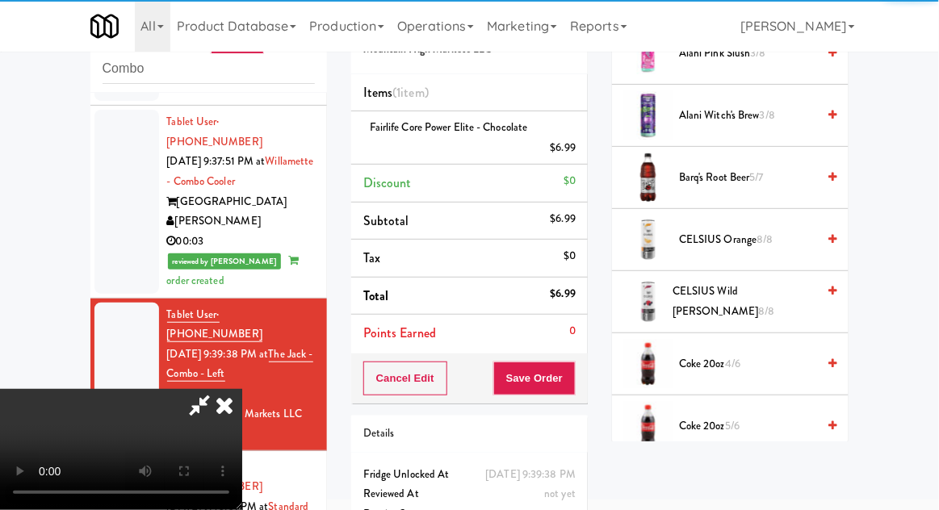
scroll to position [0, 0]
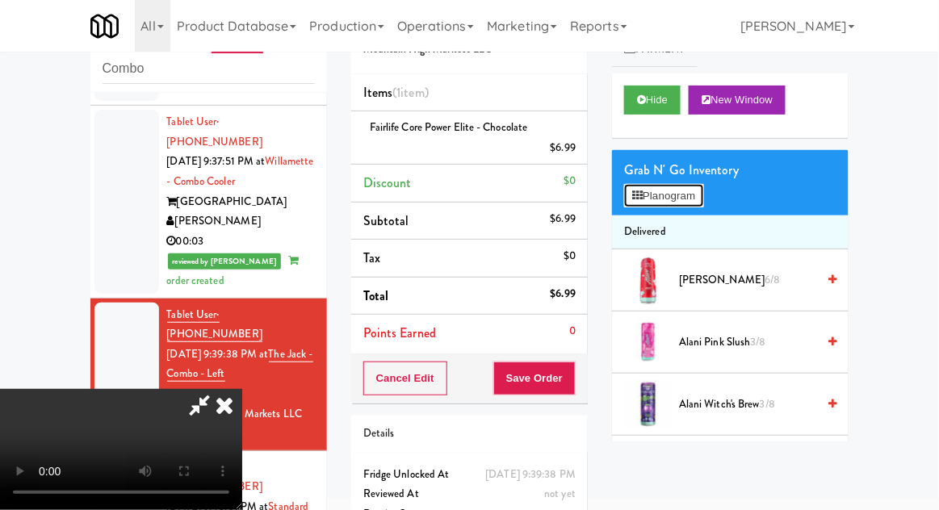
click at [683, 184] on button "Planogram" at bounding box center [663, 196] width 79 height 24
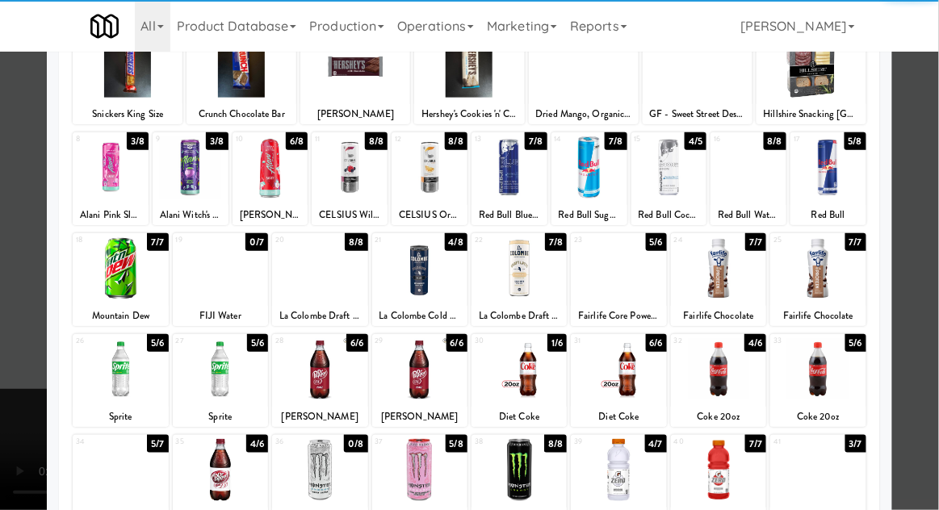
scroll to position [126, 0]
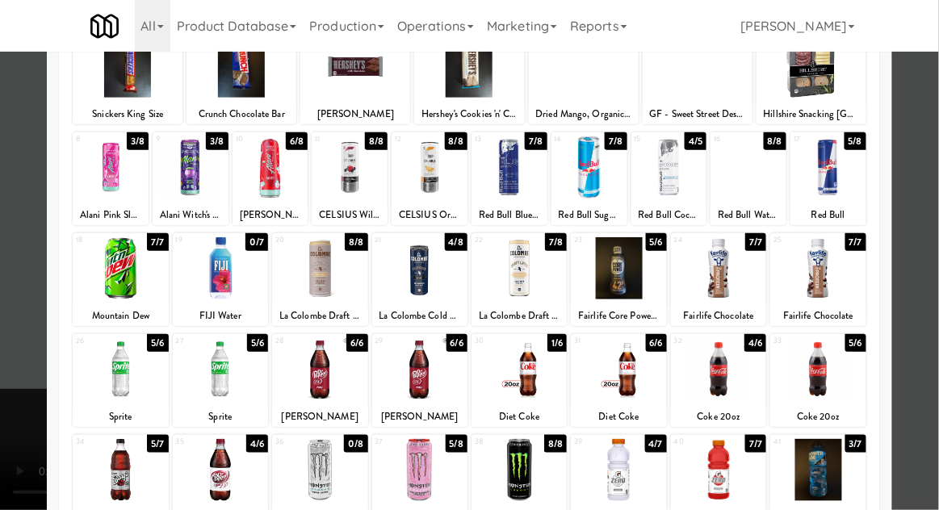
click at [934, 194] on div at bounding box center [469, 255] width 939 height 510
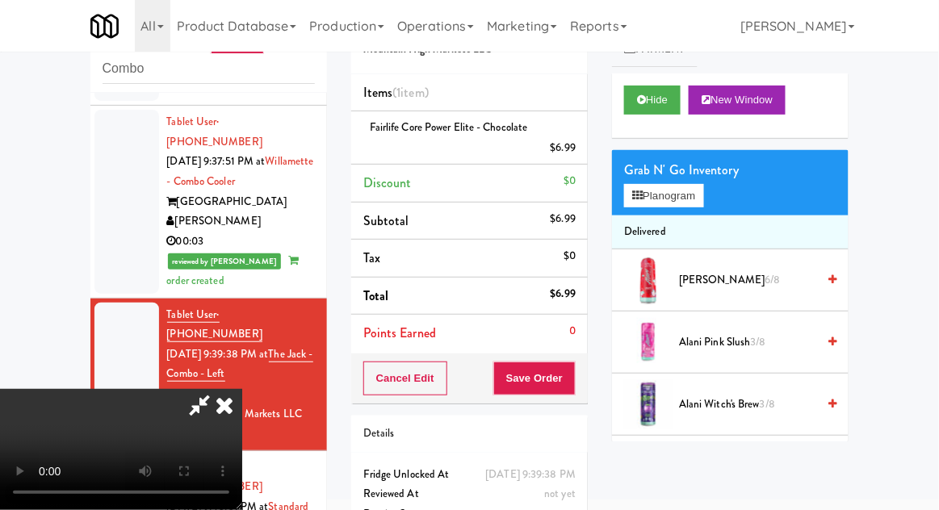
scroll to position [59, 0]
click at [570, 370] on button "Save Order" at bounding box center [534, 379] width 82 height 34
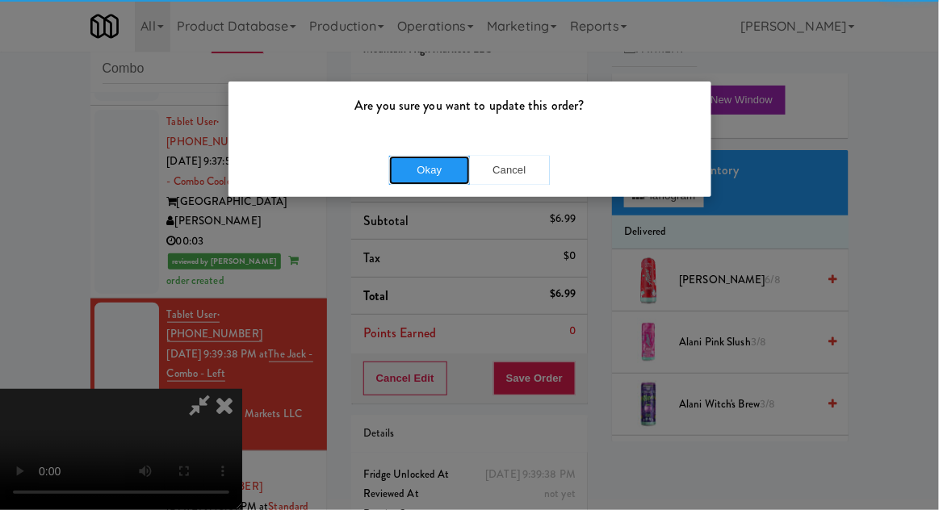
click at [431, 171] on button "Okay" at bounding box center [429, 170] width 81 height 29
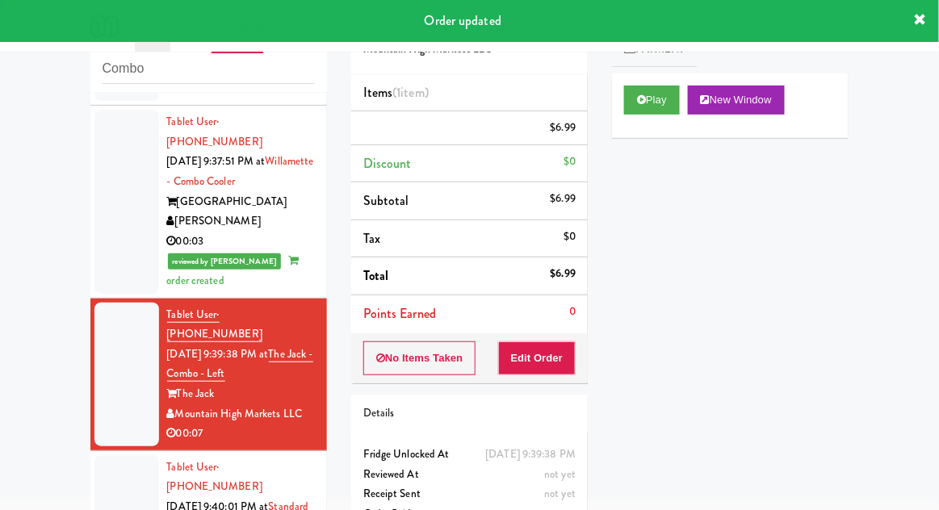
scroll to position [0, 0]
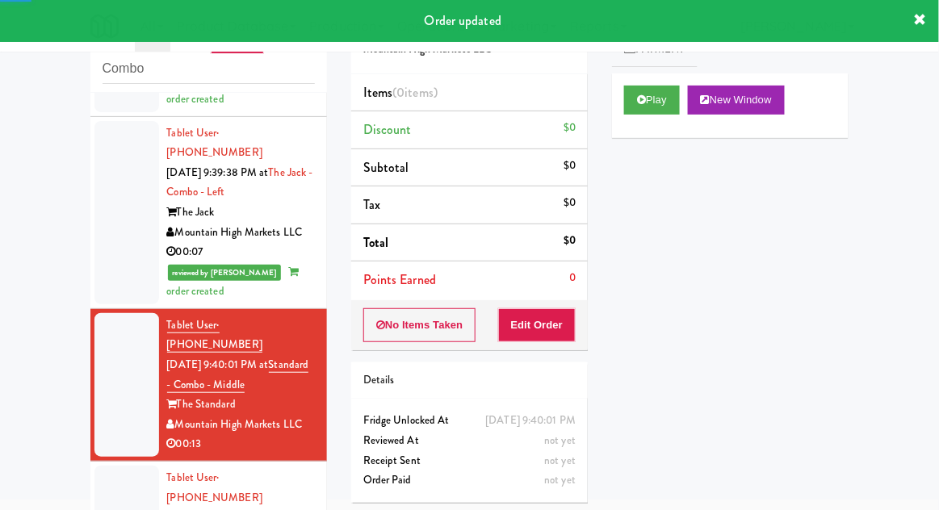
scroll to position [1922, 0]
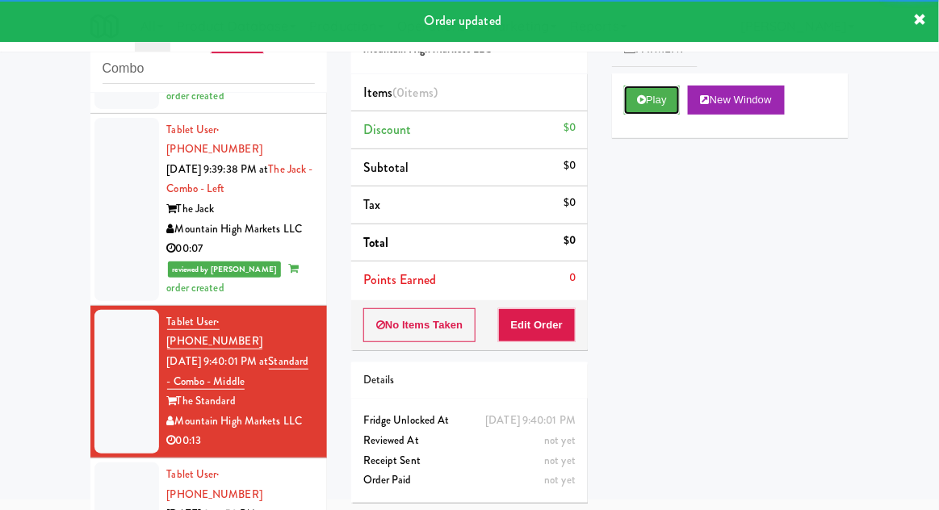
click at [626, 98] on button "Play" at bounding box center [652, 100] width 56 height 29
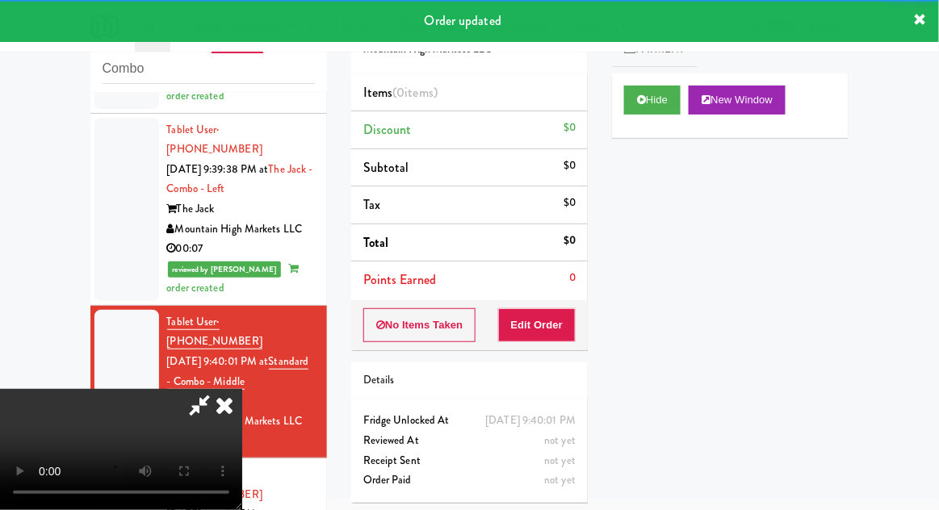
click at [531, 324] on button "Edit Order" at bounding box center [537, 325] width 78 height 34
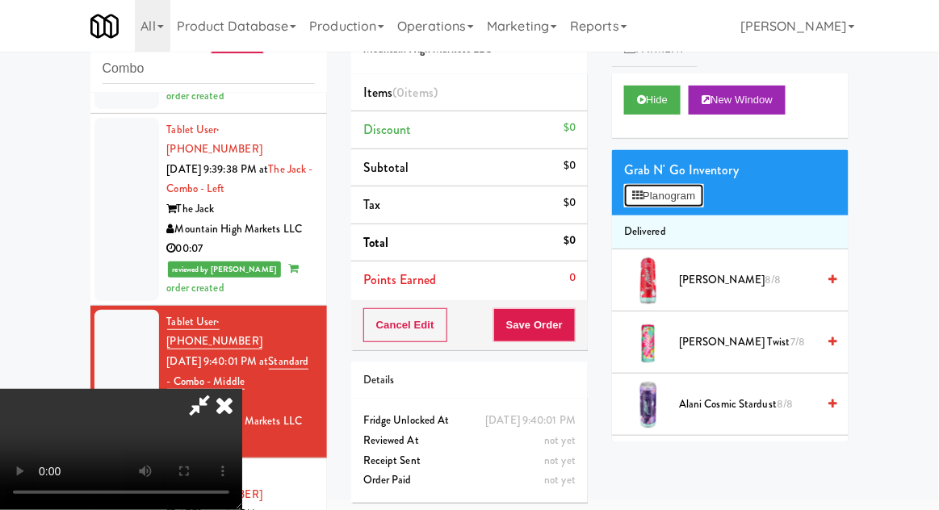
click at [698, 197] on button "Planogram" at bounding box center [663, 196] width 79 height 24
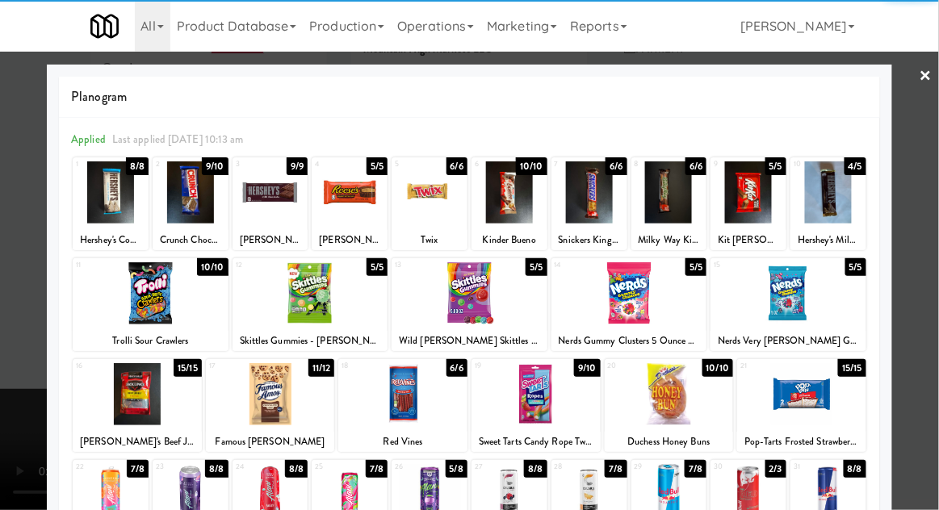
click at [481, 298] on div at bounding box center [469, 293] width 156 height 62
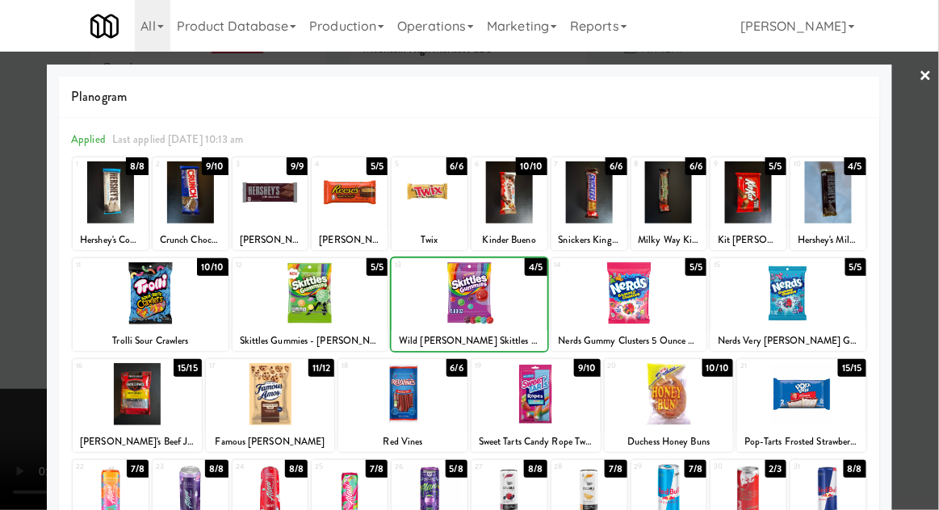
click at [934, 175] on div at bounding box center [469, 255] width 939 height 510
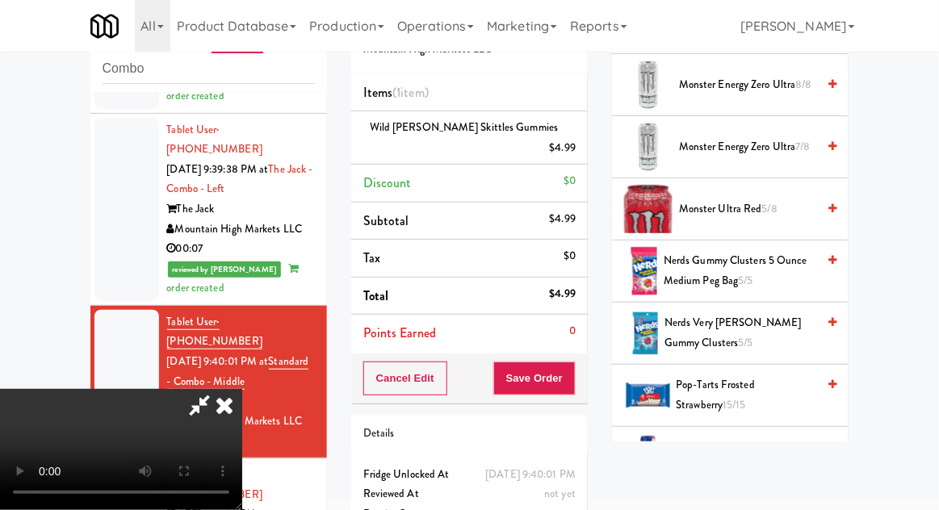
scroll to position [1583, 0]
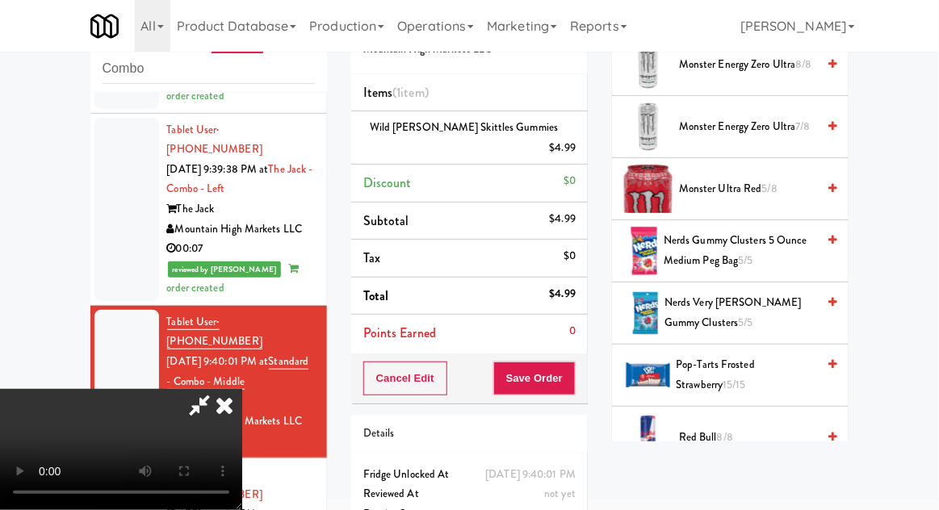
click at [778, 249] on span "Nerds Gummy Clusters 5 Ounce Medium Peg Bag 5/5" at bounding box center [739, 251] width 153 height 40
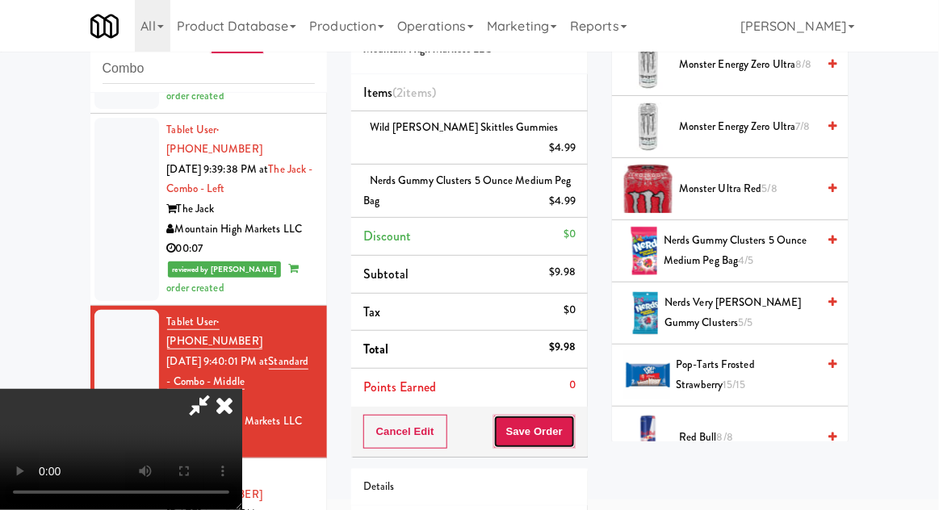
click at [570, 420] on button "Save Order" at bounding box center [534, 432] width 82 height 34
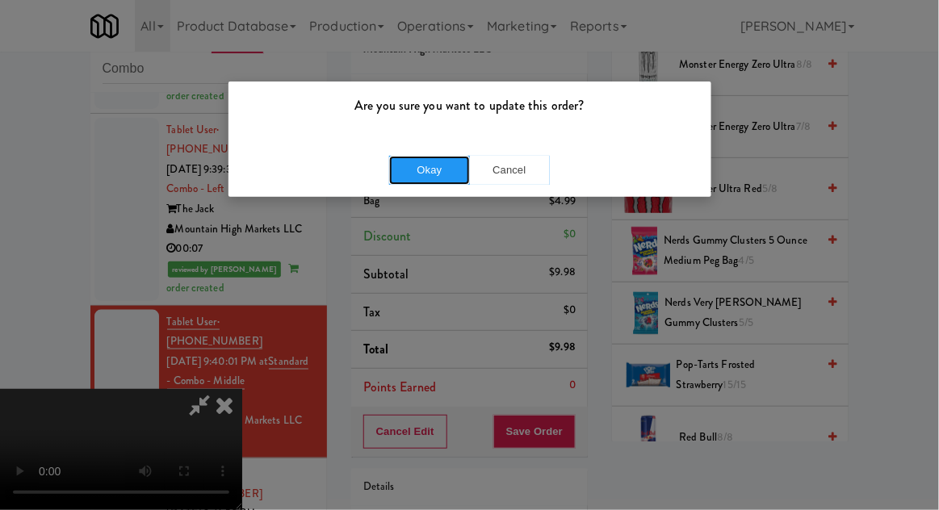
click at [426, 178] on button "Okay" at bounding box center [429, 170] width 81 height 29
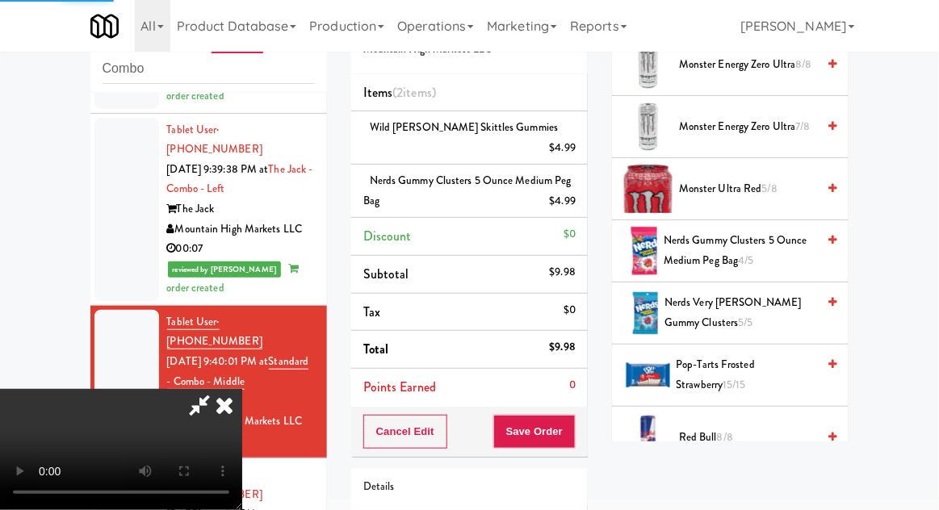
scroll to position [159, 0]
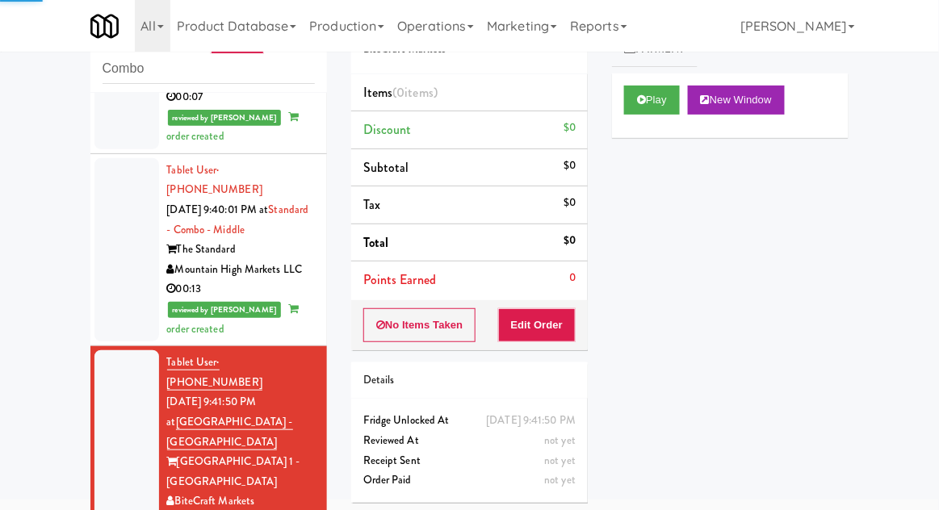
scroll to position [2076, 0]
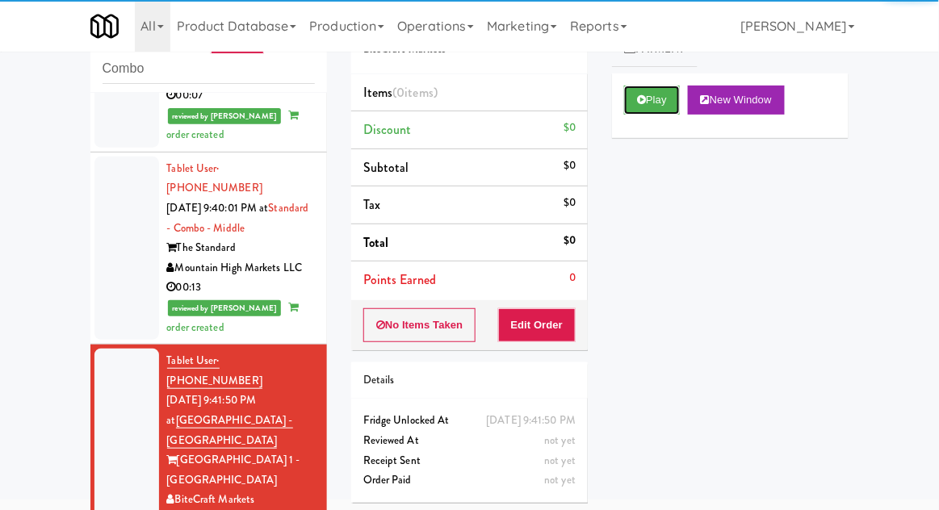
click at [634, 98] on button "Play" at bounding box center [652, 100] width 56 height 29
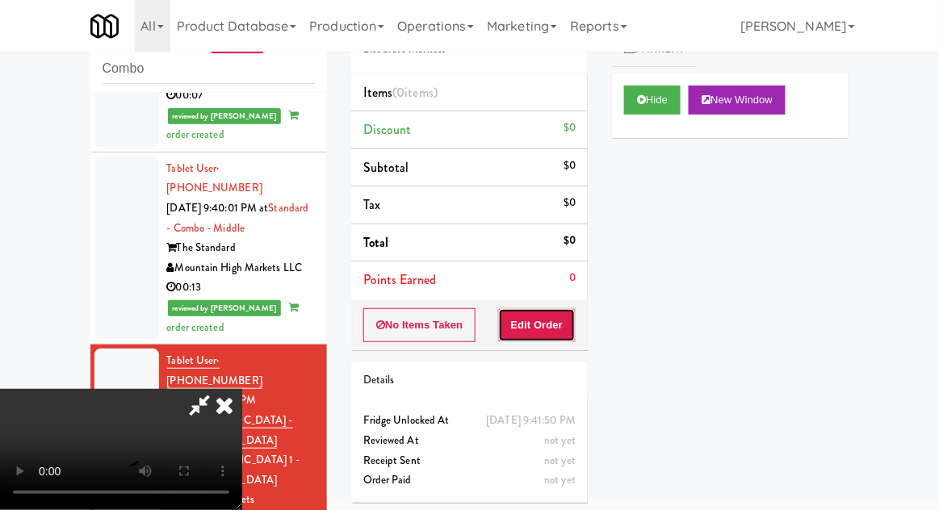
click at [552, 325] on button "Edit Order" at bounding box center [537, 325] width 78 height 34
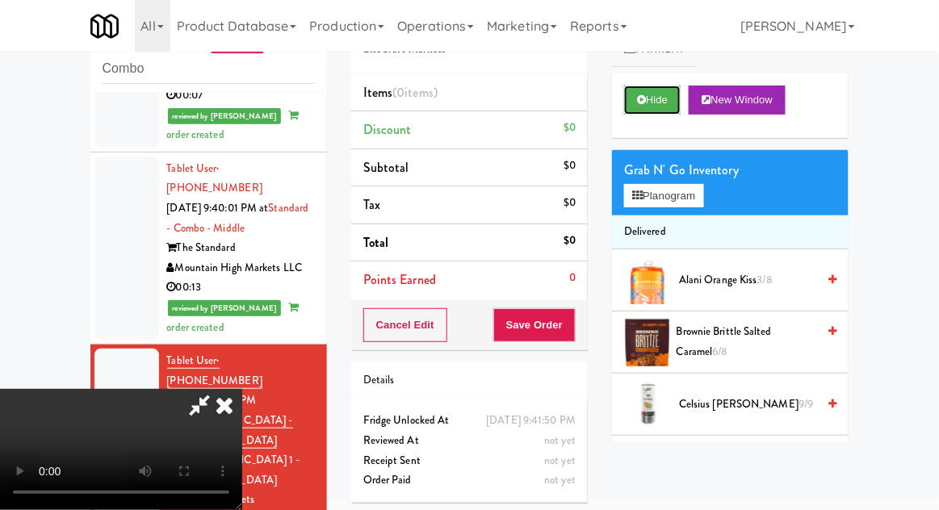
click at [659, 107] on button "Hide" at bounding box center [652, 100] width 56 height 29
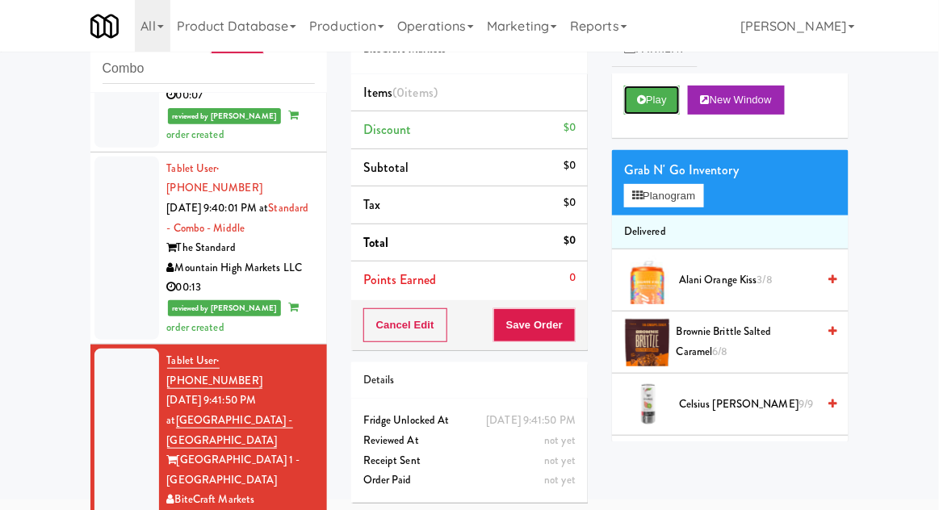
click at [652, 102] on button "Play" at bounding box center [652, 100] width 56 height 29
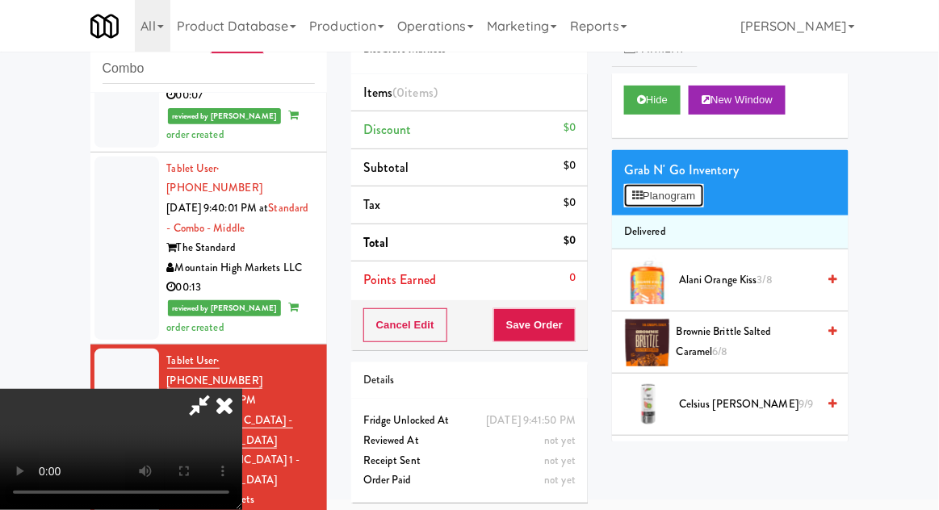
click at [639, 189] on button "Planogram" at bounding box center [663, 196] width 79 height 24
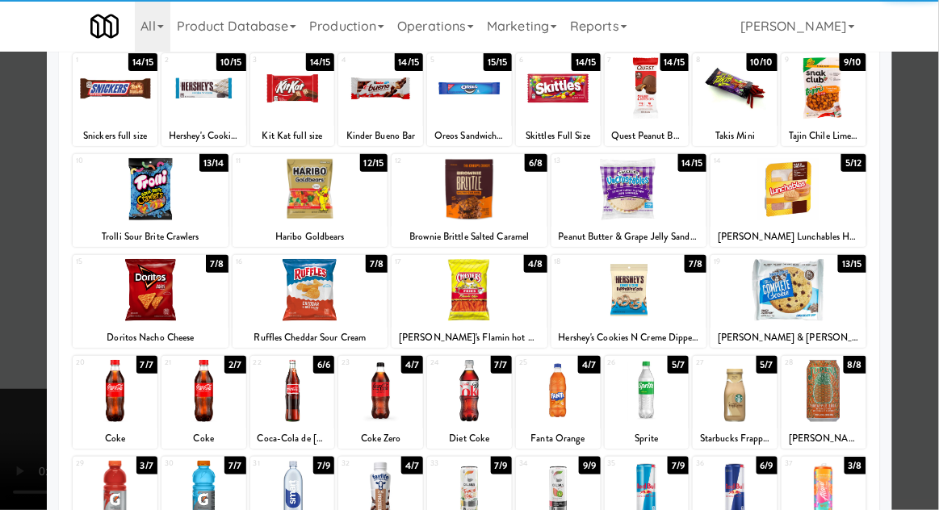
scroll to position [104, 0]
click at [299, 281] on div at bounding box center [310, 290] width 156 height 62
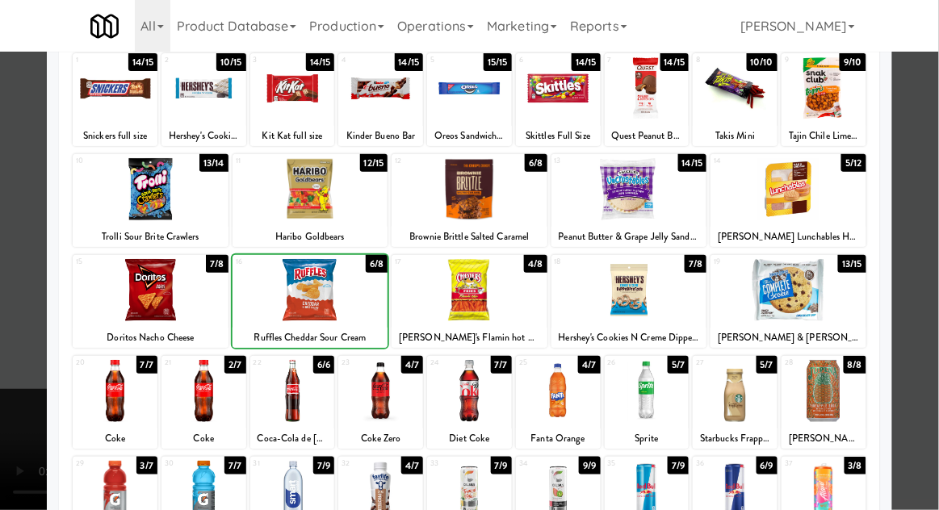
click at [4, 412] on div at bounding box center [469, 255] width 939 height 510
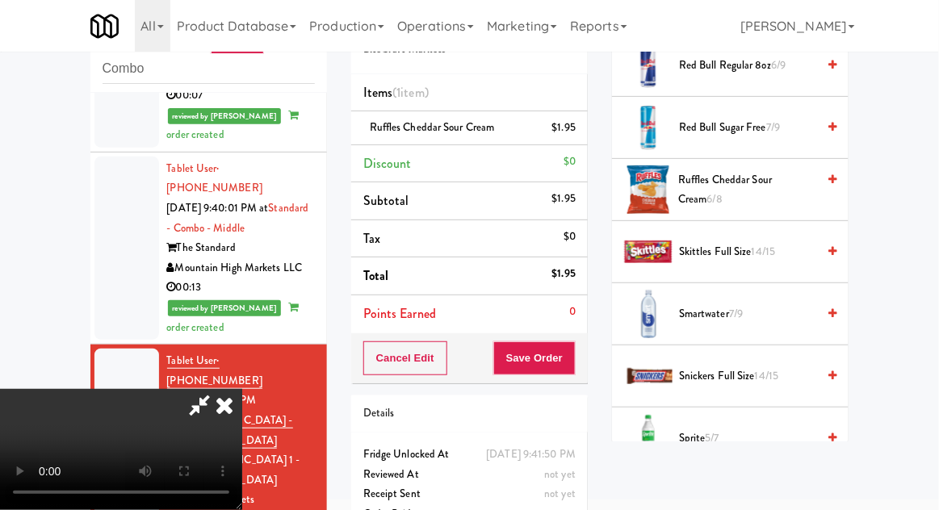
scroll to position [1864, 0]
click at [704, 241] on span "Skittles Full Size 14/15" at bounding box center [747, 251] width 137 height 20
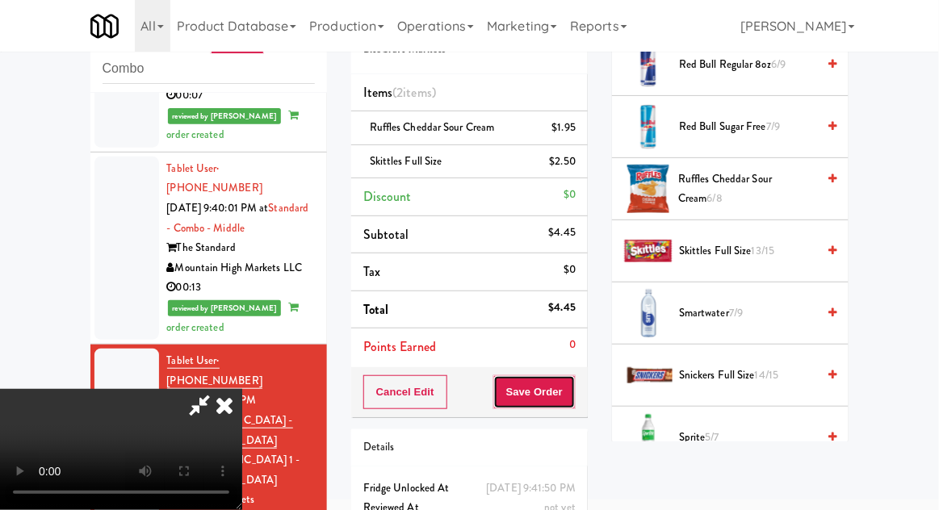
click at [573, 399] on button "Save Order" at bounding box center [534, 392] width 82 height 34
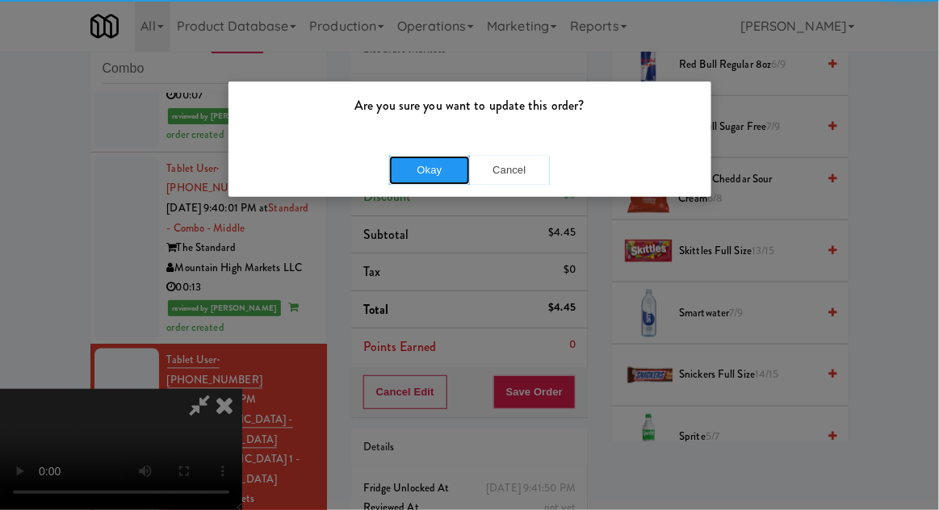
click at [410, 165] on button "Okay" at bounding box center [429, 170] width 81 height 29
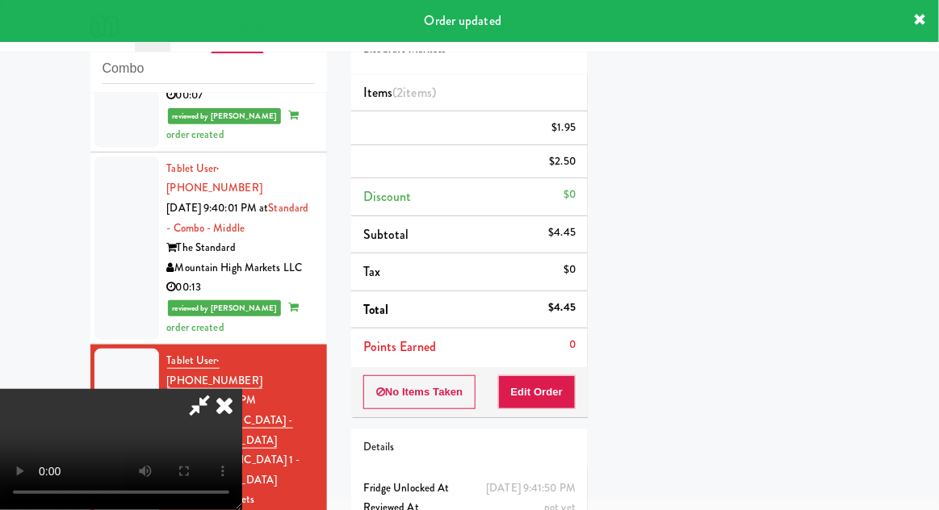
scroll to position [159, 0]
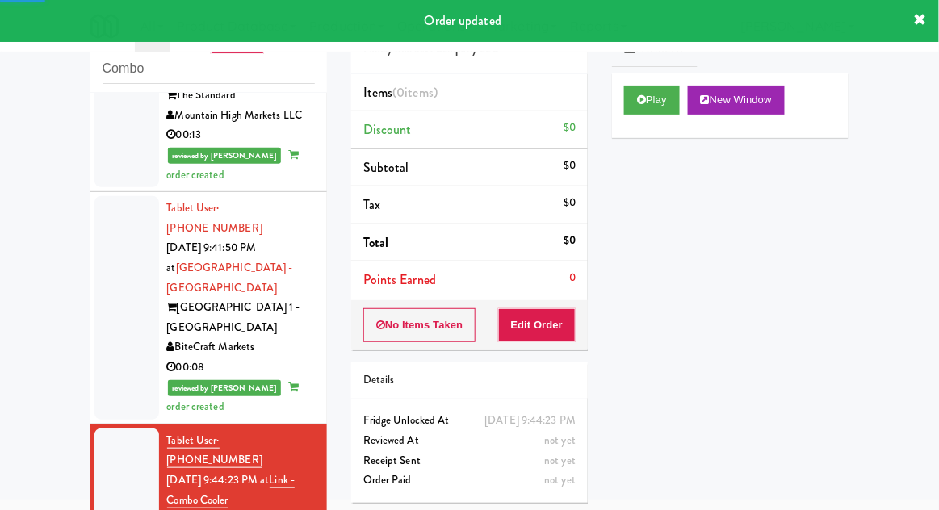
scroll to position [2231, 0]
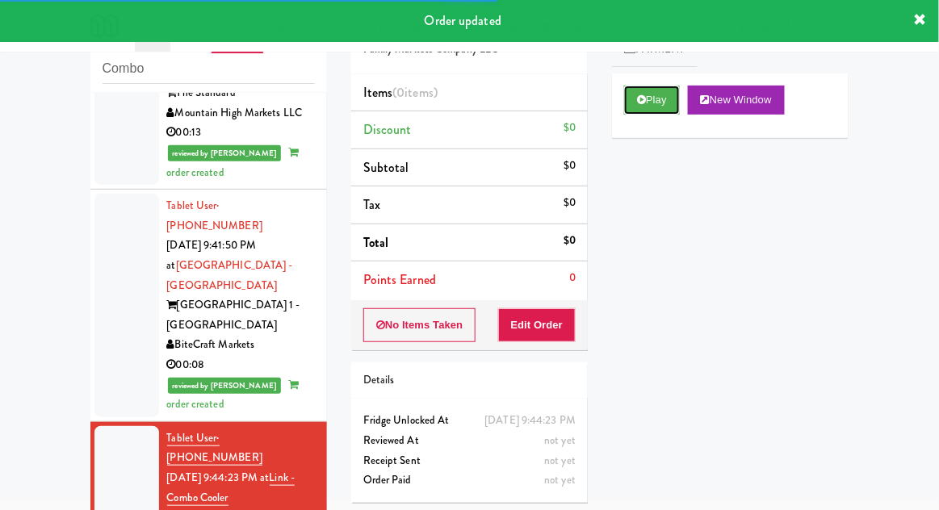
click at [650, 103] on button "Play" at bounding box center [652, 100] width 56 height 29
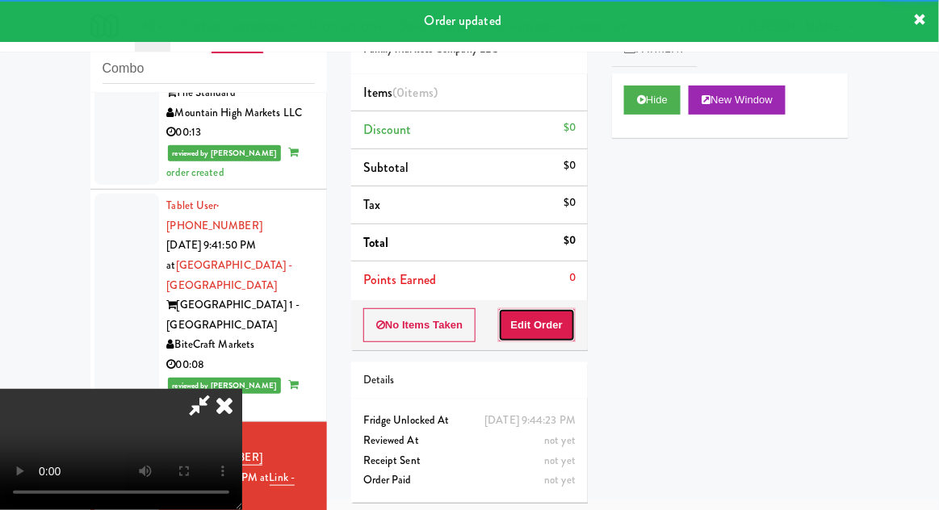
click at [546, 308] on button "Edit Order" at bounding box center [537, 325] width 78 height 34
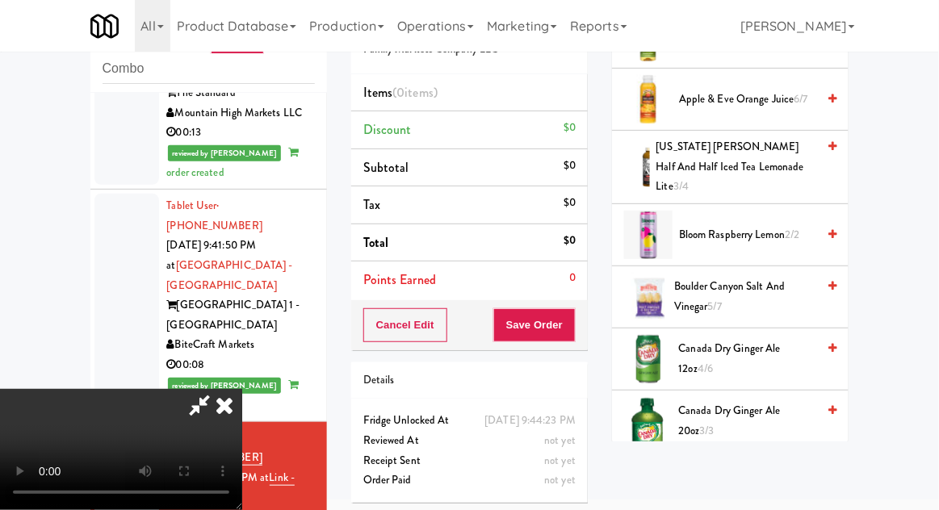
scroll to position [306, 0]
click at [700, 338] on span "Canada Dry Ginger Ale 12oz 4/6" at bounding box center [748, 358] width 138 height 40
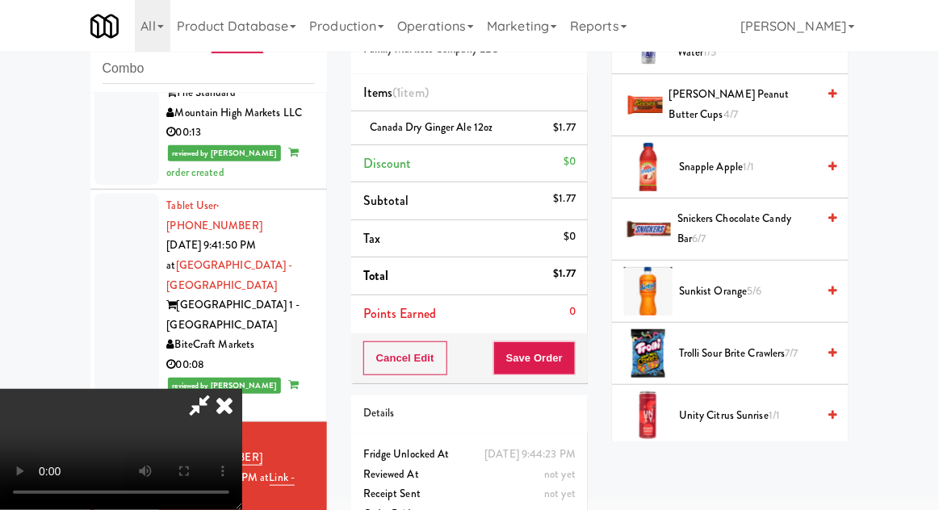
scroll to position [1872, 0]
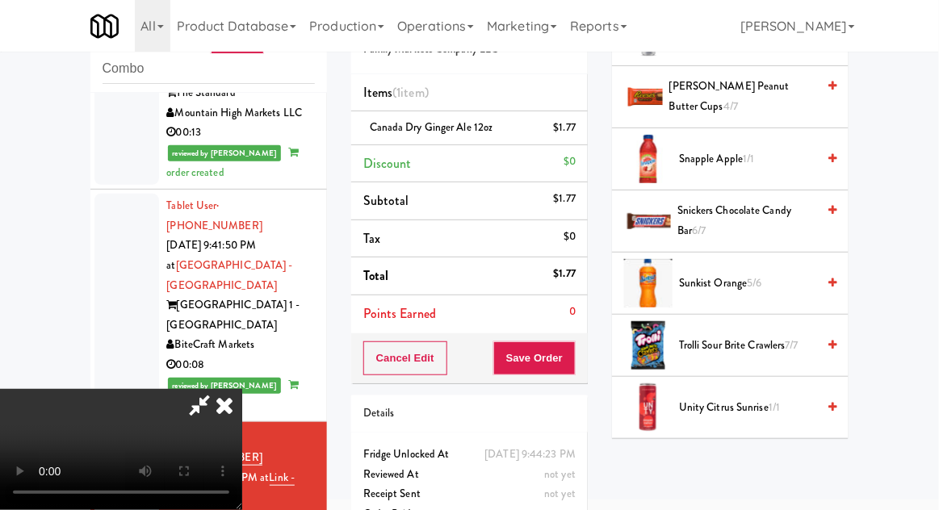
click at [703, 336] on span "Trolli Sour Brite Crawlers 7/7" at bounding box center [747, 346] width 137 height 20
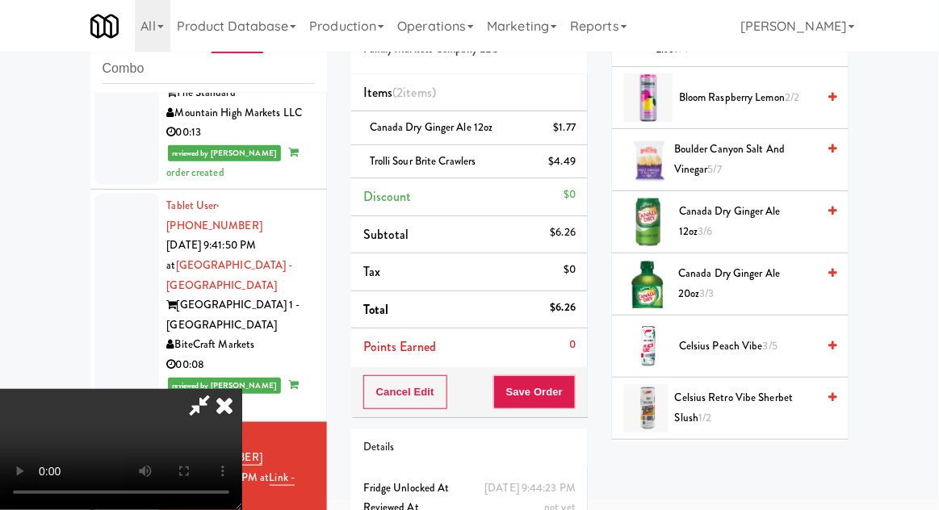
scroll to position [0, 0]
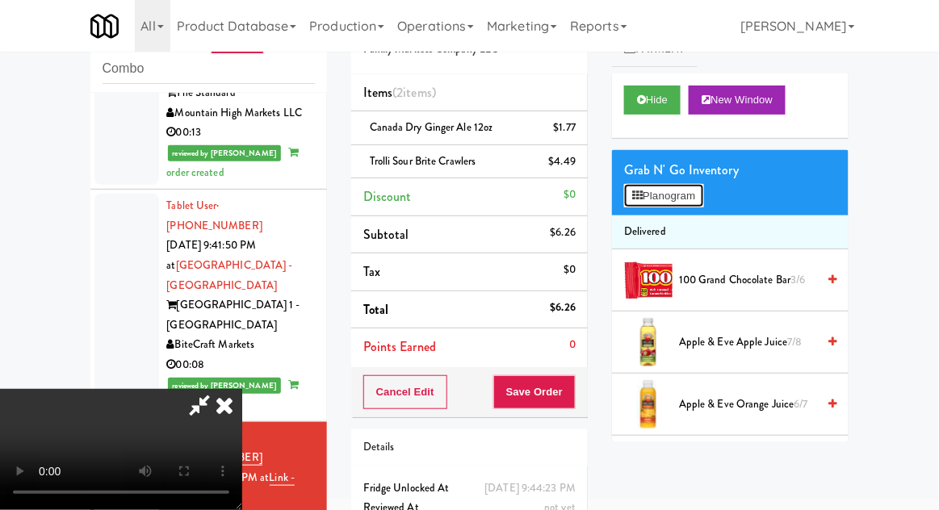
click at [660, 202] on button "Planogram" at bounding box center [663, 196] width 79 height 24
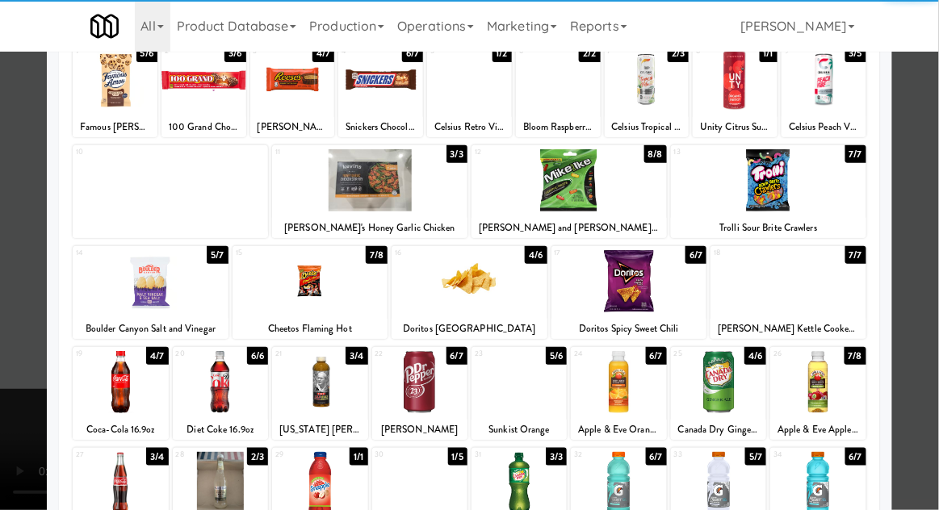
scroll to position [110, 0]
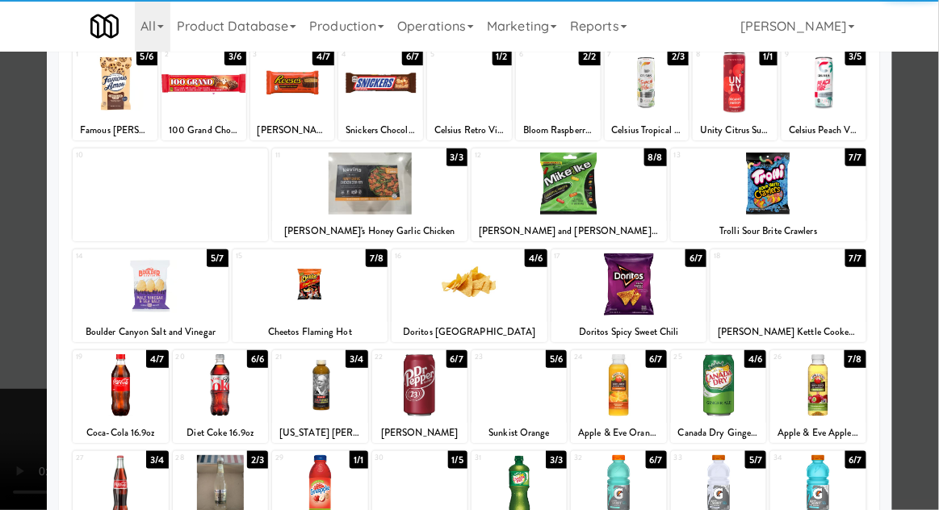
click at [111, 379] on div at bounding box center [120, 385] width 95 height 62
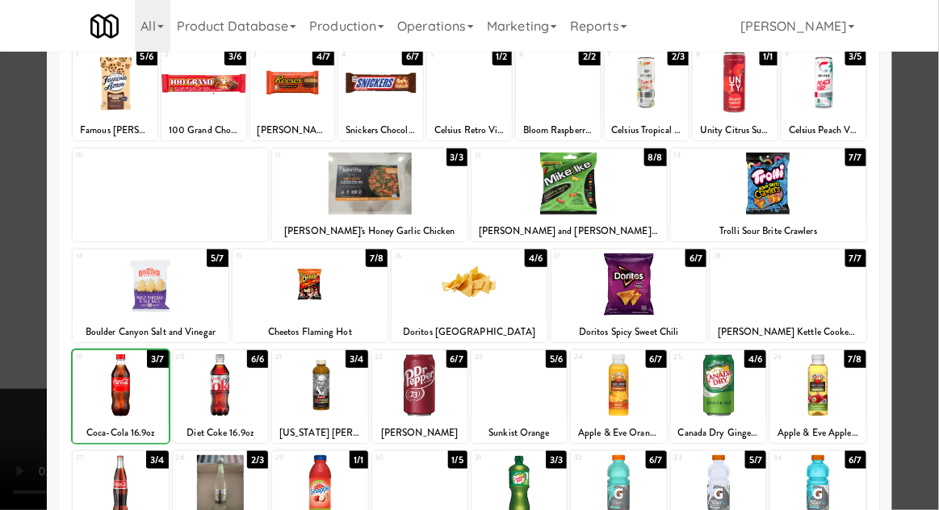
click at [17, 488] on div at bounding box center [469, 255] width 939 height 510
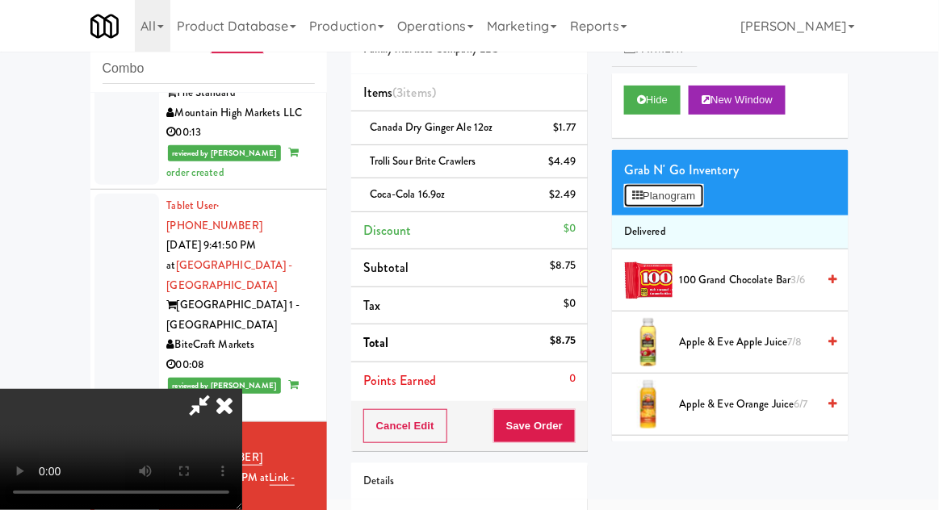
click at [687, 203] on button "Planogram" at bounding box center [663, 196] width 79 height 24
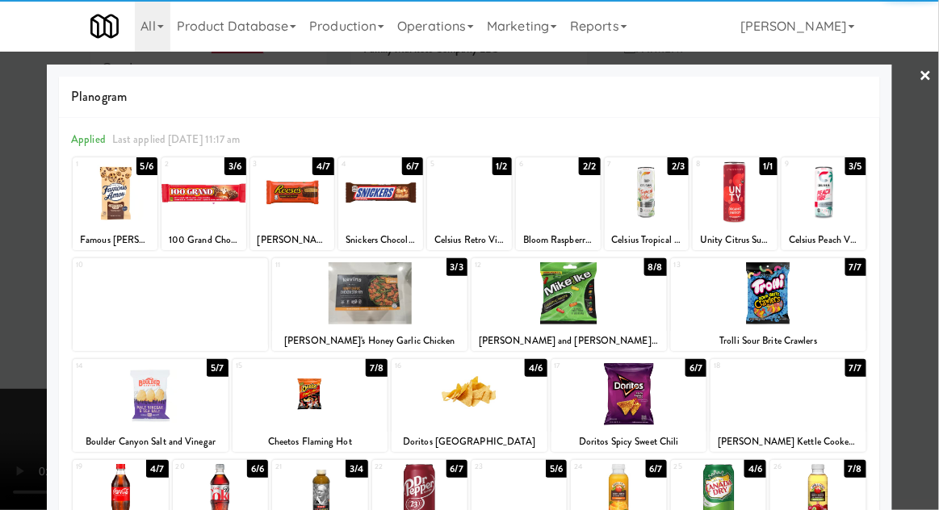
click at [293, 209] on div at bounding box center [292, 192] width 85 height 62
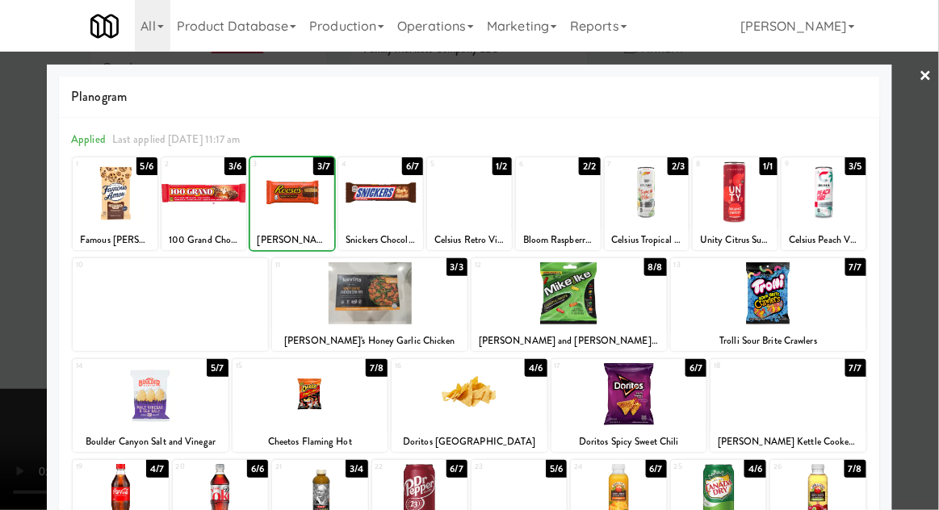
click at [20, 392] on div at bounding box center [469, 255] width 939 height 510
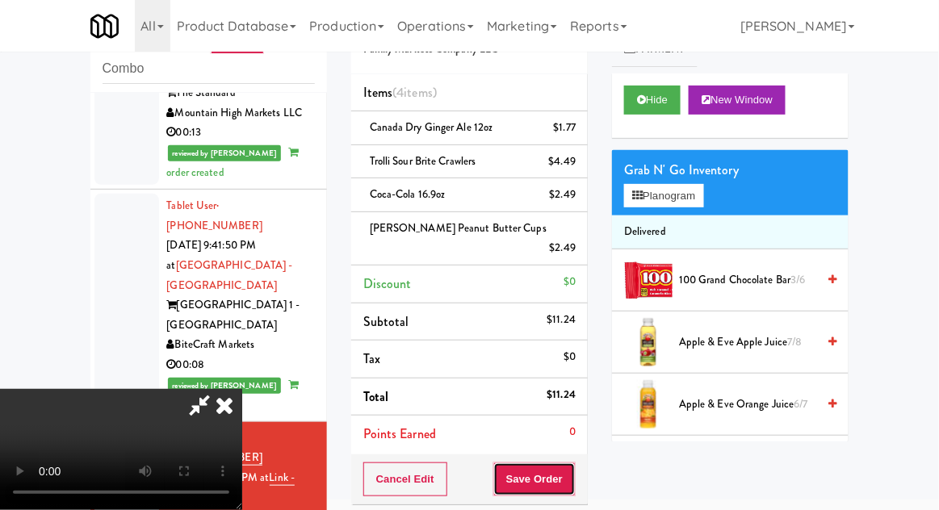
click at [575, 462] on button "Save Order" at bounding box center [534, 479] width 82 height 34
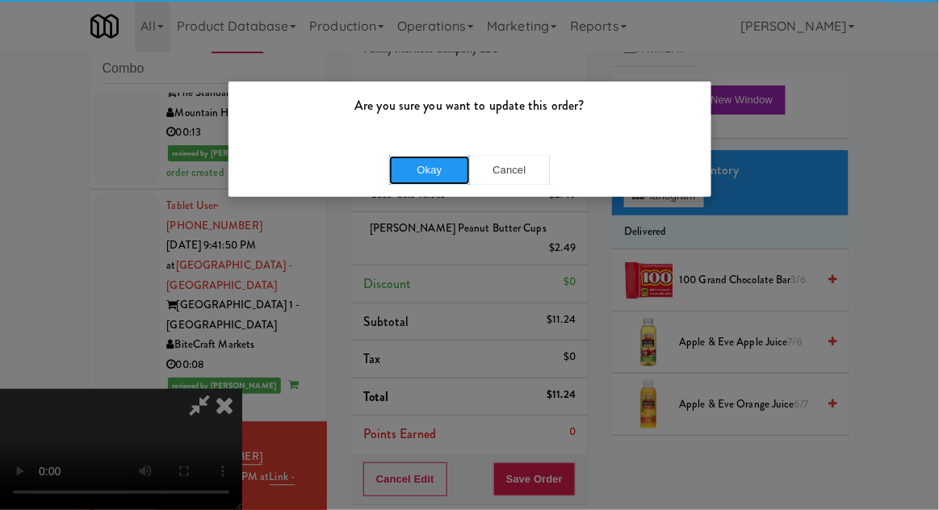
click at [423, 177] on button "Okay" at bounding box center [429, 170] width 81 height 29
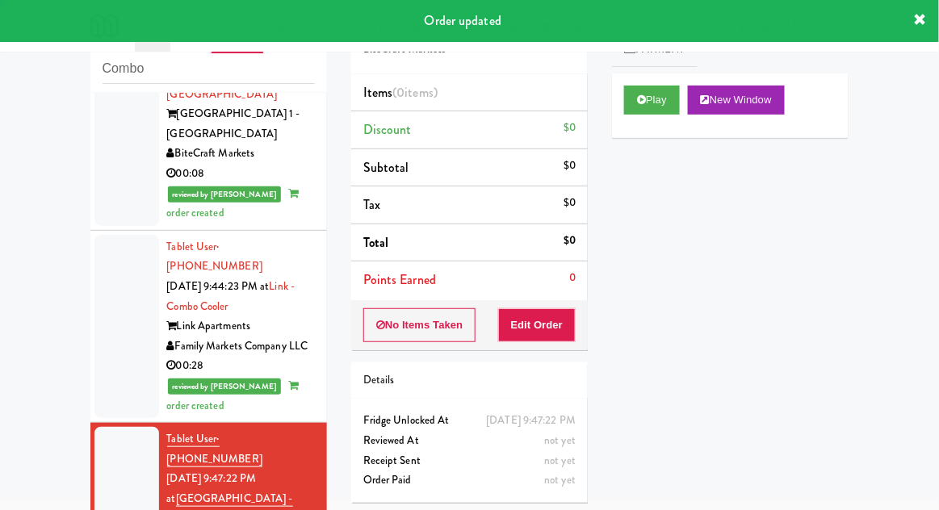
scroll to position [2419, 0]
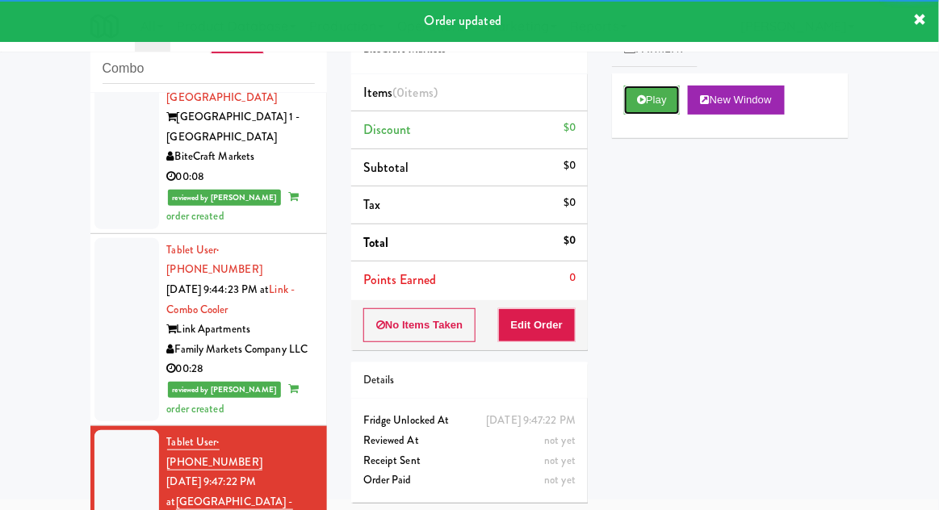
click at [633, 96] on button "Play" at bounding box center [652, 100] width 56 height 29
click at [556, 323] on button "Edit Order" at bounding box center [537, 325] width 78 height 34
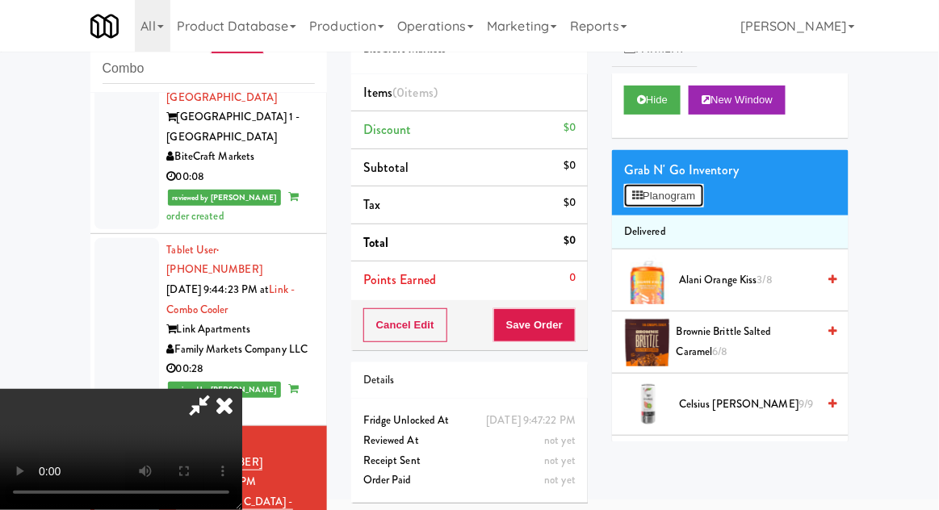
click at [657, 197] on button "Planogram" at bounding box center [663, 196] width 79 height 24
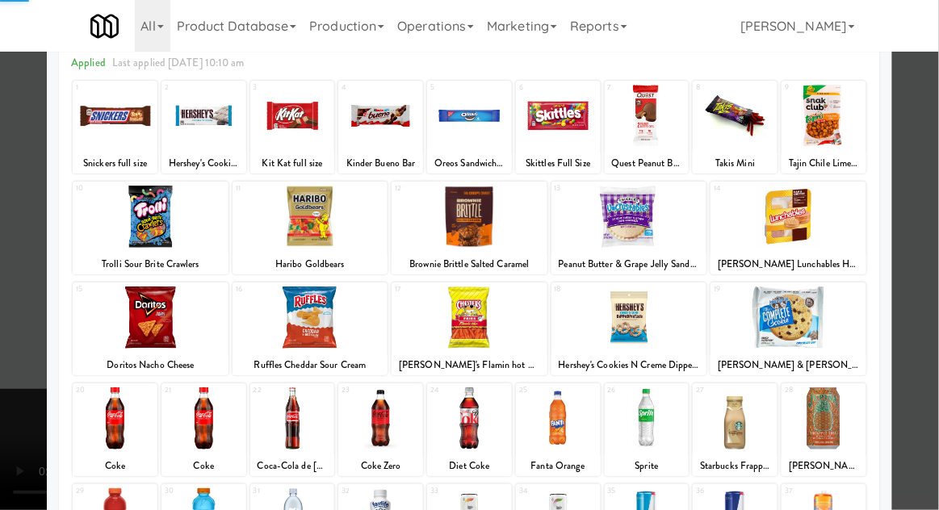
scroll to position [123, 0]
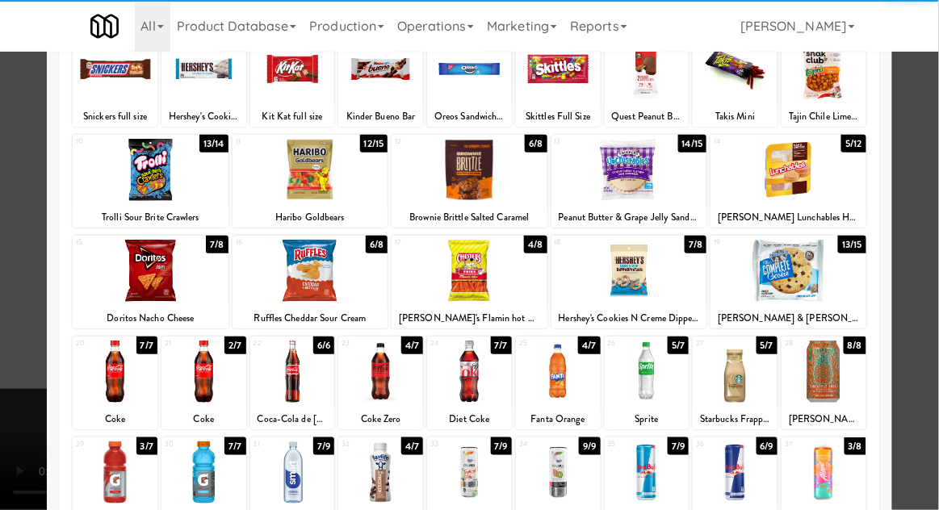
click at [210, 380] on div at bounding box center [203, 372] width 85 height 62
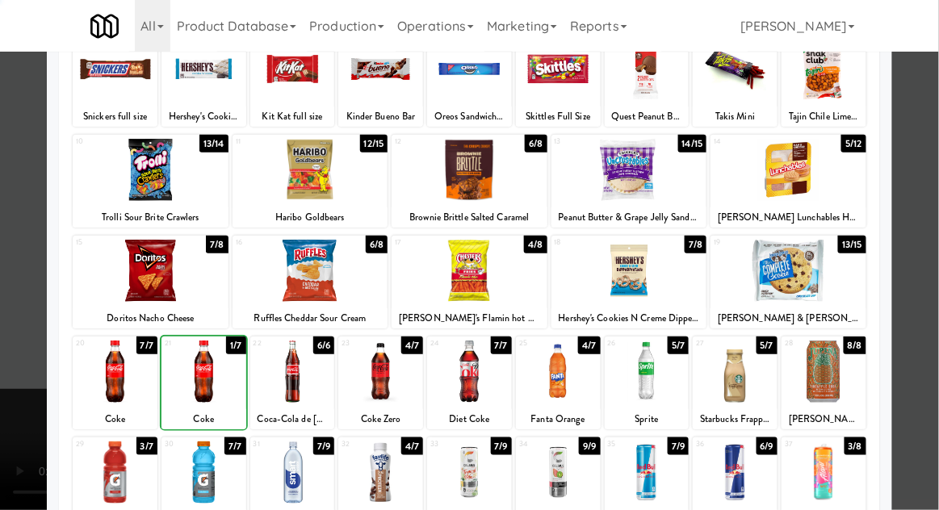
click at [33, 483] on div at bounding box center [469, 255] width 939 height 510
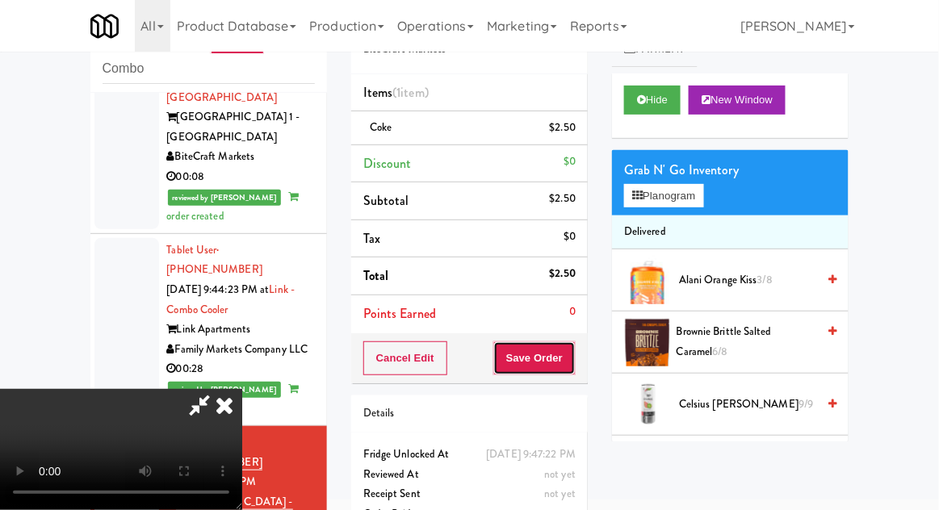
click at [570, 360] on button "Save Order" at bounding box center [534, 358] width 82 height 34
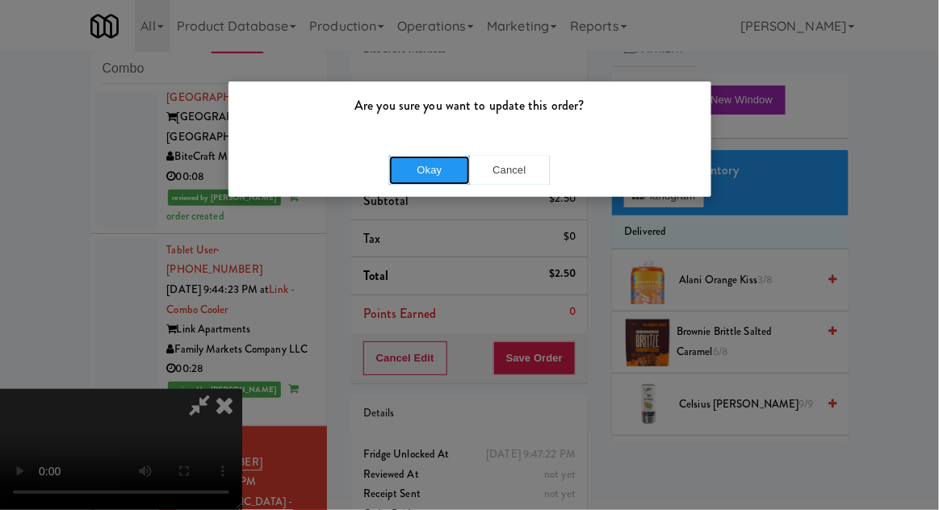
click at [420, 178] on button "Okay" at bounding box center [429, 170] width 81 height 29
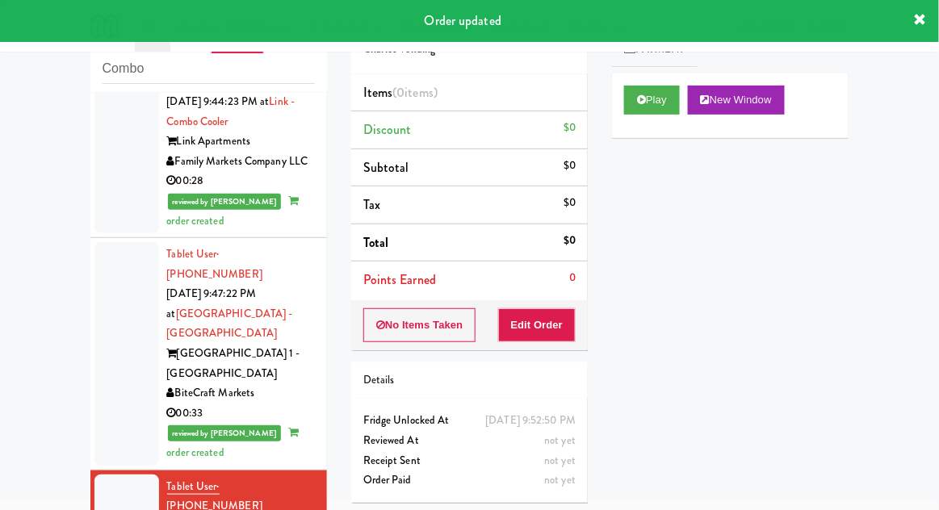
scroll to position [2606, 0]
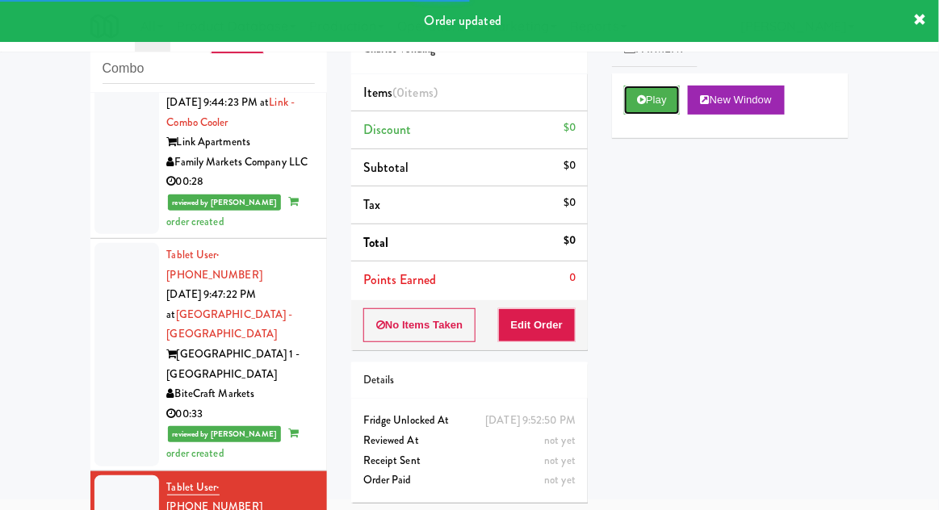
click at [631, 98] on button "Play" at bounding box center [652, 100] width 56 height 29
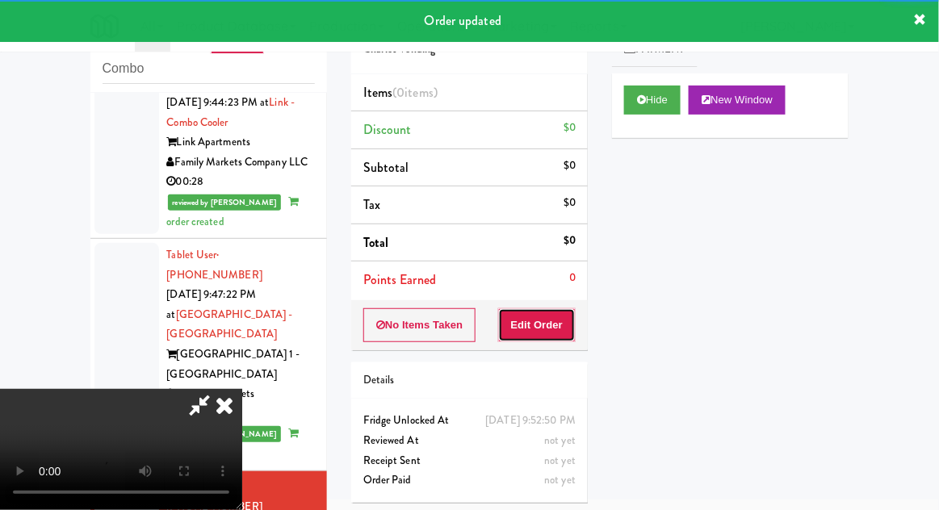
click at [555, 310] on button "Edit Order" at bounding box center [537, 325] width 78 height 34
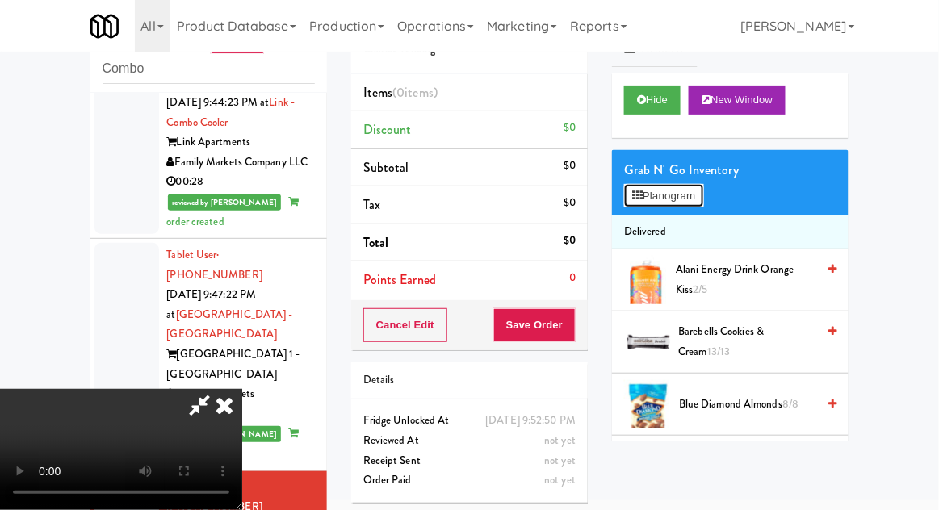
click at [646, 184] on button "Planogram" at bounding box center [663, 196] width 79 height 24
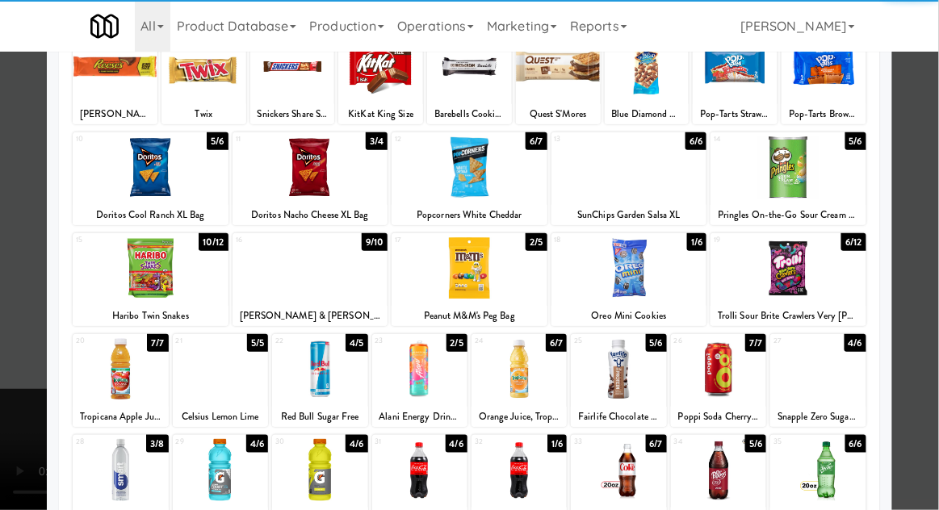
scroll to position [125, 0]
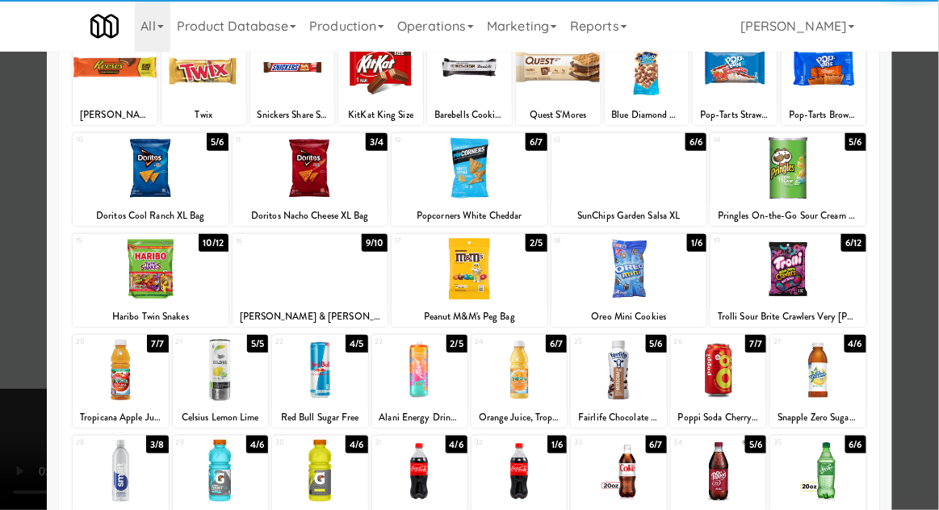
click at [781, 276] on div at bounding box center [788, 269] width 156 height 62
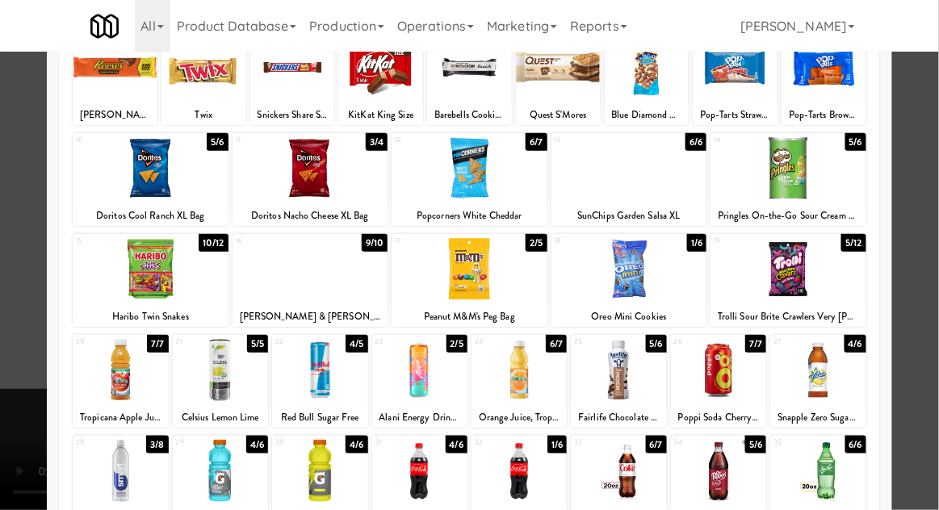
click at [20, 362] on div at bounding box center [469, 255] width 939 height 510
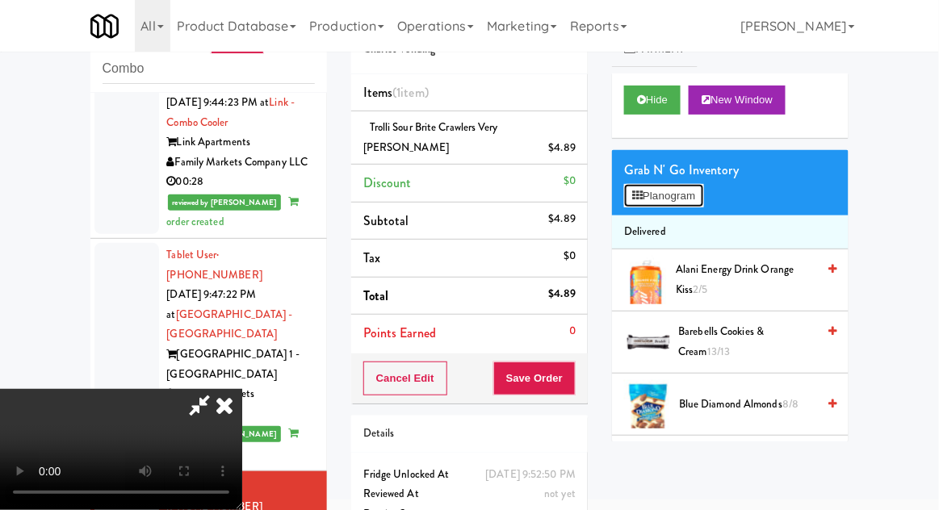
click at [666, 202] on button "Planogram" at bounding box center [663, 196] width 79 height 24
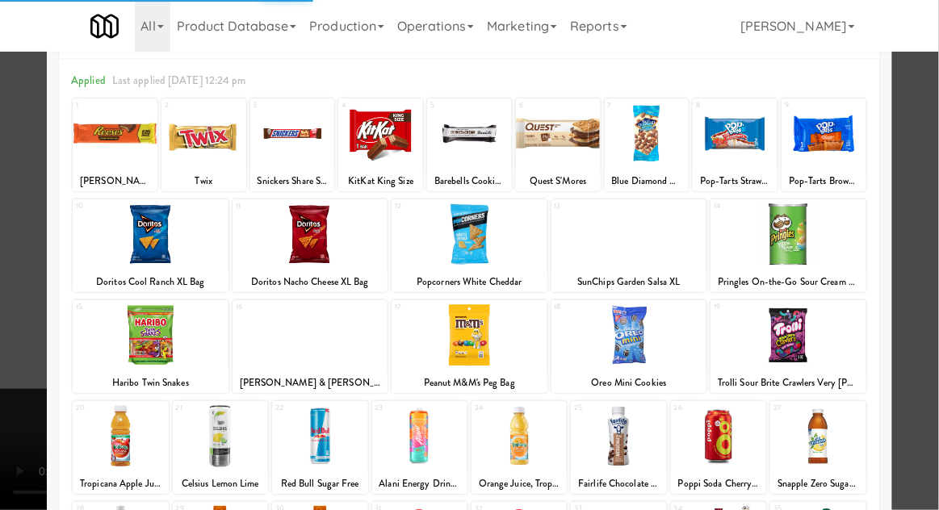
scroll to position [204, 0]
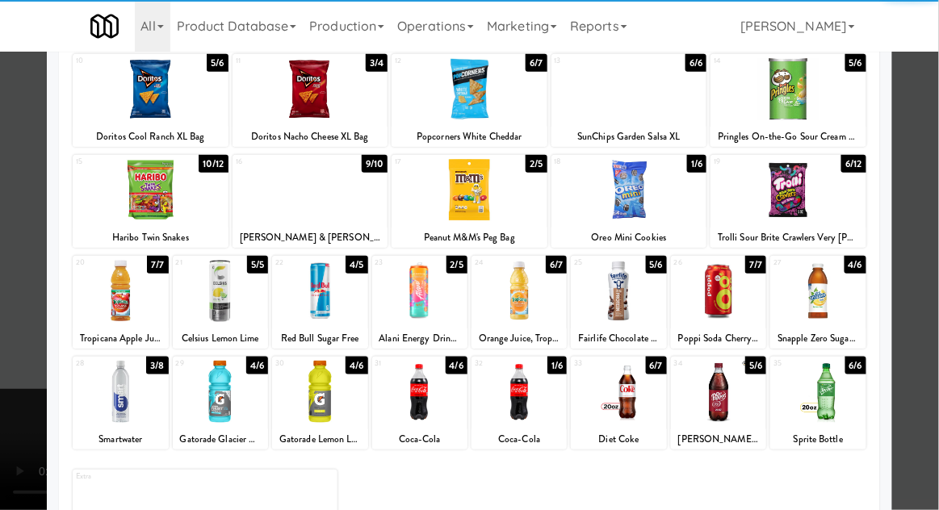
click at [830, 379] on div at bounding box center [817, 392] width 95 height 62
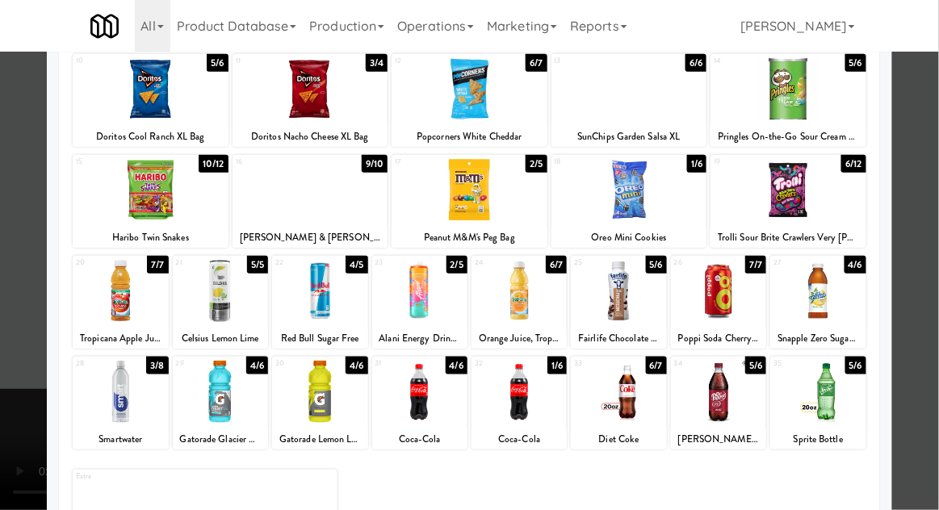
click at [9, 434] on div at bounding box center [469, 255] width 939 height 510
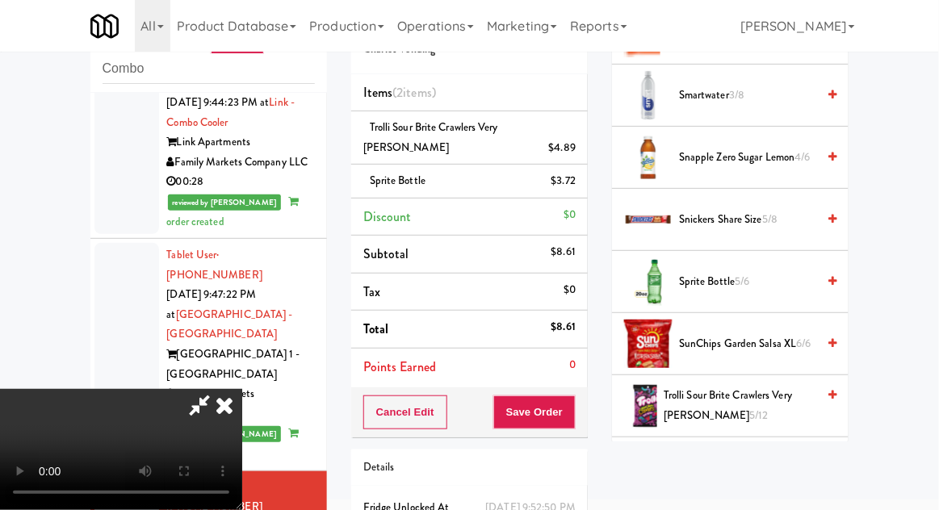
scroll to position [1950, 0]
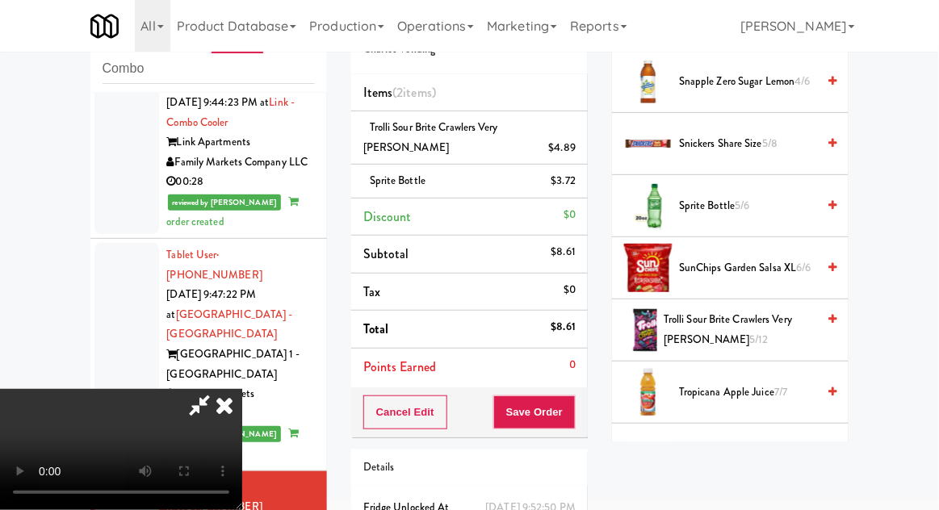
click at [684, 313] on span "Trolli Sour Brite Crawlers Very [PERSON_NAME] 5/12" at bounding box center [739, 330] width 153 height 40
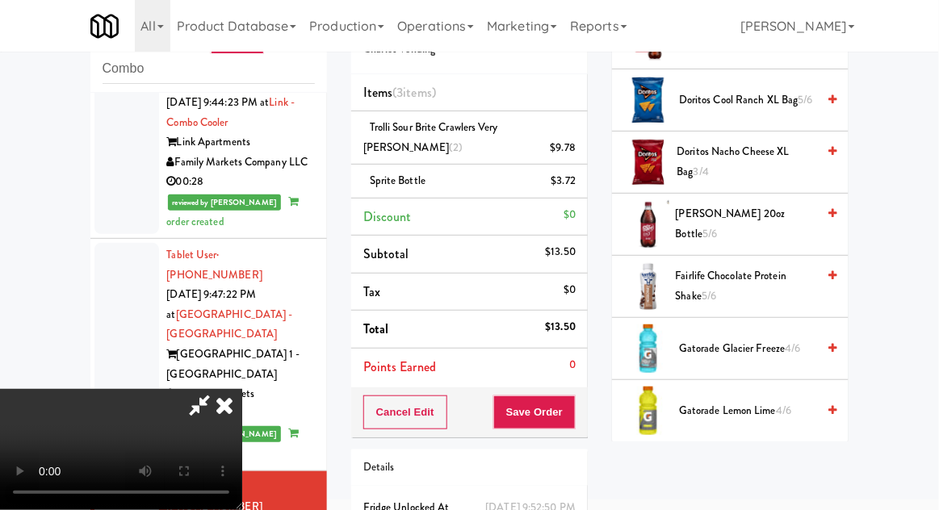
scroll to position [616, 0]
click at [701, 407] on span "Gatorade Lemon Lime 4/6" at bounding box center [747, 410] width 137 height 20
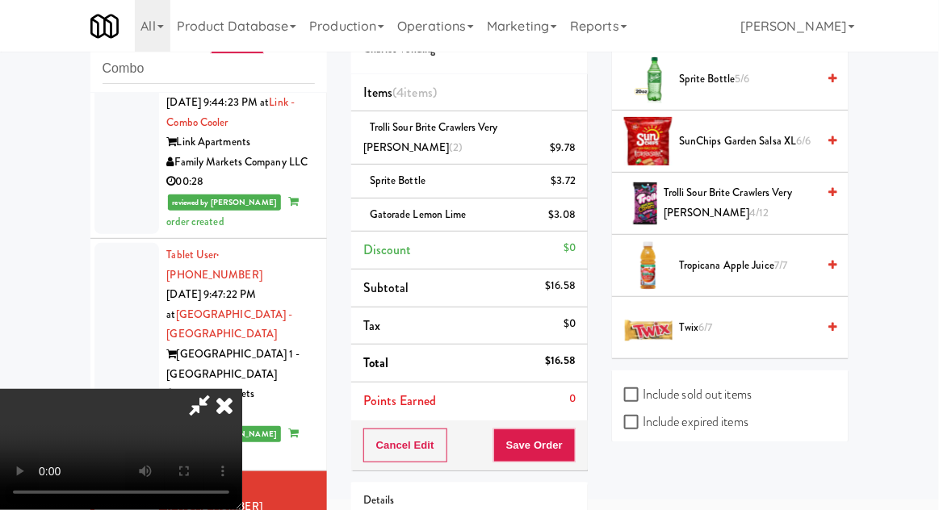
scroll to position [2084, 0]
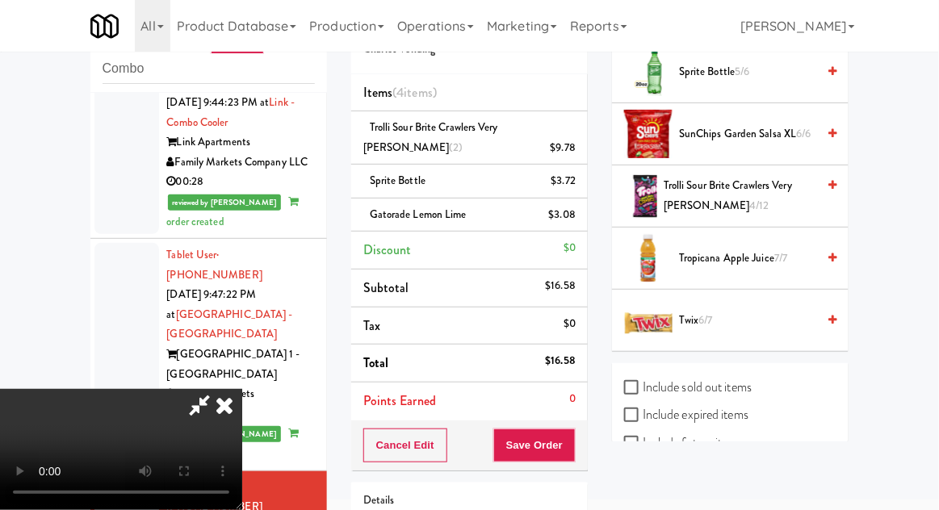
click at [688, 311] on span "Twix 6/7" at bounding box center [747, 321] width 137 height 20
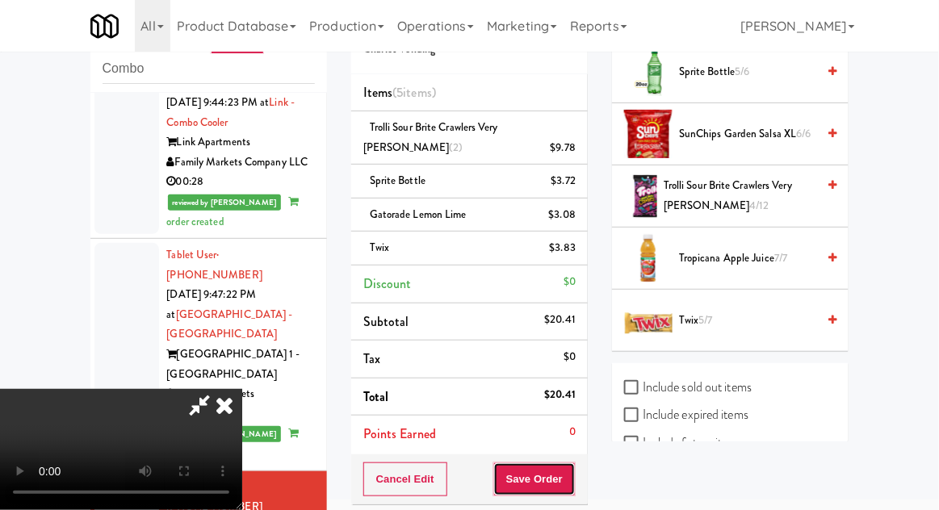
click at [567, 473] on button "Save Order" at bounding box center [534, 479] width 82 height 34
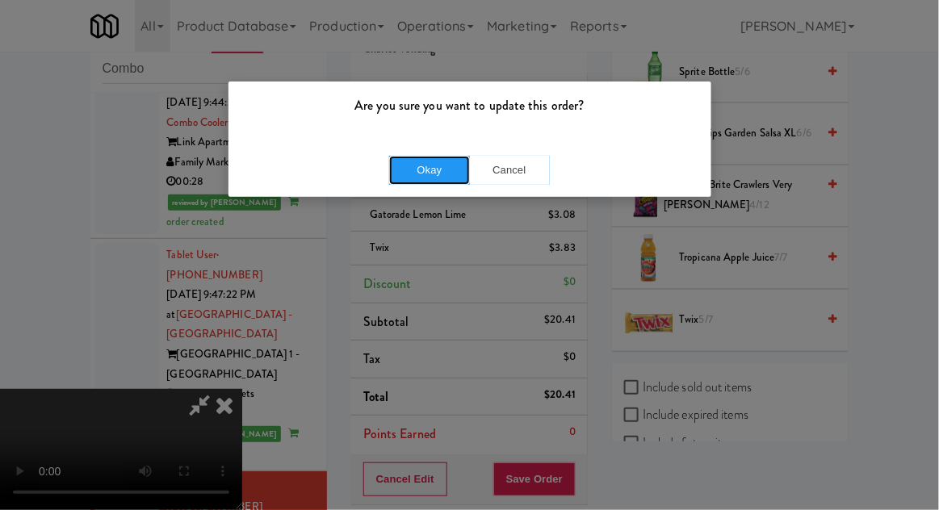
click at [418, 163] on button "Okay" at bounding box center [429, 170] width 81 height 29
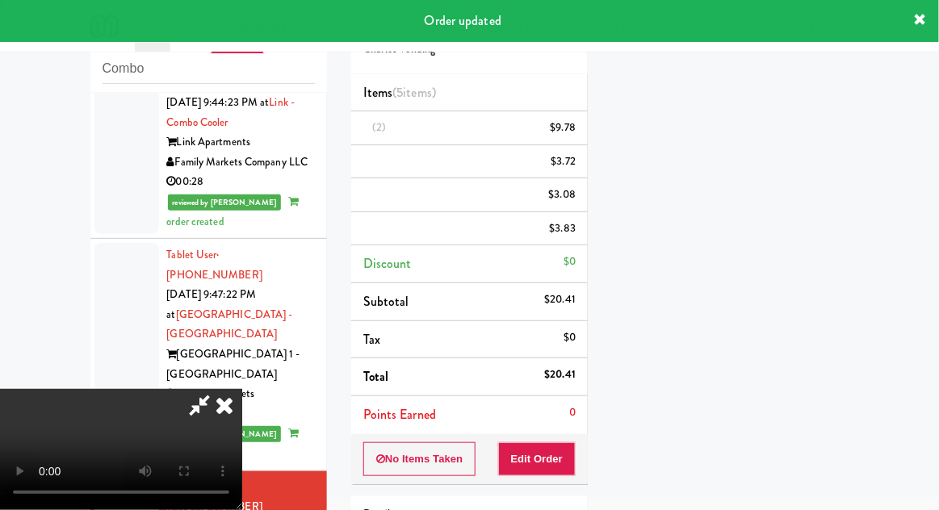
scroll to position [159, 0]
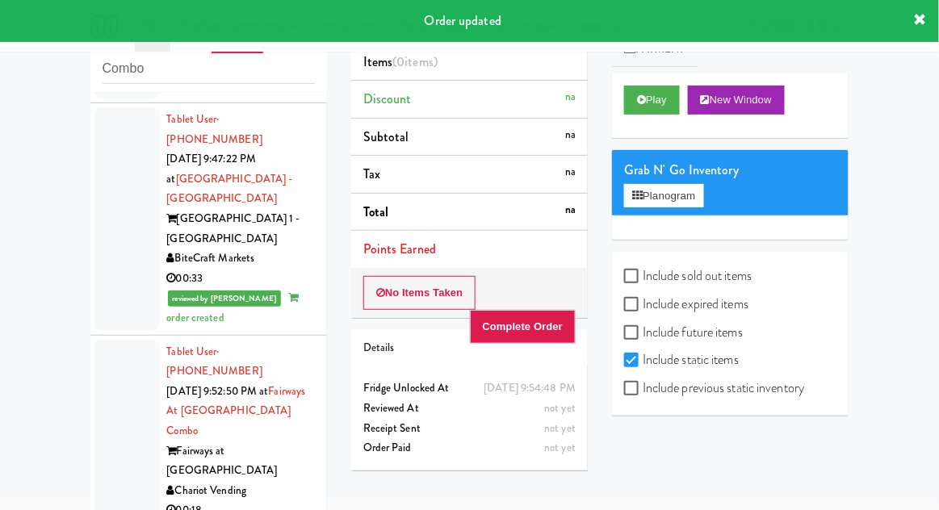
scroll to position [2742, 0]
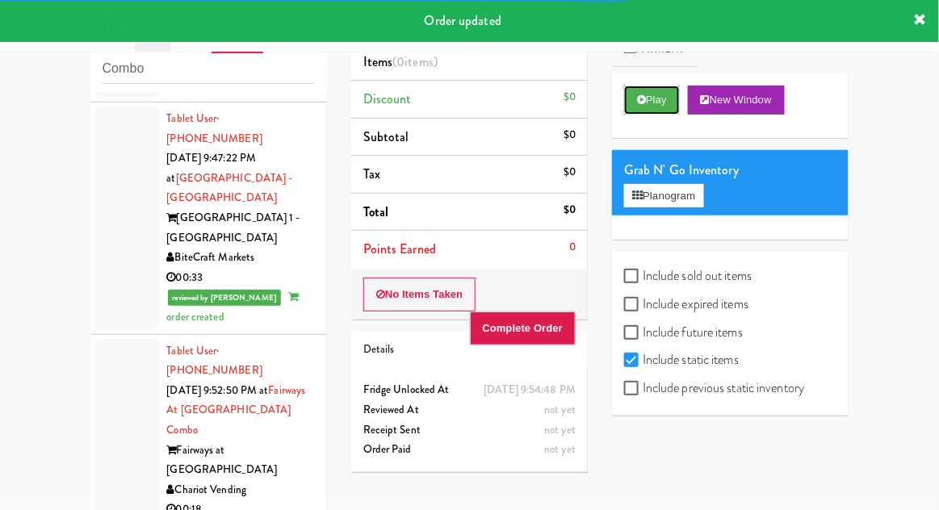
click at [637, 102] on icon at bounding box center [641, 99] width 9 height 10
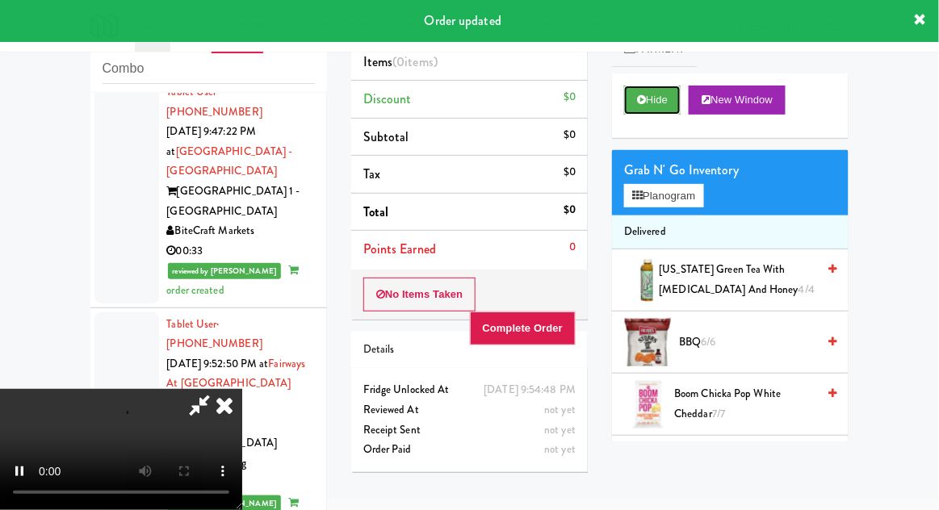
scroll to position [2768, 0]
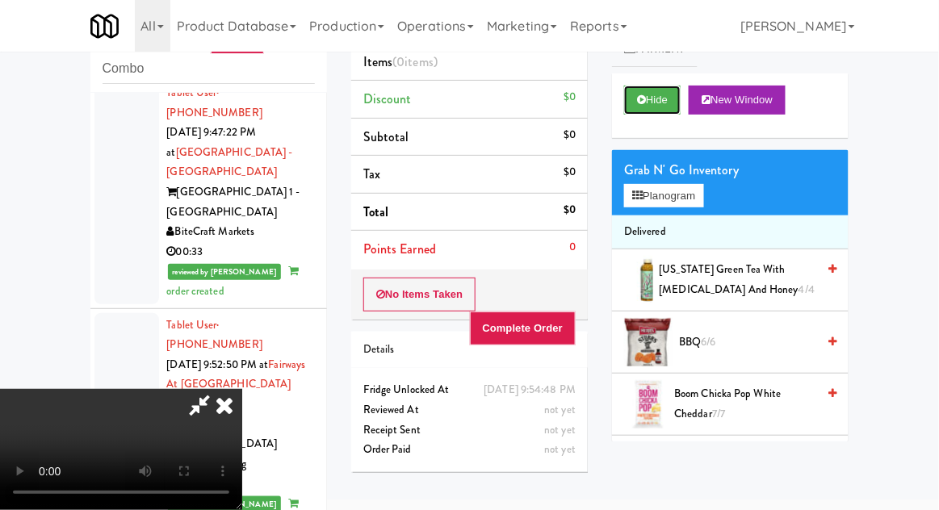
click at [656, 102] on button "Hide" at bounding box center [652, 100] width 56 height 29
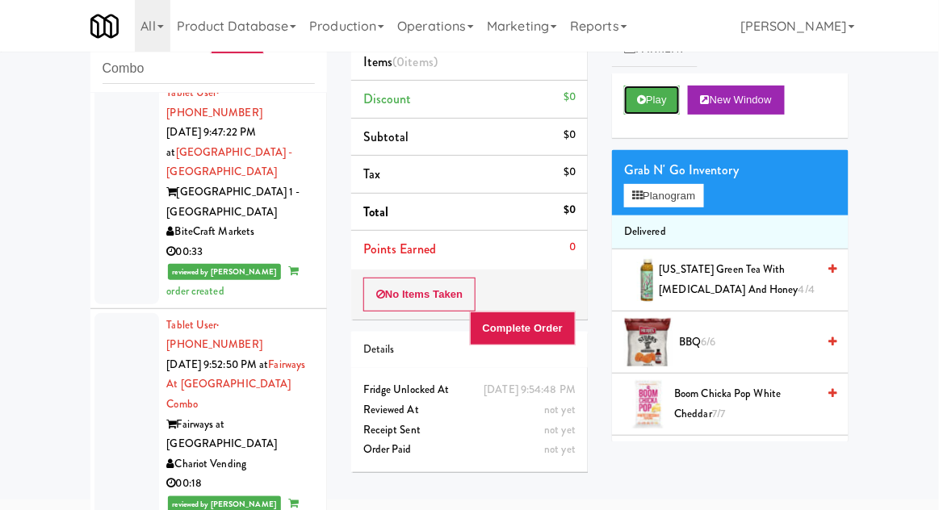
click at [653, 104] on button "Play" at bounding box center [652, 100] width 56 height 29
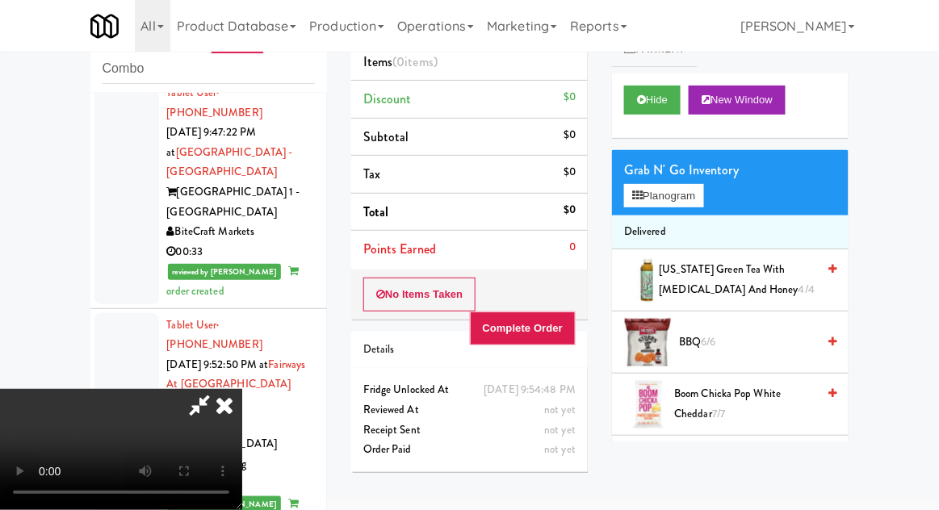
click at [242, 389] on icon at bounding box center [225, 405] width 36 height 32
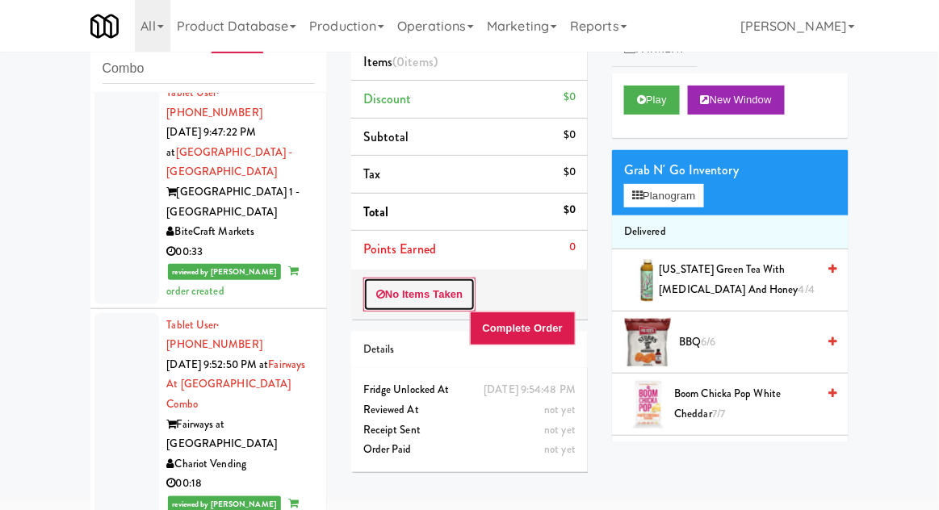
click at [384, 296] on icon at bounding box center [380, 294] width 9 height 10
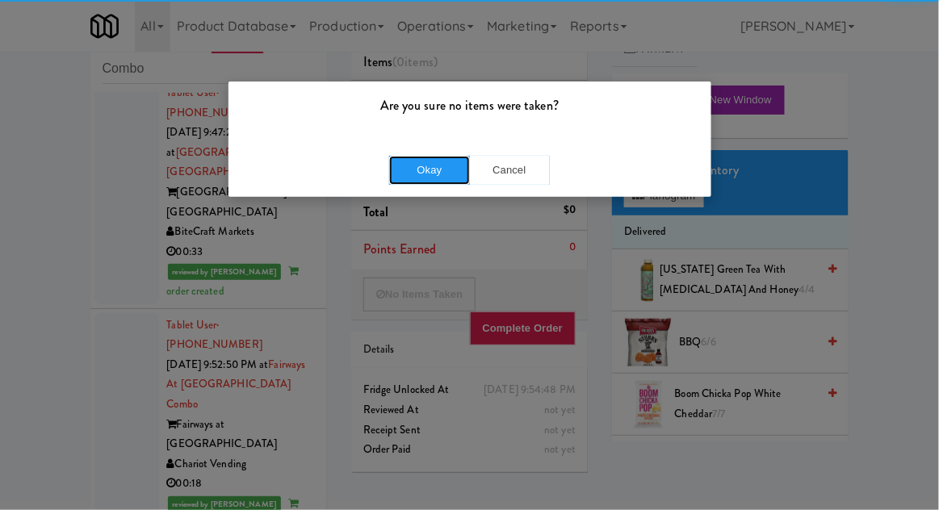
click at [417, 172] on button "Okay" at bounding box center [429, 170] width 81 height 29
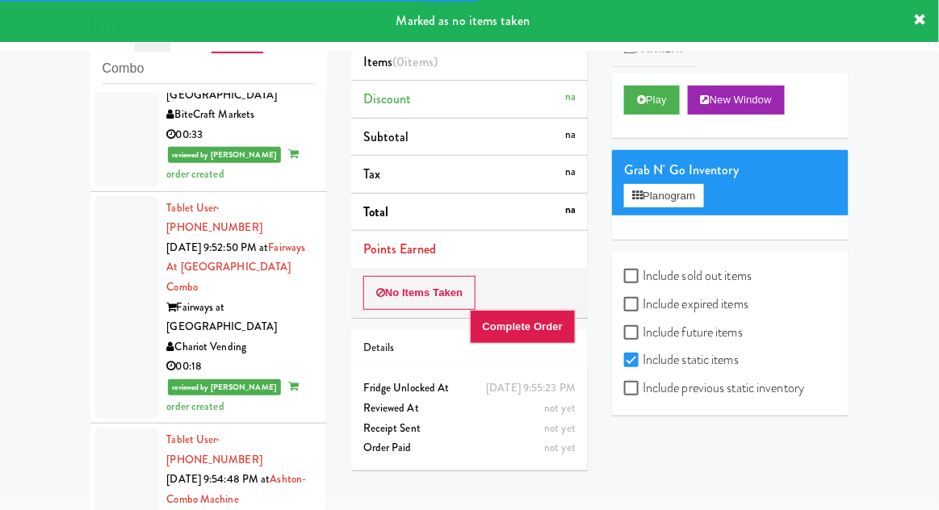
scroll to position [2885, 0]
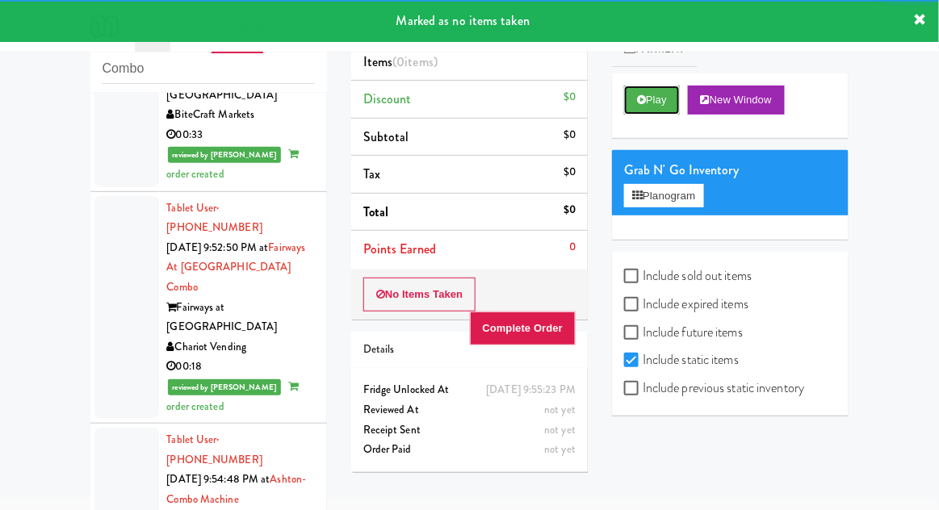
click at [629, 106] on button "Play" at bounding box center [652, 100] width 56 height 29
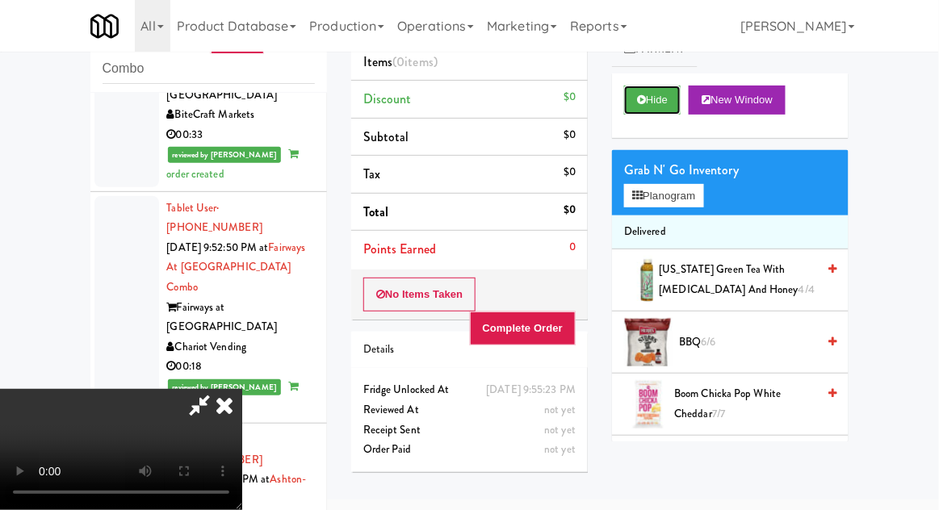
click at [642, 102] on icon at bounding box center [641, 99] width 9 height 10
click at [646, 100] on button "Hide" at bounding box center [652, 100] width 56 height 29
click at [242, 389] on icon at bounding box center [225, 405] width 36 height 32
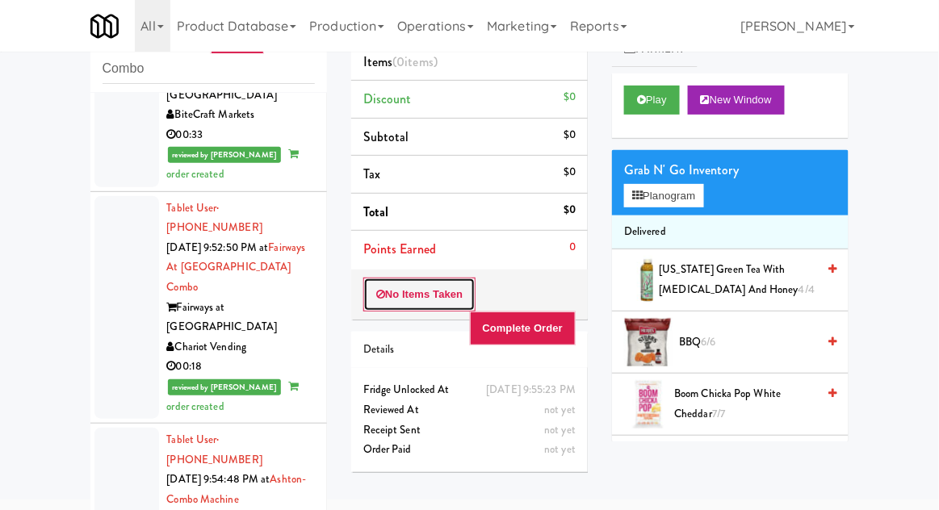
click at [387, 295] on button "No Items Taken" at bounding box center [419, 295] width 113 height 34
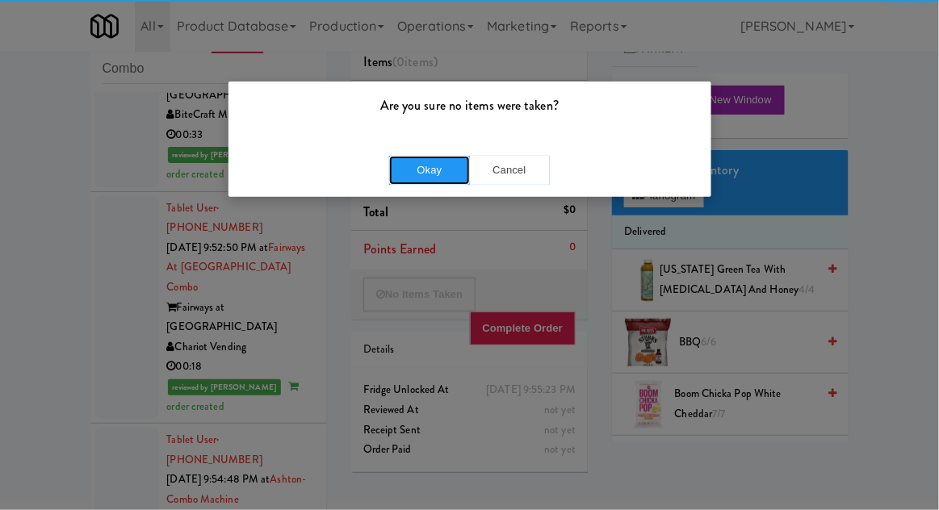
click at [399, 165] on button "Okay" at bounding box center [429, 170] width 81 height 29
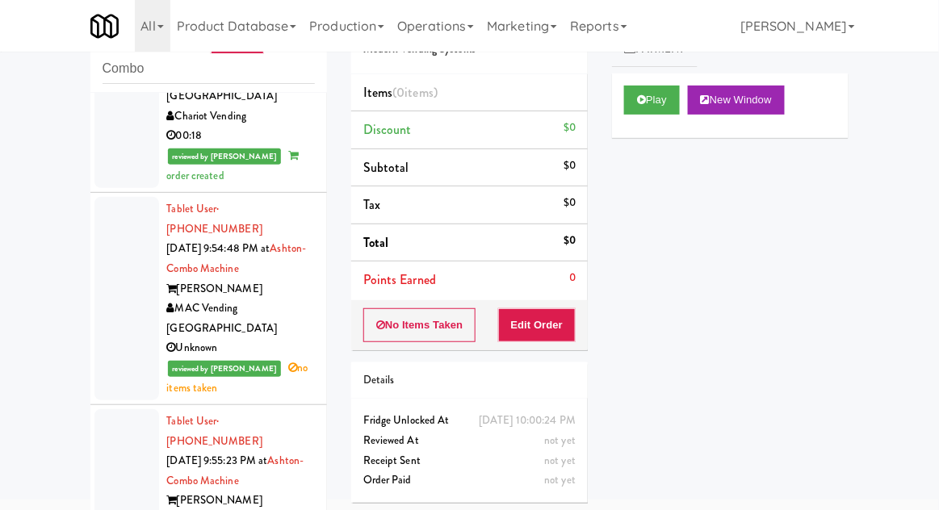
scroll to position [3117, 0]
click at [642, 102] on icon at bounding box center [641, 99] width 9 height 10
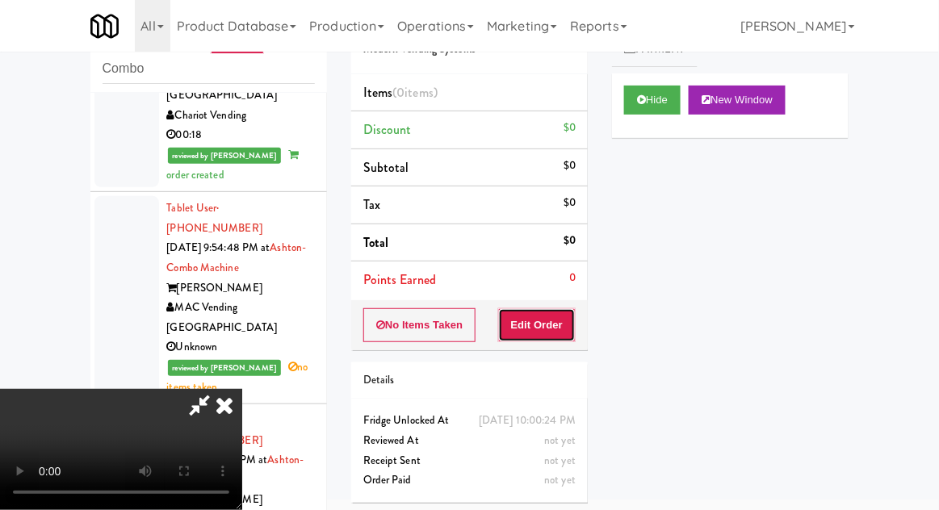
click at [554, 311] on button "Edit Order" at bounding box center [537, 325] width 78 height 34
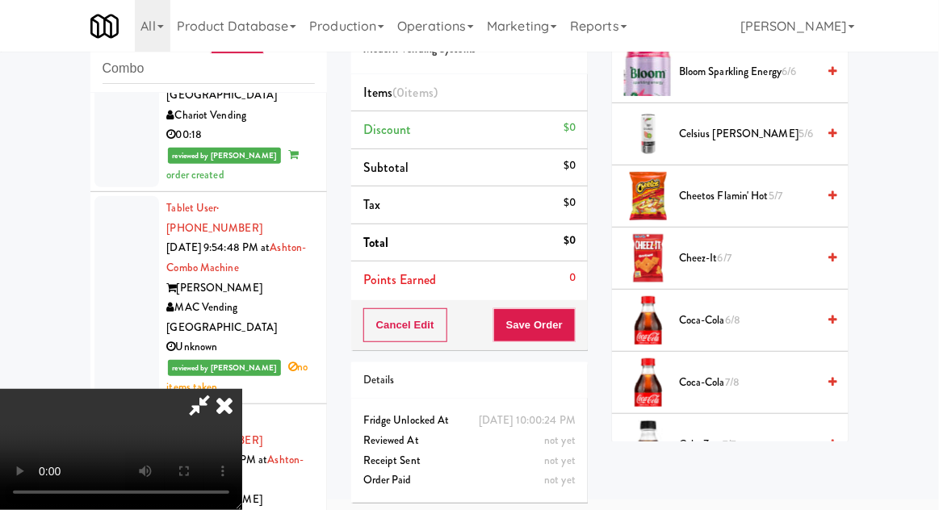
scroll to position [393, 0]
click at [691, 259] on span "Cheez-It 6/7" at bounding box center [747, 260] width 137 height 20
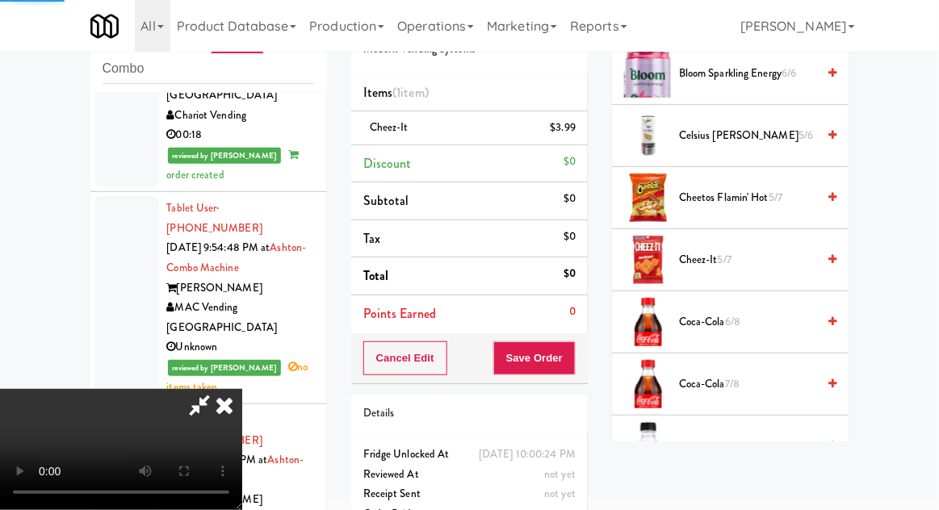
click at [537, 141] on li "Cheez-It $3.99" at bounding box center [469, 128] width 236 height 34
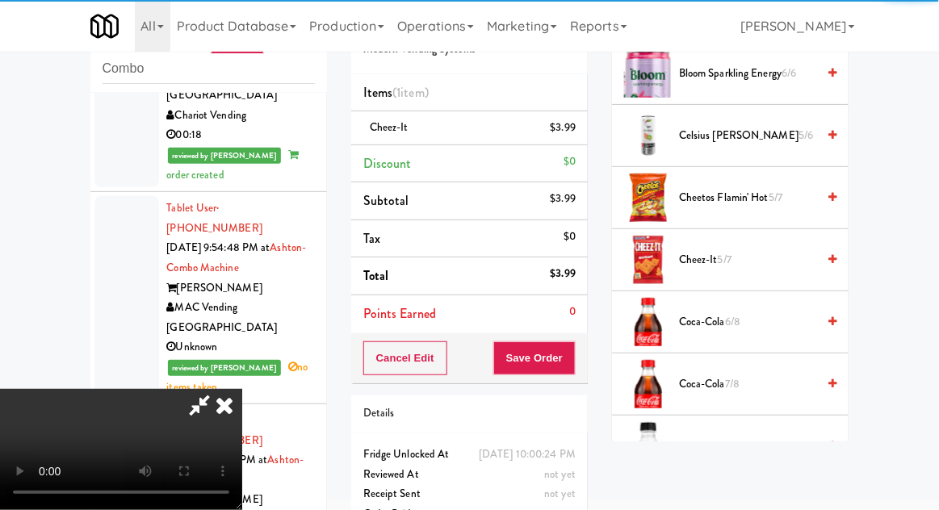
click at [573, 139] on link at bounding box center [574, 134] width 15 height 20
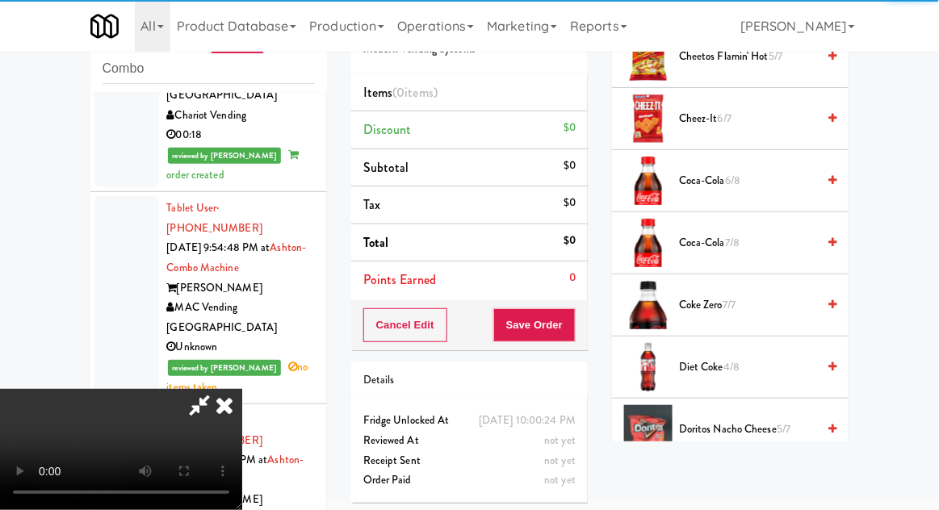
scroll to position [0, 0]
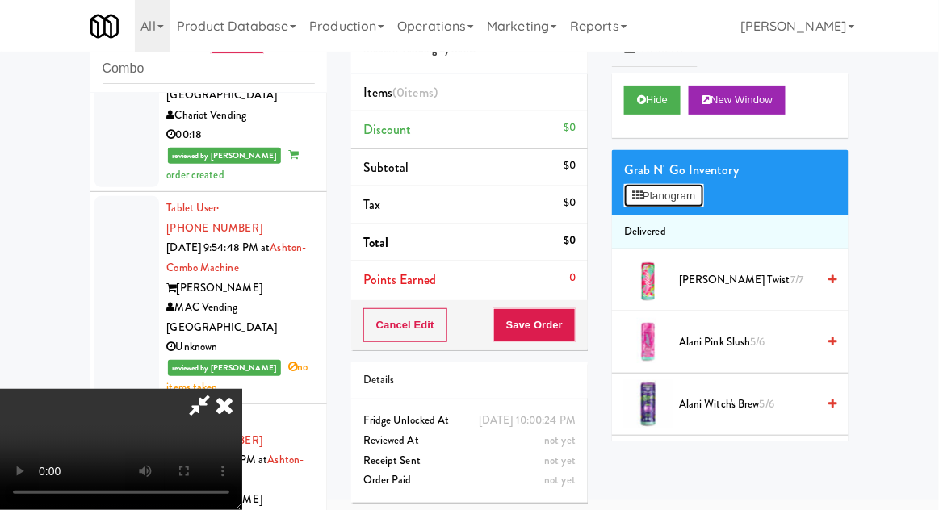
click at [649, 186] on button "Planogram" at bounding box center [663, 196] width 79 height 24
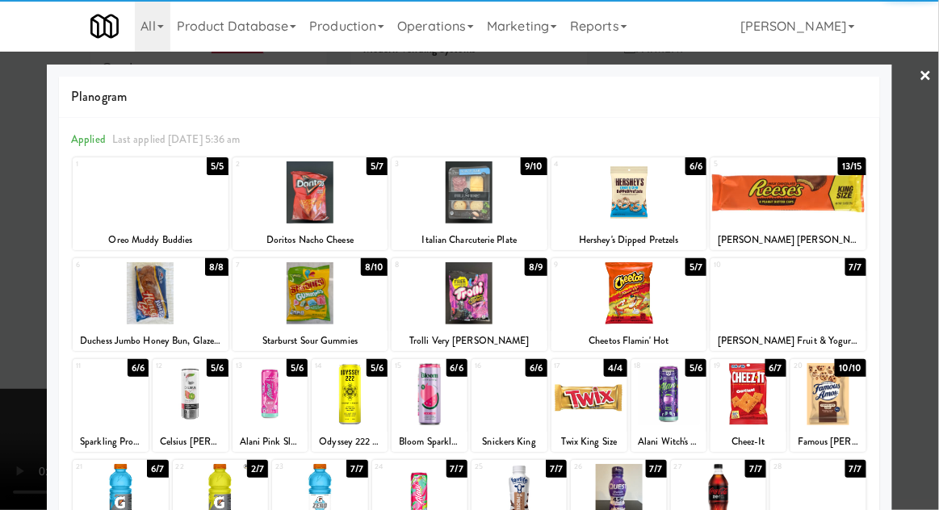
click at [617, 310] on div at bounding box center [629, 293] width 156 height 62
click at [31, 432] on div at bounding box center [469, 255] width 939 height 510
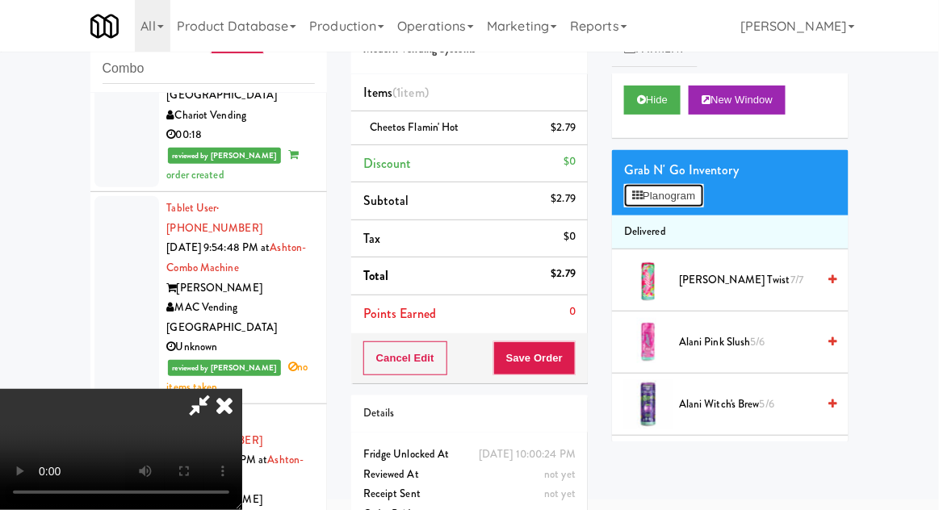
click at [685, 194] on button "Planogram" at bounding box center [663, 196] width 79 height 24
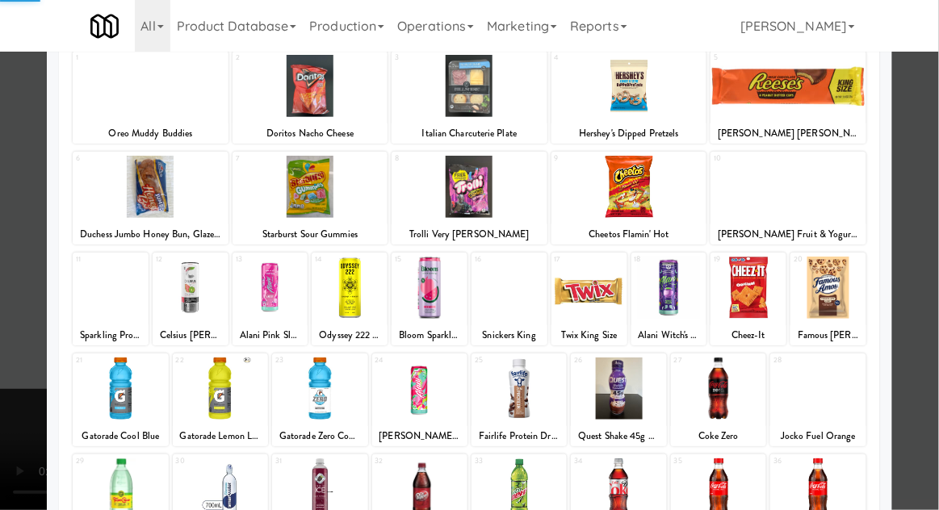
scroll to position [177, 0]
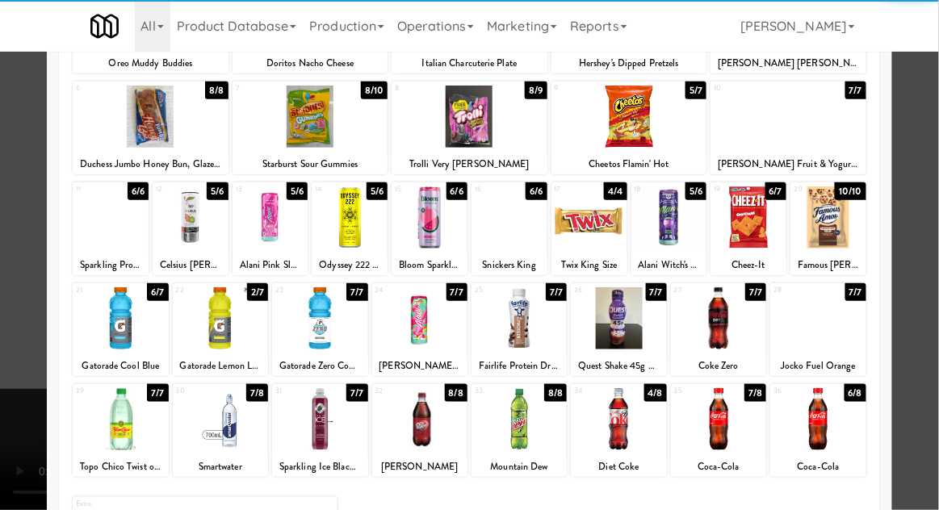
click at [217, 443] on div at bounding box center [220, 419] width 95 height 62
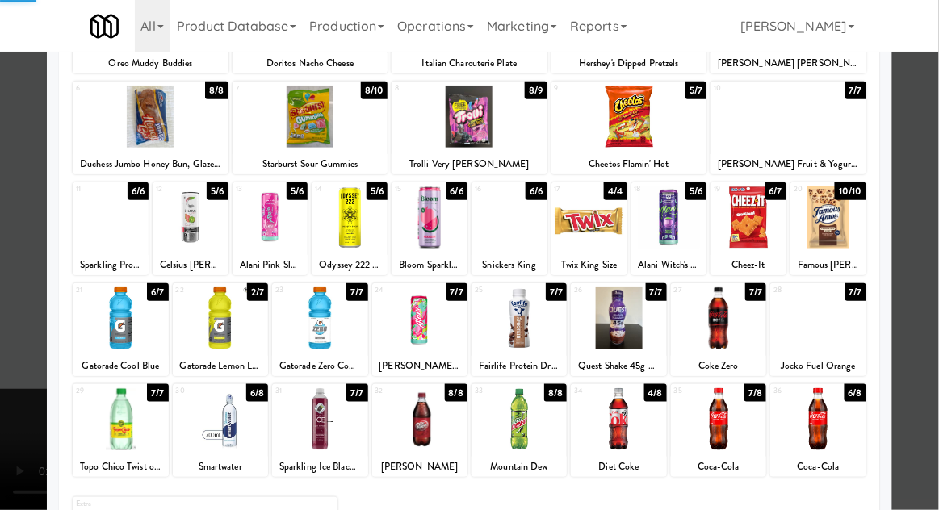
click at [1, 476] on div at bounding box center [469, 255] width 939 height 510
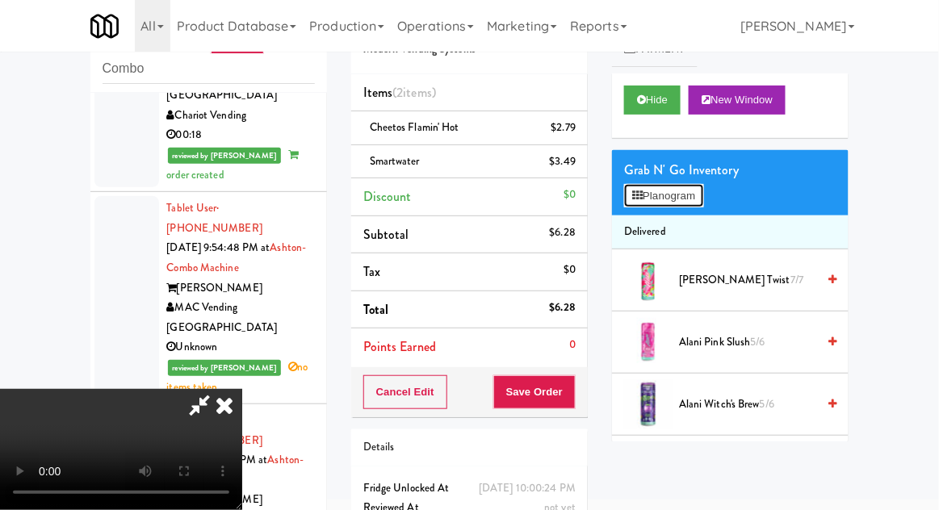
click at [644, 190] on button "Planogram" at bounding box center [663, 196] width 79 height 24
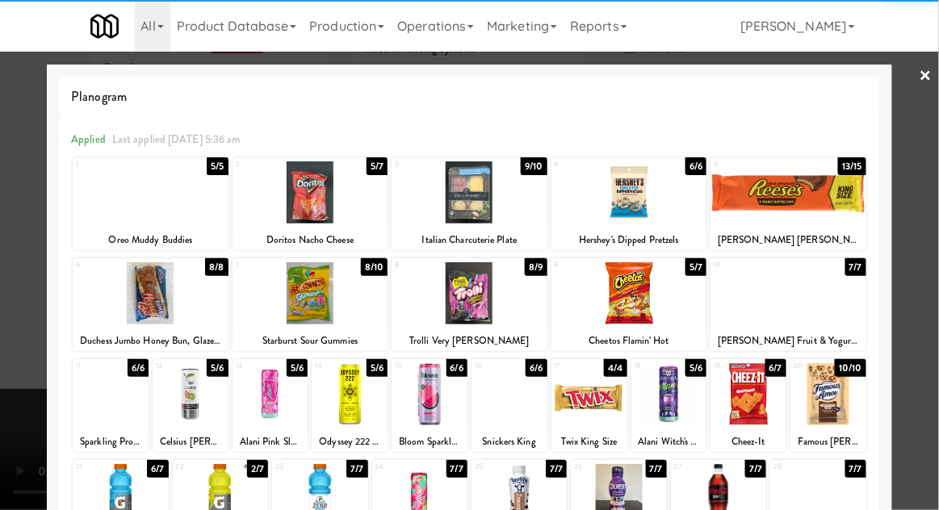
click at [810, 199] on div at bounding box center [788, 192] width 156 height 62
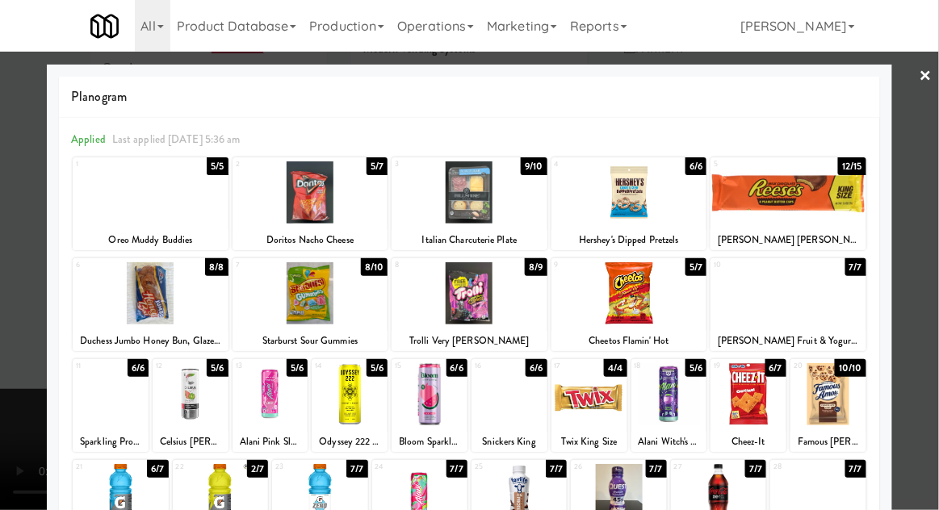
click at [6, 415] on div at bounding box center [469, 255] width 939 height 510
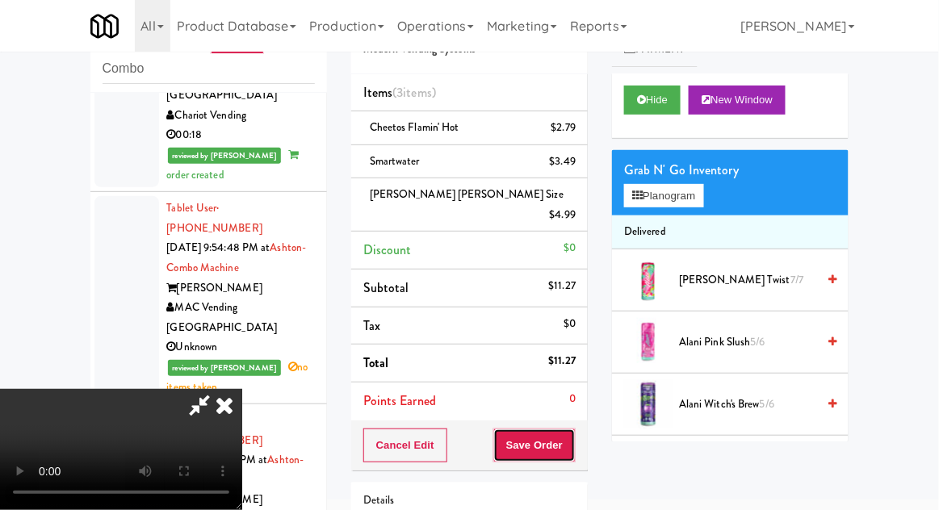
click at [572, 429] on button "Save Order" at bounding box center [534, 446] width 82 height 34
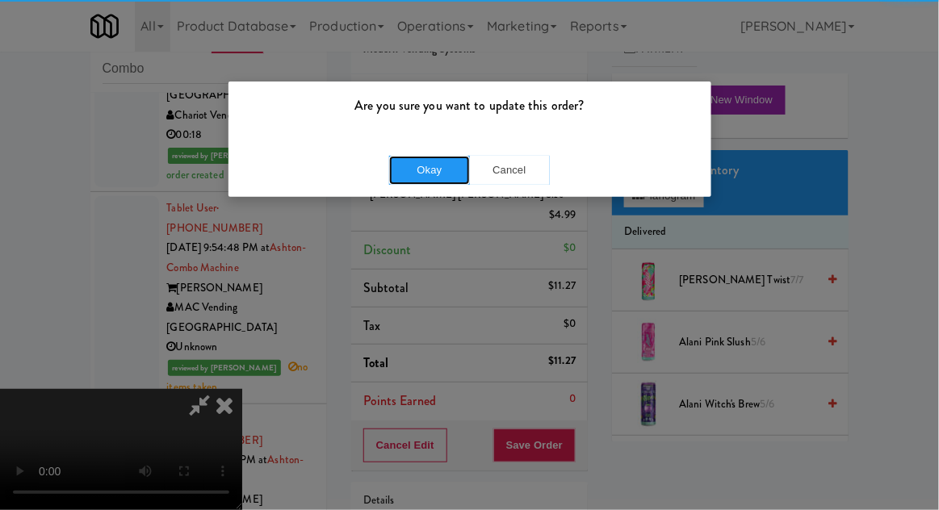
click at [413, 175] on button "Okay" at bounding box center [429, 170] width 81 height 29
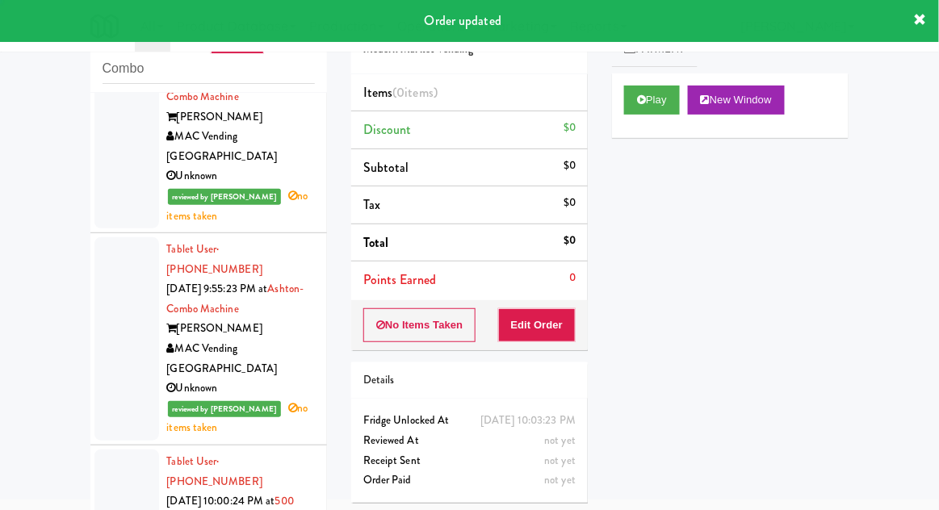
scroll to position [3287, 0]
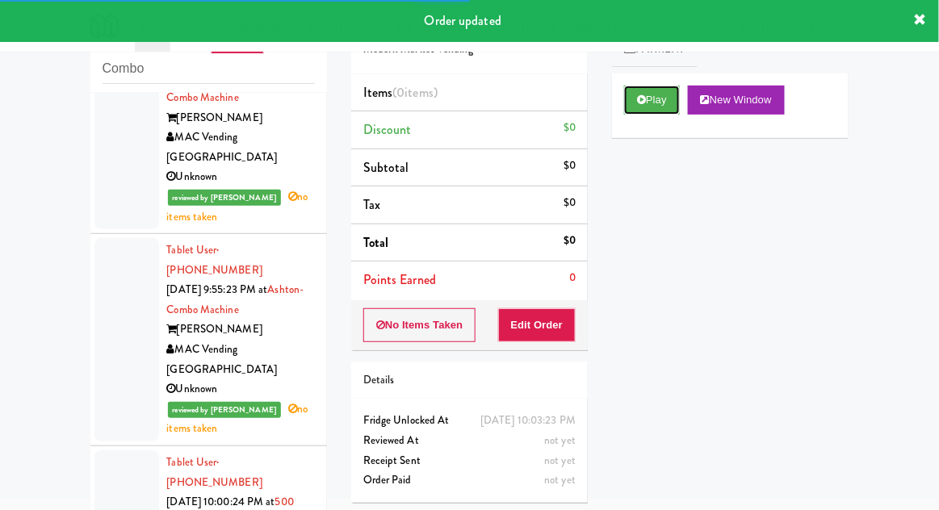
click at [624, 97] on button "Play" at bounding box center [652, 100] width 56 height 29
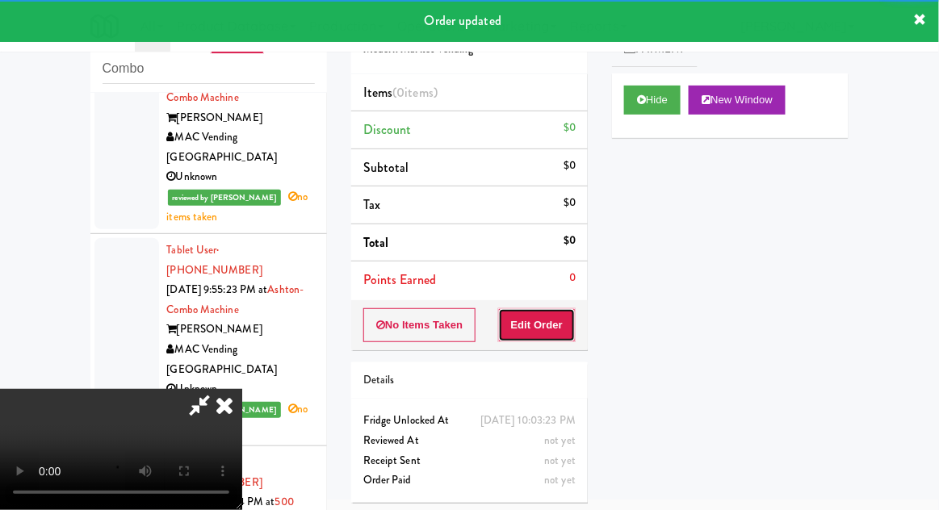
click at [548, 326] on button "Edit Order" at bounding box center [537, 325] width 78 height 34
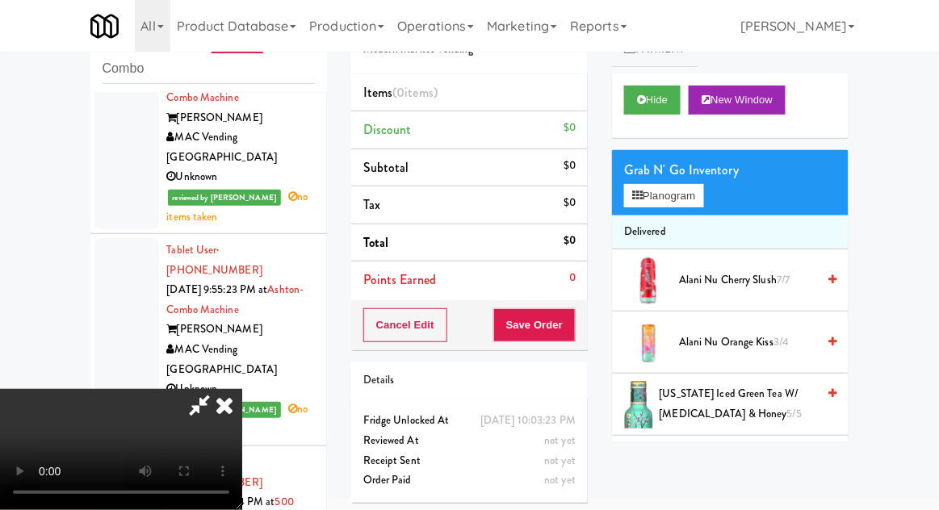
scroll to position [59, 0]
click at [634, 104] on button "Hide" at bounding box center [652, 100] width 56 height 29
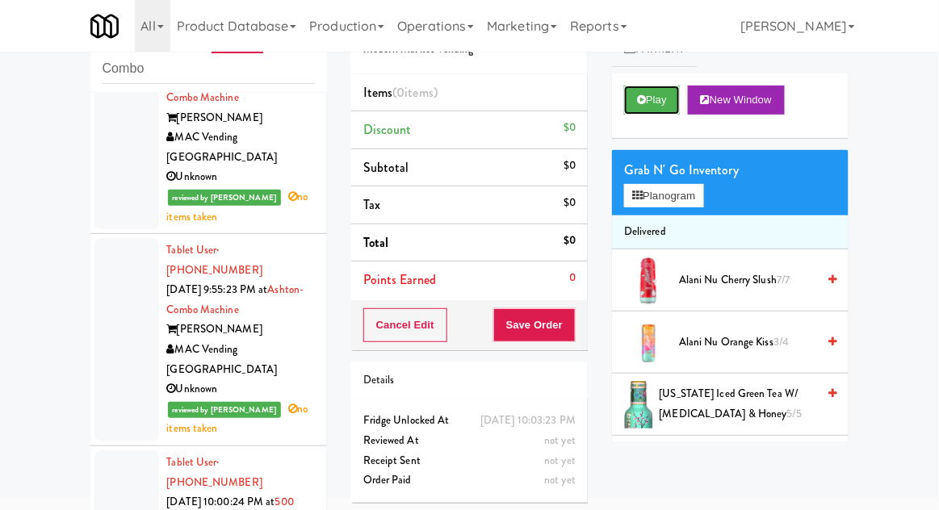
scroll to position [0, 0]
click at [641, 101] on icon at bounding box center [641, 99] width 9 height 10
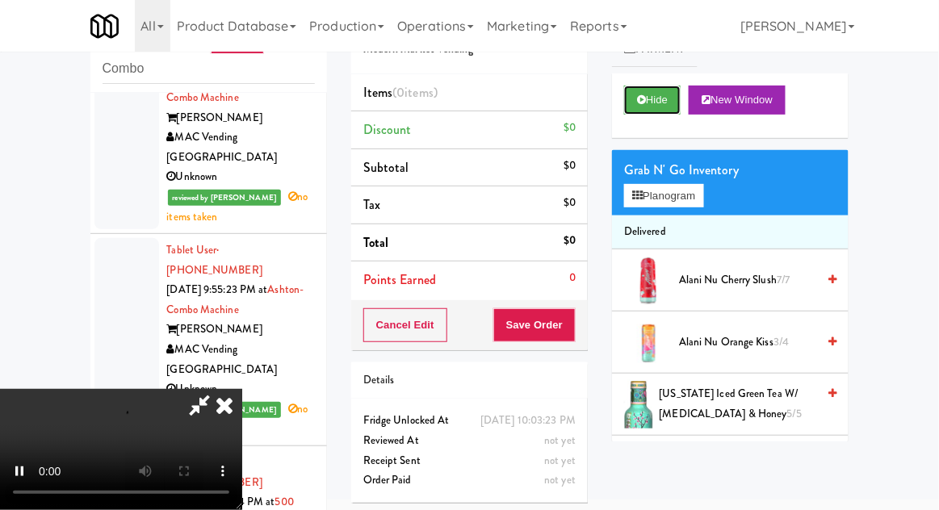
scroll to position [59, 0]
click at [667, 201] on button "Planogram" at bounding box center [663, 196] width 79 height 24
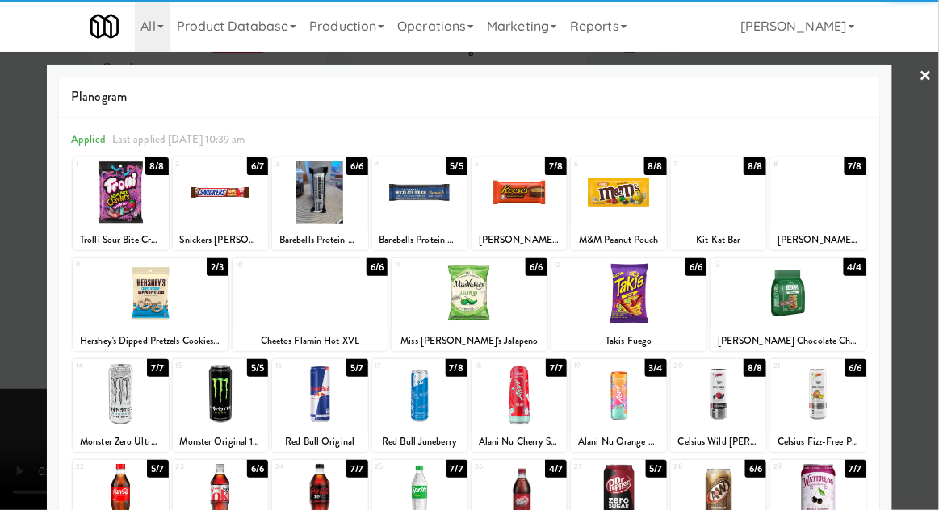
click at [820, 389] on div at bounding box center [817, 394] width 95 height 62
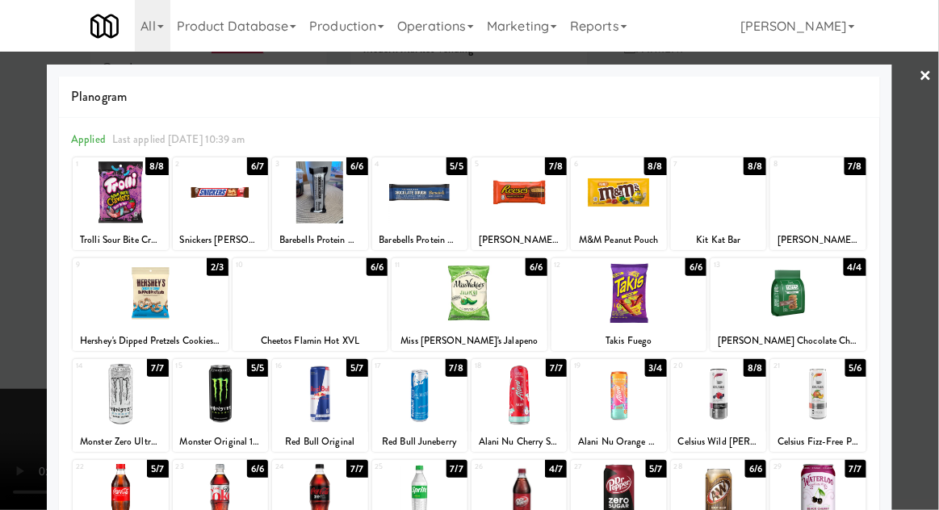
click at [30, 392] on div at bounding box center [469, 255] width 939 height 510
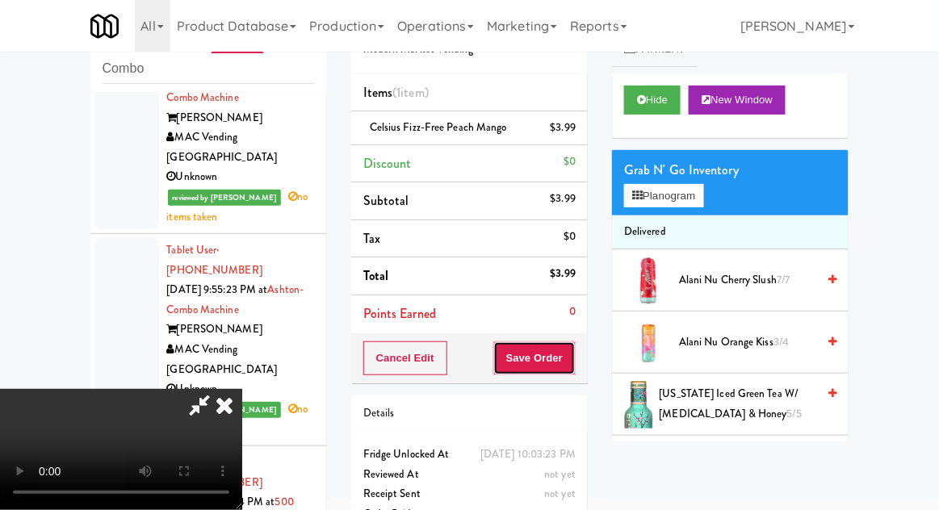
click at [571, 358] on button "Save Order" at bounding box center [534, 358] width 82 height 34
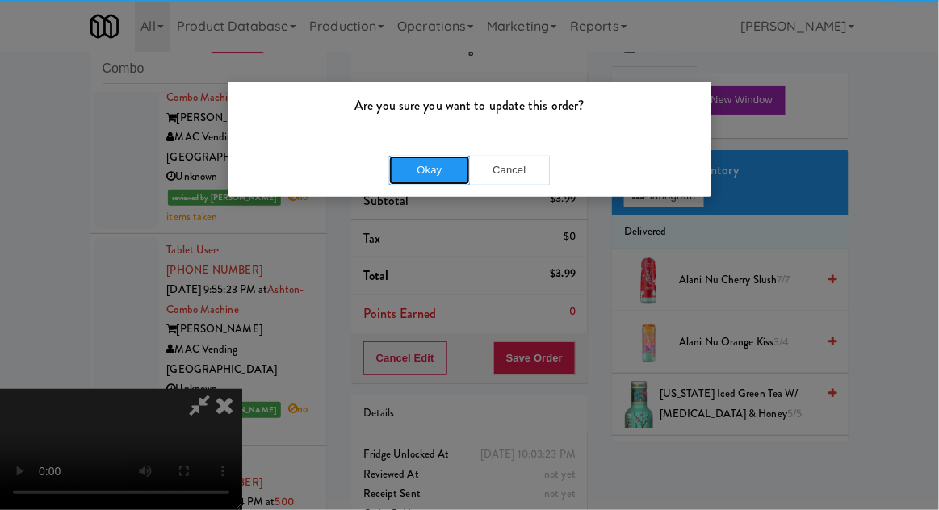
click at [443, 168] on button "Okay" at bounding box center [429, 170] width 81 height 29
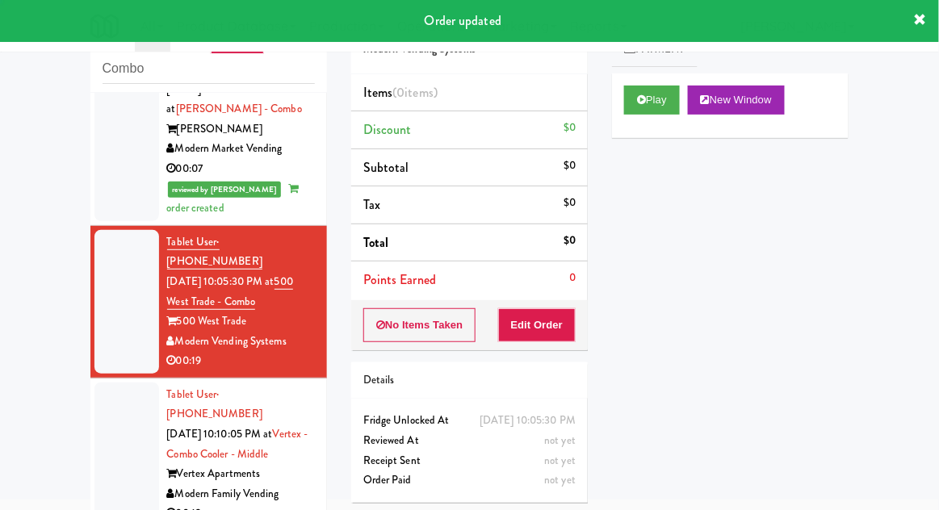
scroll to position [4104, 0]
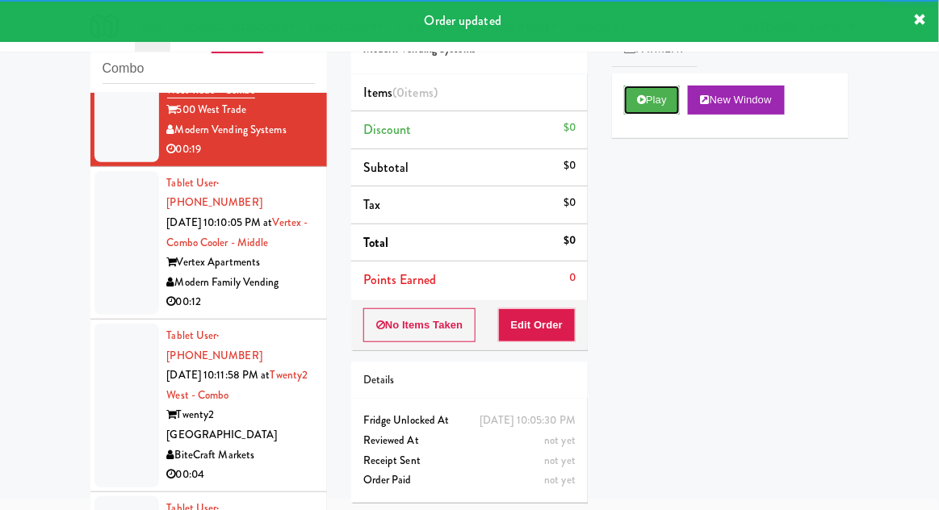
click at [629, 110] on button "Play" at bounding box center [652, 100] width 56 height 29
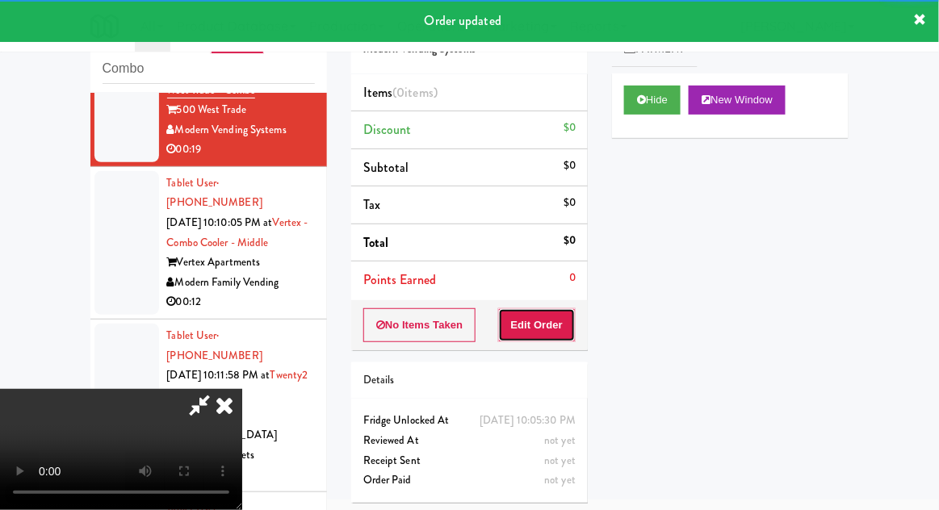
click at [538, 318] on button "Edit Order" at bounding box center [537, 325] width 78 height 34
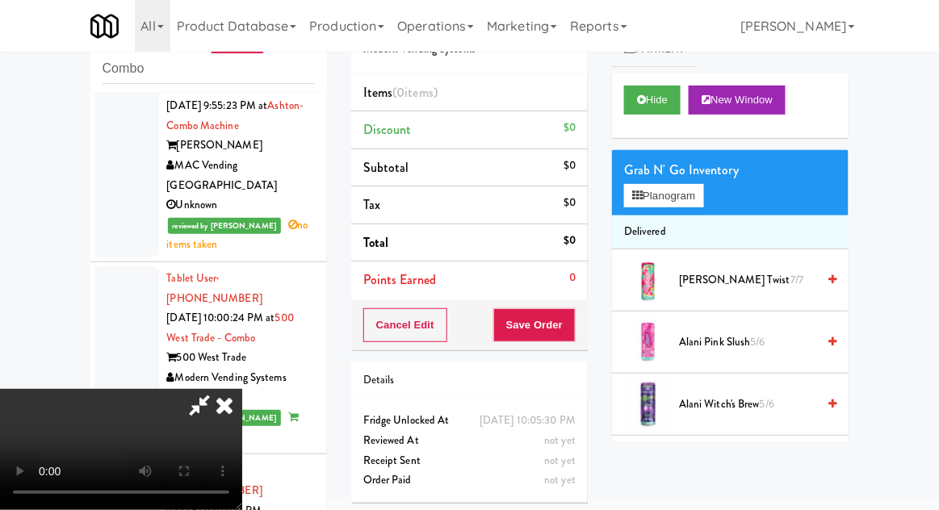
scroll to position [3470, 0]
click at [651, 199] on button "Planogram" at bounding box center [663, 196] width 79 height 24
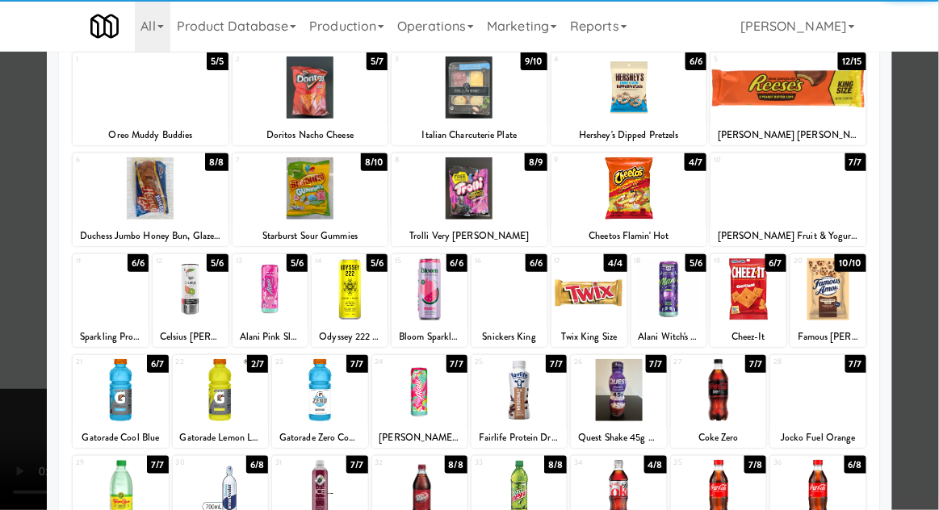
scroll to position [105, 0]
click at [117, 377] on div at bounding box center [120, 390] width 95 height 62
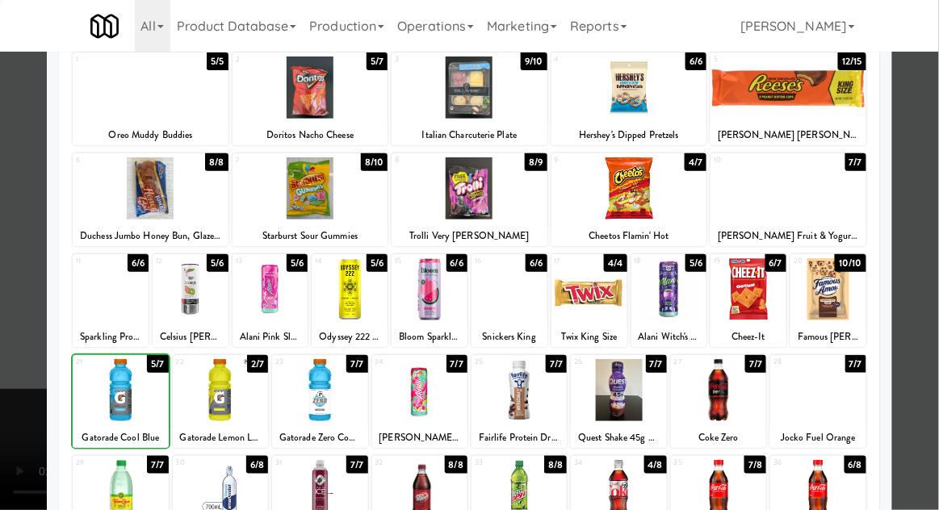
click at [21, 483] on div at bounding box center [469, 255] width 939 height 510
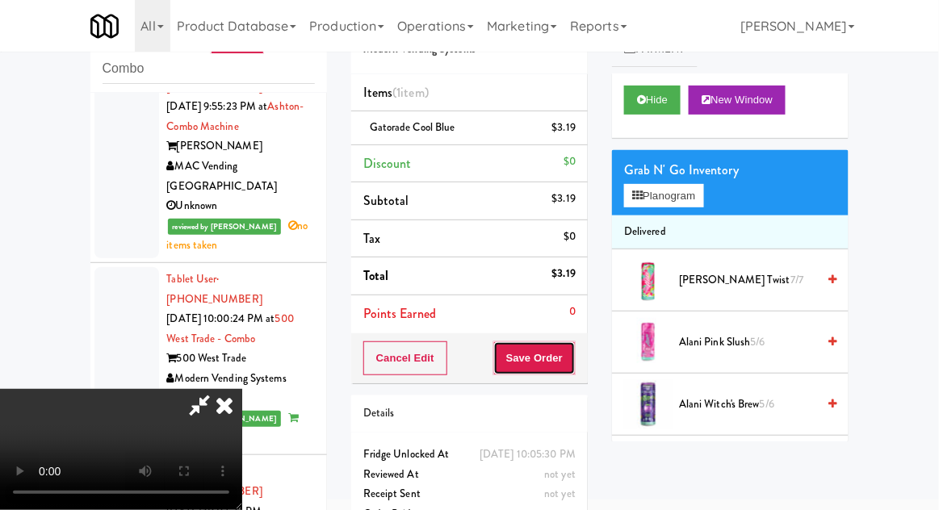
click at [575, 362] on button "Save Order" at bounding box center [534, 358] width 82 height 34
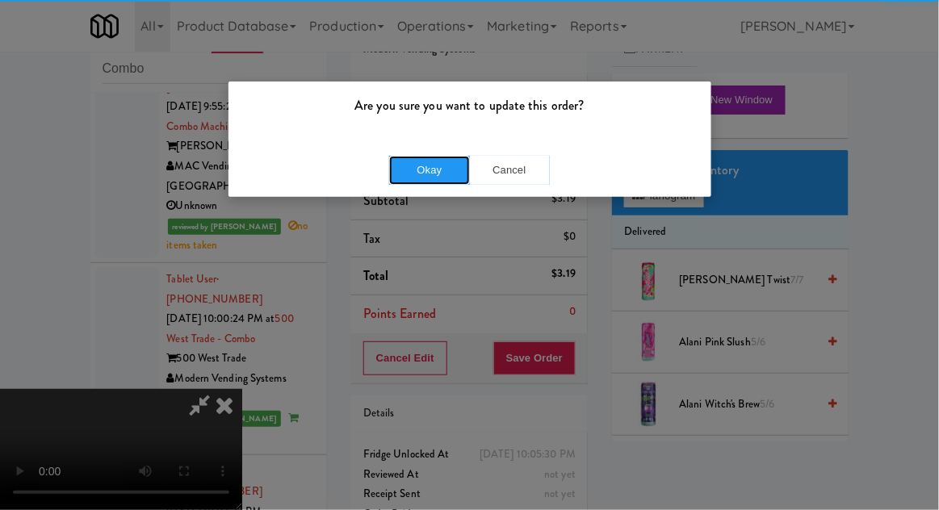
click at [434, 170] on button "Okay" at bounding box center [429, 170] width 81 height 29
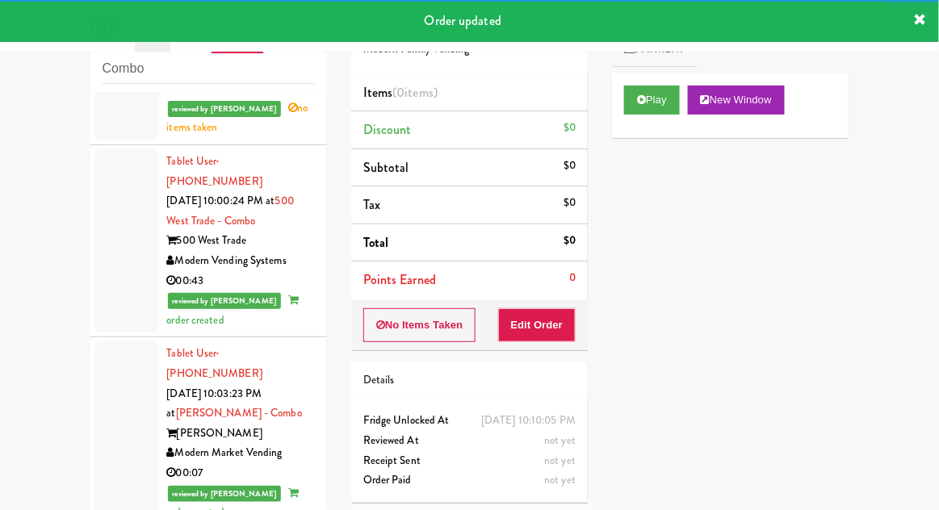
scroll to position [3598, 0]
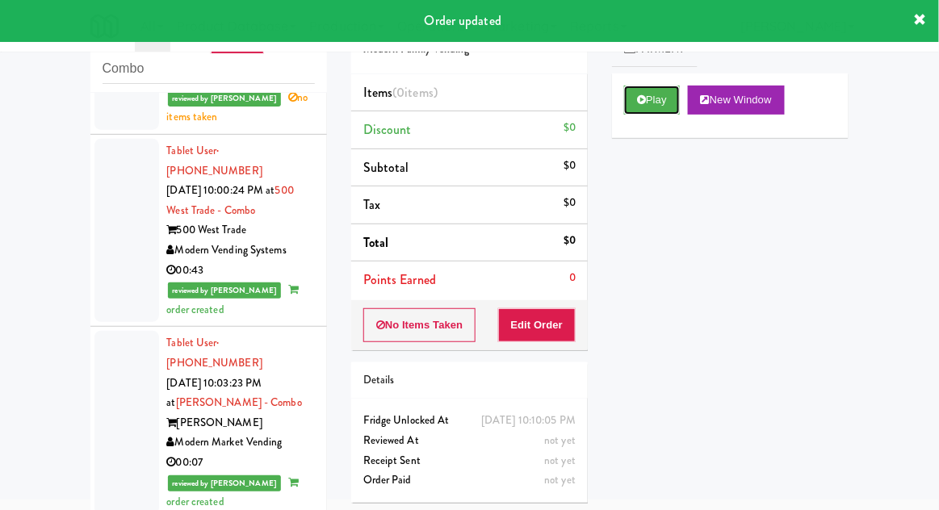
click at [655, 100] on button "Play" at bounding box center [652, 100] width 56 height 29
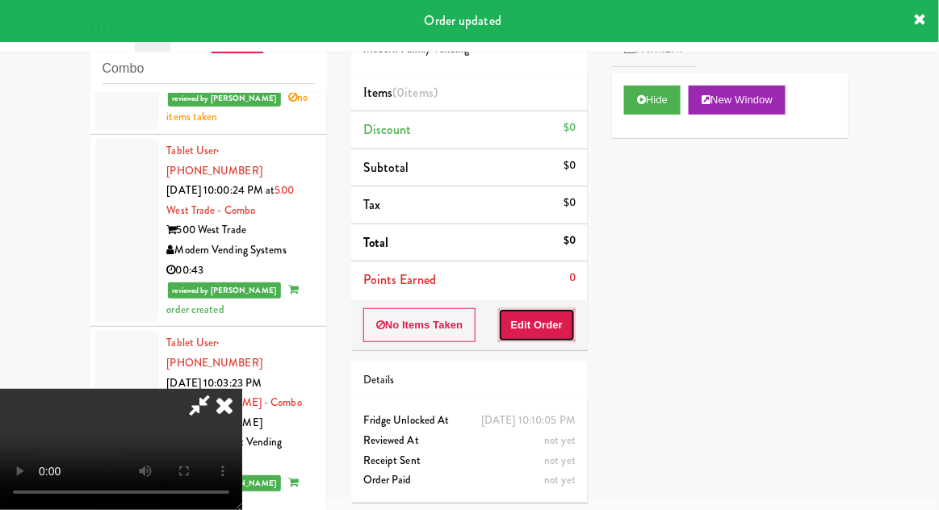
click at [535, 314] on button "Edit Order" at bounding box center [537, 325] width 78 height 34
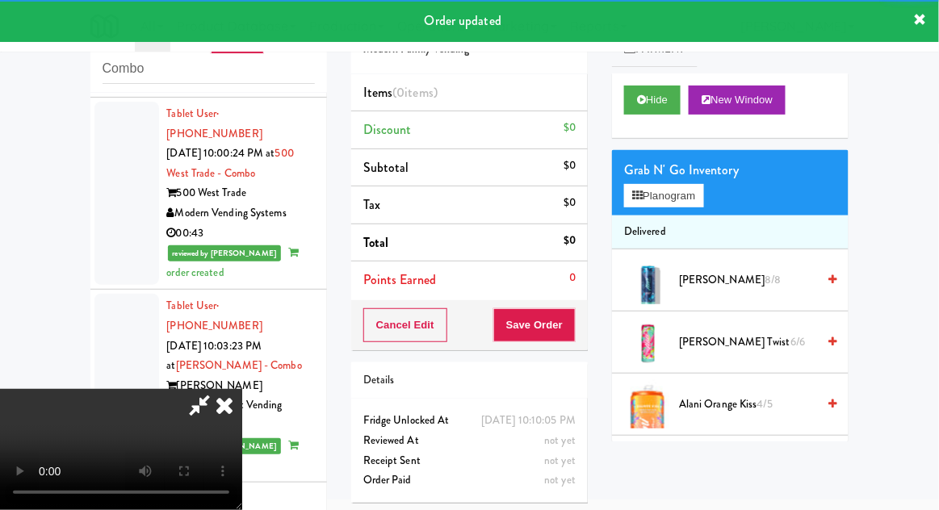
scroll to position [3643, 0]
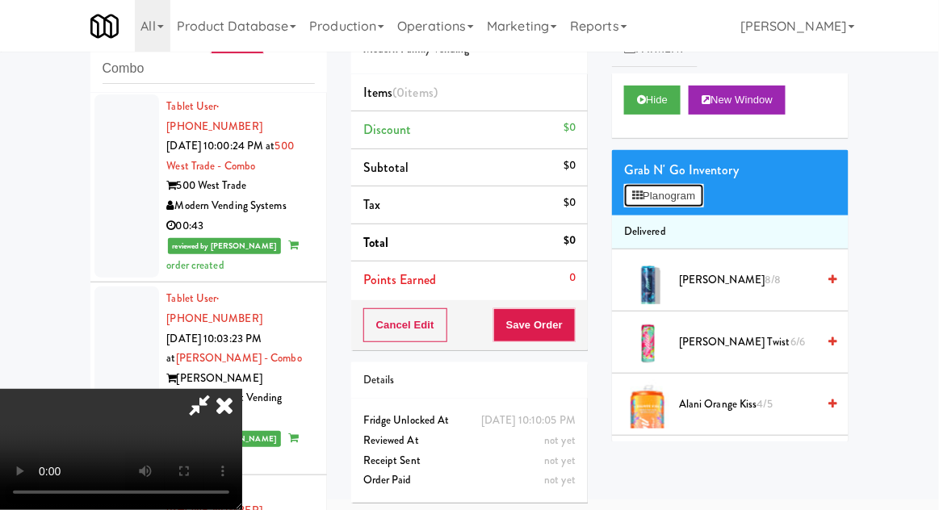
click at [645, 184] on button "Planogram" at bounding box center [663, 196] width 79 height 24
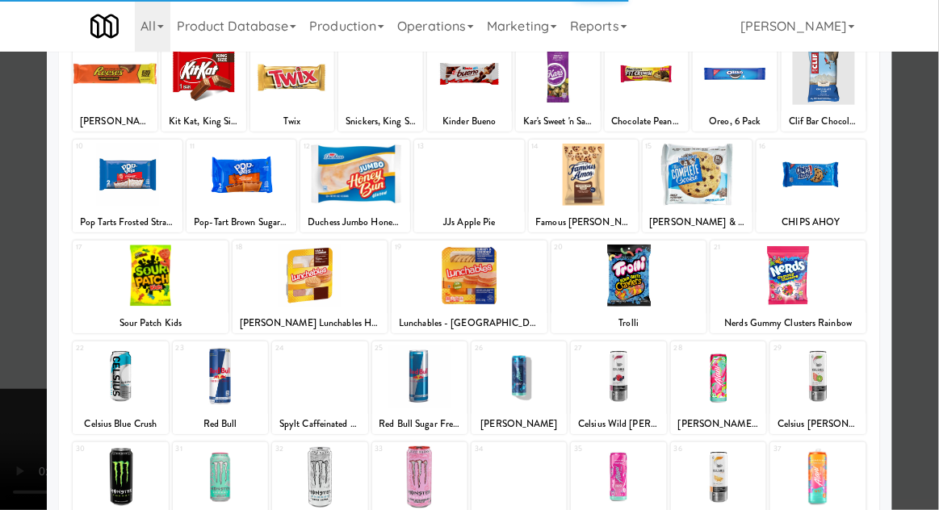
scroll to position [128, 0]
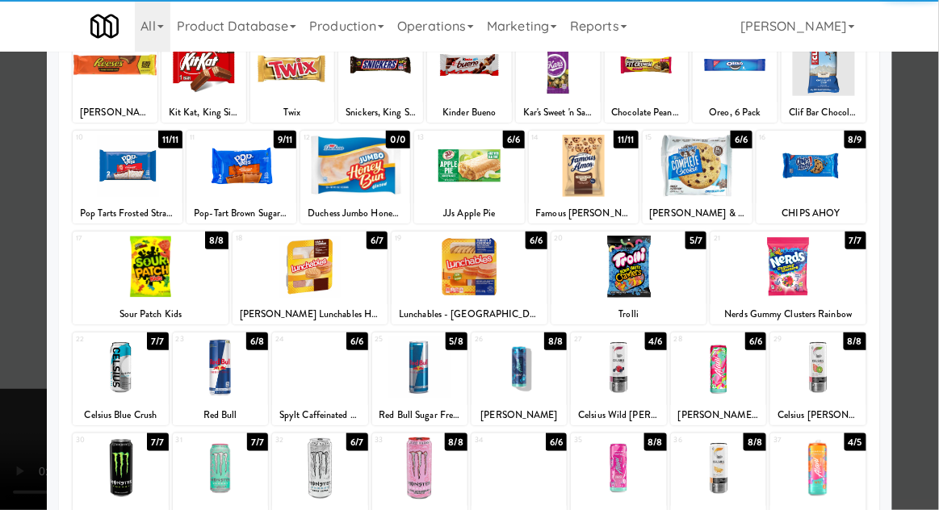
click at [215, 374] on div at bounding box center [220, 368] width 95 height 62
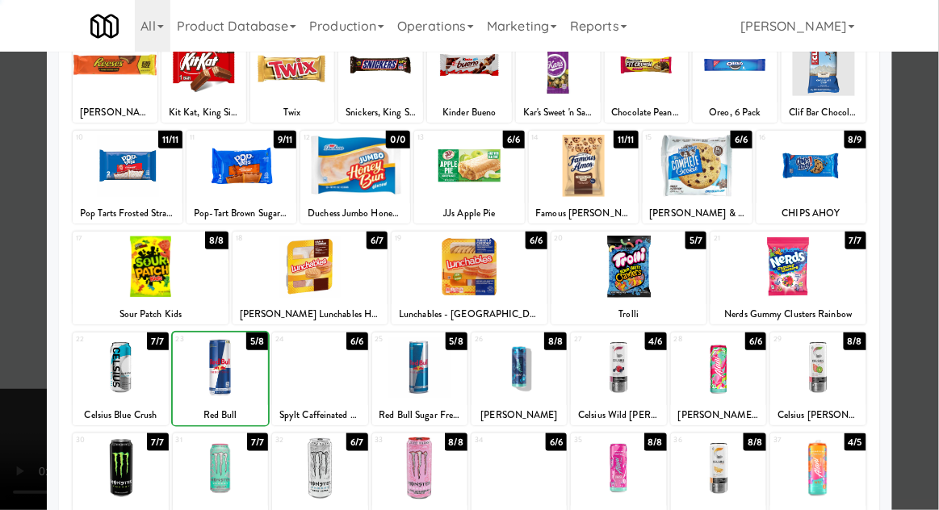
click at [214, 378] on div at bounding box center [220, 368] width 95 height 62
click at [1, 440] on div at bounding box center [469, 255] width 939 height 510
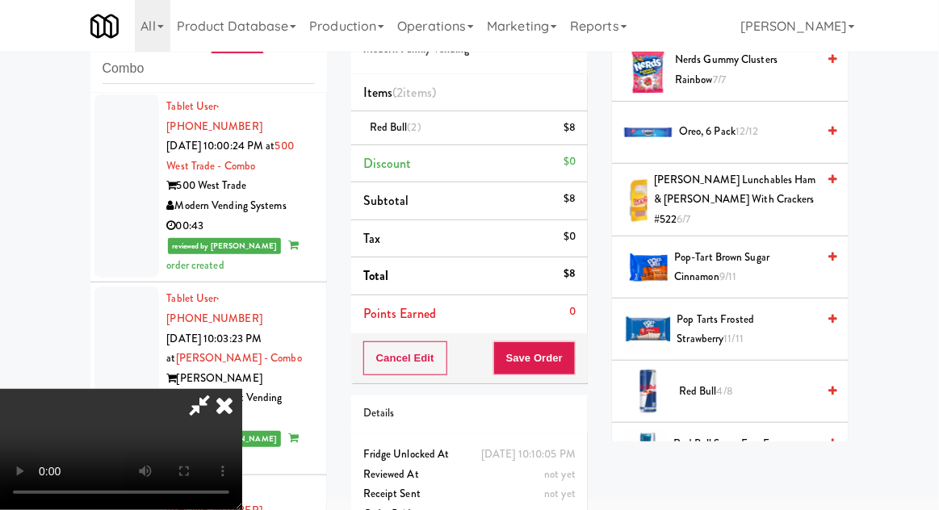
scroll to position [1599, 0]
click at [691, 383] on span "Red Bull 4/8" at bounding box center [747, 393] width 137 height 20
click at [698, 383] on span "Red Bull 3/8" at bounding box center [747, 393] width 137 height 20
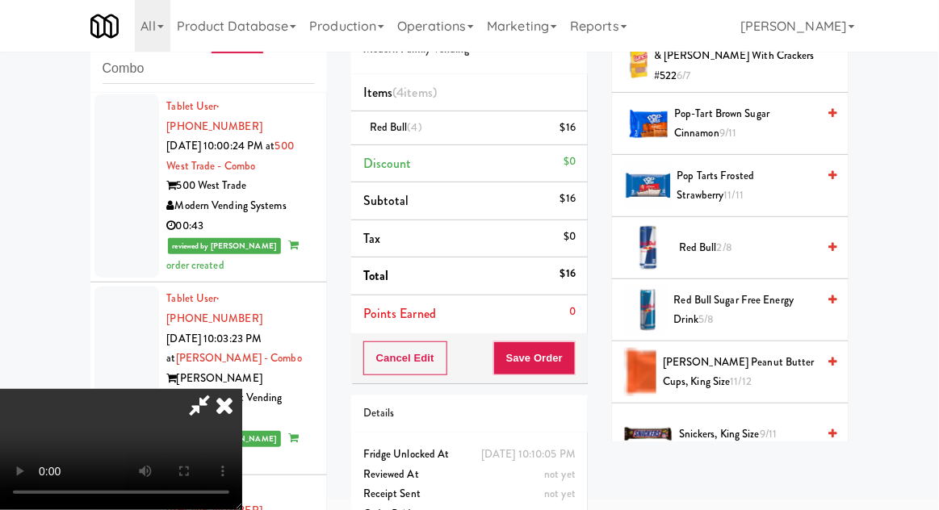
scroll to position [1746, 0]
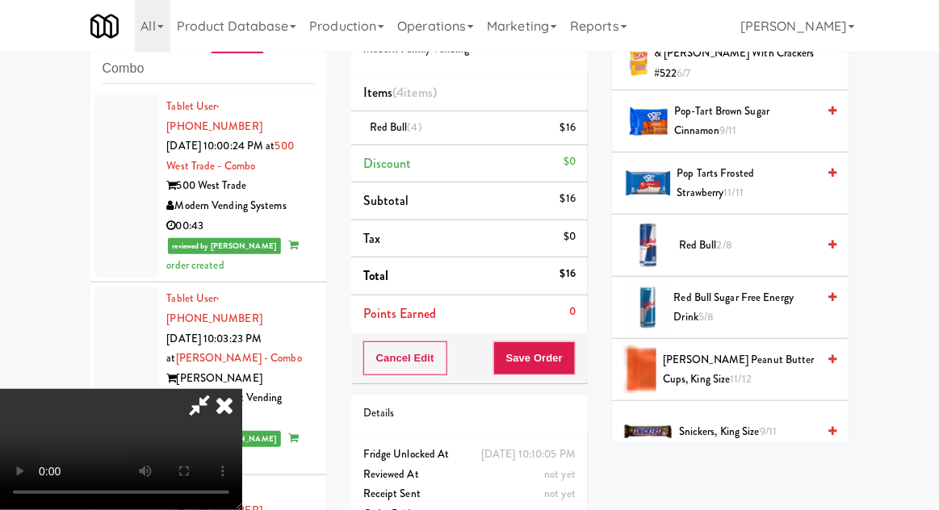
click at [689, 236] on span "Red Bull 2/8" at bounding box center [747, 246] width 137 height 20
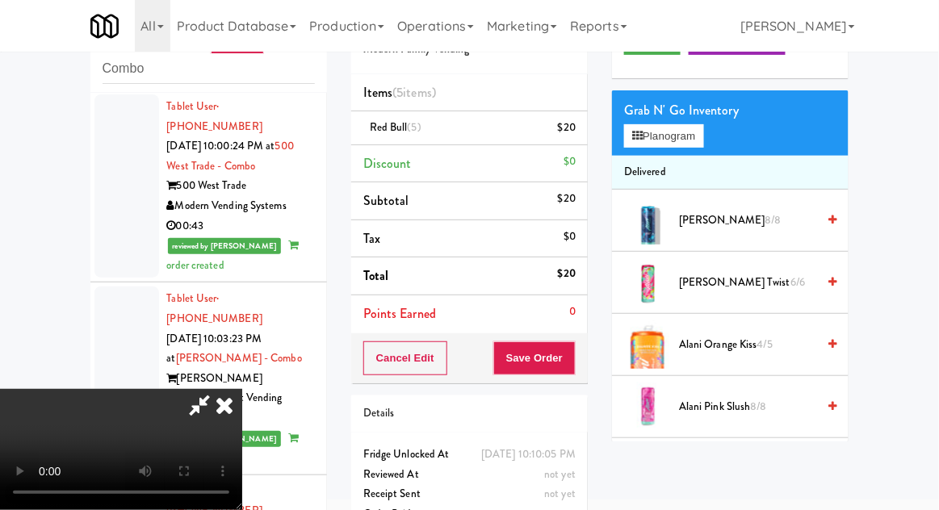
scroll to position [0, 0]
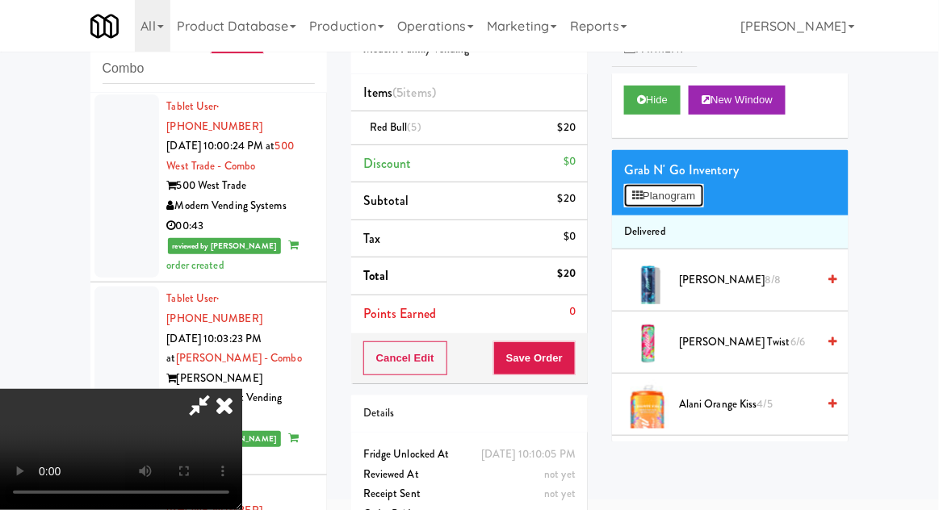
click at [642, 204] on button "Planogram" at bounding box center [663, 196] width 79 height 24
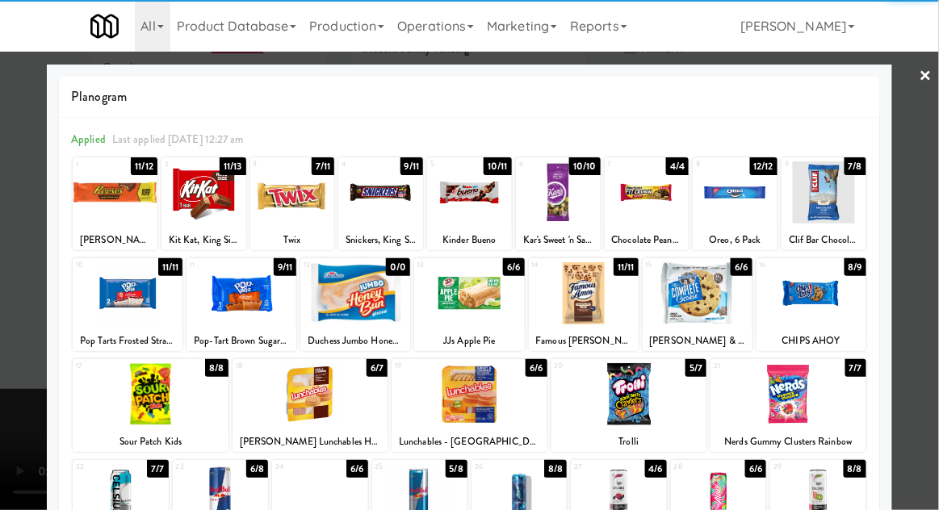
click at [19, 437] on div at bounding box center [469, 255] width 939 height 510
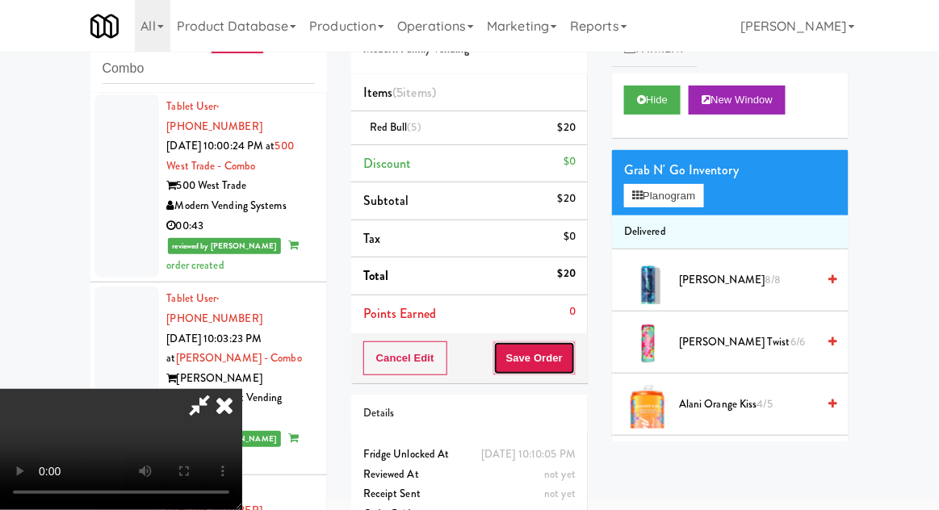
click at [569, 349] on button "Save Order" at bounding box center [534, 358] width 82 height 34
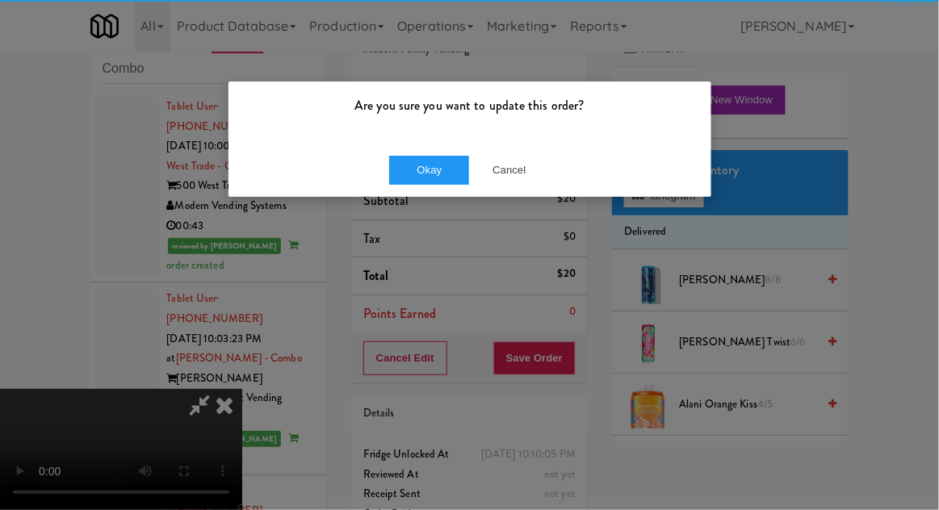
click at [411, 152] on div "Okay Cancel" at bounding box center [469, 170] width 483 height 54
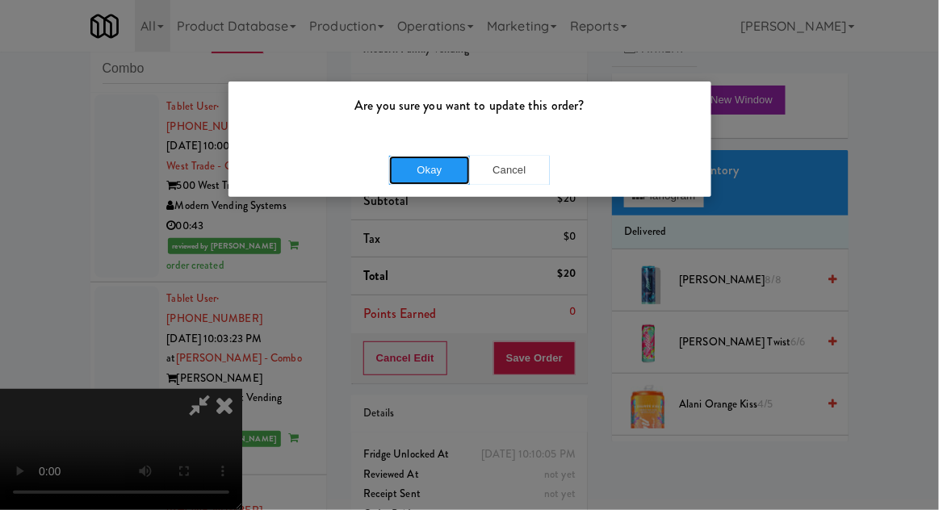
click at [414, 183] on button "Okay" at bounding box center [429, 170] width 81 height 29
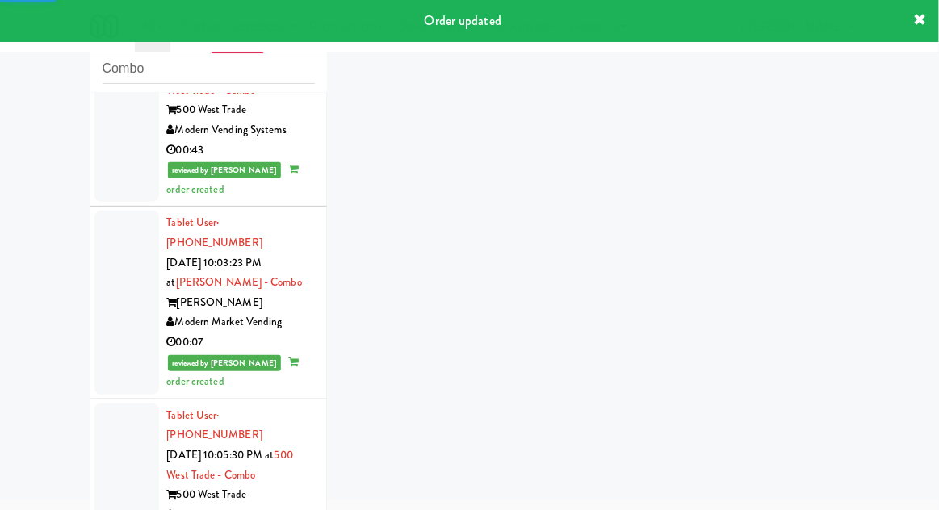
scroll to position [3803, 0]
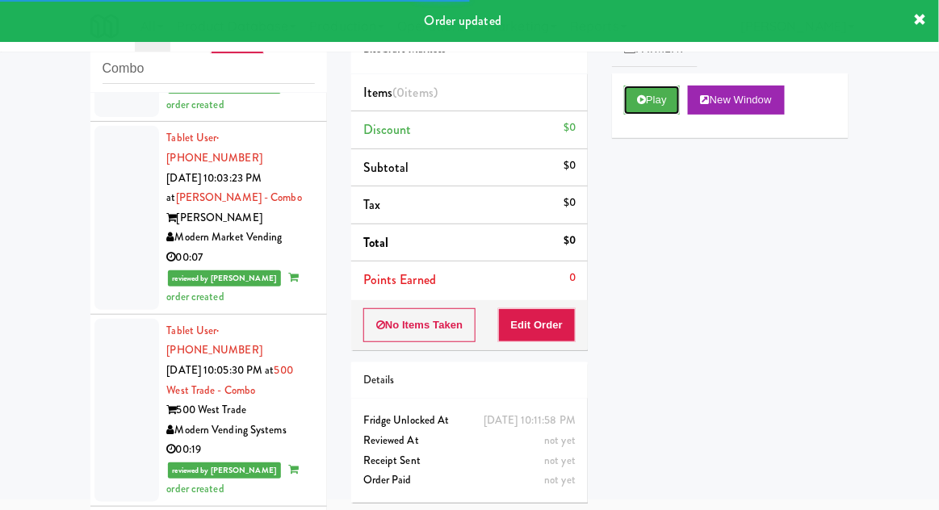
click at [633, 108] on button "Play" at bounding box center [652, 100] width 56 height 29
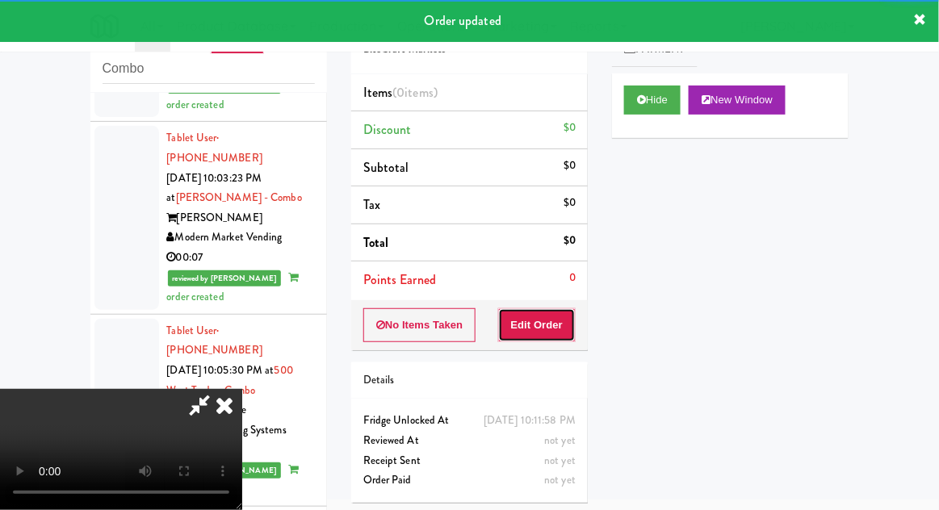
click at [547, 328] on button "Edit Order" at bounding box center [537, 325] width 78 height 34
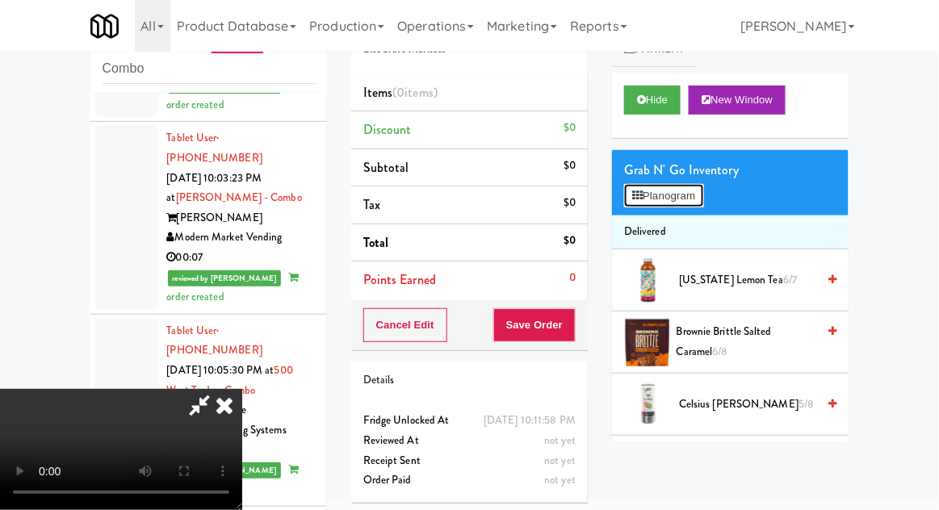
click at [654, 198] on button "Planogram" at bounding box center [663, 196] width 79 height 24
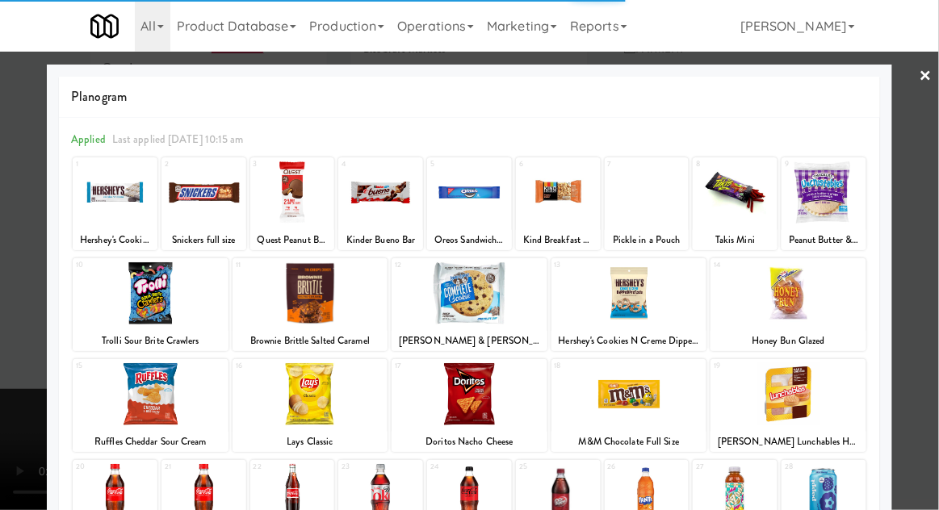
click at [215, 207] on div at bounding box center [203, 192] width 85 height 62
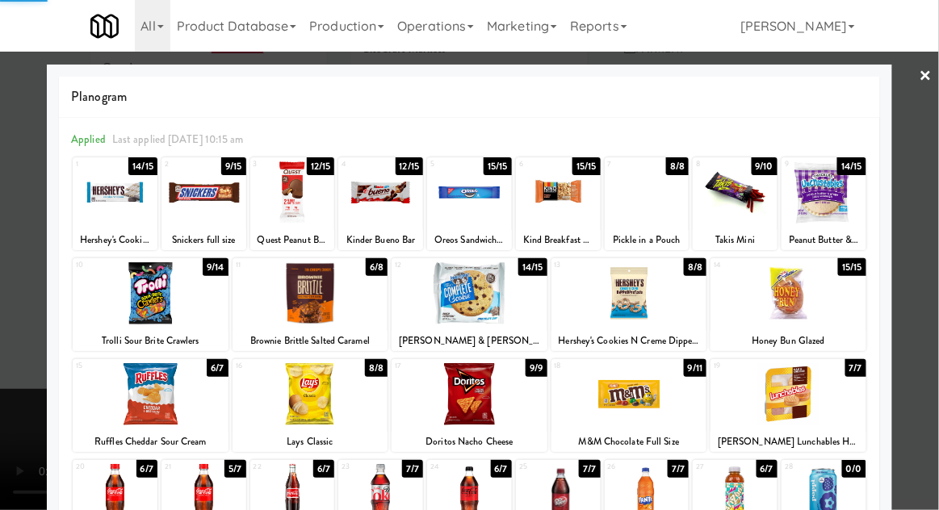
click at [9, 366] on div at bounding box center [469, 255] width 939 height 510
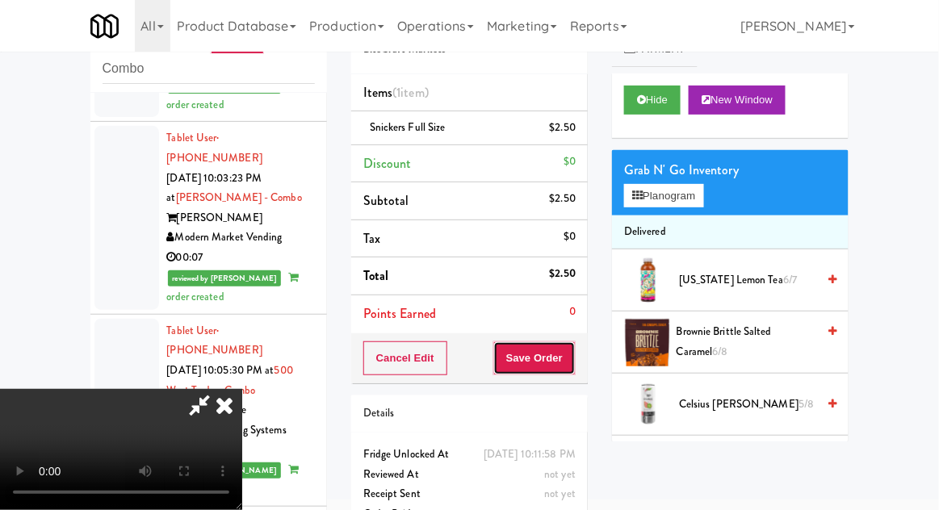
click at [570, 359] on button "Save Order" at bounding box center [534, 358] width 82 height 34
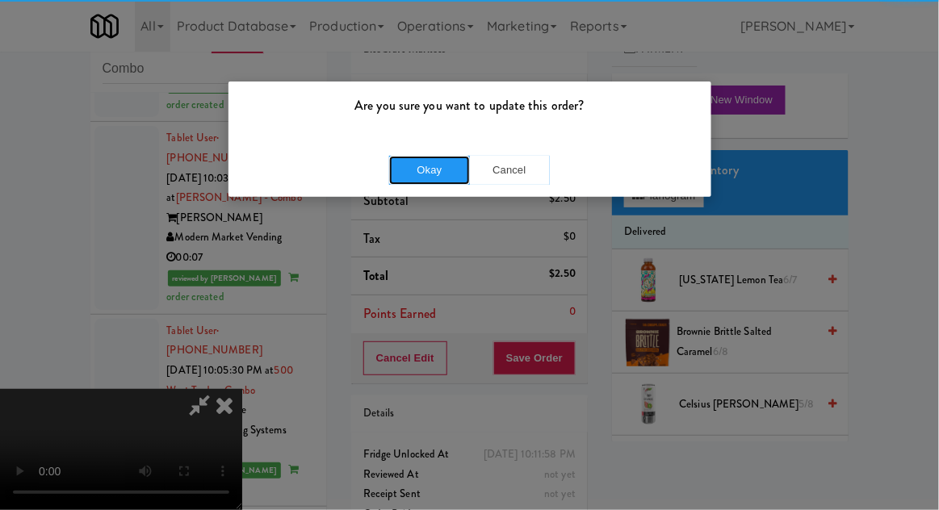
click at [424, 168] on button "Okay" at bounding box center [429, 170] width 81 height 29
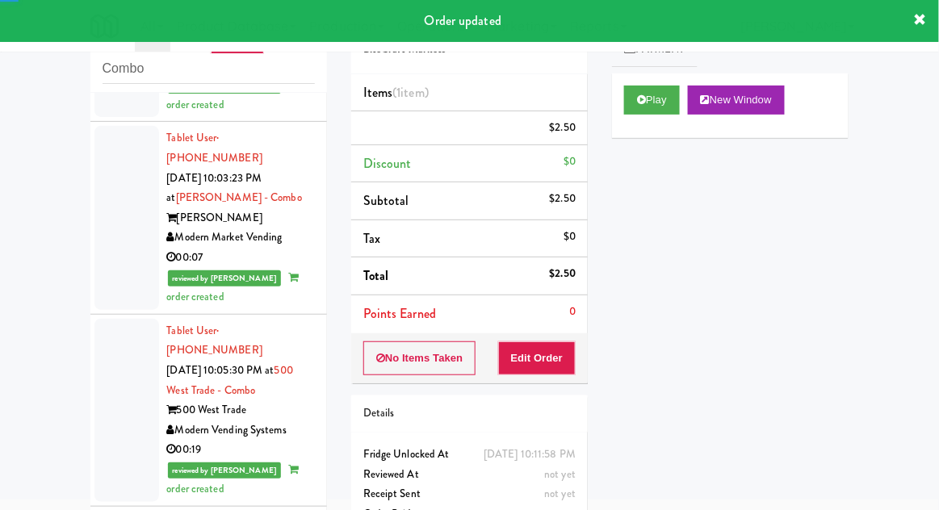
click at [72, 321] on div "inbox reviewed recent all unclear take inventory issue suspicious failed recent…" at bounding box center [469, 292] width 939 height 593
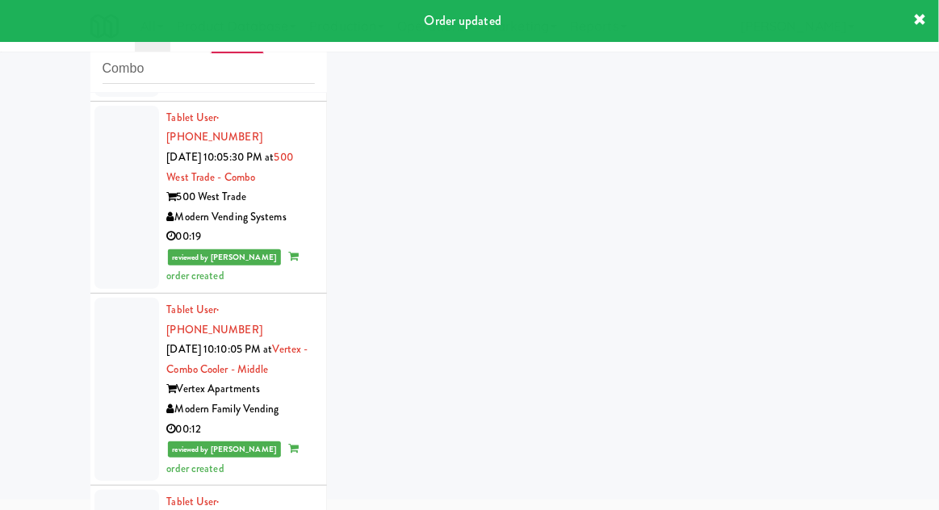
scroll to position [4223, 0]
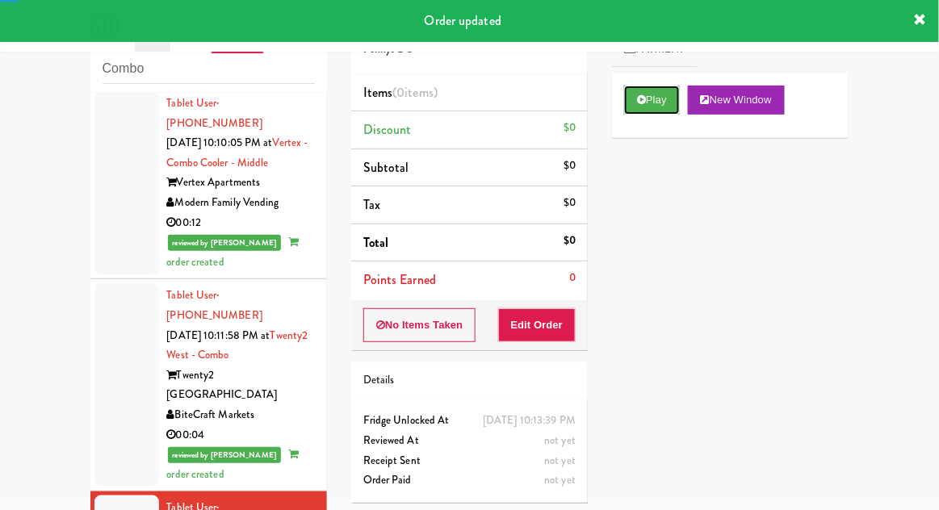
click at [633, 110] on button "Play" at bounding box center [652, 100] width 56 height 29
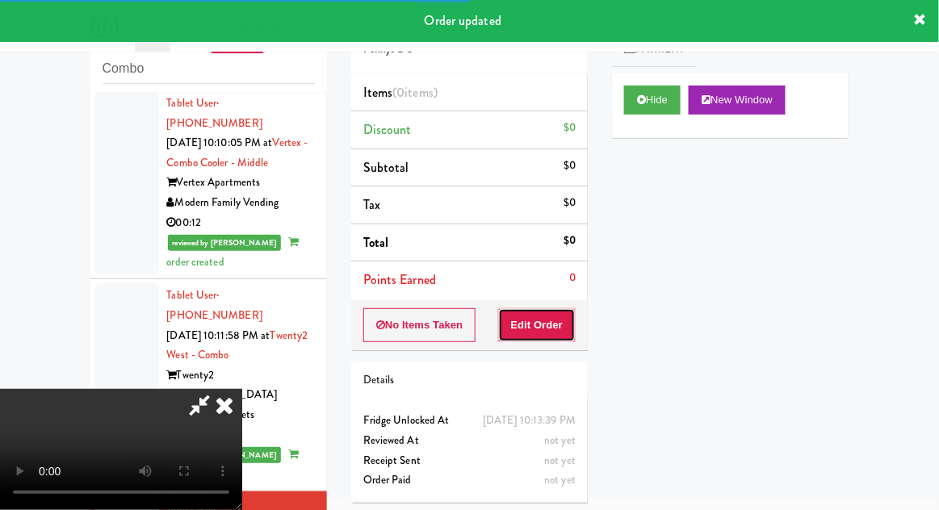
click at [562, 333] on button "Edit Order" at bounding box center [537, 325] width 78 height 34
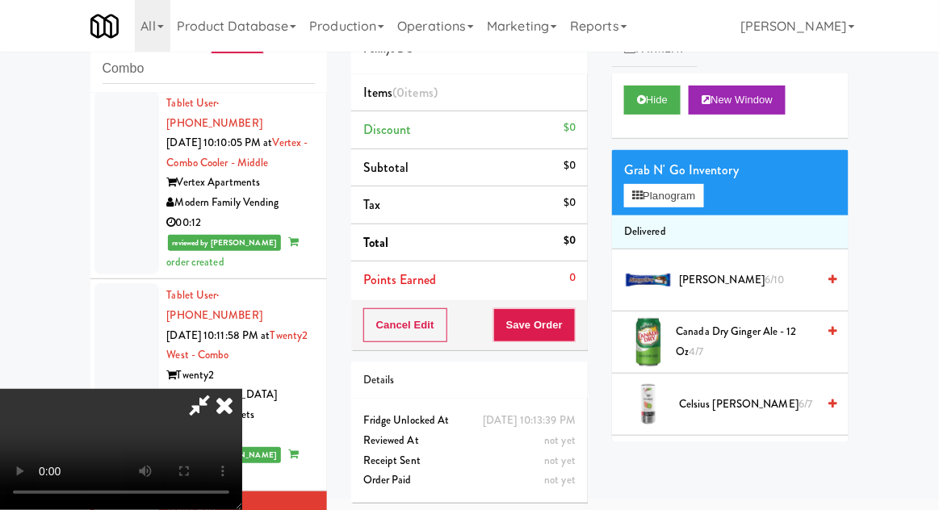
scroll to position [59, 0]
click at [651, 98] on button "Hide" at bounding box center [652, 100] width 56 height 29
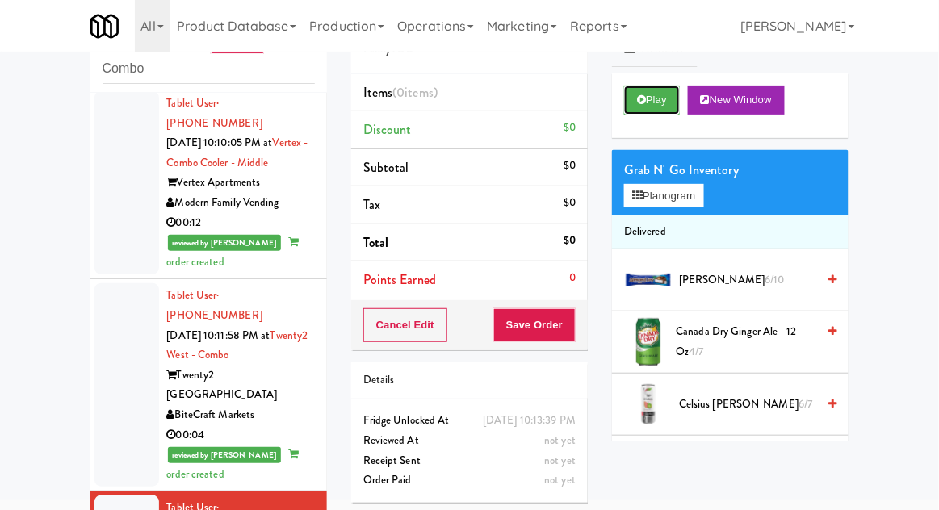
scroll to position [0, 0]
click at [655, 107] on button "Play" at bounding box center [652, 100] width 56 height 29
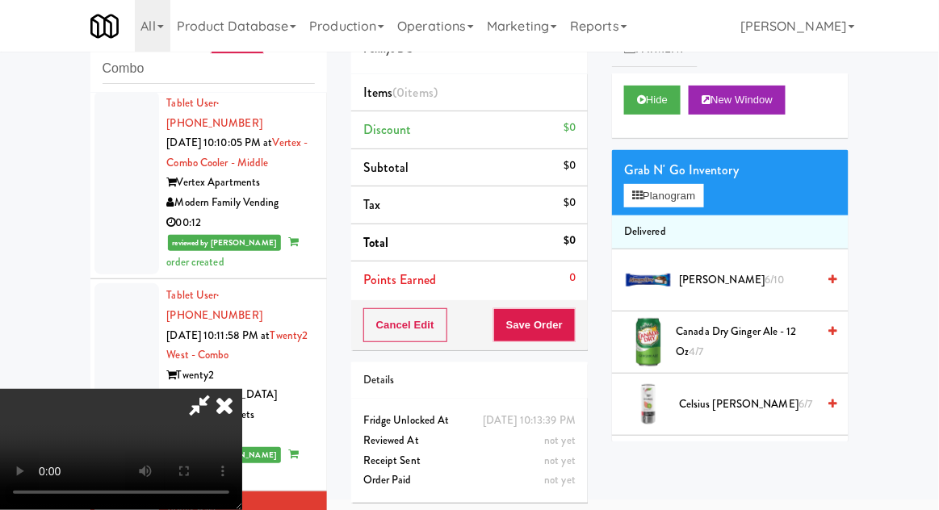
click at [689, 337] on span "Canada Dry Ginger Ale - 12 oz 4/7" at bounding box center [746, 342] width 140 height 40
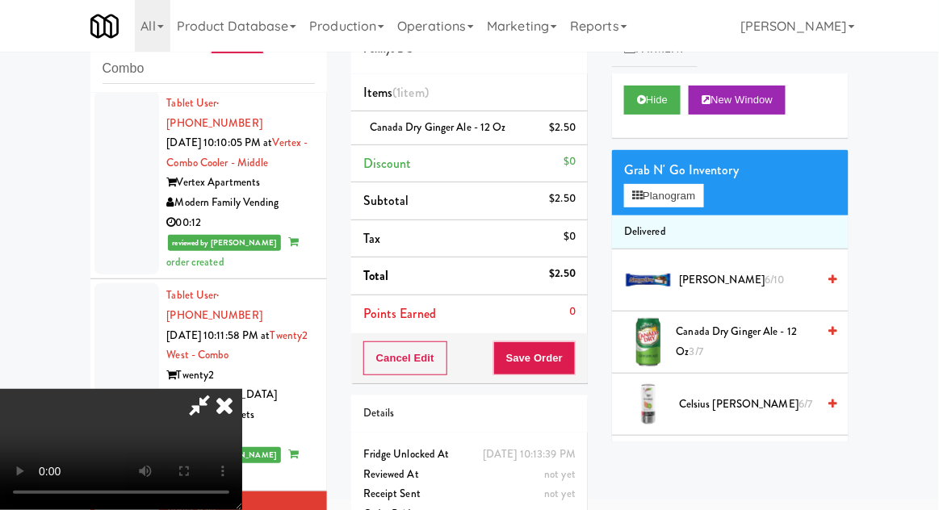
scroll to position [59, 0]
click at [569, 359] on button "Save Order" at bounding box center [534, 358] width 82 height 34
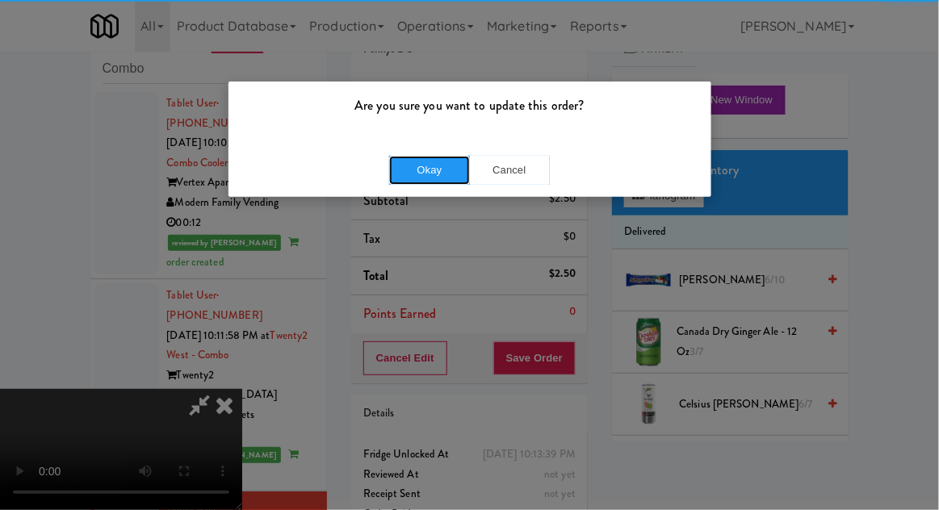
click at [416, 158] on button "Okay" at bounding box center [429, 170] width 81 height 29
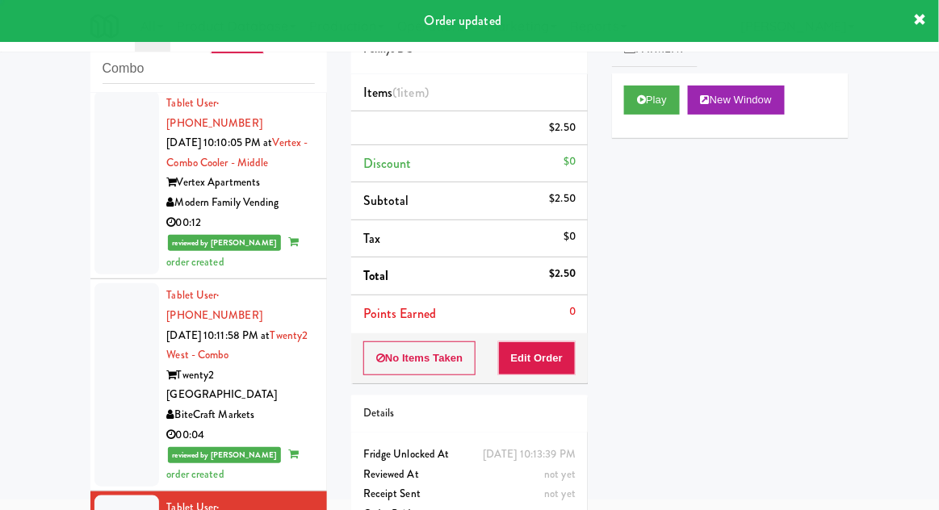
scroll to position [0, 0]
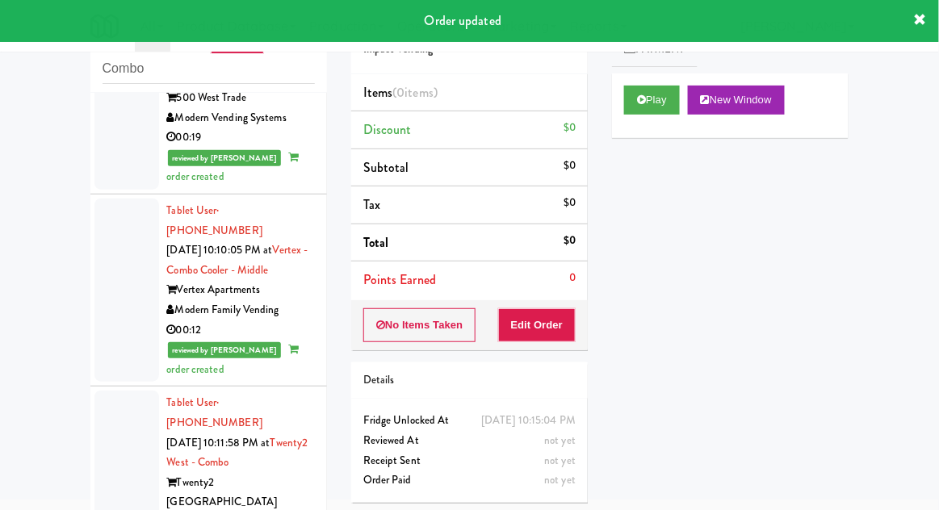
scroll to position [4263, 0]
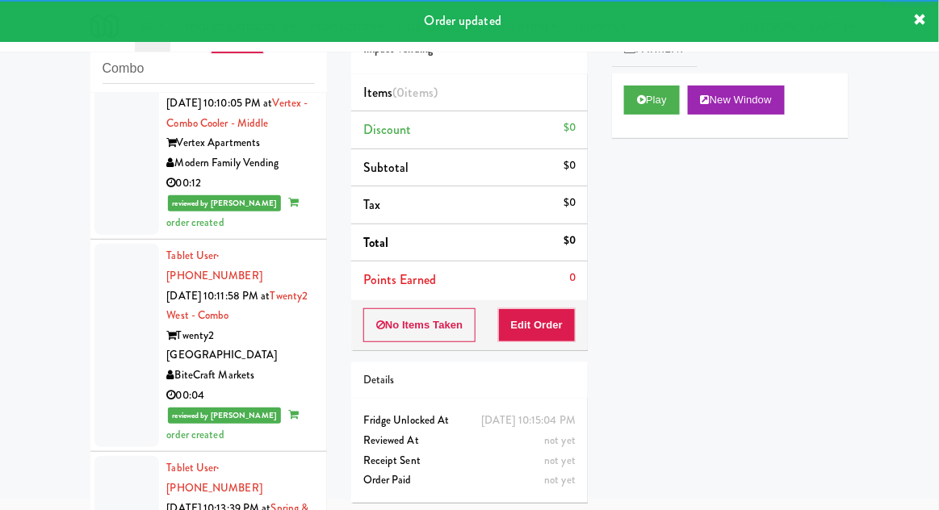
click at [626, 92] on button "Play" at bounding box center [652, 100] width 56 height 29
click at [545, 315] on button "Edit Order" at bounding box center [537, 325] width 78 height 34
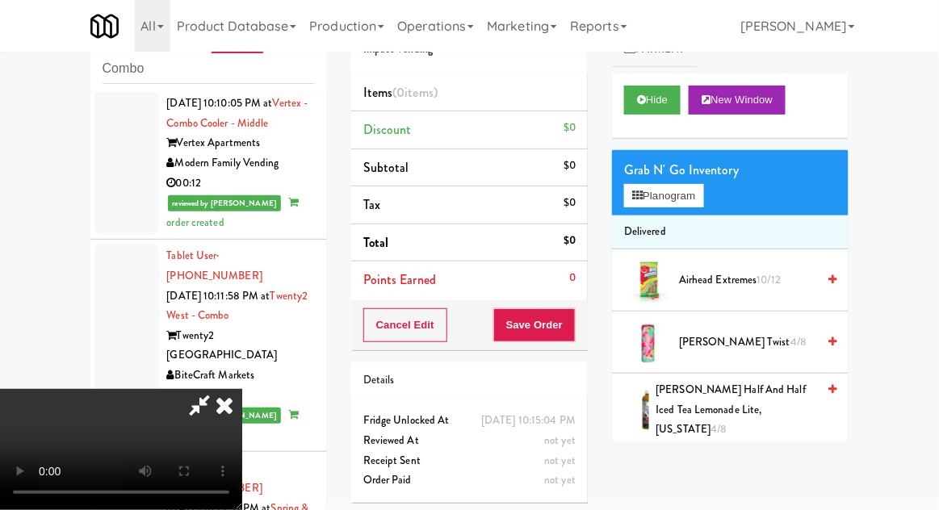
scroll to position [0, 0]
click at [662, 202] on button "Planogram" at bounding box center [663, 196] width 79 height 24
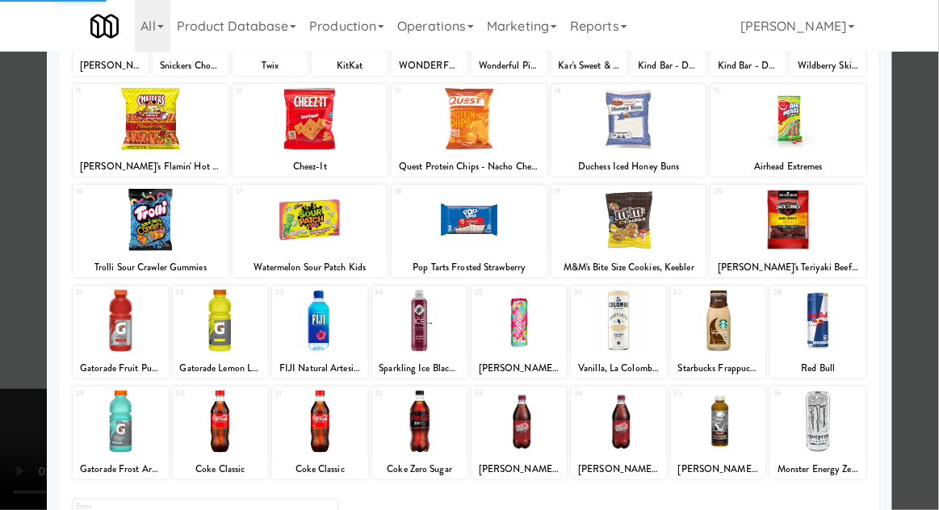
scroll to position [169, 0]
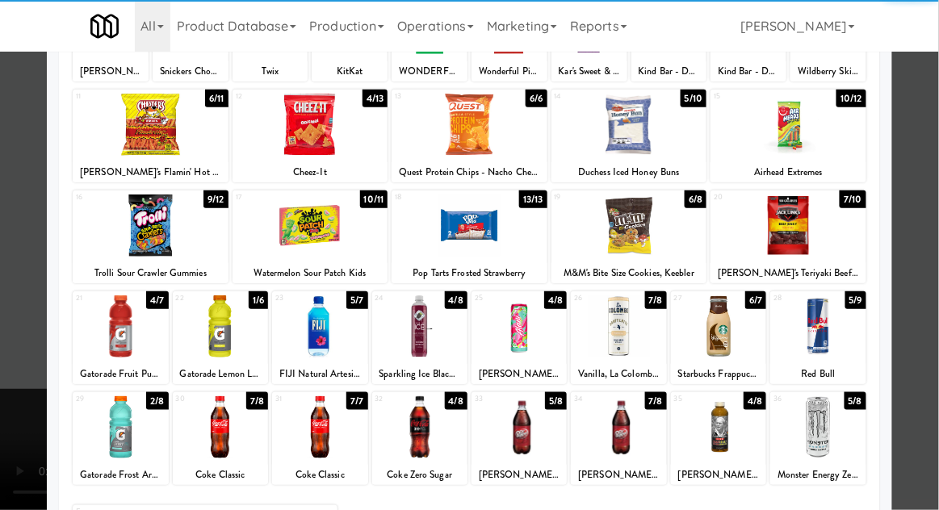
click at [519, 433] on div at bounding box center [518, 427] width 95 height 62
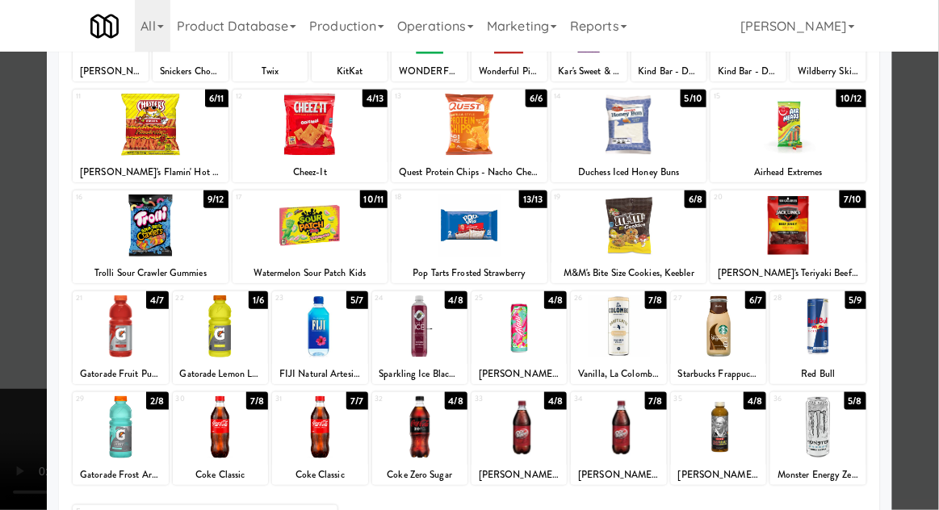
click at [15, 420] on div at bounding box center [469, 255] width 939 height 510
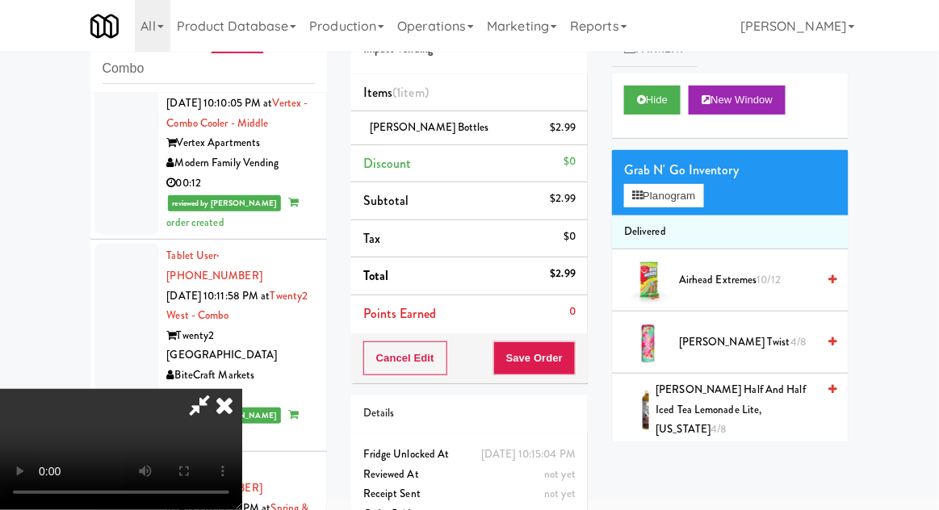
scroll to position [59, 0]
click at [575, 368] on button "Save Order" at bounding box center [534, 358] width 82 height 34
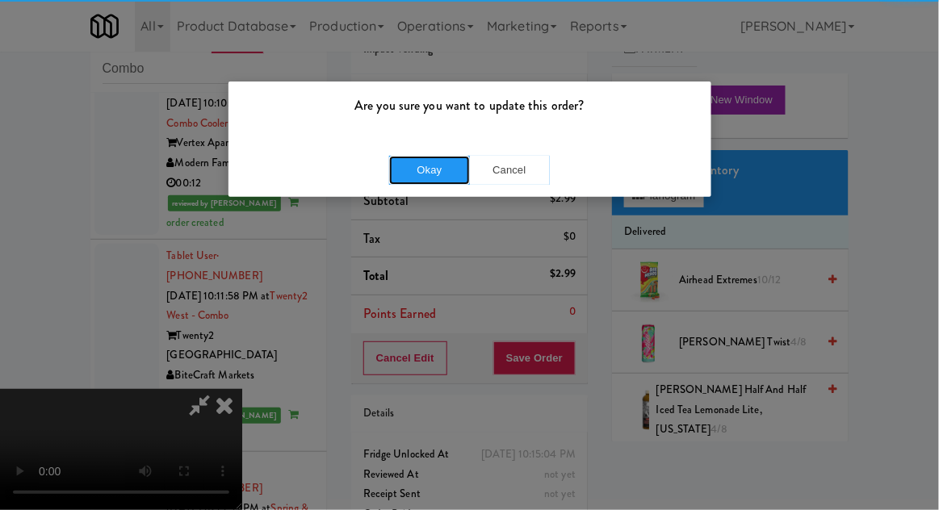
click at [417, 161] on button "Okay" at bounding box center [429, 170] width 81 height 29
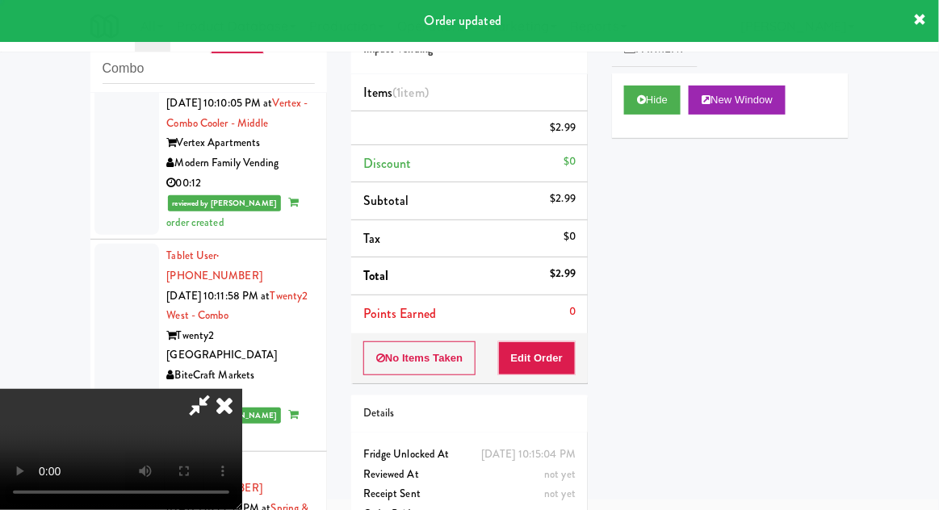
scroll to position [0, 0]
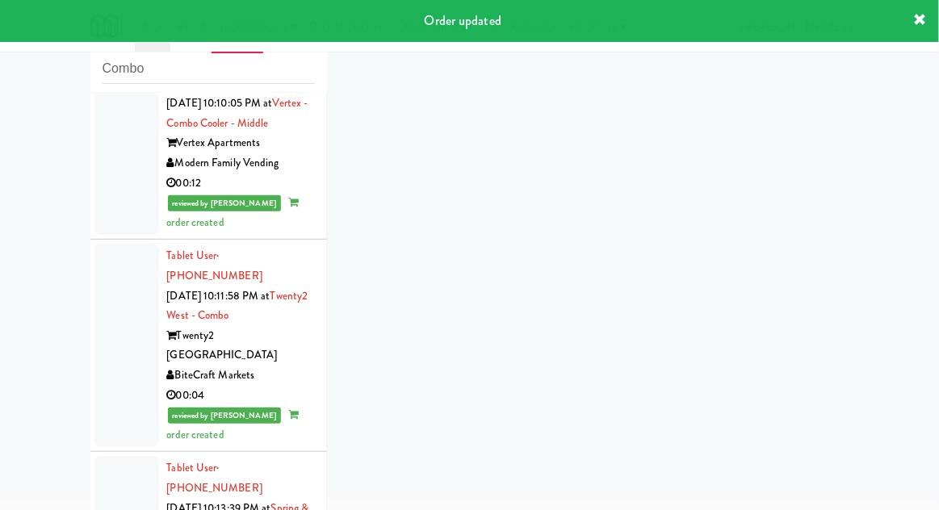
scroll to position [4303, 0]
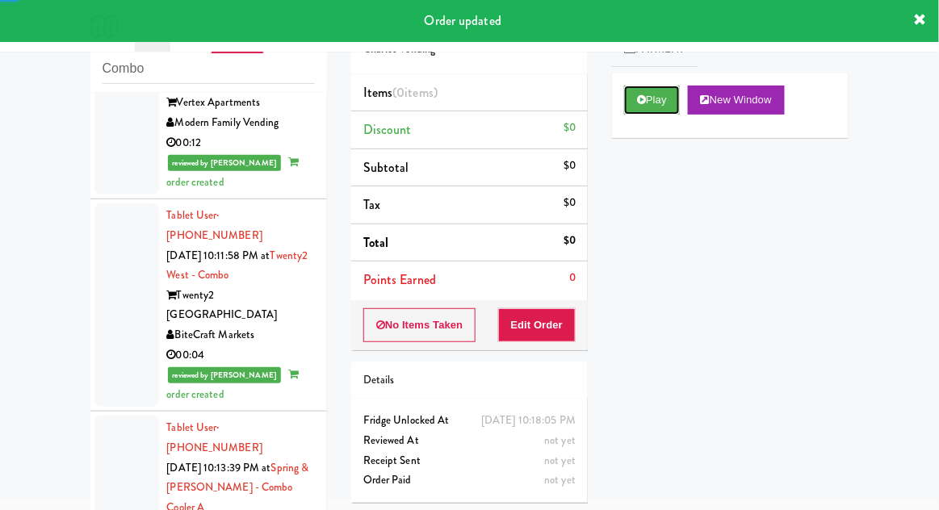
click at [642, 108] on button "Play" at bounding box center [652, 100] width 56 height 29
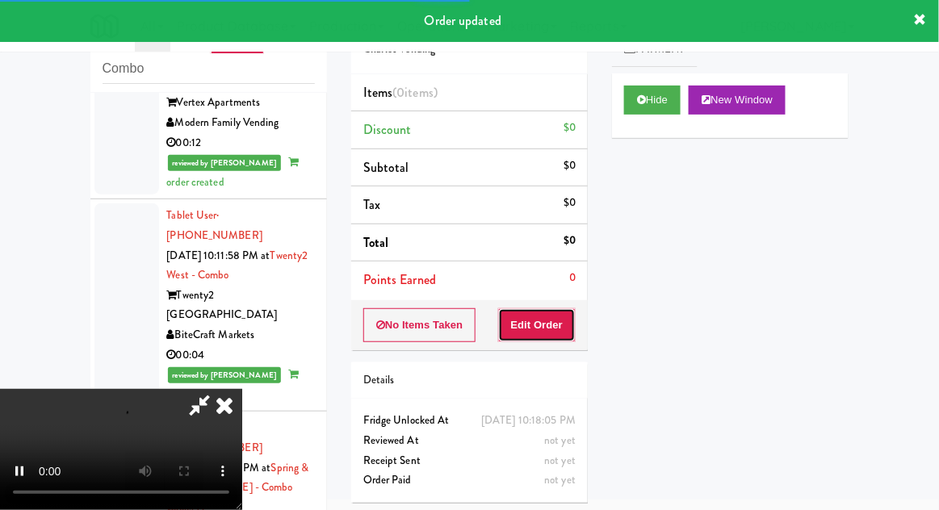
click at [551, 313] on button "Edit Order" at bounding box center [537, 325] width 78 height 34
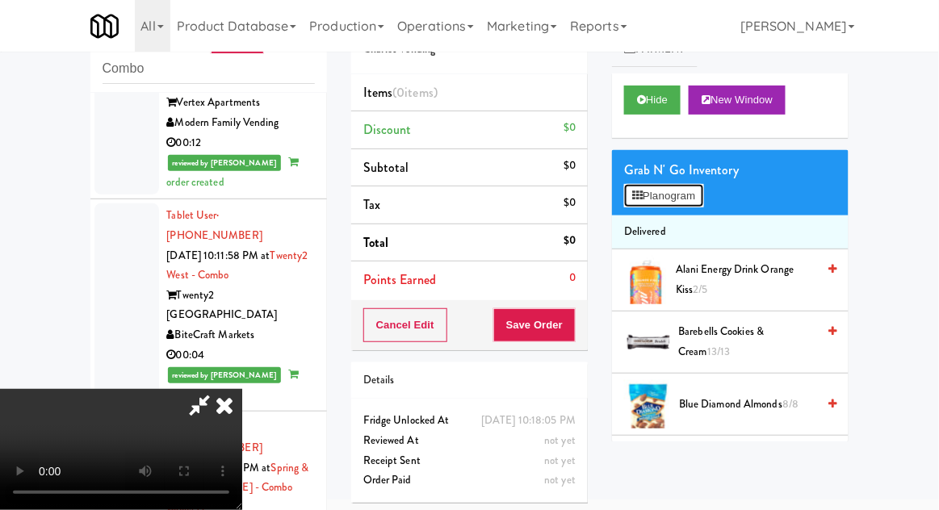
click at [626, 203] on button "Planogram" at bounding box center [663, 196] width 79 height 24
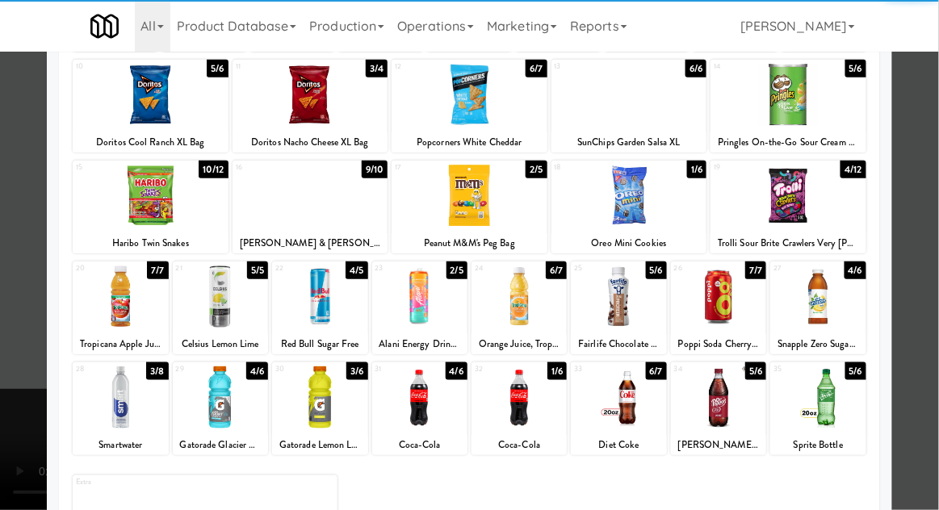
scroll to position [194, 0]
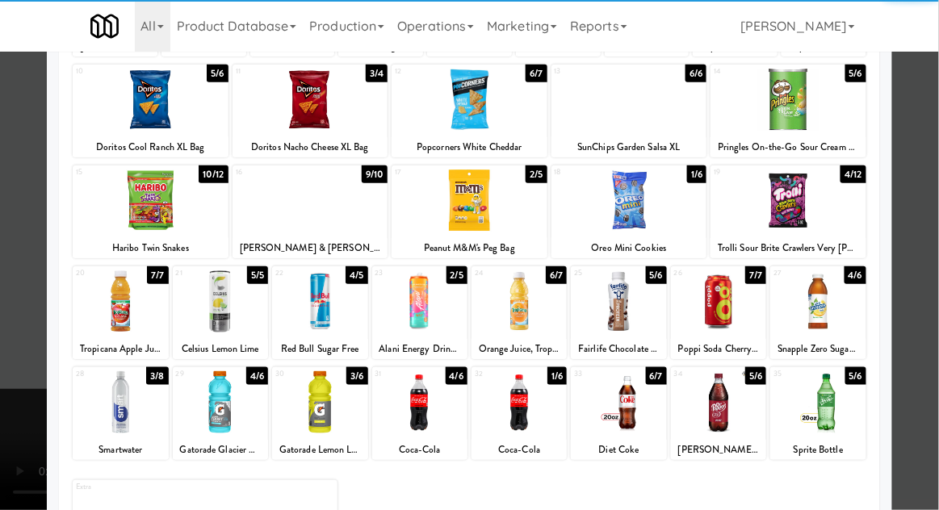
click at [704, 395] on div at bounding box center [718, 402] width 95 height 62
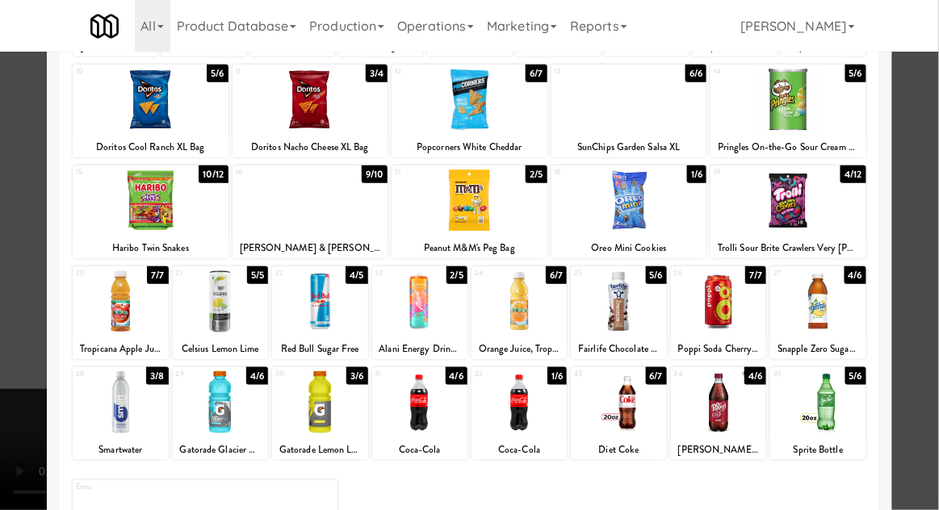
click at [12, 466] on div at bounding box center [469, 255] width 939 height 510
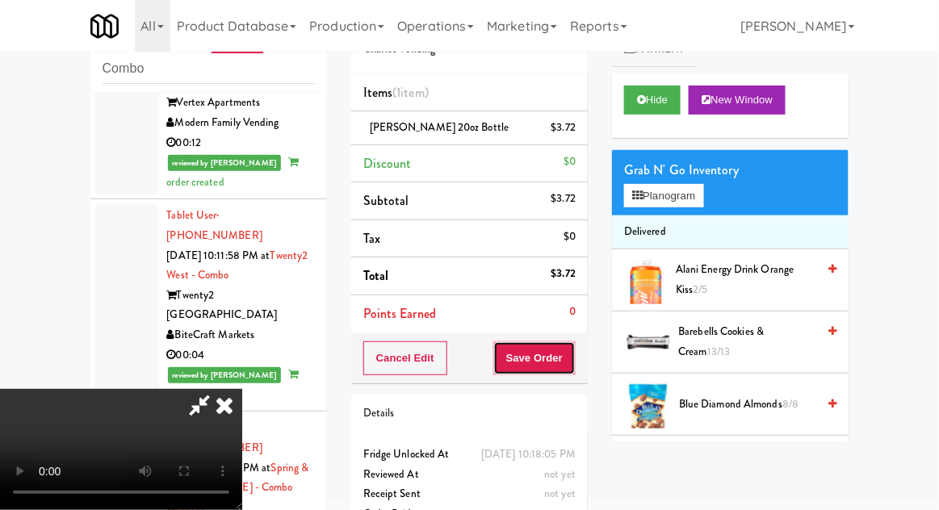
click at [572, 368] on button "Save Order" at bounding box center [534, 358] width 82 height 34
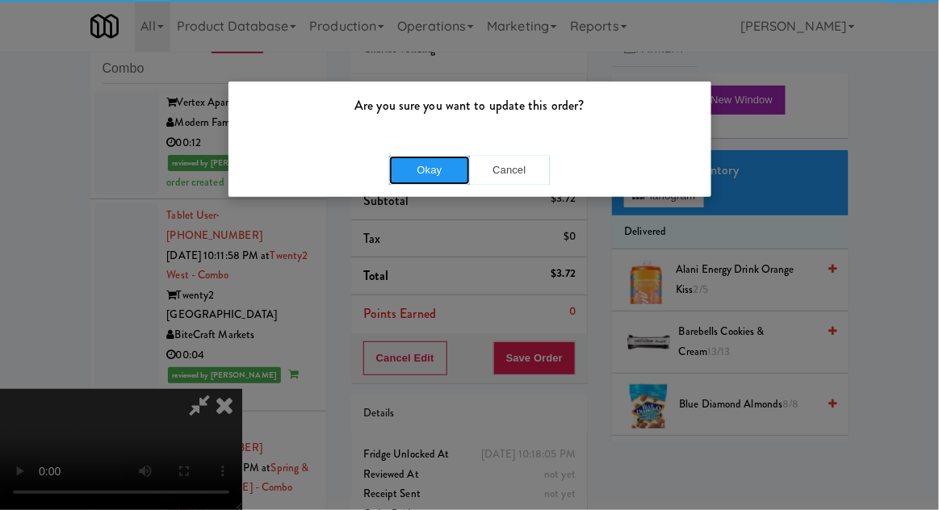
click at [395, 165] on button "Okay" at bounding box center [429, 170] width 81 height 29
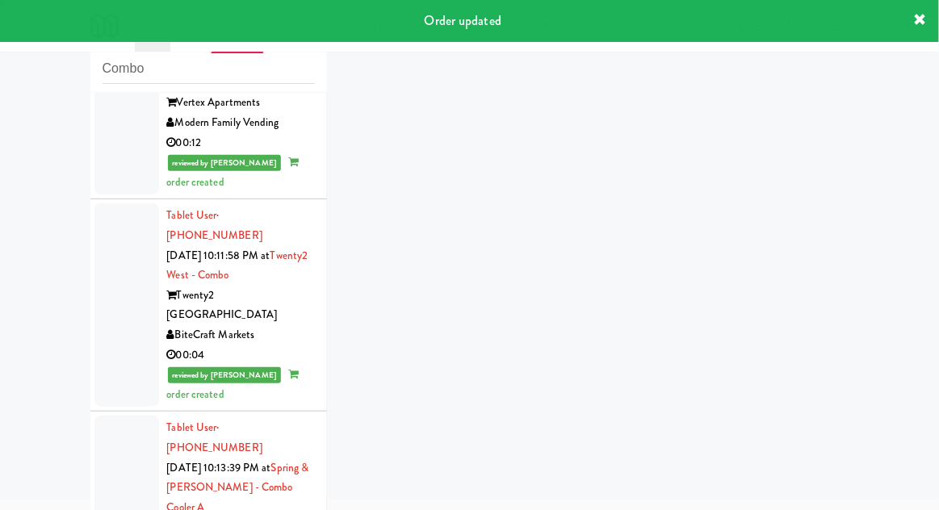
scroll to position [4342, 0]
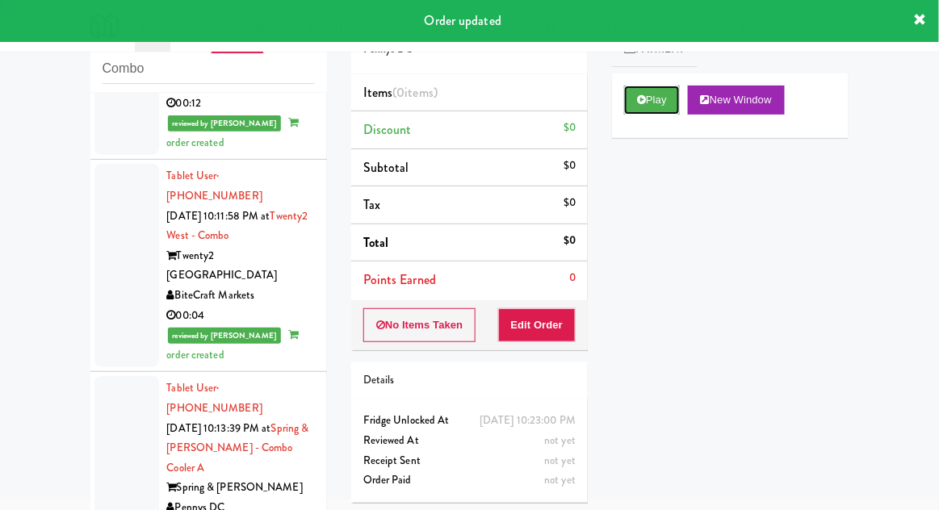
click at [627, 102] on button "Play" at bounding box center [652, 100] width 56 height 29
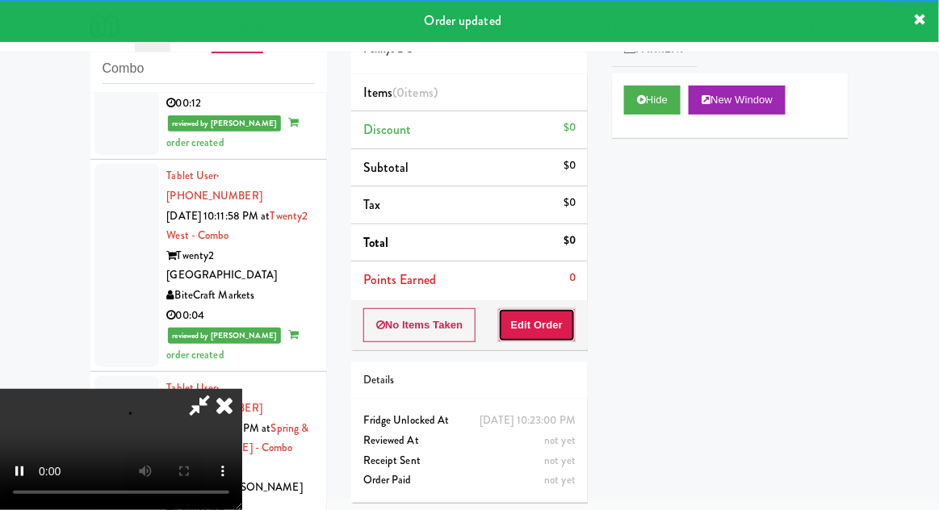
click at [542, 309] on button "Edit Order" at bounding box center [537, 325] width 78 height 34
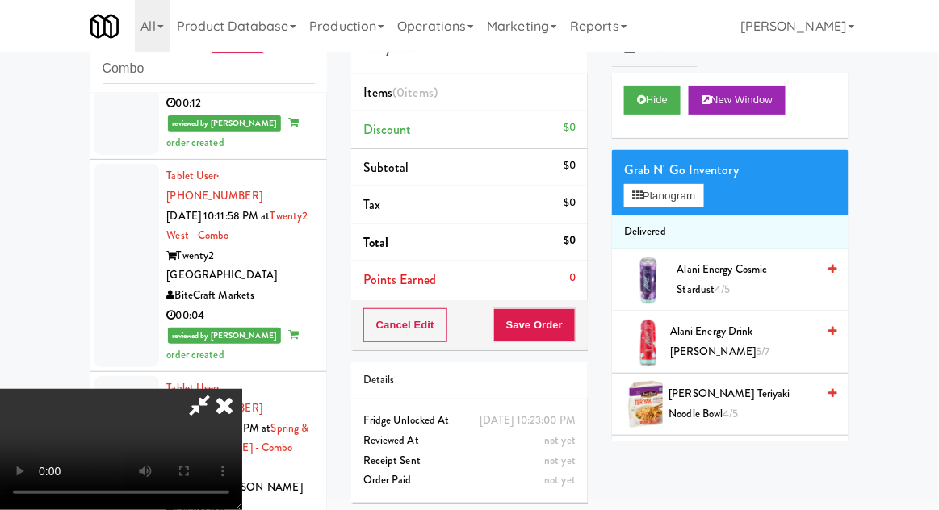
scroll to position [59, 0]
click at [644, 92] on button "Hide" at bounding box center [652, 100] width 56 height 29
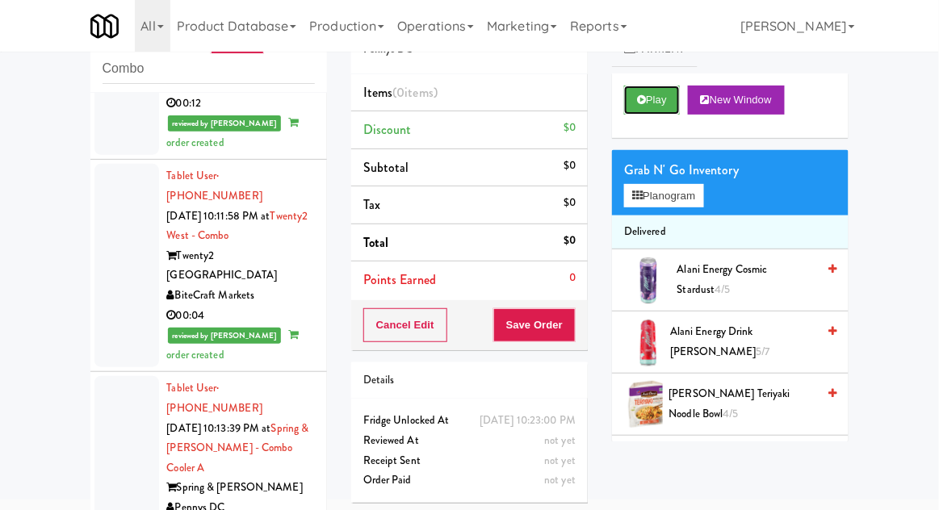
click at [646, 108] on button "Play" at bounding box center [652, 100] width 56 height 29
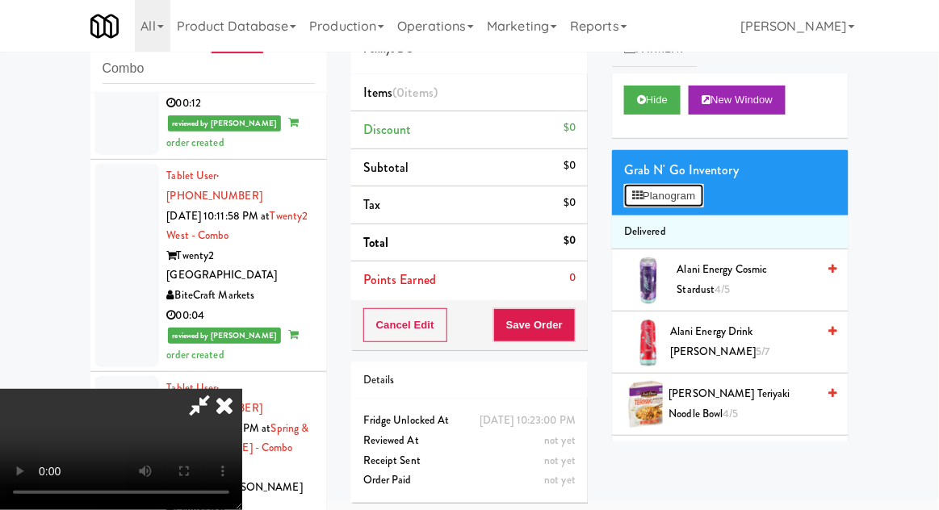
click at [656, 194] on button "Planogram" at bounding box center [663, 196] width 79 height 24
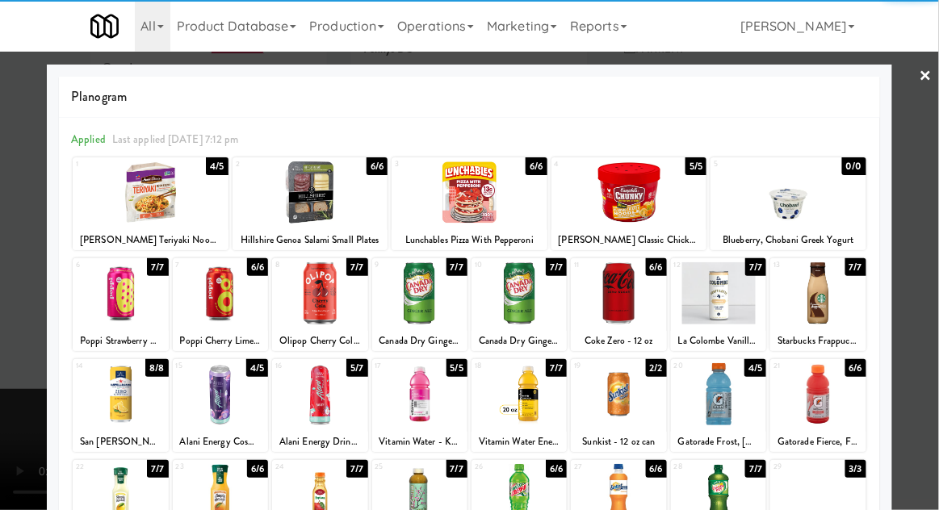
click at [215, 311] on div at bounding box center [220, 293] width 95 height 62
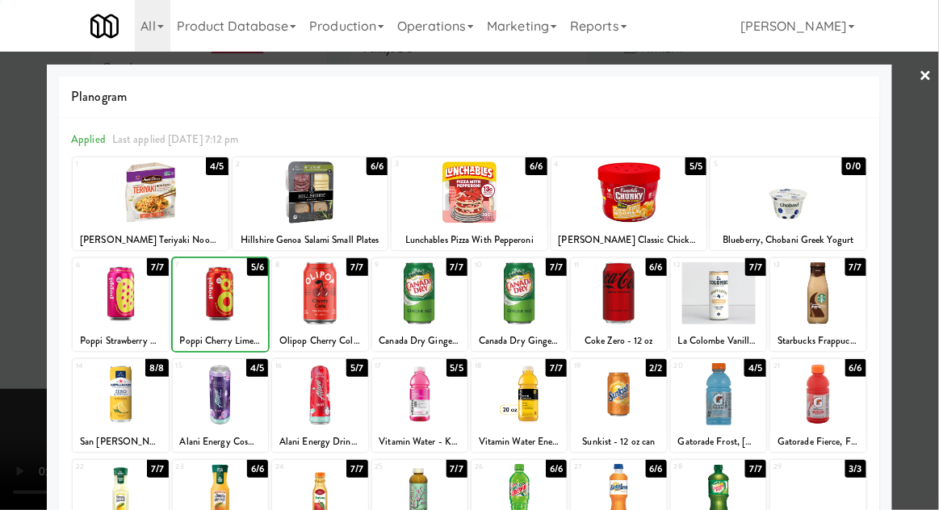
click at [21, 449] on div at bounding box center [469, 255] width 939 height 510
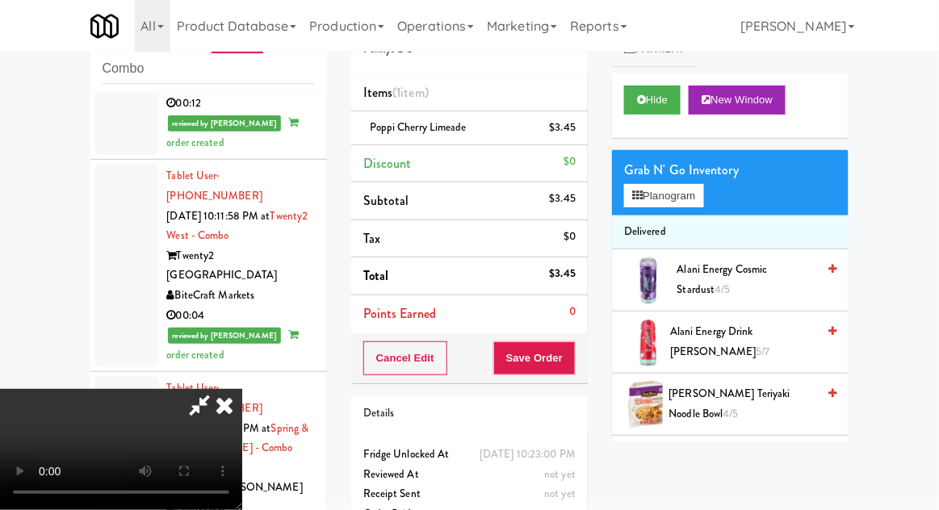
scroll to position [59, 0]
click at [575, 361] on button "Save Order" at bounding box center [534, 358] width 82 height 34
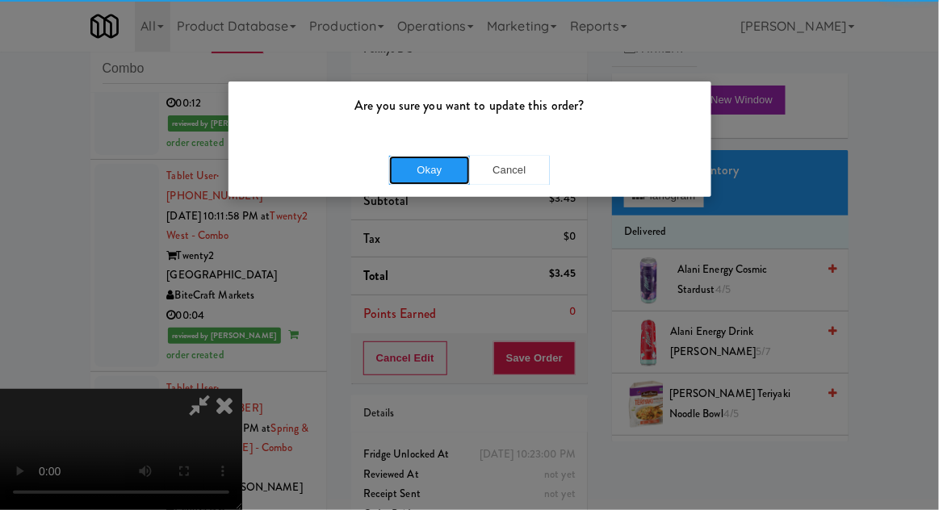
click at [418, 165] on button "Okay" at bounding box center [429, 170] width 81 height 29
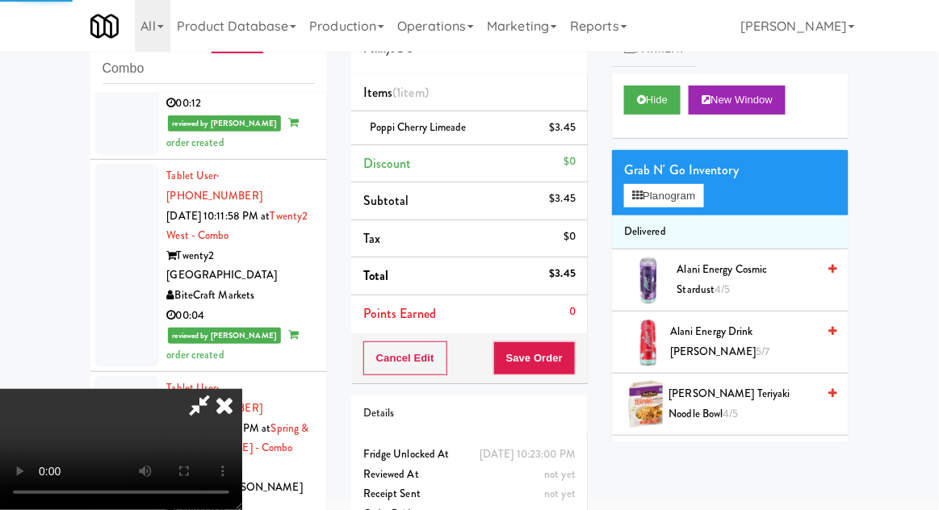
scroll to position [0, 0]
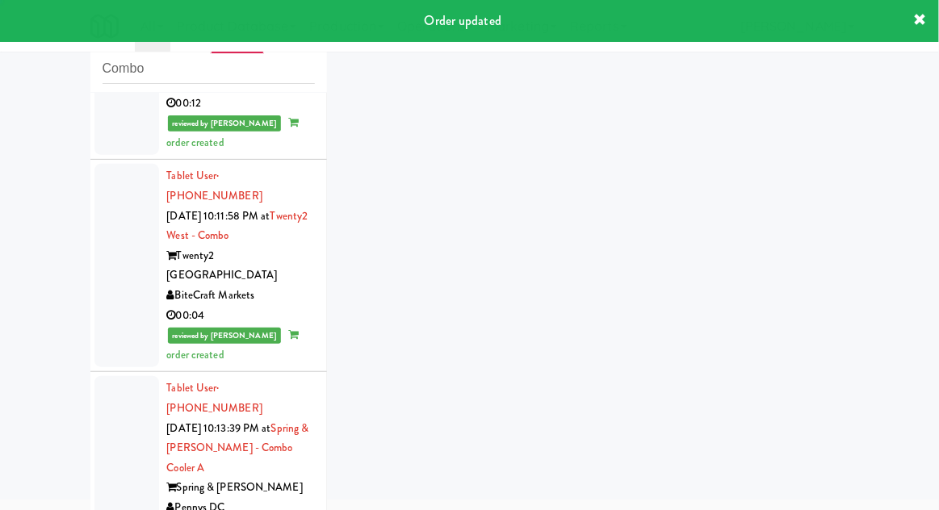
scroll to position [4382, 0]
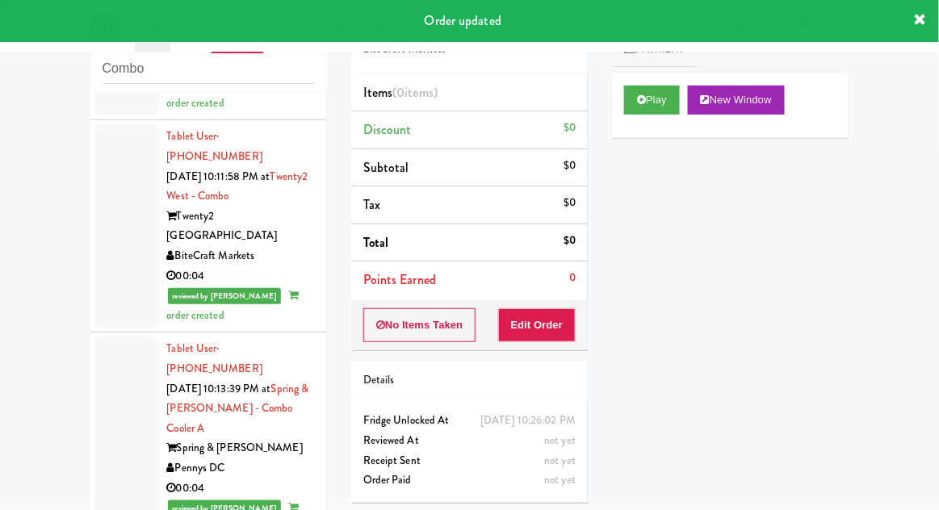
click at [646, 123] on div "Play New Window" at bounding box center [730, 105] width 236 height 65
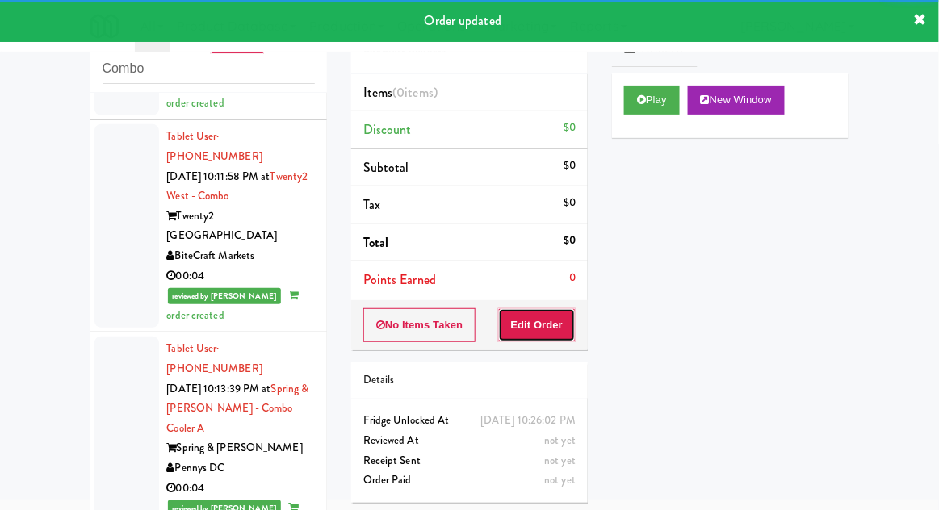
click at [533, 332] on button "Edit Order" at bounding box center [537, 325] width 78 height 34
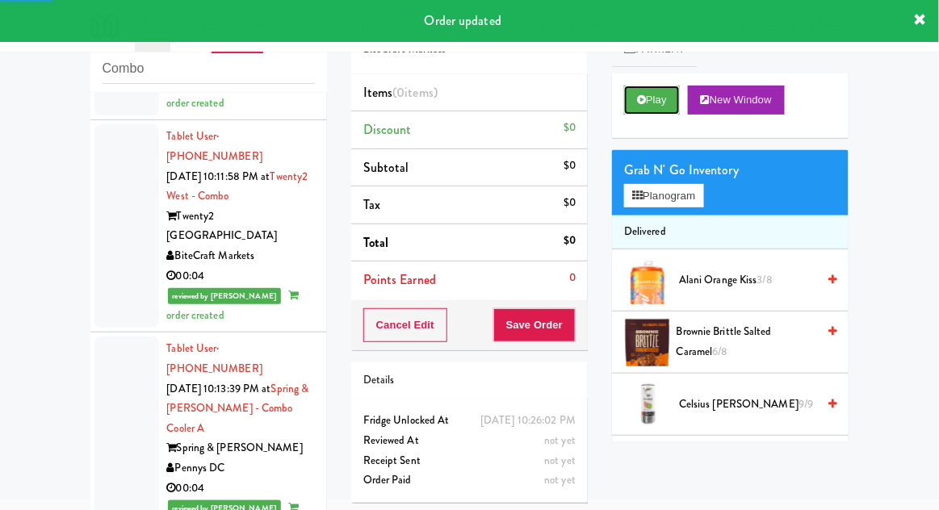
click at [633, 97] on button "Play" at bounding box center [652, 100] width 56 height 29
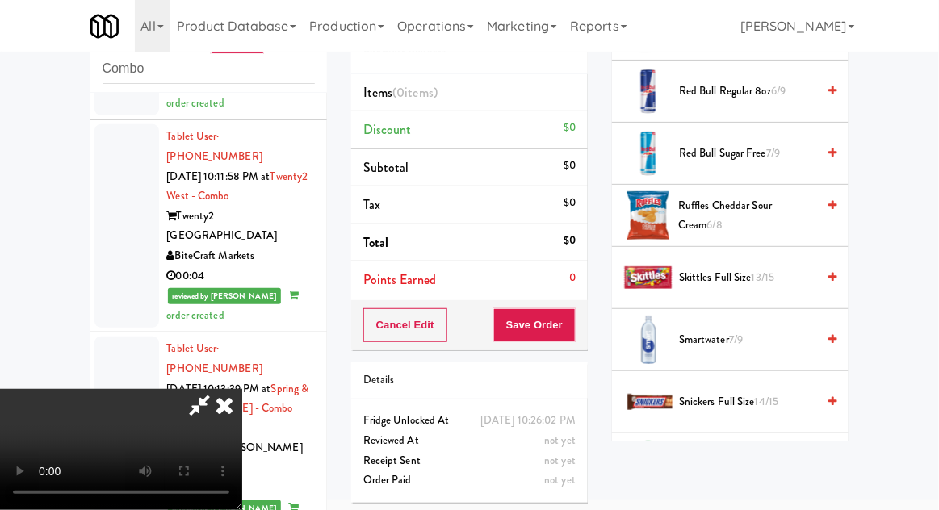
scroll to position [1840, 0]
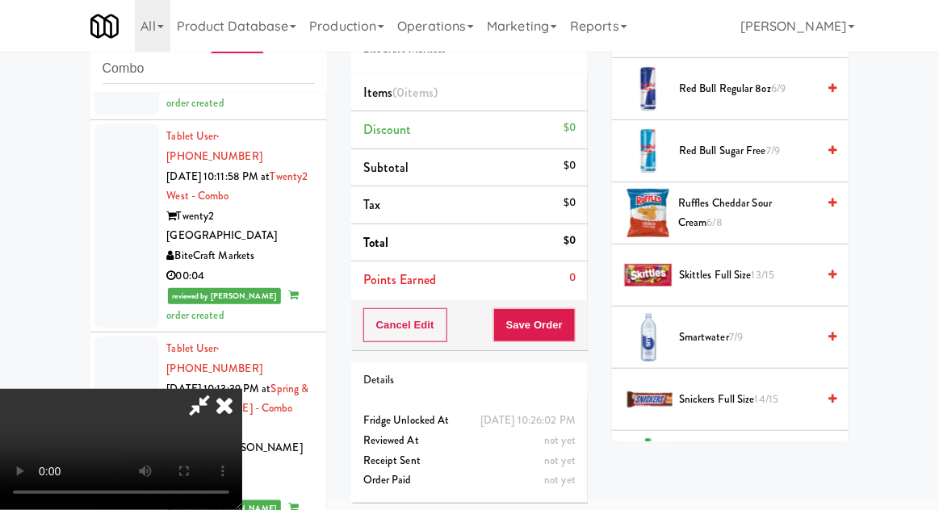
click at [692, 452] on span "Sprite 5/7" at bounding box center [747, 462] width 137 height 20
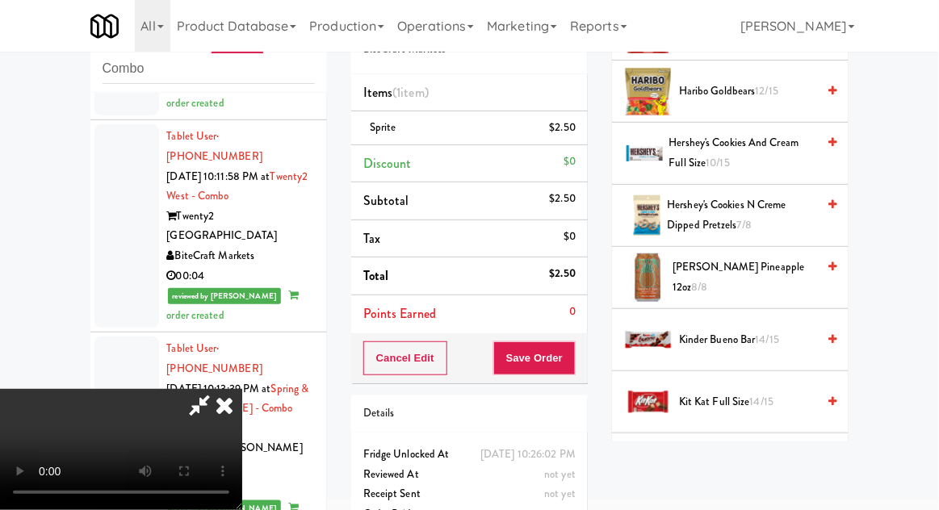
scroll to position [1153, 0]
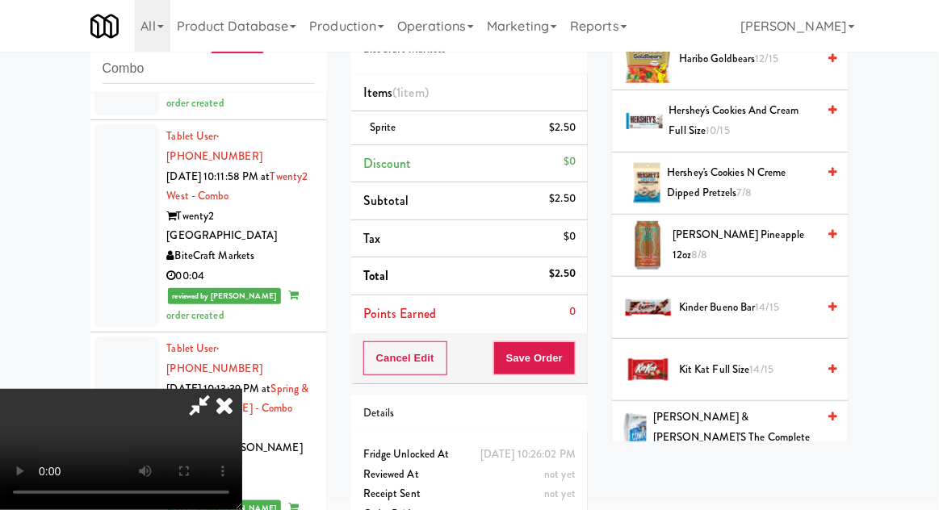
click at [709, 311] on span "Kinder Bueno Bar 14/15" at bounding box center [747, 308] width 137 height 20
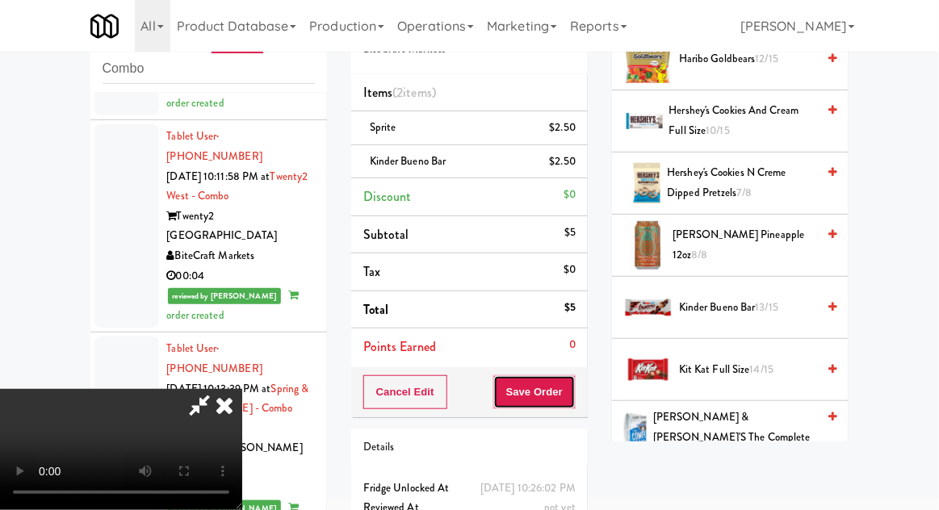
click at [565, 394] on button "Save Order" at bounding box center [534, 392] width 82 height 34
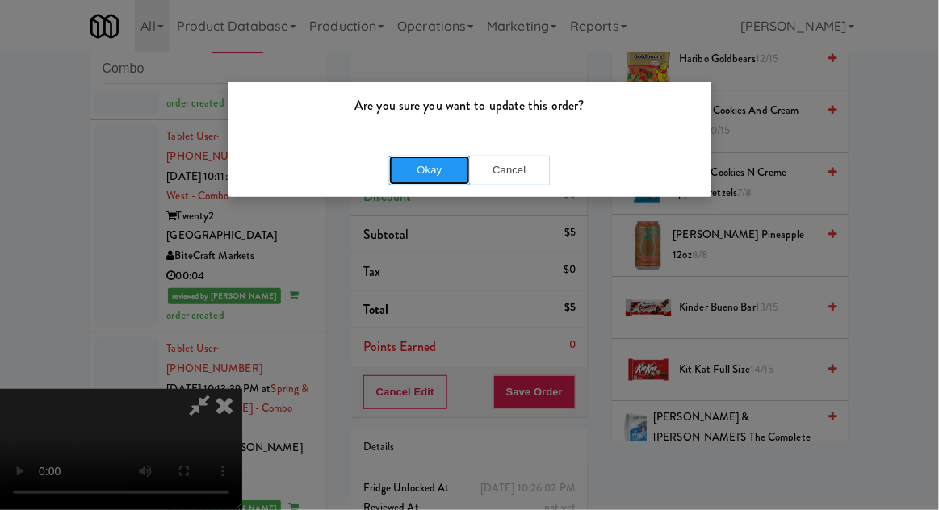
click at [395, 178] on button "Okay" at bounding box center [429, 170] width 81 height 29
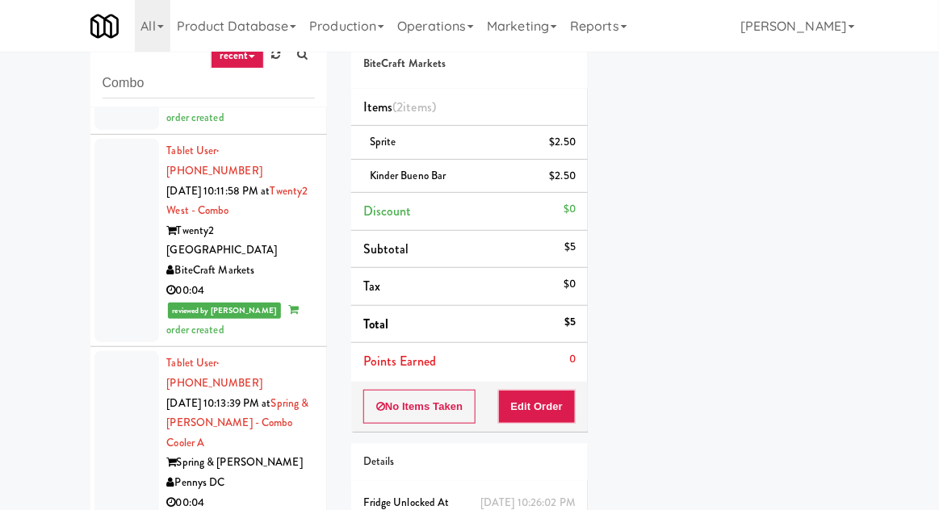
scroll to position [0, 0]
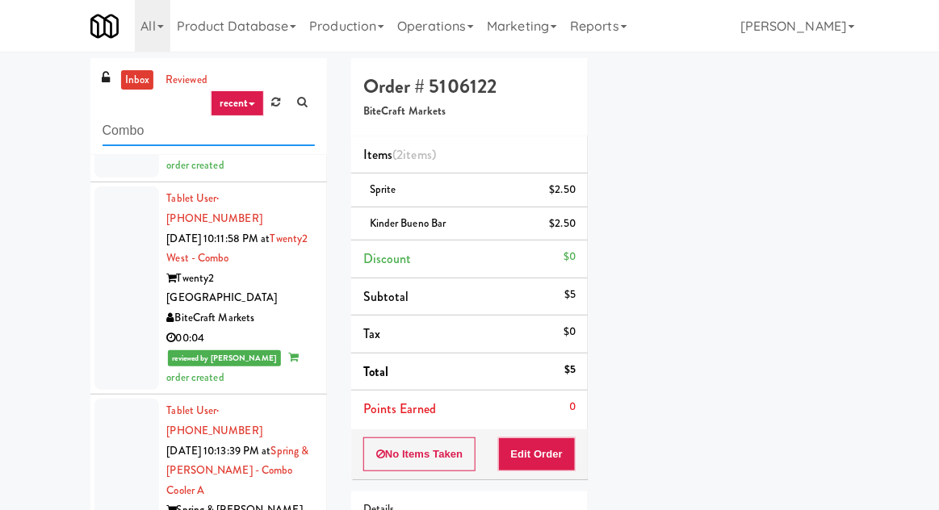
click at [118, 129] on input "Combo" at bounding box center [208, 131] width 212 height 30
click at [109, 124] on input "Combo" at bounding box center [208, 131] width 212 height 30
click at [113, 132] on input "Combo" at bounding box center [208, 131] width 212 height 30
click at [106, 132] on input "Combo" at bounding box center [208, 131] width 212 height 30
type input "Cooler"
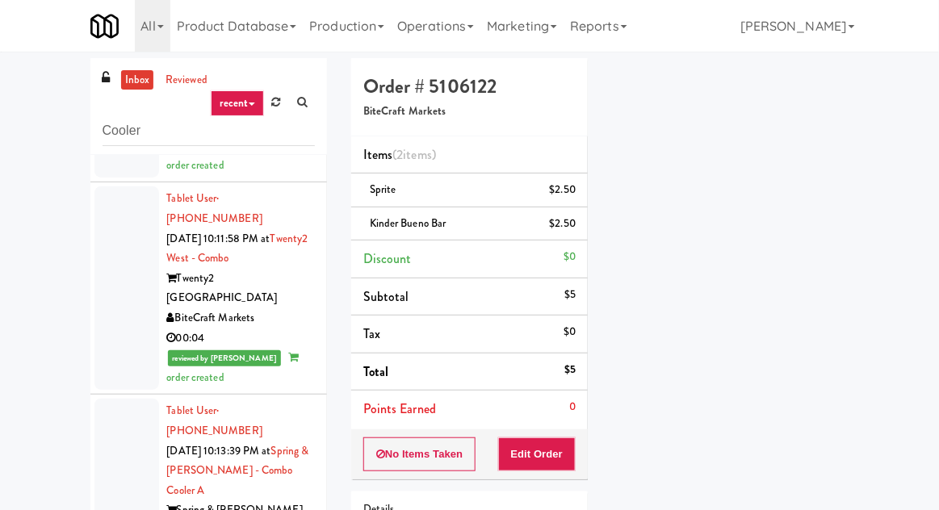
click at [52, 107] on div "inbox reviewed recent all unclear take inventory issue suspicious failed recent…" at bounding box center [469, 354] width 939 height 593
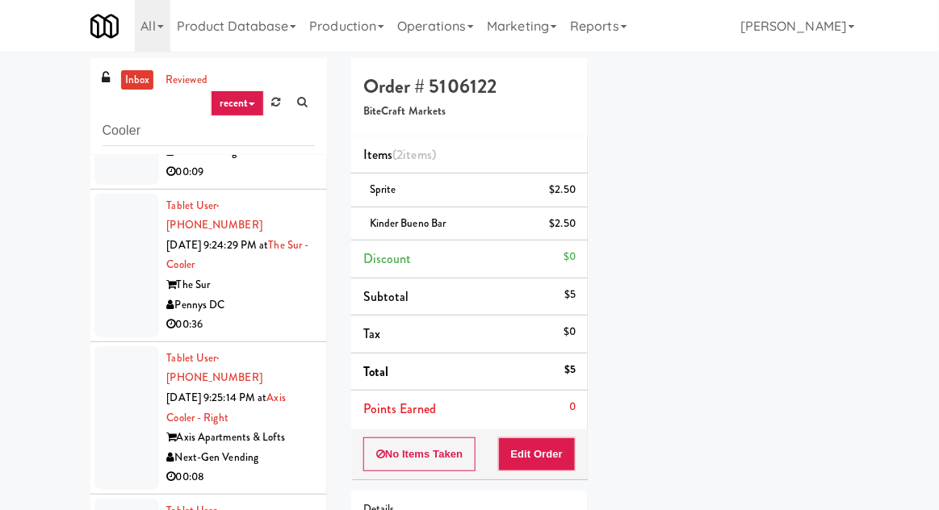
scroll to position [288, 0]
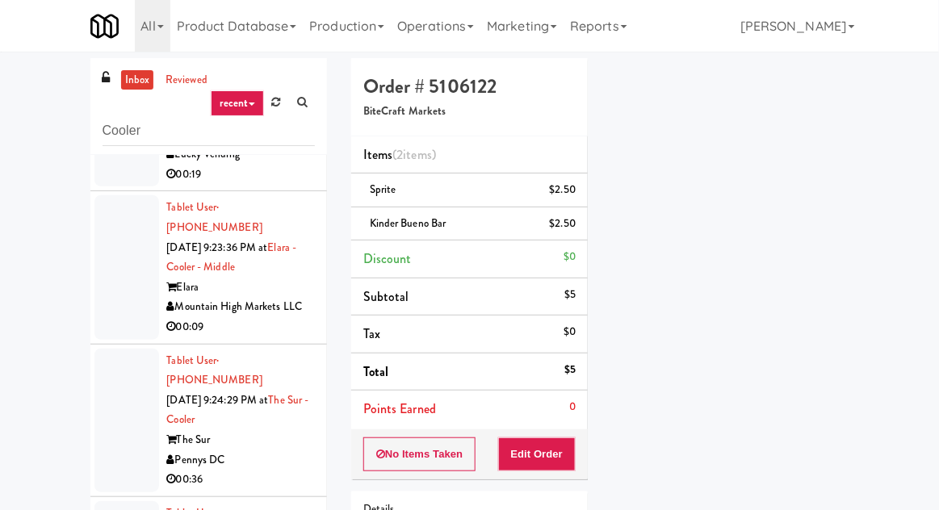
click at [130, 81] on link "inbox" at bounding box center [137, 80] width 33 height 20
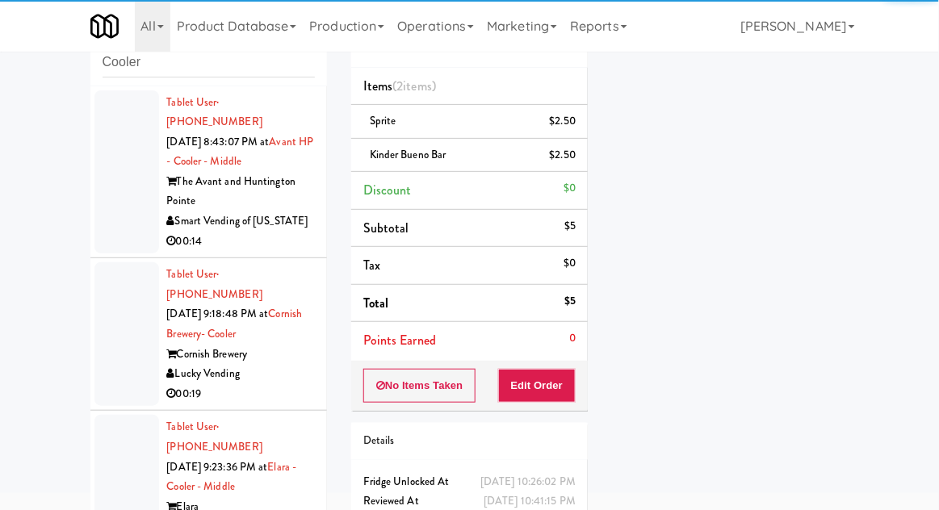
scroll to position [0, 0]
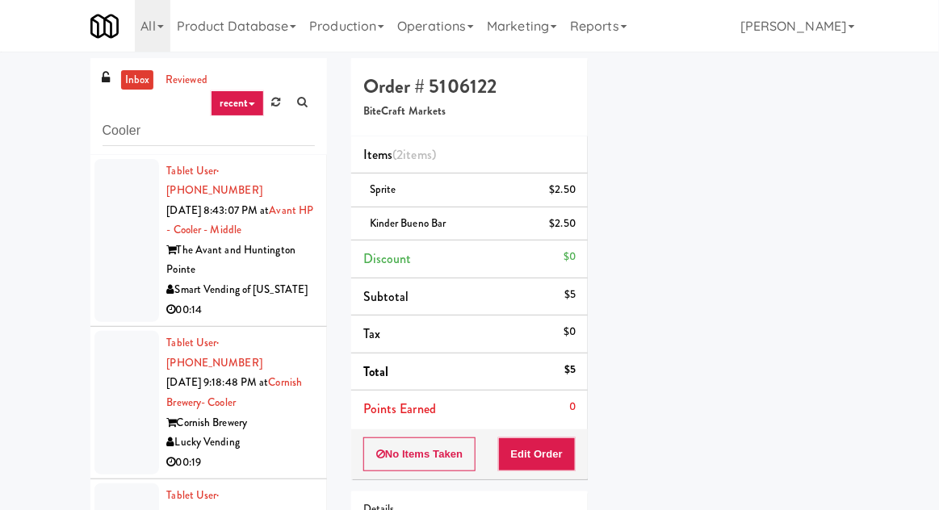
click at [109, 252] on div at bounding box center [126, 241] width 65 height 164
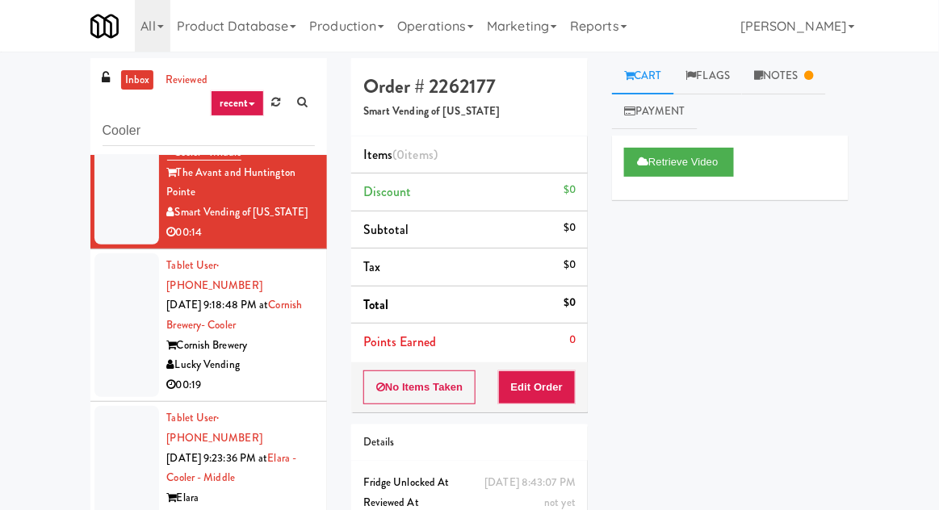
scroll to position [114, 0]
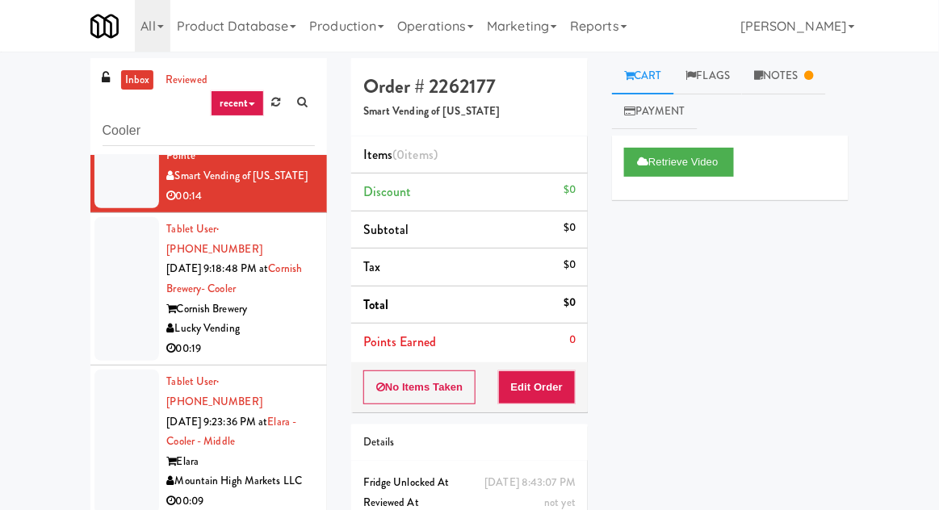
click at [111, 265] on div at bounding box center [126, 289] width 65 height 144
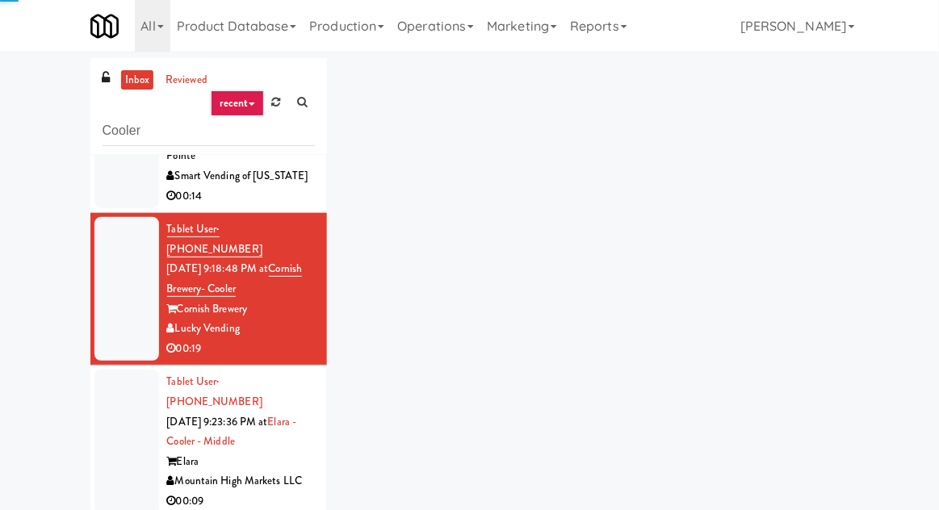
scroll to position [62, 0]
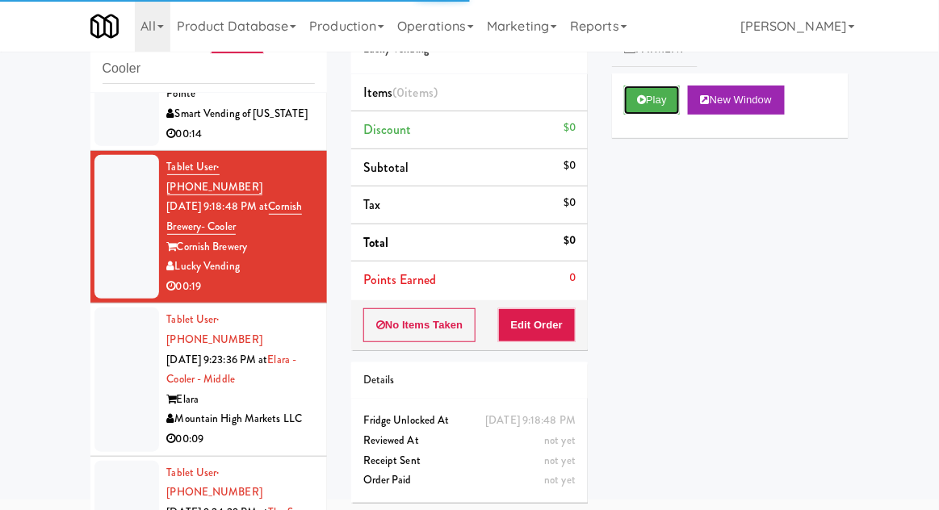
click at [633, 98] on button "Play" at bounding box center [652, 100] width 56 height 29
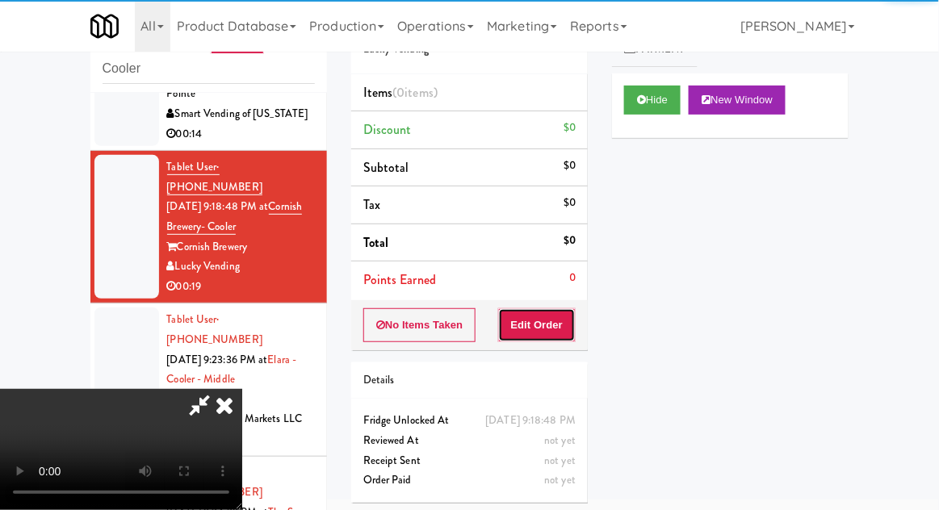
click at [538, 336] on button "Edit Order" at bounding box center [537, 325] width 78 height 34
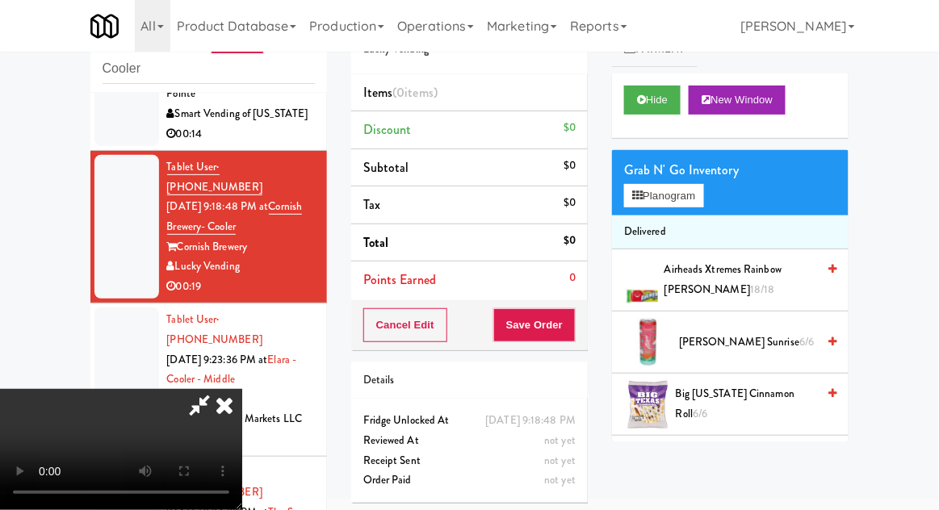
scroll to position [59, 0]
click at [703, 203] on button "Planogram" at bounding box center [663, 196] width 79 height 24
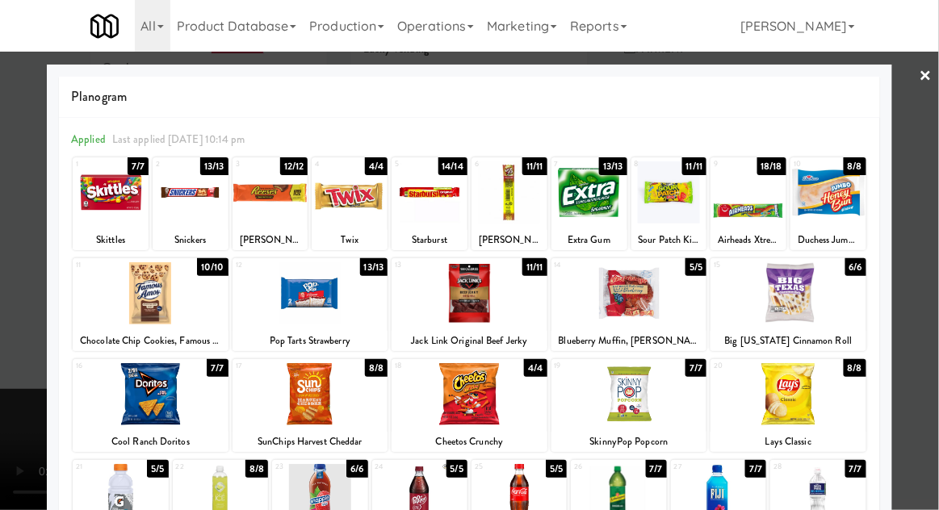
click at [306, 503] on div at bounding box center [319, 495] width 95 height 62
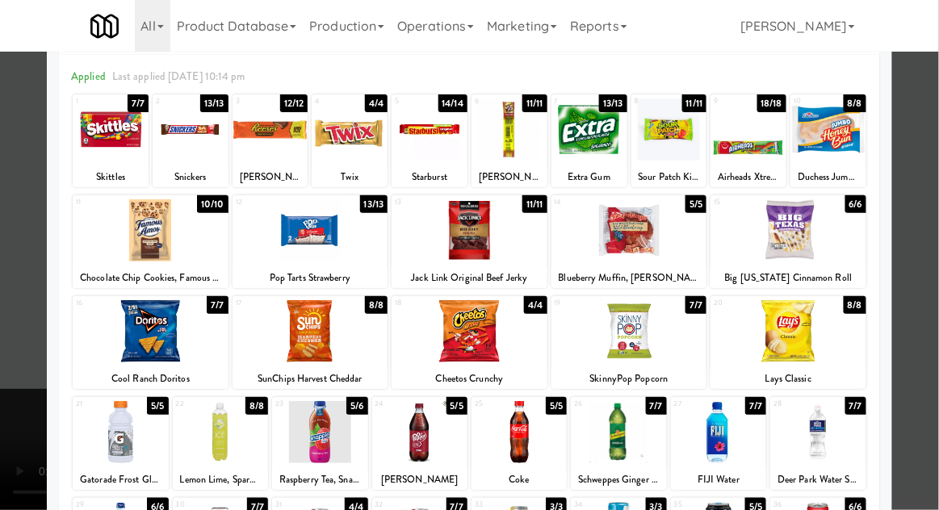
scroll to position [204, 0]
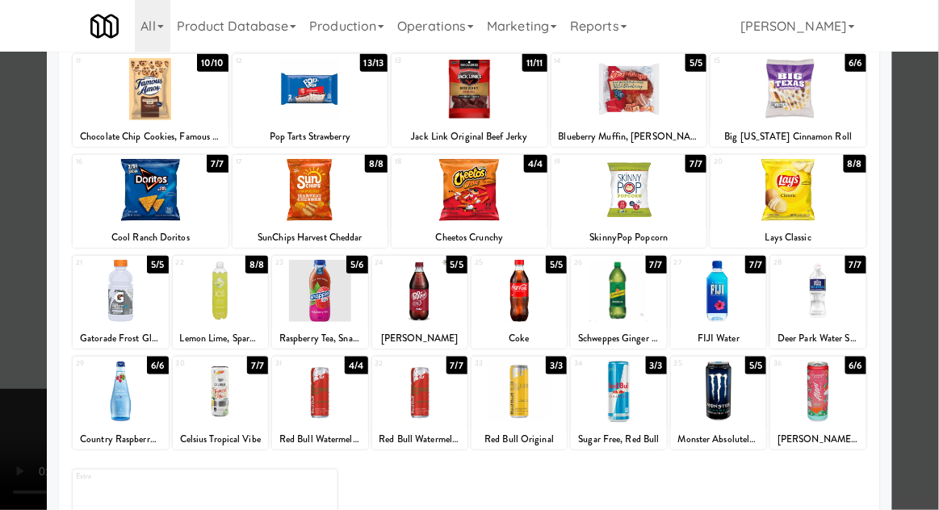
click at [926, 188] on div at bounding box center [469, 255] width 939 height 510
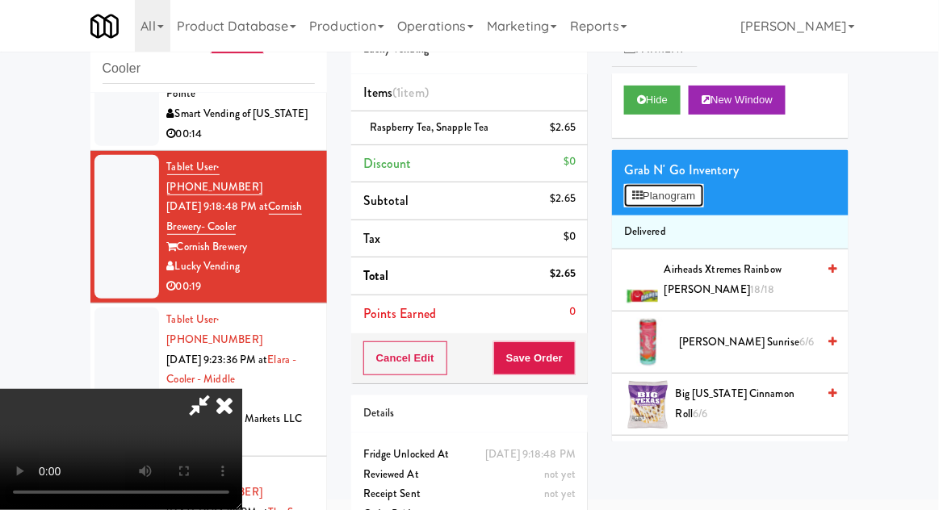
click at [703, 195] on button "Planogram" at bounding box center [663, 196] width 79 height 24
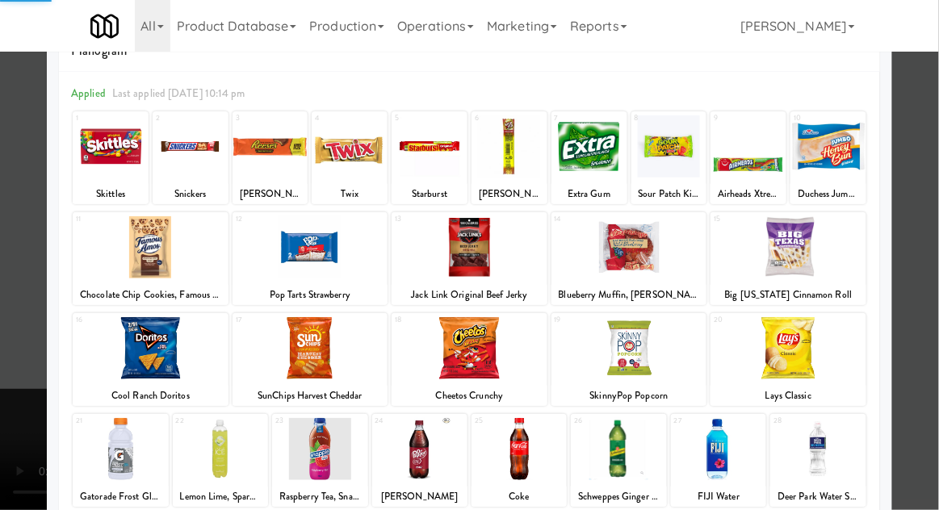
scroll to position [105, 0]
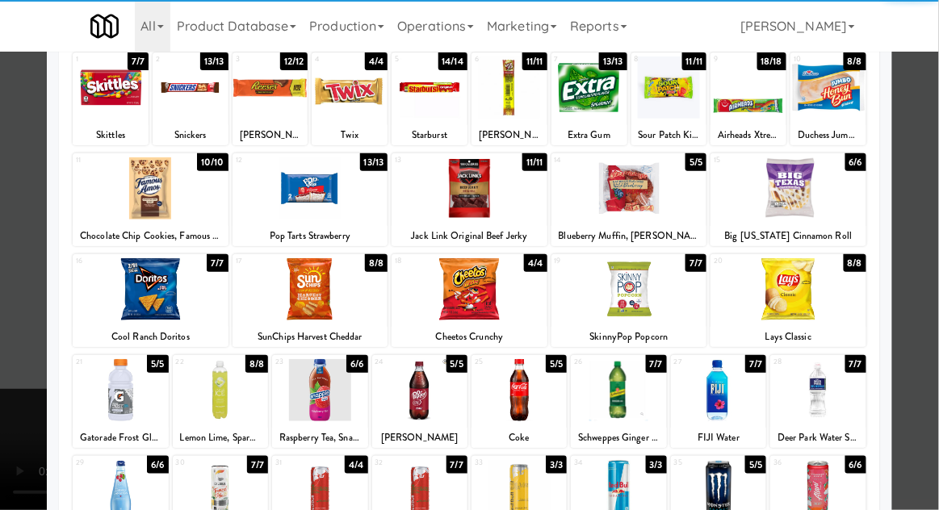
click at [322, 403] on div at bounding box center [319, 390] width 95 height 62
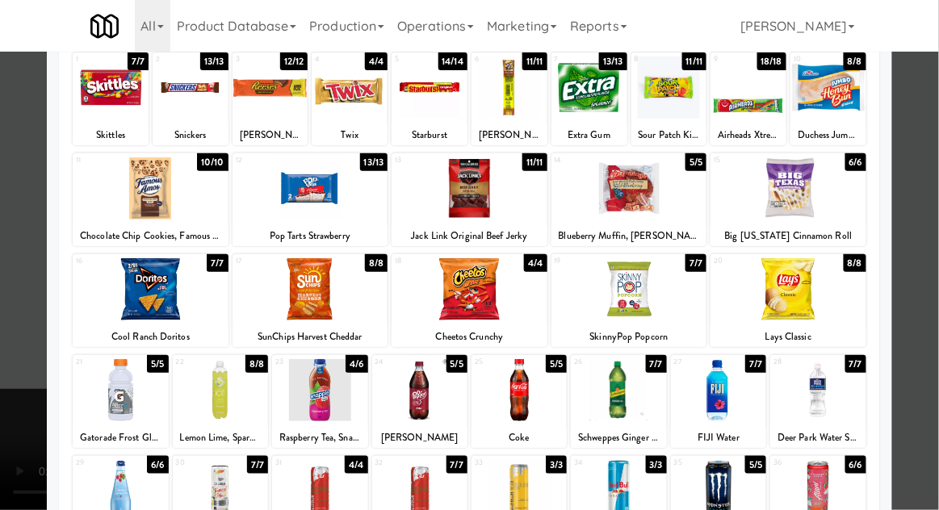
click at [924, 165] on div at bounding box center [469, 255] width 939 height 510
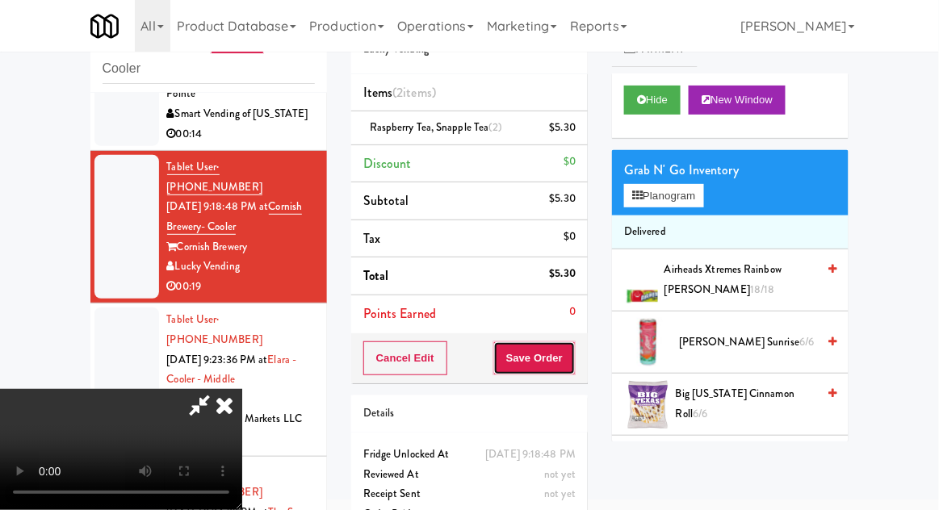
click at [569, 359] on button "Save Order" at bounding box center [534, 358] width 82 height 34
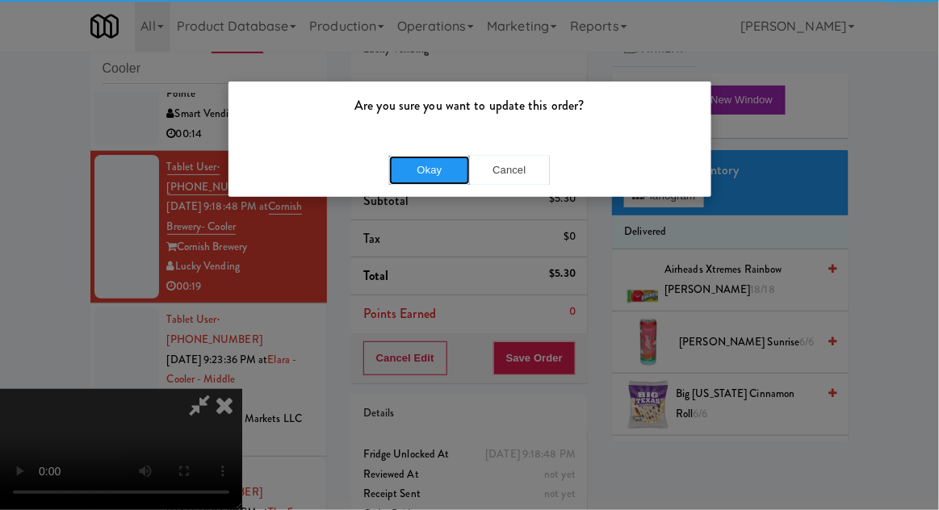
click at [424, 165] on button "Okay" at bounding box center [429, 170] width 81 height 29
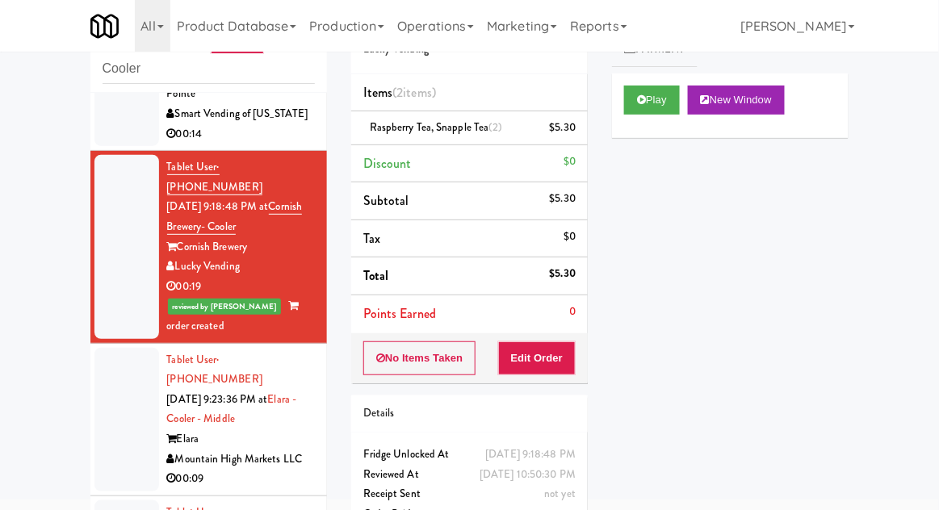
click at [118, 348] on div at bounding box center [126, 420] width 65 height 144
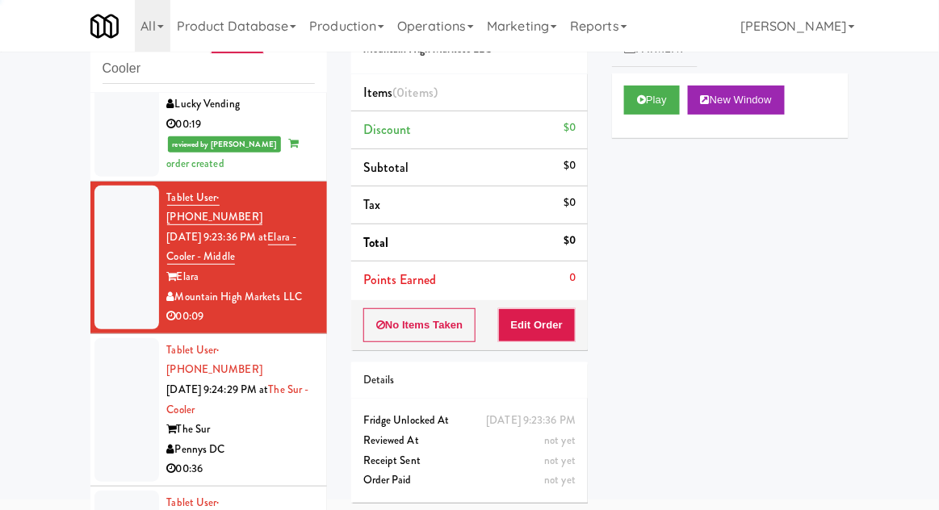
scroll to position [307, 0]
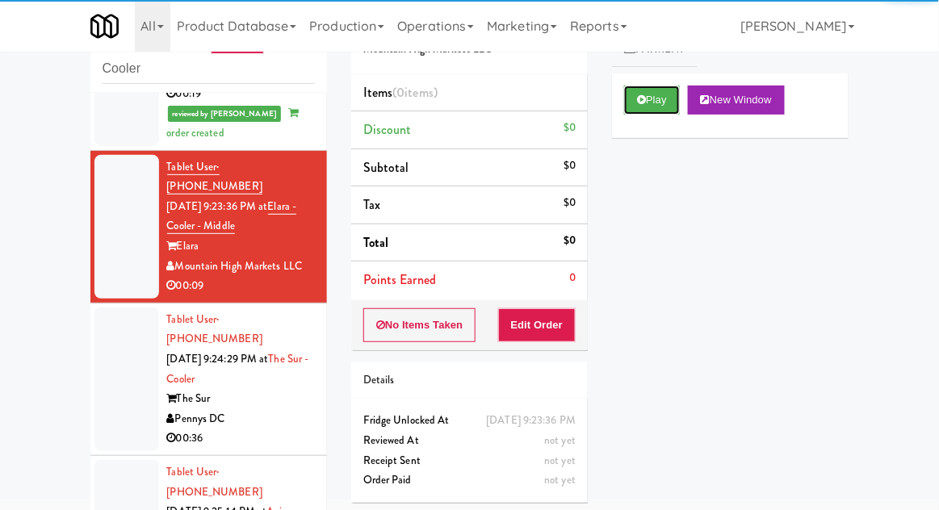
click at [640, 104] on icon at bounding box center [641, 99] width 9 height 10
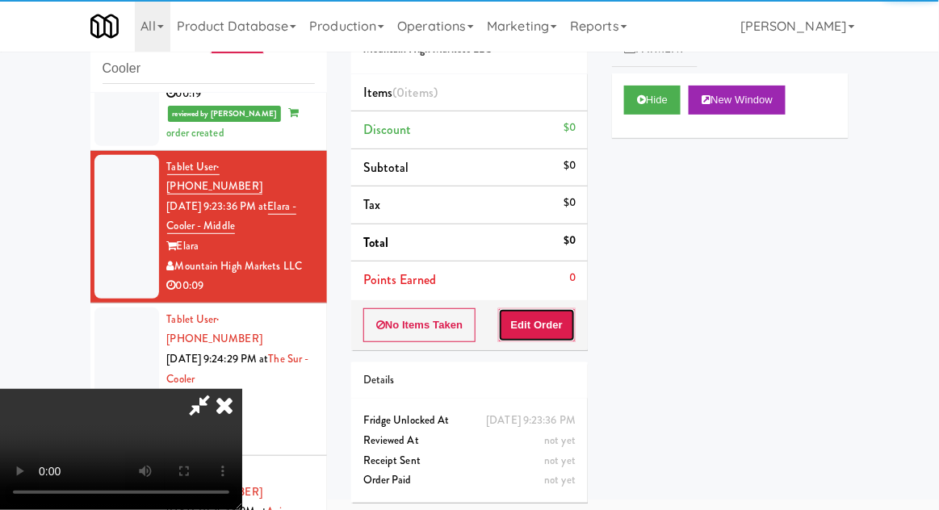
click at [555, 337] on button "Edit Order" at bounding box center [537, 325] width 78 height 34
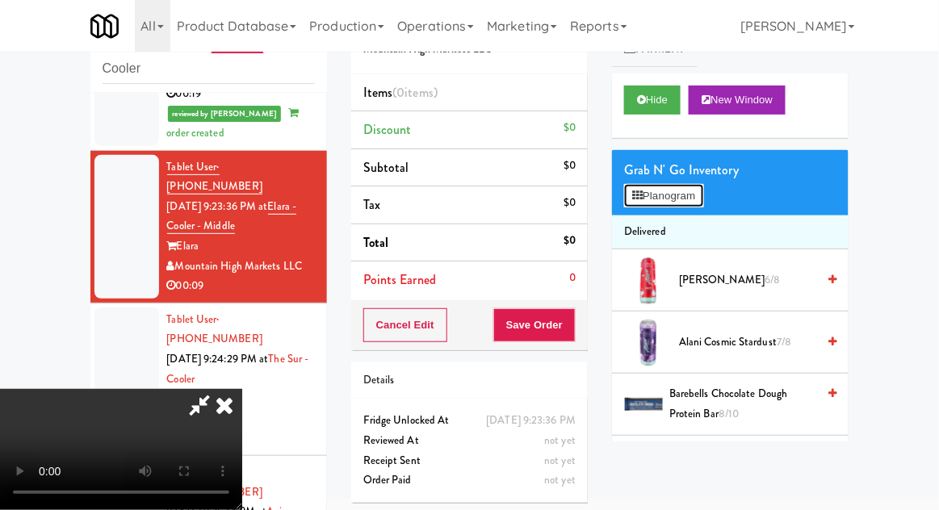
click at [643, 199] on button "Planogram" at bounding box center [663, 196] width 79 height 24
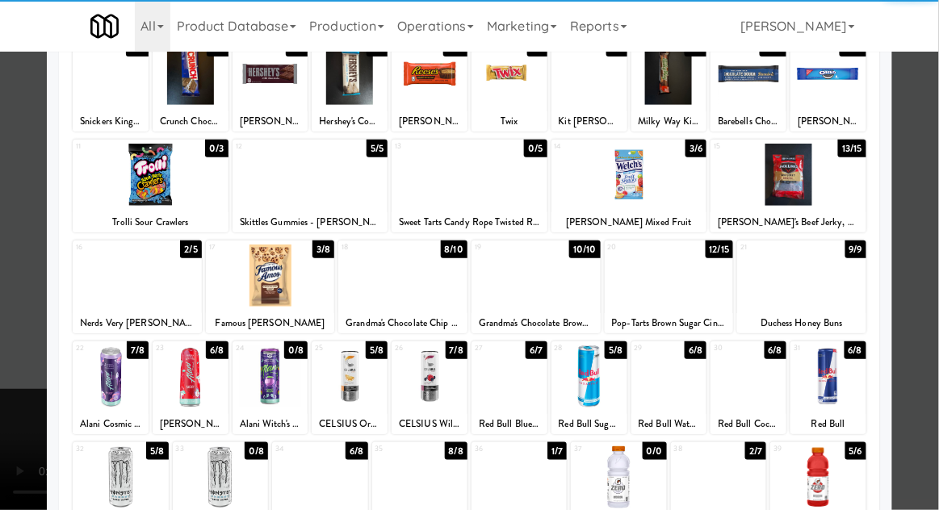
scroll to position [175, 0]
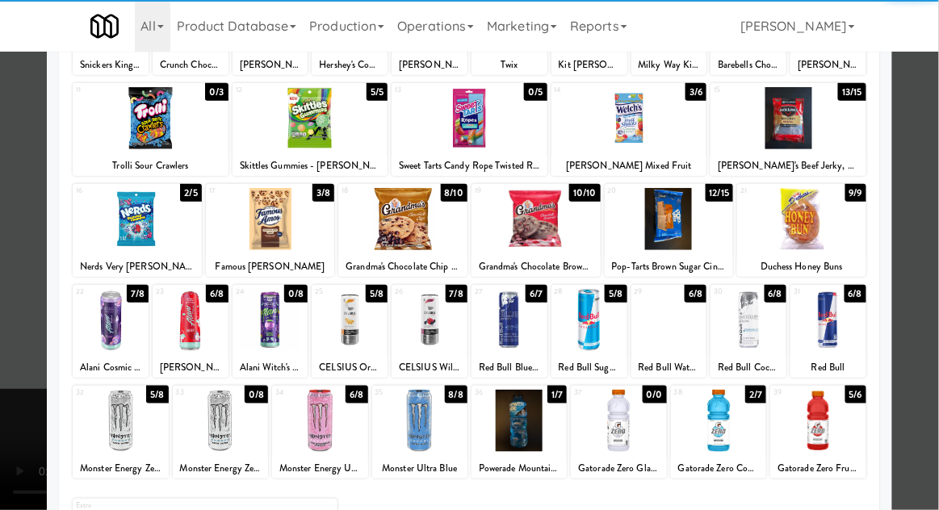
click at [723, 432] on div at bounding box center [718, 421] width 95 height 62
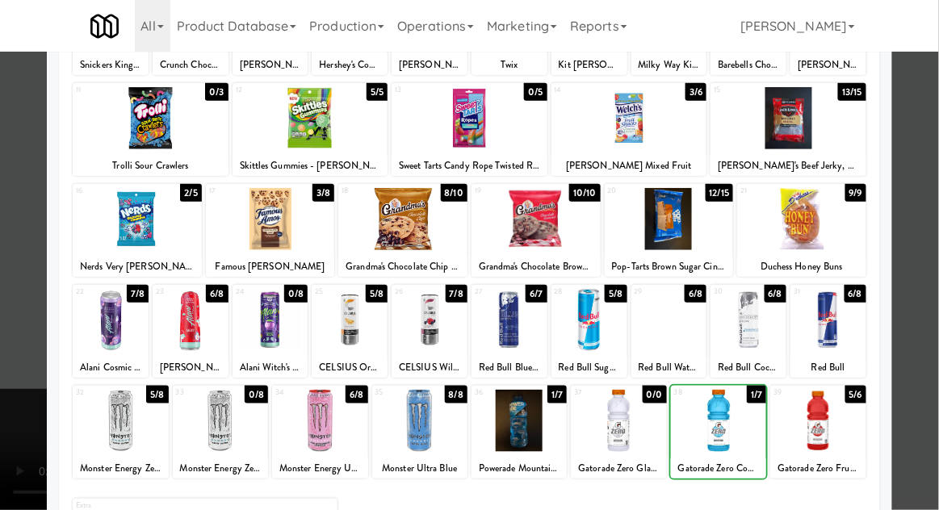
click at [934, 256] on div at bounding box center [469, 255] width 939 height 510
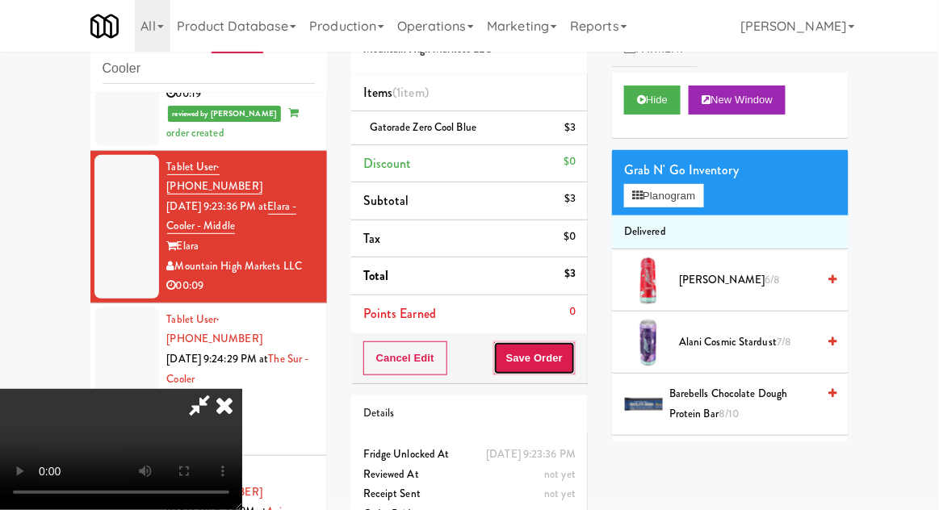
click at [571, 358] on button "Save Order" at bounding box center [534, 358] width 82 height 34
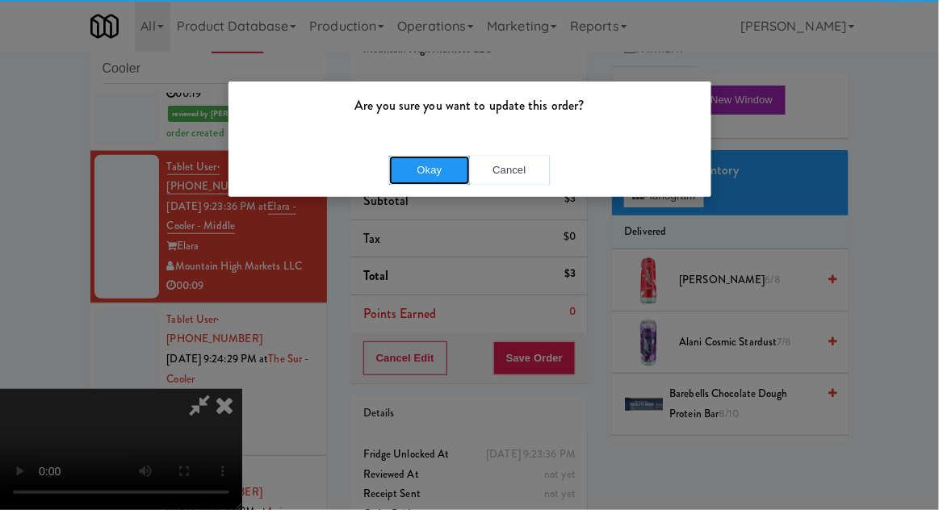
click at [442, 168] on button "Okay" at bounding box center [429, 170] width 81 height 29
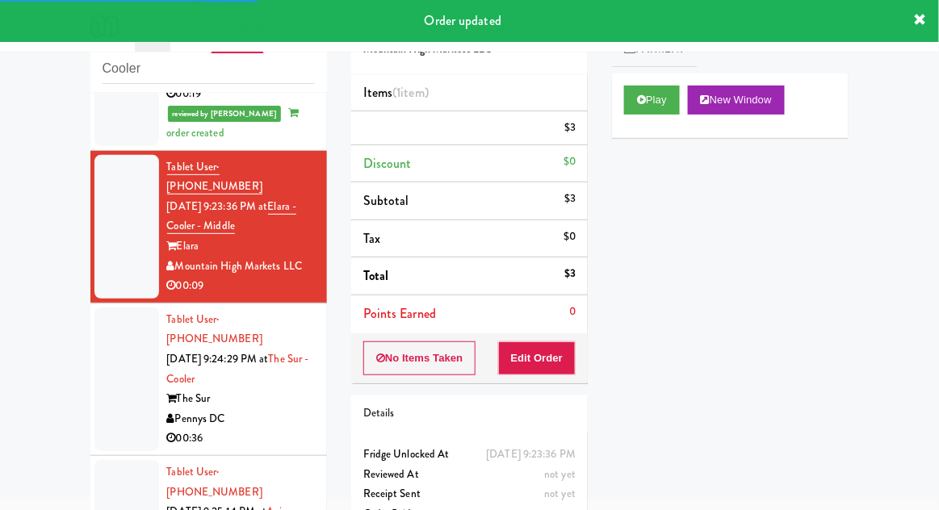
click at [106, 353] on div at bounding box center [126, 379] width 65 height 144
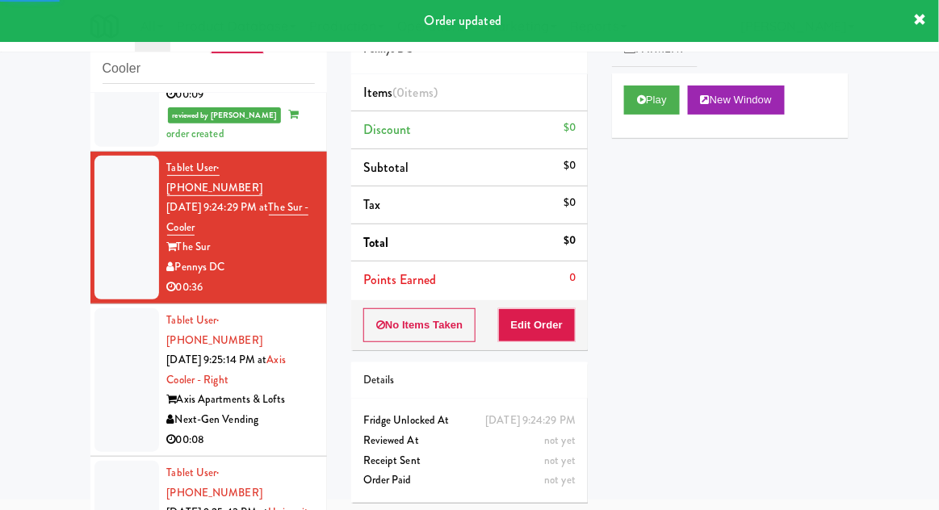
scroll to position [502, 0]
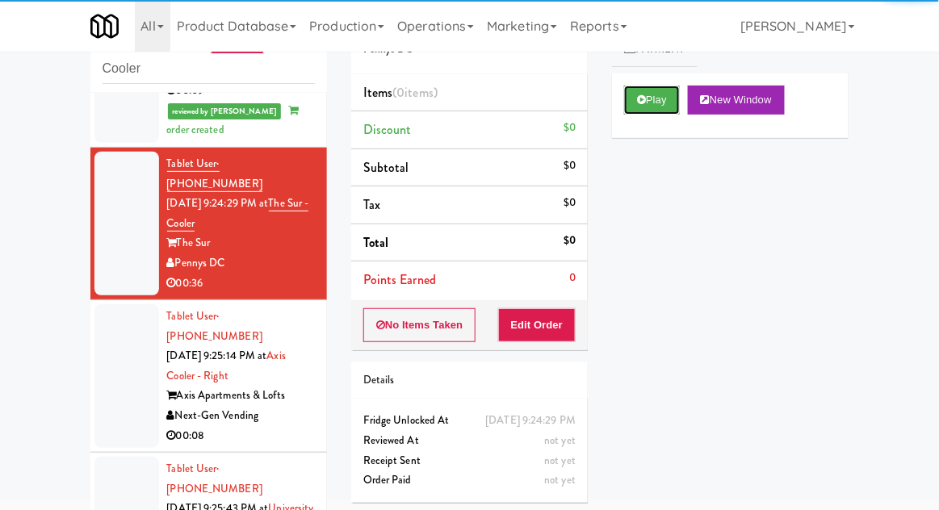
click at [640, 104] on icon at bounding box center [641, 99] width 9 height 10
click at [545, 333] on button "Edit Order" at bounding box center [537, 325] width 78 height 34
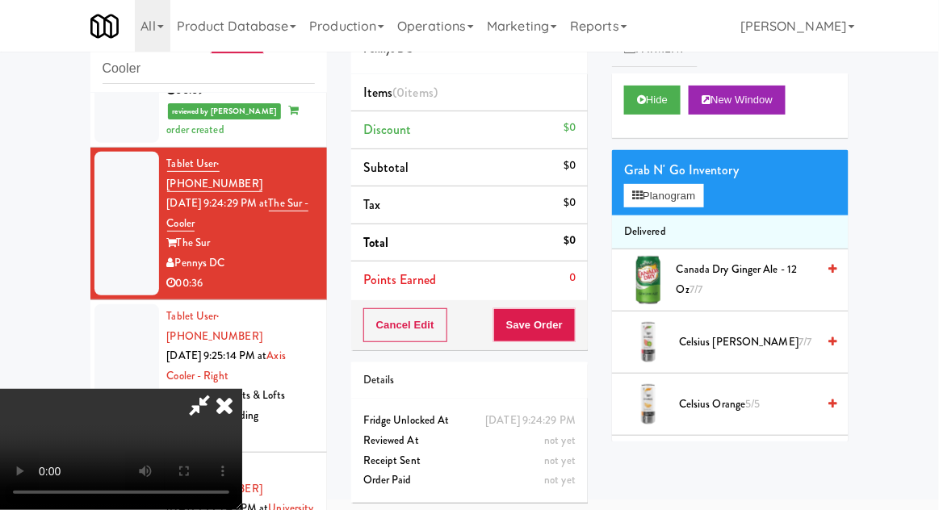
scroll to position [0, 0]
click at [752, 267] on span "Canada Dry Ginger Ale - 12 oz 7/7" at bounding box center [746, 280] width 140 height 40
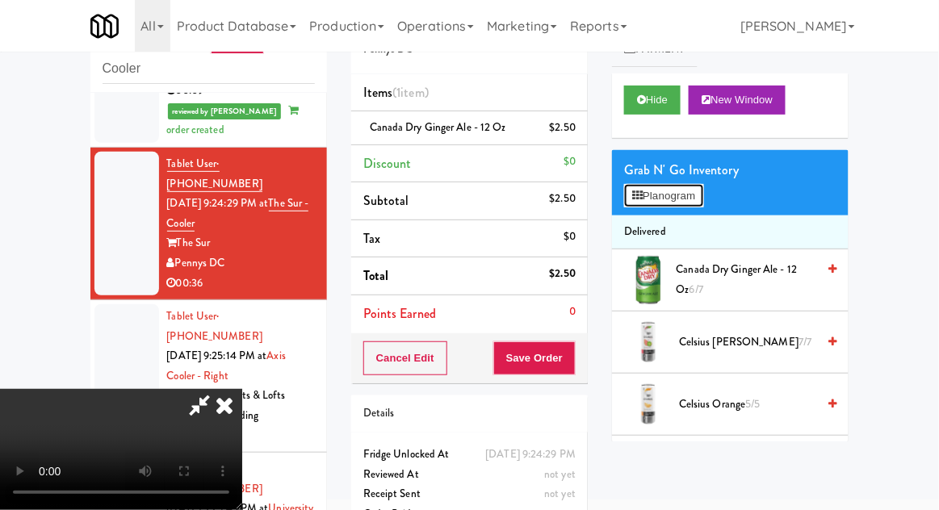
click at [680, 192] on button "Planogram" at bounding box center [663, 196] width 79 height 24
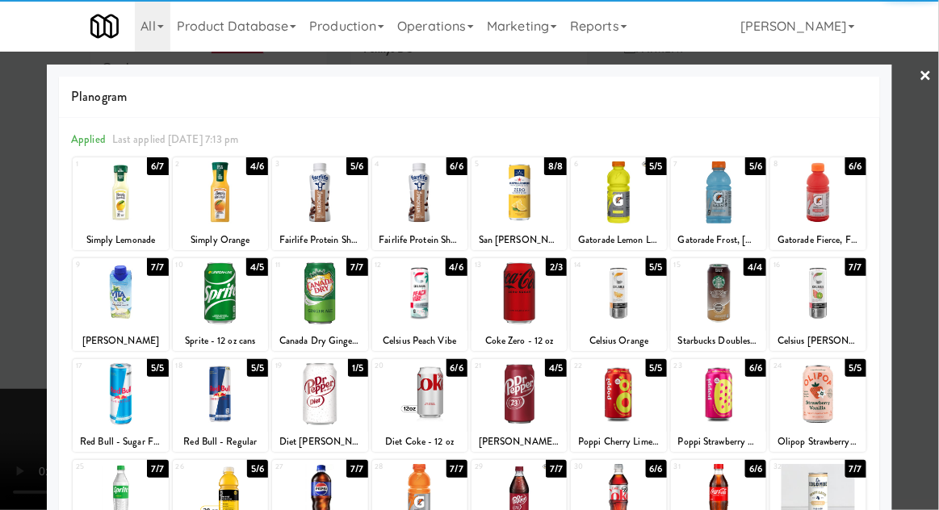
click at [518, 202] on div at bounding box center [518, 192] width 95 height 62
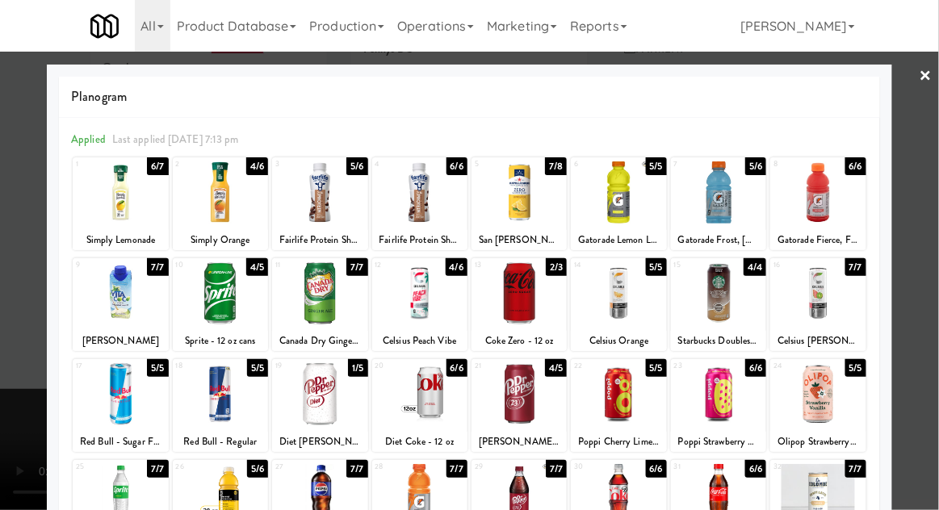
click at [937, 220] on div at bounding box center [469, 255] width 939 height 510
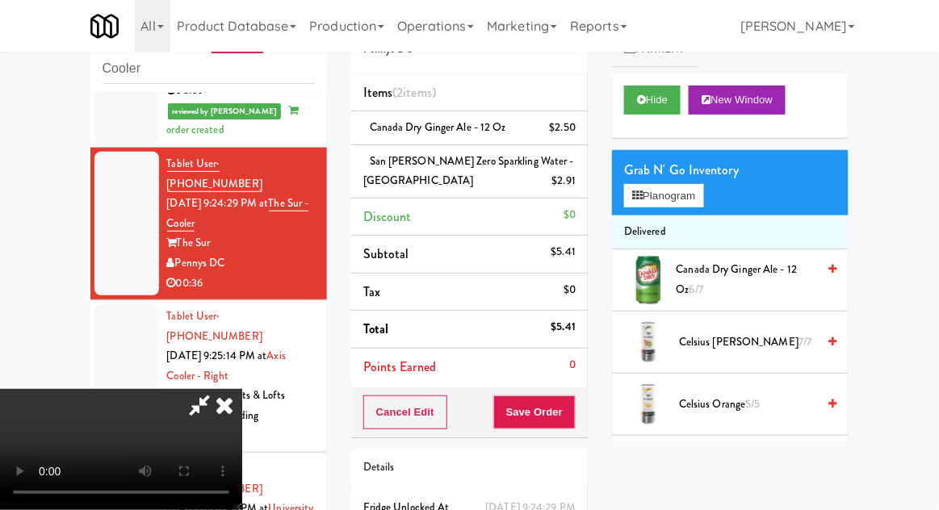
scroll to position [59, 0]
click at [575, 395] on button "Save Order" at bounding box center [534, 412] width 82 height 34
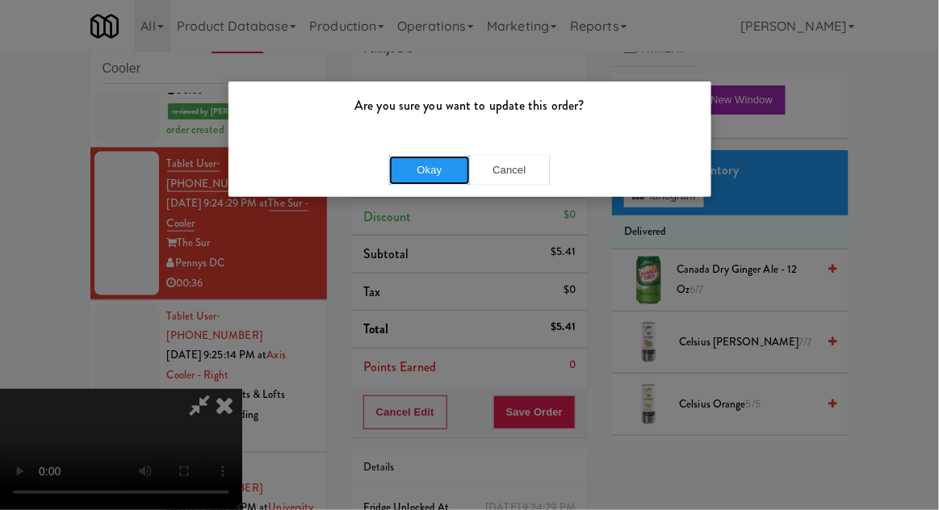
click at [421, 162] on button "Okay" at bounding box center [429, 170] width 81 height 29
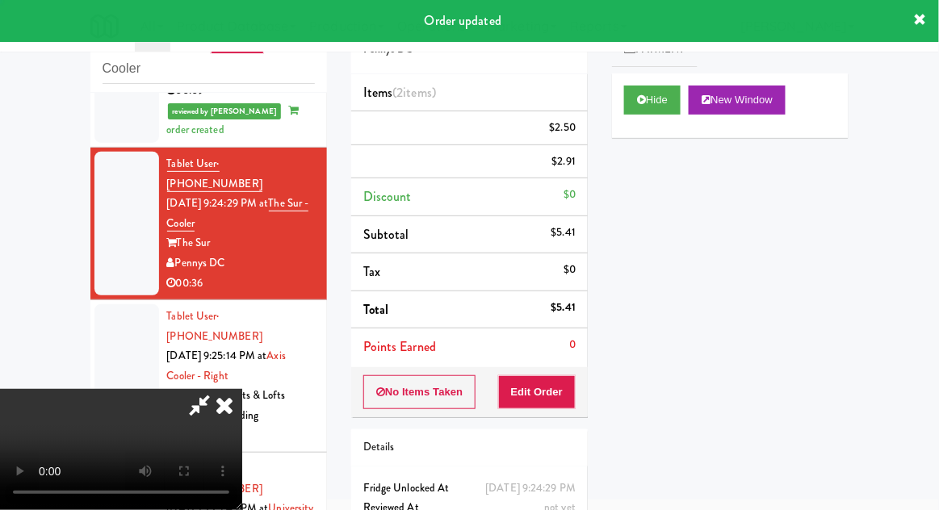
scroll to position [0, 0]
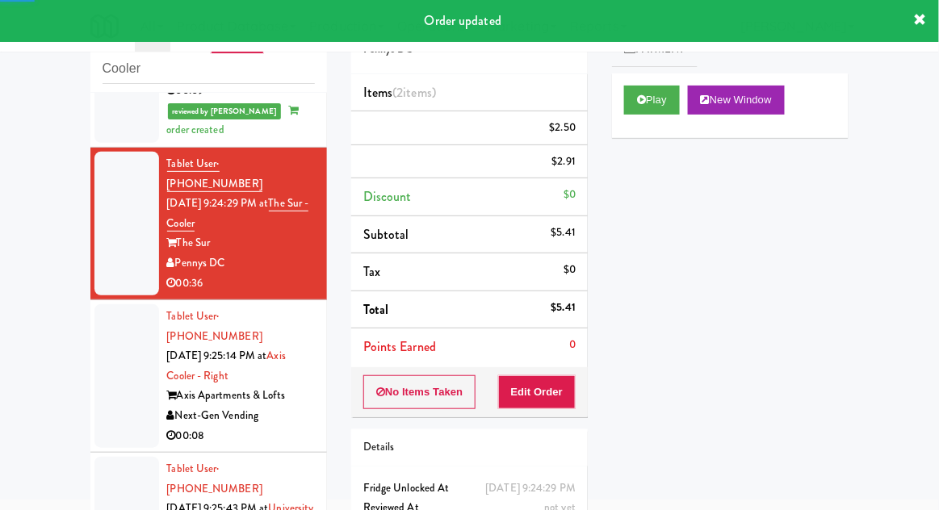
click at [100, 326] on div at bounding box center [126, 376] width 65 height 144
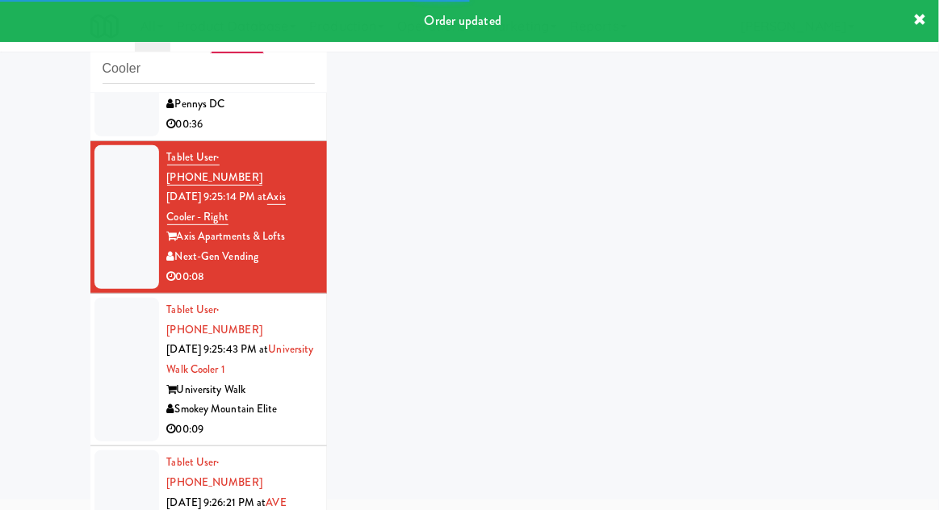
scroll to position [701, 0]
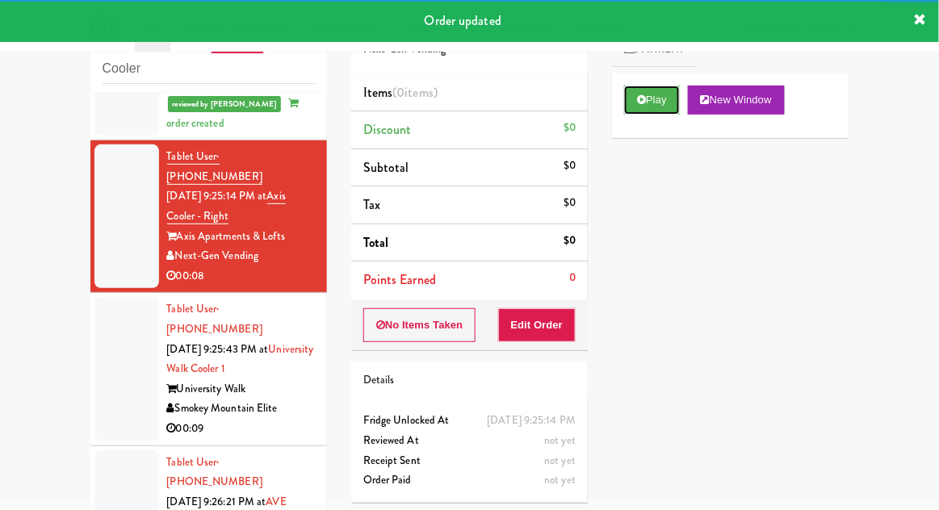
click at [650, 98] on button "Play" at bounding box center [652, 100] width 56 height 29
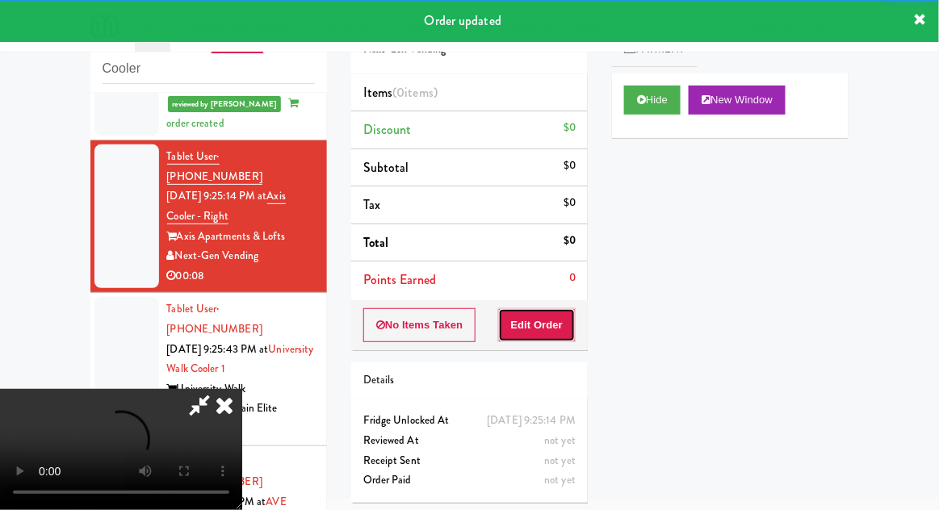
click at [553, 320] on button "Edit Order" at bounding box center [537, 325] width 78 height 34
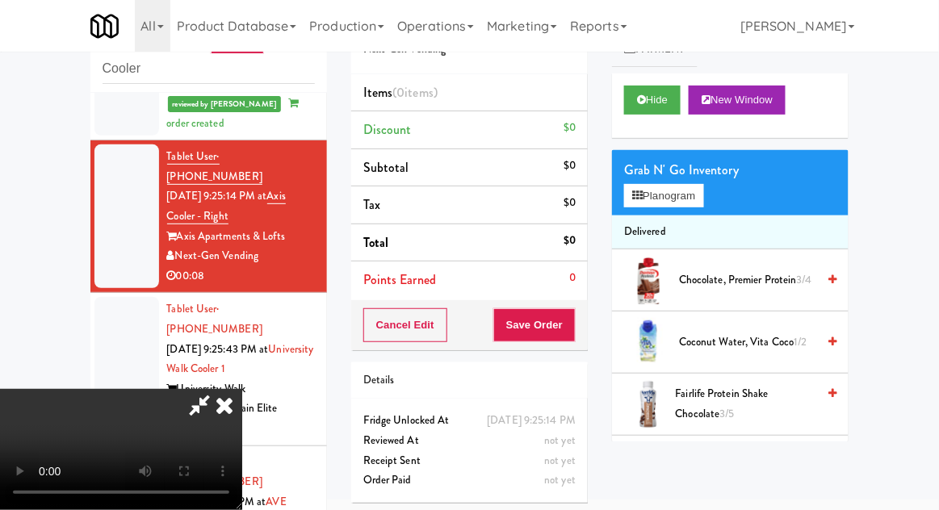
scroll to position [0, 0]
click at [645, 191] on button "Planogram" at bounding box center [663, 196] width 79 height 24
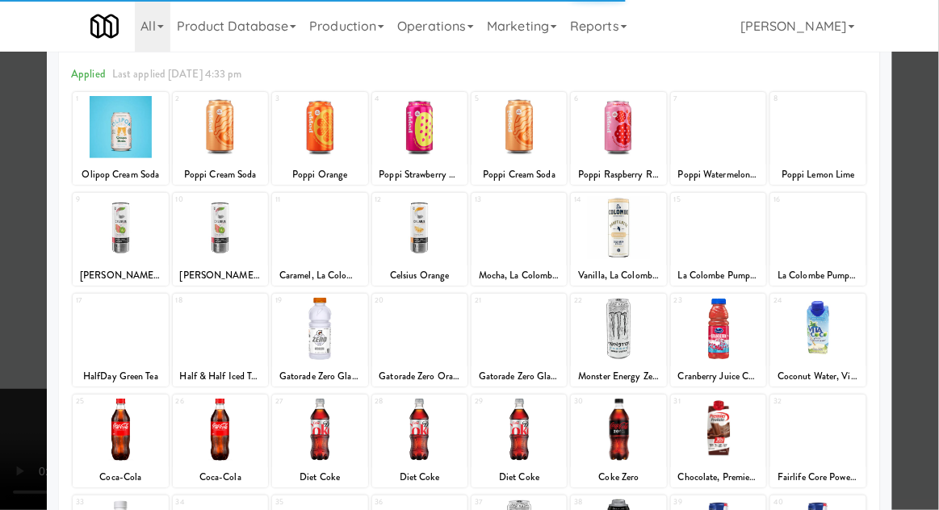
scroll to position [127, 0]
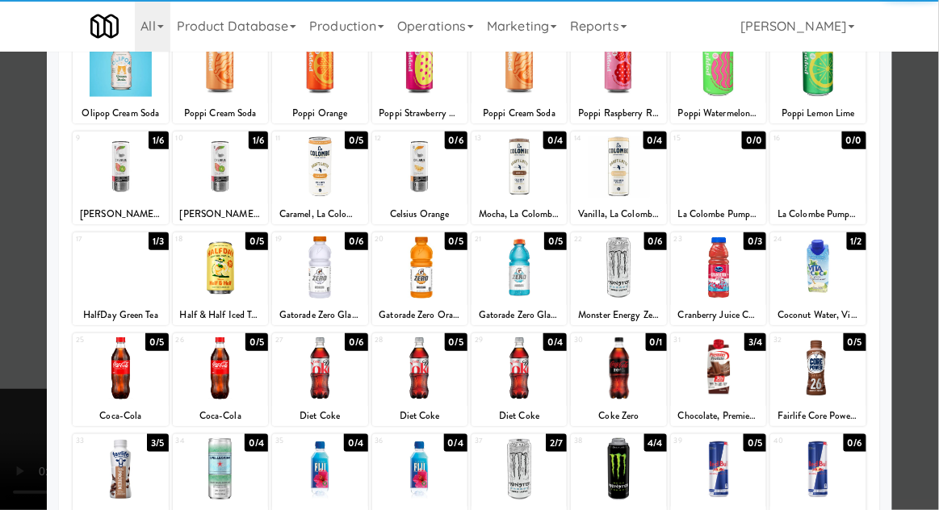
click at [629, 378] on div at bounding box center [618, 368] width 95 height 62
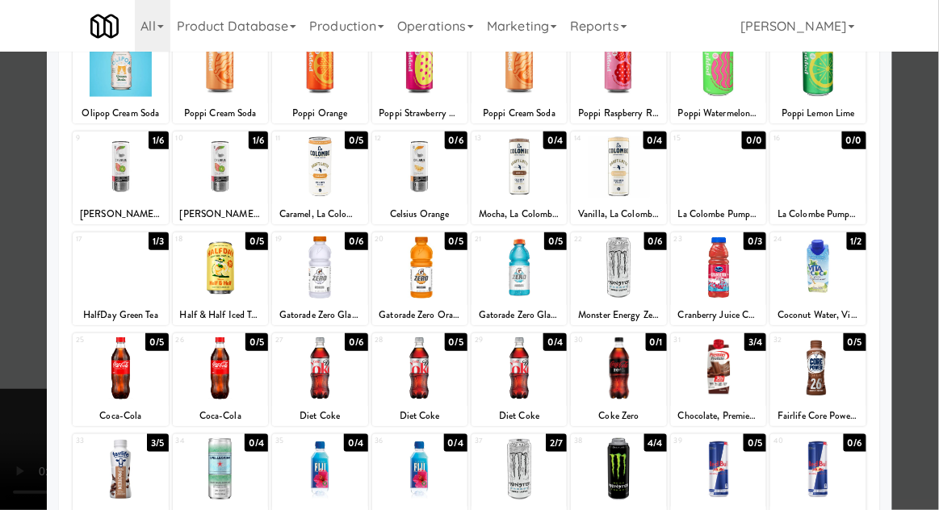
click at [15, 441] on div at bounding box center [469, 255] width 939 height 510
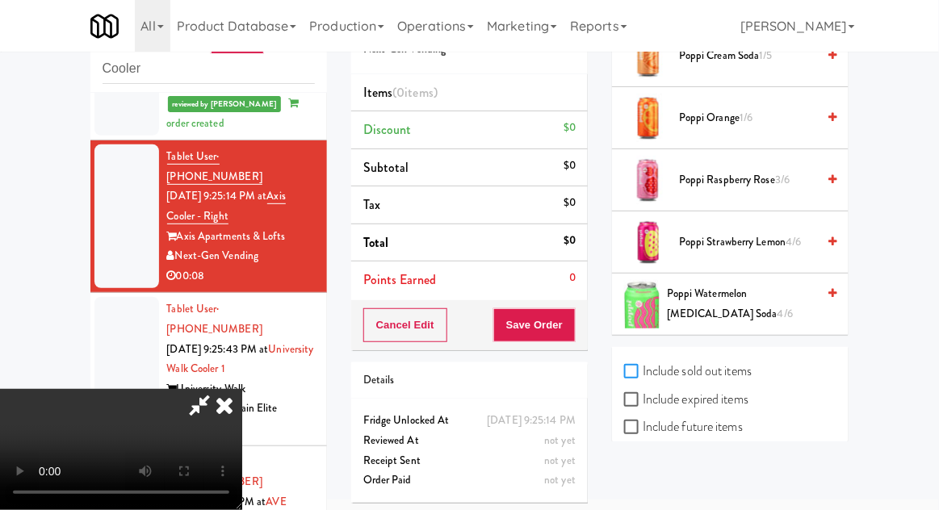
click at [641, 366] on input "Include sold out items" at bounding box center [633, 372] width 19 height 13
checkbox input "true"
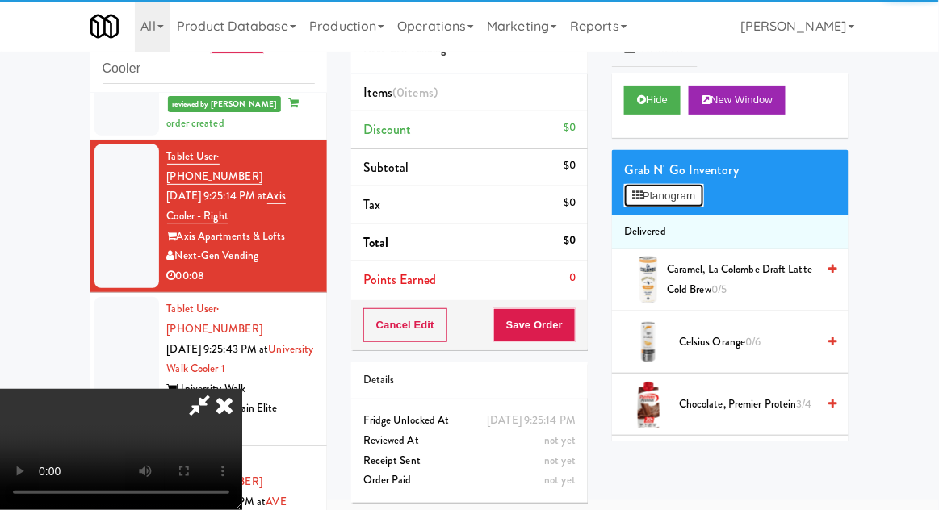
click at [662, 194] on button "Planogram" at bounding box center [663, 196] width 79 height 24
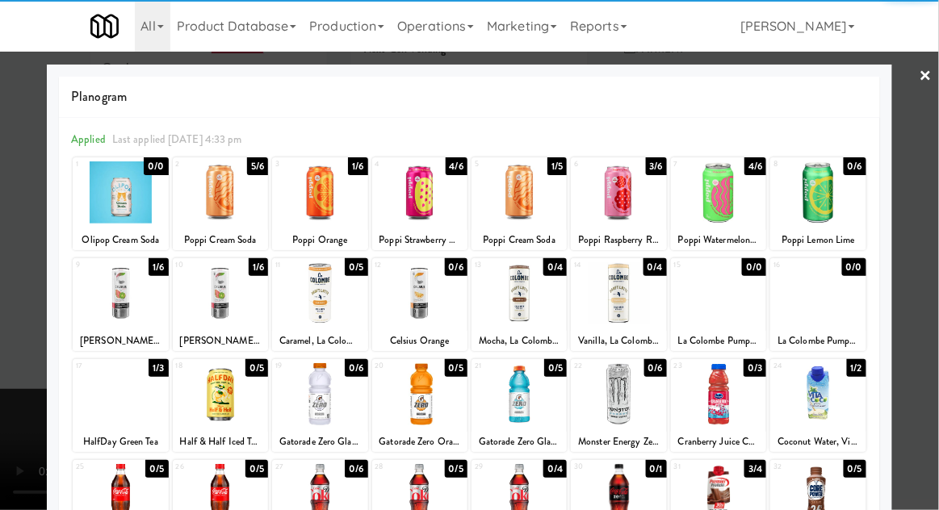
click at [620, 491] on div at bounding box center [618, 495] width 95 height 62
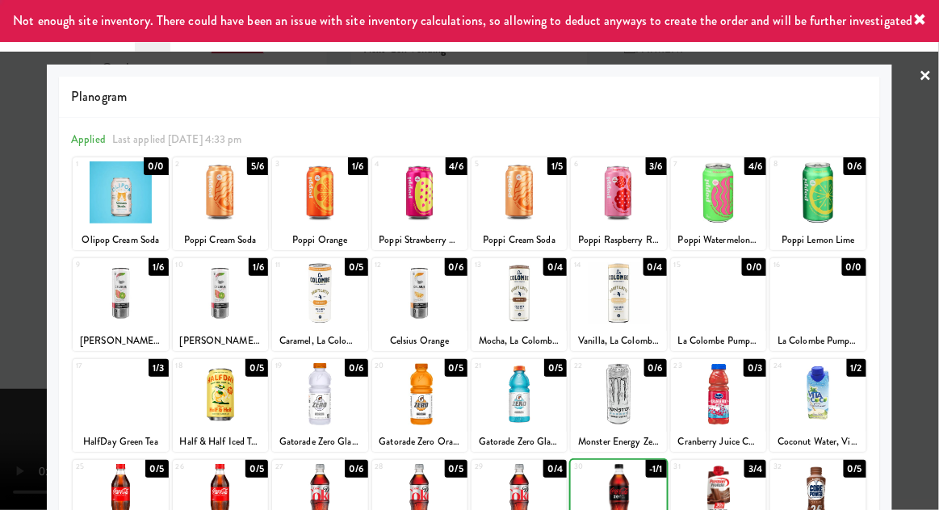
click at [934, 228] on div at bounding box center [469, 255] width 939 height 510
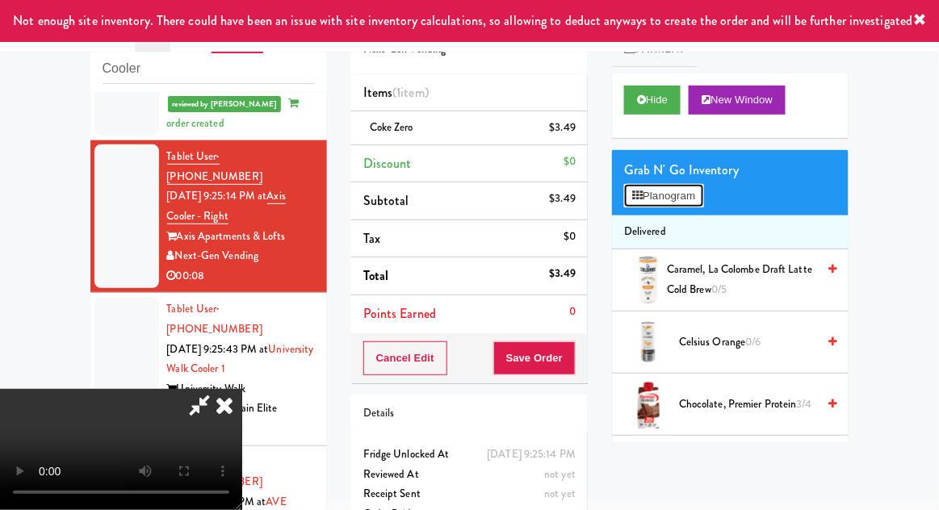
click at [650, 185] on button "Planogram" at bounding box center [663, 196] width 79 height 24
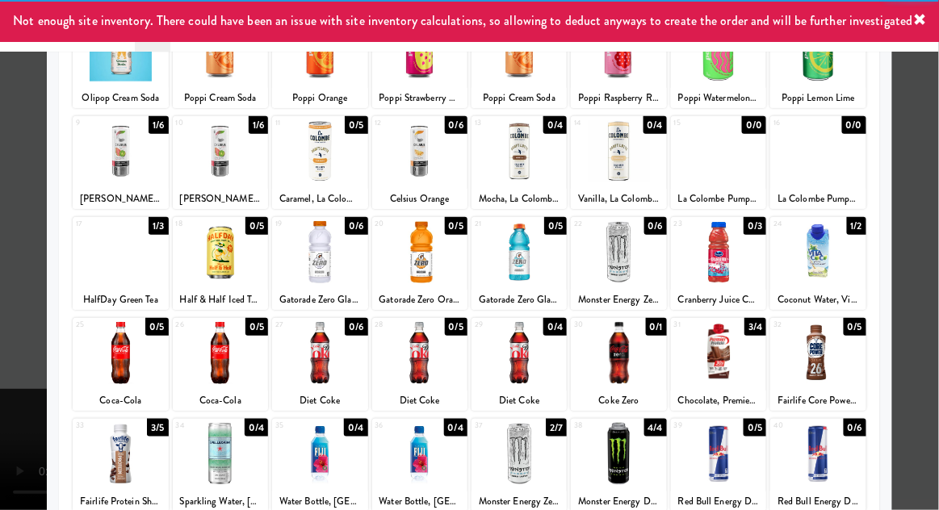
scroll to position [142, 0]
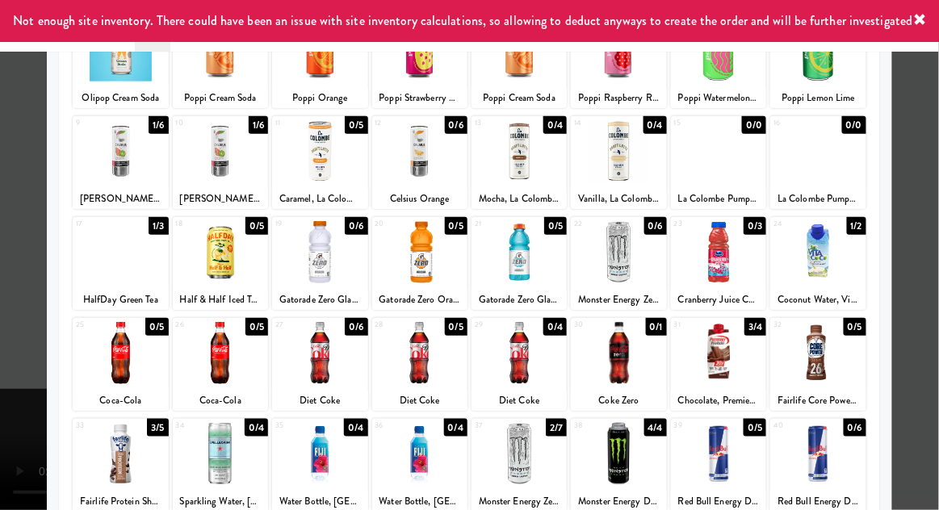
click at [709, 254] on div at bounding box center [718, 252] width 95 height 62
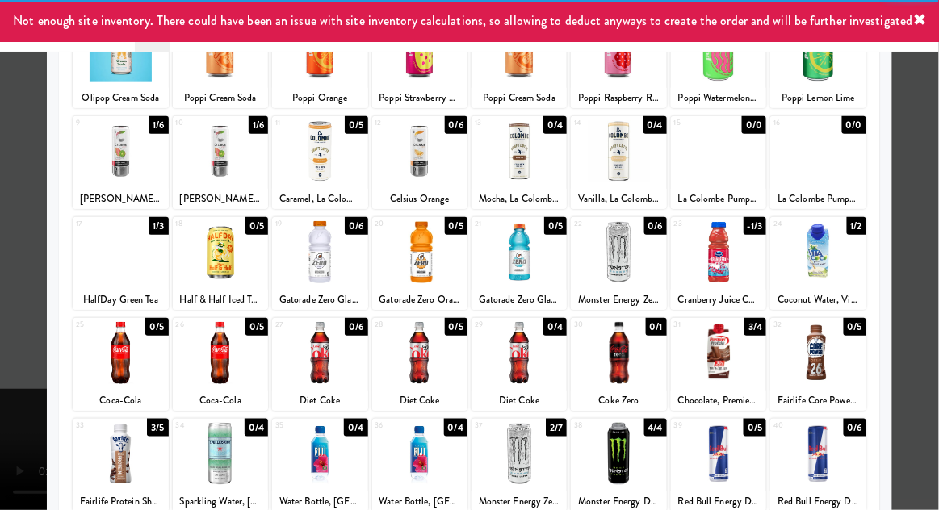
click at [934, 231] on div at bounding box center [469, 255] width 939 height 510
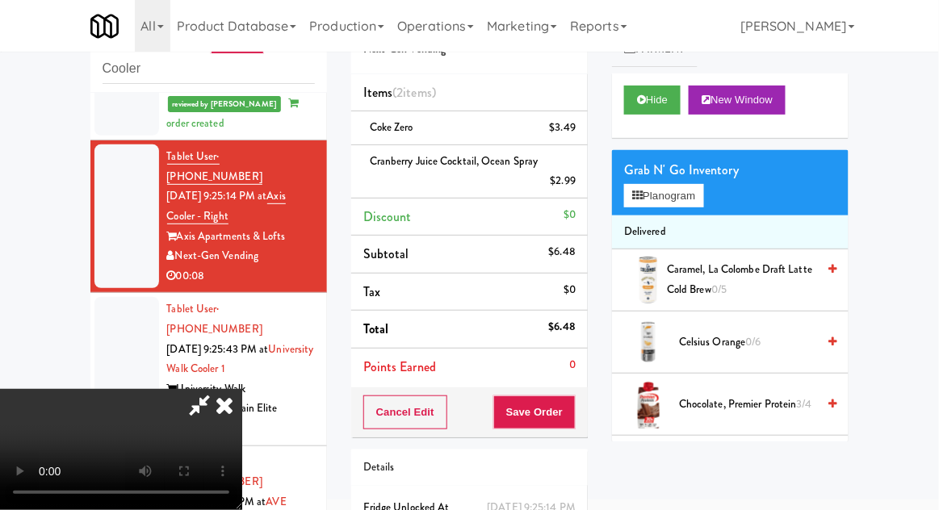
scroll to position [94, 0]
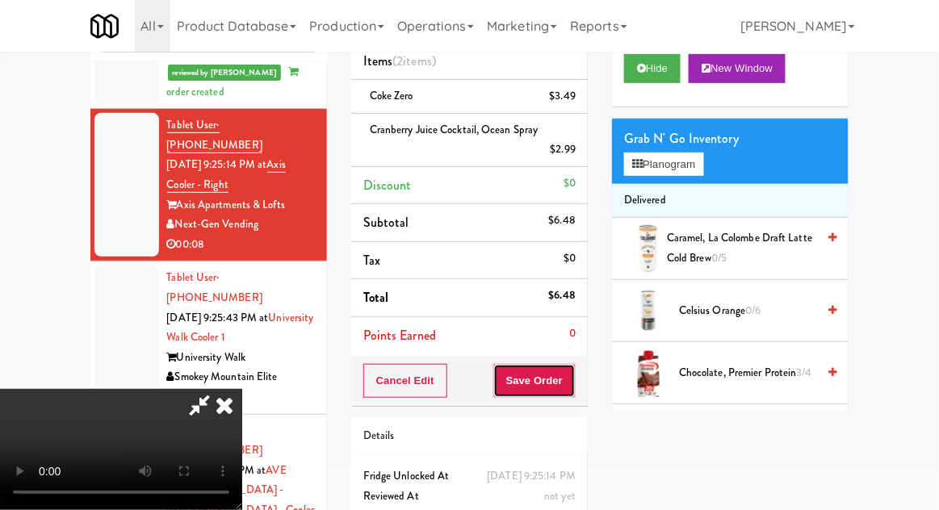
click at [572, 384] on button "Save Order" at bounding box center [534, 381] width 82 height 34
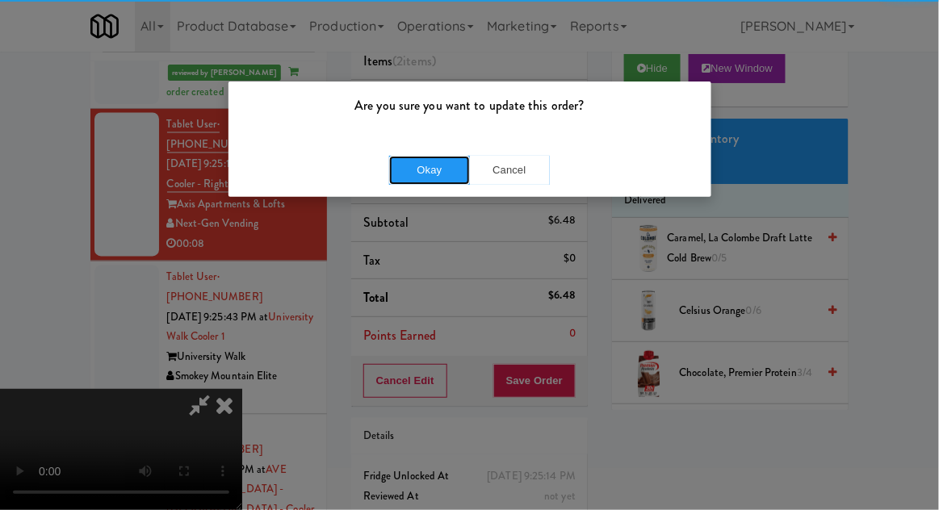
click at [425, 179] on button "Okay" at bounding box center [429, 170] width 81 height 29
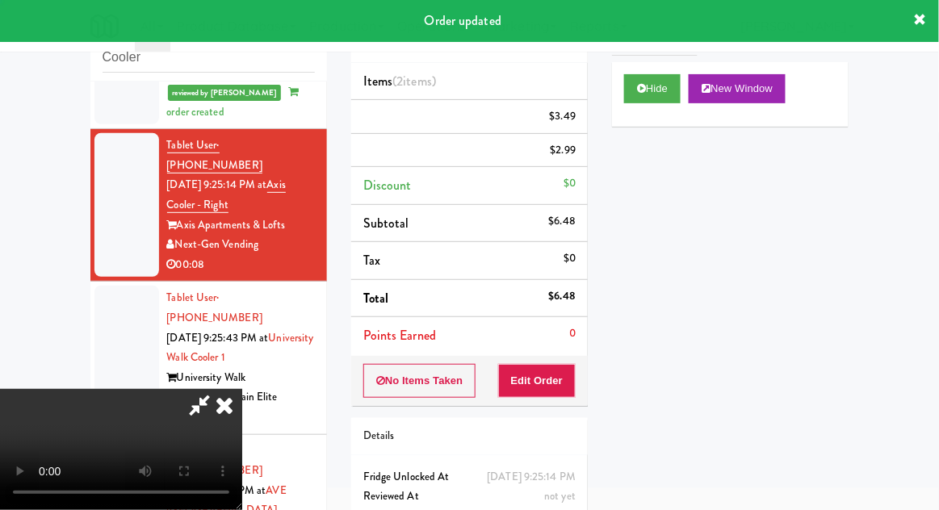
scroll to position [0, 0]
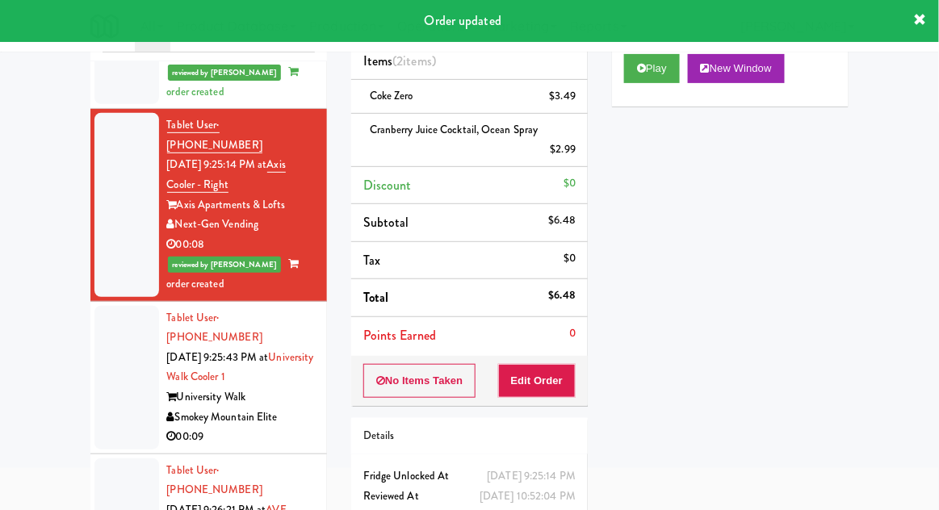
click at [90, 321] on li "Tablet User · (423) 641-2684 Sep 20, 2025 9:25:43 PM at University Walk Cooler …" at bounding box center [208, 378] width 236 height 153
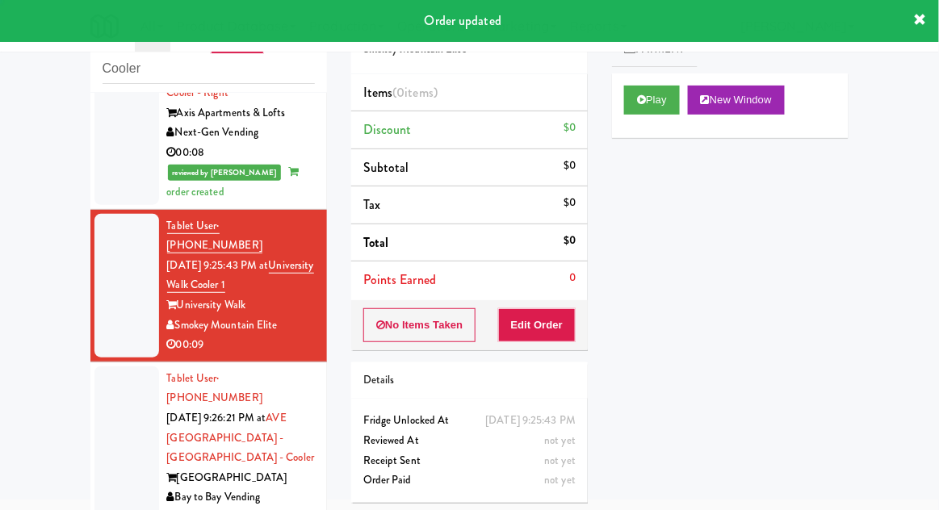
scroll to position [828, 0]
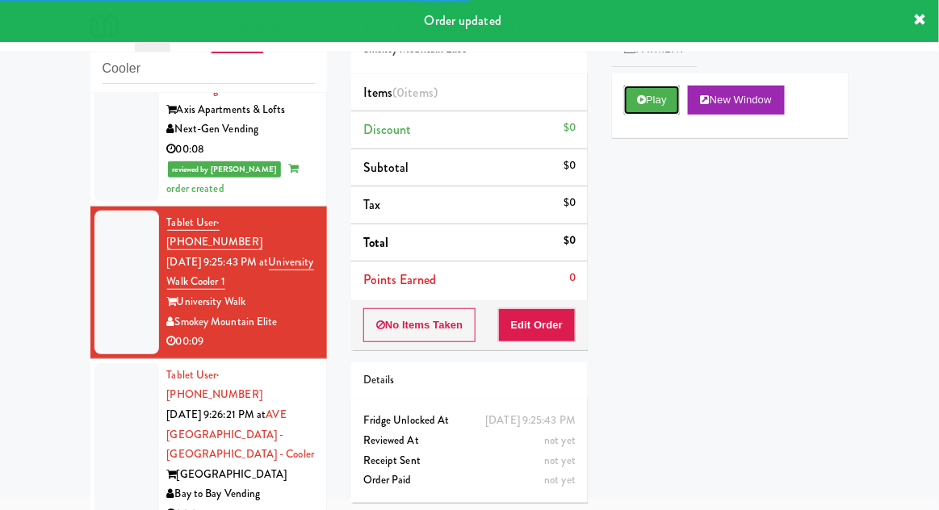
click at [641, 101] on icon at bounding box center [641, 99] width 9 height 10
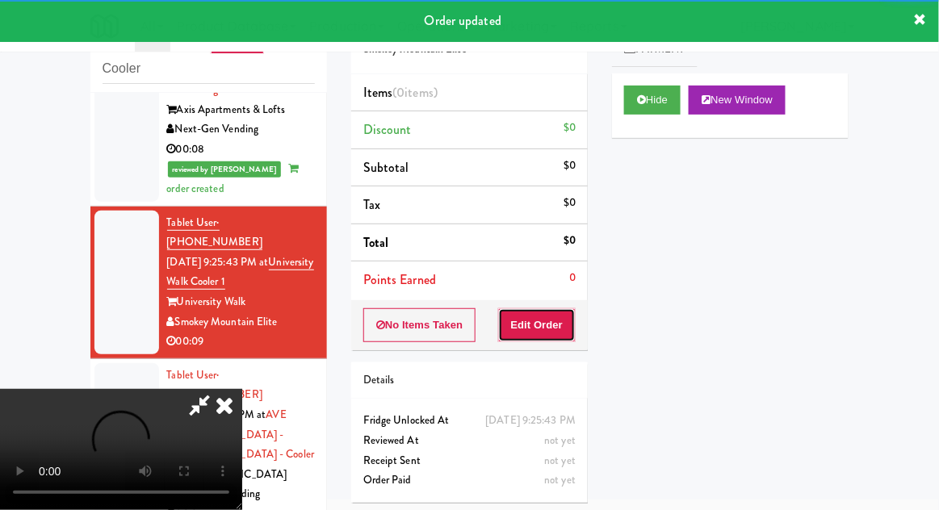
click at [542, 311] on button "Edit Order" at bounding box center [537, 325] width 78 height 34
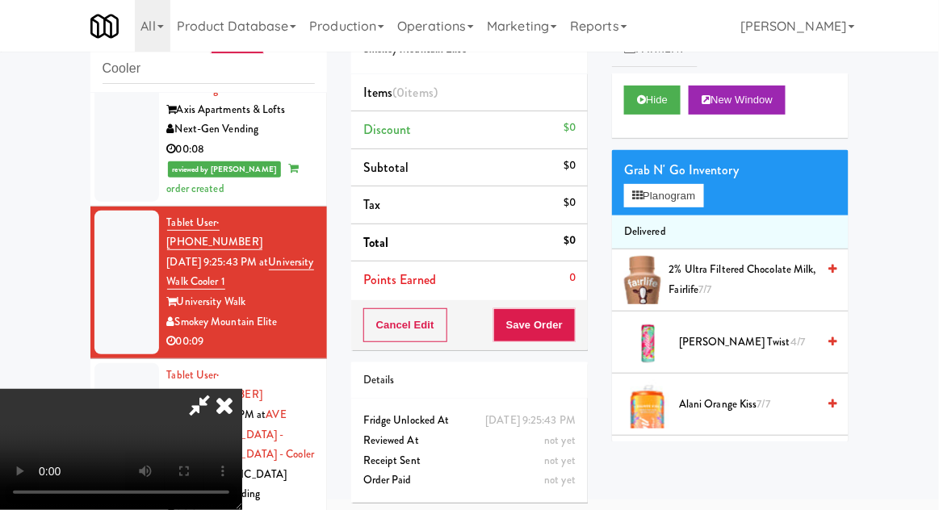
scroll to position [0, 0]
click at [700, 203] on button "Planogram" at bounding box center [663, 196] width 79 height 24
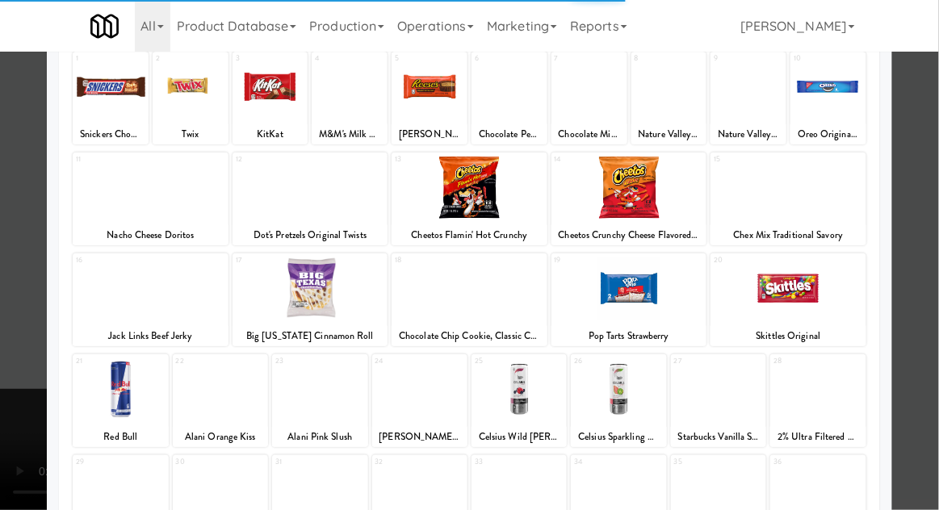
scroll to position [204, 0]
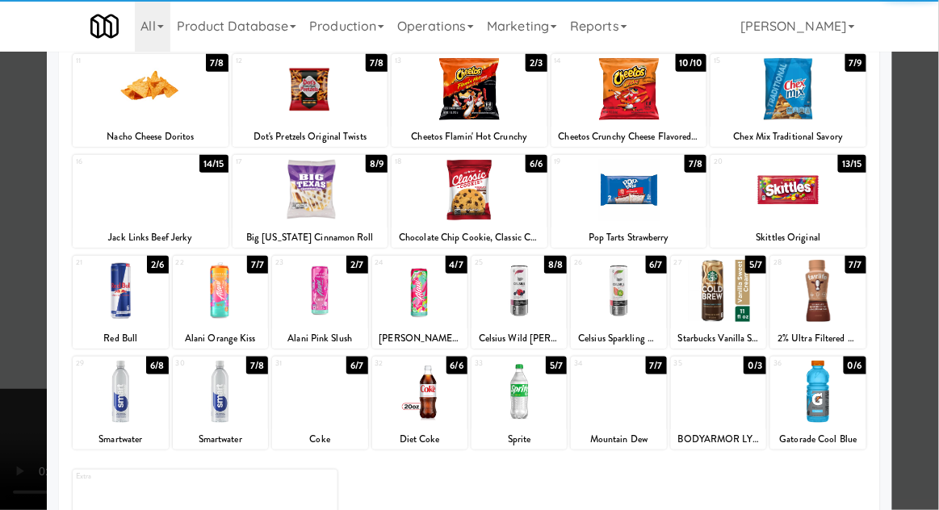
click at [520, 393] on div at bounding box center [518, 392] width 95 height 62
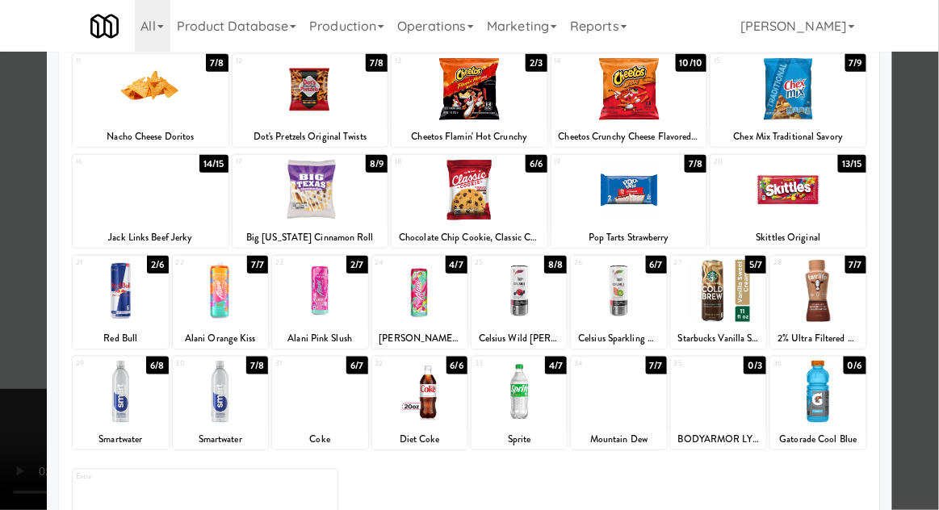
click at [937, 235] on div at bounding box center [469, 255] width 939 height 510
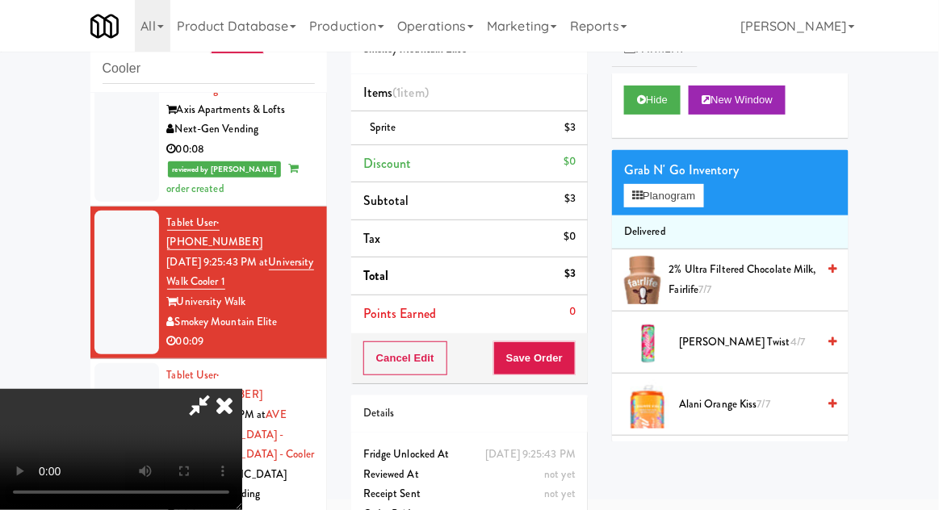
scroll to position [59, 0]
click at [660, 199] on button "Planogram" at bounding box center [663, 196] width 79 height 24
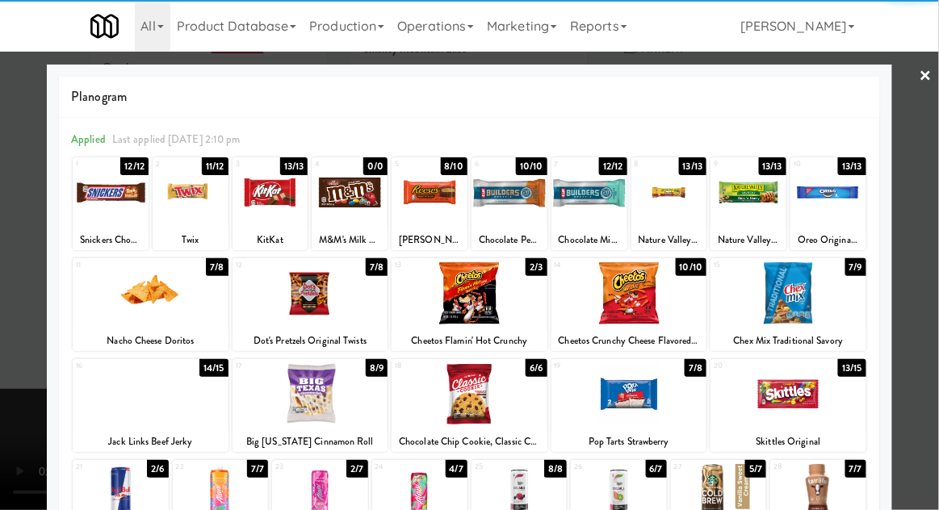
click at [144, 301] on div at bounding box center [151, 293] width 156 height 62
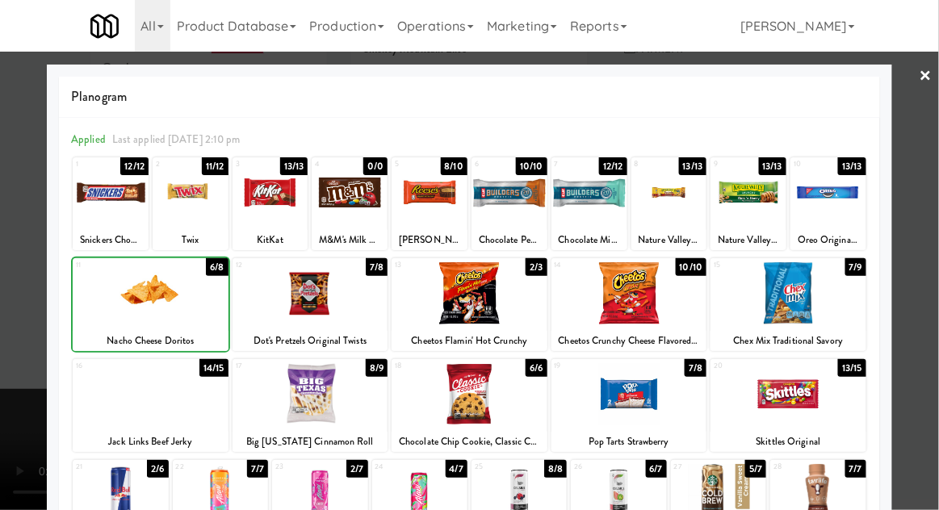
click at [933, 233] on div at bounding box center [469, 255] width 939 height 510
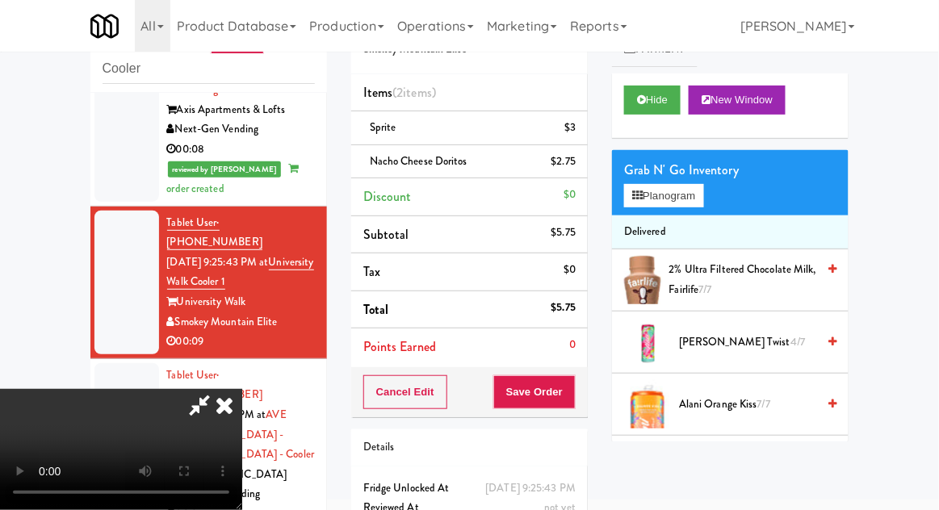
scroll to position [73, 0]
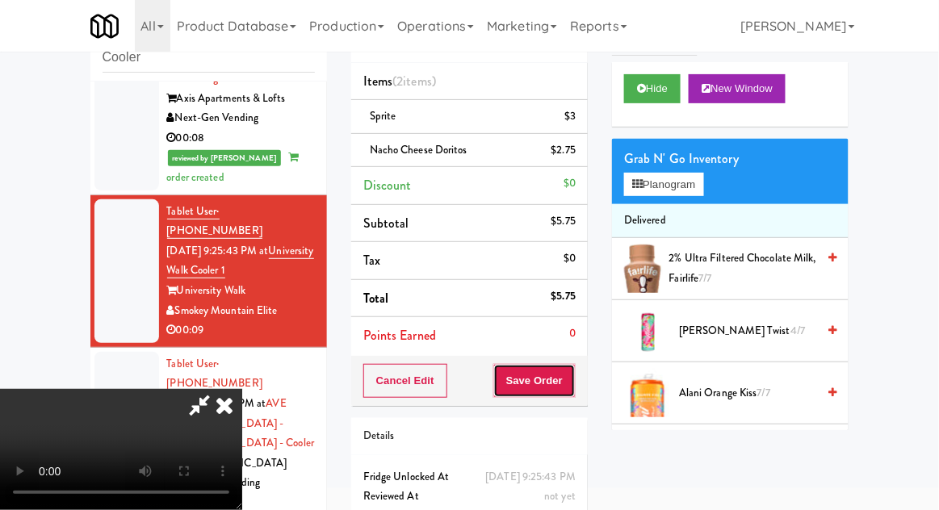
click at [573, 376] on button "Save Order" at bounding box center [534, 381] width 82 height 34
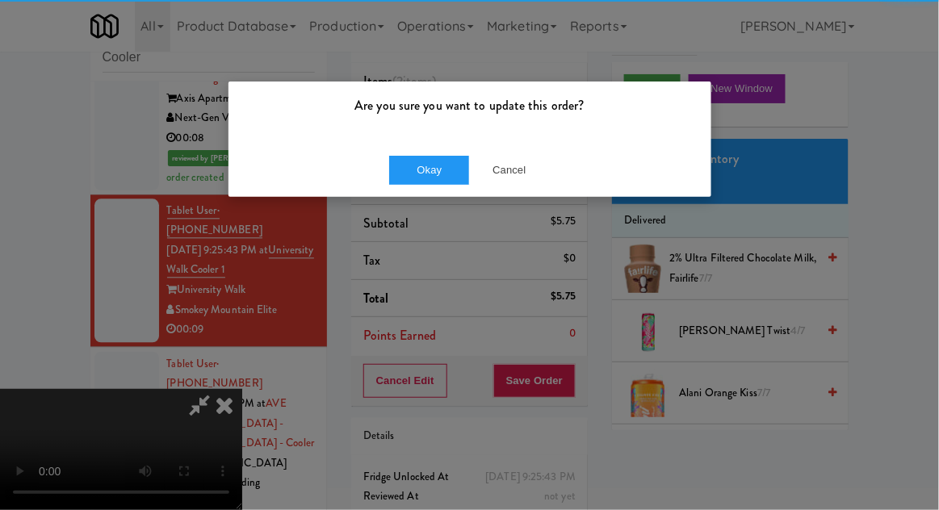
click at [420, 191] on div "Okay Cancel" at bounding box center [469, 170] width 483 height 54
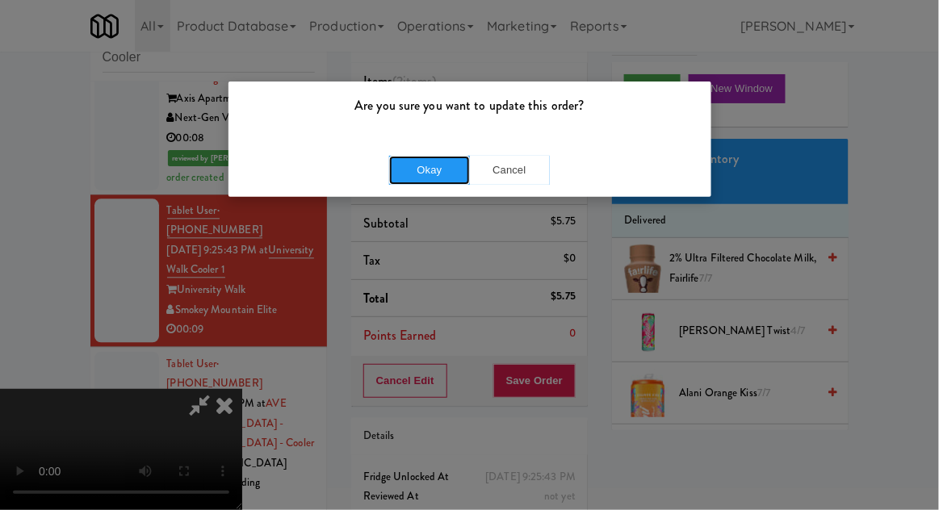
click at [413, 175] on button "Okay" at bounding box center [429, 170] width 81 height 29
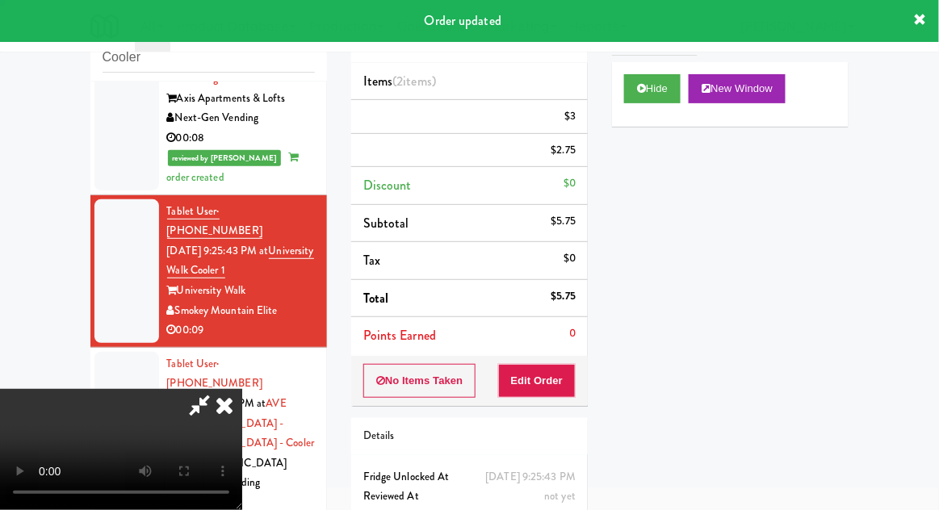
scroll to position [0, 0]
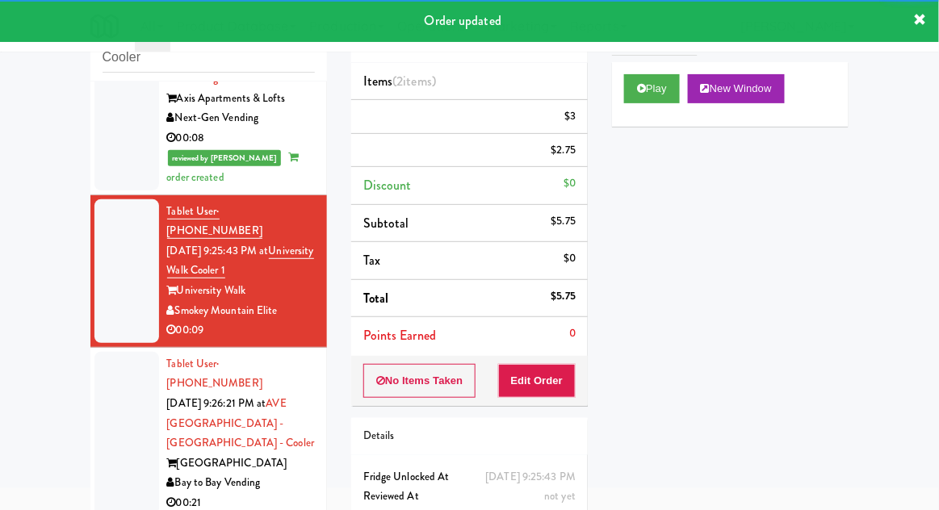
click at [98, 352] on div at bounding box center [126, 434] width 65 height 164
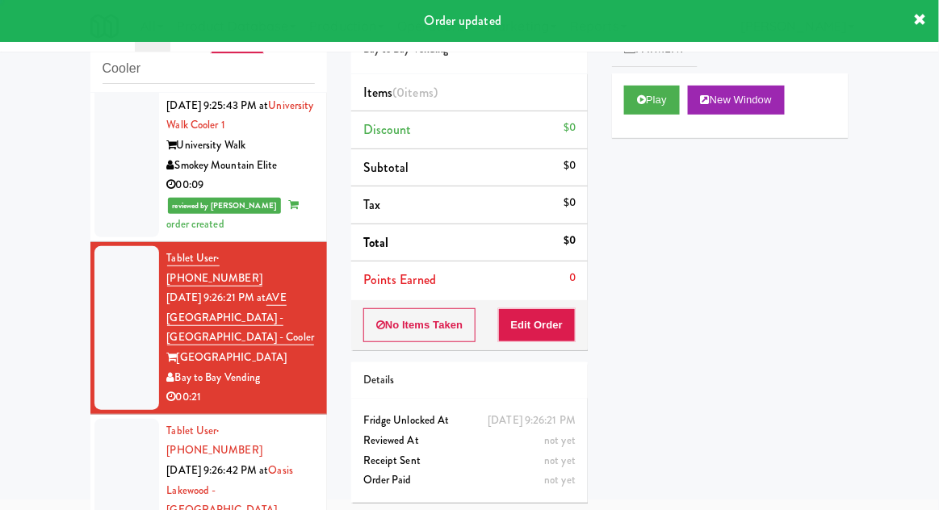
scroll to position [986, 0]
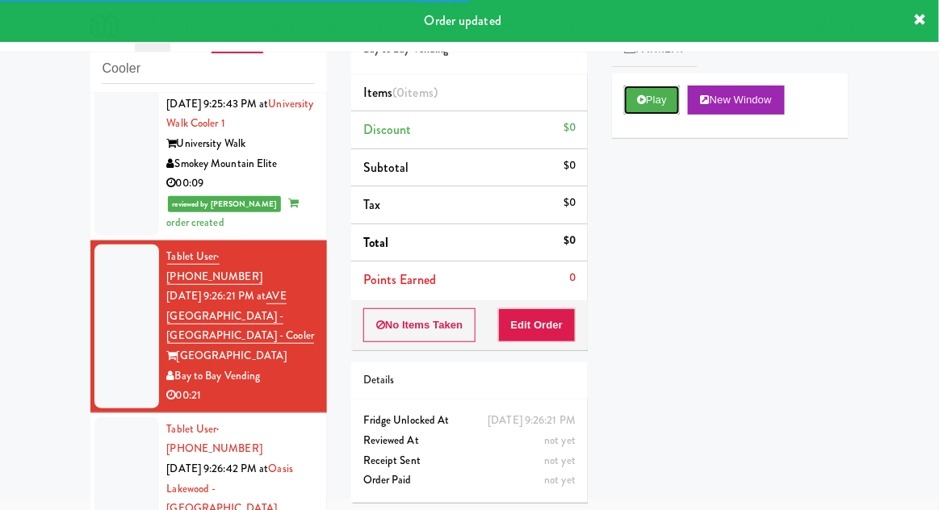
click at [626, 102] on button "Play" at bounding box center [652, 100] width 56 height 29
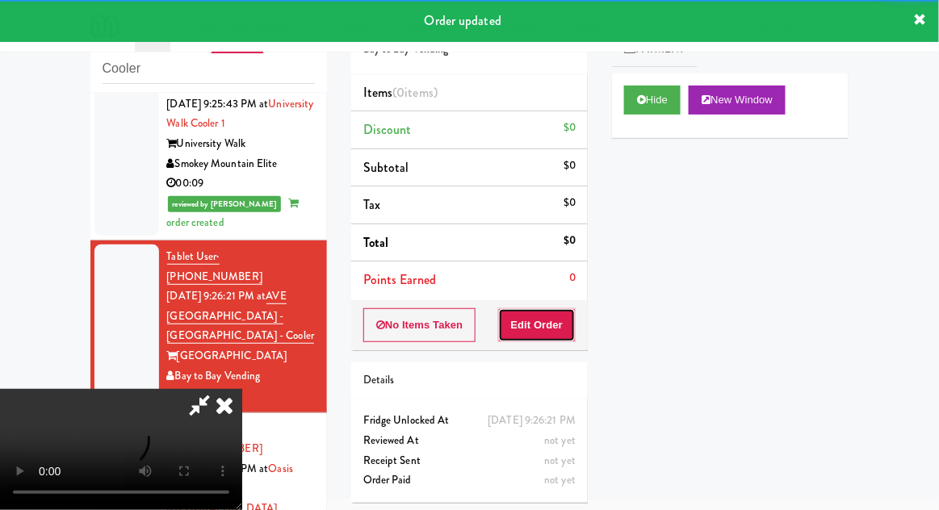
click at [518, 320] on button "Edit Order" at bounding box center [537, 325] width 78 height 34
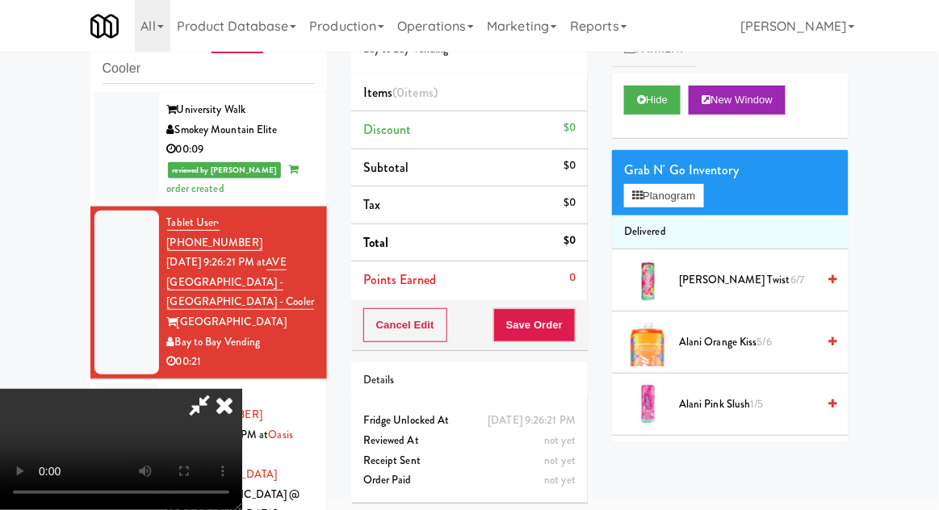
scroll to position [0, 0]
click at [666, 194] on button "Planogram" at bounding box center [663, 196] width 79 height 24
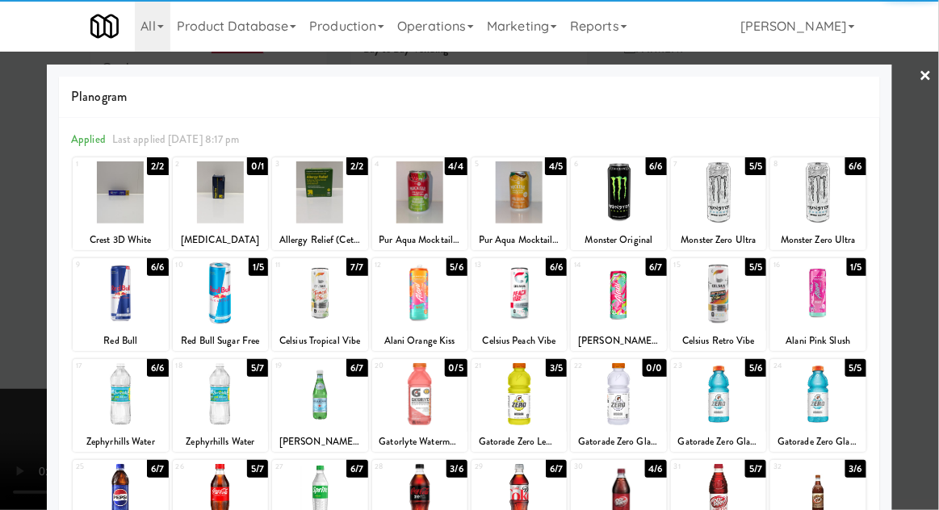
click at [728, 186] on div at bounding box center [718, 192] width 95 height 62
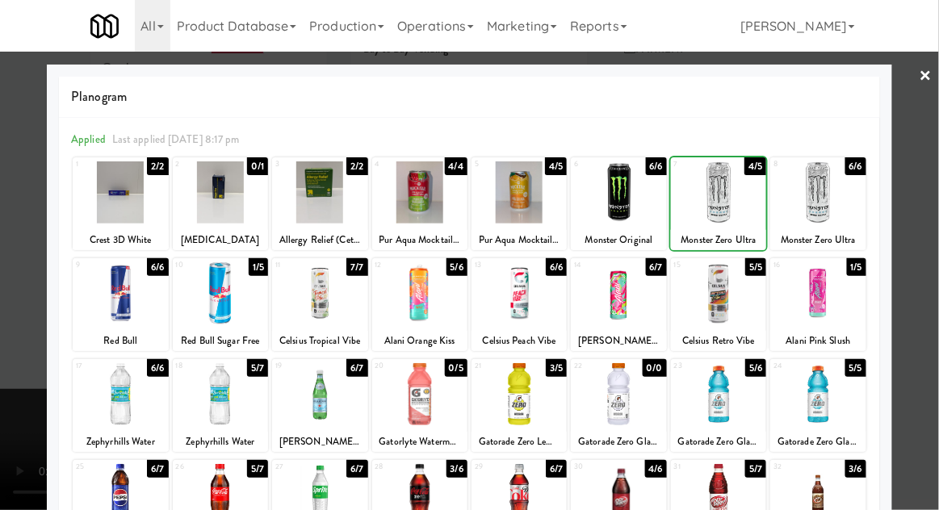
click at [937, 220] on div at bounding box center [469, 255] width 939 height 510
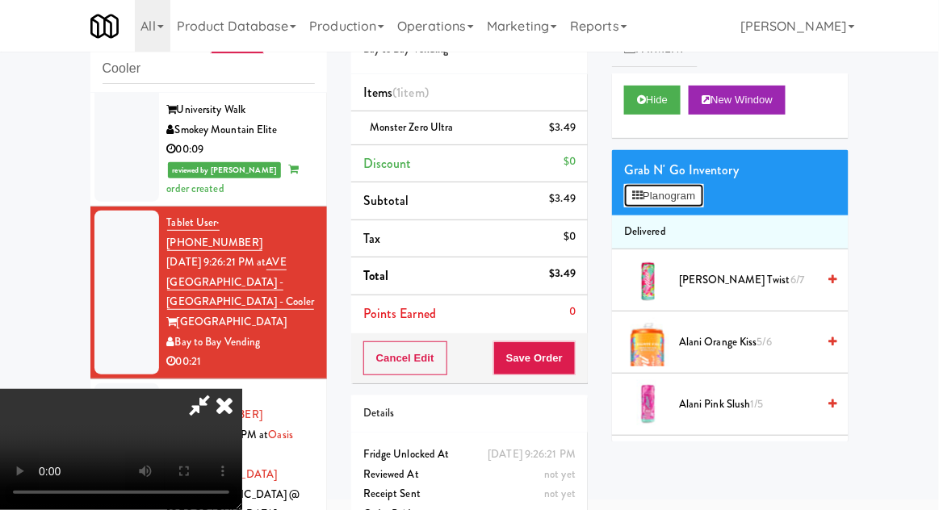
click at [666, 200] on button "Planogram" at bounding box center [663, 196] width 79 height 24
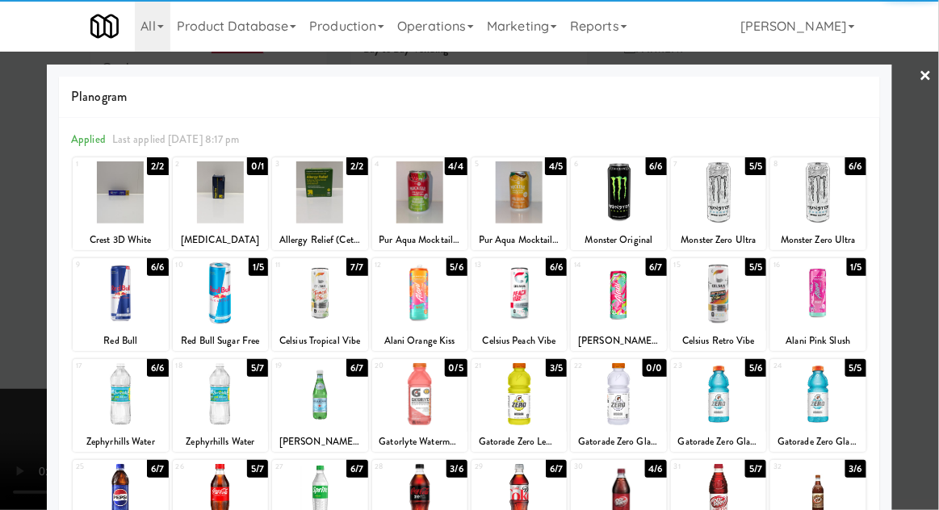
click at [725, 189] on div at bounding box center [718, 192] width 95 height 62
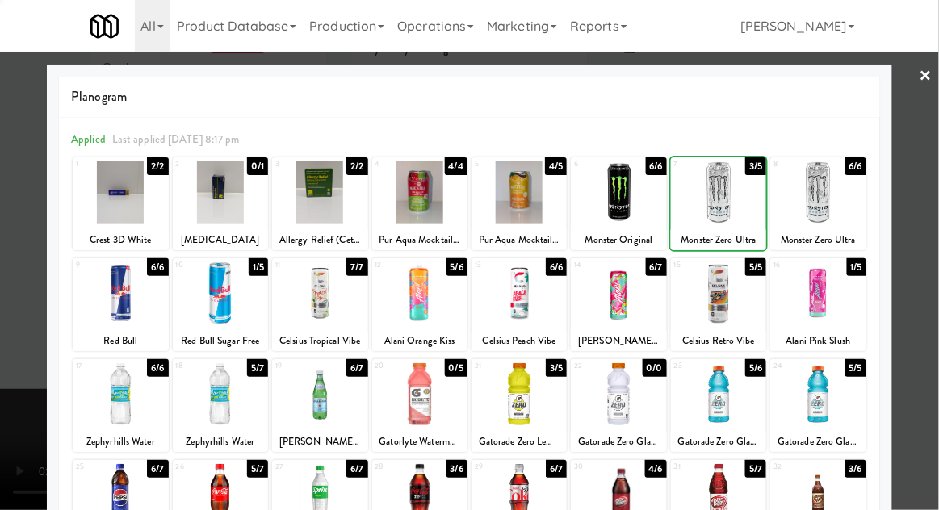
click at [937, 232] on div at bounding box center [469, 255] width 939 height 510
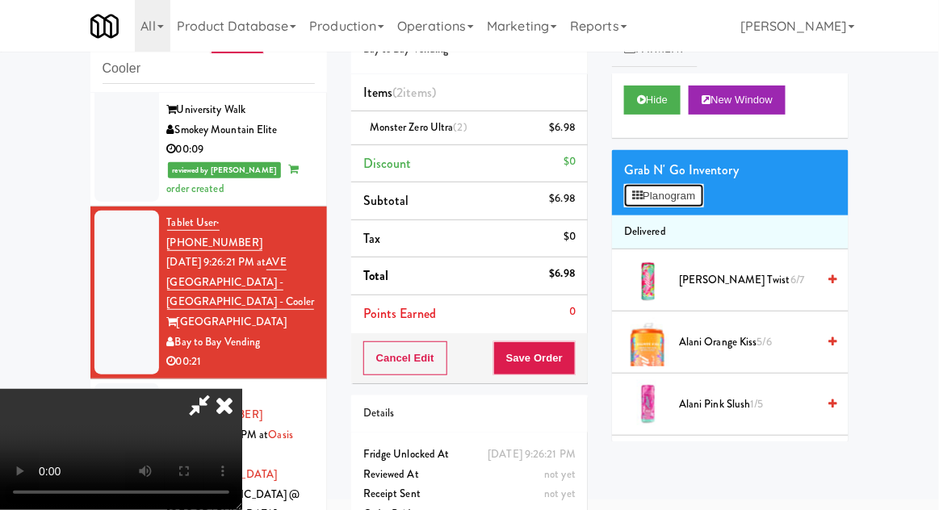
click at [654, 191] on button "Planogram" at bounding box center [663, 196] width 79 height 24
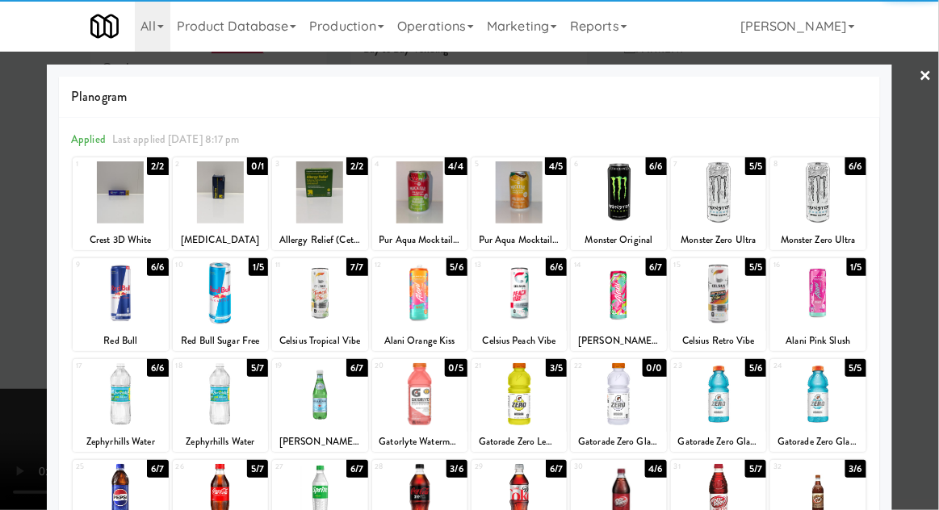
click at [522, 303] on div at bounding box center [518, 293] width 95 height 62
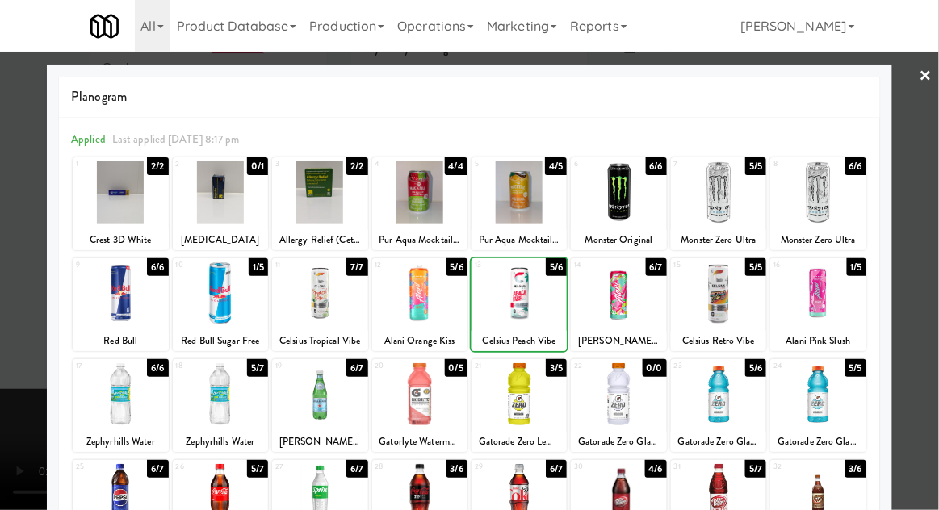
click at [934, 224] on div at bounding box center [469, 255] width 939 height 510
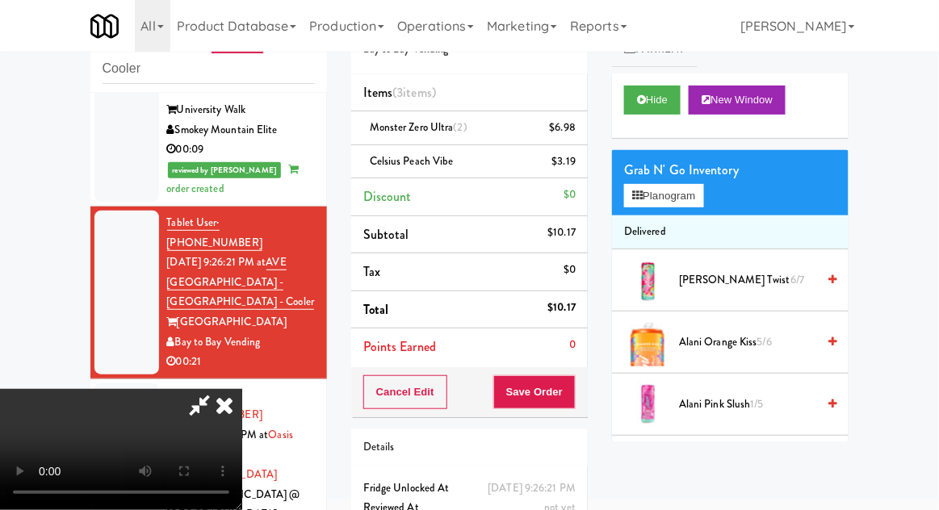
click at [218, 389] on icon at bounding box center [199, 405] width 37 height 32
click at [387, 124] on span "Monster Zero Ultra (2)" at bounding box center [419, 126] width 98 height 15
click at [571, 128] on link at bounding box center [574, 134] width 15 height 20
click at [218, 389] on icon at bounding box center [199, 405] width 37 height 32
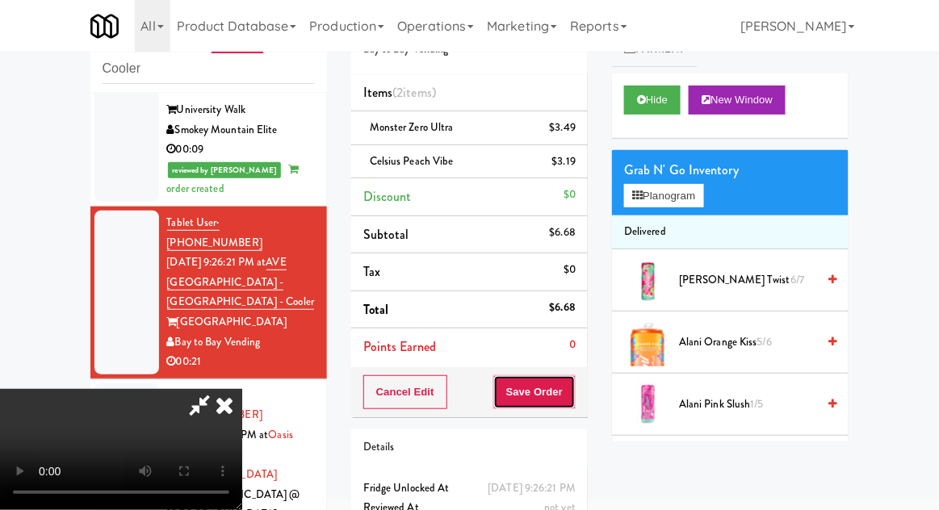
click at [568, 387] on button "Save Order" at bounding box center [534, 392] width 82 height 34
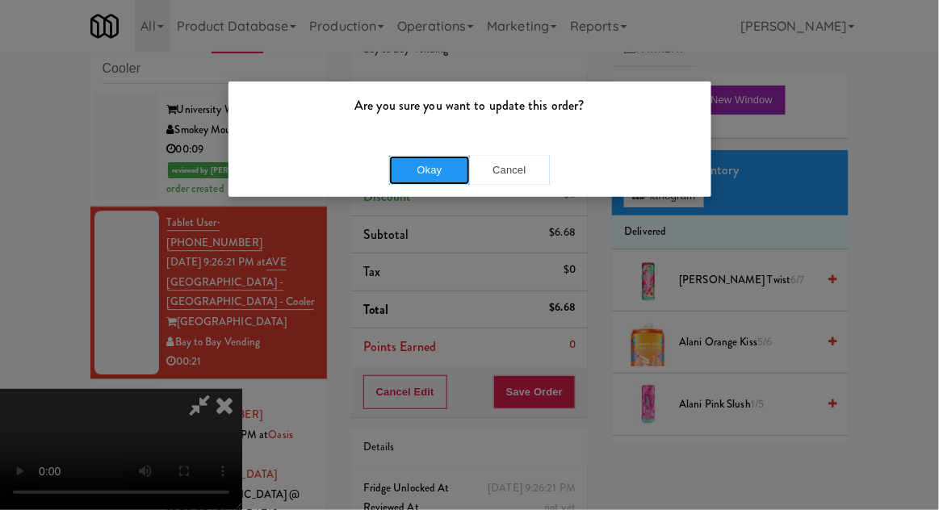
click at [404, 165] on button "Okay" at bounding box center [429, 170] width 81 height 29
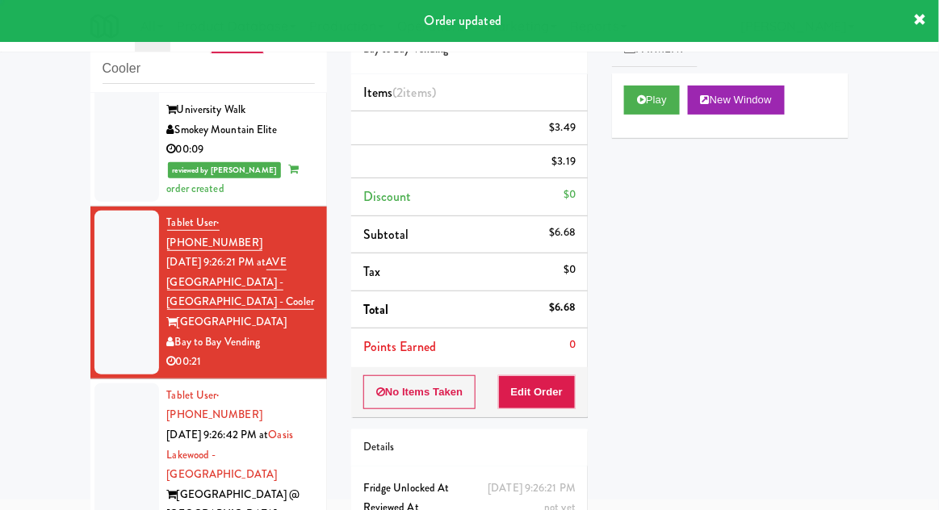
scroll to position [0, 0]
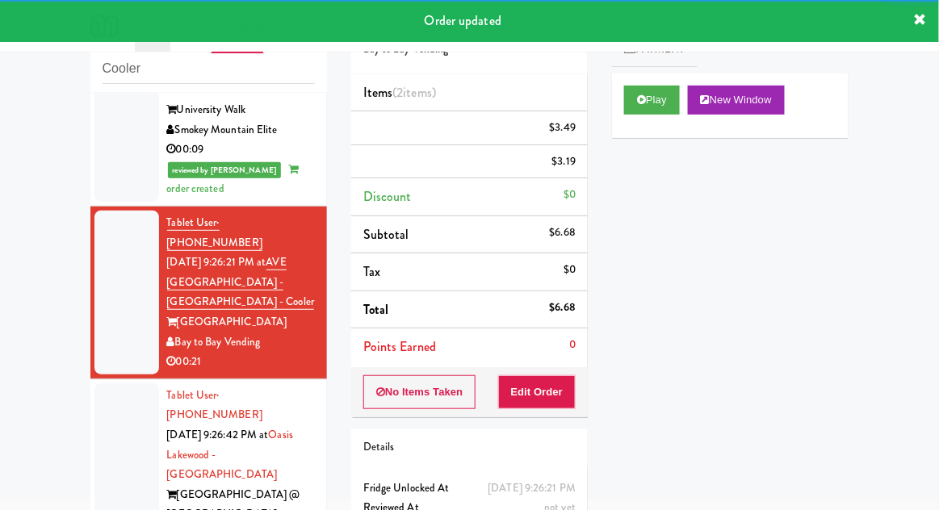
click at [120, 383] on div at bounding box center [126, 474] width 65 height 183
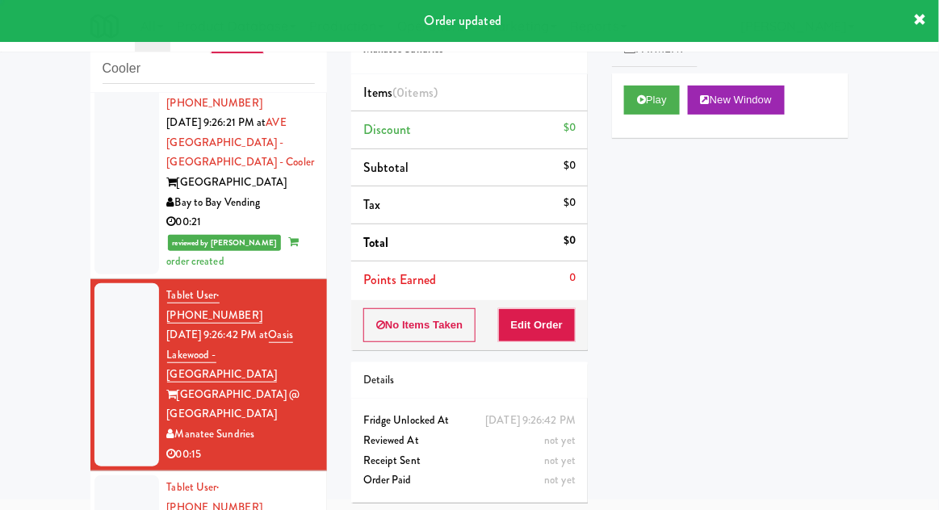
scroll to position [1164, 0]
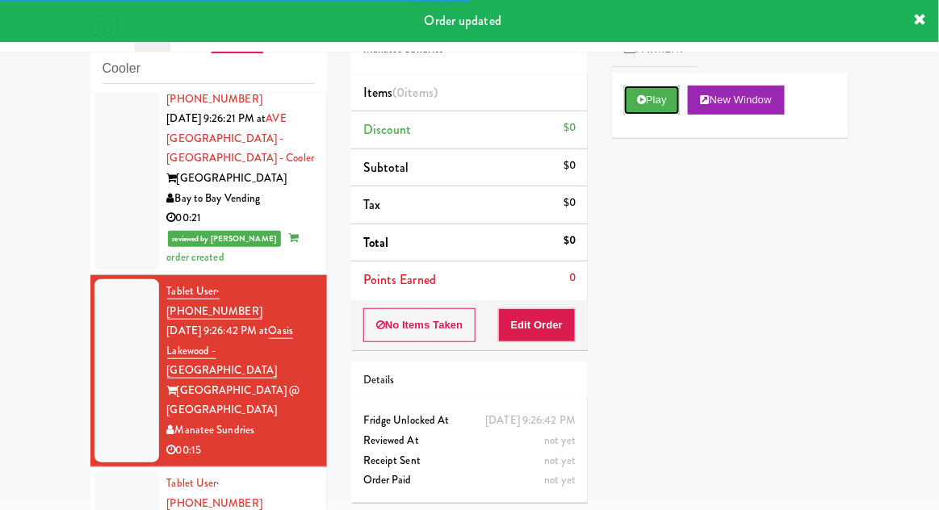
click at [647, 103] on button "Play" at bounding box center [652, 100] width 56 height 29
click at [559, 316] on button "Edit Order" at bounding box center [537, 325] width 78 height 34
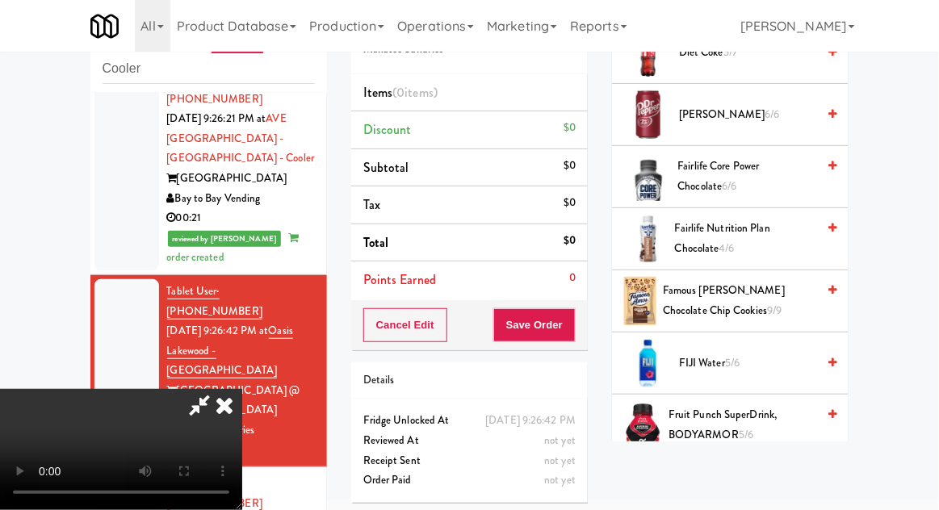
scroll to position [979, 0]
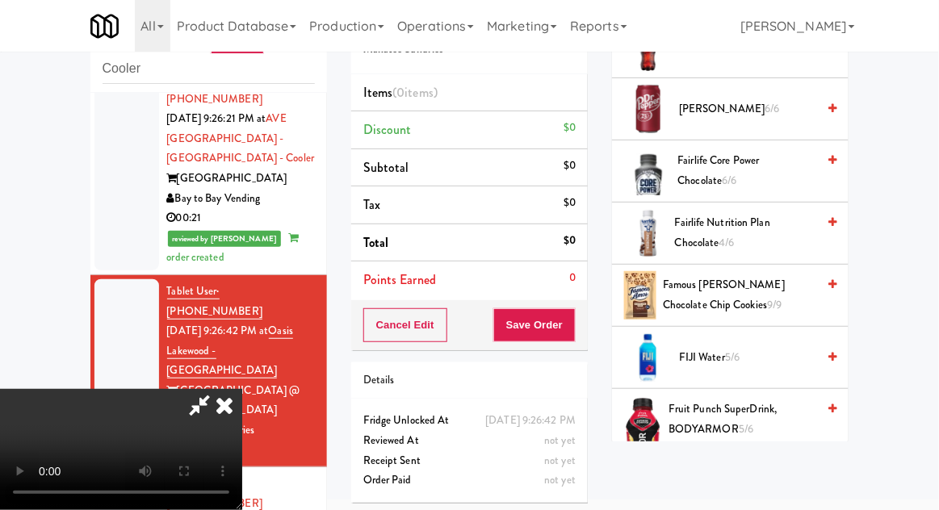
click at [692, 290] on span "Famous Amos Chocolate Chip Cookies 9/9" at bounding box center [739, 295] width 153 height 40
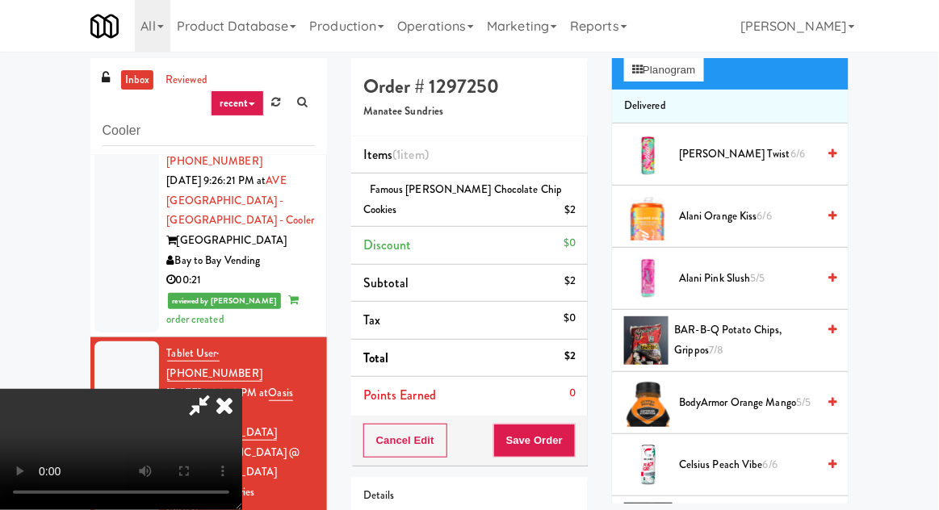
scroll to position [0, 0]
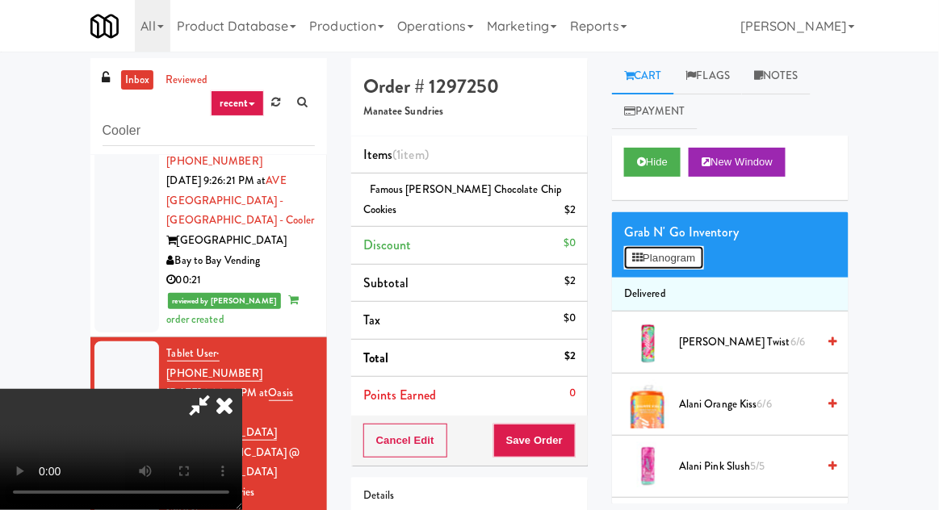
click at [684, 258] on button "Planogram" at bounding box center [663, 258] width 79 height 24
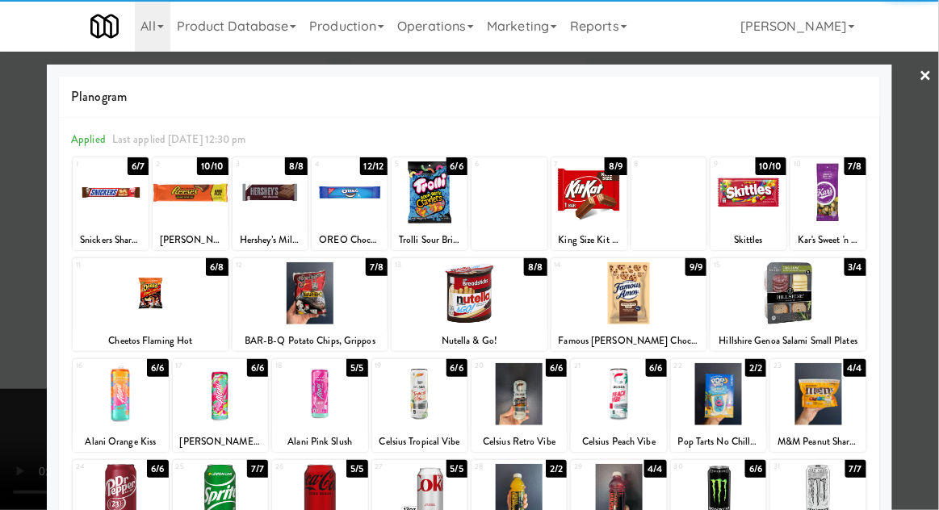
click at [763, 214] on div at bounding box center [748, 192] width 76 height 62
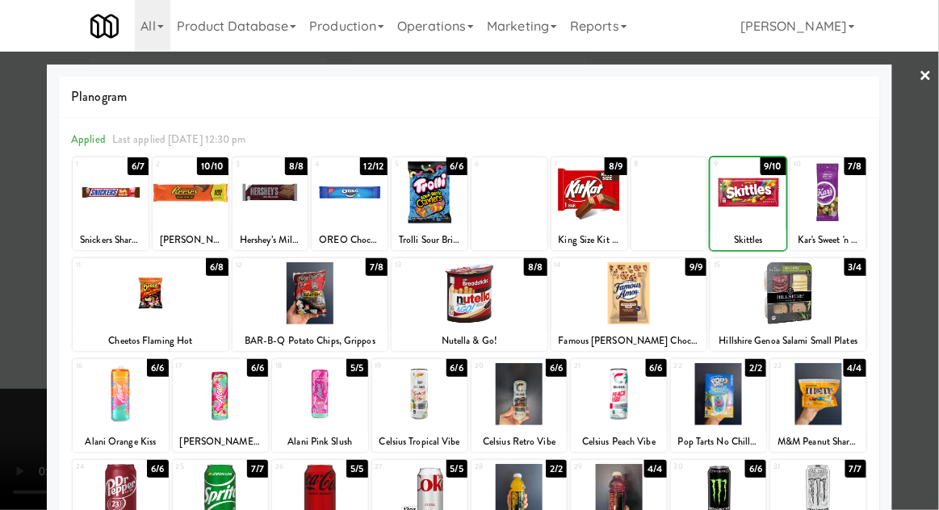
click at [928, 162] on div at bounding box center [469, 255] width 939 height 510
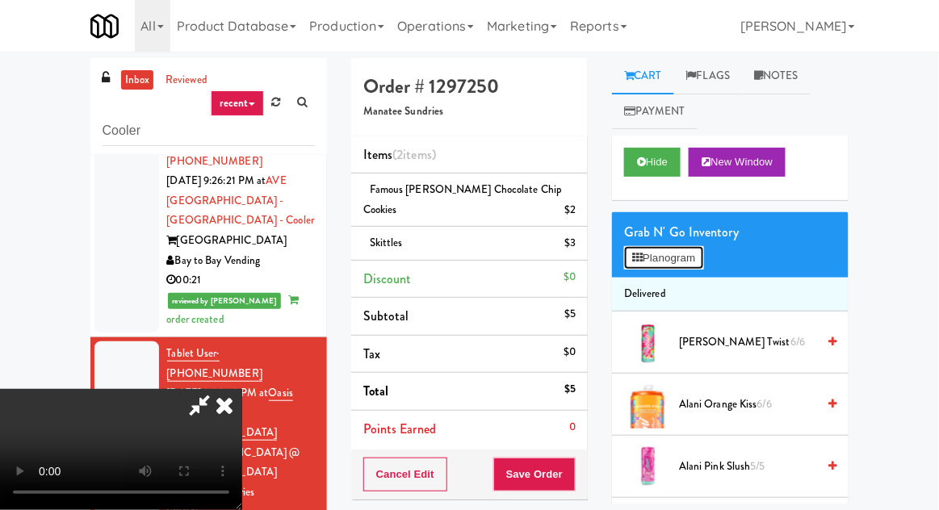
click at [646, 266] on button "Planogram" at bounding box center [663, 258] width 79 height 24
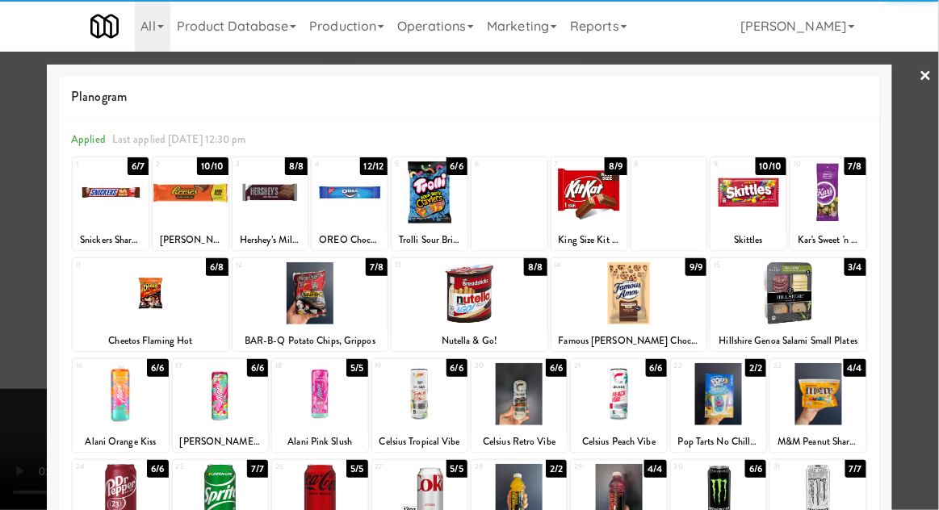
click at [836, 200] on div at bounding box center [828, 192] width 76 height 62
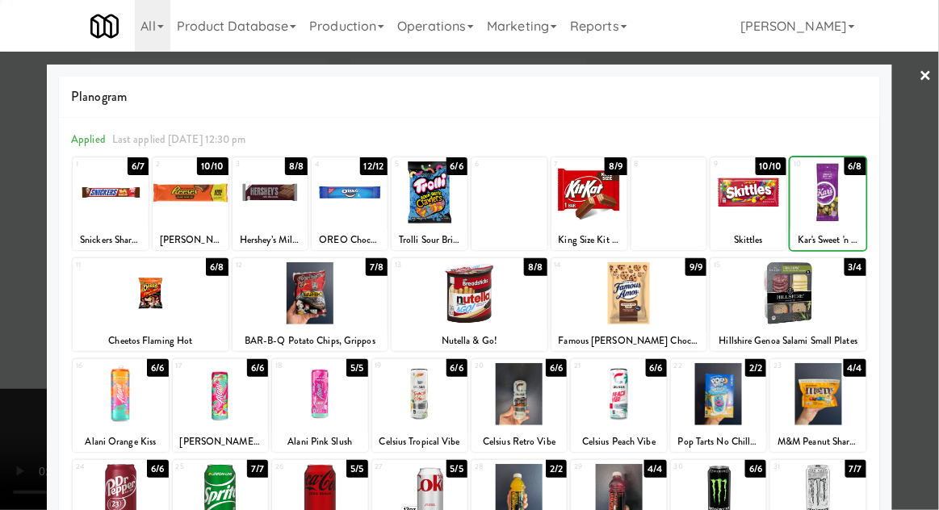
click at [922, 175] on div at bounding box center [469, 255] width 939 height 510
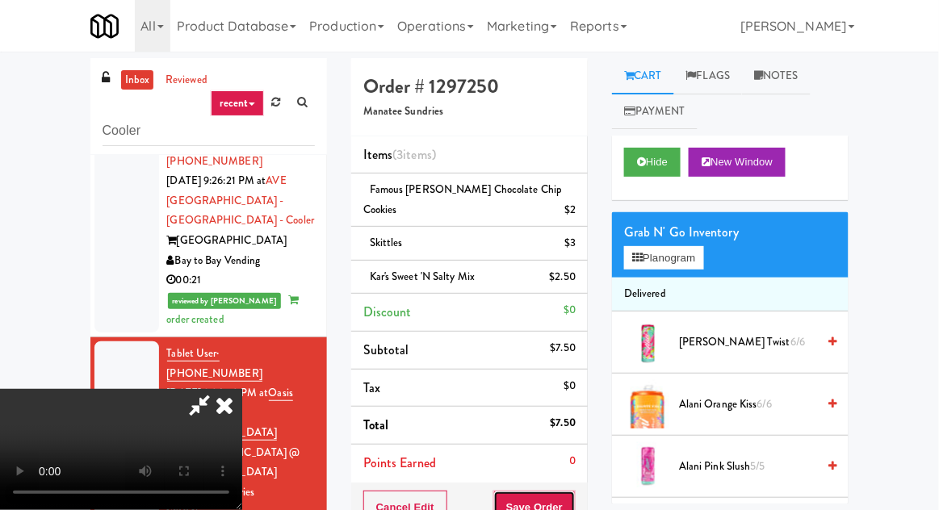
click at [575, 491] on button "Save Order" at bounding box center [534, 508] width 82 height 34
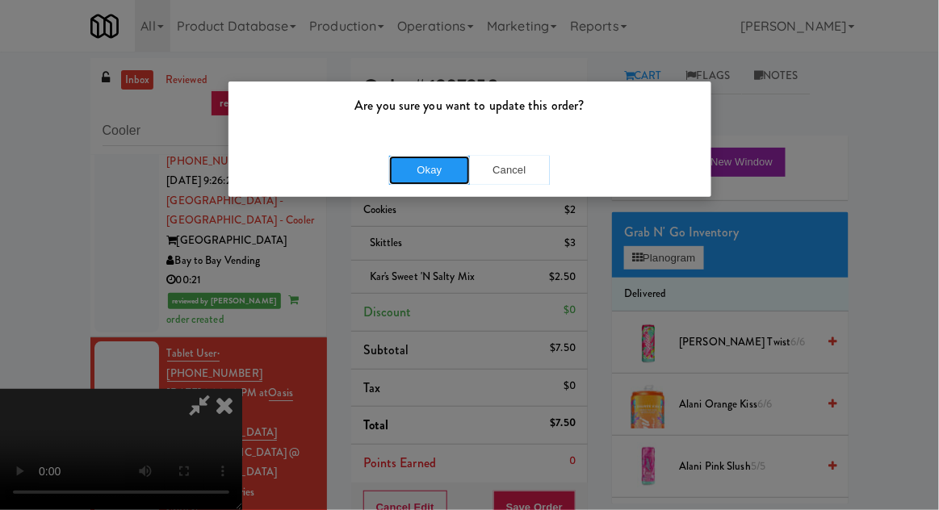
click at [425, 172] on button "Okay" at bounding box center [429, 170] width 81 height 29
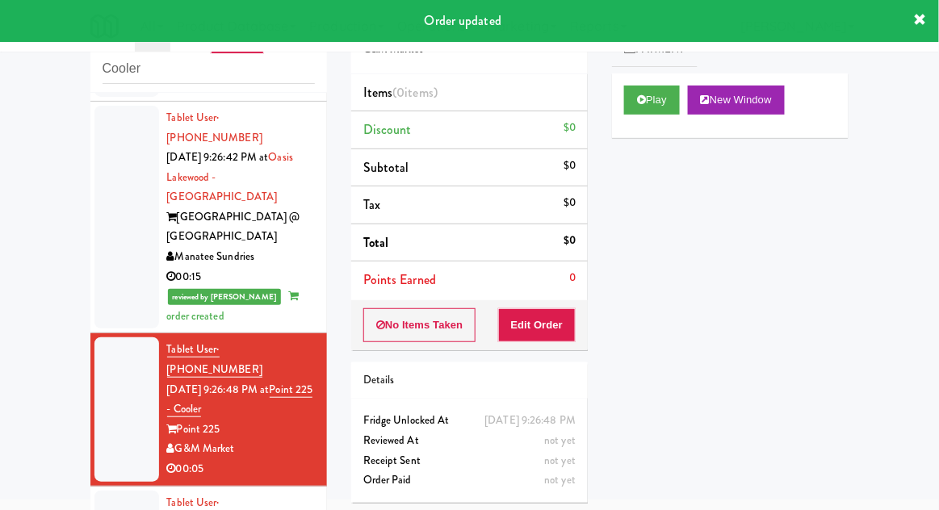
scroll to position [1343, 0]
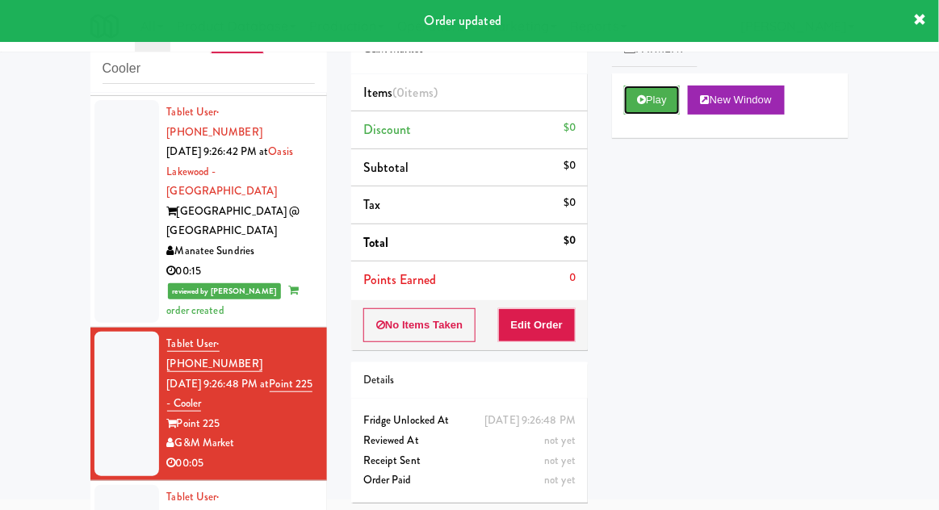
click at [641, 105] on button "Play" at bounding box center [652, 100] width 56 height 29
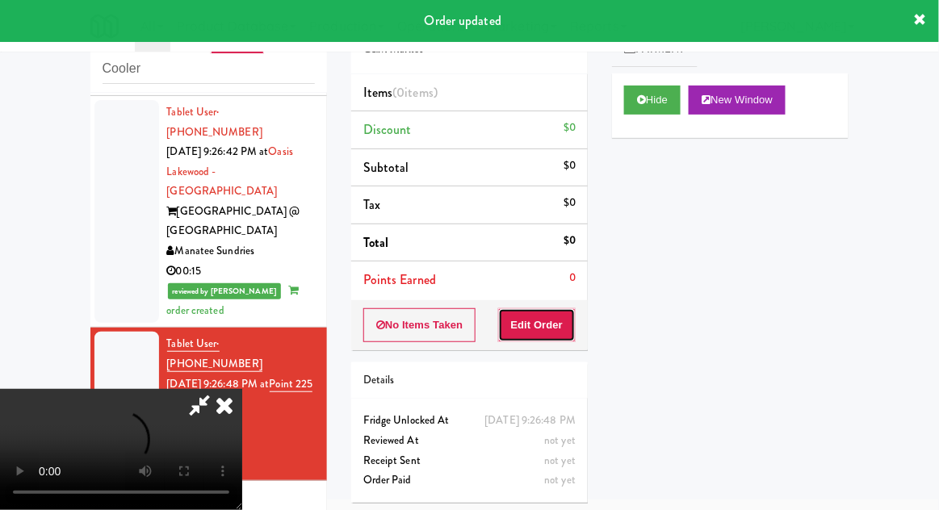
click at [558, 328] on button "Edit Order" at bounding box center [537, 325] width 78 height 34
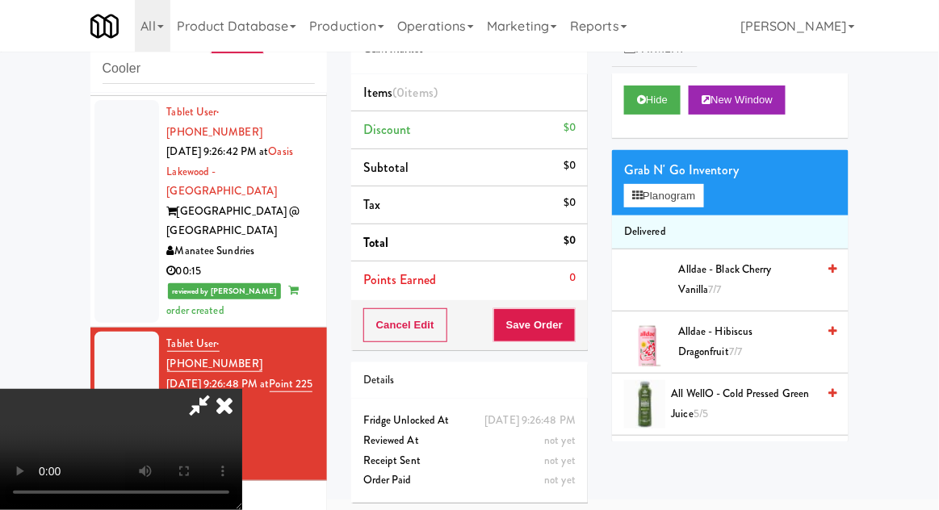
scroll to position [59, 0]
click at [646, 94] on button "Hide" at bounding box center [652, 100] width 56 height 29
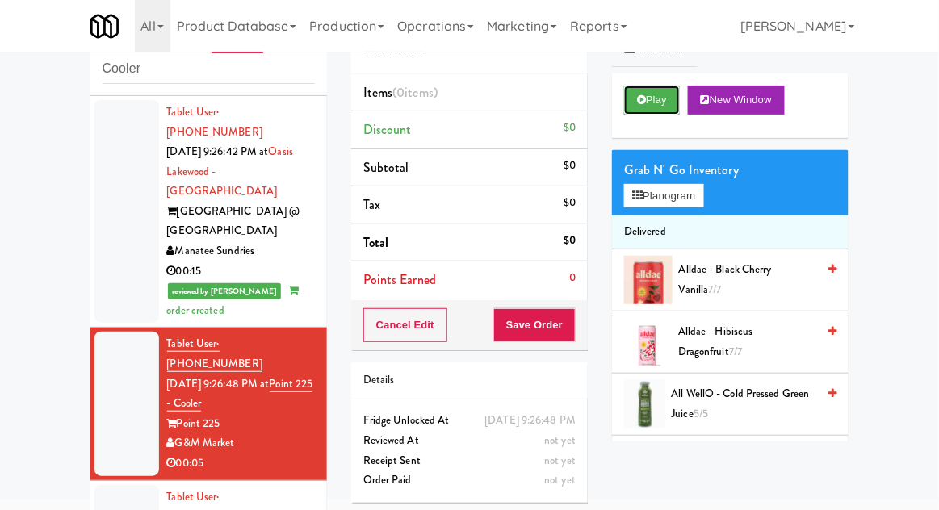
click at [644, 104] on icon at bounding box center [641, 99] width 9 height 10
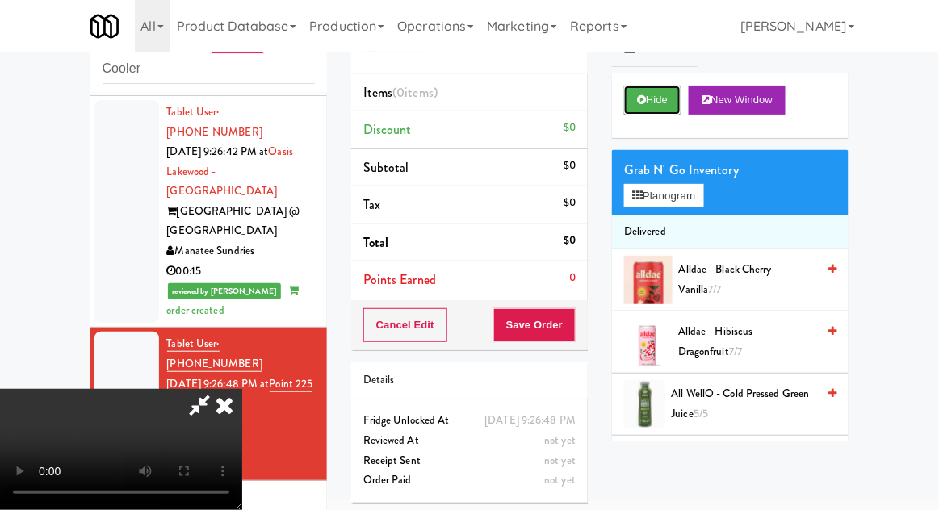
click at [679, 107] on button "Hide" at bounding box center [652, 100] width 56 height 29
click at [680, 104] on button "Hide" at bounding box center [652, 100] width 56 height 29
click at [673, 92] on button "Hide" at bounding box center [652, 100] width 56 height 29
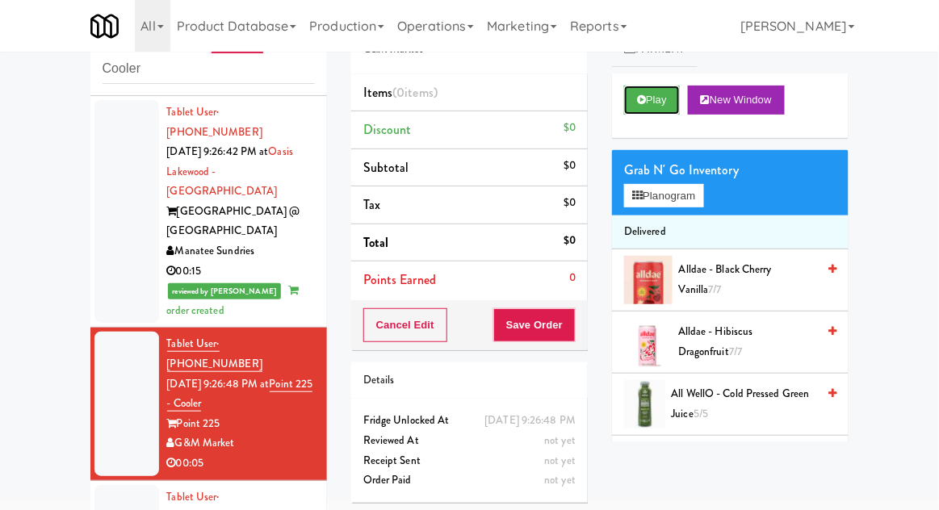
scroll to position [0, 0]
click at [672, 97] on button "Play" at bounding box center [652, 100] width 56 height 29
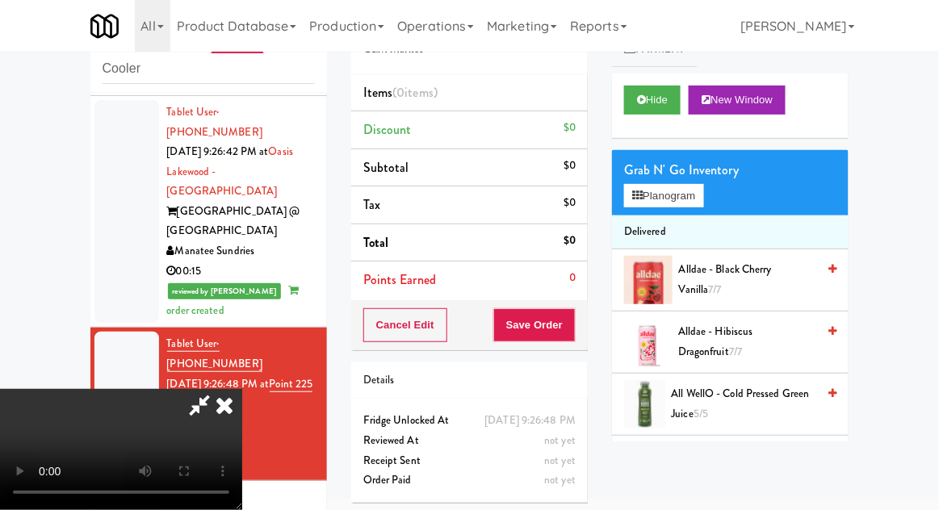
scroll to position [59, 0]
click at [641, 99] on icon at bounding box center [641, 99] width 9 height 10
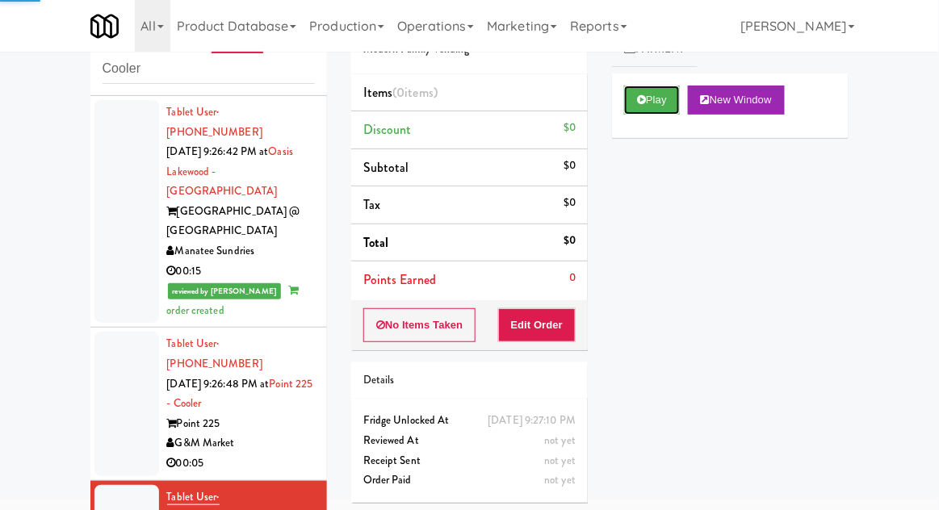
click at [643, 102] on icon at bounding box center [641, 99] width 9 height 10
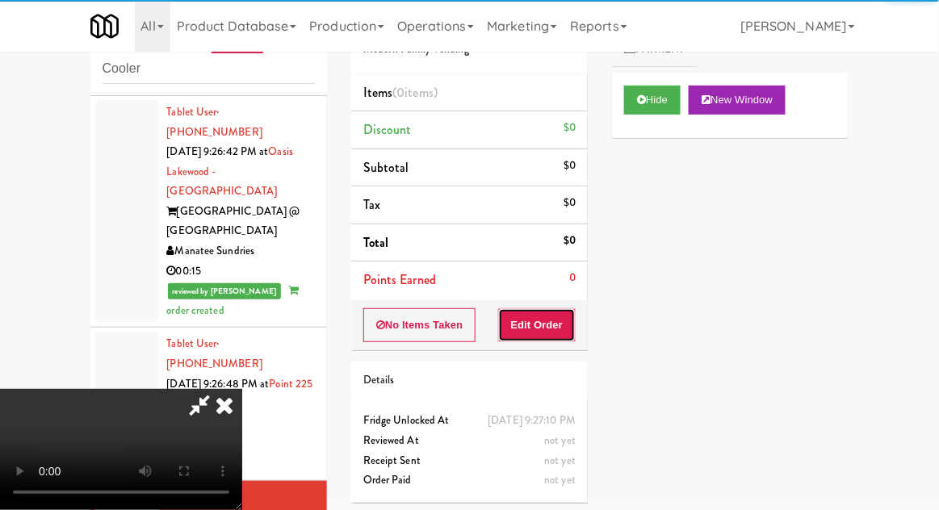
click at [567, 330] on button "Edit Order" at bounding box center [537, 325] width 78 height 34
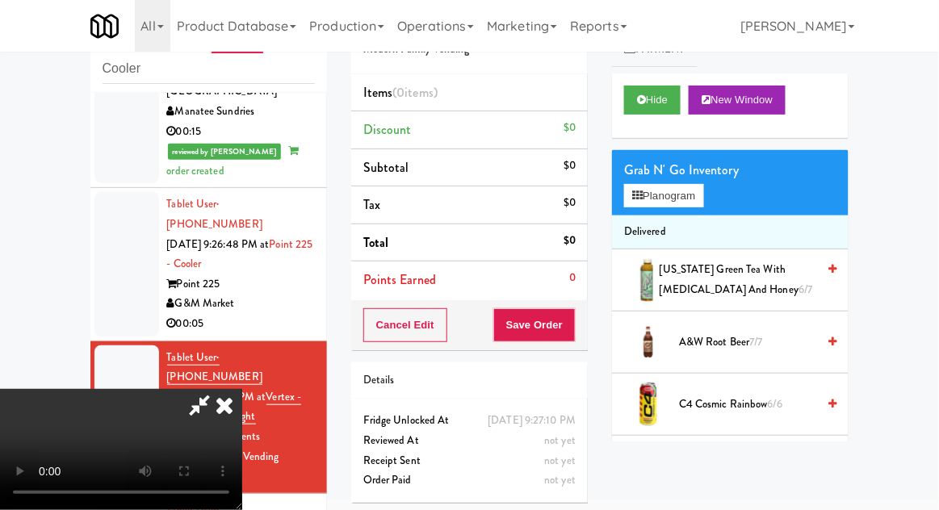
scroll to position [1486, 0]
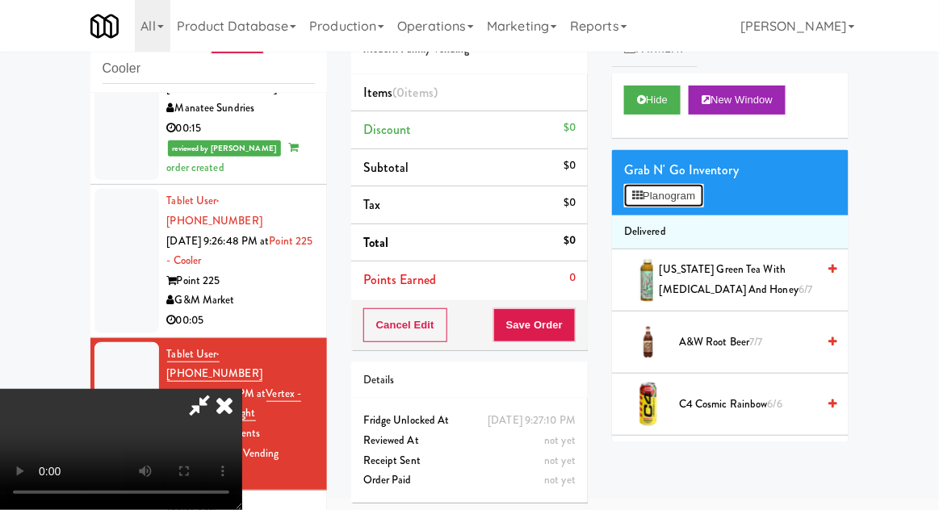
click at [698, 203] on button "Planogram" at bounding box center [663, 196] width 79 height 24
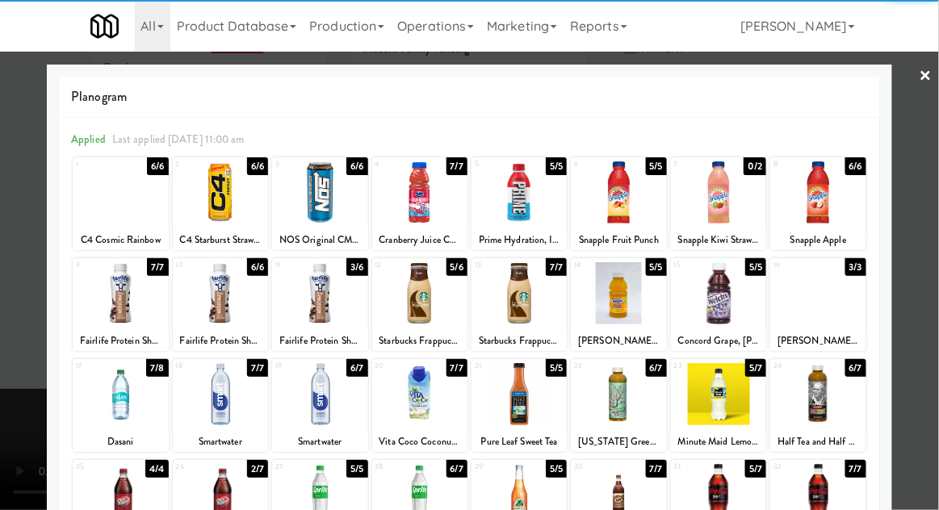
click at [516, 198] on div at bounding box center [518, 192] width 95 height 62
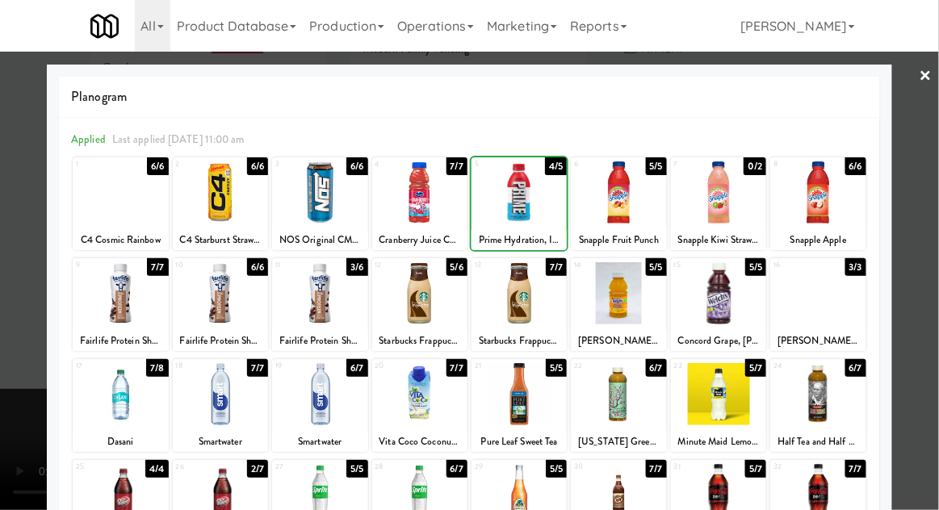
click at [937, 148] on div at bounding box center [469, 255] width 939 height 510
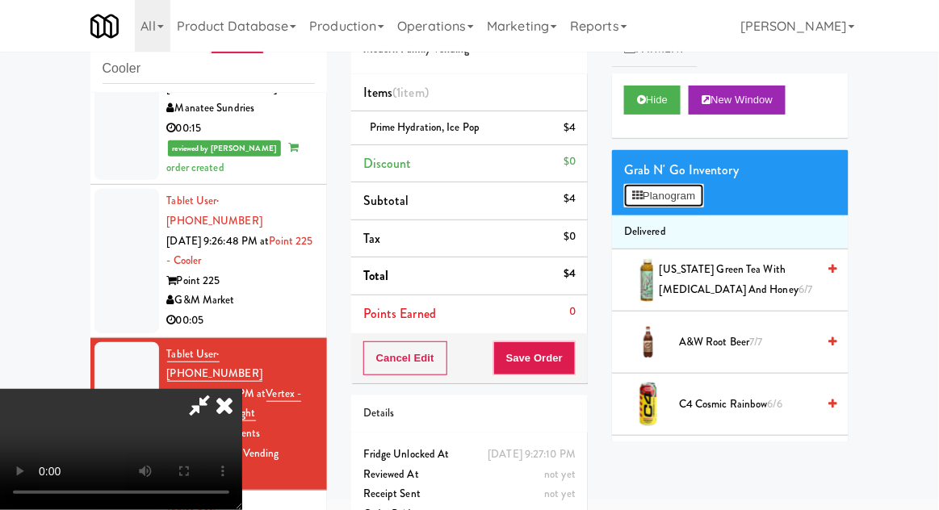
click at [703, 203] on button "Planogram" at bounding box center [663, 196] width 79 height 24
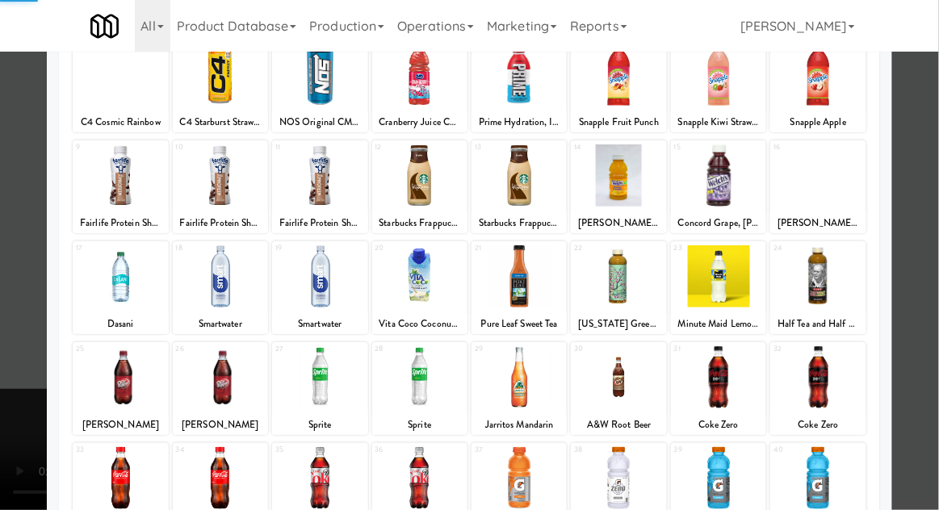
scroll to position [136, 0]
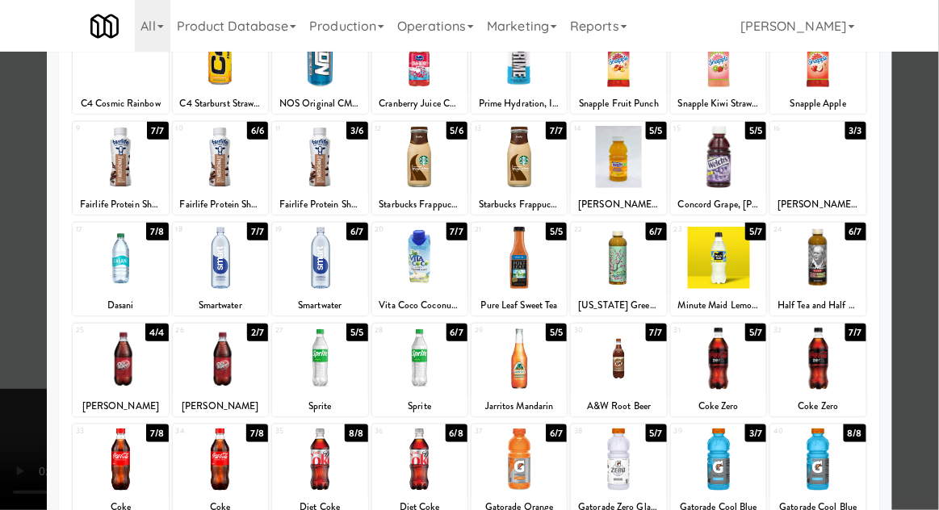
click at [410, 275] on div at bounding box center [419, 258] width 95 height 62
click at [937, 158] on div at bounding box center [469, 255] width 939 height 510
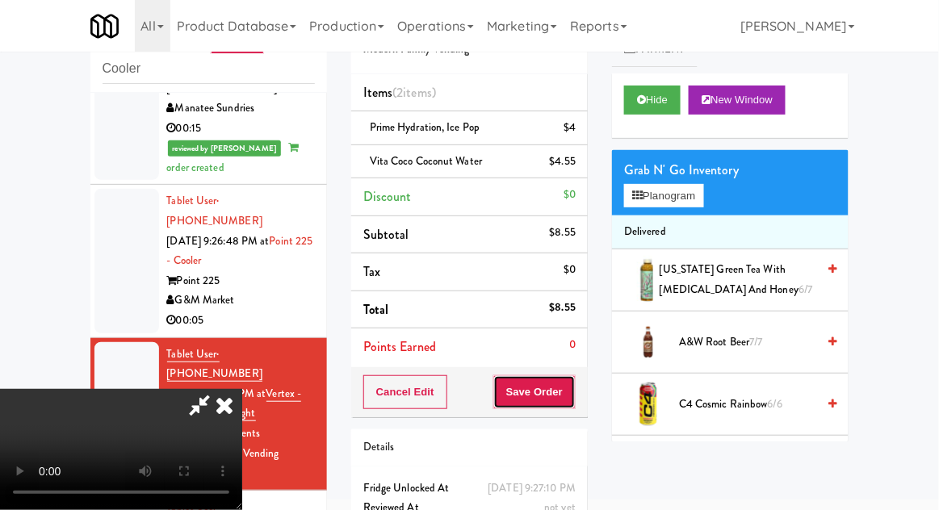
click at [574, 392] on button "Save Order" at bounding box center [534, 392] width 82 height 34
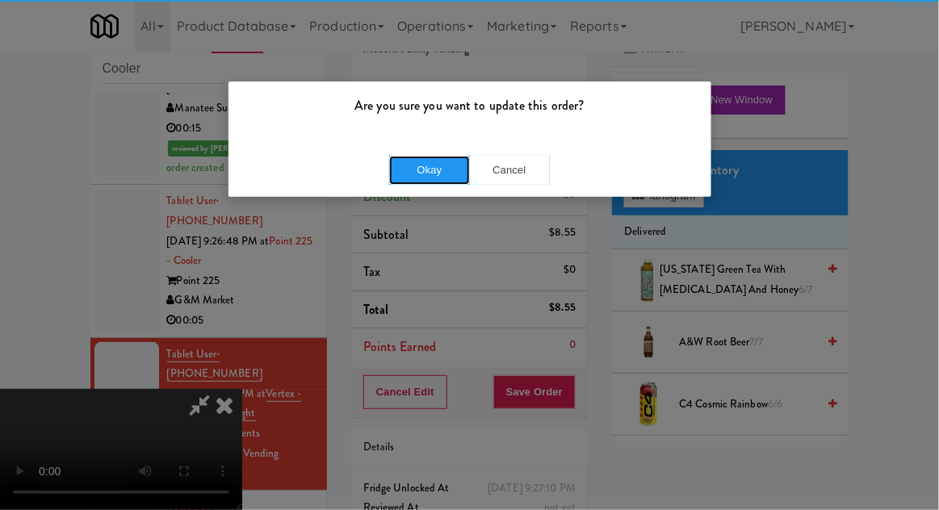
click at [426, 173] on button "Okay" at bounding box center [429, 170] width 81 height 29
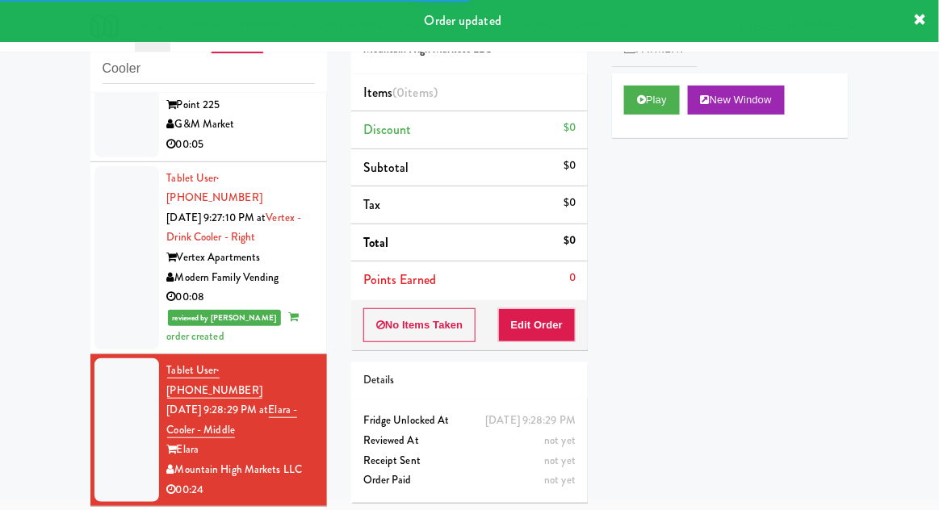
scroll to position [1658, 0]
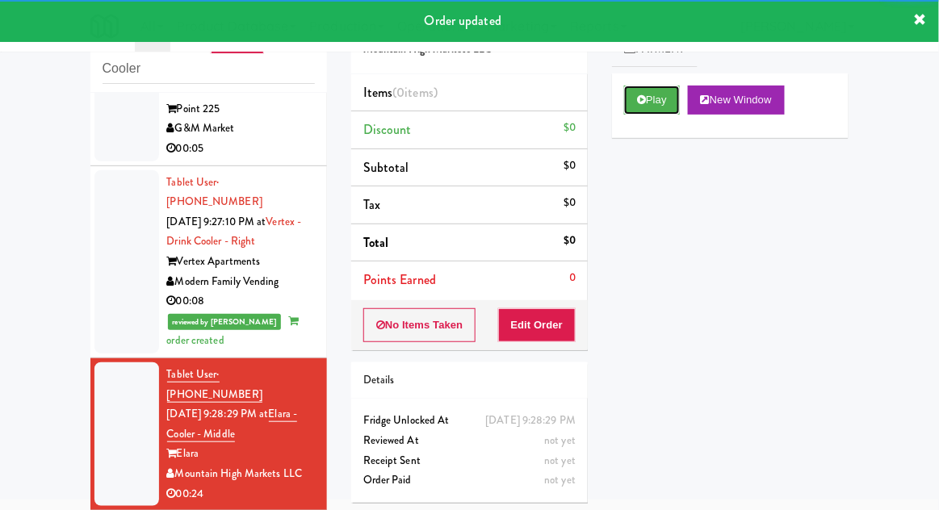
click at [636, 108] on button "Play" at bounding box center [652, 100] width 56 height 29
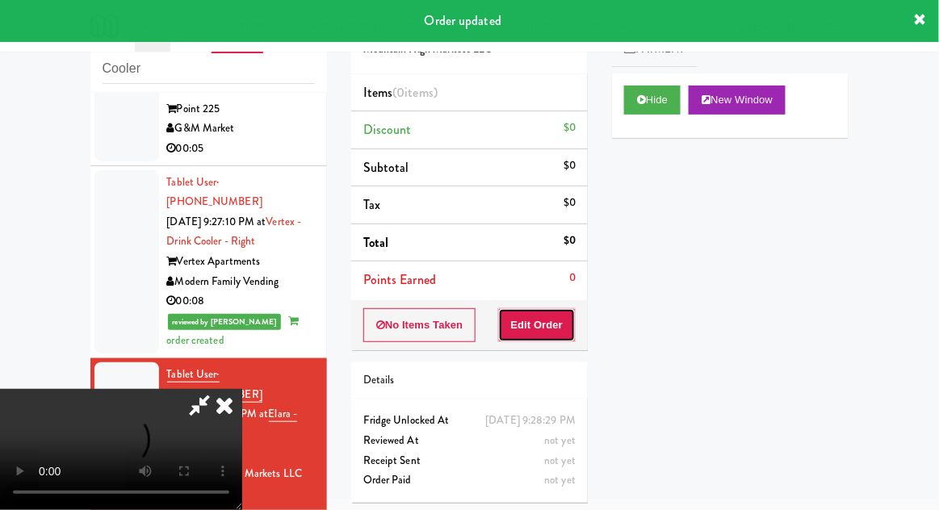
click at [525, 319] on button "Edit Order" at bounding box center [537, 325] width 78 height 34
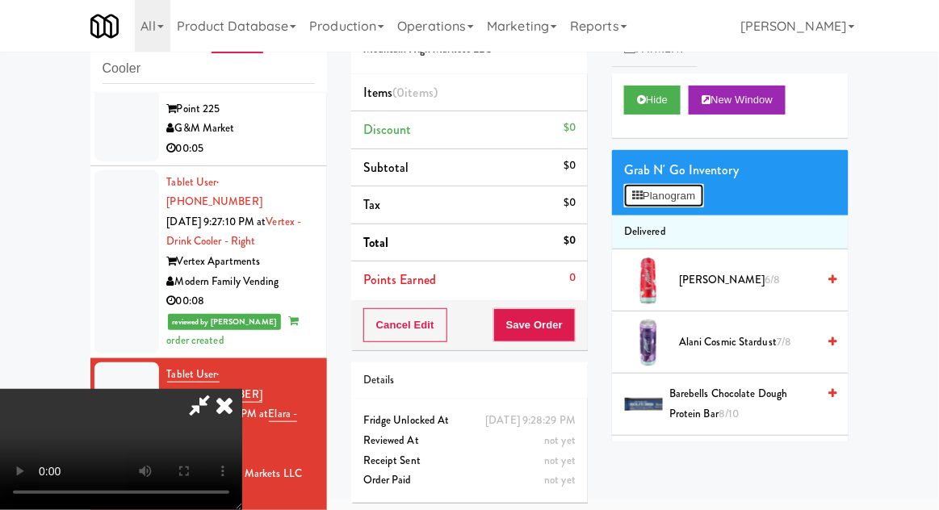
click at [627, 194] on button "Planogram" at bounding box center [663, 196] width 79 height 24
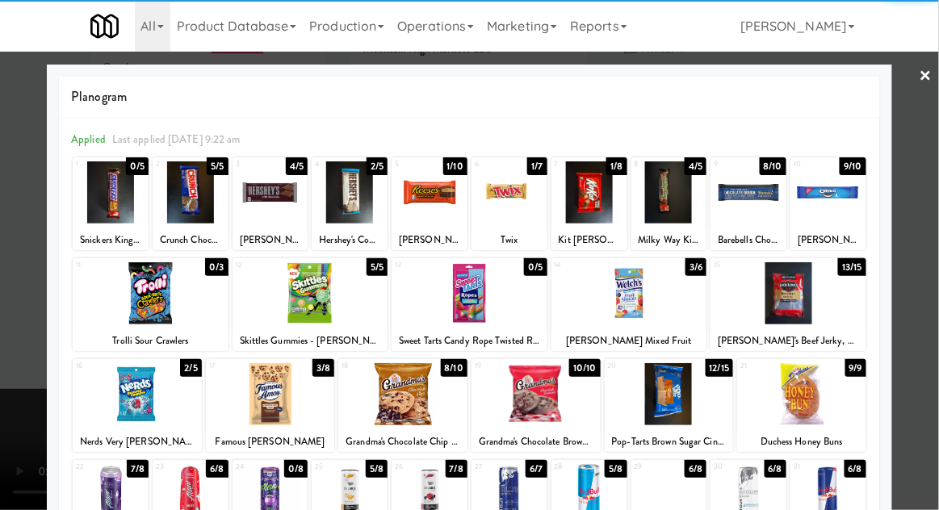
click at [129, 387] on div at bounding box center [137, 394] width 129 height 62
click at [829, 274] on div at bounding box center [788, 293] width 156 height 62
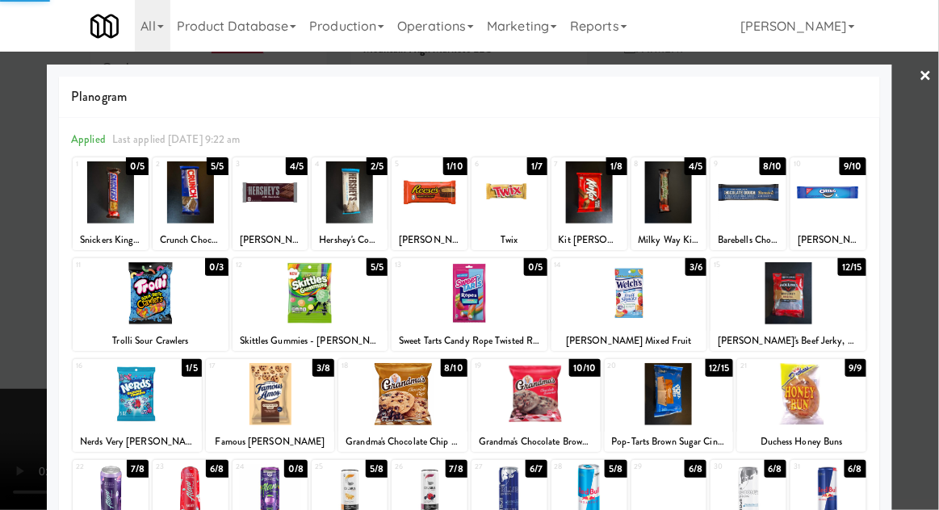
click at [914, 220] on div at bounding box center [469, 255] width 939 height 510
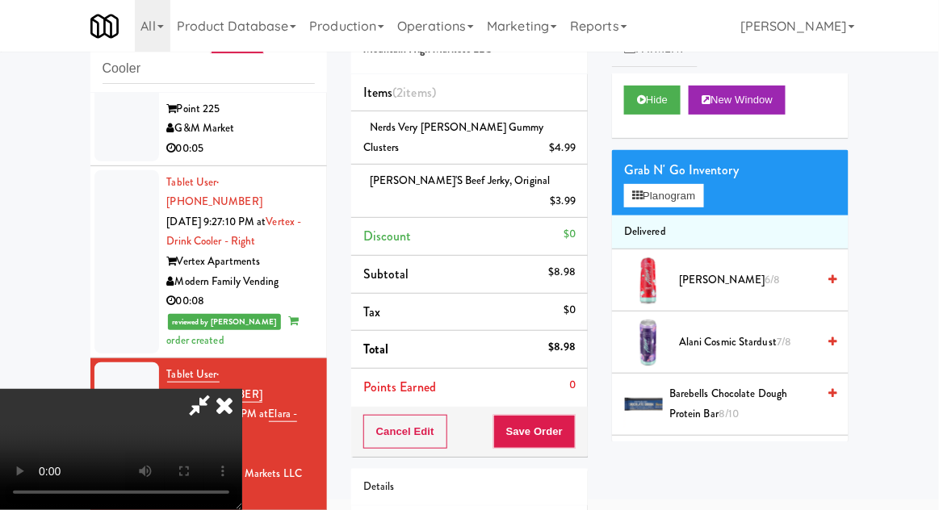
click at [406, 182] on span "Jack Link's Beef Jerky, Original" at bounding box center [460, 180] width 181 height 15
click at [568, 198] on link at bounding box center [574, 208] width 15 height 20
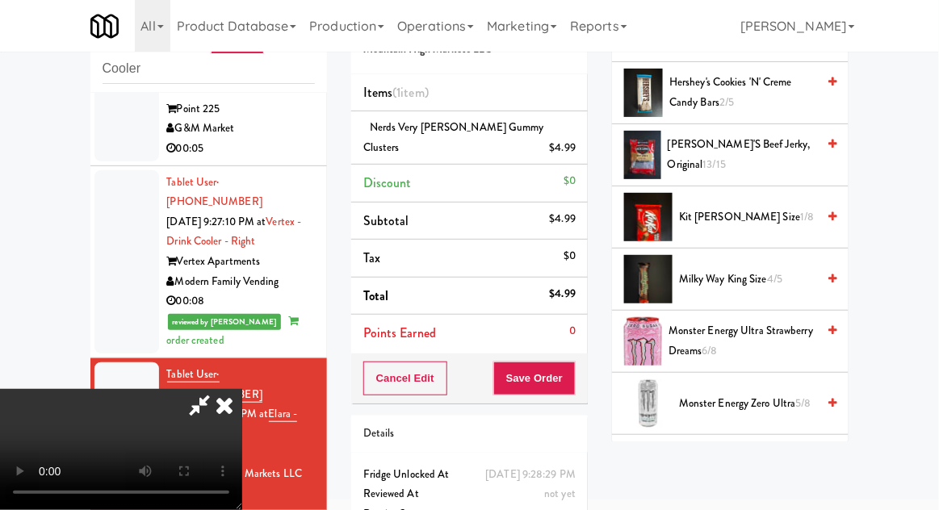
scroll to position [980, 0]
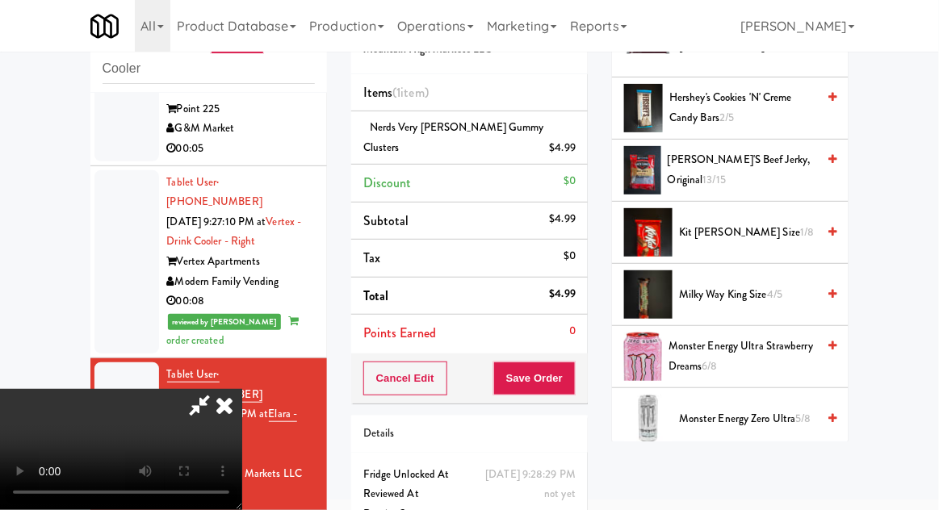
click at [801, 150] on span "Jack Link's Beef Jerky, Original 13/15" at bounding box center [741, 170] width 148 height 40
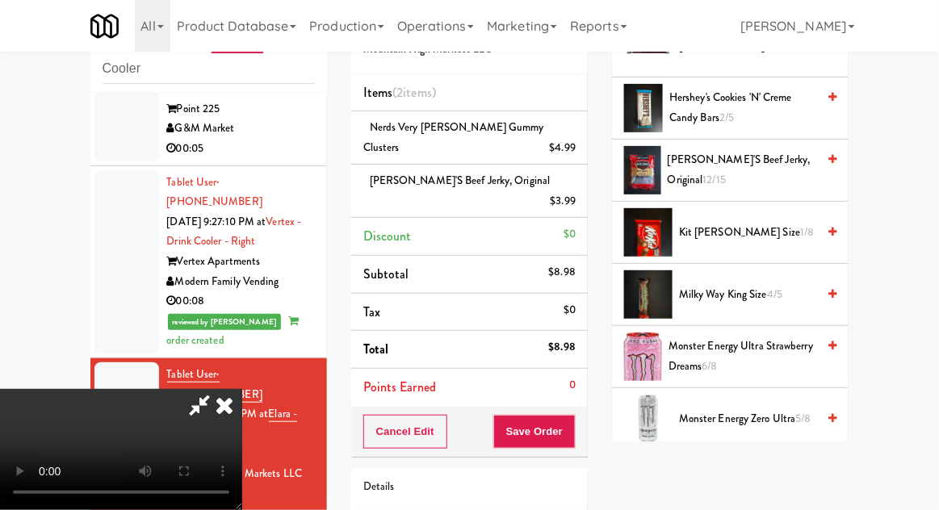
click at [789, 156] on span "Jack Link's Beef Jerky, Original 12/15" at bounding box center [741, 170] width 148 height 40
click at [574, 416] on button "Save Order" at bounding box center [534, 432] width 82 height 34
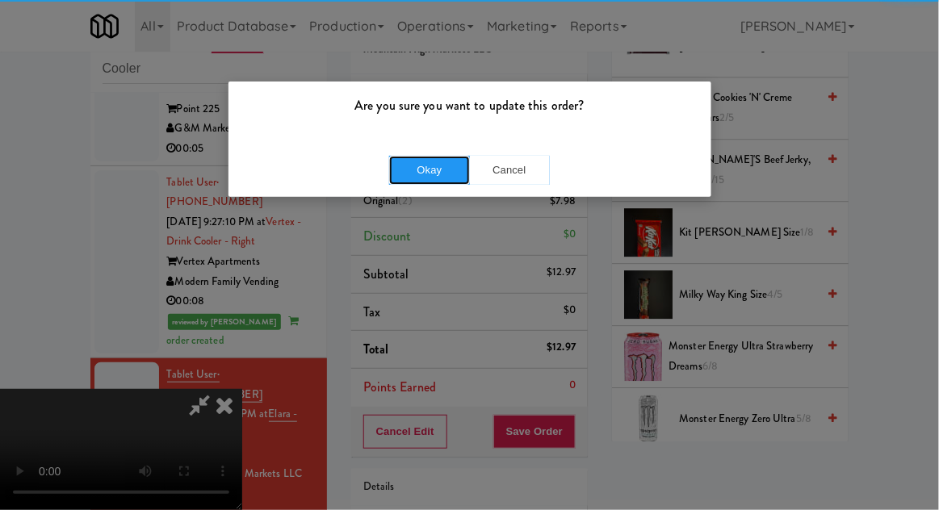
click at [413, 161] on button "Okay" at bounding box center [429, 170] width 81 height 29
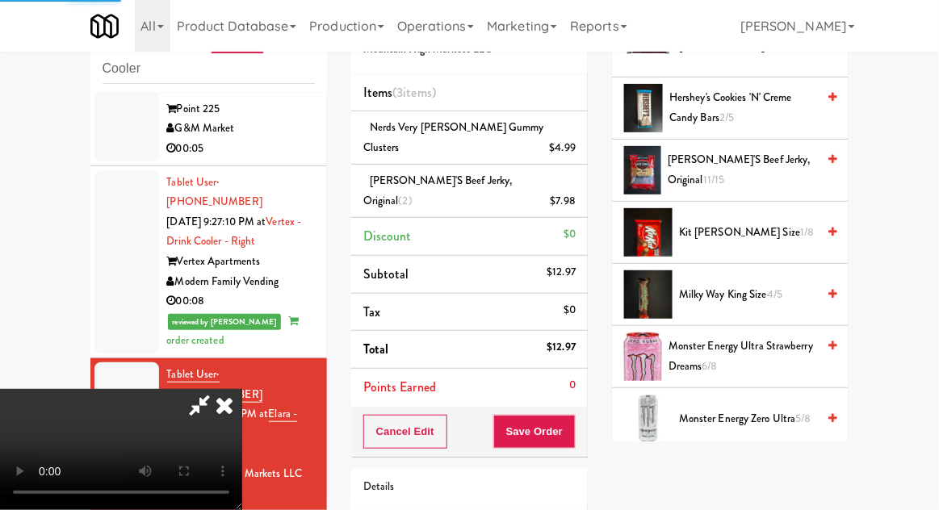
scroll to position [159, 0]
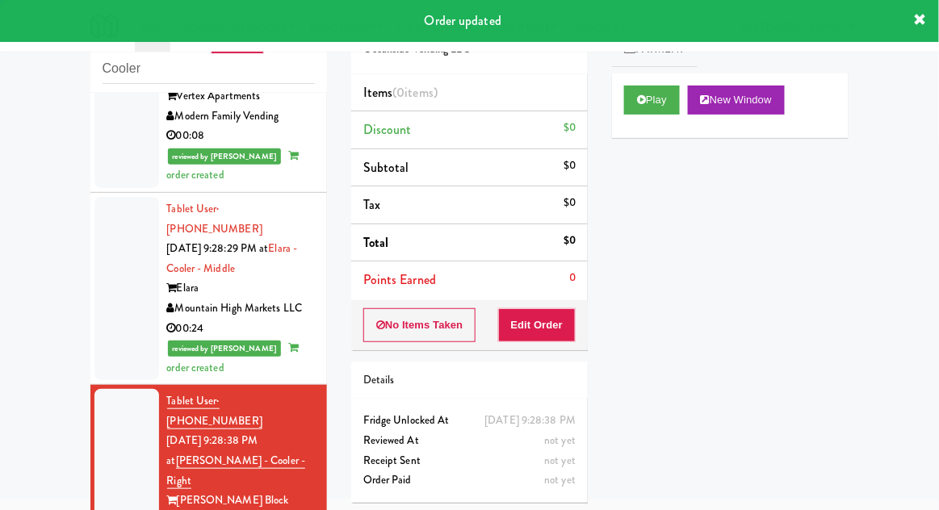
scroll to position [1821, 0]
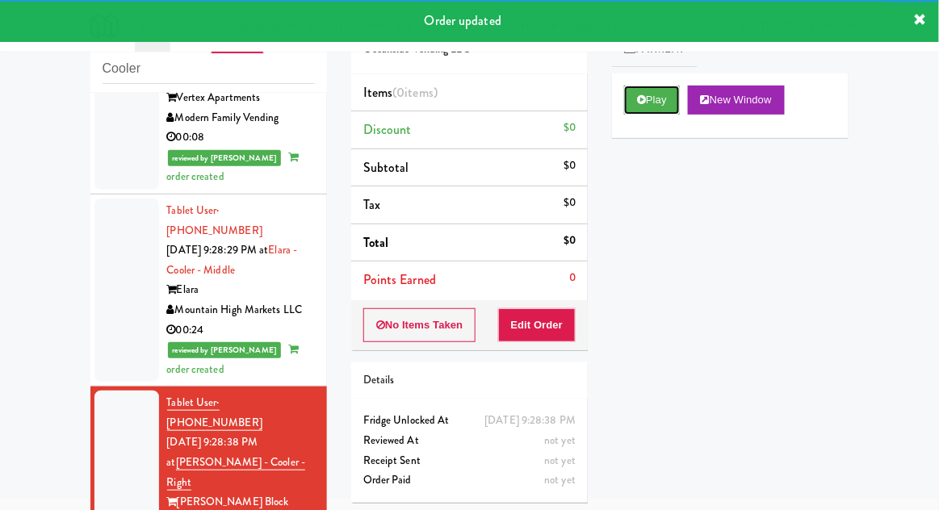
click at [653, 103] on button "Play" at bounding box center [652, 100] width 56 height 29
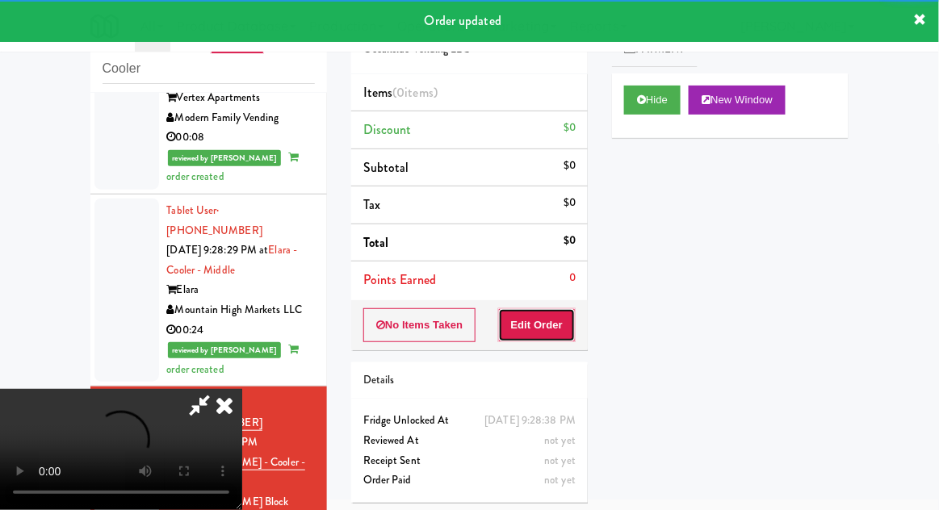
click at [566, 323] on button "Edit Order" at bounding box center [537, 325] width 78 height 34
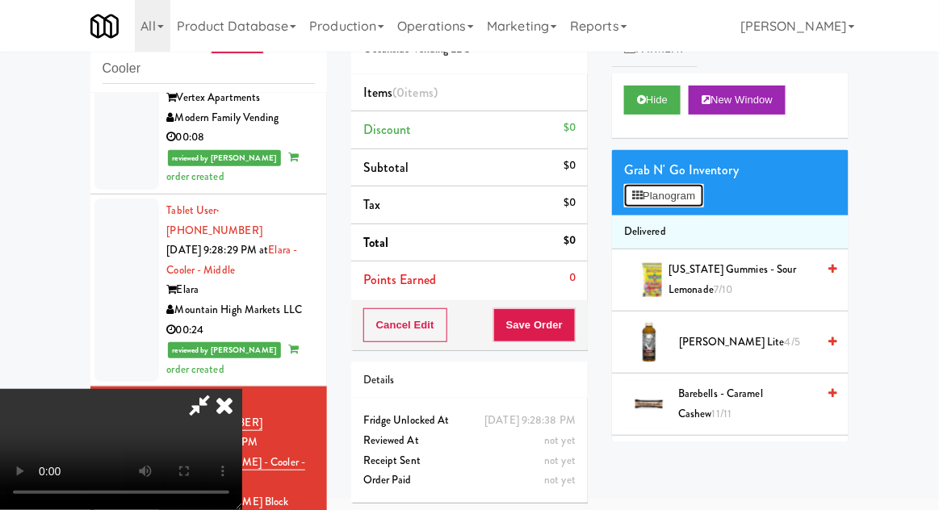
click at [644, 197] on button "Planogram" at bounding box center [663, 196] width 79 height 24
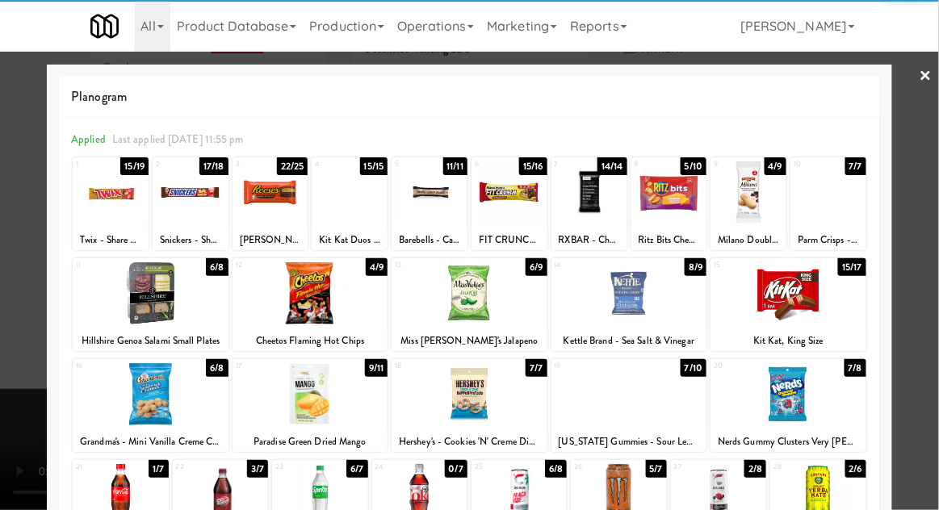
click at [127, 495] on div at bounding box center [120, 495] width 95 height 62
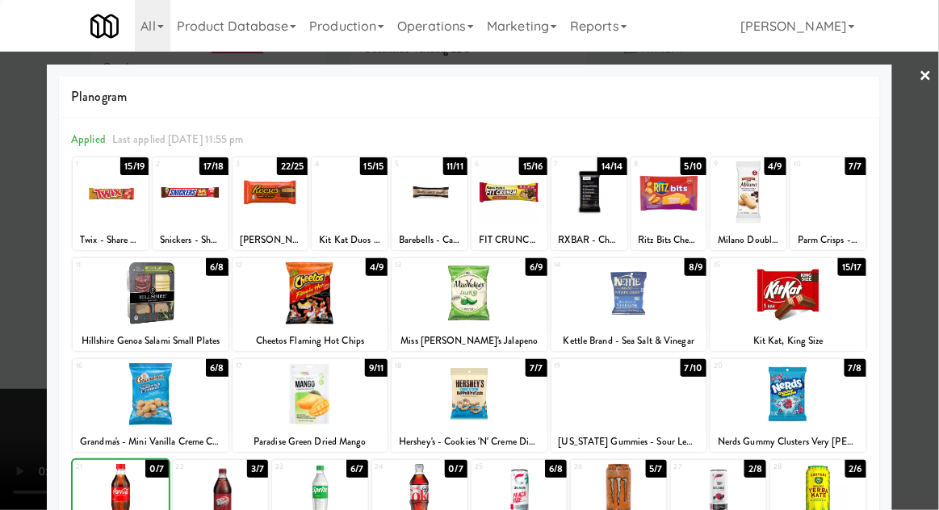
click at [934, 159] on div at bounding box center [469, 255] width 939 height 510
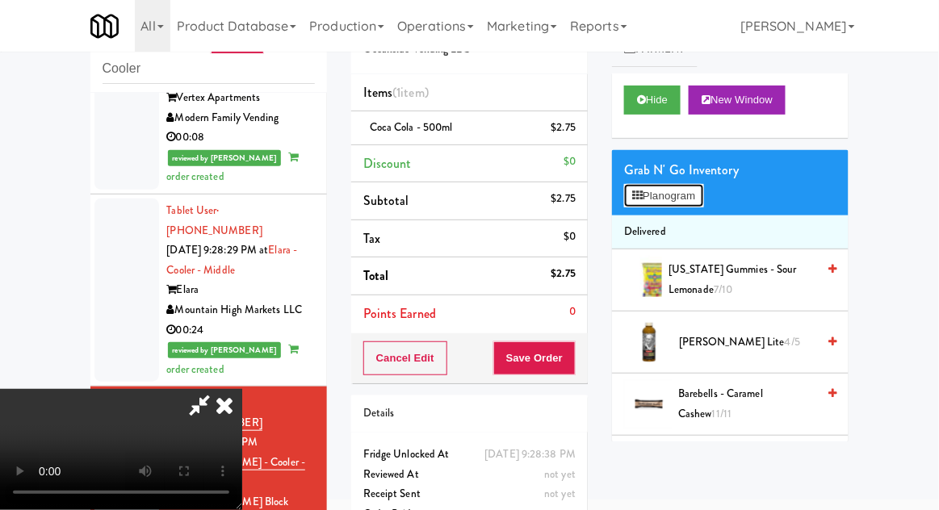
click at [652, 207] on button "Planogram" at bounding box center [663, 196] width 79 height 24
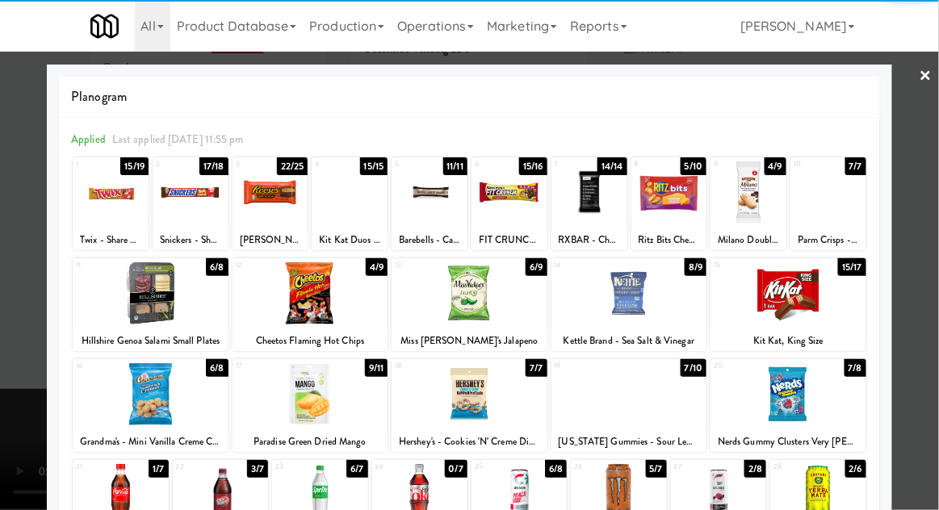
click at [316, 486] on div at bounding box center [319, 495] width 95 height 62
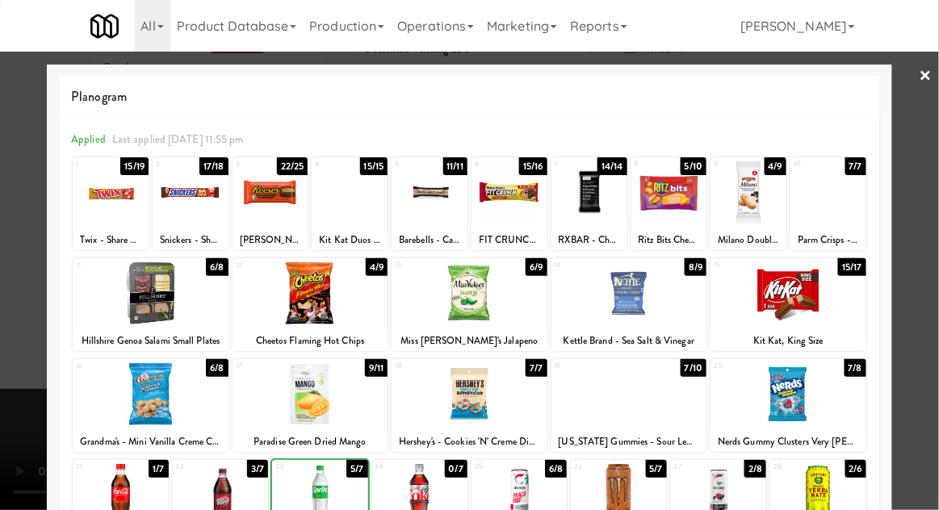
click at [937, 154] on div at bounding box center [469, 255] width 939 height 510
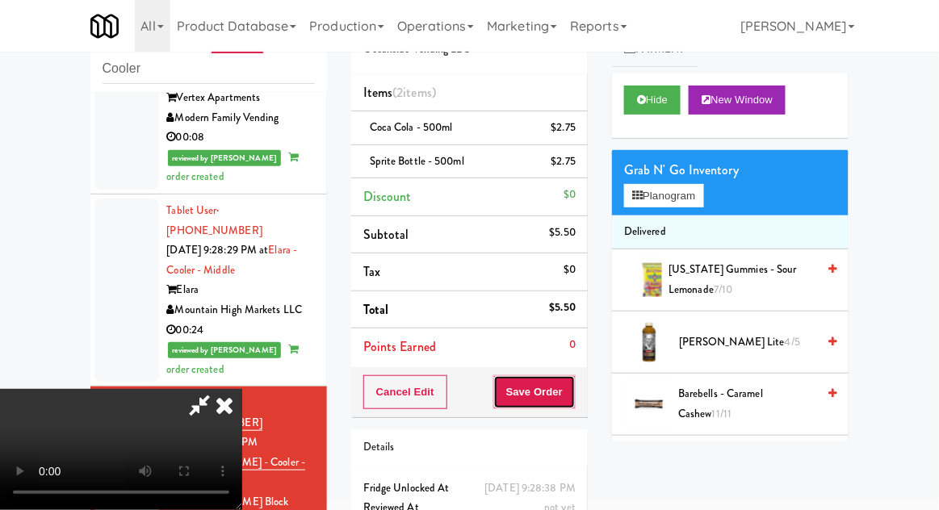
click at [572, 399] on button "Save Order" at bounding box center [534, 392] width 82 height 34
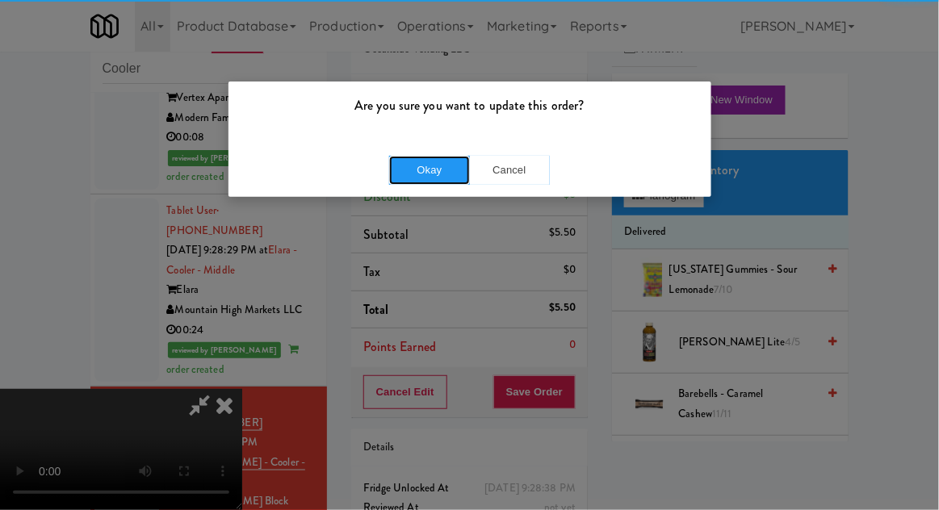
click at [443, 179] on button "Okay" at bounding box center [429, 170] width 81 height 29
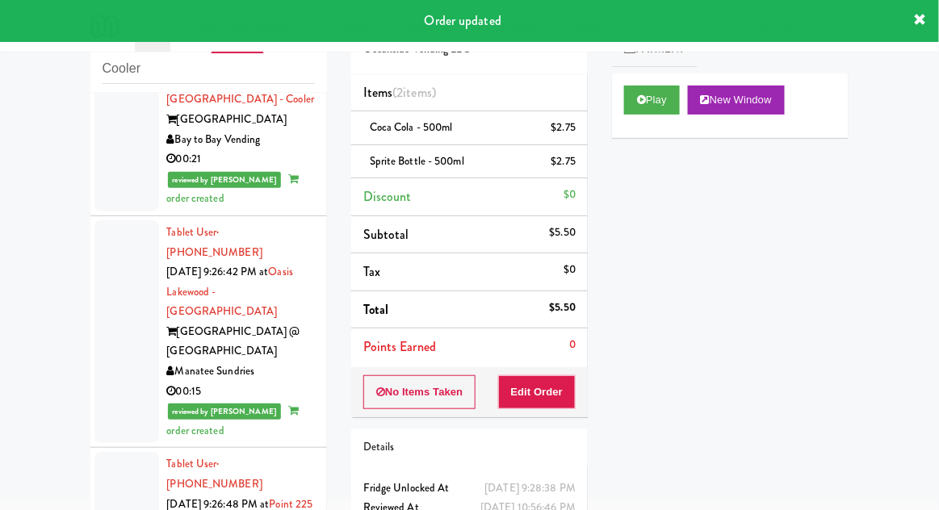
scroll to position [1227, 0]
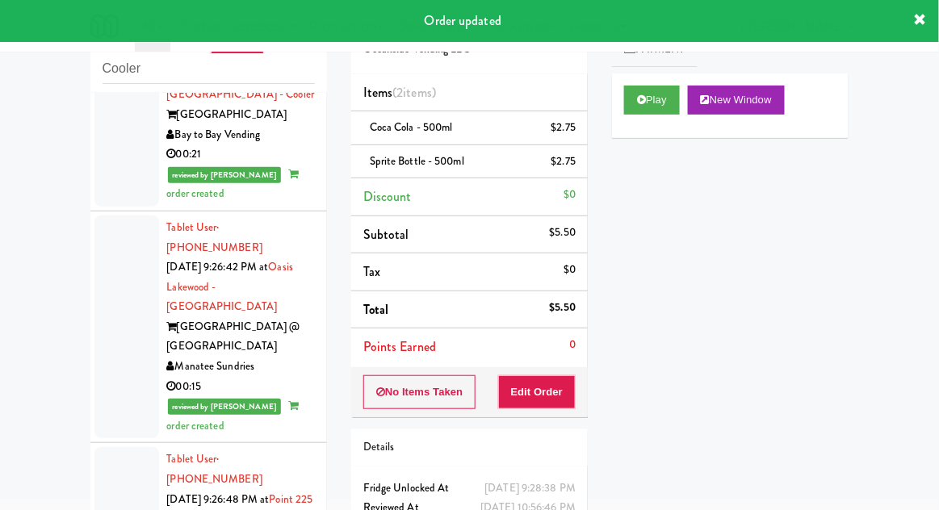
click at [118, 447] on div at bounding box center [126, 519] width 65 height 144
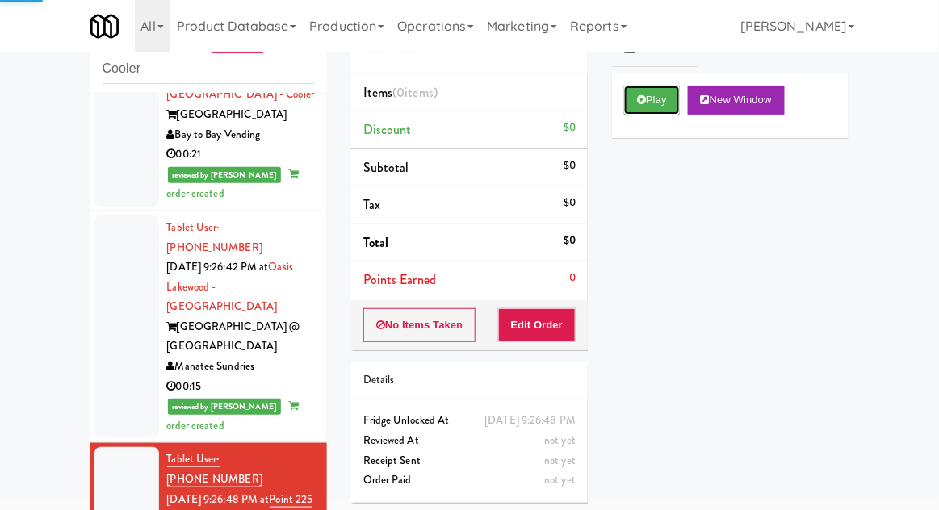
click at [625, 107] on button "Play" at bounding box center [652, 100] width 56 height 29
click at [558, 330] on button "Edit Order" at bounding box center [537, 325] width 78 height 34
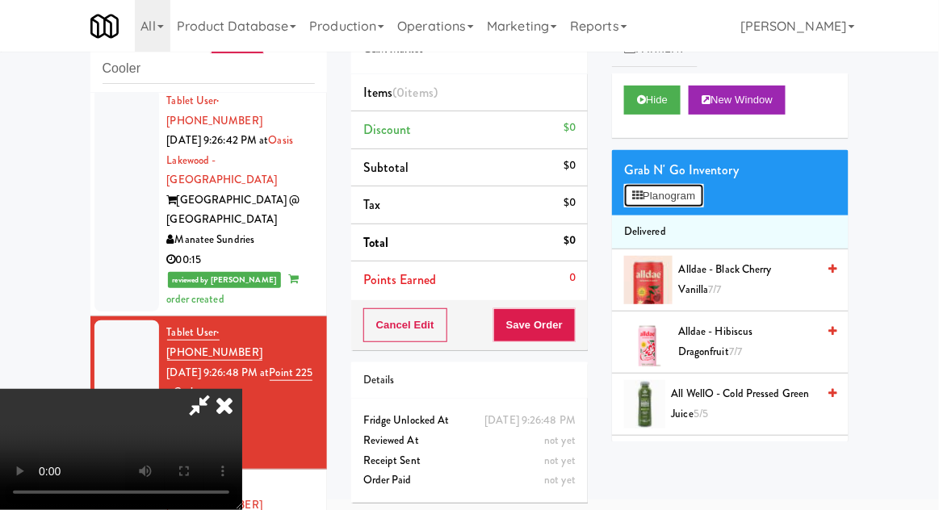
click at [699, 198] on button "Planogram" at bounding box center [663, 196] width 79 height 24
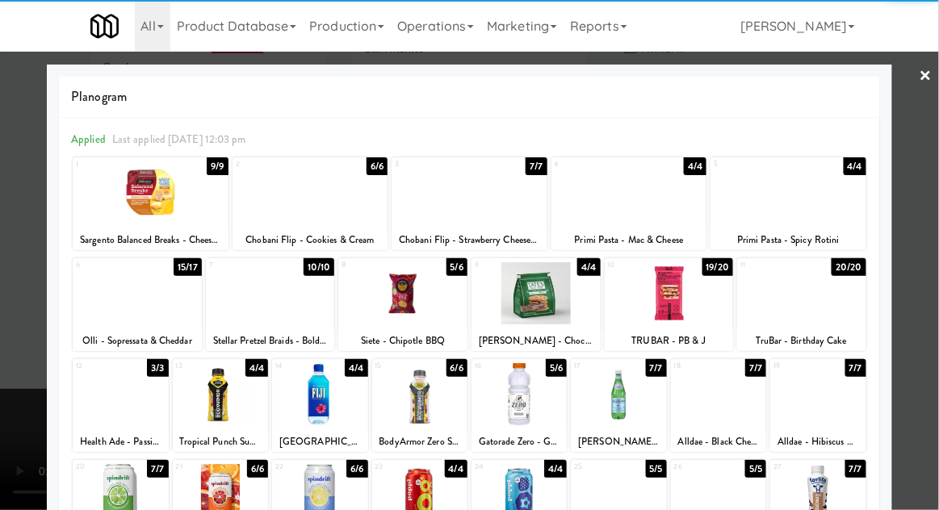
click at [806, 302] on div at bounding box center [801, 293] width 129 height 62
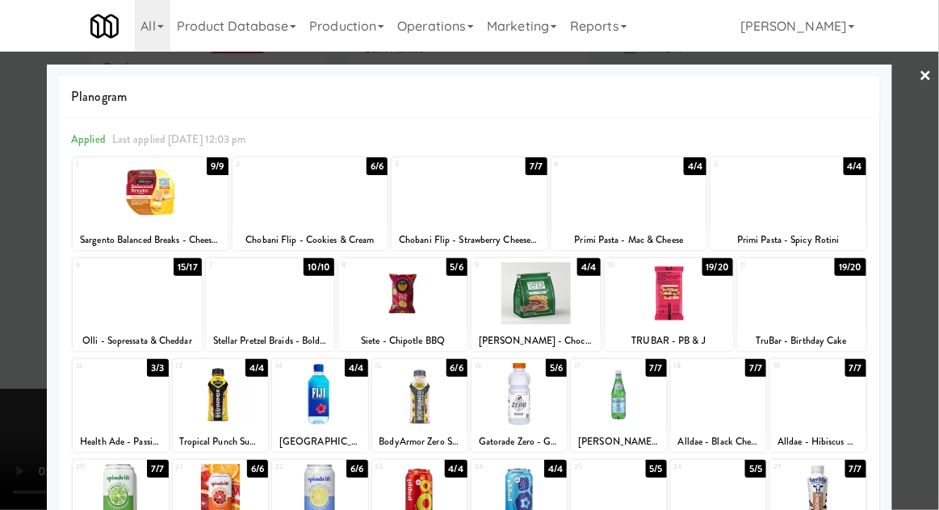
click at [920, 169] on div at bounding box center [469, 255] width 939 height 510
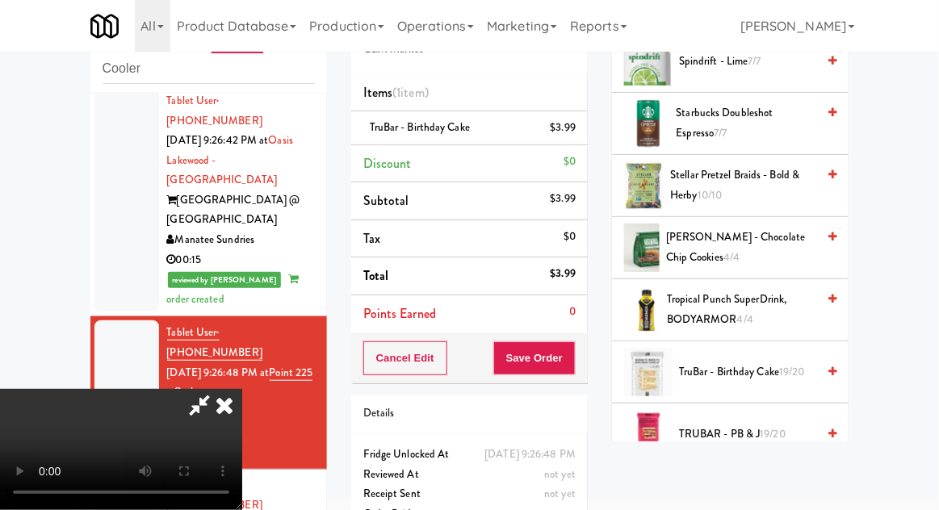
scroll to position [59, 0]
click at [568, 369] on button "Save Order" at bounding box center [534, 358] width 82 height 34
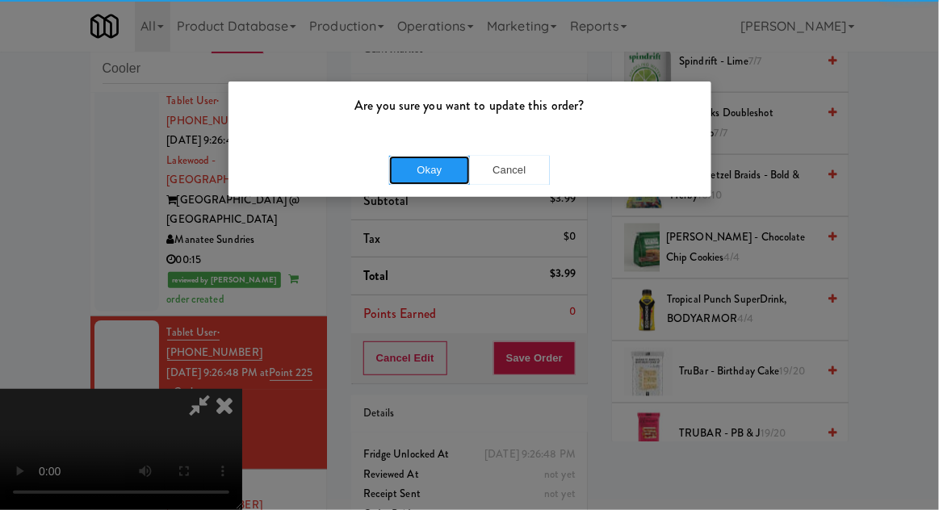
click at [449, 166] on button "Okay" at bounding box center [429, 170] width 81 height 29
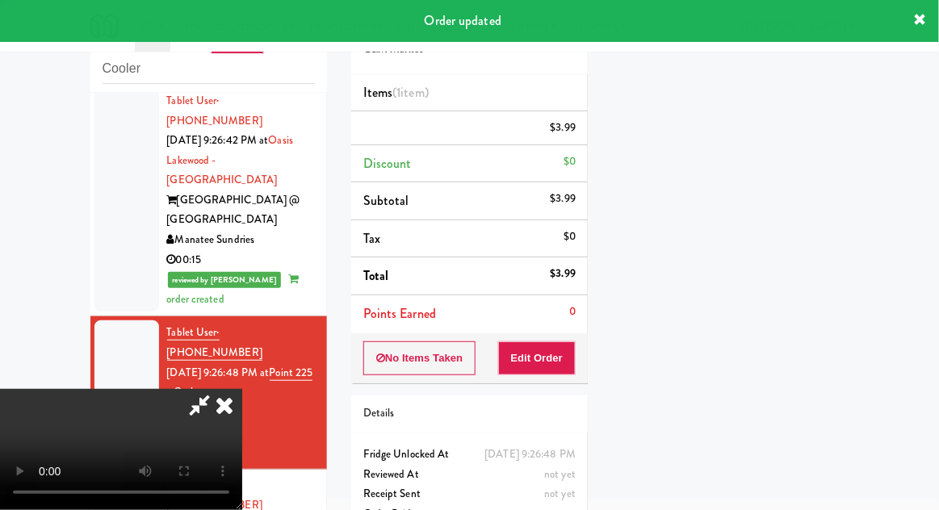
scroll to position [0, 0]
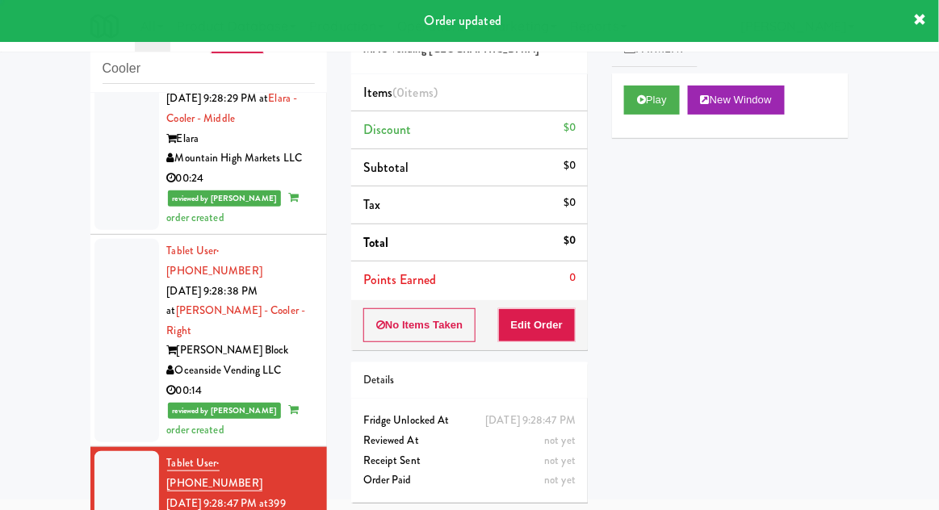
scroll to position [2054, 0]
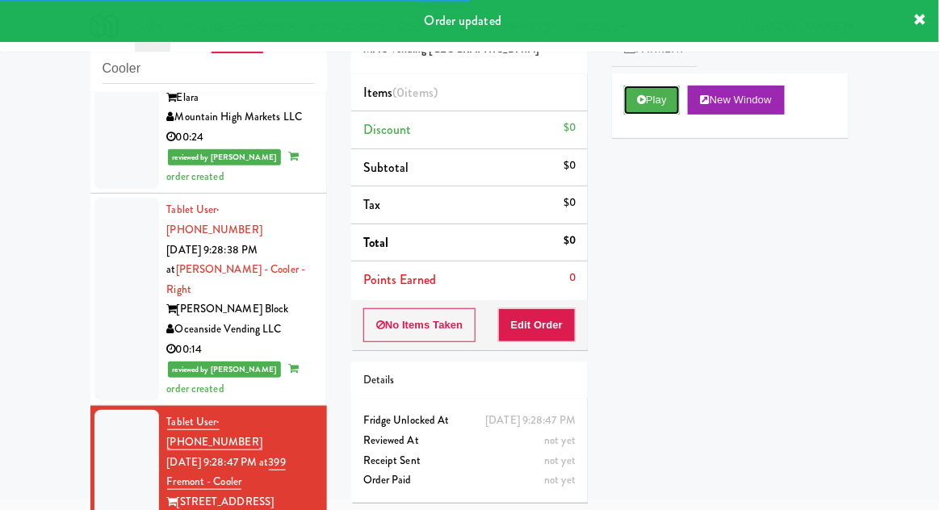
click at [661, 112] on button "Play" at bounding box center [652, 100] width 56 height 29
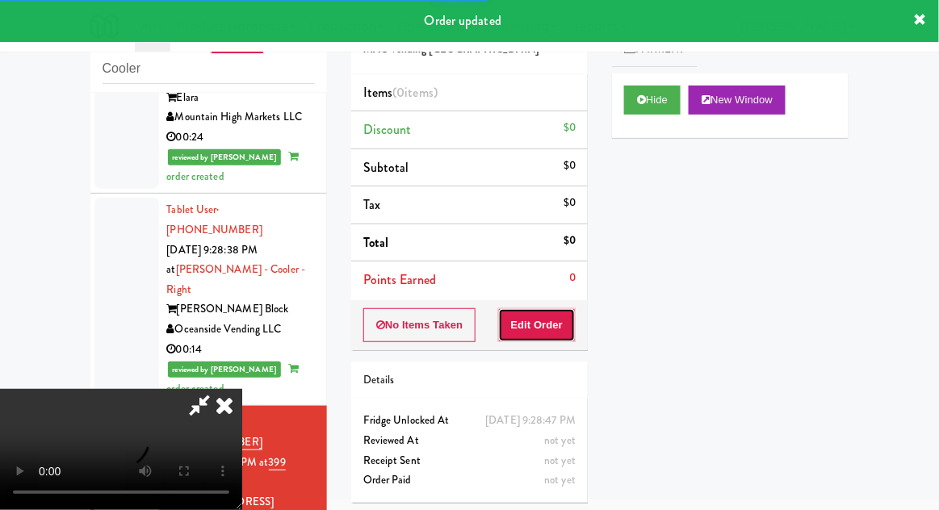
click at [556, 308] on button "Edit Order" at bounding box center [537, 325] width 78 height 34
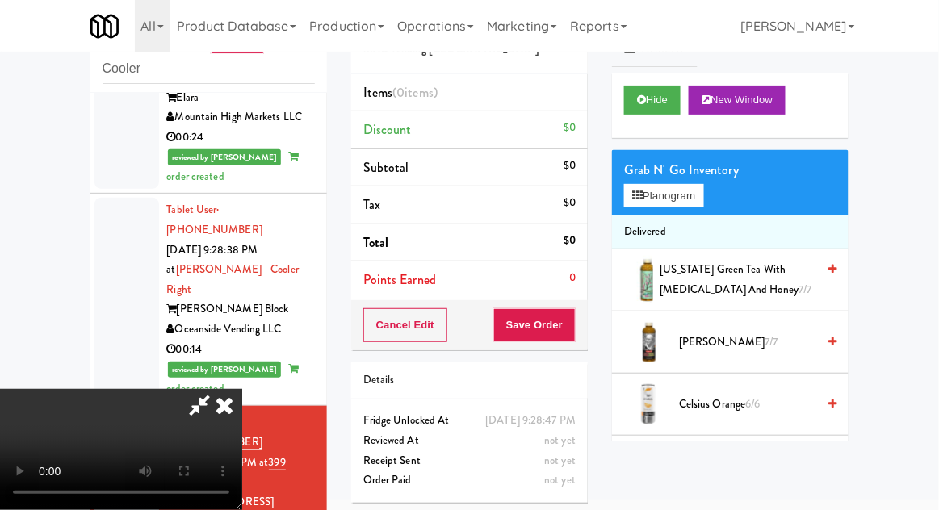
scroll to position [59, 0]
click at [703, 194] on button "Planogram" at bounding box center [663, 196] width 79 height 24
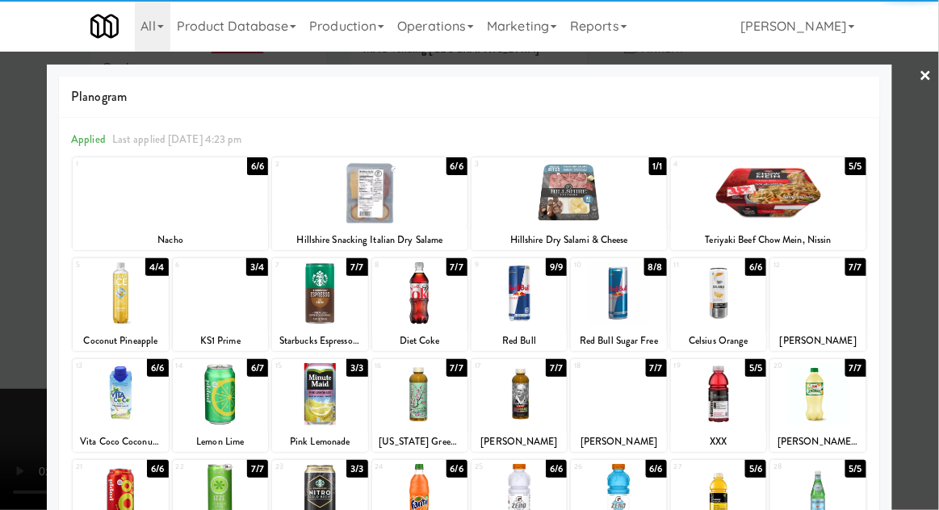
click at [720, 298] on div at bounding box center [718, 293] width 95 height 62
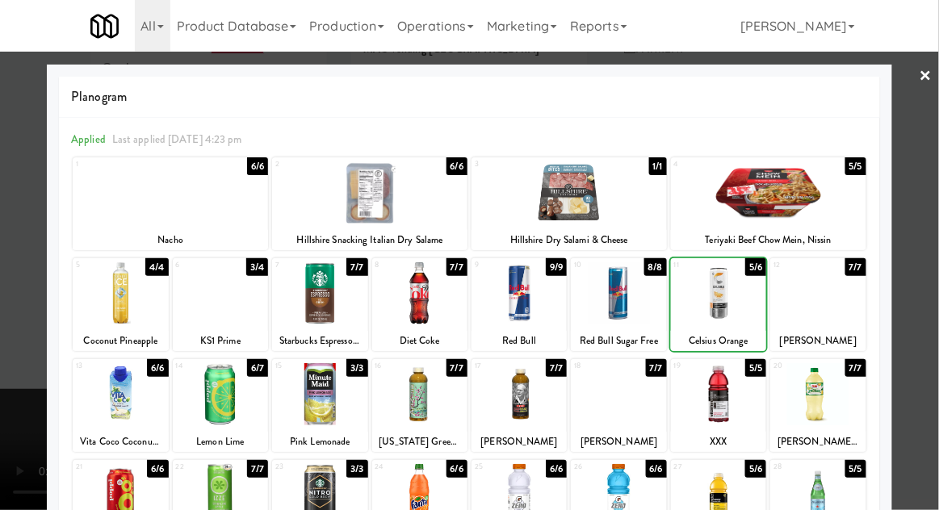
click at [937, 158] on div at bounding box center [469, 255] width 939 height 510
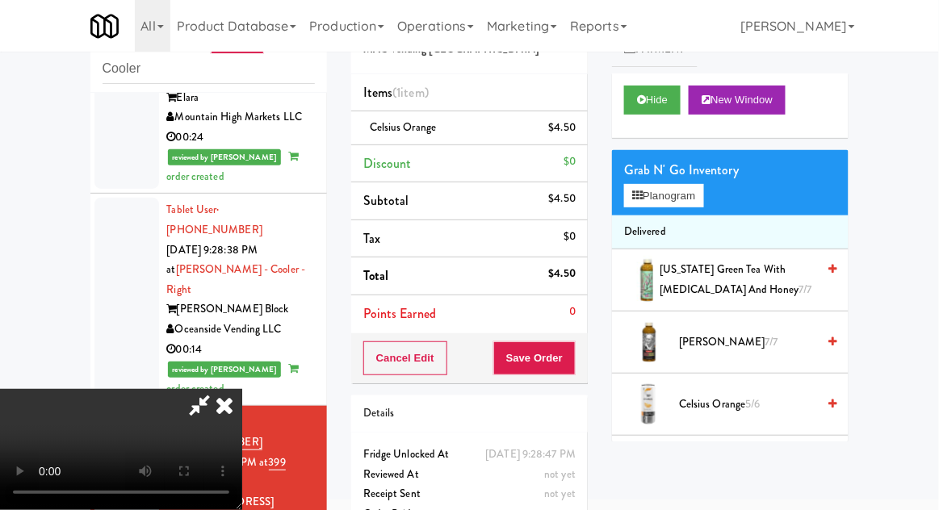
scroll to position [59, 0]
click at [575, 358] on button "Save Order" at bounding box center [534, 358] width 82 height 34
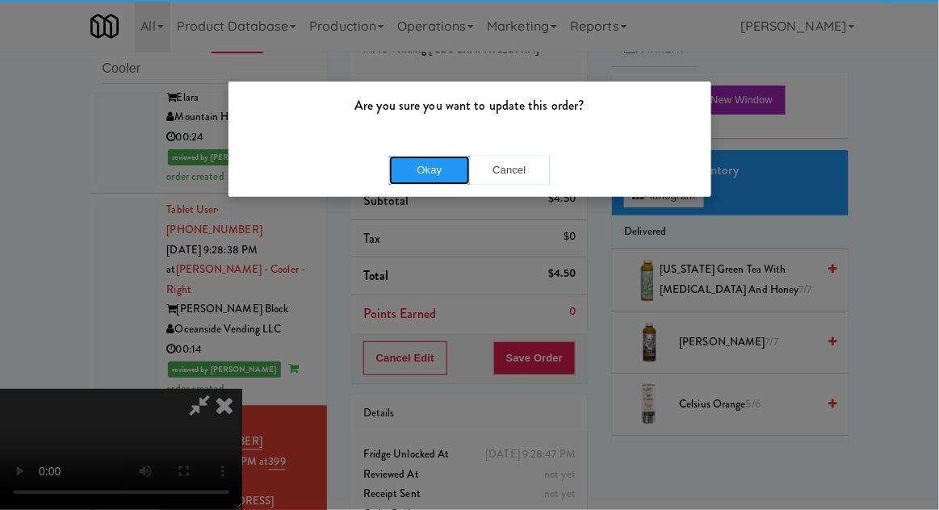
click at [432, 165] on button "Okay" at bounding box center [429, 170] width 81 height 29
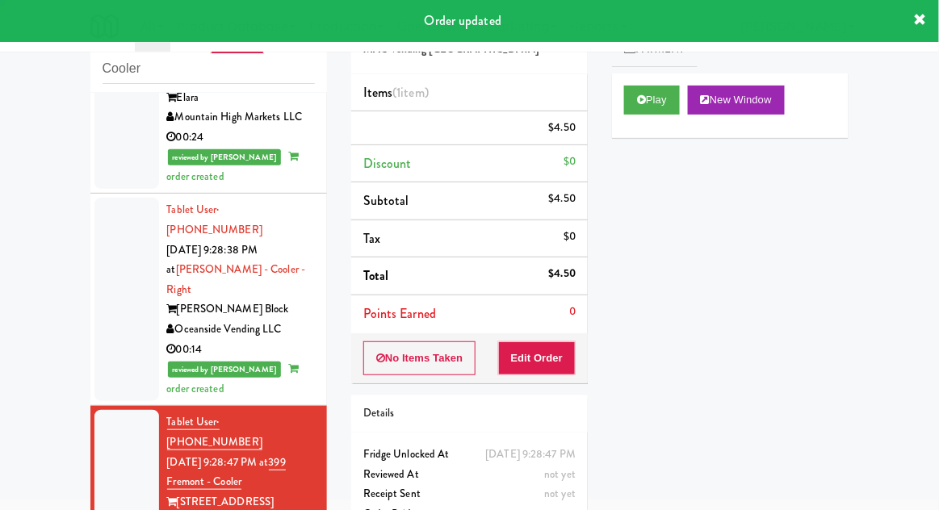
scroll to position [0, 0]
click at [78, 333] on div "inbox reviewed recent all unclear take inventory issue suspicious failed recent…" at bounding box center [208, 292] width 261 height 593
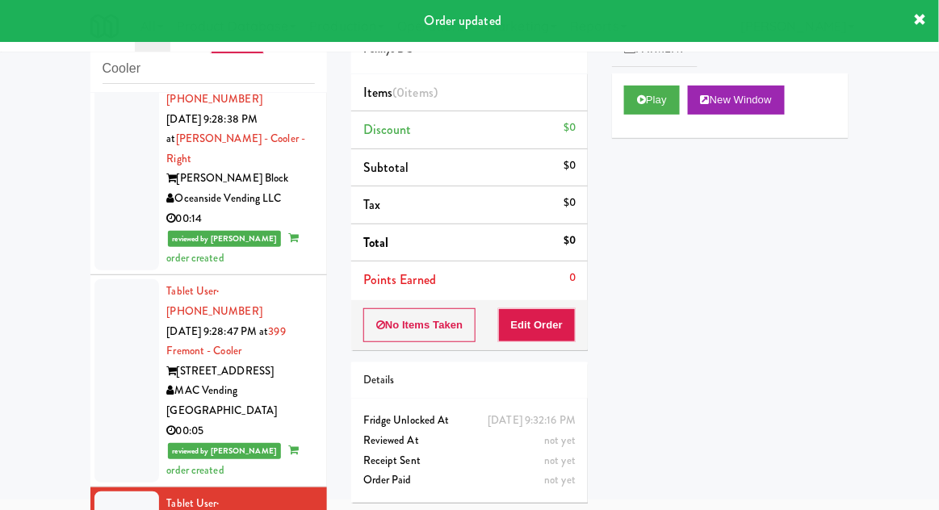
scroll to position [2185, 0]
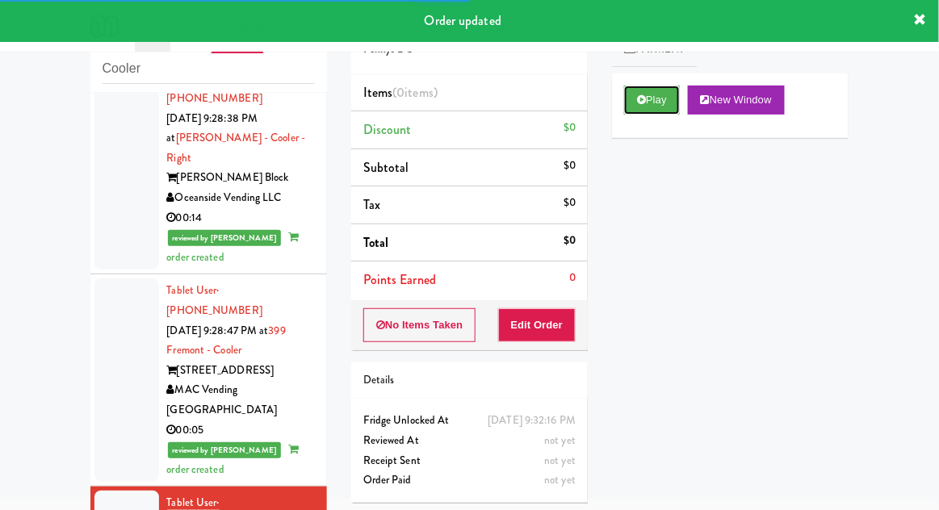
click at [642, 92] on button "Play" at bounding box center [652, 100] width 56 height 29
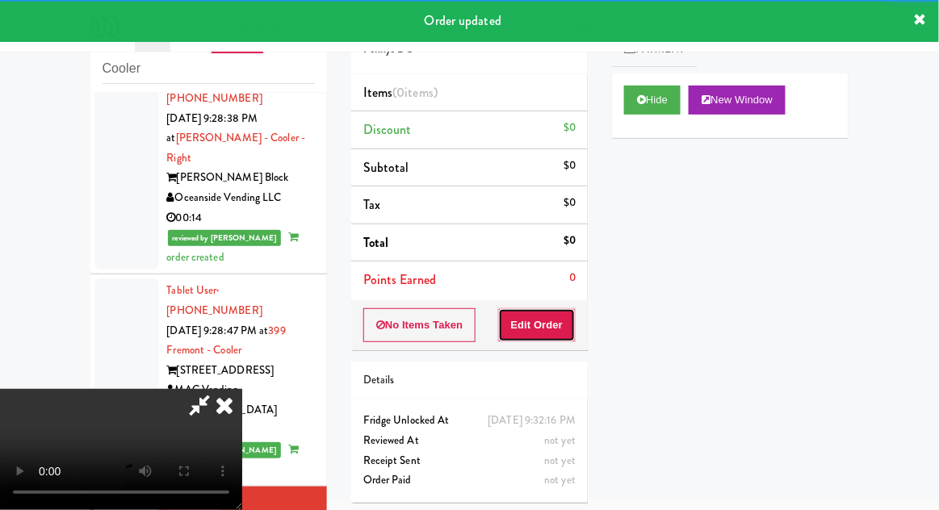
click at [556, 325] on button "Edit Order" at bounding box center [537, 325] width 78 height 34
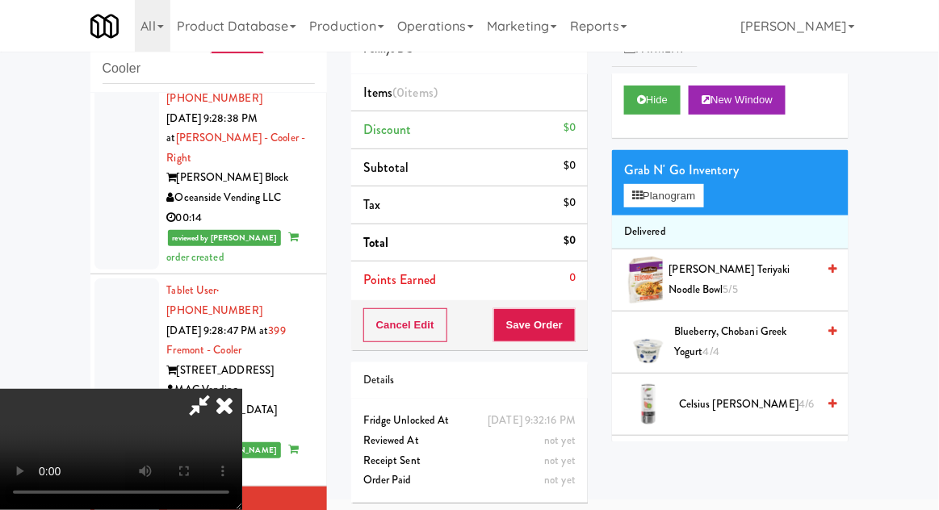
scroll to position [59, 0]
click at [652, 185] on button "Planogram" at bounding box center [663, 196] width 79 height 24
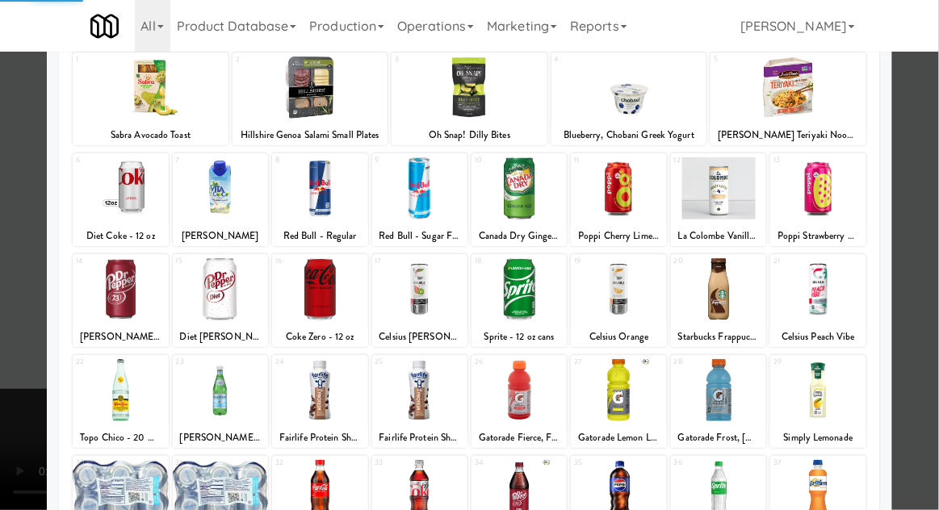
scroll to position [149, 0]
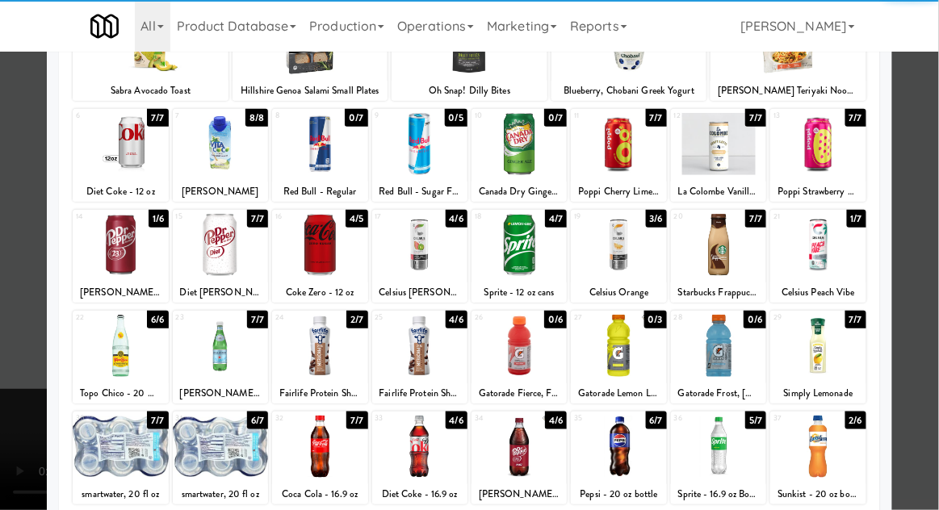
click at [532, 437] on div at bounding box center [518, 447] width 95 height 62
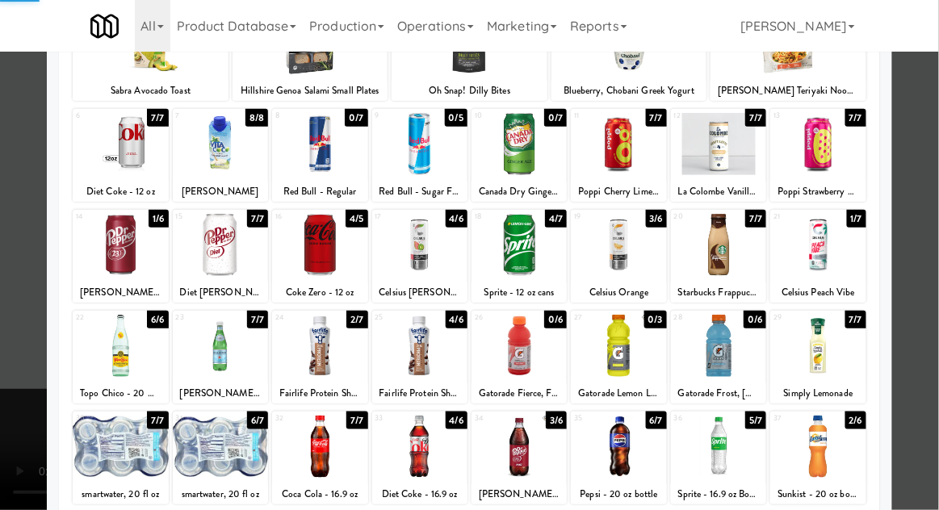
click at [934, 165] on div at bounding box center [469, 255] width 939 height 510
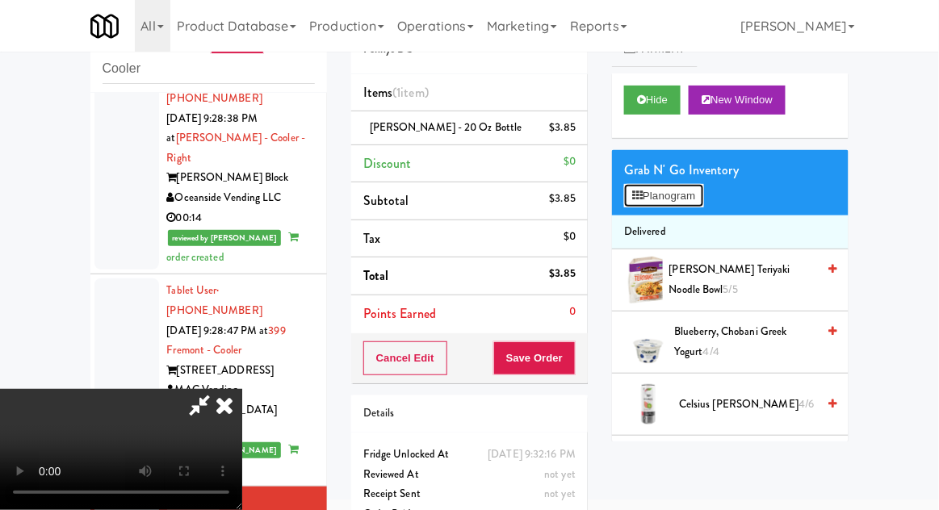
click at [661, 202] on button "Planogram" at bounding box center [663, 196] width 79 height 24
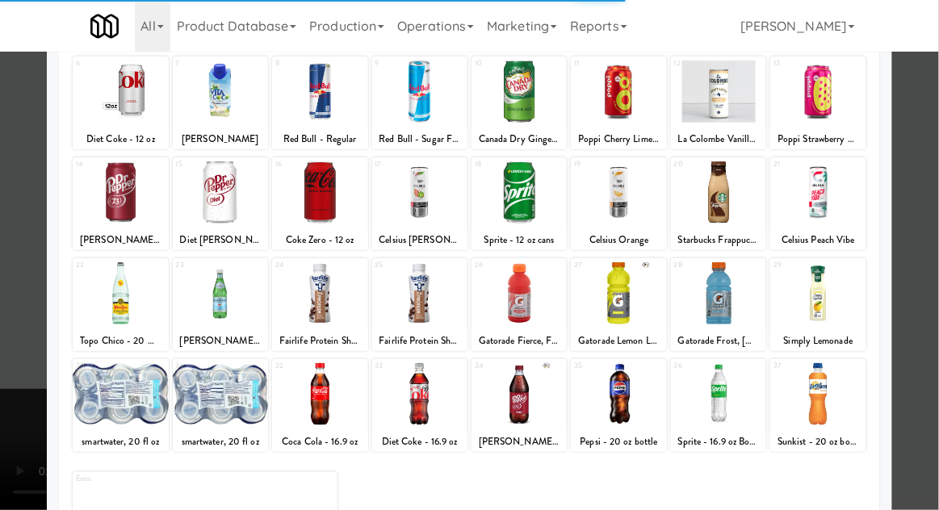
scroll to position [203, 0]
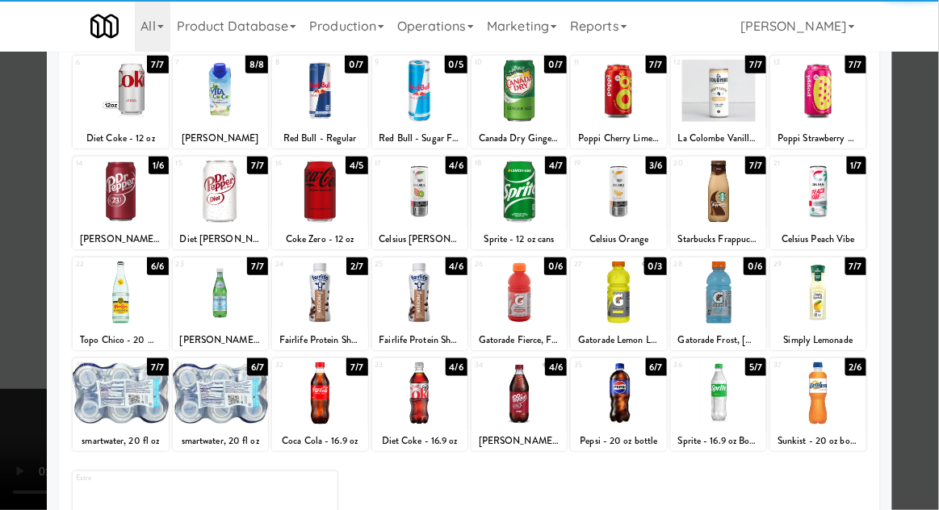
click at [629, 389] on div at bounding box center [618, 393] width 95 height 62
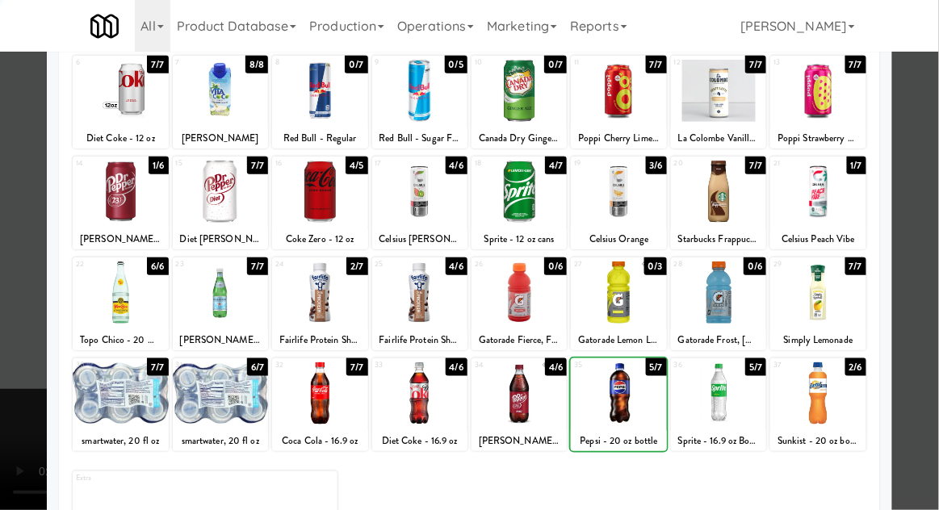
click at [932, 154] on div at bounding box center [469, 255] width 939 height 510
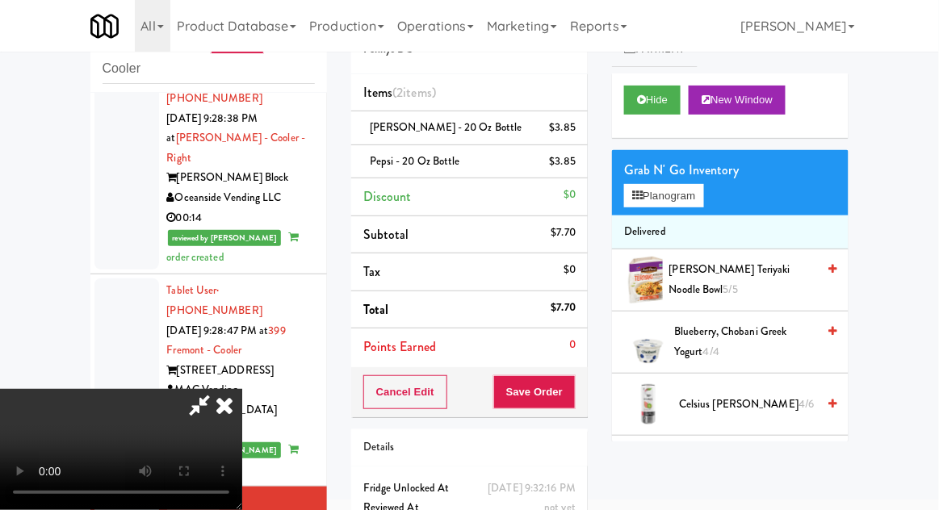
scroll to position [73, 0]
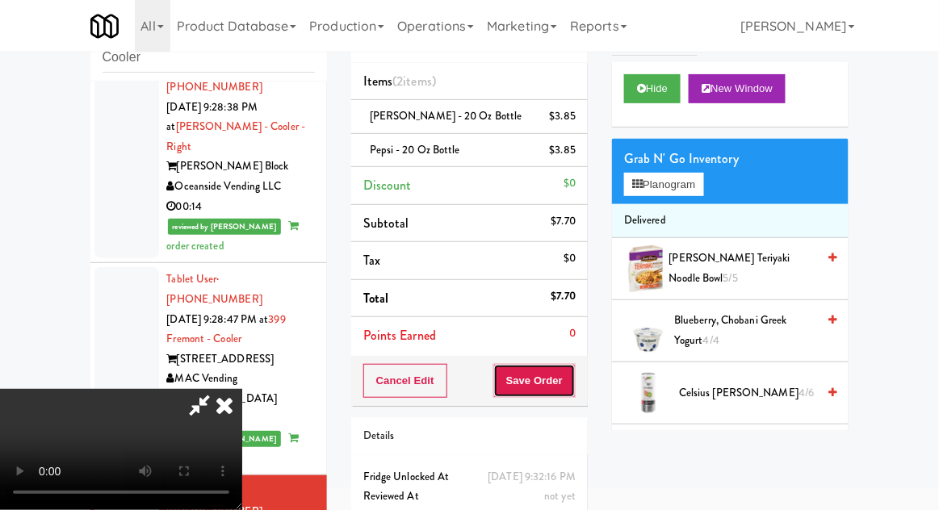
click at [573, 386] on button "Save Order" at bounding box center [534, 381] width 82 height 34
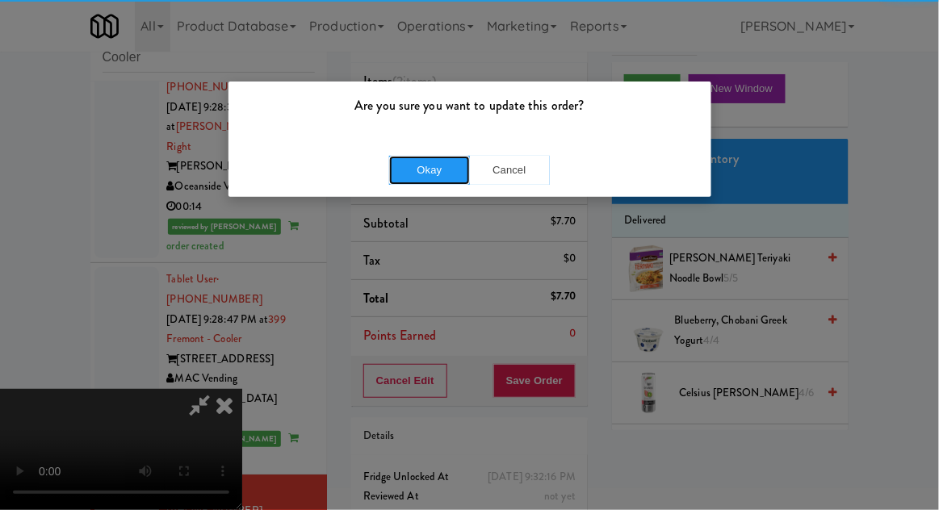
click at [436, 179] on button "Okay" at bounding box center [429, 170] width 81 height 29
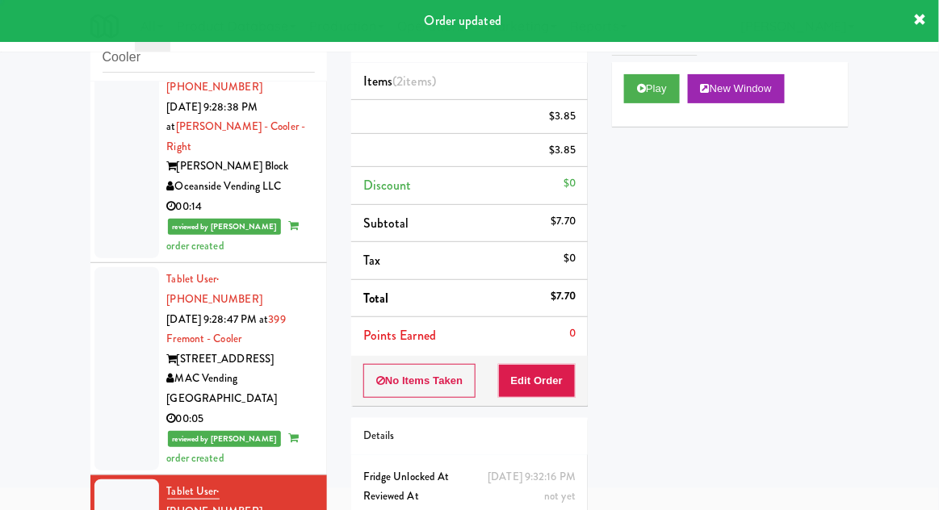
scroll to position [0, 0]
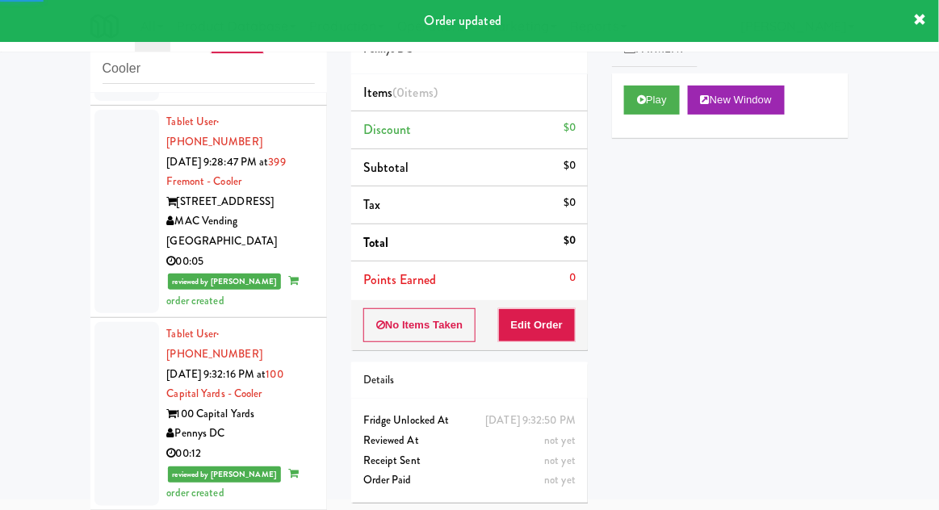
scroll to position [2353, 0]
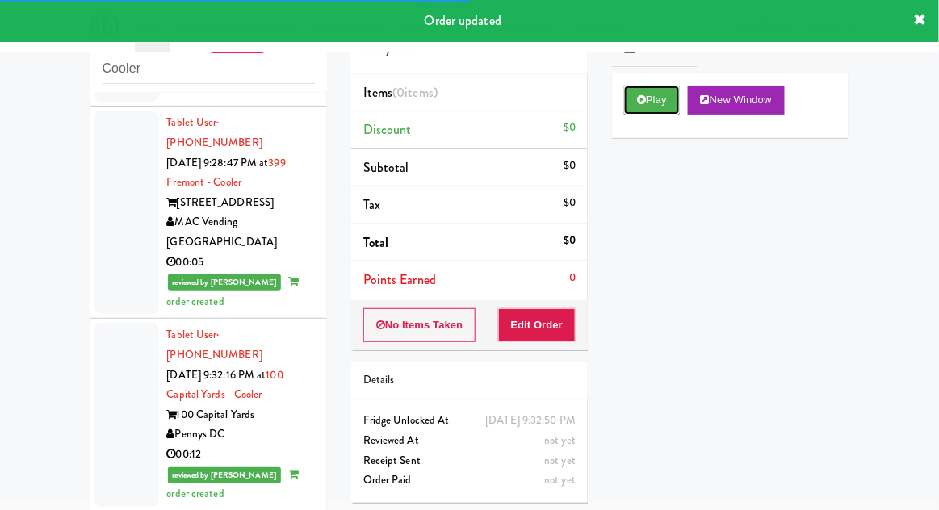
click at [650, 113] on button "Play" at bounding box center [652, 100] width 56 height 29
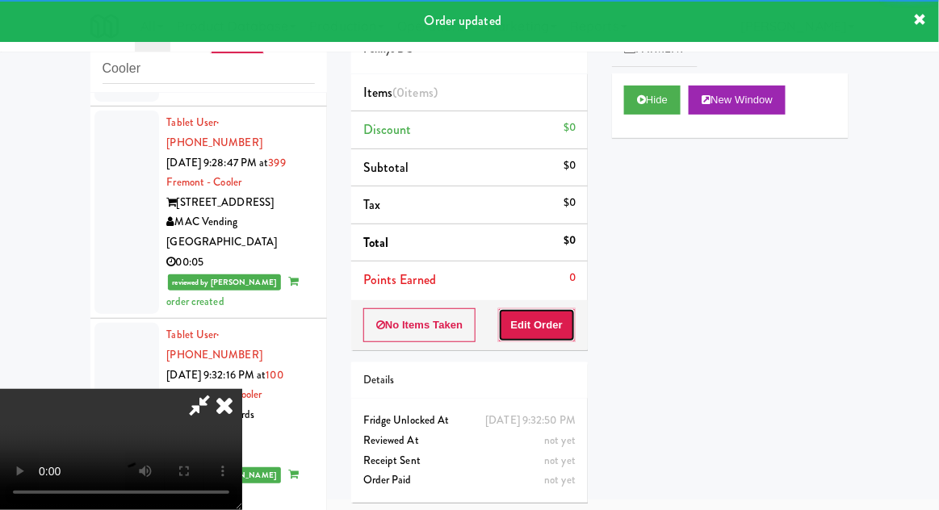
click at [568, 324] on button "Edit Order" at bounding box center [537, 325] width 78 height 34
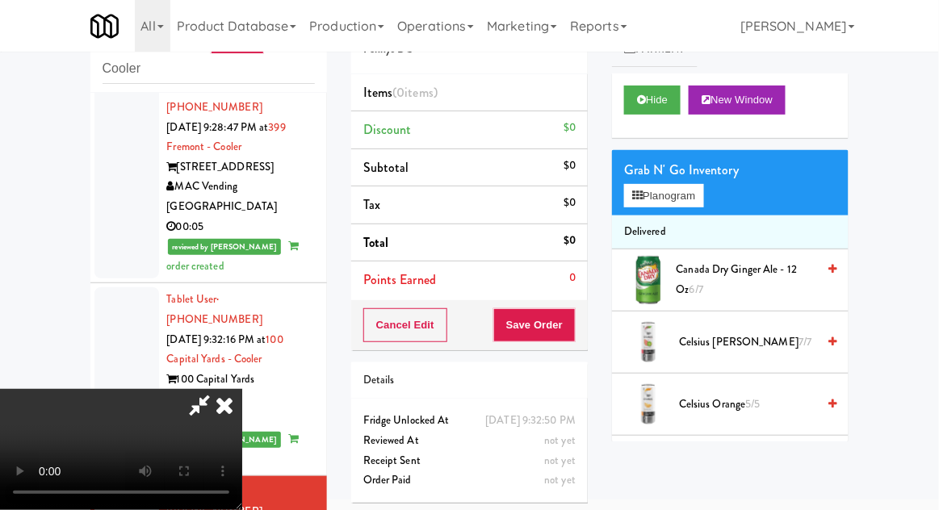
scroll to position [59, 0]
click at [700, 201] on button "Planogram" at bounding box center [663, 196] width 79 height 24
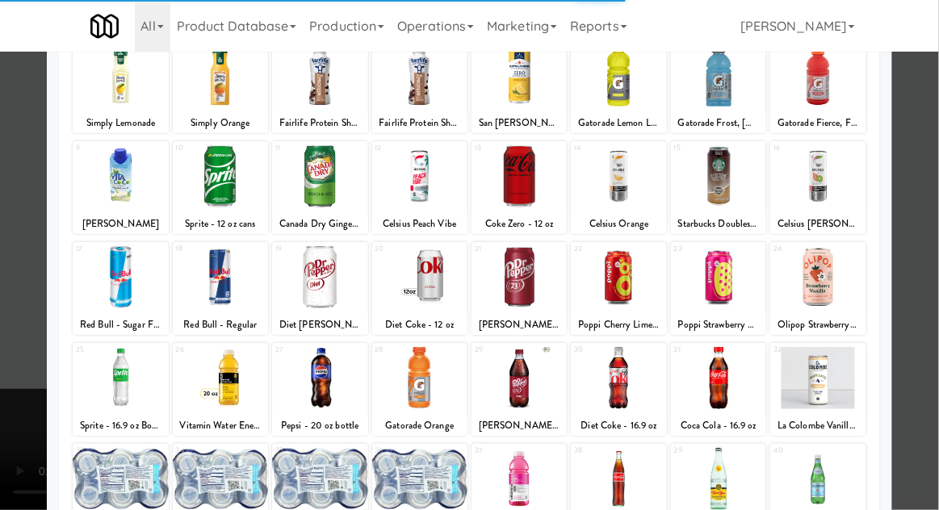
scroll to position [120, 0]
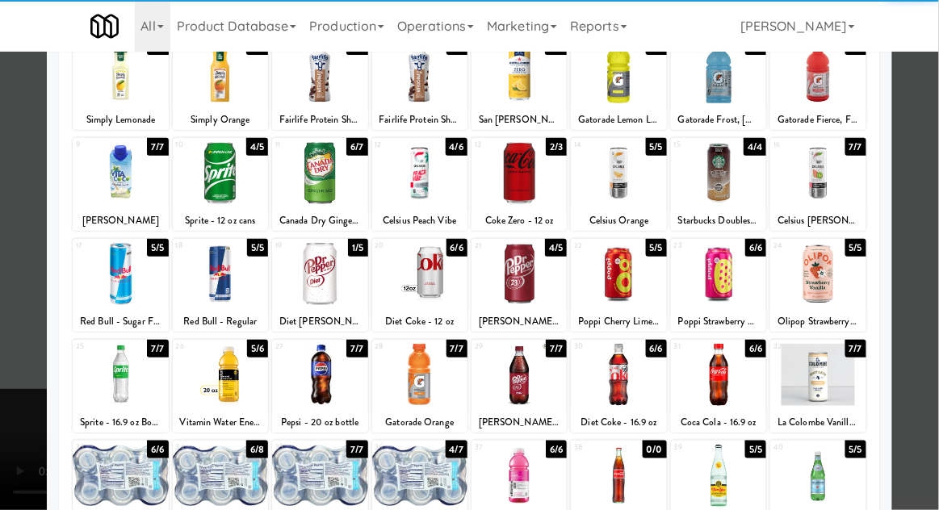
click at [313, 363] on div at bounding box center [319, 375] width 95 height 62
click at [937, 192] on div at bounding box center [469, 255] width 939 height 510
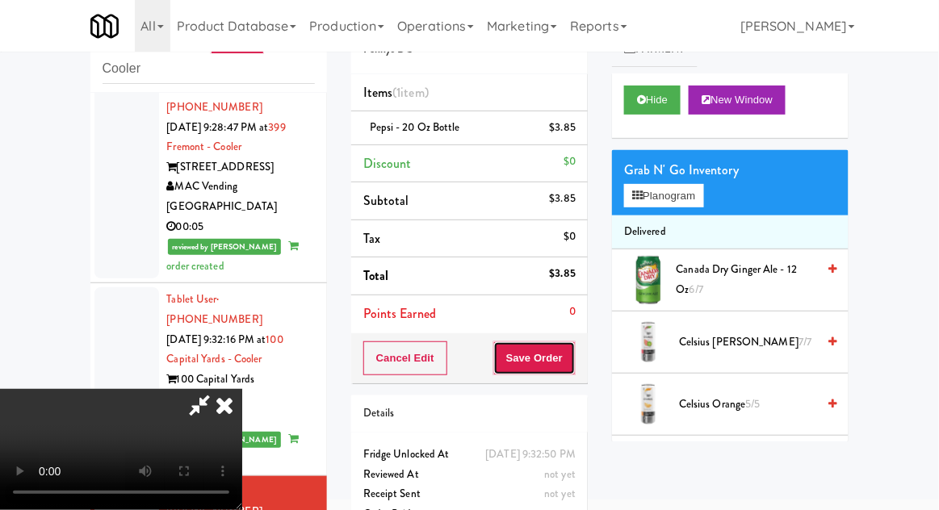
click at [573, 370] on button "Save Order" at bounding box center [534, 358] width 82 height 34
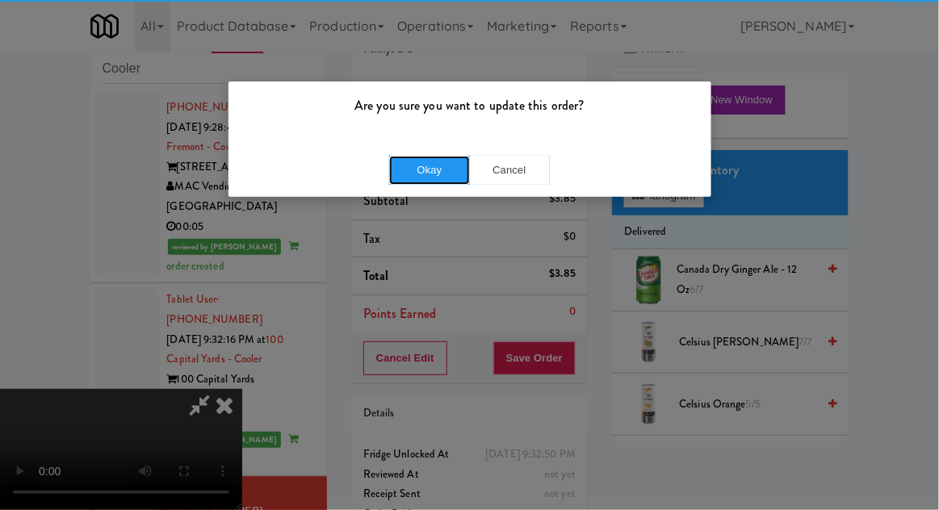
click at [434, 167] on button "Okay" at bounding box center [429, 170] width 81 height 29
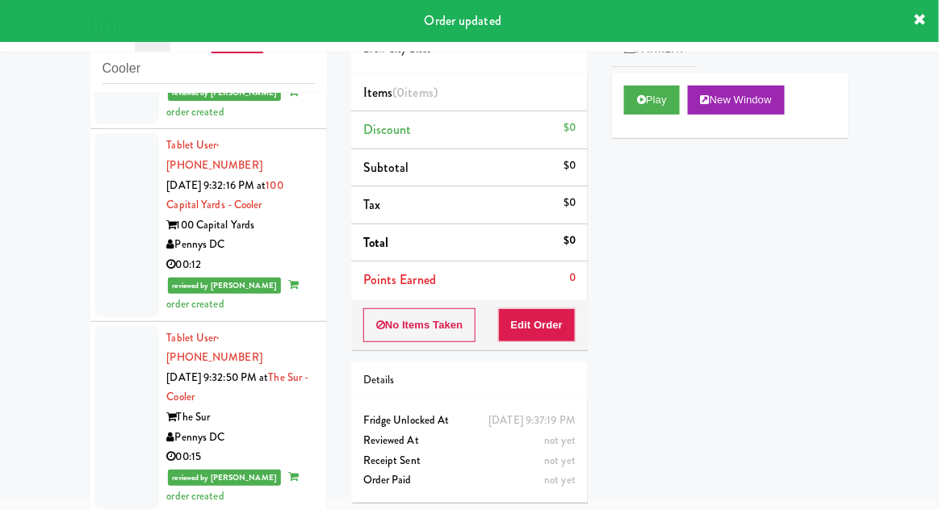
scroll to position [2551, 0]
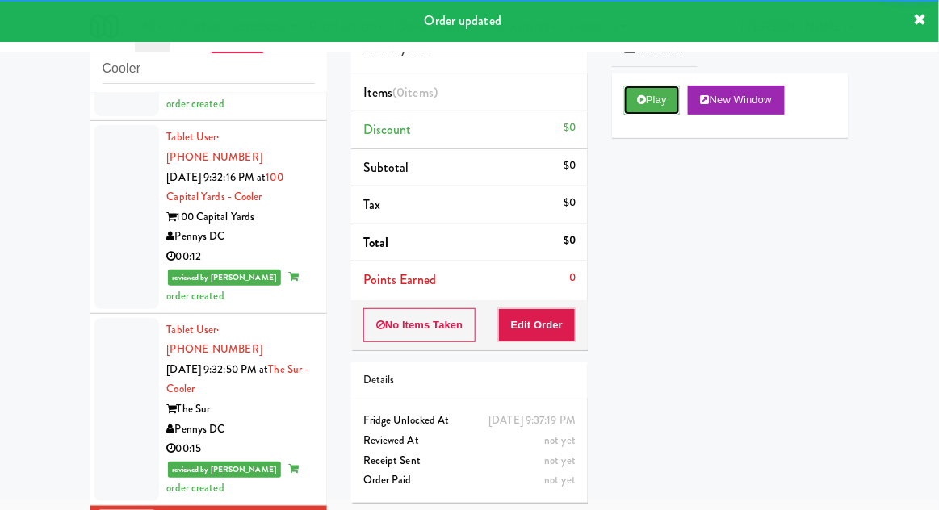
click at [636, 101] on button "Play" at bounding box center [652, 100] width 56 height 29
click at [535, 311] on button "Edit Order" at bounding box center [537, 325] width 78 height 34
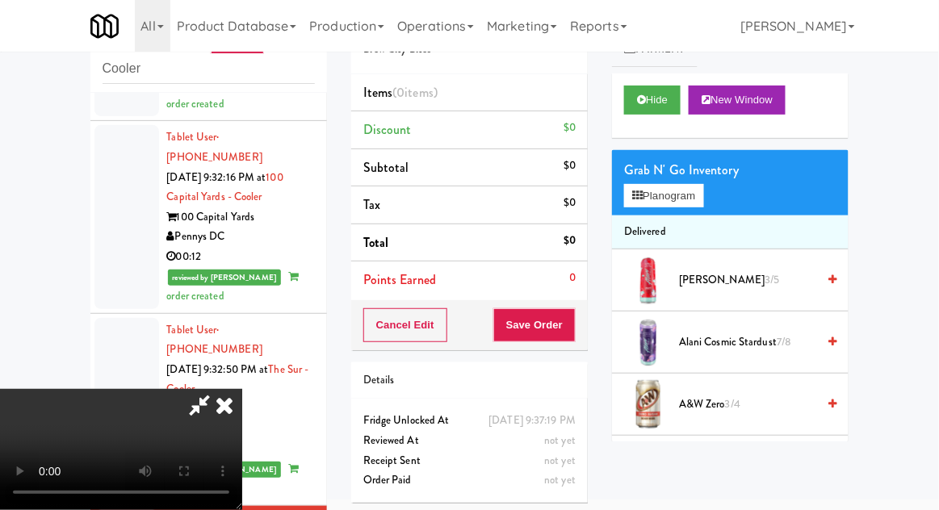
scroll to position [59, 0]
click at [721, 199] on div "Grab N' Go Inventory Planogram" at bounding box center [730, 182] width 236 height 65
click at [703, 200] on button "Planogram" at bounding box center [663, 196] width 79 height 24
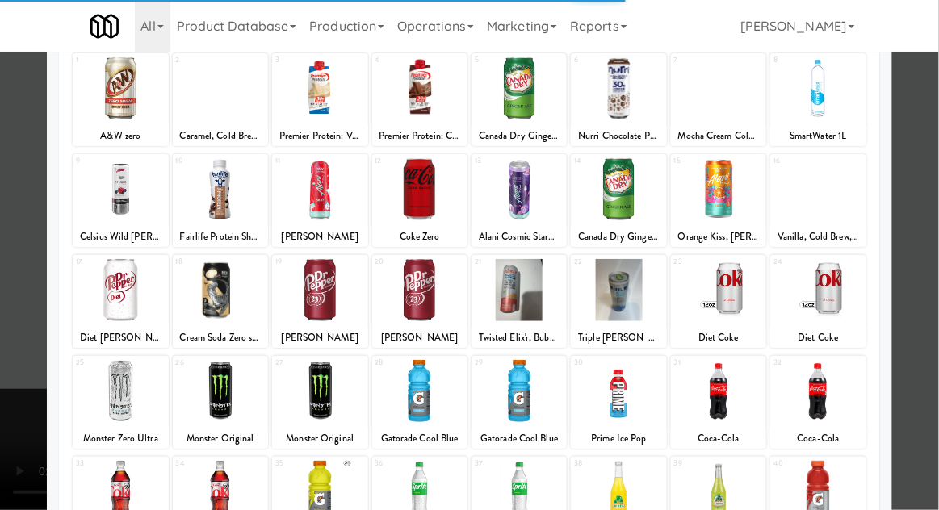
scroll to position [143, 0]
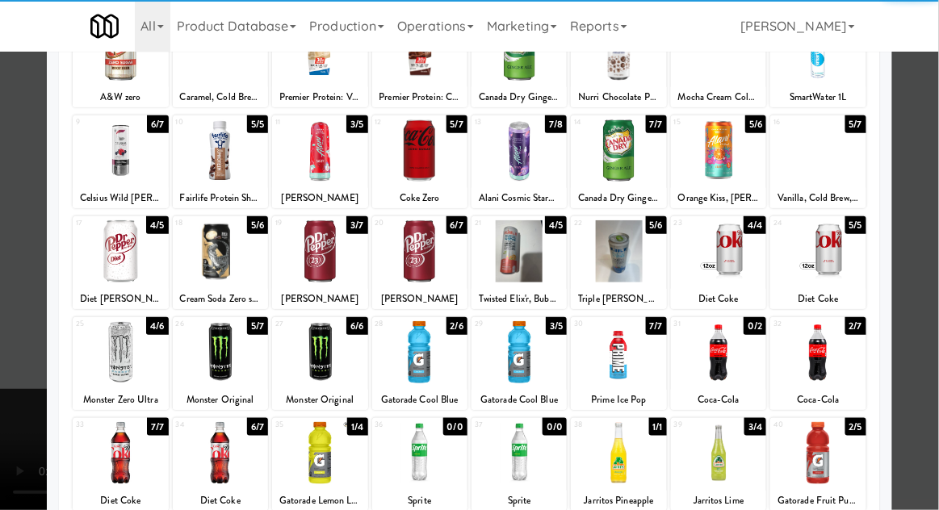
click at [220, 449] on div at bounding box center [220, 453] width 95 height 62
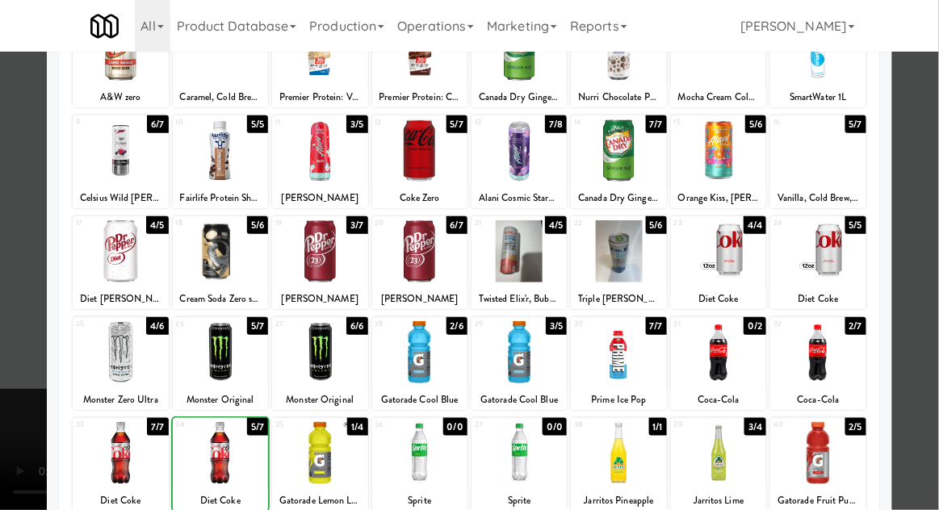
click at [934, 165] on div at bounding box center [469, 255] width 939 height 510
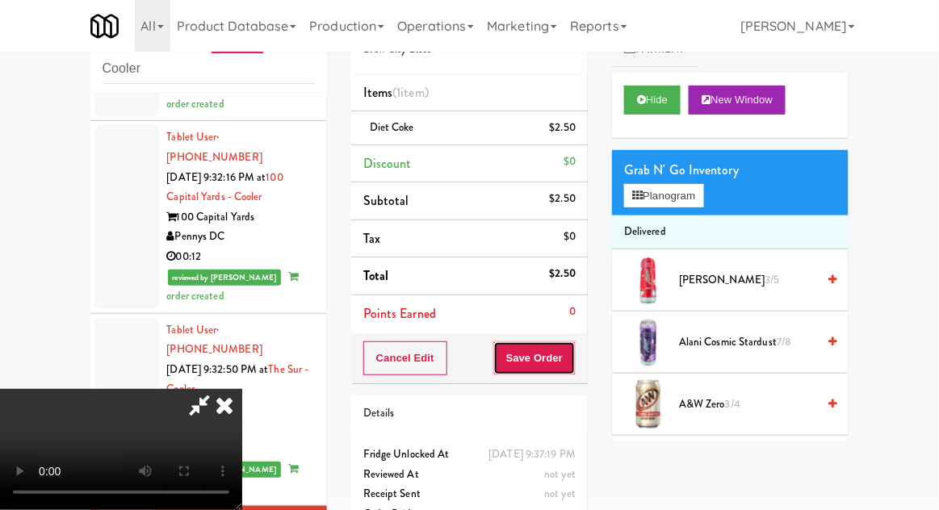
click at [575, 362] on button "Save Order" at bounding box center [534, 358] width 82 height 34
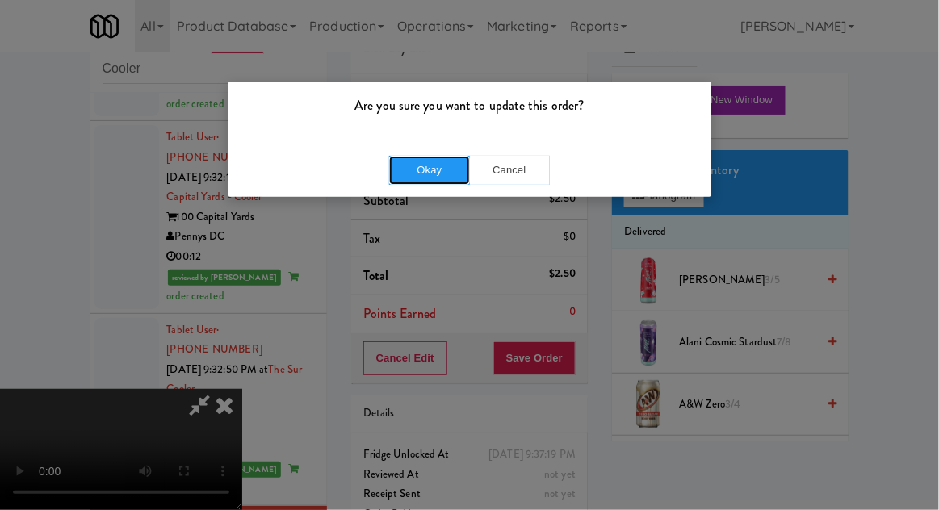
click at [418, 169] on button "Okay" at bounding box center [429, 170] width 81 height 29
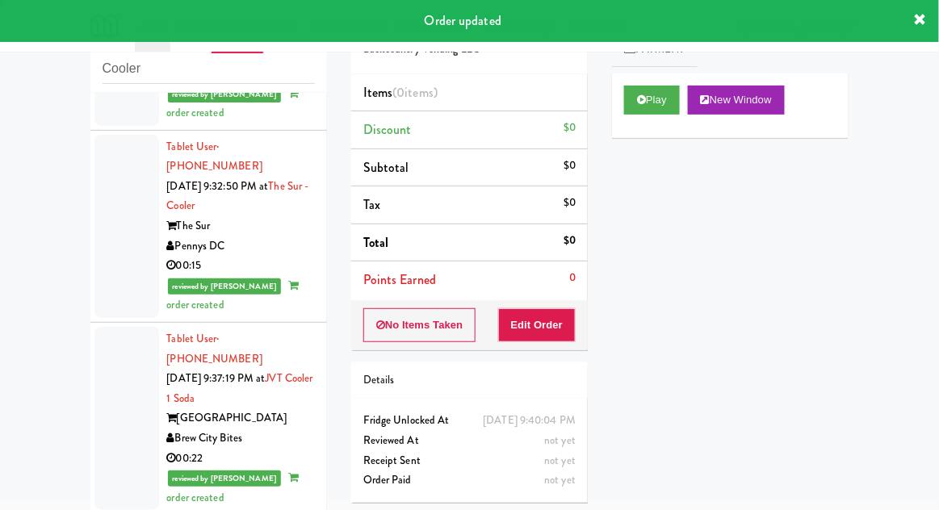
scroll to position [2735, 0]
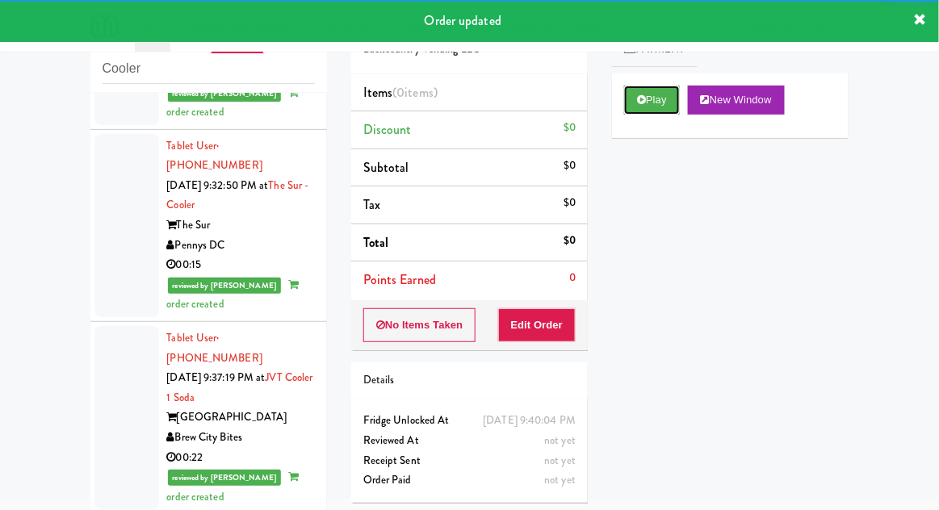
click at [630, 110] on button "Play" at bounding box center [652, 100] width 56 height 29
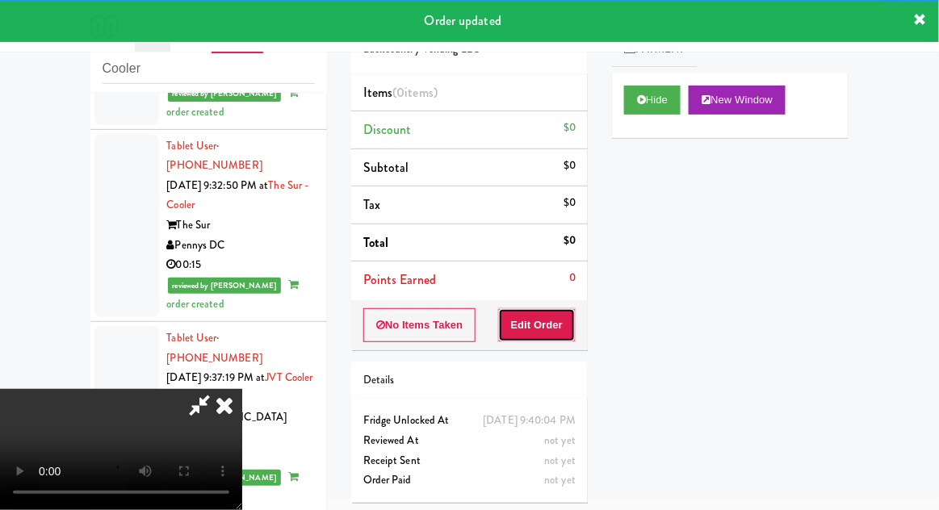
click at [549, 322] on button "Edit Order" at bounding box center [537, 325] width 78 height 34
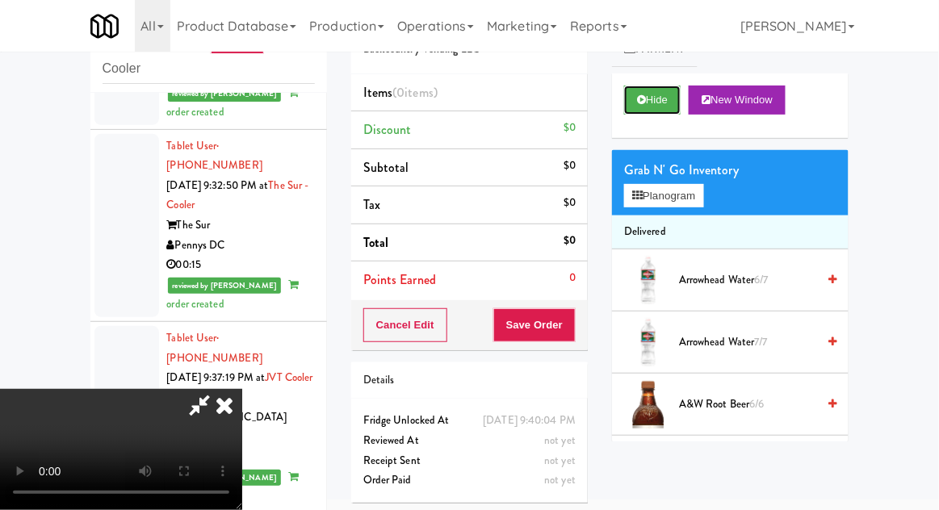
click at [637, 111] on button "Hide" at bounding box center [652, 100] width 56 height 29
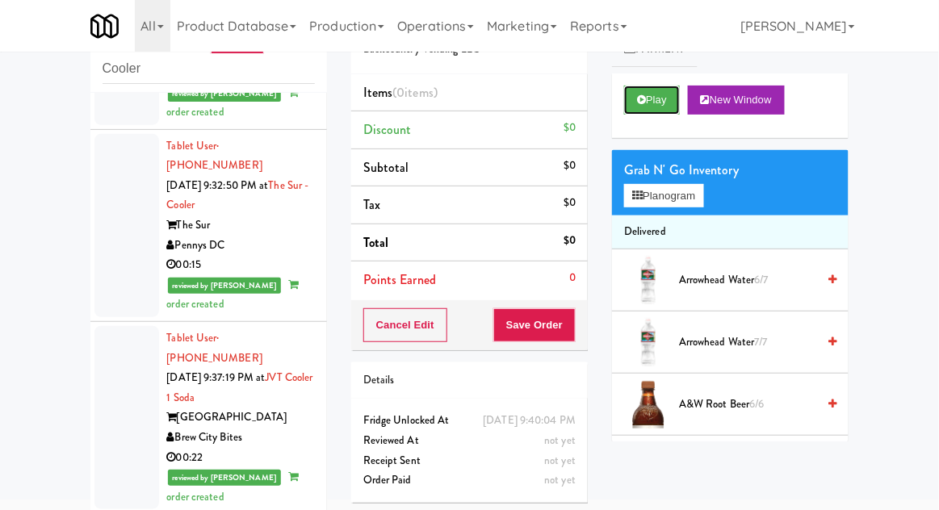
click at [631, 102] on button "Play" at bounding box center [652, 100] width 56 height 29
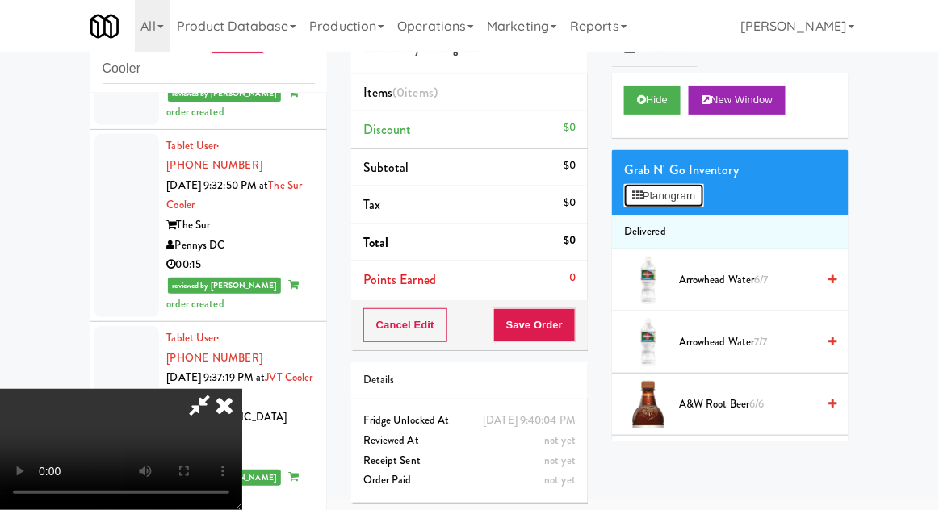
click at [653, 199] on button "Planogram" at bounding box center [663, 196] width 79 height 24
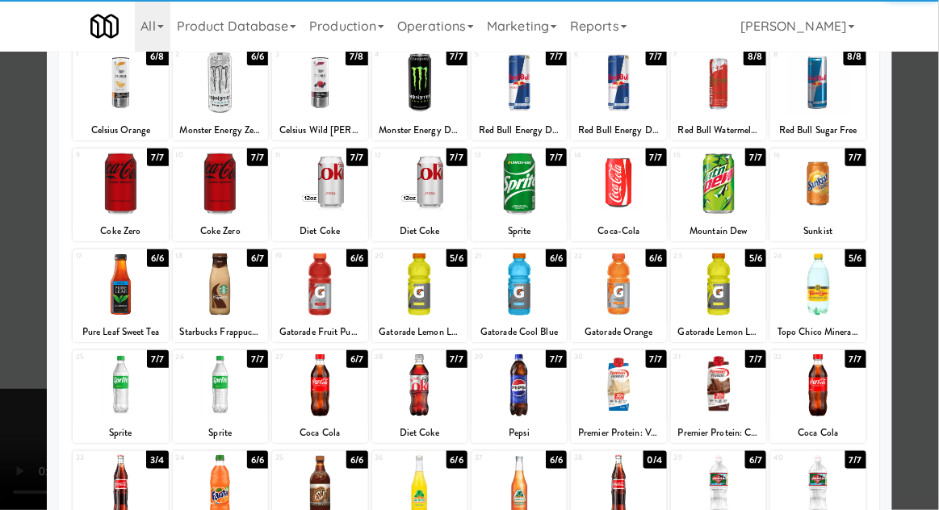
scroll to position [107, 0]
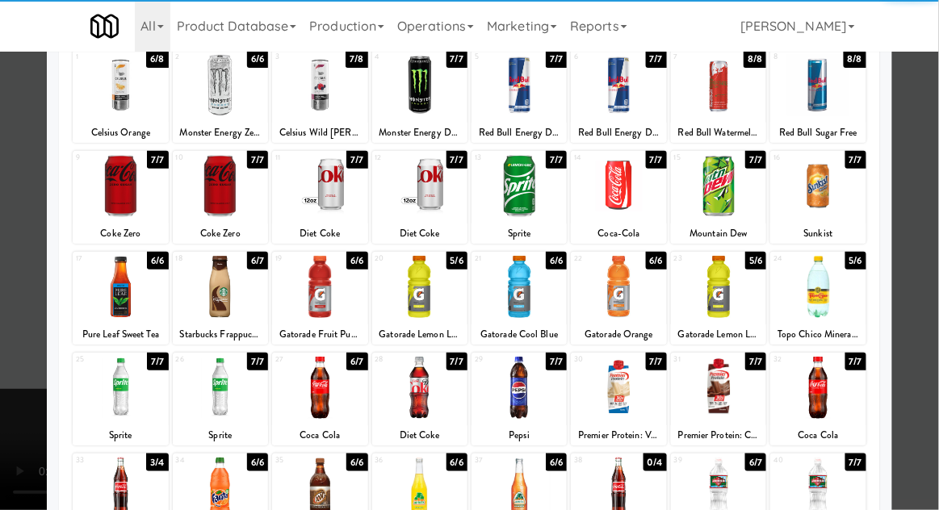
click at [118, 475] on div at bounding box center [120, 489] width 95 height 62
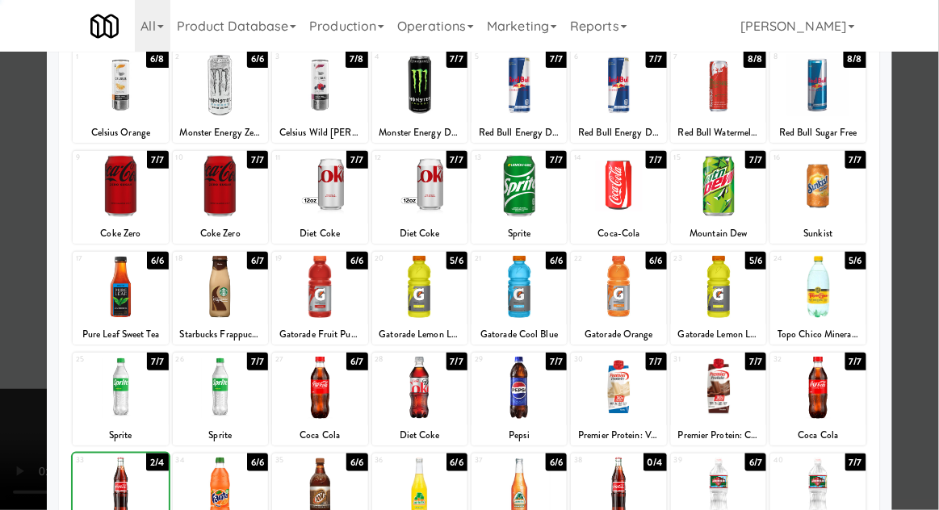
click at [934, 168] on div at bounding box center [469, 255] width 939 height 510
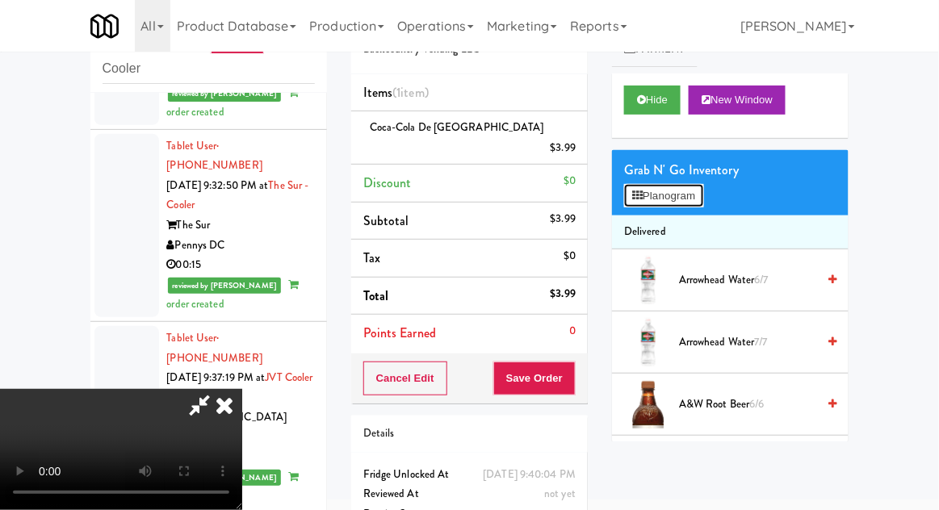
click at [697, 205] on button "Planogram" at bounding box center [663, 196] width 79 height 24
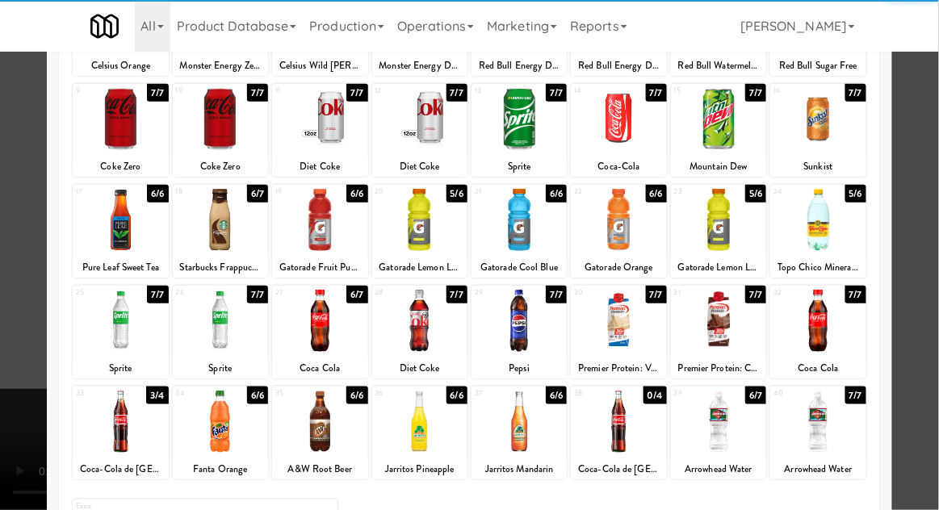
scroll to position [204, 0]
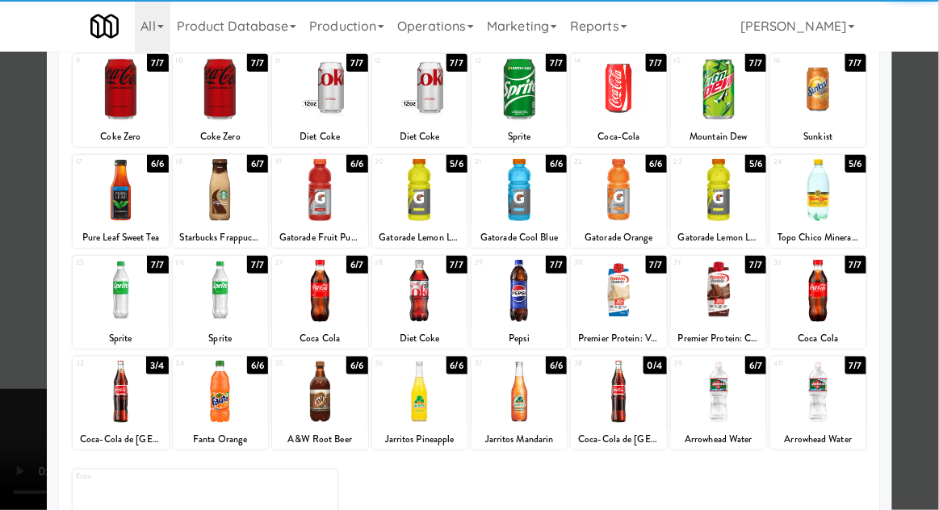
click at [118, 398] on div at bounding box center [120, 392] width 95 height 62
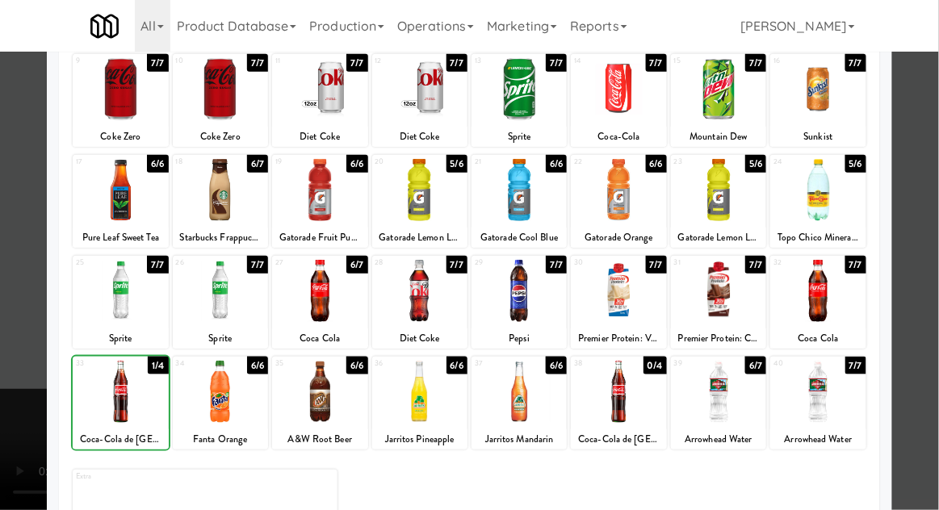
click at [937, 165] on div at bounding box center [469, 255] width 939 height 510
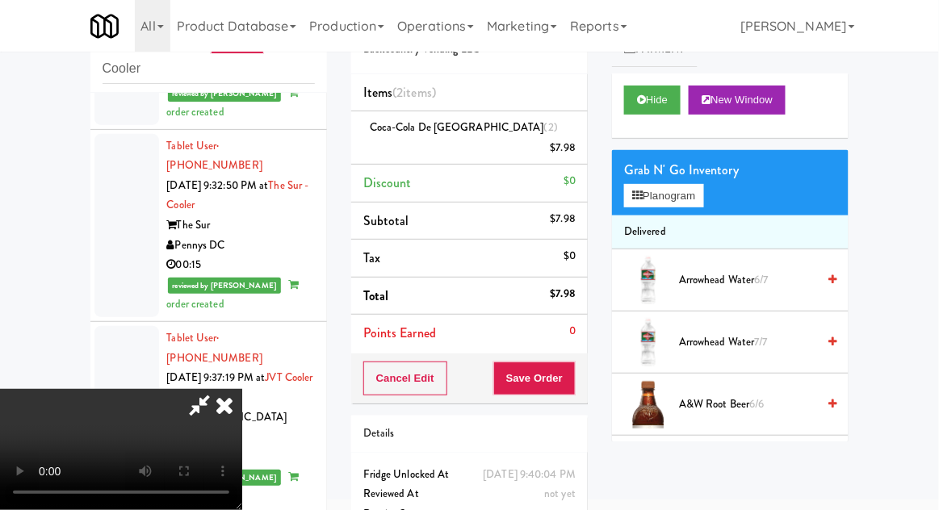
click at [585, 364] on div "Cancel Edit Save Order" at bounding box center [469, 378] width 236 height 50
click at [572, 362] on button "Save Order" at bounding box center [534, 379] width 82 height 34
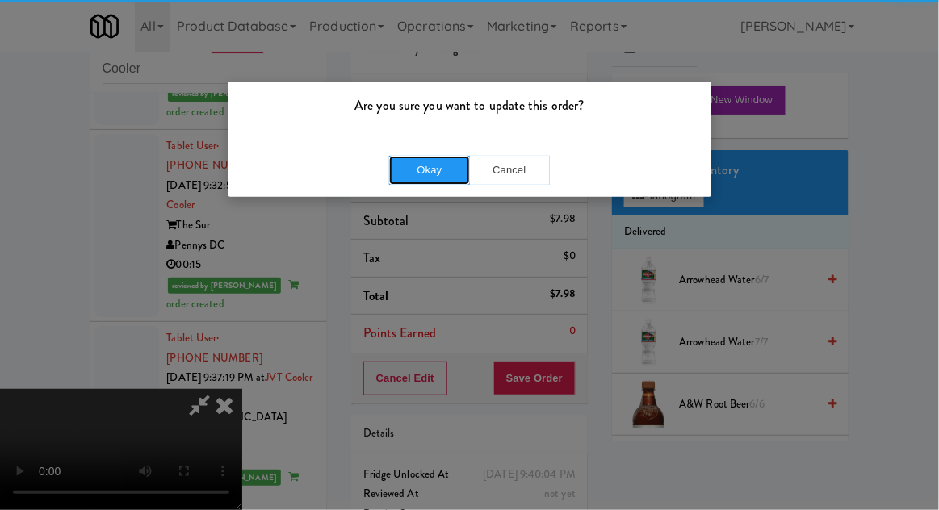
click at [413, 161] on button "Okay" at bounding box center [429, 170] width 81 height 29
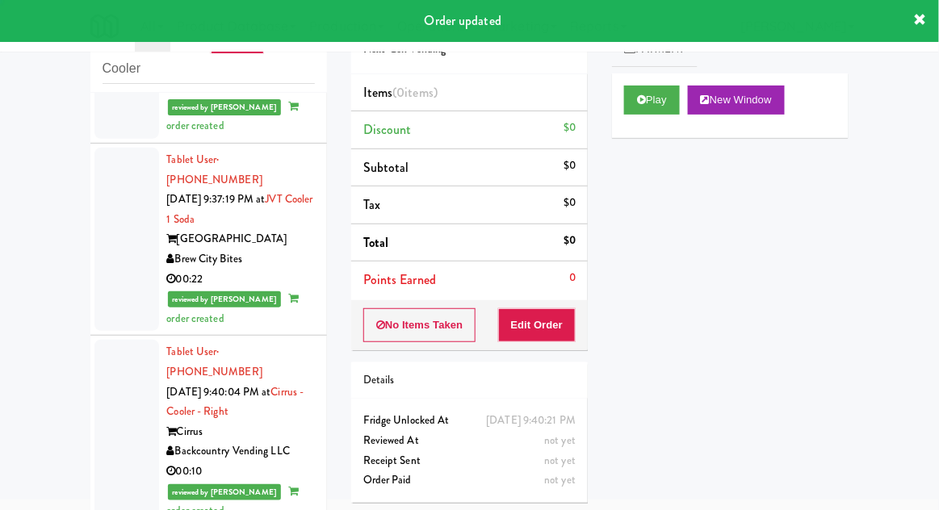
scroll to position [2916, 0]
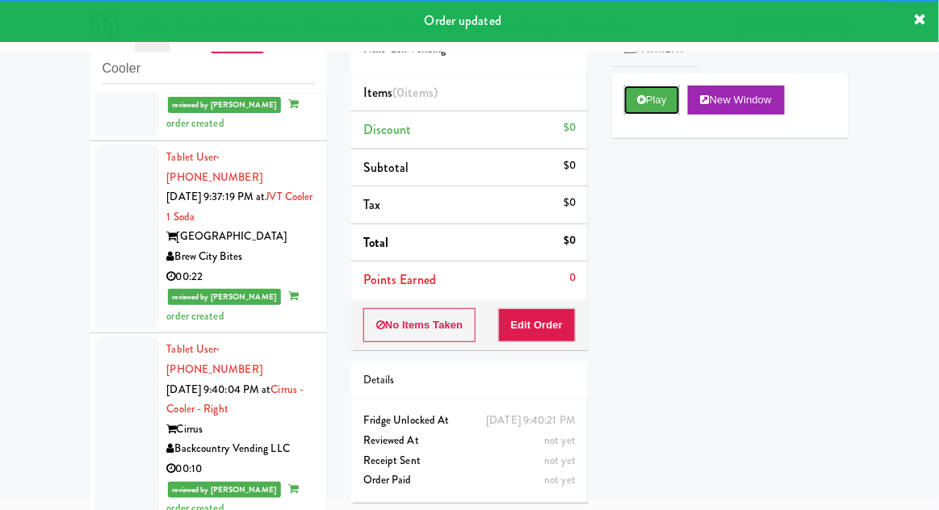
click at [650, 101] on button "Play" at bounding box center [652, 100] width 56 height 29
click at [557, 308] on button "Edit Order" at bounding box center [537, 325] width 78 height 34
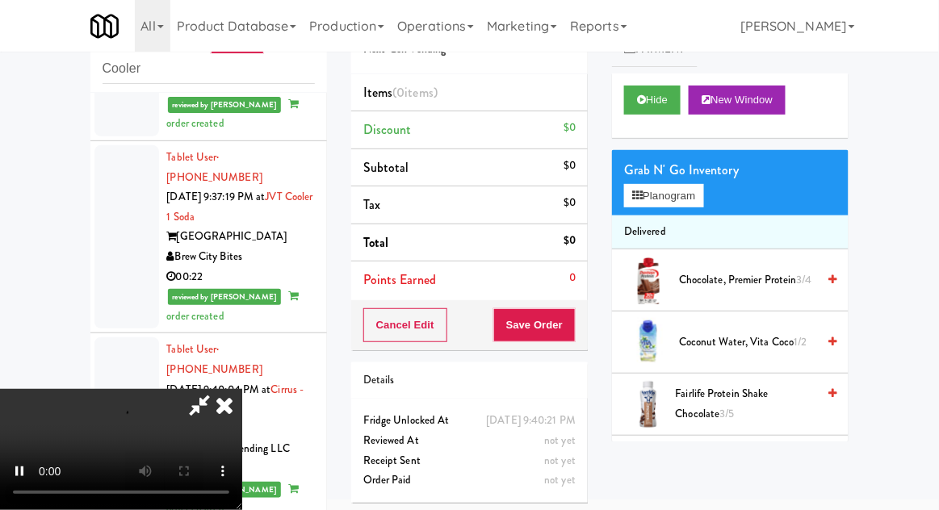
scroll to position [59, 0]
click at [651, 109] on button "Hide" at bounding box center [652, 100] width 56 height 29
click at [644, 111] on button "Hide" at bounding box center [652, 100] width 56 height 29
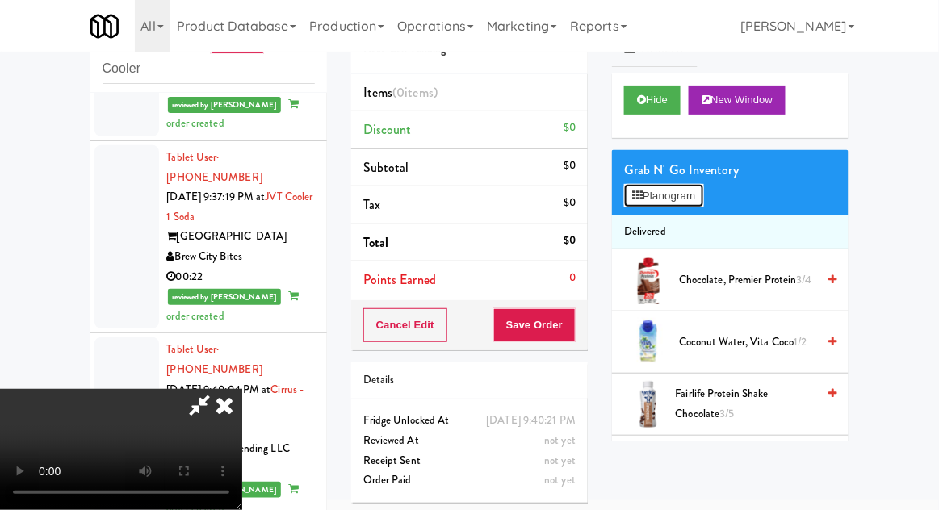
click at [703, 198] on button "Planogram" at bounding box center [663, 196] width 79 height 24
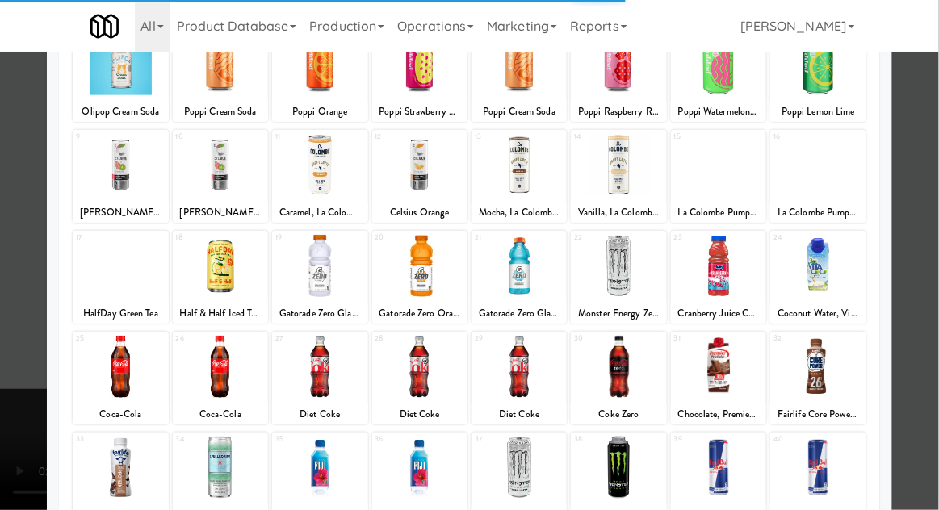
scroll to position [130, 0]
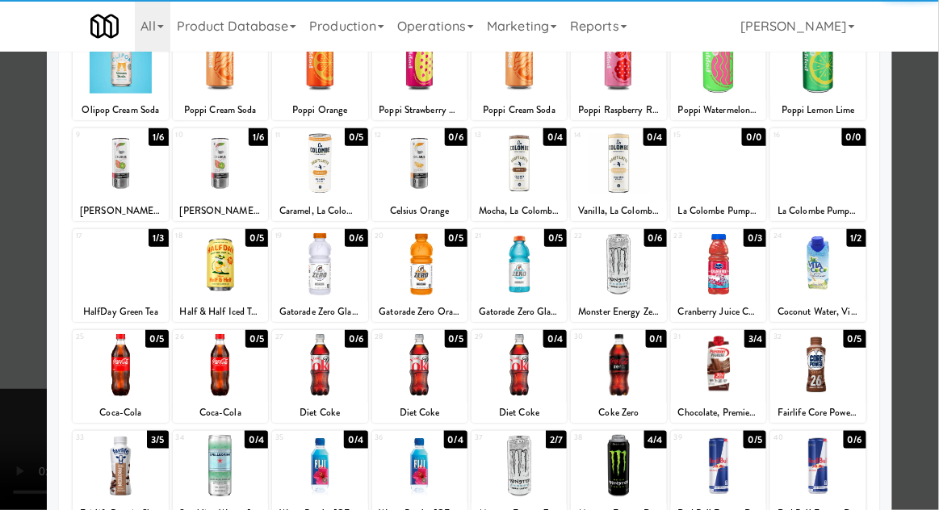
click at [619, 374] on div at bounding box center [618, 365] width 95 height 62
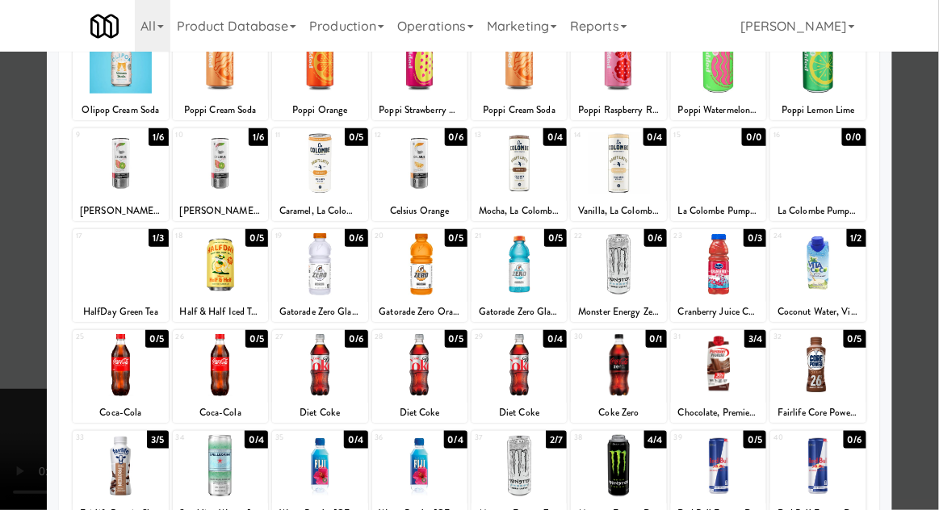
click at [937, 168] on div at bounding box center [469, 255] width 939 height 510
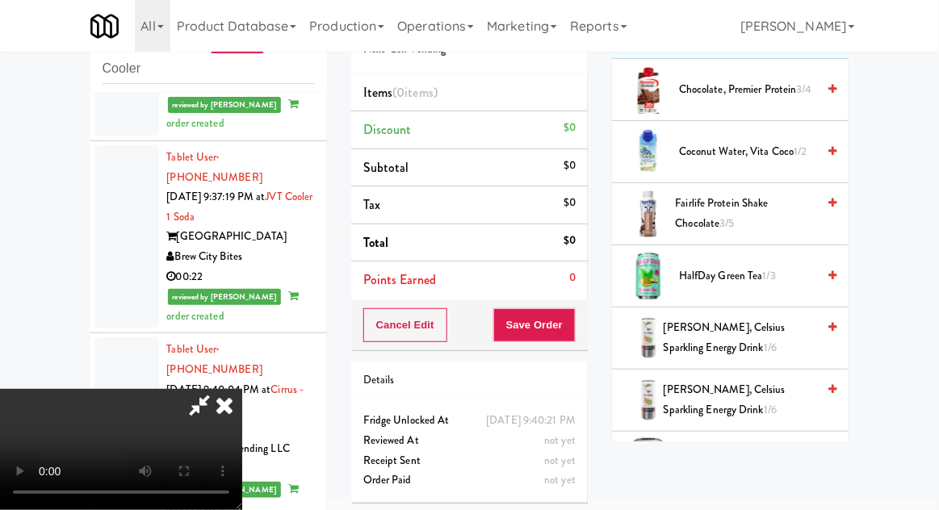
scroll to position [784, 0]
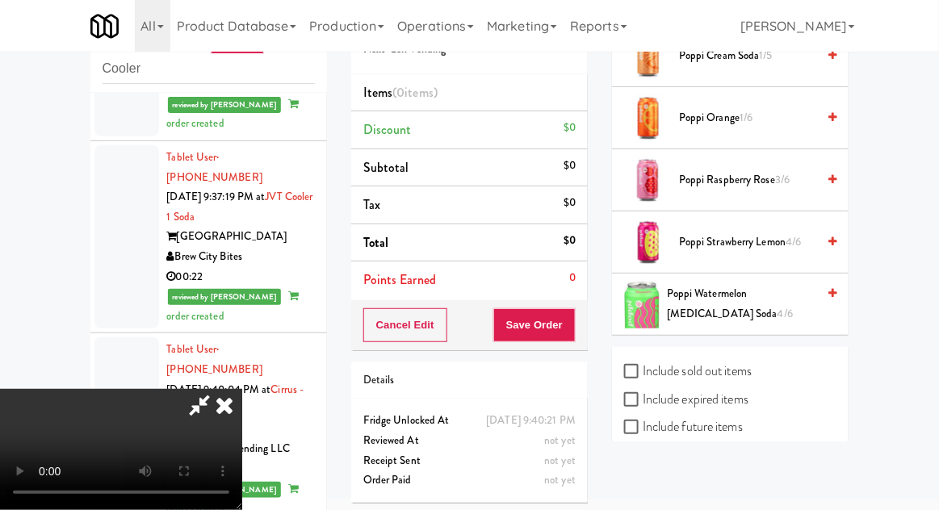
click at [660, 369] on label "Include sold out items" at bounding box center [688, 371] width 128 height 24
click at [642, 369] on input "Include sold out items" at bounding box center [633, 372] width 19 height 13
checkbox input "true"
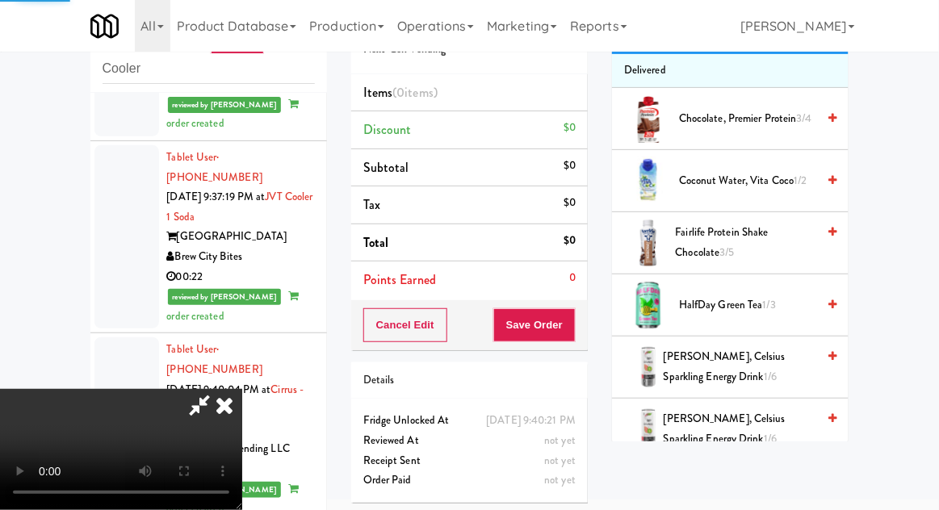
scroll to position [0, 0]
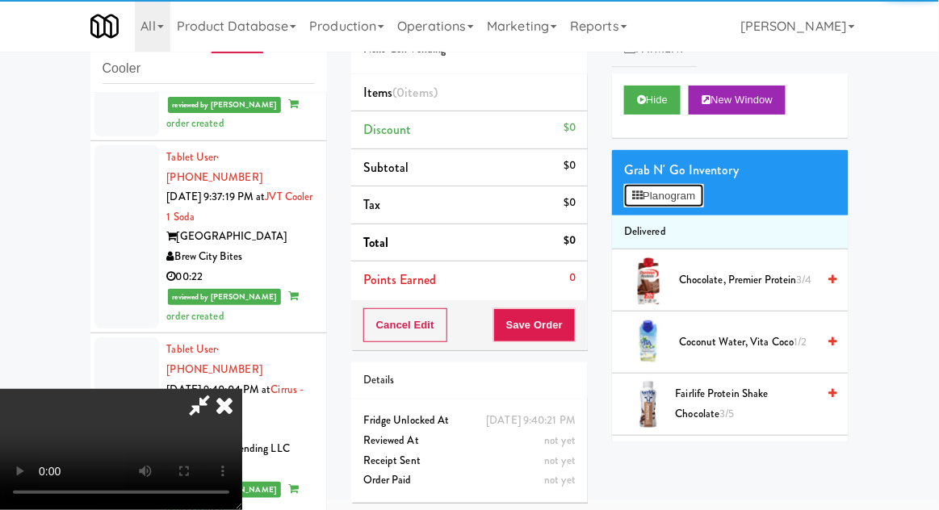
click at [655, 203] on button "Planogram" at bounding box center [663, 196] width 79 height 24
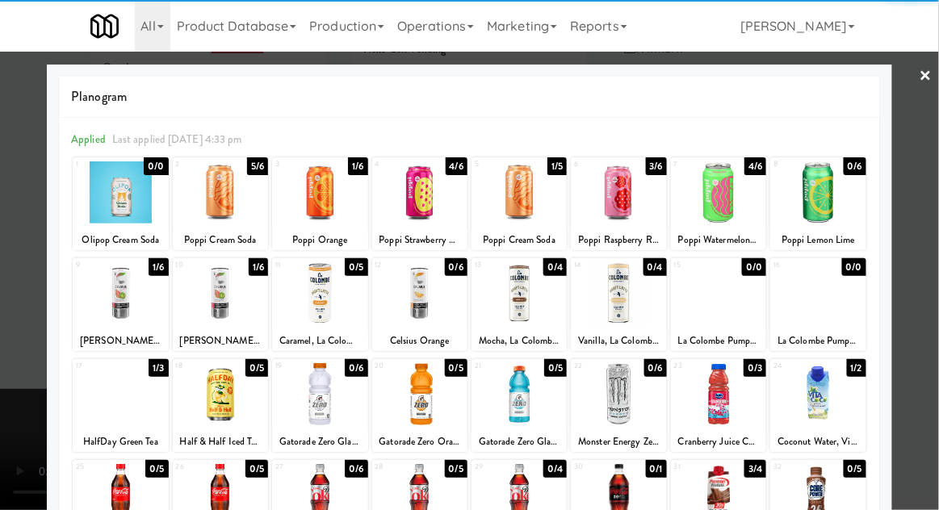
click at [617, 491] on div at bounding box center [618, 495] width 95 height 62
click at [937, 169] on div at bounding box center [469, 255] width 939 height 510
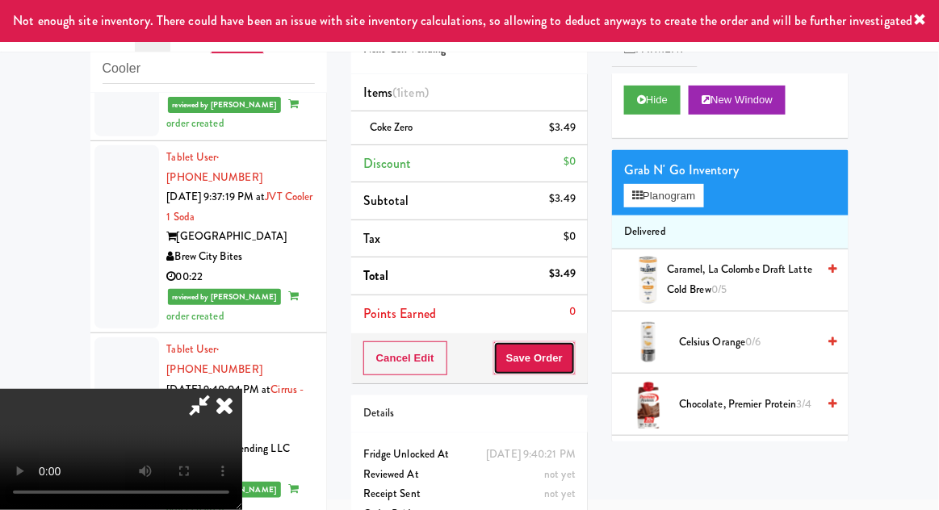
click at [566, 357] on button "Save Order" at bounding box center [534, 358] width 82 height 34
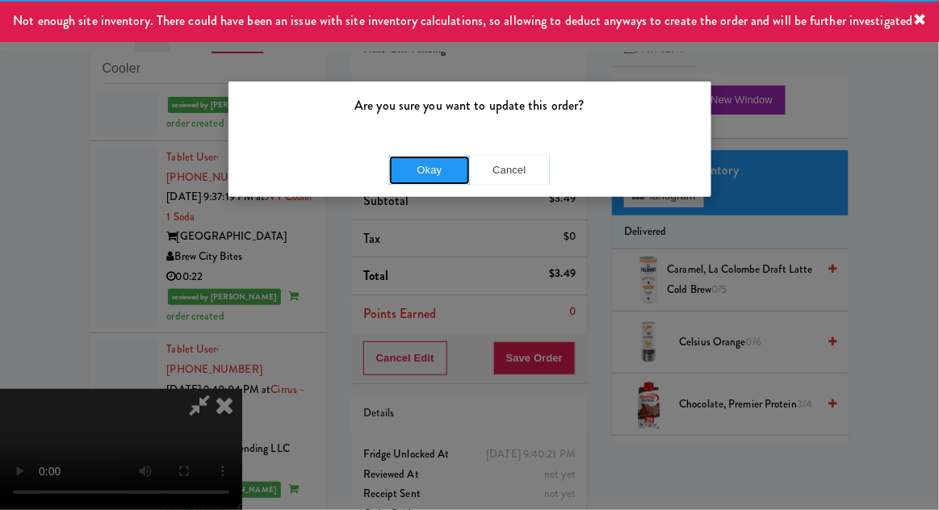
click at [417, 178] on button "Okay" at bounding box center [429, 170] width 81 height 29
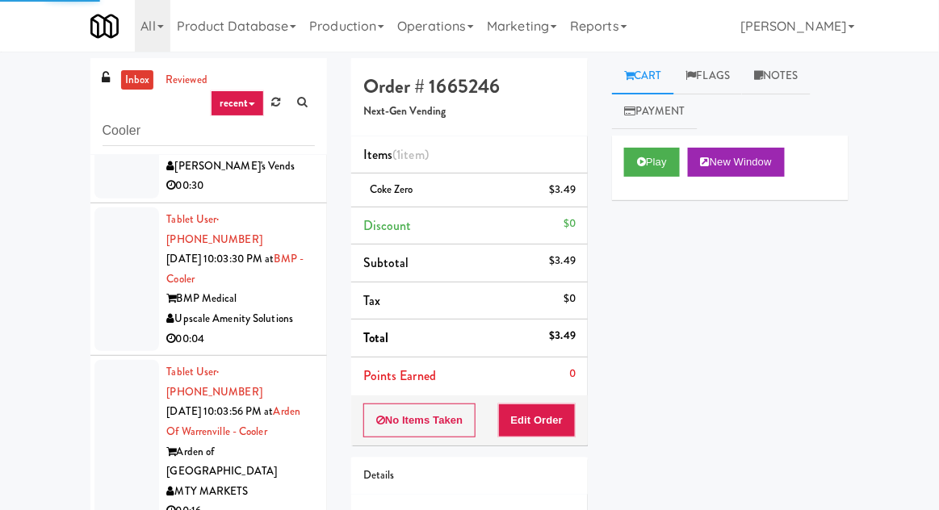
click at [135, 82] on link "inbox" at bounding box center [137, 80] width 33 height 20
